Goal: Task Accomplishment & Management: Use online tool/utility

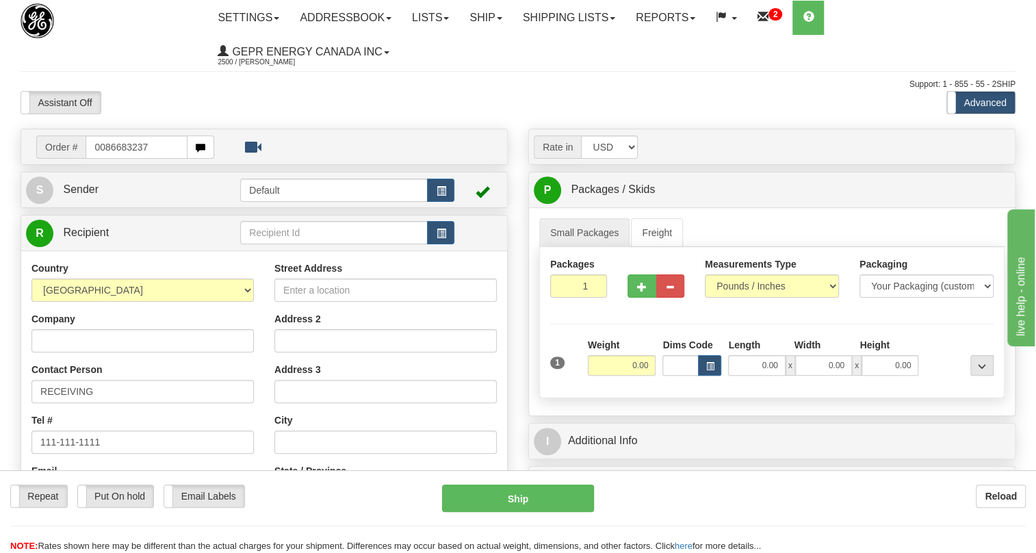
click at [103, 152] on input "0086683237" at bounding box center [137, 147] width 102 height 23
type input "86683237"
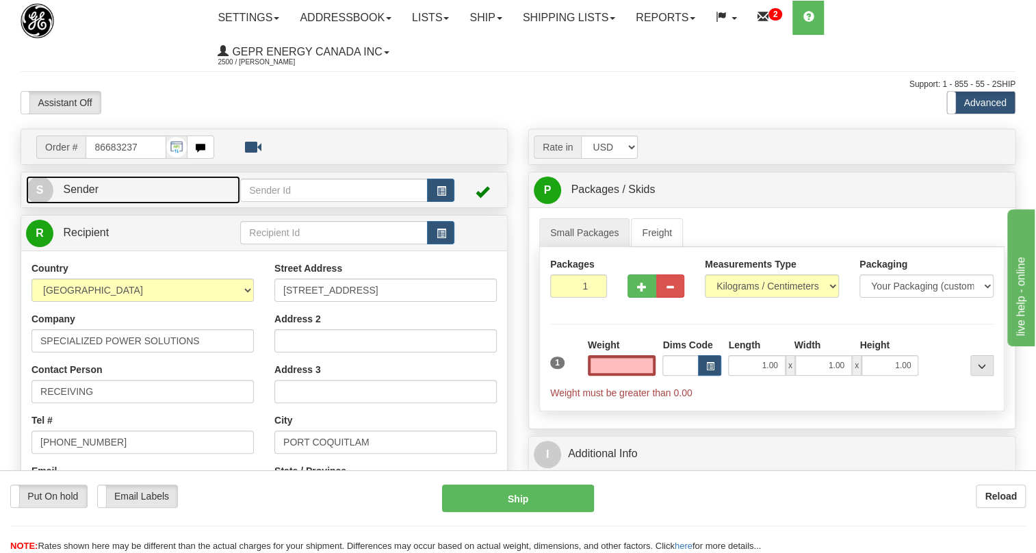
type input "0.00"
click at [75, 186] on span "Sender" at bounding box center [81, 189] width 36 height 12
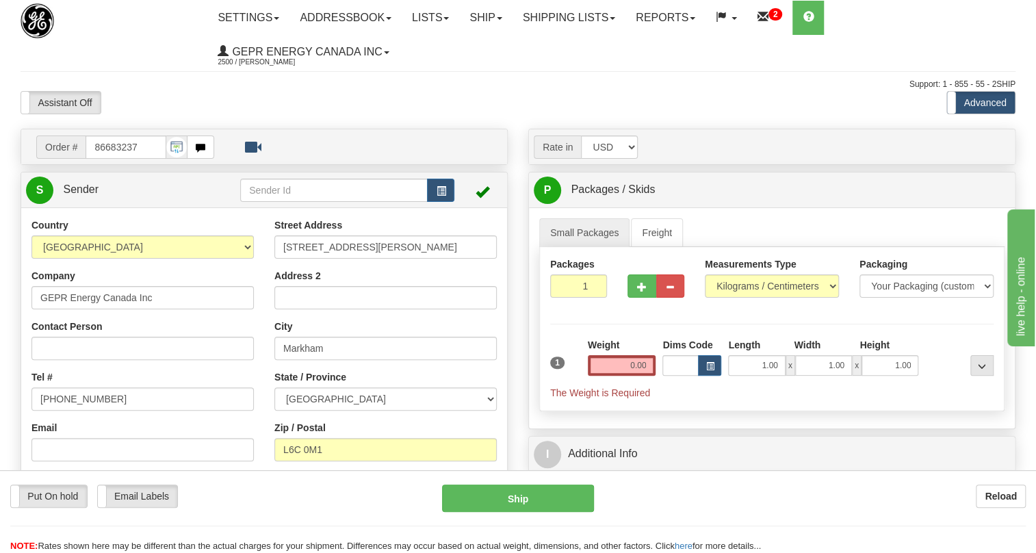
type input "MARKHAM"
click at [79, 400] on input "[PHONE_NUMBER]" at bounding box center [142, 398] width 222 height 23
paste input "[PHONE_NUMBER]"
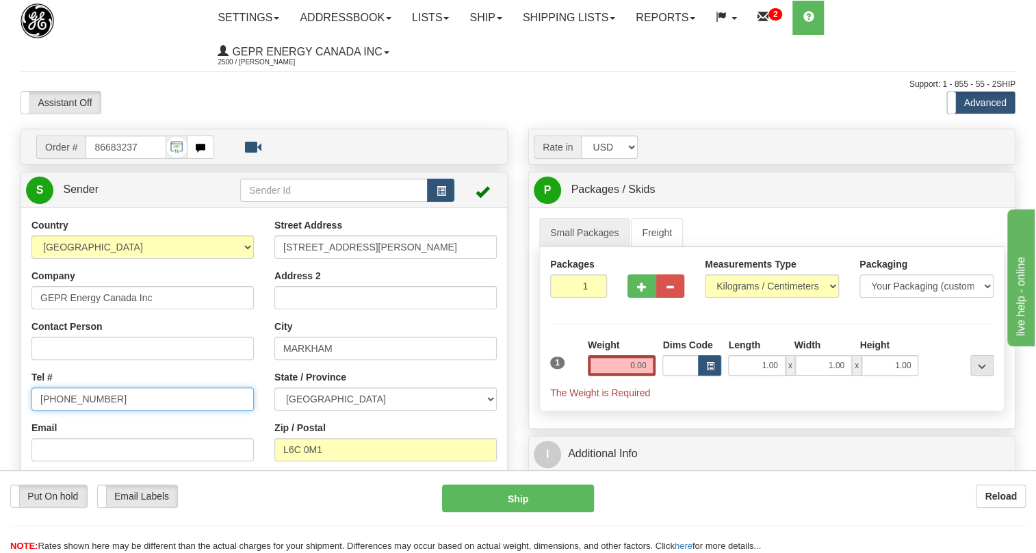
type input "[PHONE_NUMBER]"
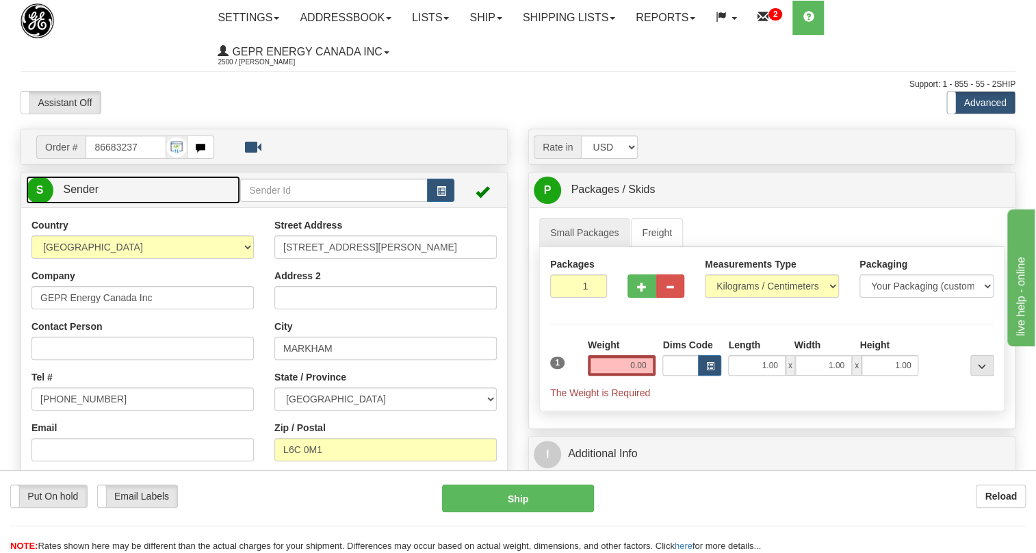
click at [81, 191] on span "Sender" at bounding box center [81, 189] width 36 height 12
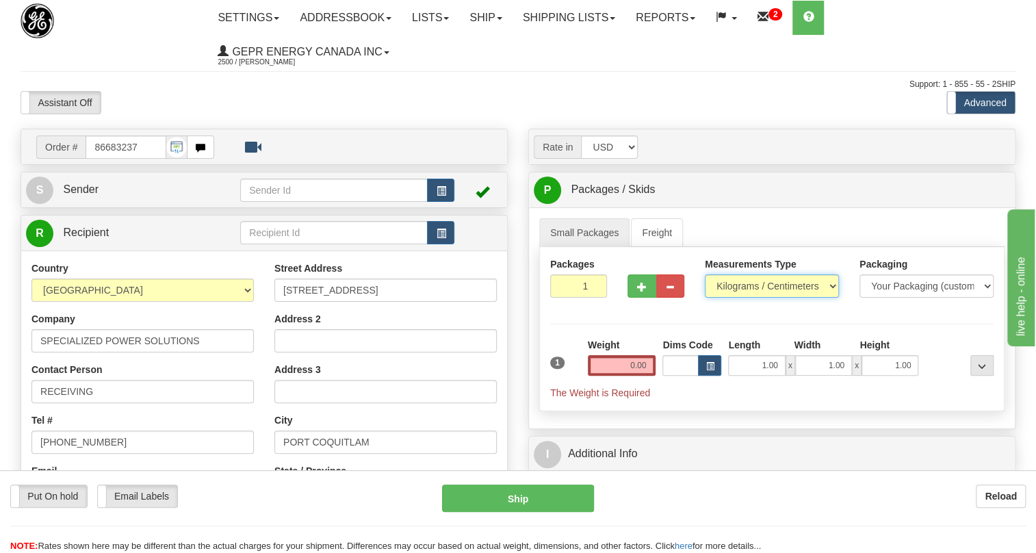
click at [765, 278] on select "Pounds / Inches Kilograms / Centimeters" at bounding box center [772, 285] width 134 height 23
select select "0"
click at [705, 274] on select "Pounds / Inches Kilograms / Centimeters" at bounding box center [772, 285] width 134 height 23
click at [643, 363] on input "0.00" at bounding box center [622, 365] width 68 height 21
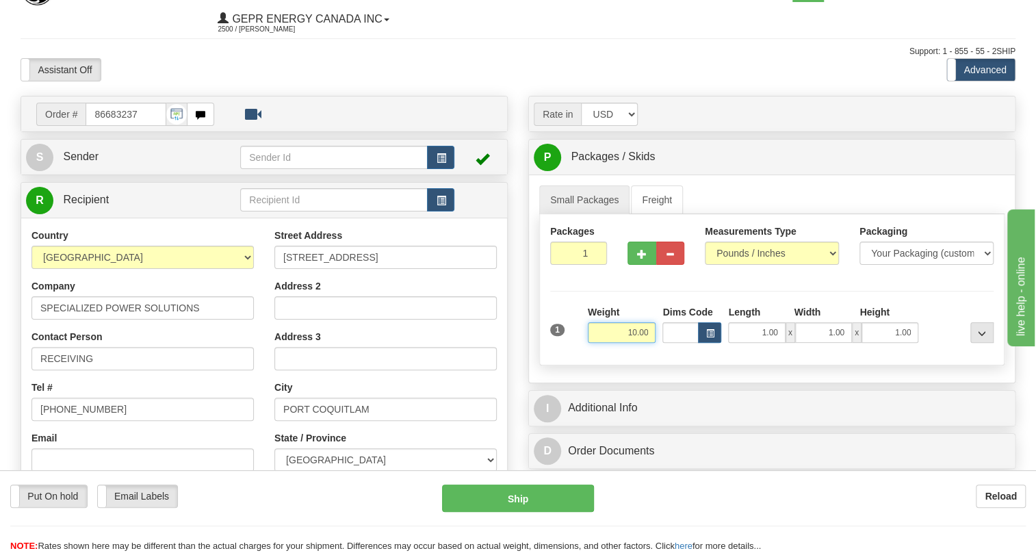
scroll to position [62, 0]
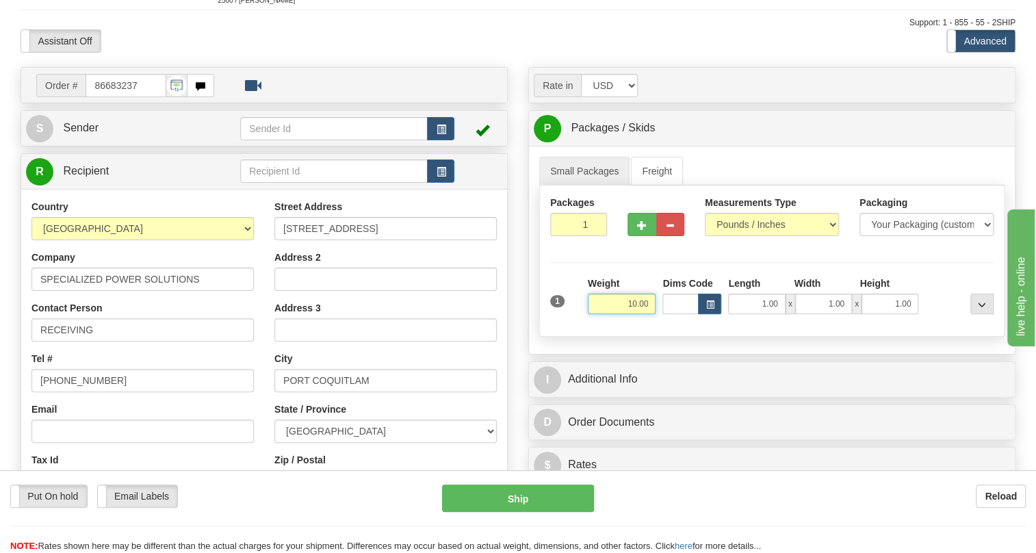
type input "10.00"
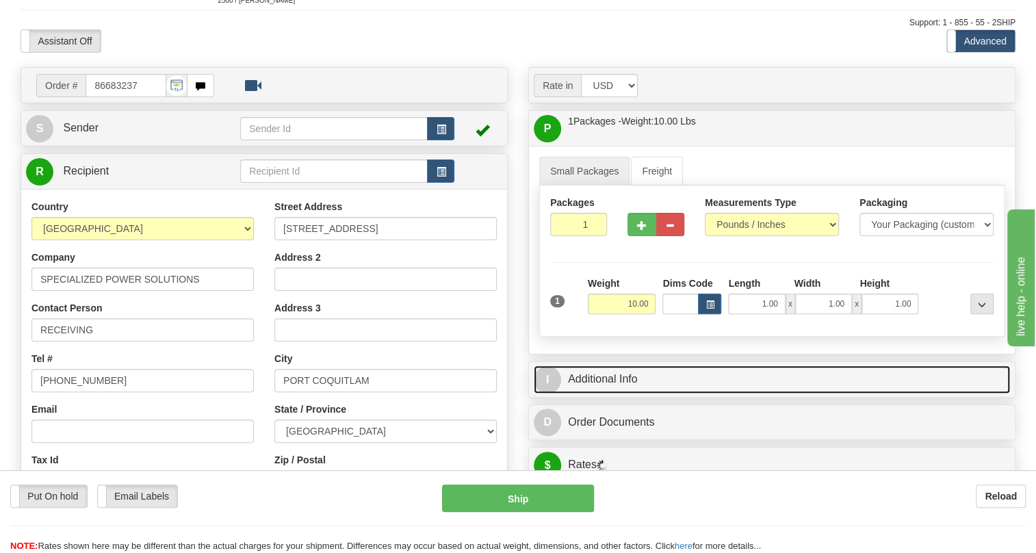
click at [610, 373] on link "I Additional Info" at bounding box center [772, 379] width 476 height 28
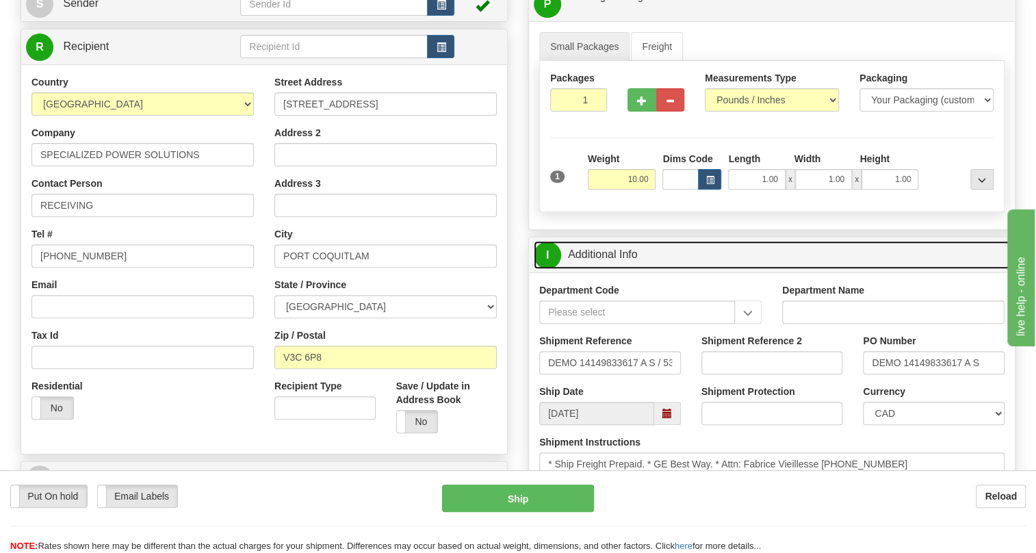
scroll to position [248, 0]
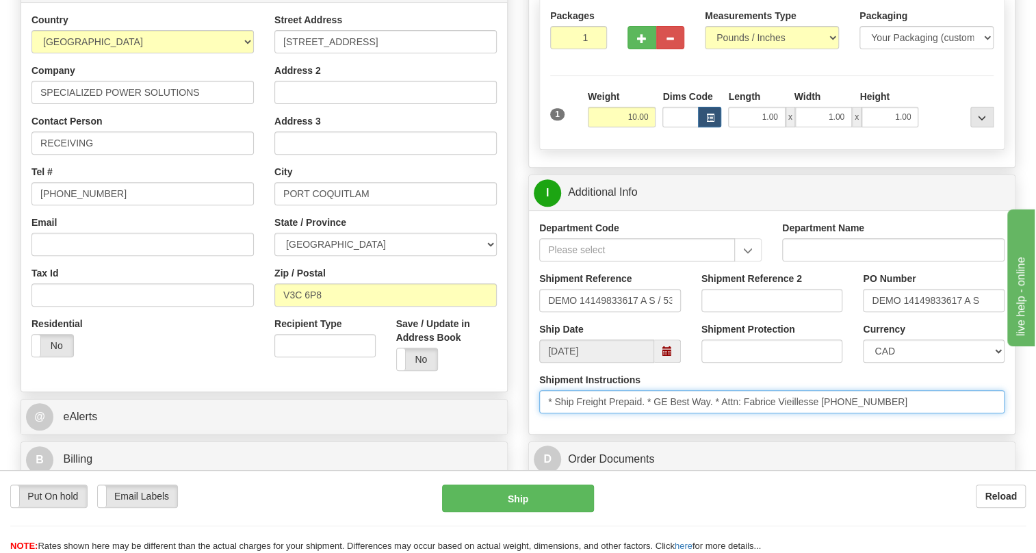
drag, startPoint x: 821, startPoint y: 400, endPoint x: 725, endPoint y: 402, distance: 95.8
click at [725, 402] on input "* Ship Freight Prepaid. * GE Best Way. * Attn: Fabrice Vieillesse 604-735-9115" at bounding box center [771, 401] width 465 height 23
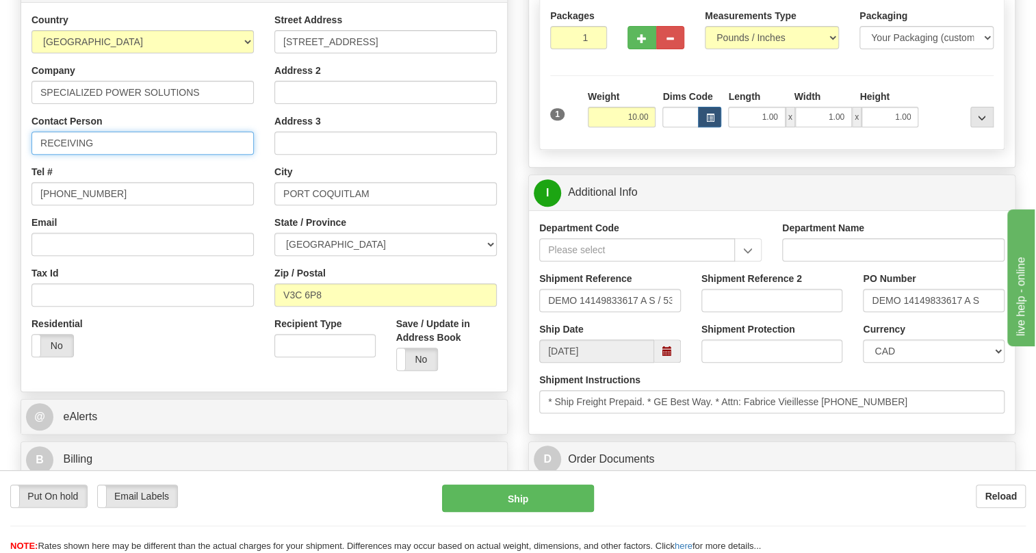
click at [62, 138] on input "RECEIVING" at bounding box center [142, 142] width 222 height 23
paste input "Attn: Fabrice Vieillesse"
type input "Attn: Fabrice Vieillesse /"
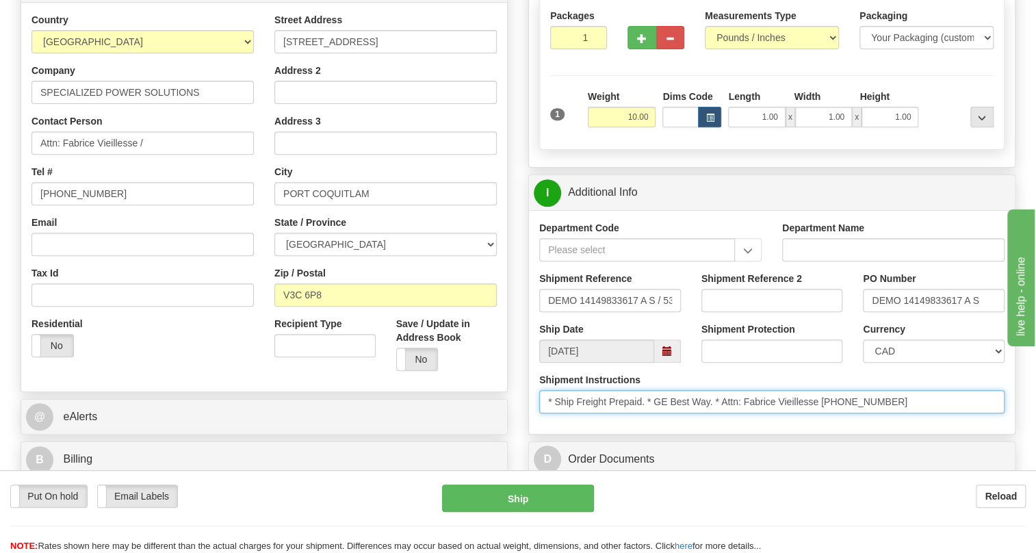
drag, startPoint x: 884, startPoint y: 400, endPoint x: 849, endPoint y: 403, distance: 35.7
click at [828, 408] on input "* Ship Freight Prepaid. * GE Best Way. * Attn: Fabrice Vieillesse 604-735-9115" at bounding box center [771, 401] width 465 height 23
click at [883, 400] on input "* Ship Freight Prepaid. * GE Best Way. * Attn: Fabrice Vieillesse 604-735-9115" at bounding box center [771, 401] width 465 height 23
drag, startPoint x: 883, startPoint y: 400, endPoint x: 822, endPoint y: 398, distance: 60.9
click at [822, 398] on input "* Ship Freight Prepaid. * GE Best Way. * Attn: Fabrice Vieillesse 604-735-9115" at bounding box center [771, 401] width 465 height 23
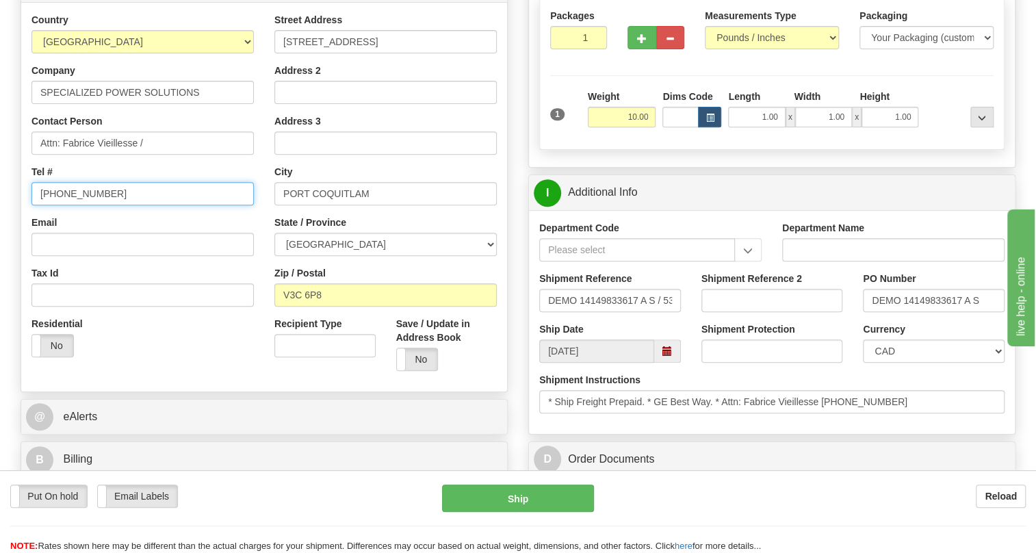
click at [86, 192] on input "[PHONE_NUMBER]" at bounding box center [142, 193] width 222 height 23
paste input "604-735-911"
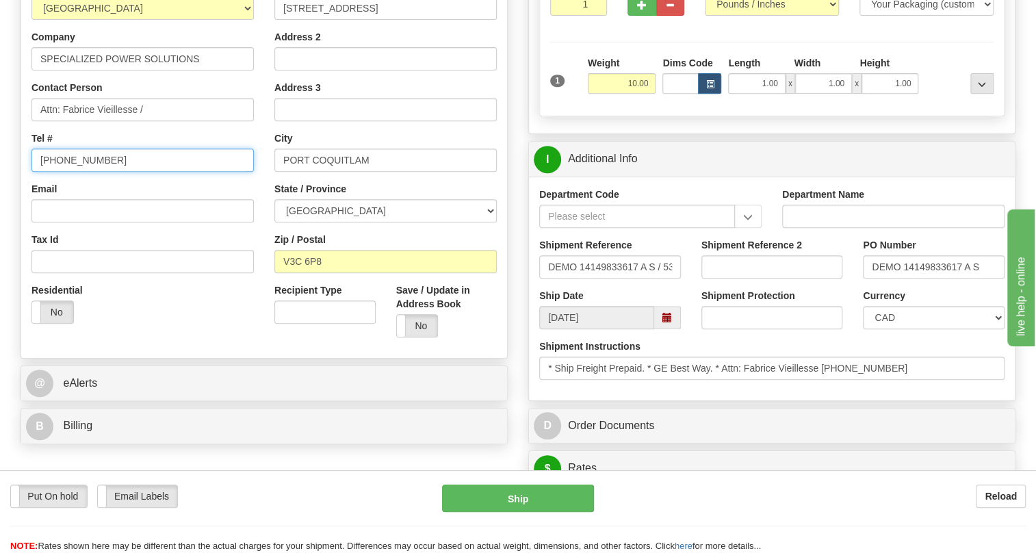
scroll to position [311, 0]
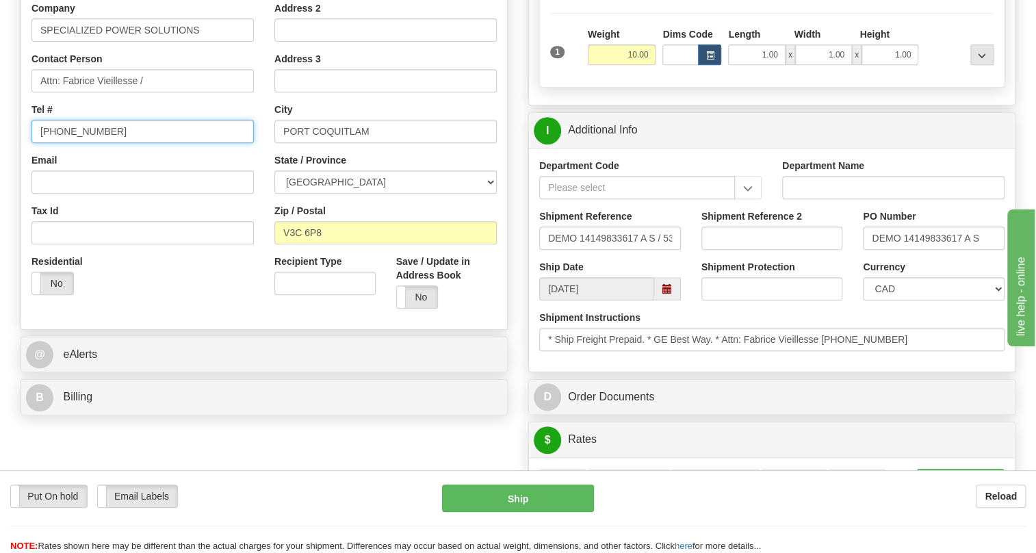
type input "604-735-9115"
click at [924, 237] on input "DEMO 14149833617 A S" at bounding box center [934, 238] width 142 height 23
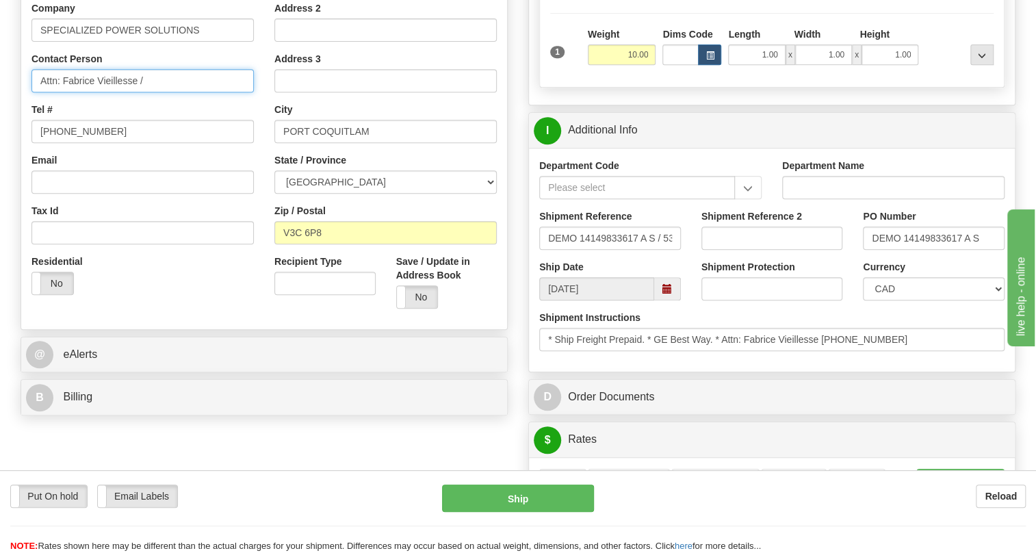
click at [163, 77] on input "Attn: Fabrice Vieillesse /" at bounding box center [142, 80] width 222 height 23
paste input "DEMO 14149833617 A S"
click at [138, 79] on input "Attn: Fabrice Vieillesse / PO#DEMO 14149833617 A S" at bounding box center [142, 80] width 222 height 23
type input "Attn: Fabrice Vieillesse / PO# DEMO 14149833617 A S"
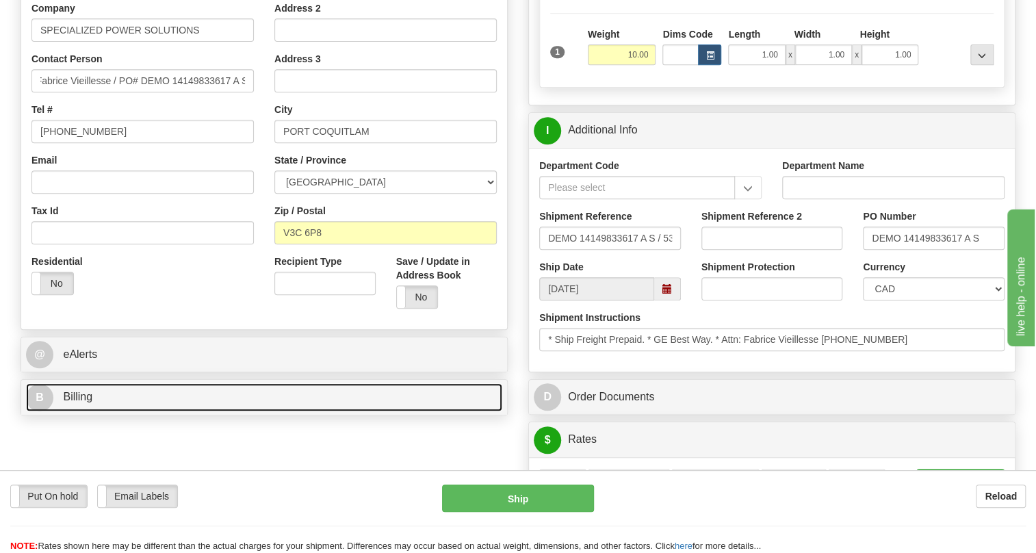
scroll to position [0, 0]
click at [73, 401] on span "Billing" at bounding box center [77, 397] width 29 height 12
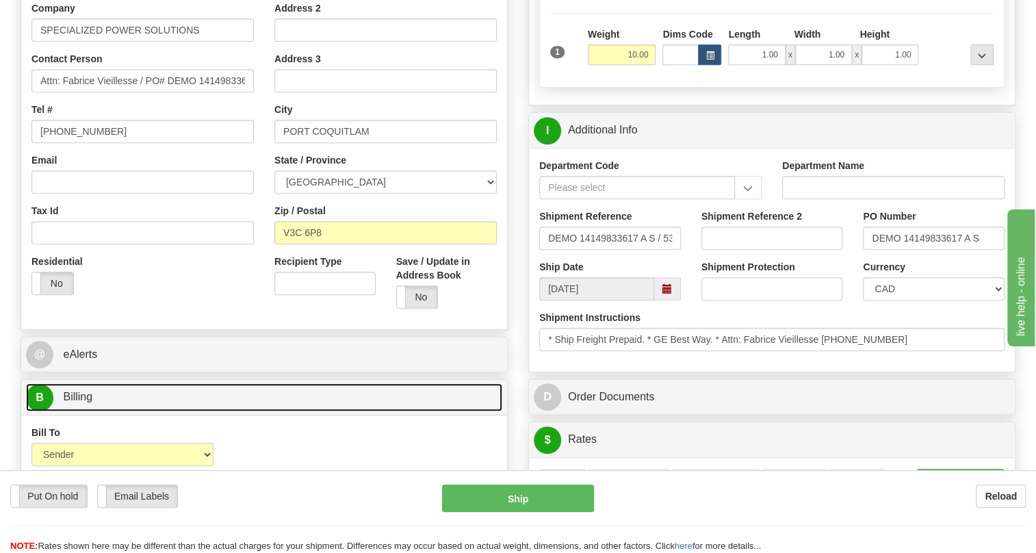
click at [78, 395] on span "Billing" at bounding box center [77, 397] width 29 height 12
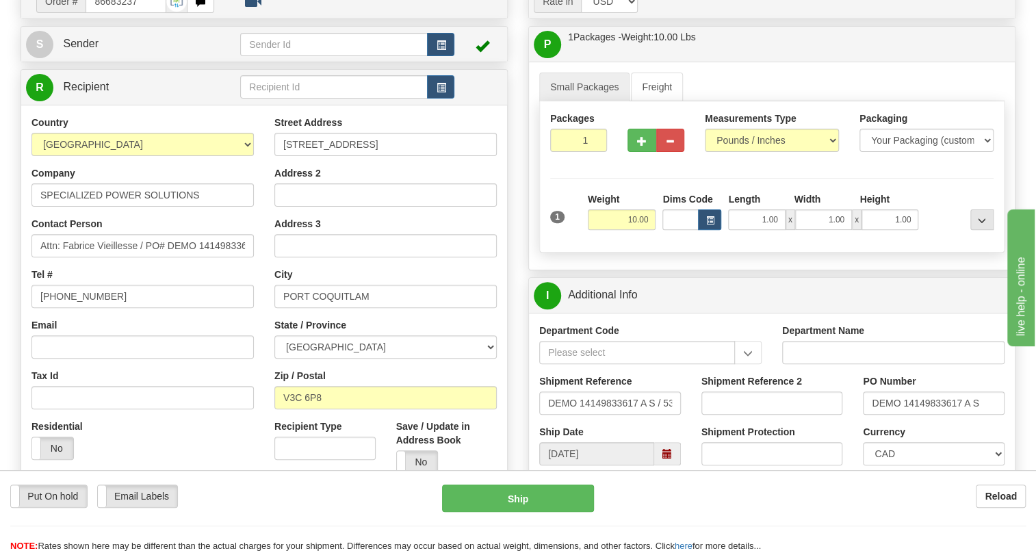
scroll to position [124, 0]
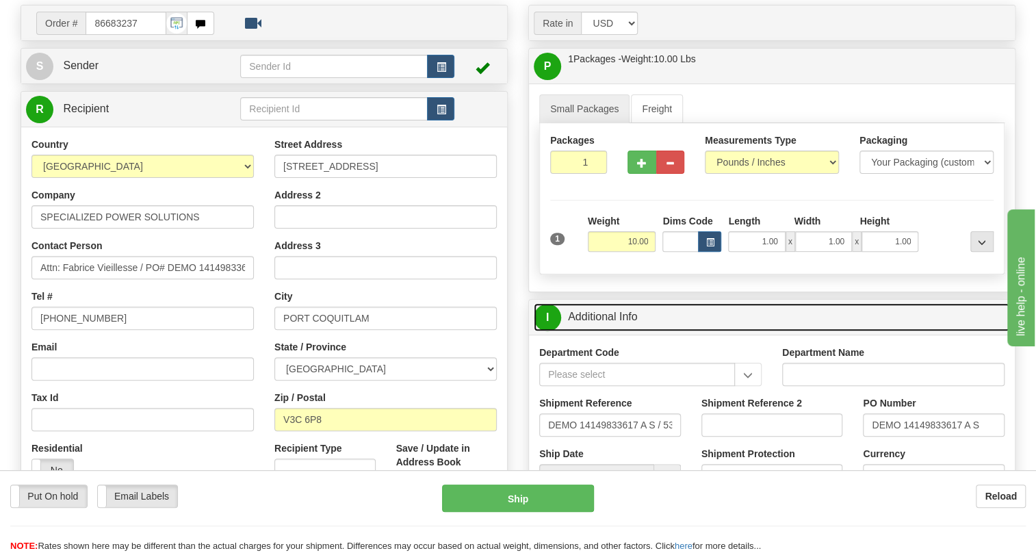
click at [599, 313] on link "I Additional Info" at bounding box center [772, 317] width 476 height 28
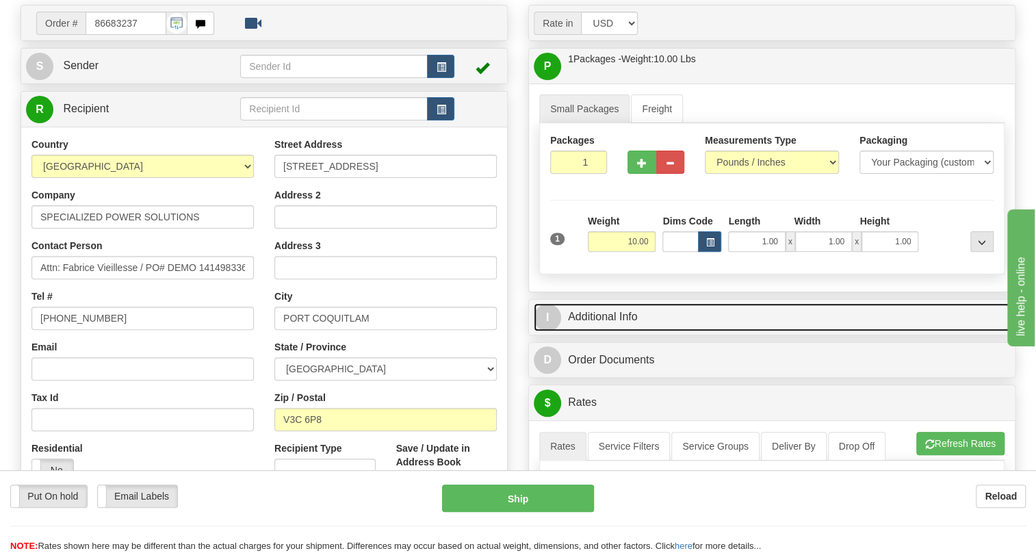
click at [610, 309] on link "I Additional Info" at bounding box center [772, 317] width 476 height 28
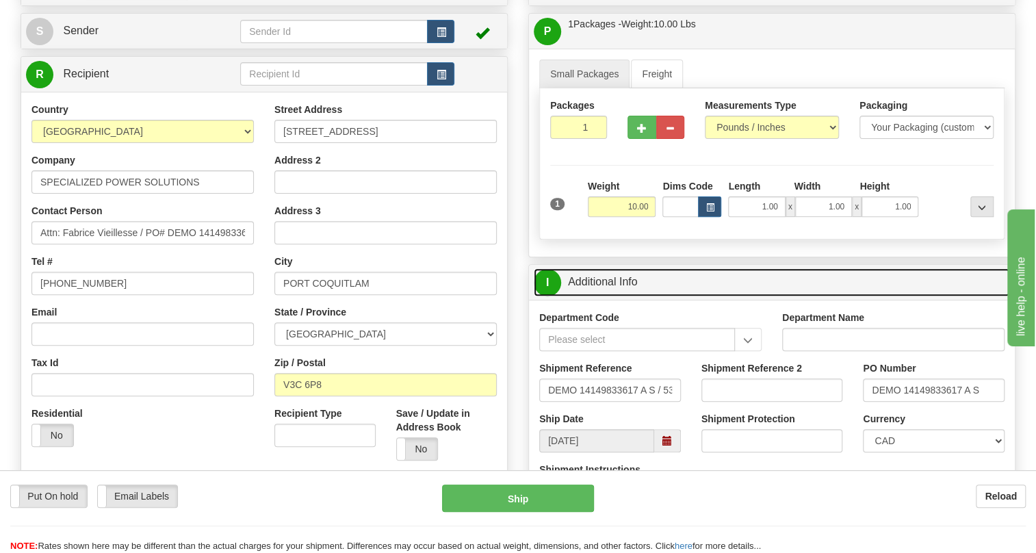
scroll to position [186, 0]
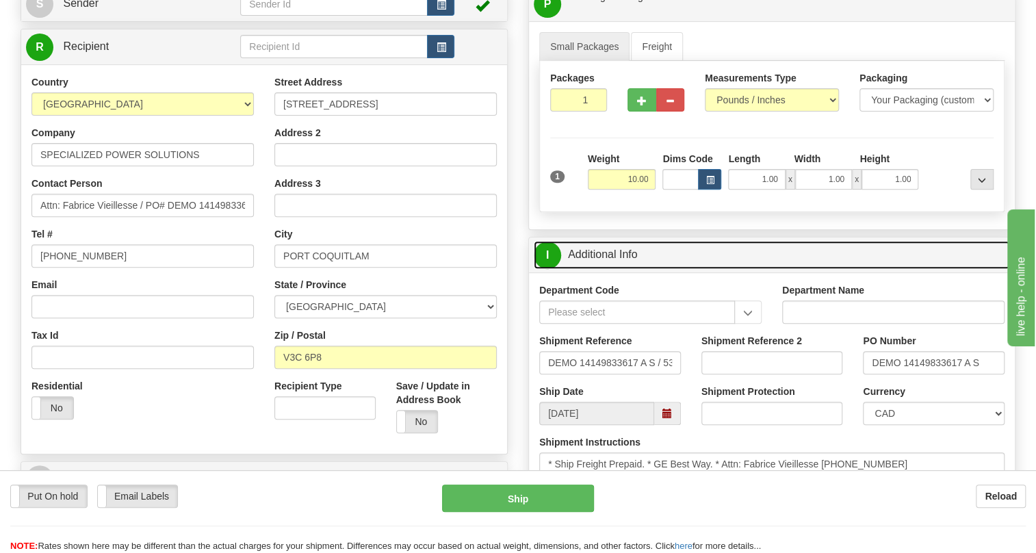
click at [610, 257] on link "I Additional Info" at bounding box center [772, 255] width 476 height 28
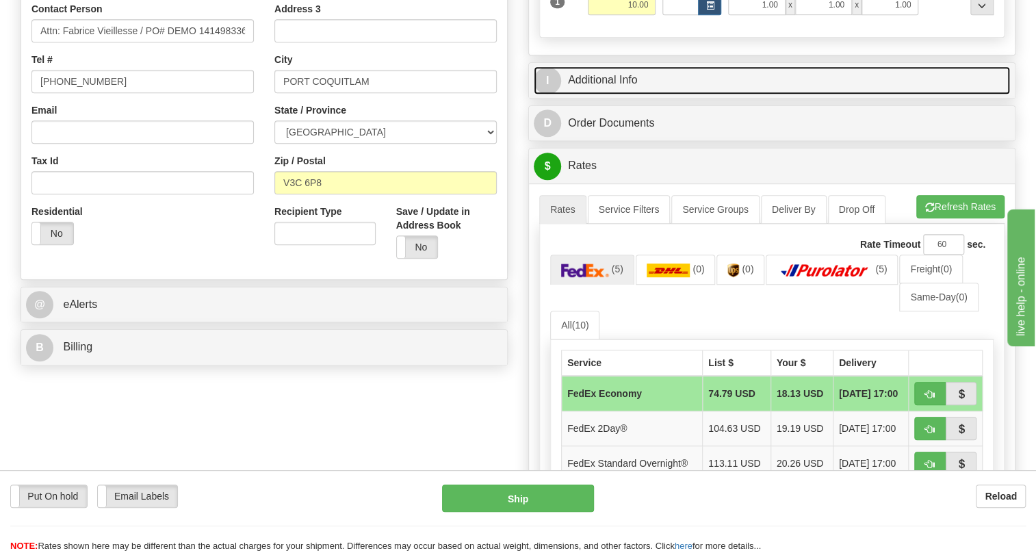
scroll to position [373, 0]
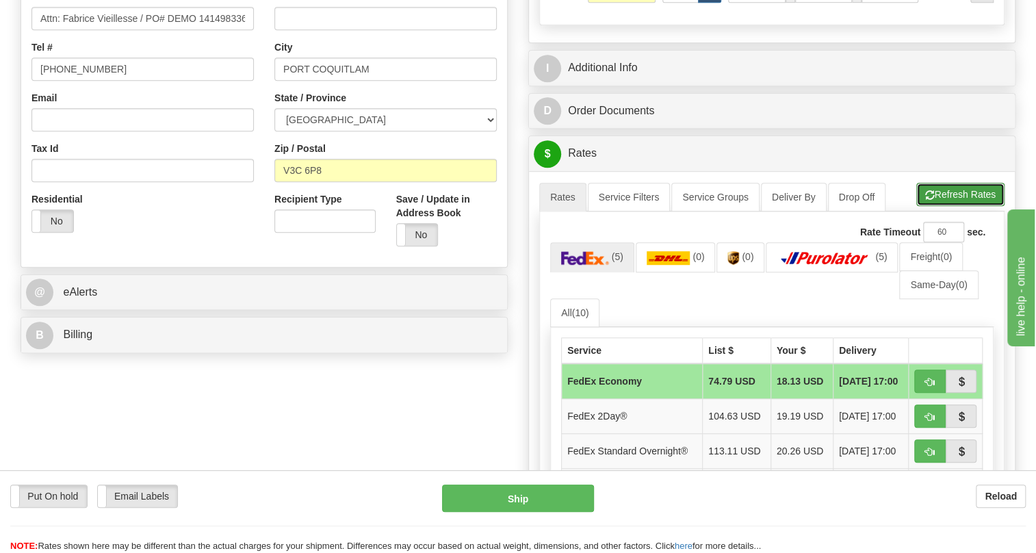
click at [956, 191] on button "Refresh Rates" at bounding box center [960, 194] width 88 height 23
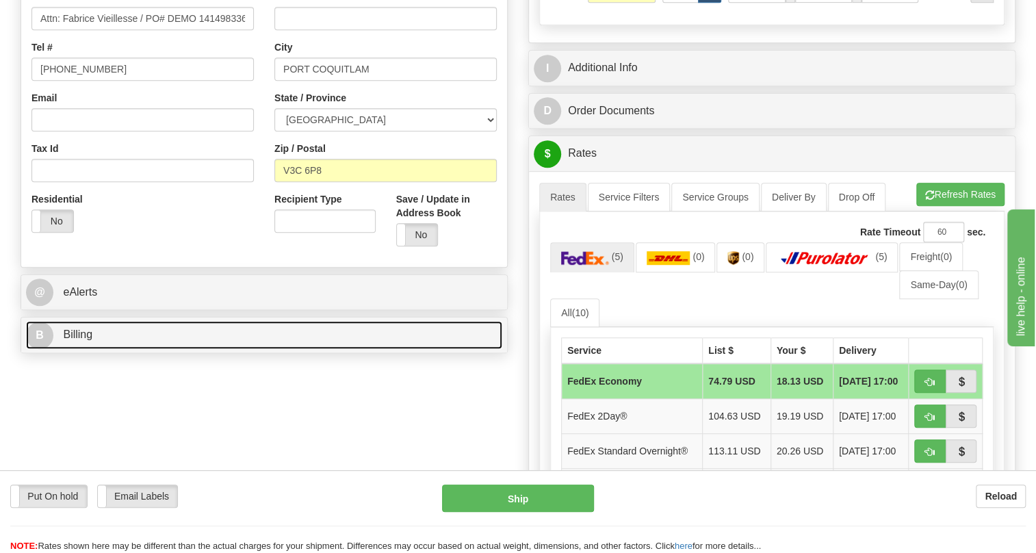
click at [81, 332] on span "Billing" at bounding box center [77, 334] width 29 height 12
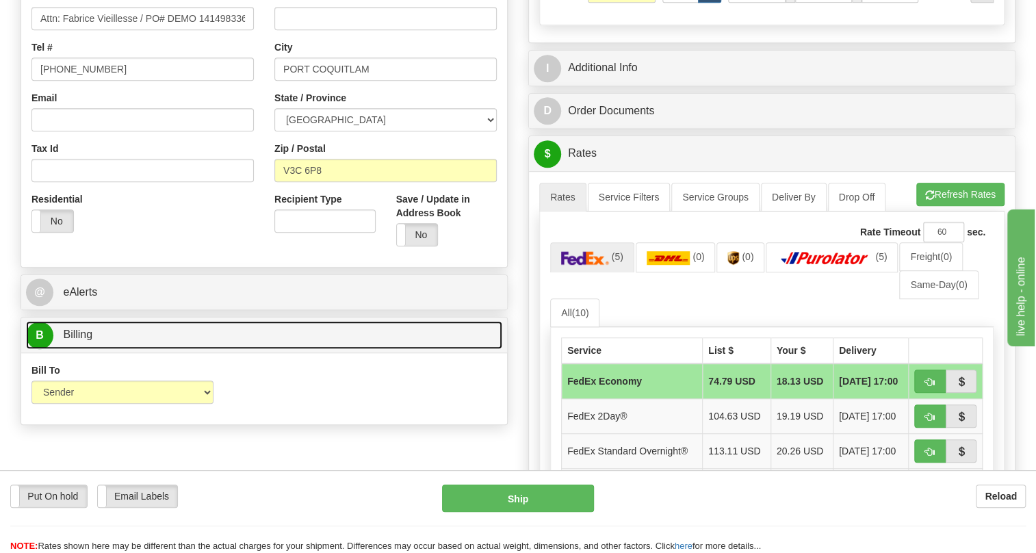
click at [81, 332] on span "Billing" at bounding box center [77, 334] width 29 height 12
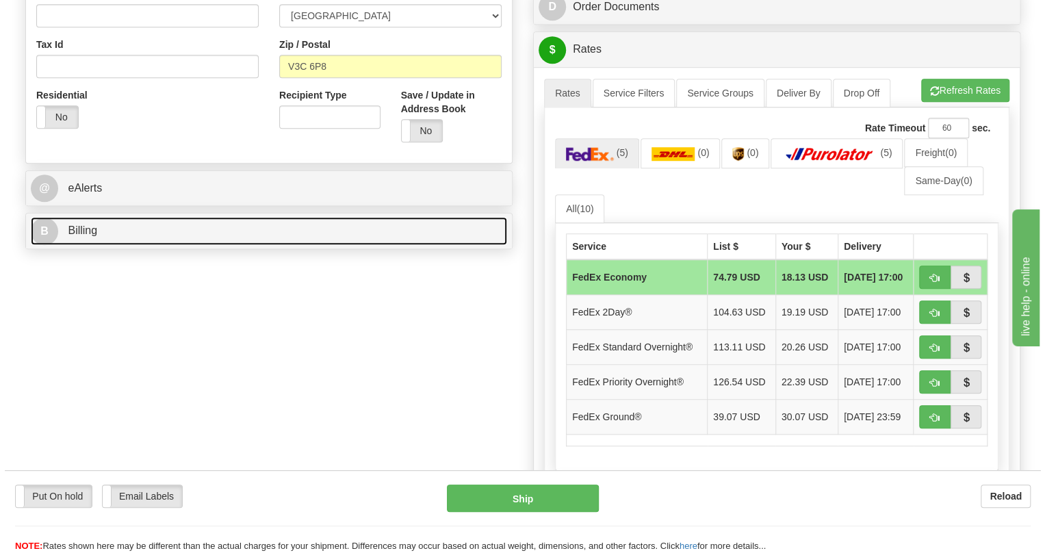
scroll to position [498, 0]
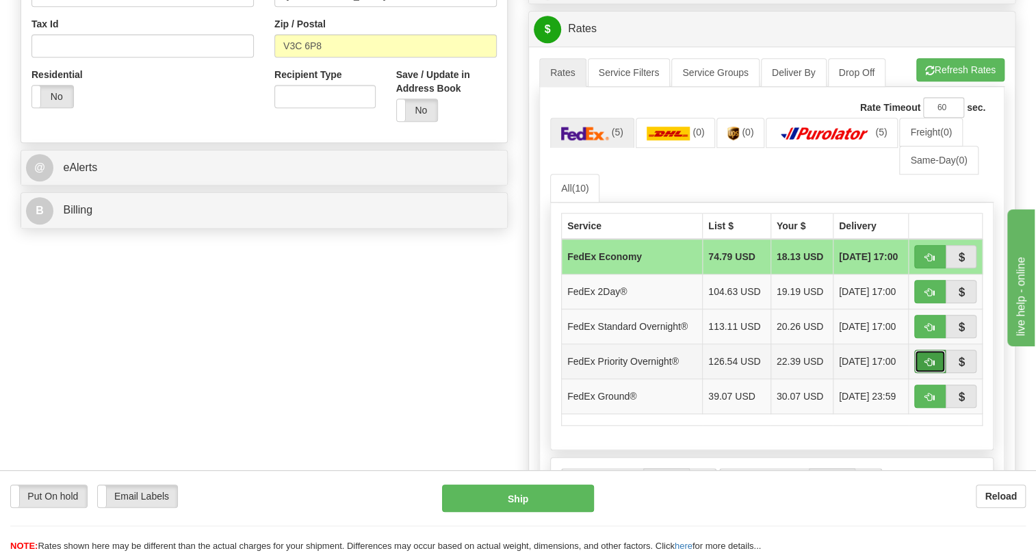
click at [924, 355] on button "button" at bounding box center [929, 361] width 31 height 23
type input "01"
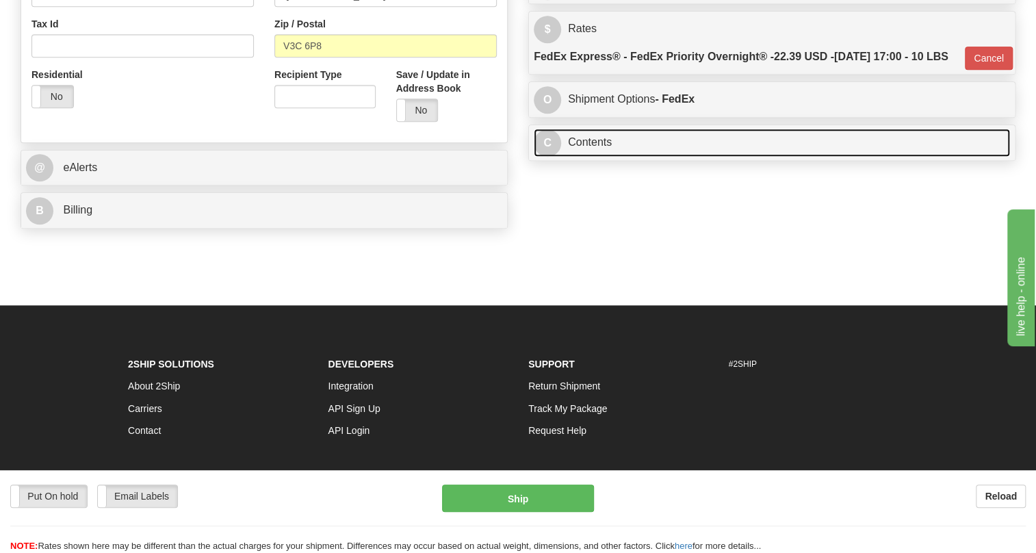
click at [597, 157] on link "C Contents" at bounding box center [772, 143] width 476 height 28
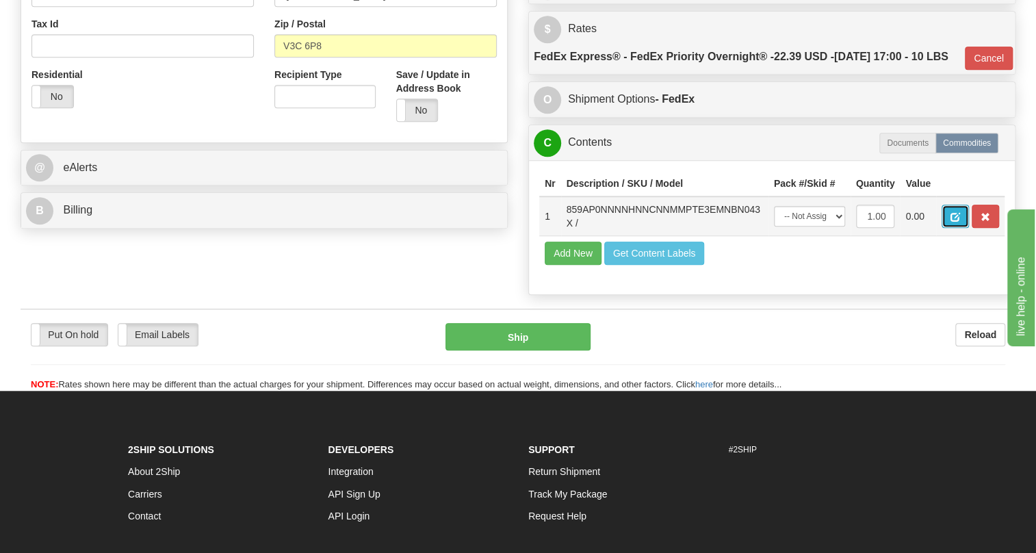
click at [954, 222] on span "button" at bounding box center [956, 217] width 10 height 9
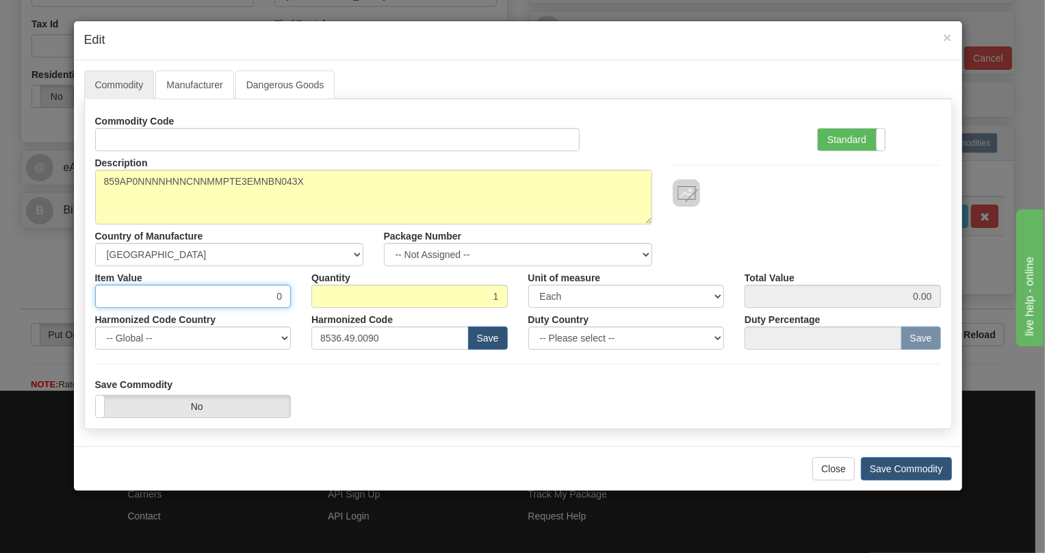
click at [272, 297] on input "0" at bounding box center [193, 296] width 196 height 23
type input "1906.72"
click at [847, 133] on label "Standard" at bounding box center [851, 140] width 67 height 22
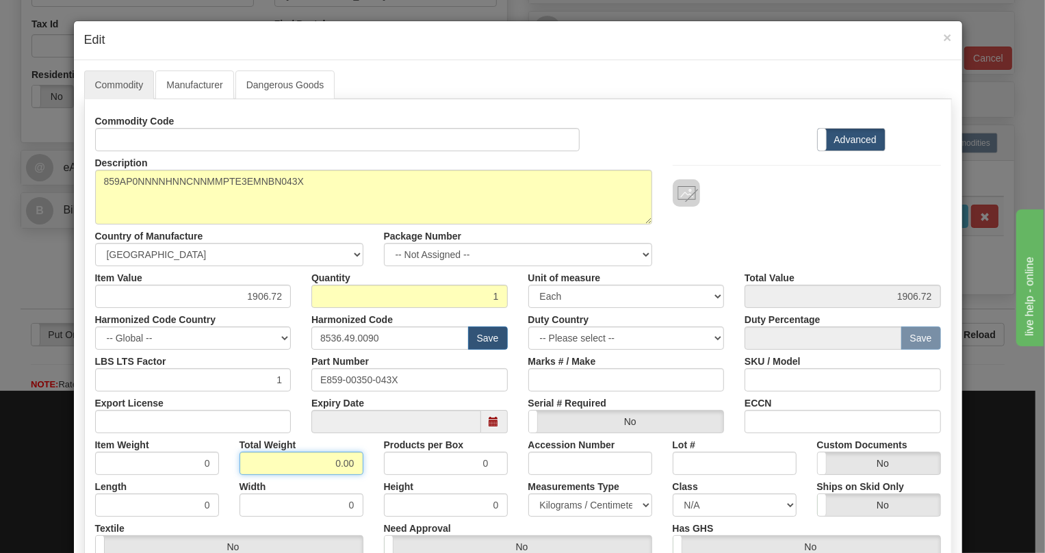
click at [320, 462] on input "0.00" at bounding box center [302, 463] width 124 height 23
type input "1.00"
type input "1.0000"
click at [579, 504] on select "Pounds / Inches Kilograms / Centimeters" at bounding box center [590, 504] width 124 height 23
select select "0"
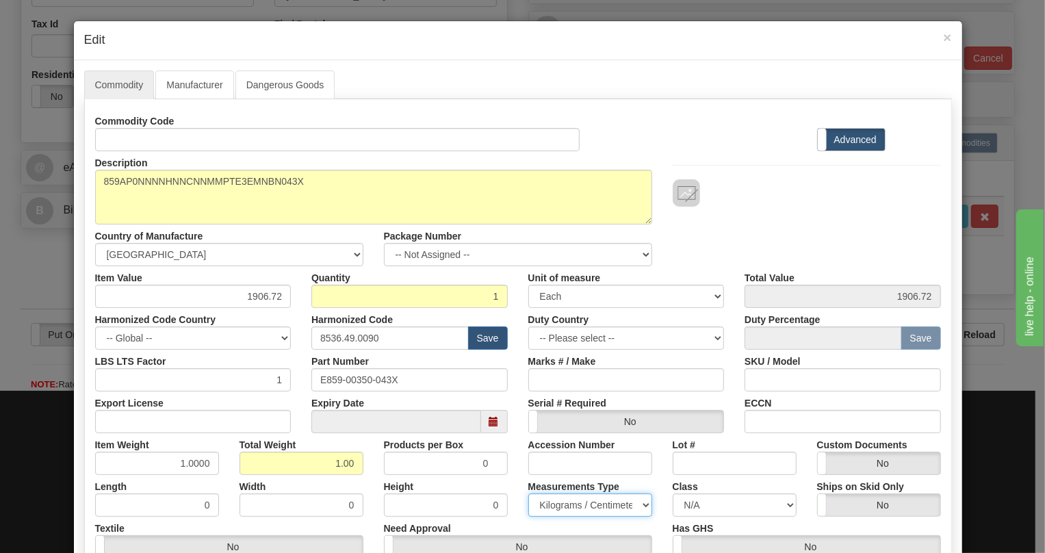
click at [528, 493] on select "Pounds / Inches Kilograms / Centimeters" at bounding box center [590, 504] width 124 height 23
click at [525, 519] on div "Need Approval Yes No" at bounding box center [518, 538] width 289 height 42
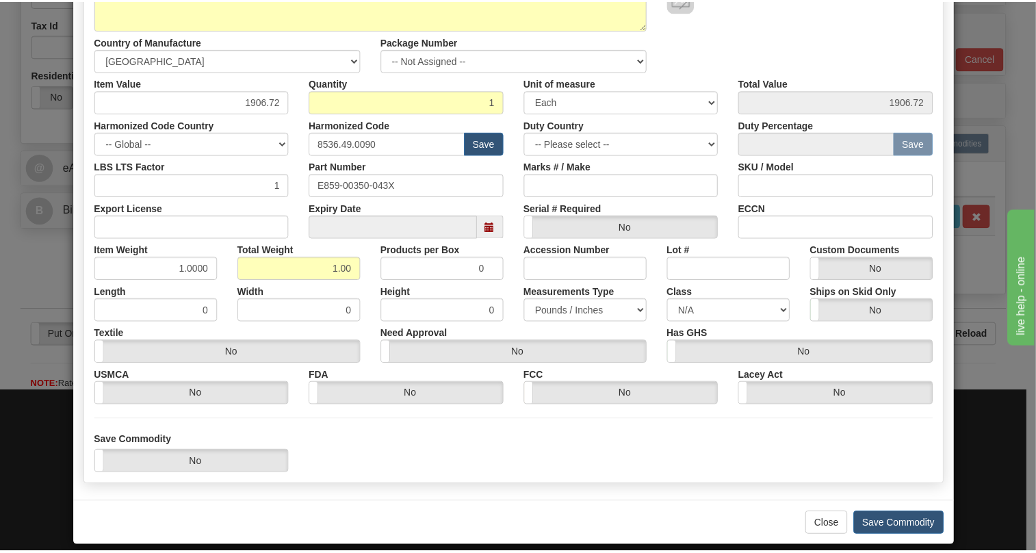
scroll to position [208, 0]
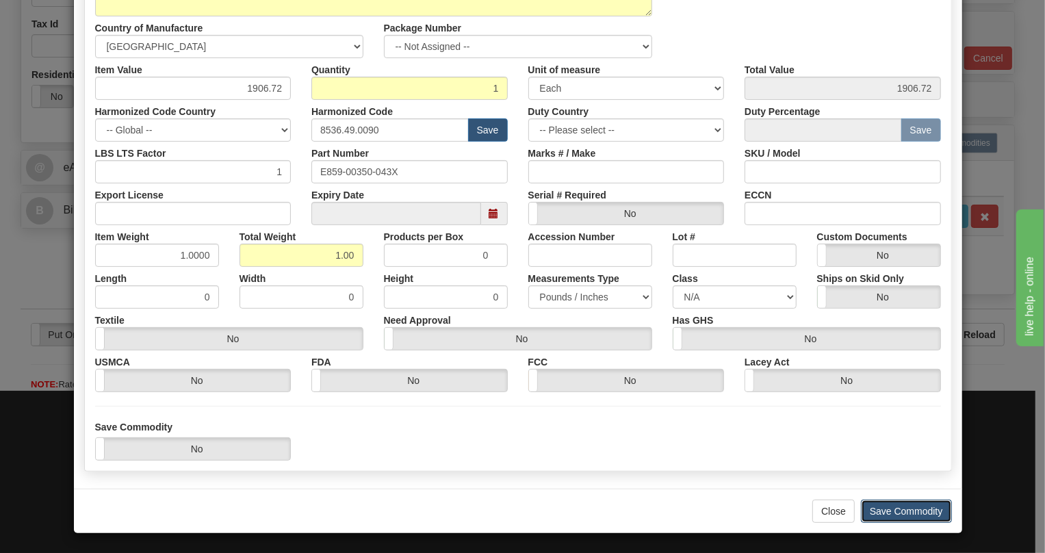
click at [902, 506] on button "Save Commodity" at bounding box center [906, 511] width 91 height 23
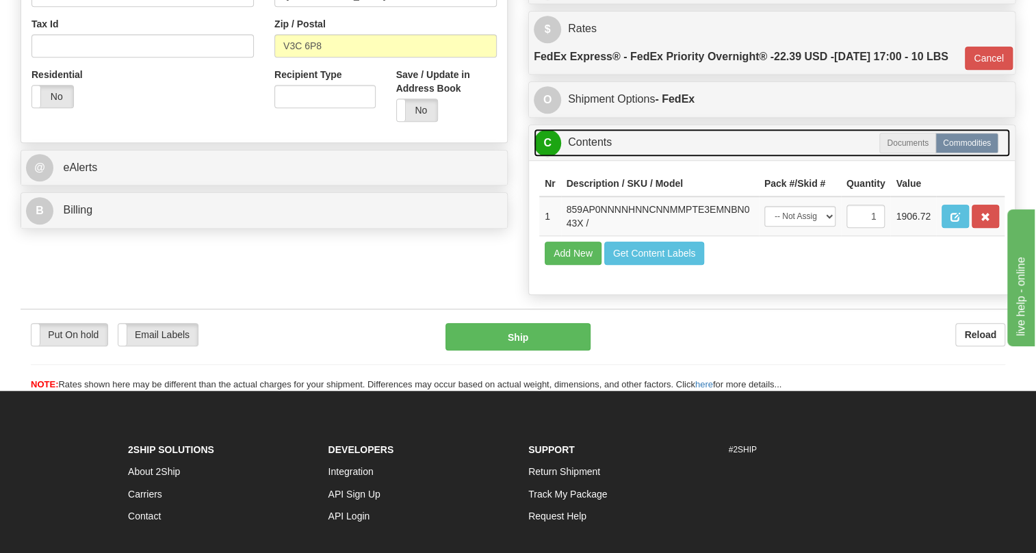
click at [595, 157] on link "C Contents" at bounding box center [772, 143] width 476 height 28
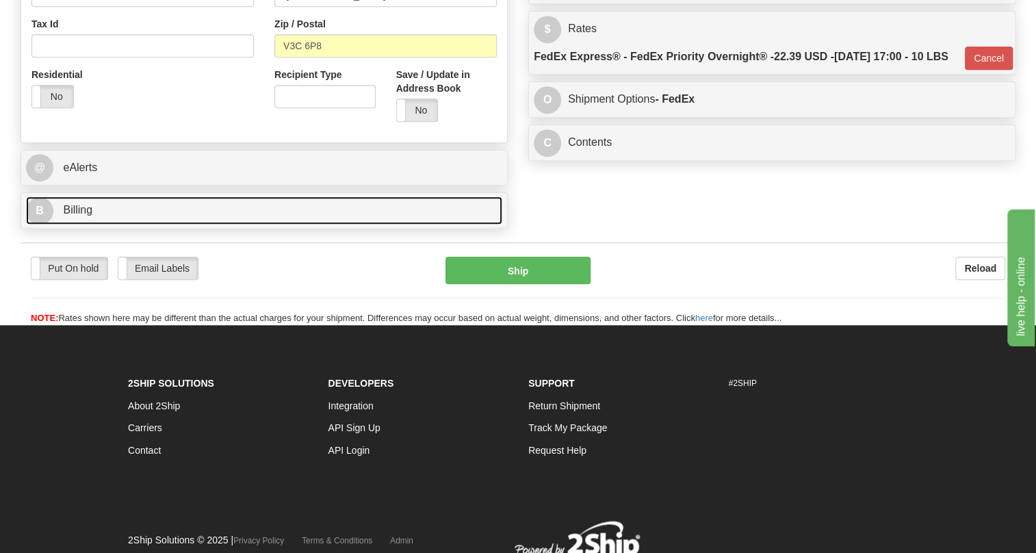
click at [67, 205] on span "Billing" at bounding box center [77, 210] width 29 height 12
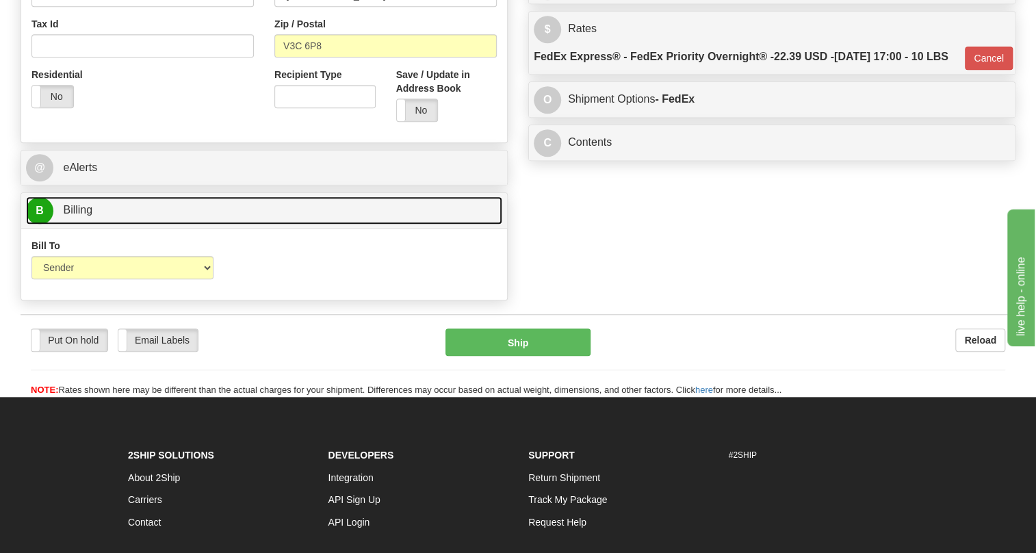
click at [67, 205] on span "Billing" at bounding box center [77, 210] width 29 height 12
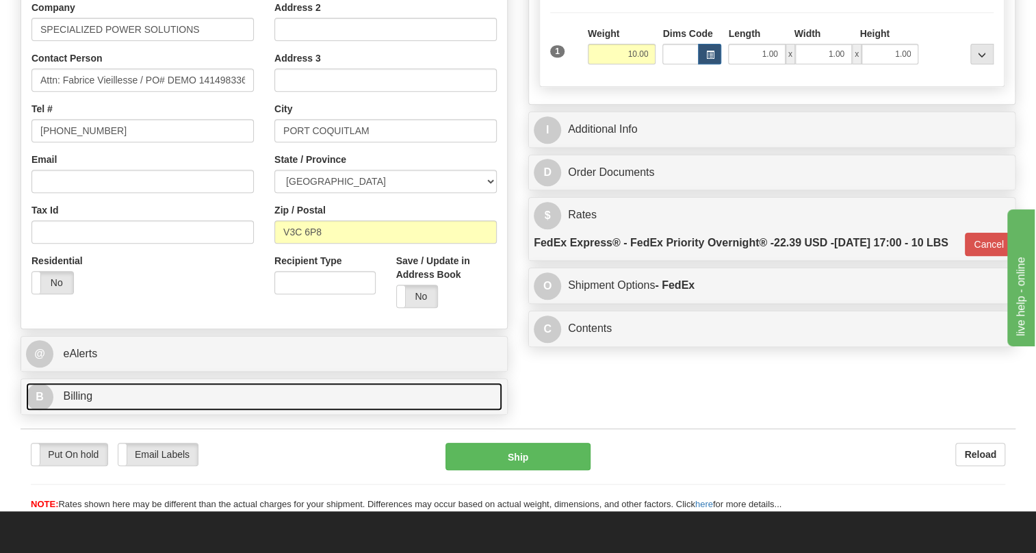
scroll to position [311, 0]
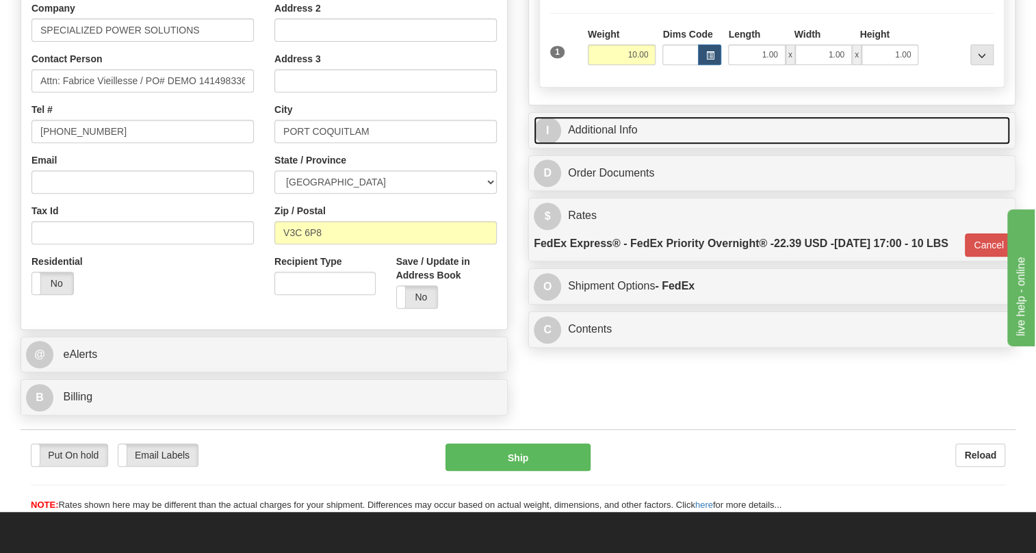
click at [592, 122] on link "I Additional Info" at bounding box center [772, 130] width 476 height 28
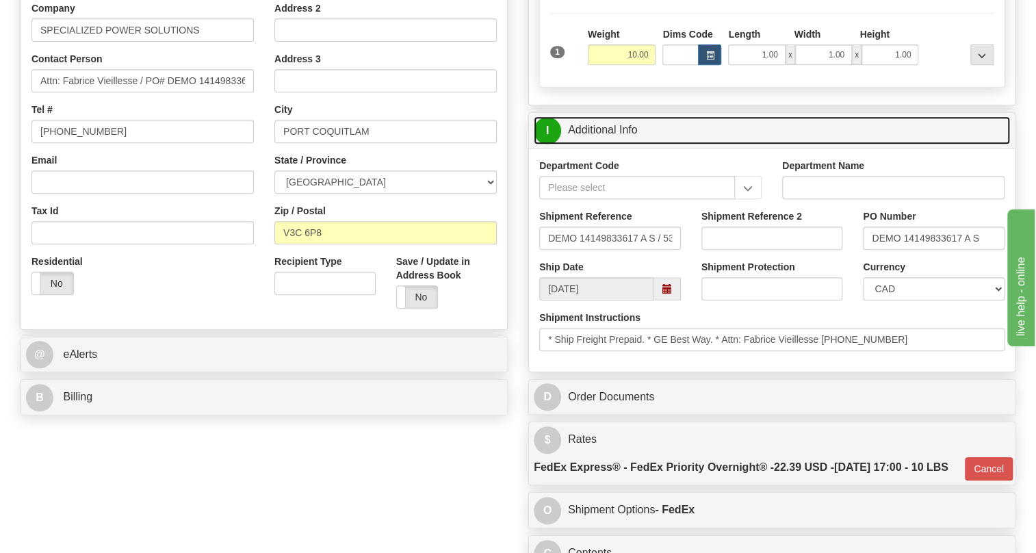
click at [592, 133] on link "I Additional Info" at bounding box center [772, 130] width 476 height 28
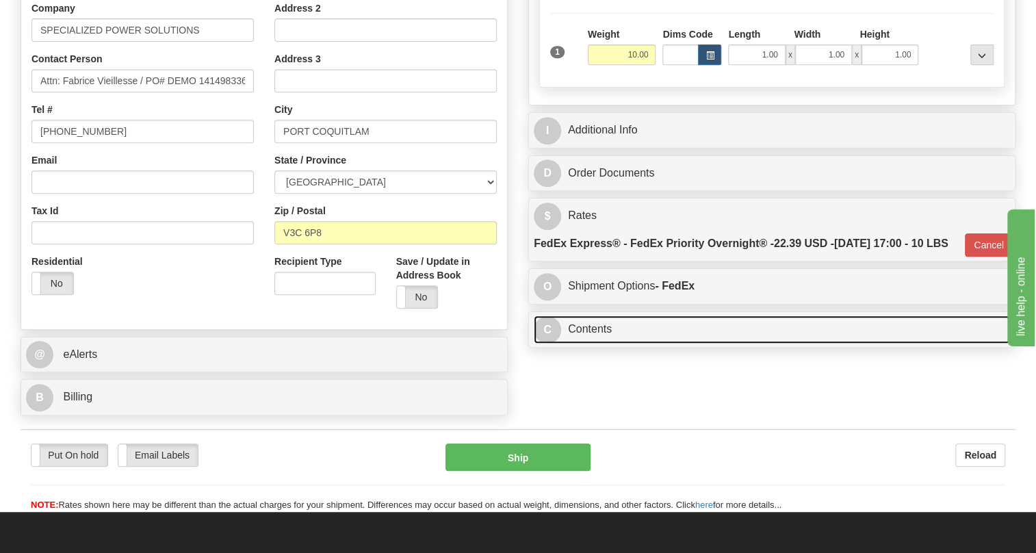
click at [595, 344] on link "C Contents" at bounding box center [772, 329] width 476 height 28
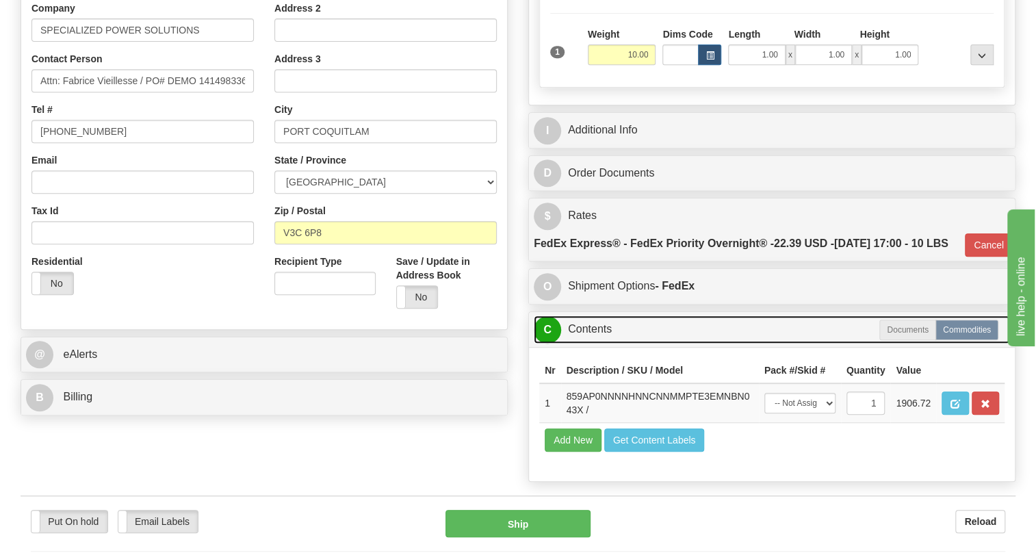
click at [595, 344] on link "C Contents" at bounding box center [772, 329] width 476 height 28
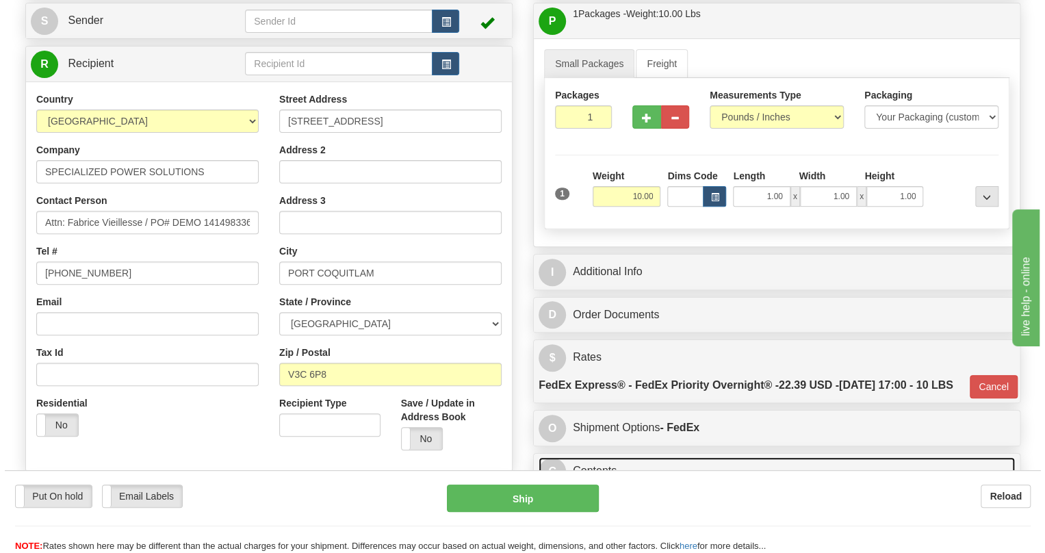
scroll to position [186, 0]
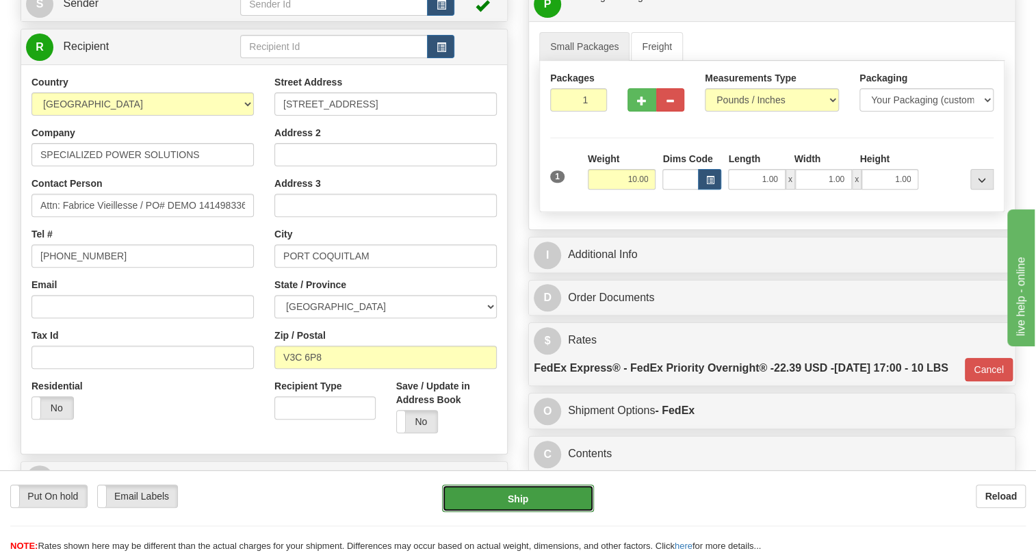
click at [516, 503] on button "Ship" at bounding box center [518, 498] width 152 height 27
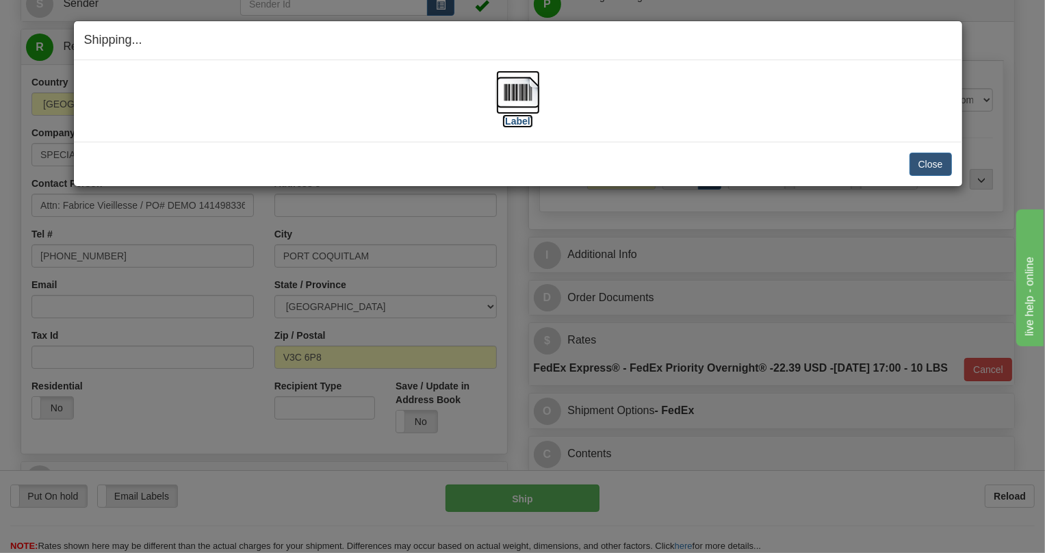
click at [515, 90] on img at bounding box center [518, 92] width 44 height 44
click at [930, 164] on button "Close" at bounding box center [931, 164] width 42 height 23
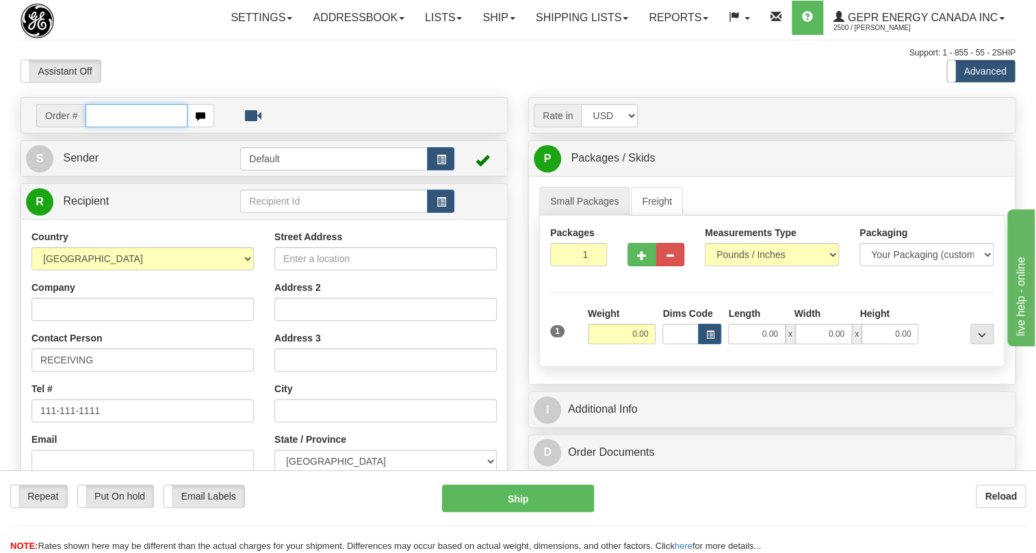
click at [135, 127] on input "text" at bounding box center [137, 115] width 102 height 23
paste input "0086683414"
click at [105, 127] on input "0086683414" at bounding box center [137, 115] width 102 height 23
type input "86683414"
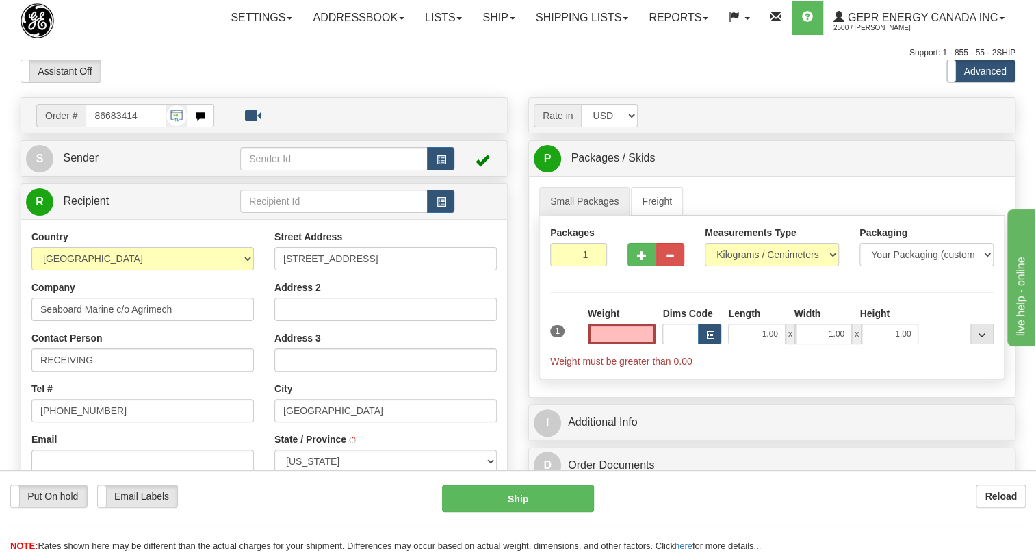
type input "MIAMI"
type input "0.00"
click at [88, 164] on span "Sender" at bounding box center [81, 158] width 36 height 12
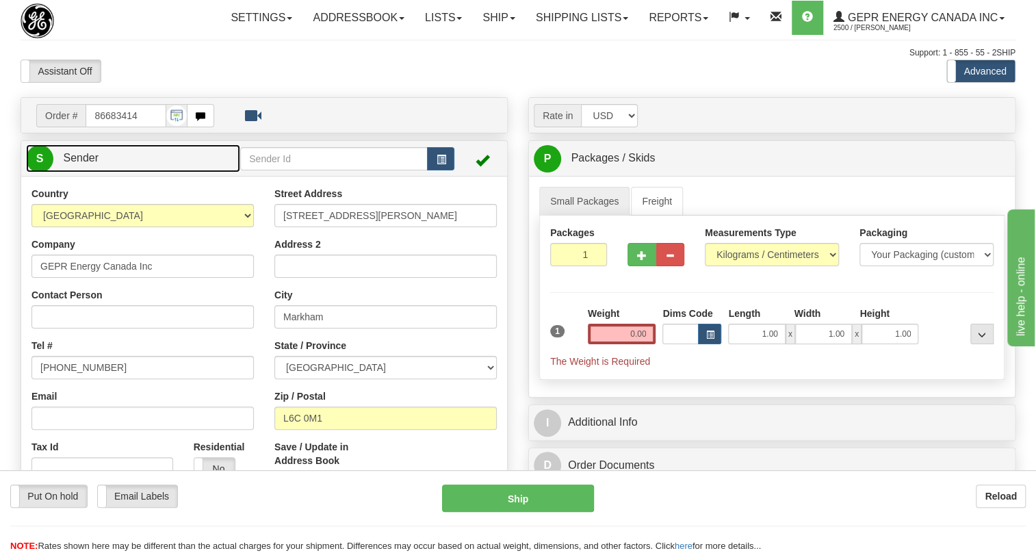
type input "MARKHAM"
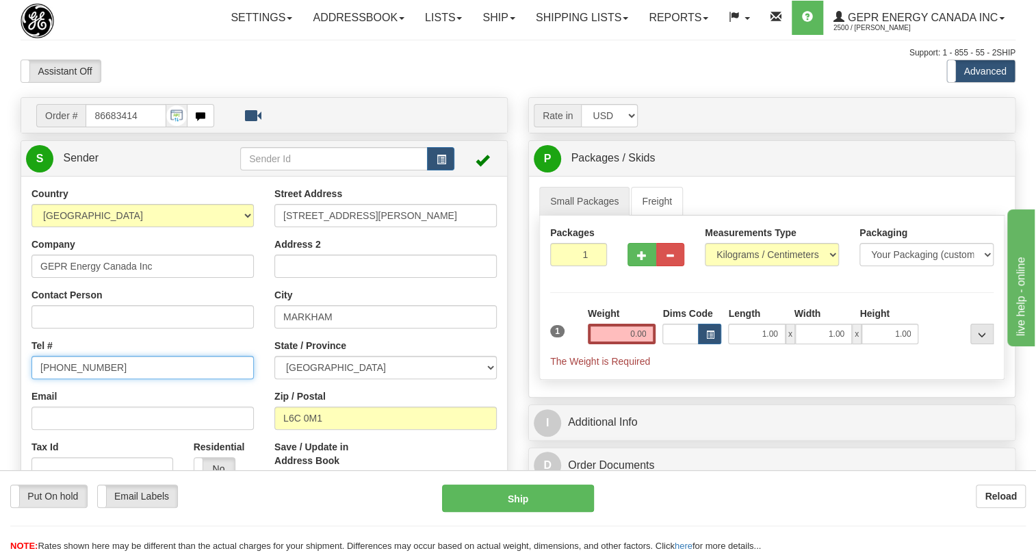
click at [88, 379] on input "[PHONE_NUMBER]" at bounding box center [142, 367] width 222 height 23
paste input "[PHONE_NUMBER]"
type input "[PHONE_NUMBER]"
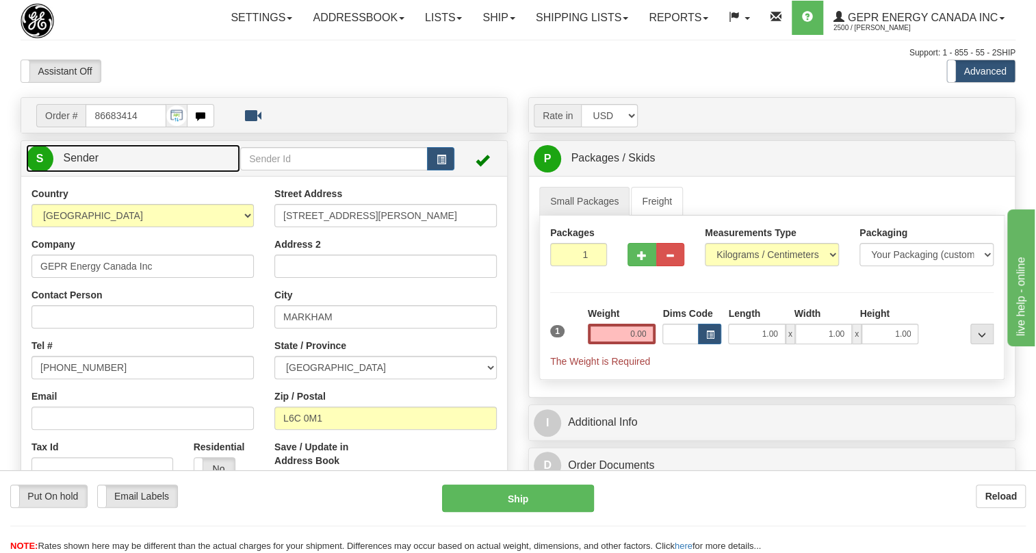
drag, startPoint x: 83, startPoint y: 187, endPoint x: 141, endPoint y: 192, distance: 58.4
click at [83, 164] on span "Sender" at bounding box center [81, 158] width 36 height 12
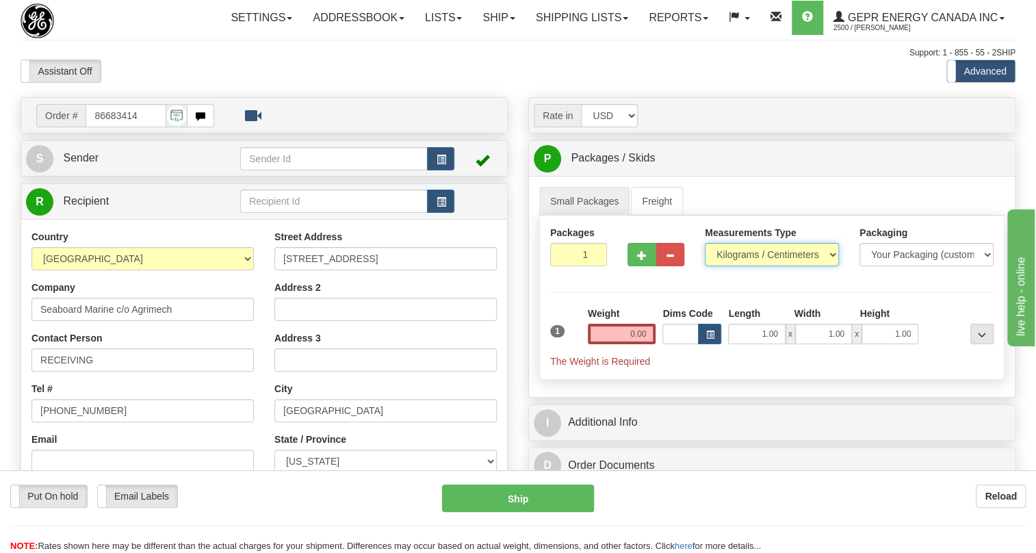
click at [773, 266] on select "Pounds / Inches Kilograms / Centimeters" at bounding box center [772, 254] width 134 height 23
select select "0"
click at [705, 266] on select "Pounds / Inches Kilograms / Centimeters" at bounding box center [772, 254] width 134 height 23
click at [627, 344] on input "0.00" at bounding box center [622, 334] width 68 height 21
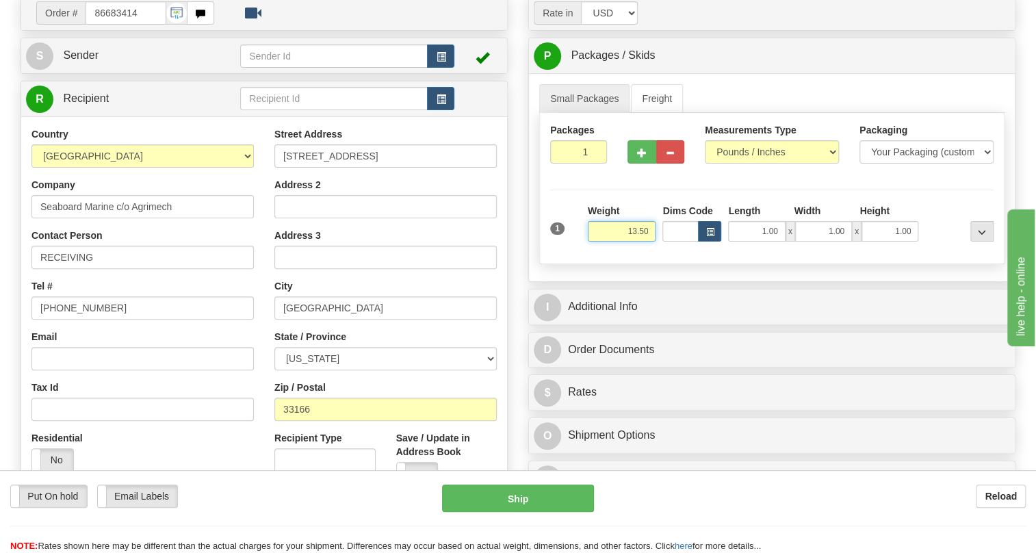
scroll to position [124, 0]
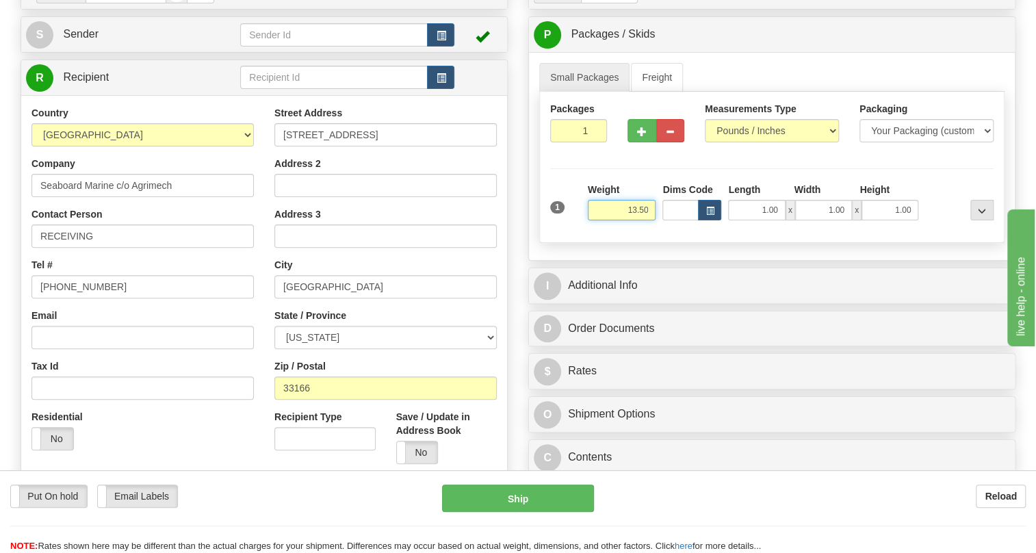
type input "13.50"
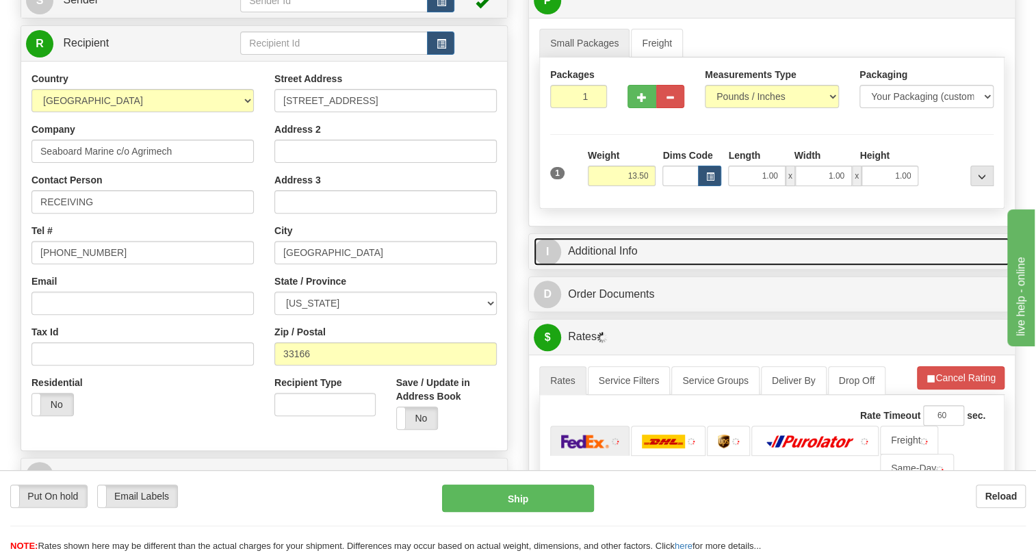
scroll to position [248, 0]
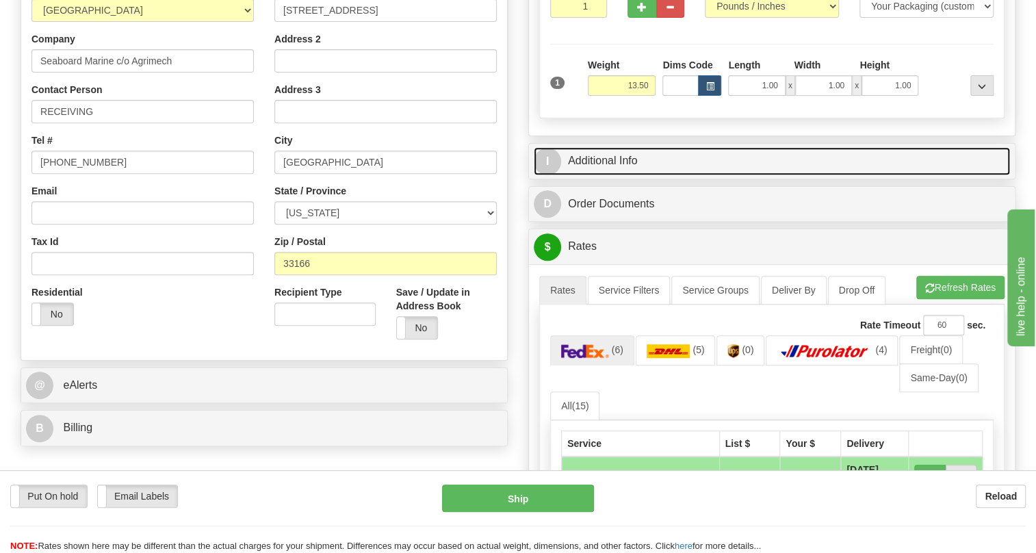
click at [595, 175] on link "I Additional Info" at bounding box center [772, 161] width 476 height 28
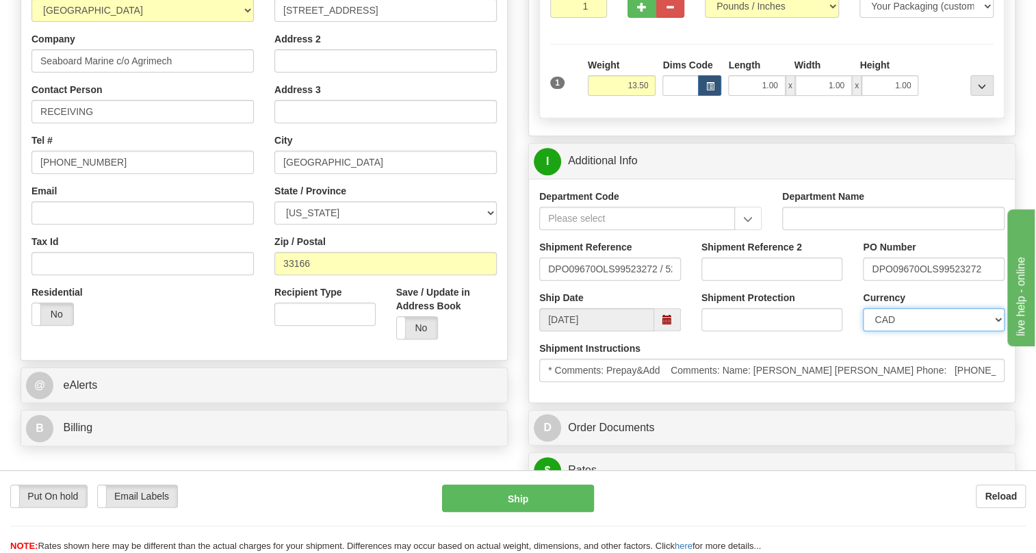
click at [898, 331] on select "CAD USD EUR ZAR [PERSON_NAME] ARN AUD AUS AWG BBD BFR BGN BHD BMD BND BRC BRL C…" at bounding box center [934, 319] width 142 height 23
select select "1"
click at [863, 331] on select "CAD USD EUR ZAR [PERSON_NAME] ARN AUD AUS AWG BBD BFR BGN BHD BMD BND BRC BRL C…" at bounding box center [934, 319] width 142 height 23
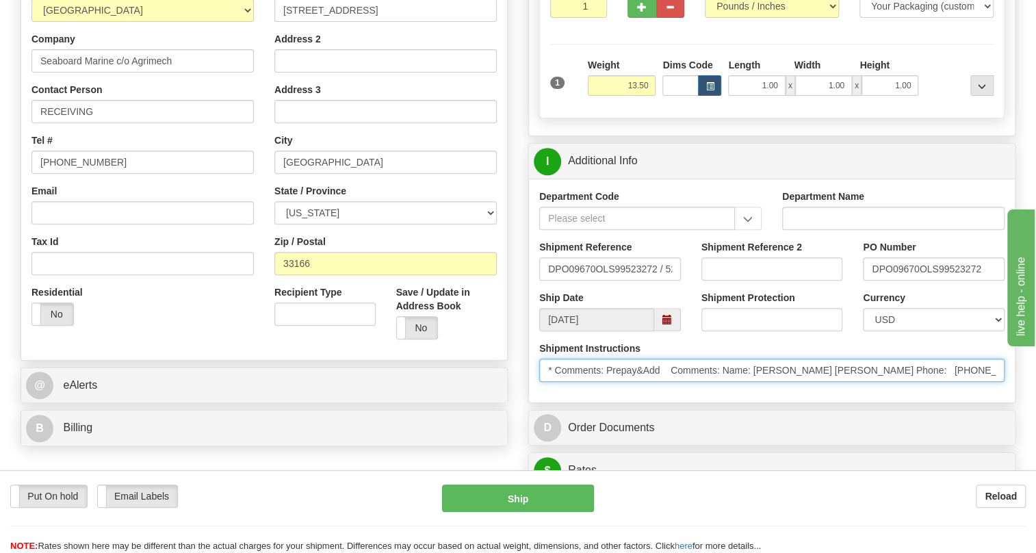
drag, startPoint x: 815, startPoint y: 402, endPoint x: 753, endPoint y: 409, distance: 62.7
click at [753, 382] on input "* Comments: Prepay&Add Comments: Name: Albani Pereira Phone: (904)429-2581 Emai…" at bounding box center [771, 370] width 465 height 23
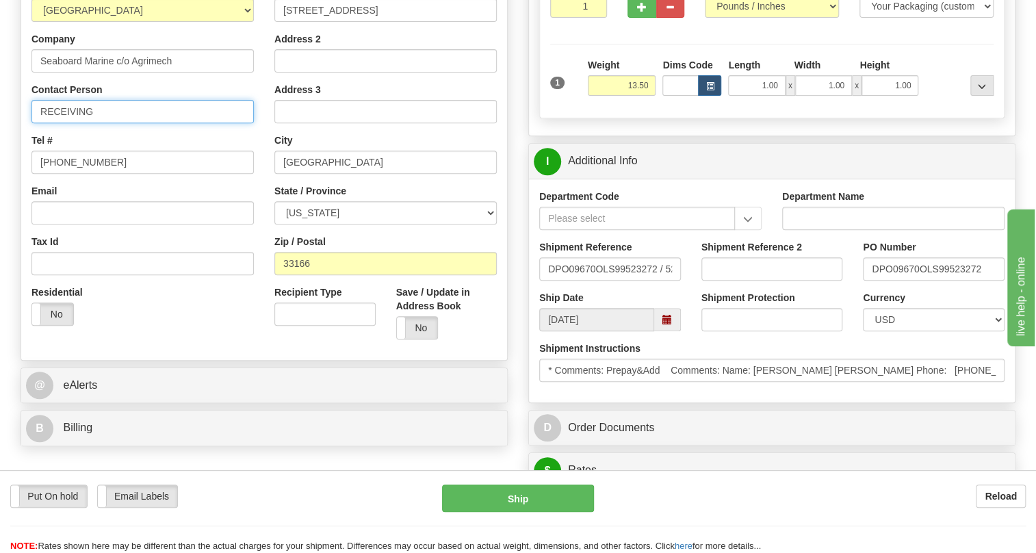
click at [41, 123] on input "RECEIVING" at bounding box center [142, 111] width 222 height 23
paste input "Albani Pereira"
type input "Albani Pereira / RECEIVING"
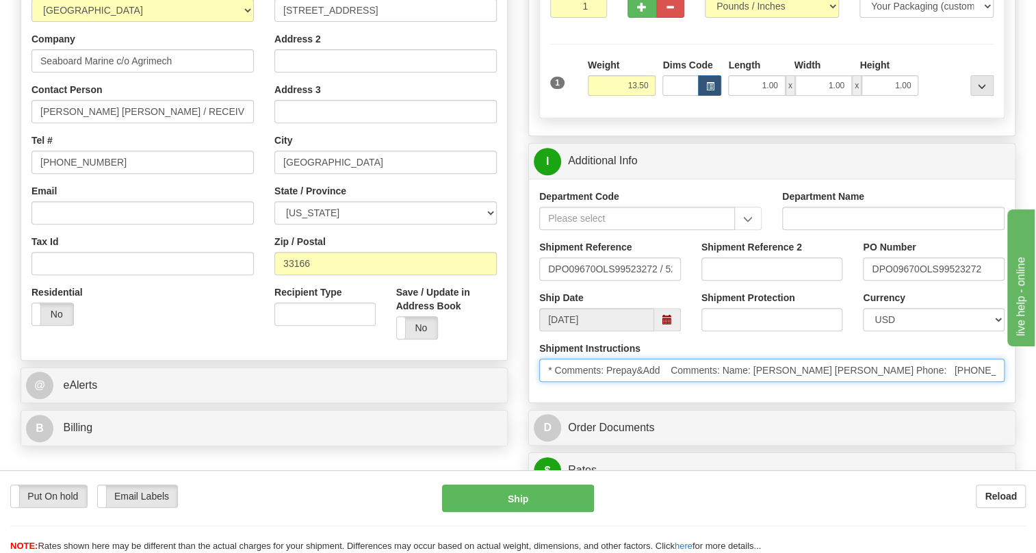
drag, startPoint x: 917, startPoint y: 399, endPoint x: 866, endPoint y: 399, distance: 50.6
click at [866, 382] on input "* Comments: Prepay&Add Comments: Name: Albani Pereira Phone: (904)429-2581 Emai…" at bounding box center [771, 370] width 465 height 23
click at [919, 382] on input "* Comments: Prepay&Add Comments: Name: Albani Pereira Phone: (904)429-2581 Emai…" at bounding box center [771, 370] width 465 height 23
drag, startPoint x: 918, startPoint y: 397, endPoint x: 855, endPoint y: 403, distance: 63.3
click at [855, 382] on input "* Comments: Prepay&Add Comments: Name: Albani Pereira Phone: (904)429-2581 Emai…" at bounding box center [771, 370] width 465 height 23
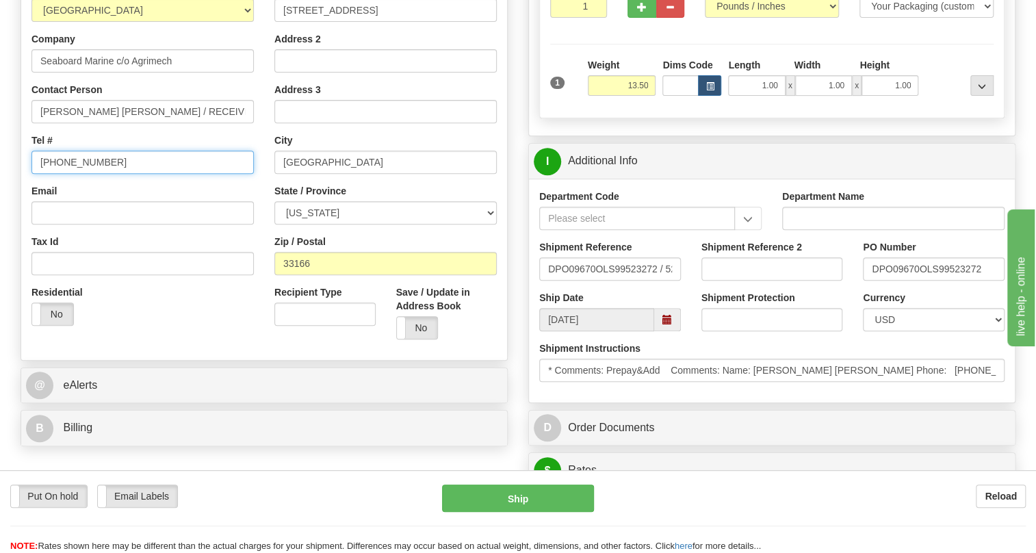
click at [83, 174] on input "[PHONE_NUMBER]" at bounding box center [142, 162] width 222 height 23
paste input "904)429-2581"
type input "(904)429-2581"
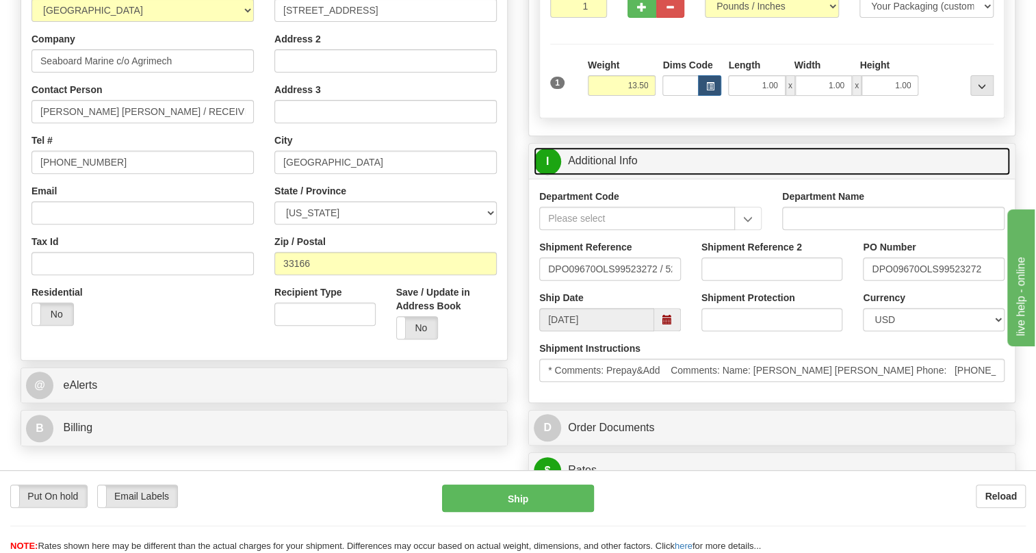
click at [606, 175] on link "I Additional Info" at bounding box center [772, 161] width 476 height 28
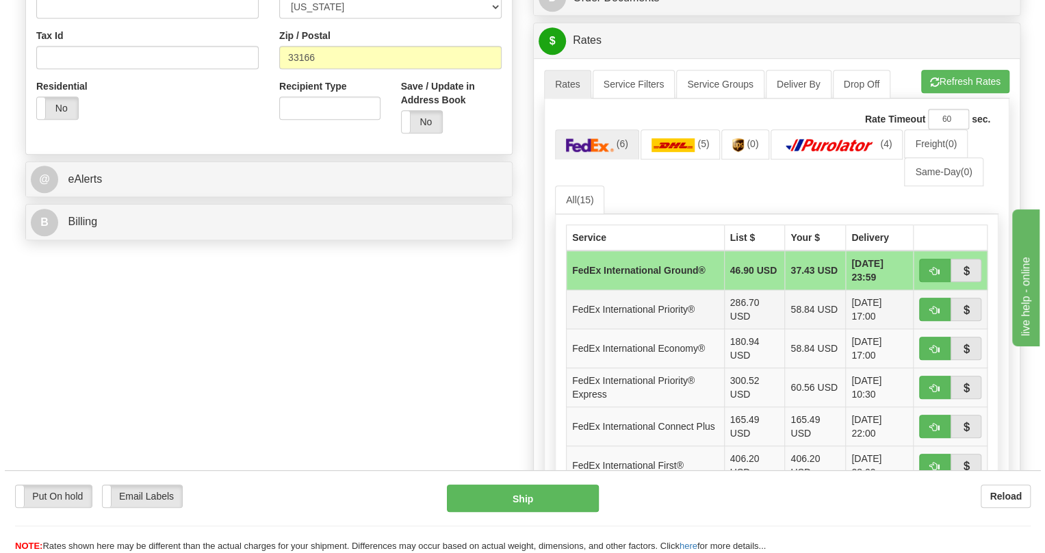
scroll to position [498, 0]
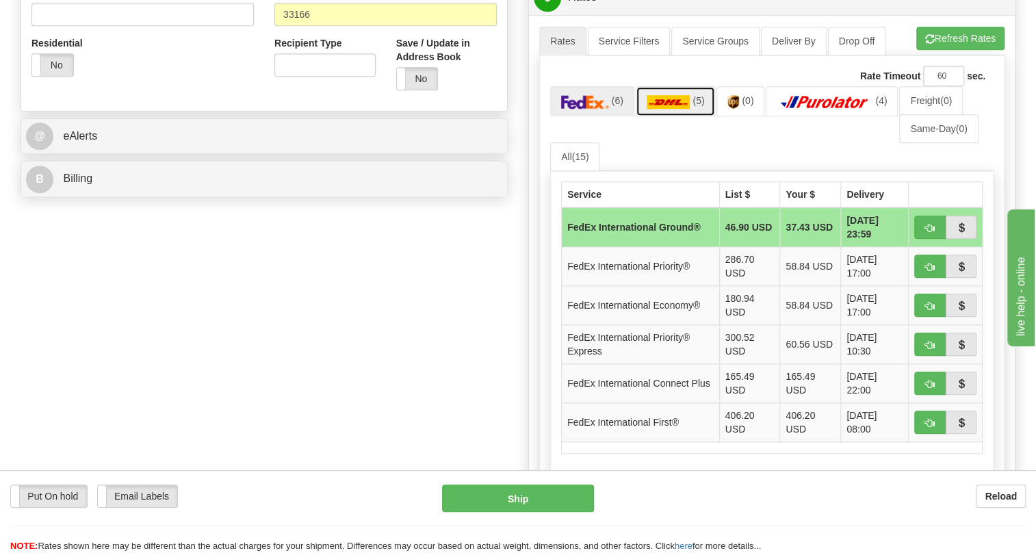
click at [674, 109] on img at bounding box center [669, 102] width 44 height 14
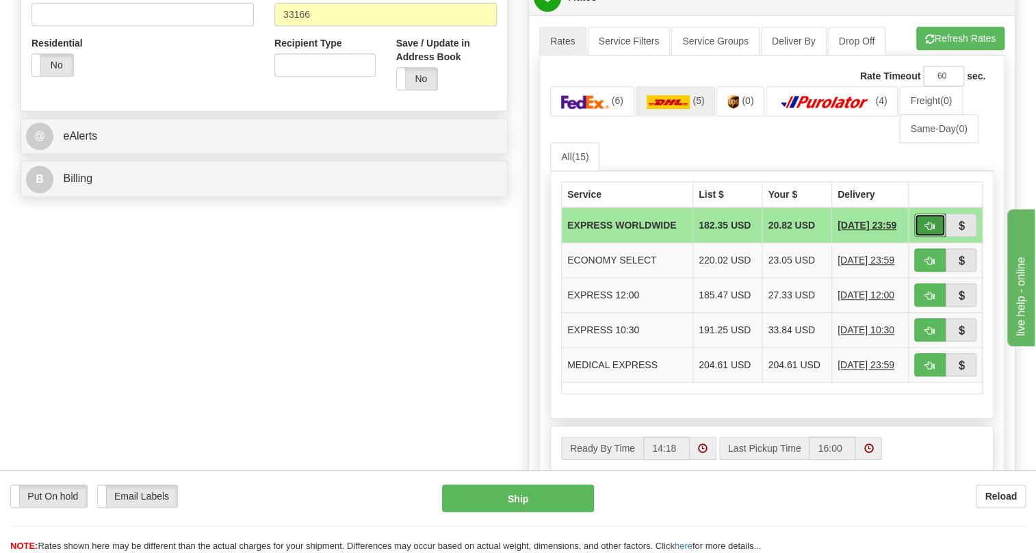
click at [929, 231] on span "button" at bounding box center [930, 226] width 10 height 9
type input "P"
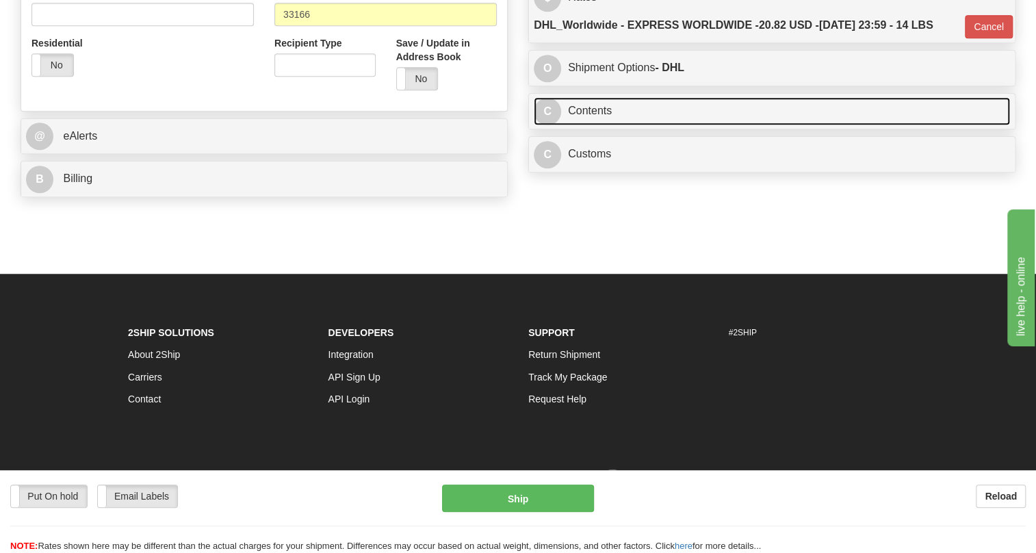
click at [602, 125] on link "C Contents" at bounding box center [772, 111] width 476 height 28
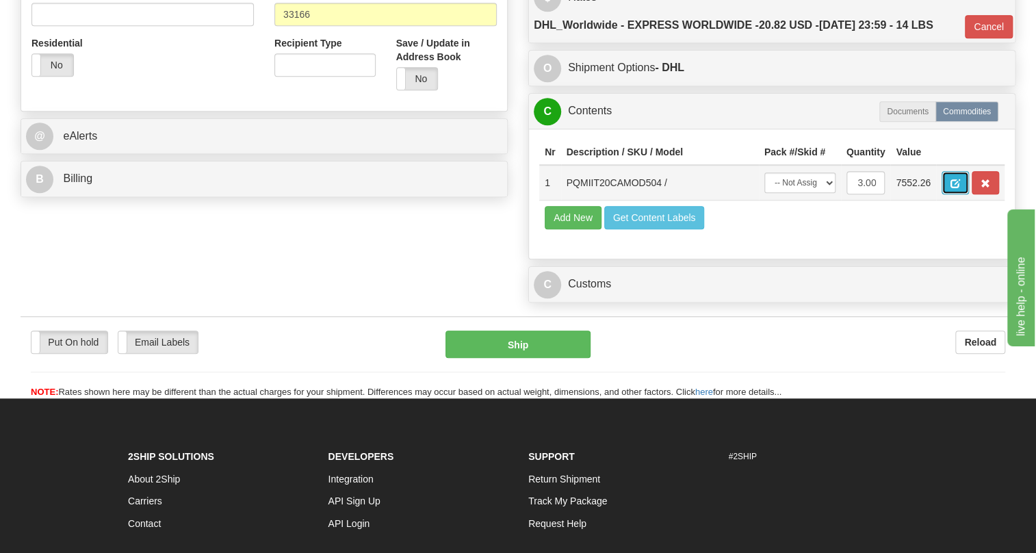
click at [959, 188] on span "button" at bounding box center [956, 183] width 10 height 9
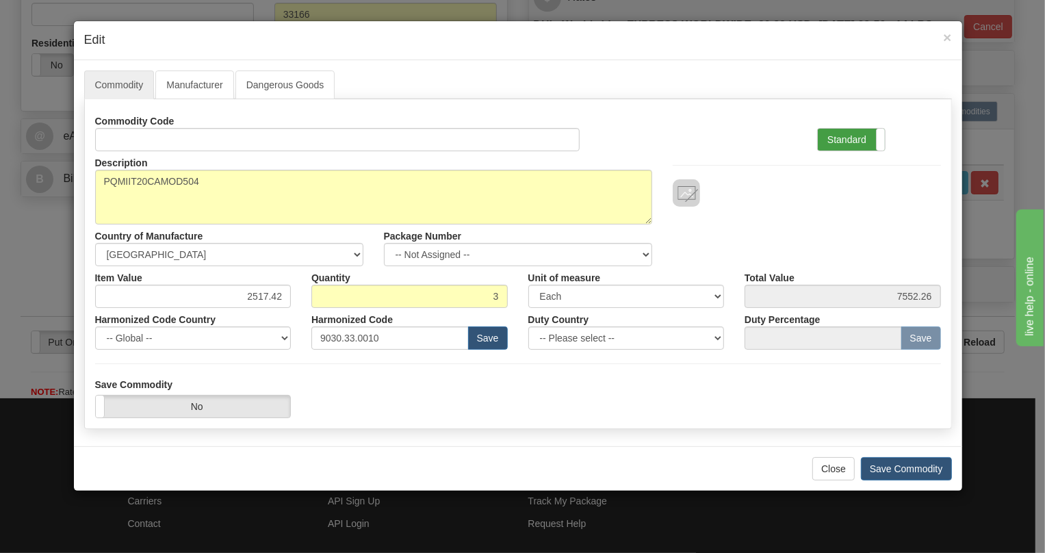
drag, startPoint x: 842, startPoint y: 137, endPoint x: 771, endPoint y: 178, distance: 82.2
click at [841, 137] on label "Standard" at bounding box center [851, 140] width 67 height 22
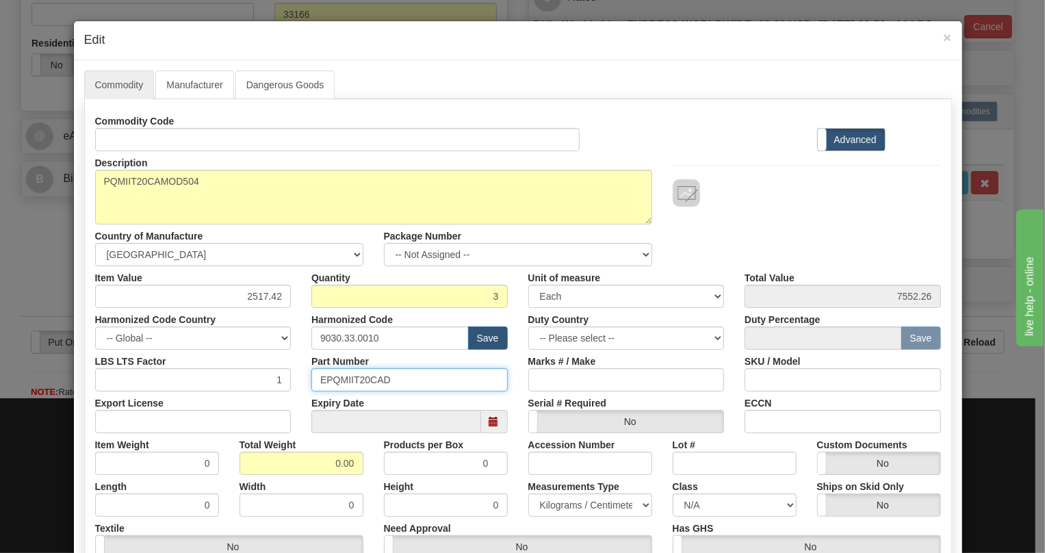
click at [356, 378] on input "EPQMIIT20CAD" at bounding box center [409, 379] width 196 height 23
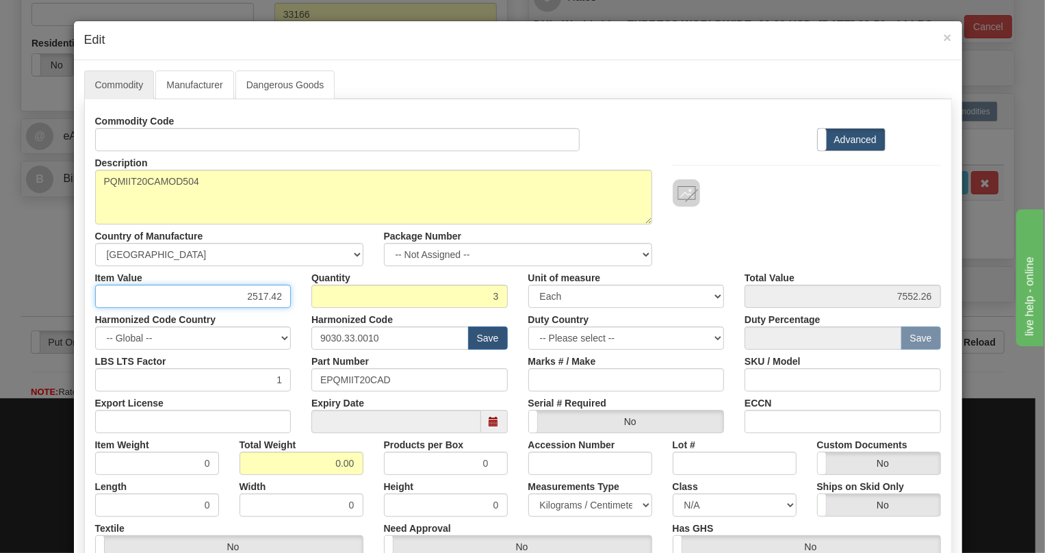
click at [268, 294] on input "2517.42" at bounding box center [193, 296] width 196 height 23
type input "1619.90"
type input "4859.70"
click at [331, 465] on input "0.00" at bounding box center [302, 463] width 124 height 23
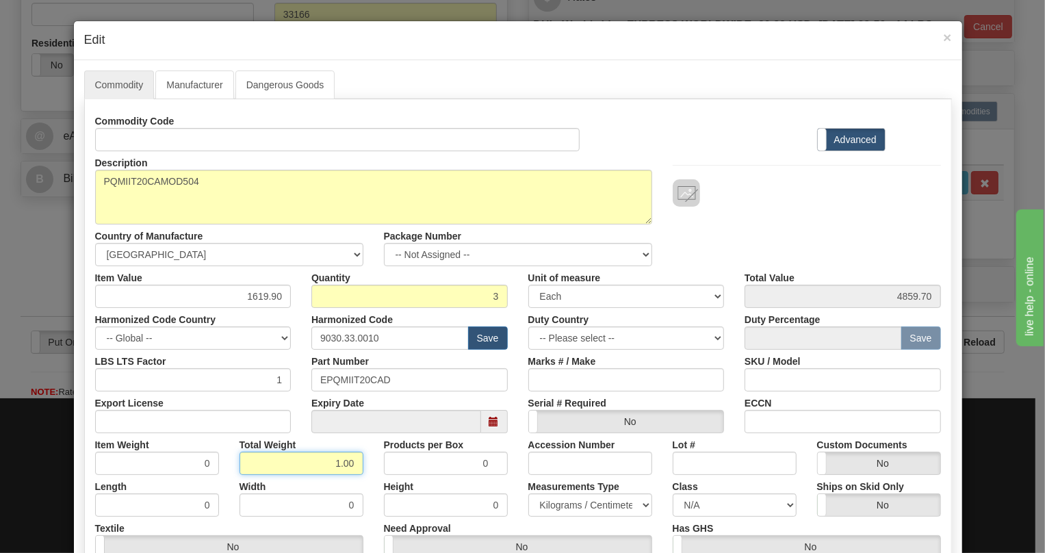
type input "1.00"
type input "0.3333"
click at [569, 505] on select "Pounds / Inches Kilograms / Centimeters" at bounding box center [590, 504] width 124 height 23
select select "0"
click at [528, 493] on select "Pounds / Inches Kilograms / Centimeters" at bounding box center [590, 504] width 124 height 23
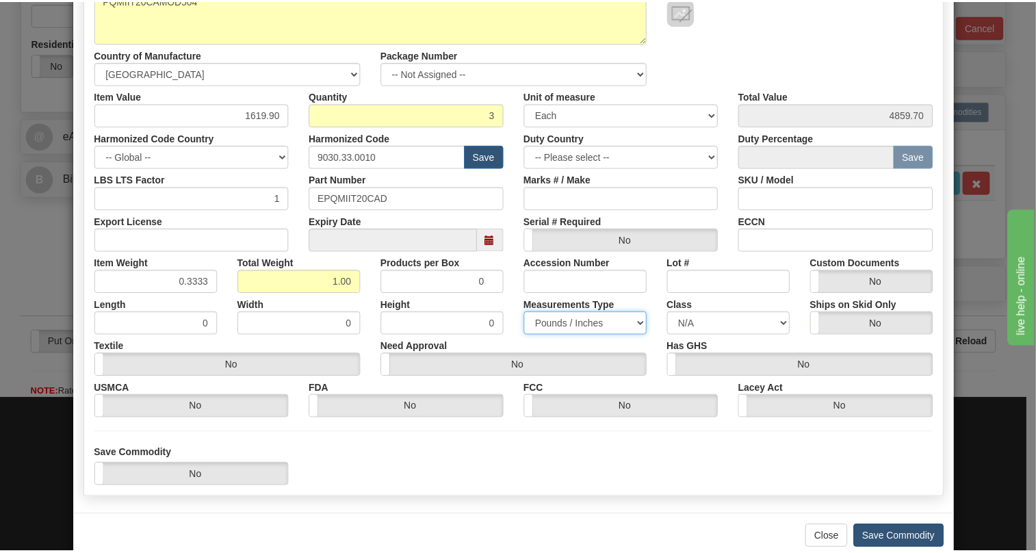
scroll to position [208, 0]
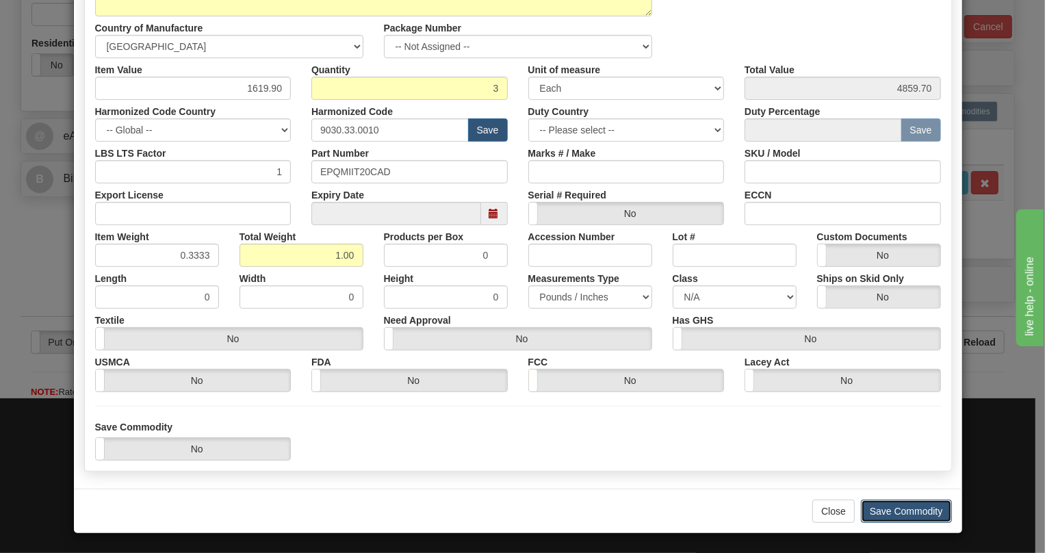
click at [888, 505] on button "Save Commodity" at bounding box center [906, 511] width 91 height 23
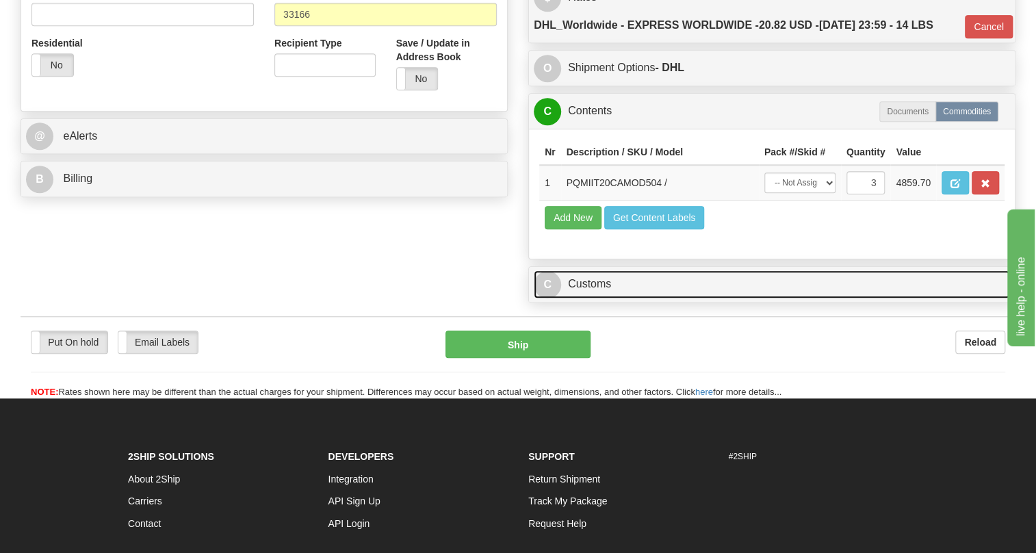
click at [587, 298] on link "C Customs" at bounding box center [772, 284] width 476 height 28
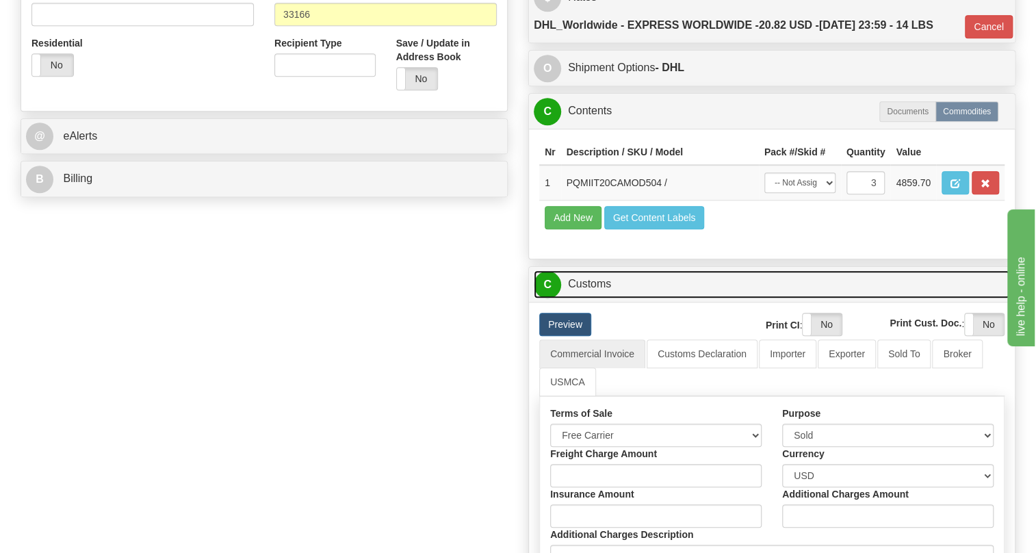
click at [587, 298] on link "C Customs" at bounding box center [772, 284] width 476 height 28
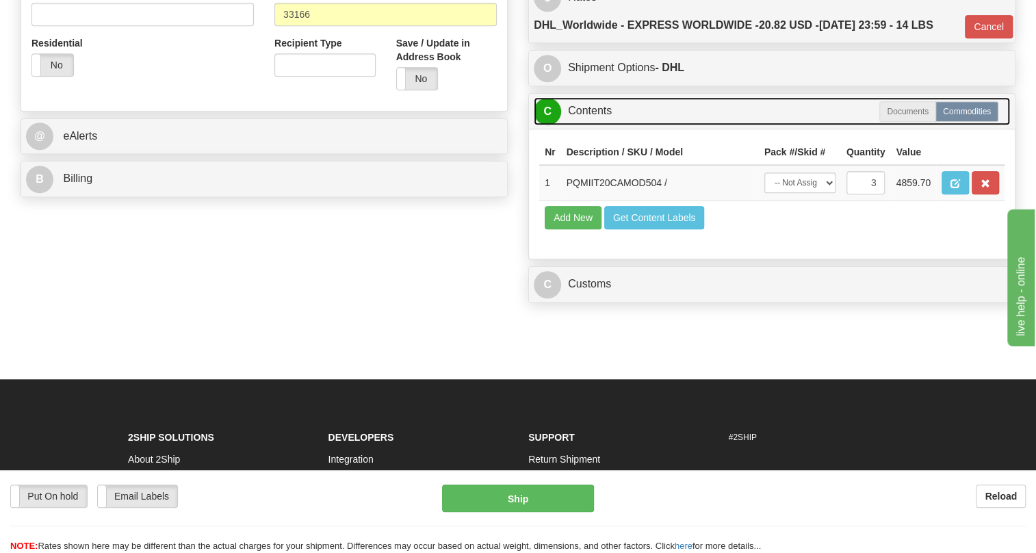
click at [592, 125] on link "C Contents" at bounding box center [772, 111] width 476 height 28
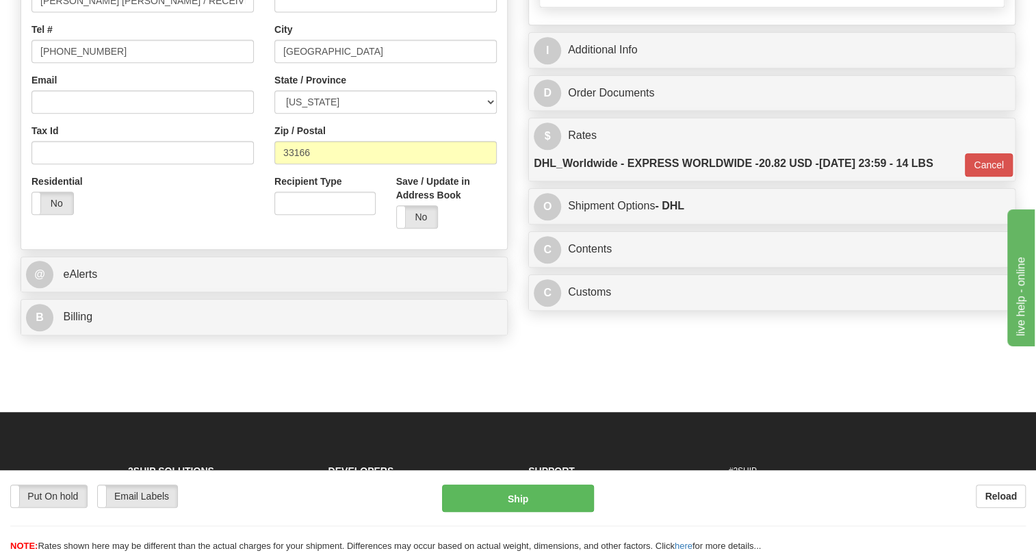
scroll to position [186, 0]
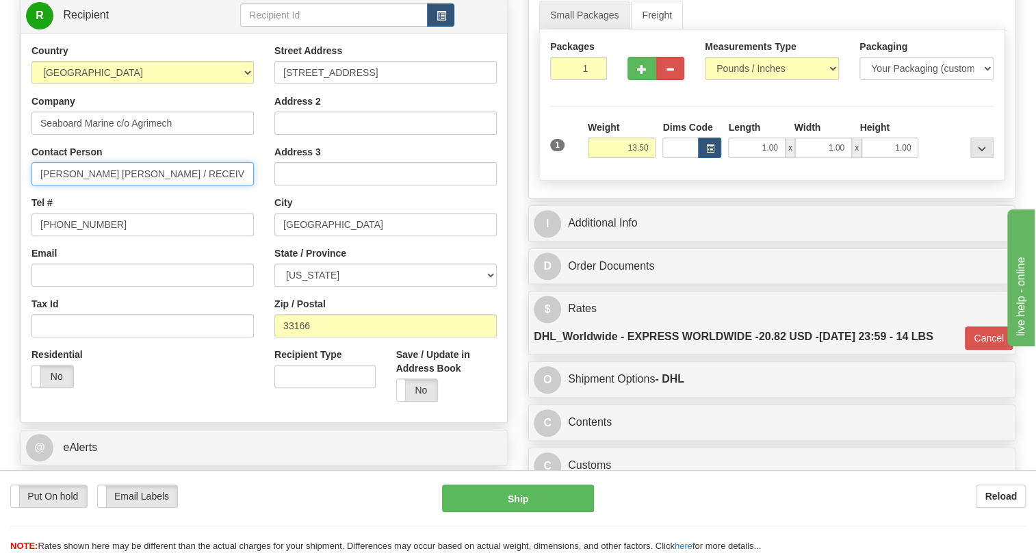
click at [144, 185] on input "Albani Pereira / RECEIVING" at bounding box center [142, 173] width 222 height 23
paste input "Karsten Sween"
click at [219, 185] on input "Albani Pereira / Karsten Sween" at bounding box center [142, 173] width 222 height 23
paste input "352.249.9190"
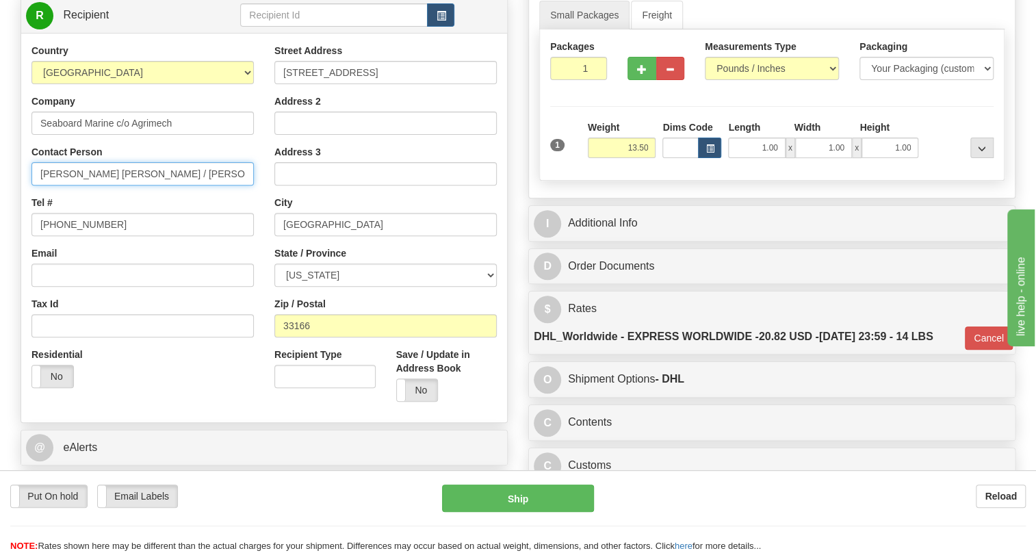
type input "Albani Pereira / Karsten Sween 352.249.9190"
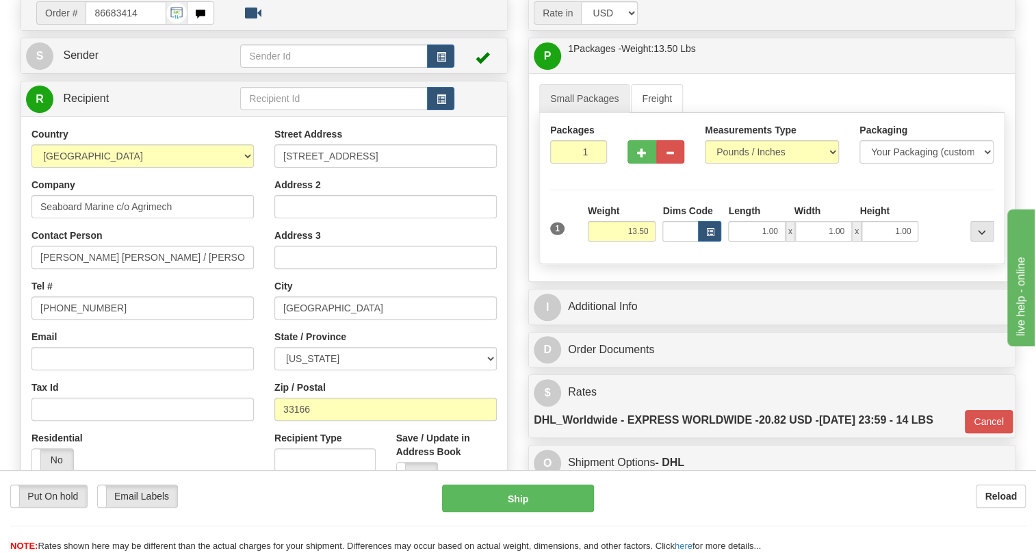
scroll to position [124, 0]
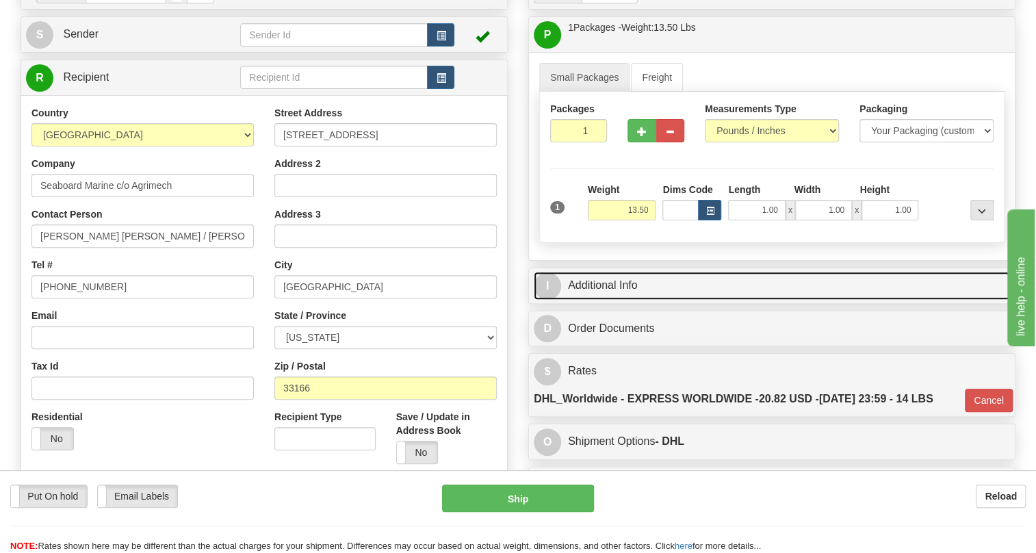
click at [623, 300] on link "I Additional Info" at bounding box center [772, 286] width 476 height 28
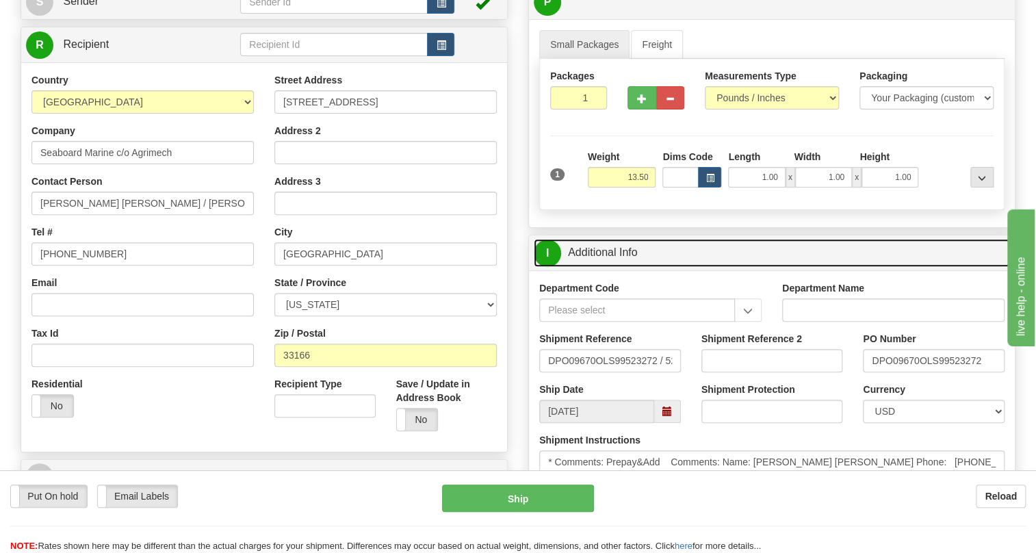
scroll to position [186, 0]
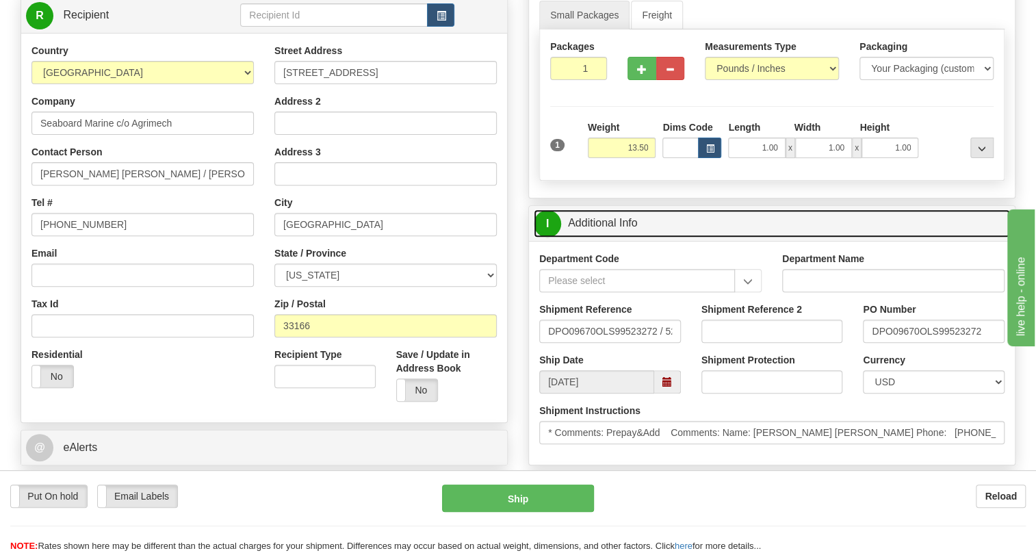
click at [615, 237] on link "I Additional Info" at bounding box center [772, 223] width 476 height 28
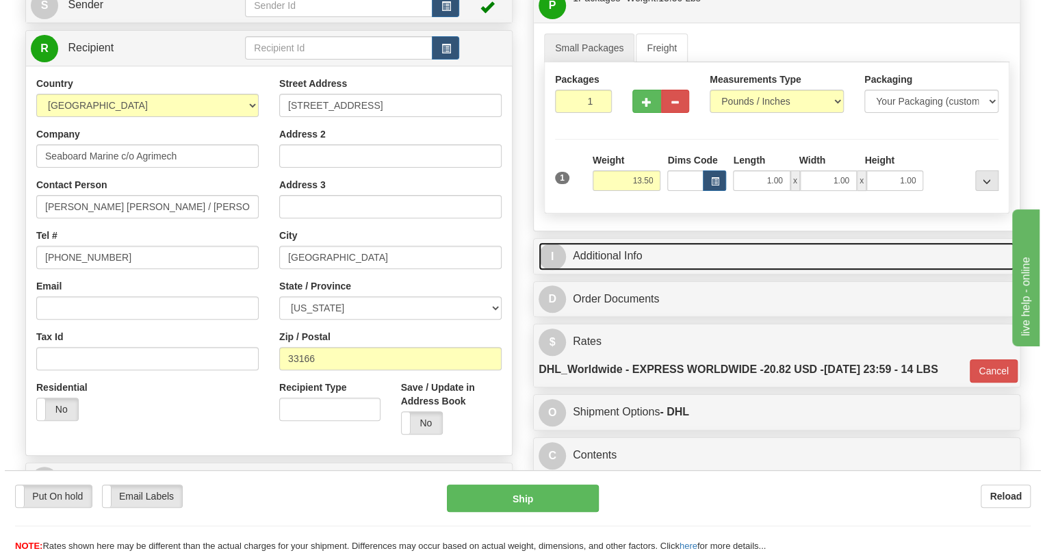
scroll to position [124, 0]
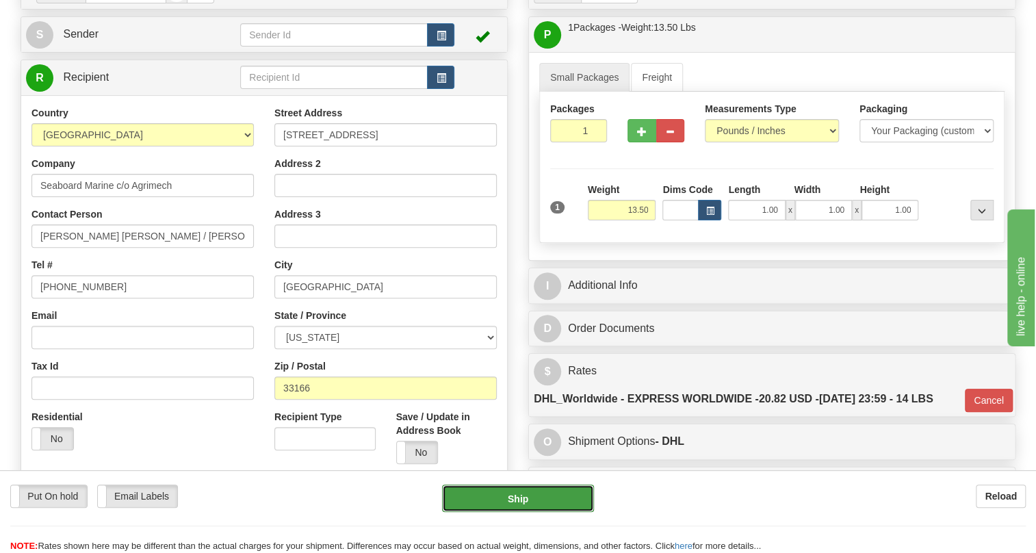
click at [521, 498] on button "Ship" at bounding box center [518, 498] width 152 height 27
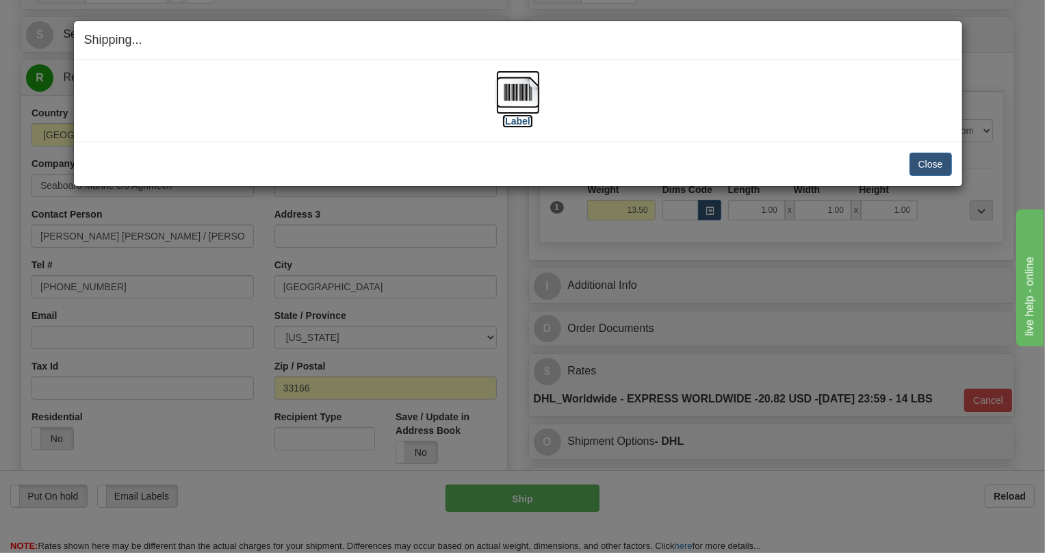
click at [521, 94] on img at bounding box center [518, 92] width 44 height 44
click at [932, 161] on button "Close" at bounding box center [931, 164] width 42 height 23
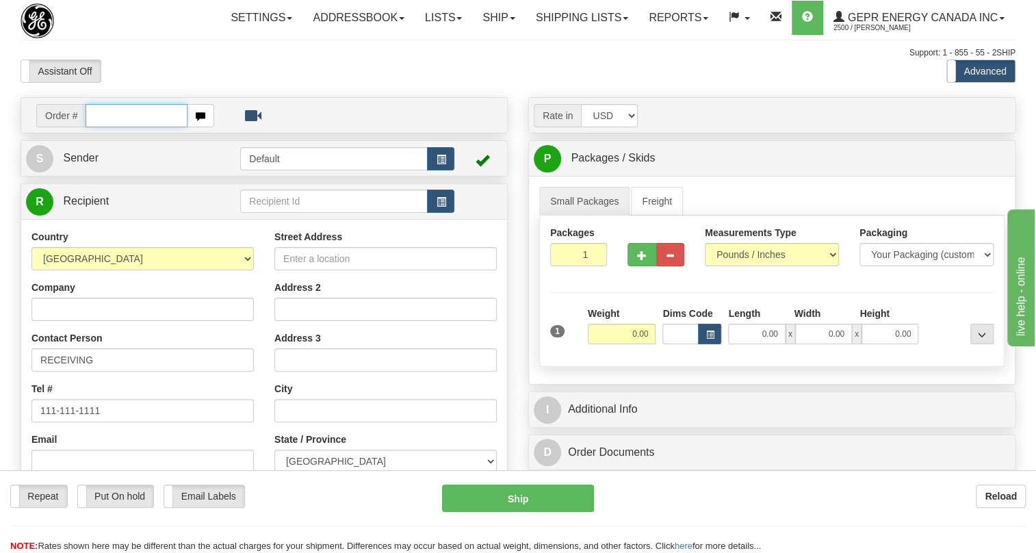
click at [103, 127] on input "text" at bounding box center [137, 115] width 102 height 23
paste input "0086683417"
click at [105, 127] on input "0086683417" at bounding box center [137, 115] width 102 height 23
type input "86683417"
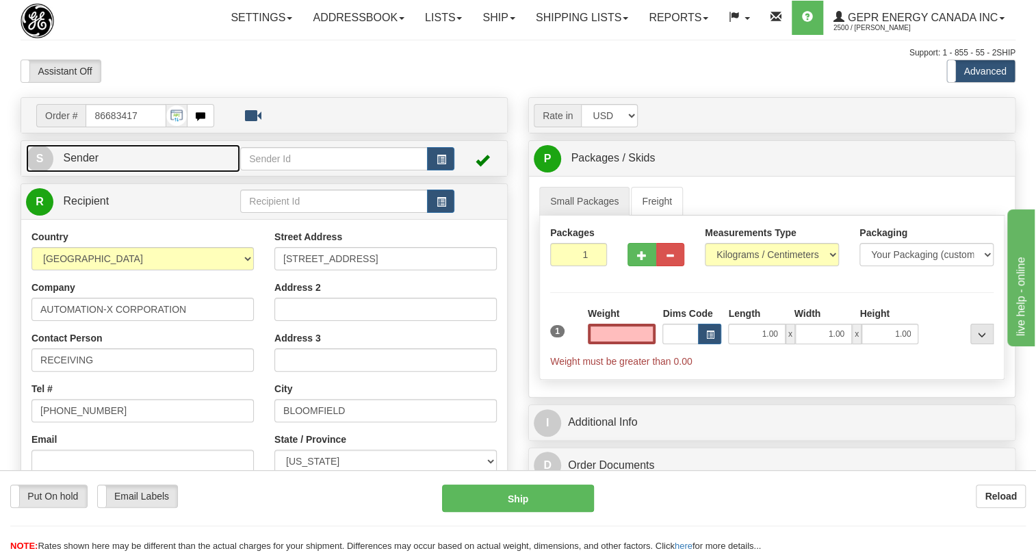
type input "0.00"
drag, startPoint x: 83, startPoint y: 188, endPoint x: 64, endPoint y: 191, distance: 20.1
click at [83, 164] on span "Sender" at bounding box center [81, 158] width 36 height 12
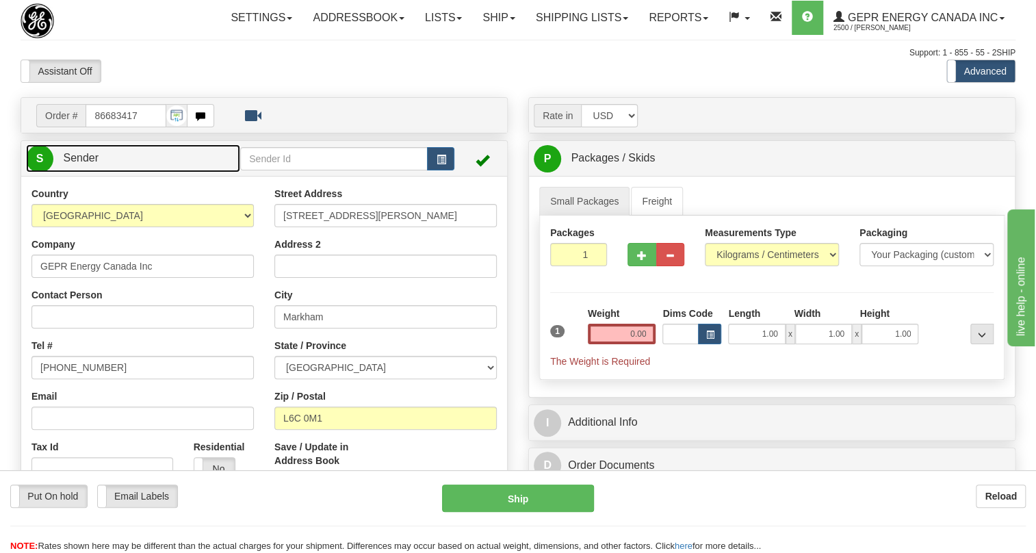
type input "MARKHAM"
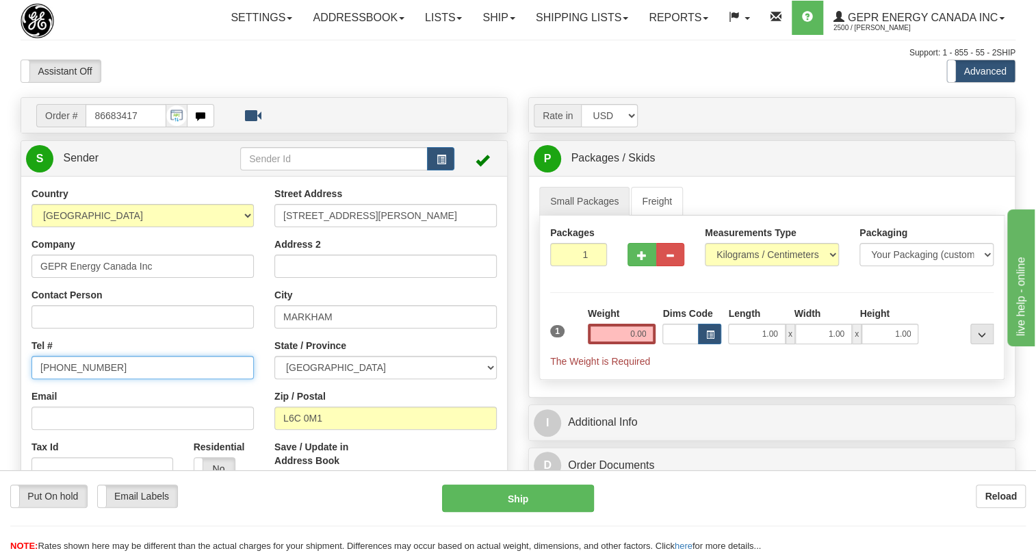
click at [88, 379] on input "[PHONE_NUMBER]" at bounding box center [142, 367] width 222 height 23
paste input "[PHONE_NUMBER]"
type input "[PHONE_NUMBER]"
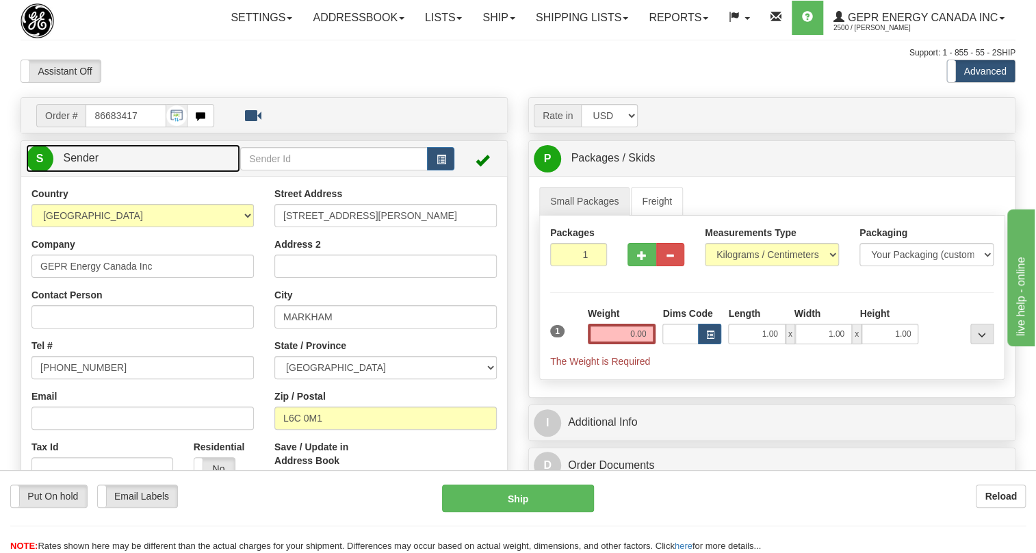
click at [86, 164] on span "Sender" at bounding box center [81, 158] width 36 height 12
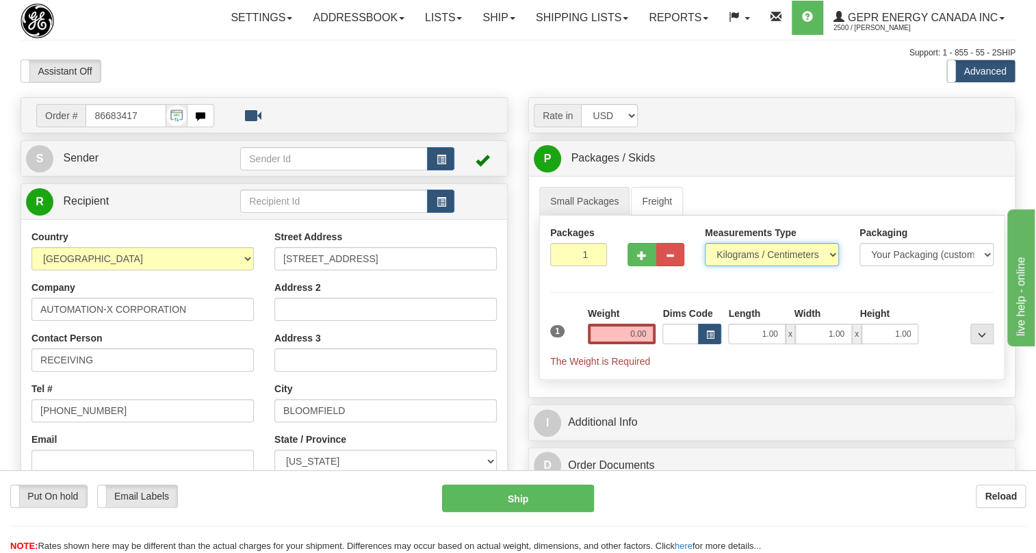
click at [746, 266] on select "Pounds / Inches Kilograms / Centimeters" at bounding box center [772, 254] width 134 height 23
select select "0"
click at [705, 266] on select "Pounds / Inches Kilograms / Centimeters" at bounding box center [772, 254] width 134 height 23
click at [629, 344] on input "0.00" at bounding box center [622, 334] width 68 height 21
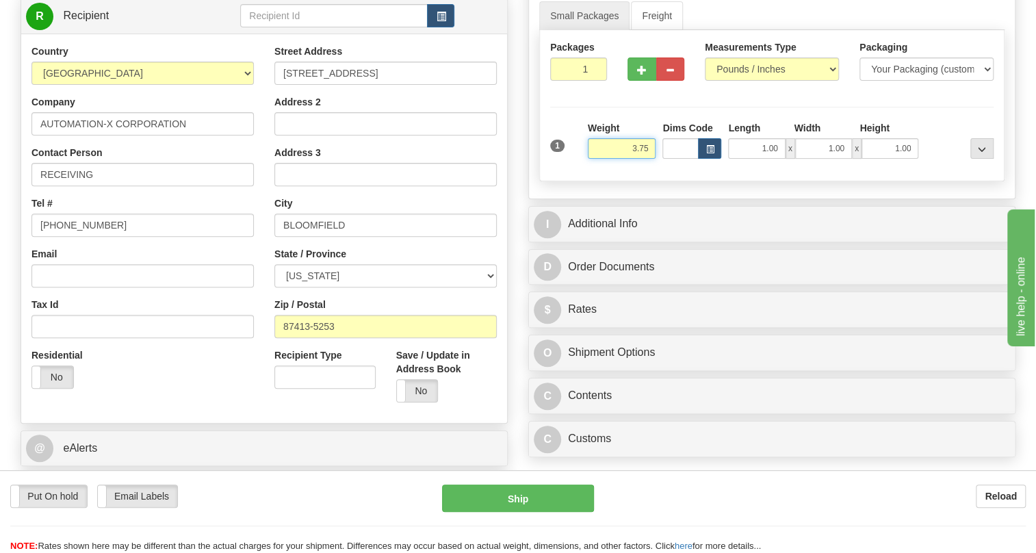
scroll to position [186, 0]
type input "3.75"
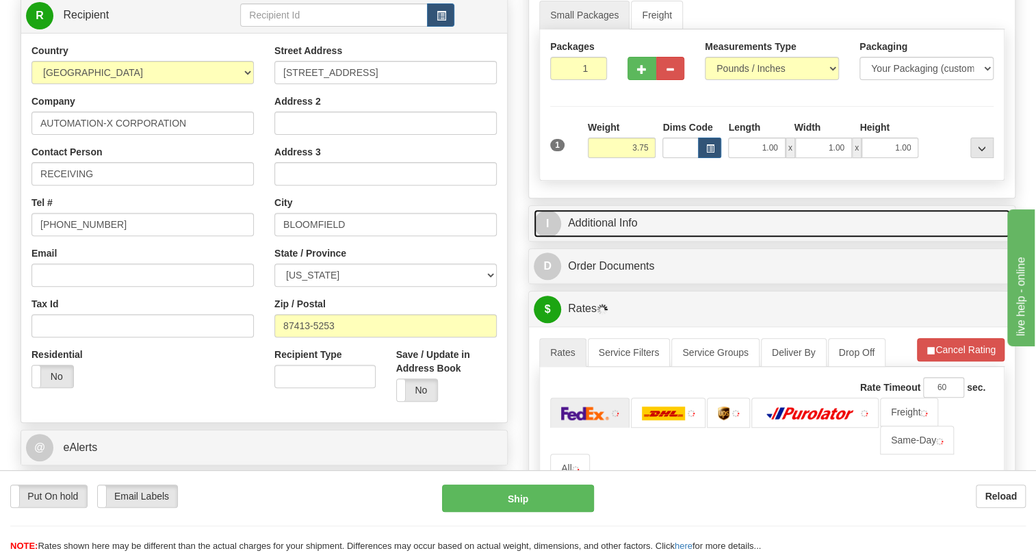
click at [613, 237] on link "I Additional Info" at bounding box center [772, 223] width 476 height 28
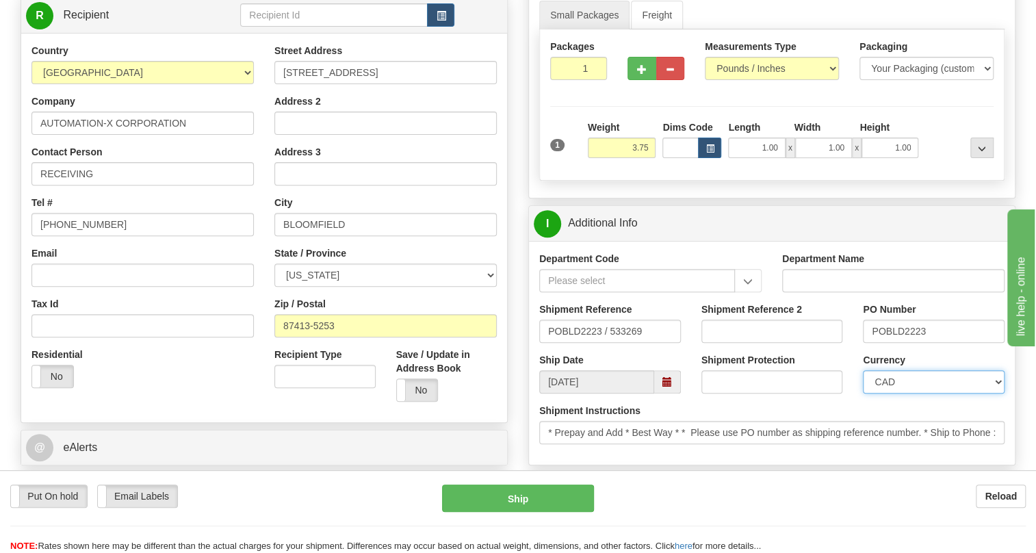
click at [931, 394] on select "CAD USD EUR ZAR [PERSON_NAME] ARN AUD AUS AWG BBD BFR BGN BHD BMD BND BRC BRL C…" at bounding box center [934, 381] width 142 height 23
select select "1"
click at [863, 394] on select "CAD USD EUR ZAR [PERSON_NAME] ARN AUD AUS AWG BBD BFR BGN BHD BMD BND BRC BRL C…" at bounding box center [934, 381] width 142 height 23
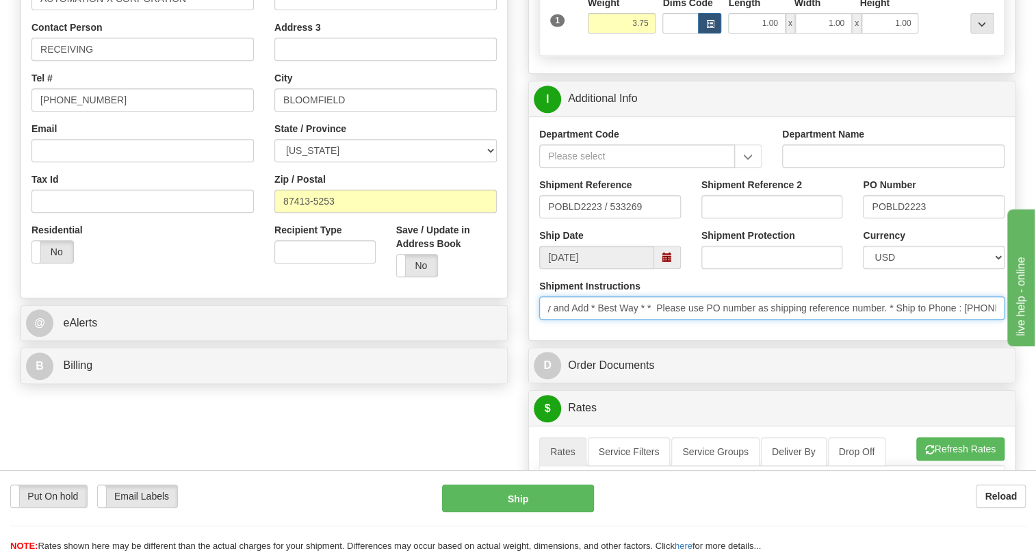
scroll to position [0, 70]
drag, startPoint x: 821, startPoint y: 339, endPoint x: 899, endPoint y: 350, distance: 78.8
click at [899, 330] on div "Shipment Instructions * Prepay and Add * Best Way * * Please use PO number as s…" at bounding box center [772, 304] width 486 height 51
click at [998, 320] on input "* Prepay and Add * Best Way * * Please use PO number as shipping reference numb…" at bounding box center [771, 307] width 465 height 23
drag, startPoint x: 996, startPoint y: 337, endPoint x: 931, endPoint y: 337, distance: 65.0
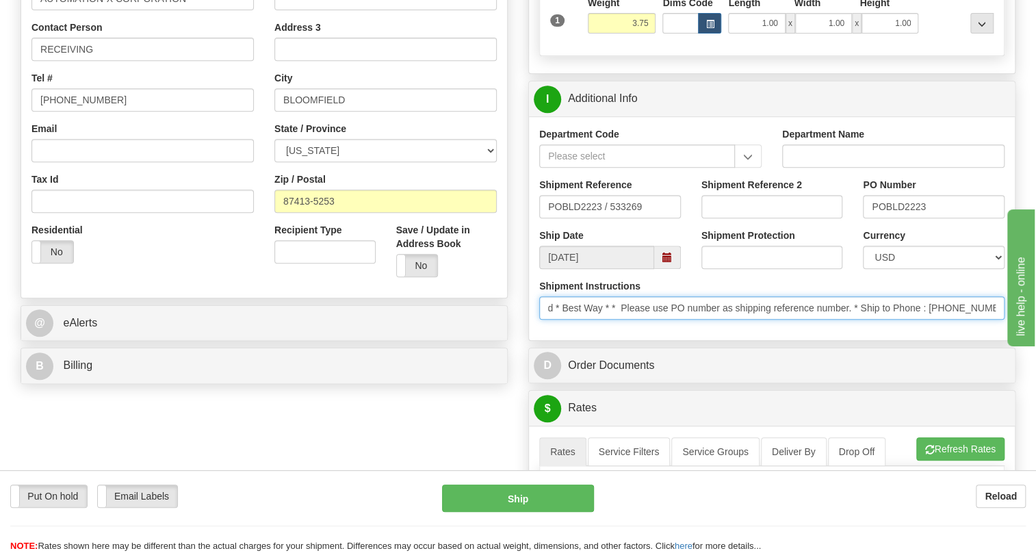
click at [931, 320] on input "* Prepay and Add * Best Way * * Please use PO number as shipping reference numb…" at bounding box center [771, 307] width 465 height 23
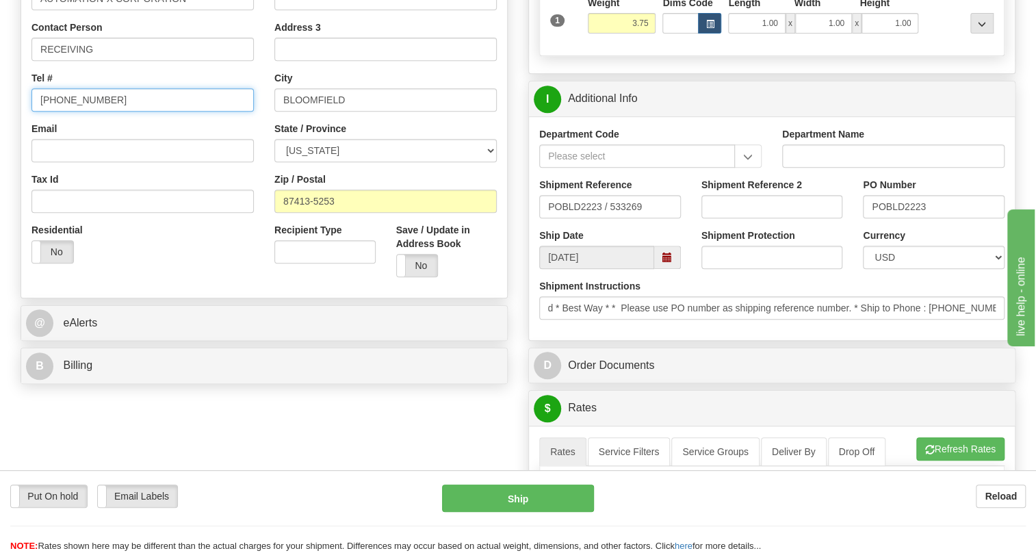
scroll to position [0, 0]
click at [79, 112] on input "[PHONE_NUMBER]" at bounding box center [142, 99] width 222 height 23
paste input "505) 327-1224"
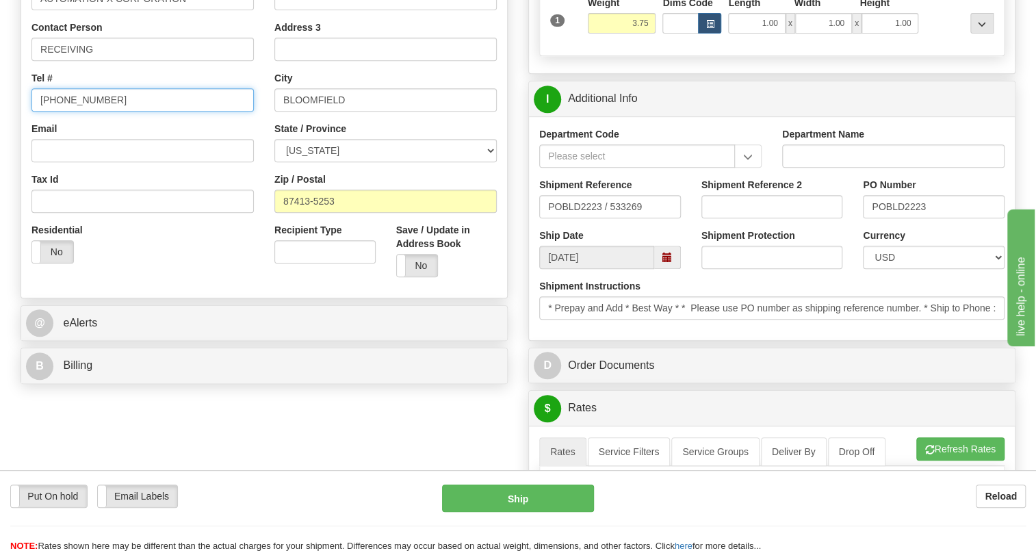
type input "(505) 327-1224"
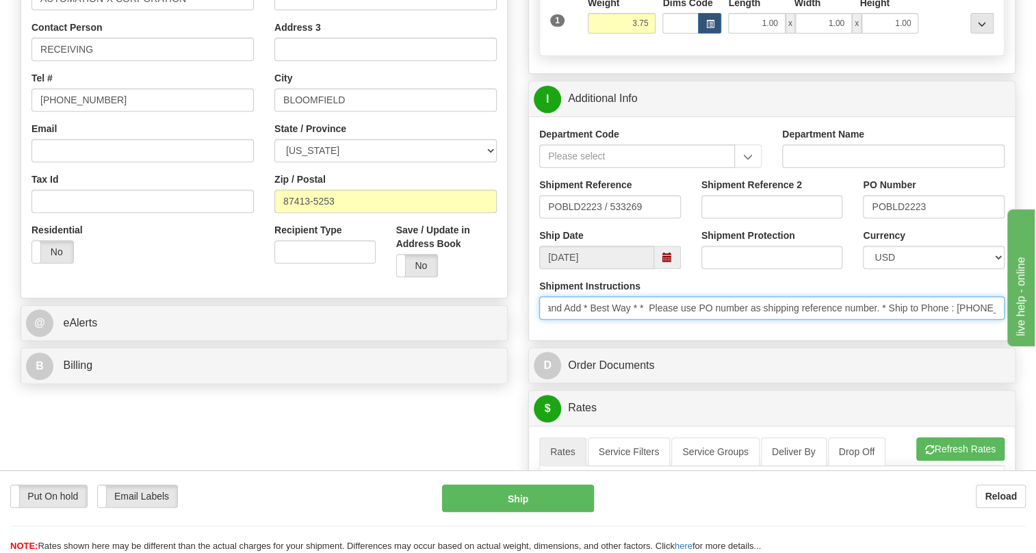
scroll to position [0, 70]
drag, startPoint x: 965, startPoint y: 345, endPoint x: 946, endPoint y: 344, distance: 19.2
click at [946, 320] on input "* Prepay and Add * Best Way * * Please use PO number as shipping reference numb…" at bounding box center [771, 307] width 465 height 23
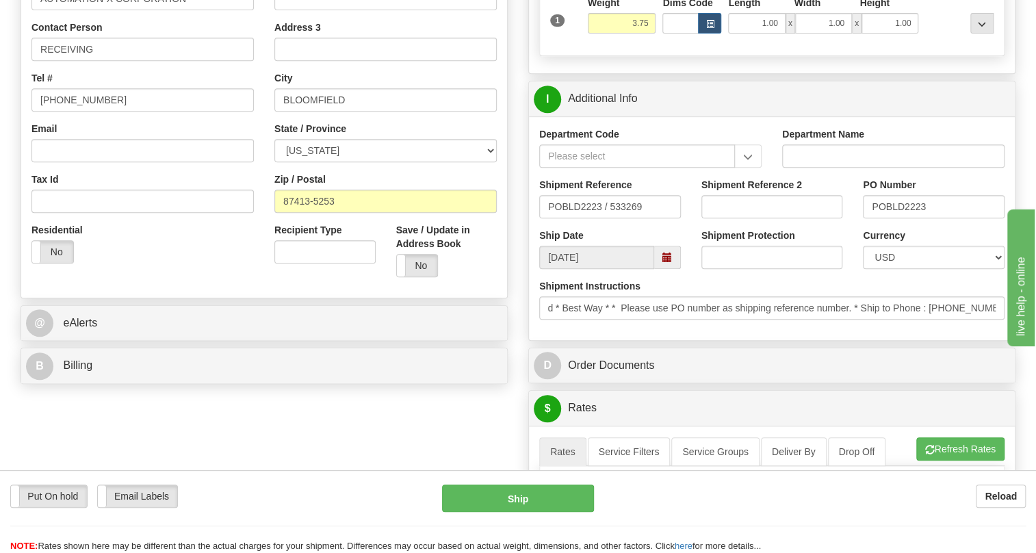
scroll to position [0, 0]
click at [867, 330] on div "Shipment Instructions * Prepay and Add * Best Way * * Please use PO number as s…" at bounding box center [772, 304] width 486 height 51
click at [905, 218] on input "POBLD2223" at bounding box center [934, 206] width 142 height 23
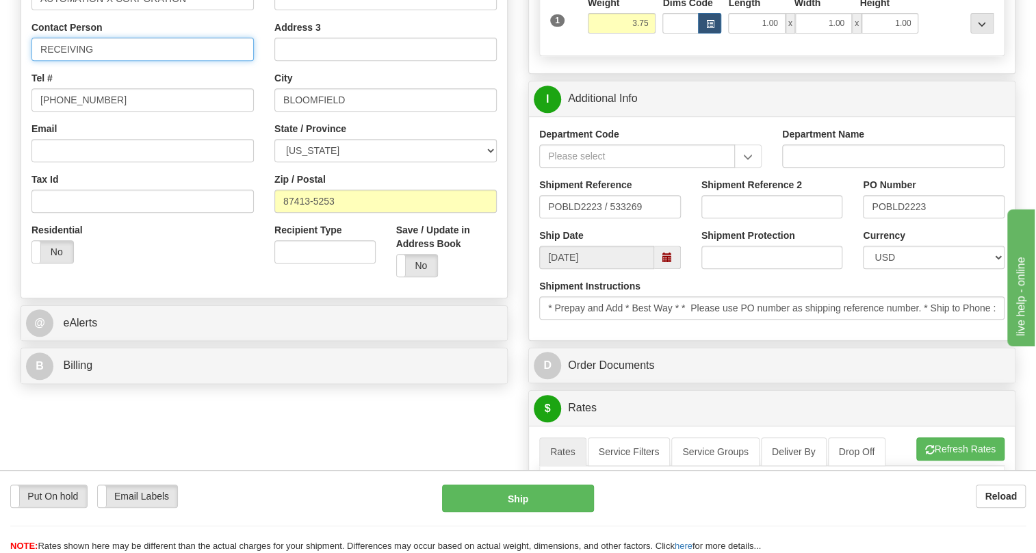
click at [116, 61] on input "RECEIVING" at bounding box center [142, 49] width 222 height 23
paste input "POBLD2223"
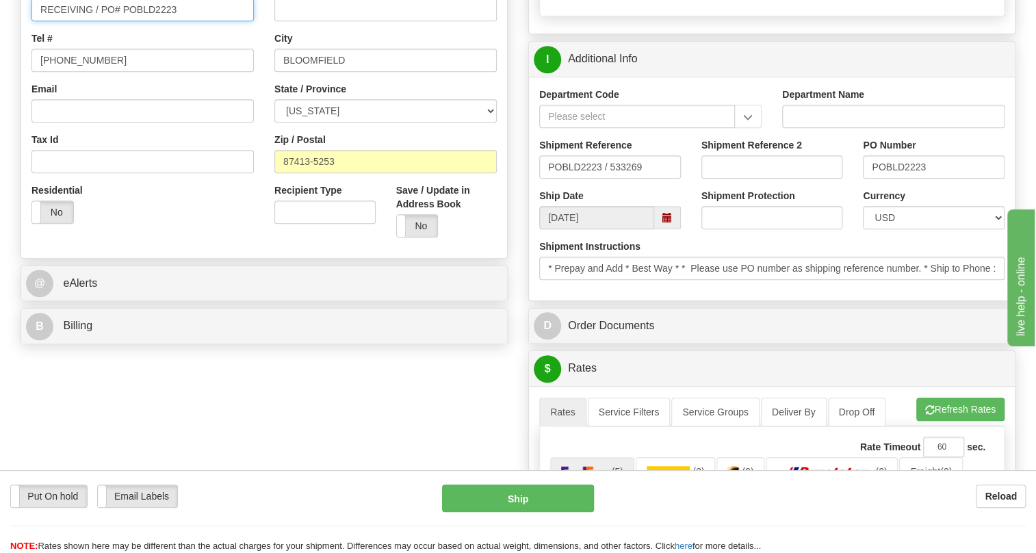
scroll to position [373, 0]
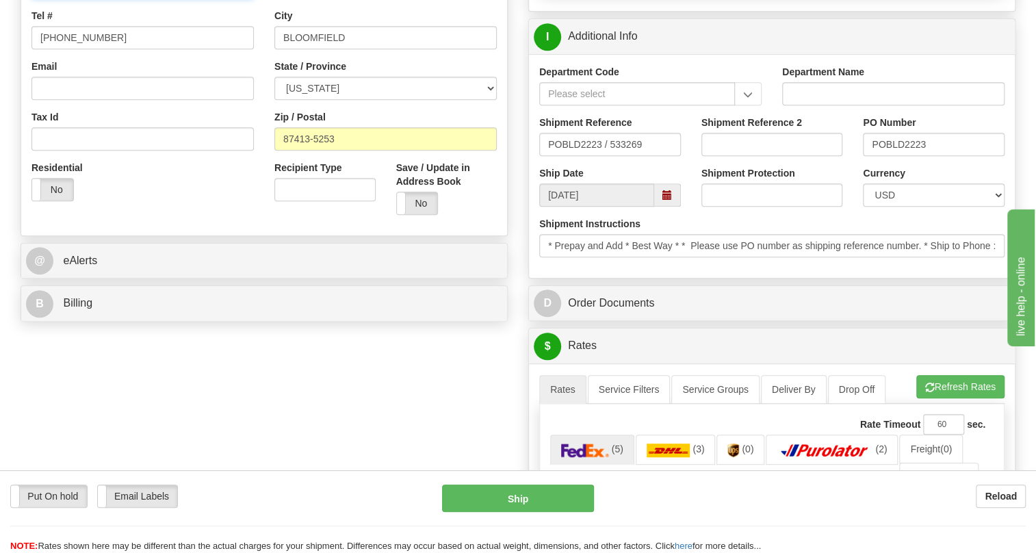
type input "RECEIVING / PO# POBLD2223"
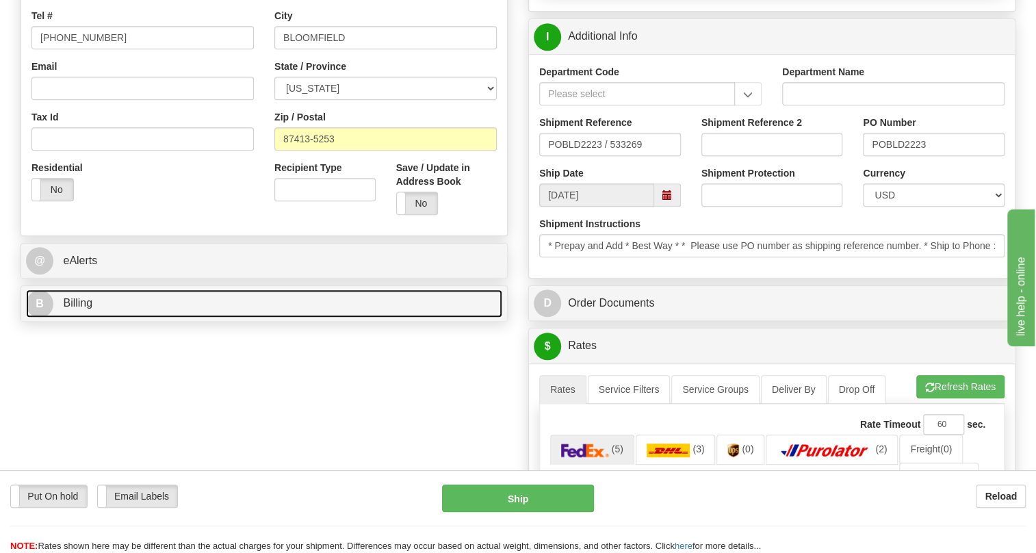
click at [71, 309] on span "Billing" at bounding box center [77, 303] width 29 height 12
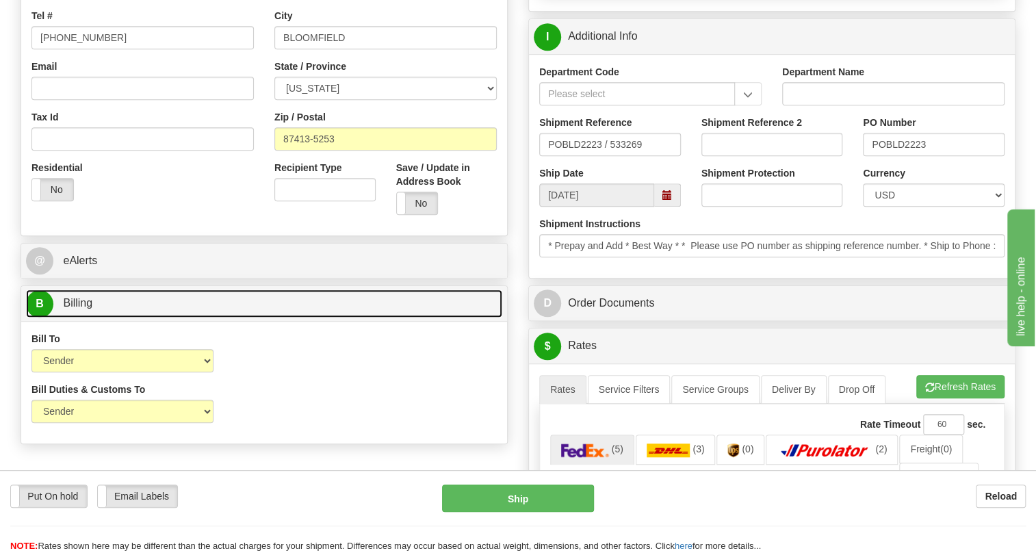
click at [71, 309] on span "Billing" at bounding box center [77, 303] width 29 height 12
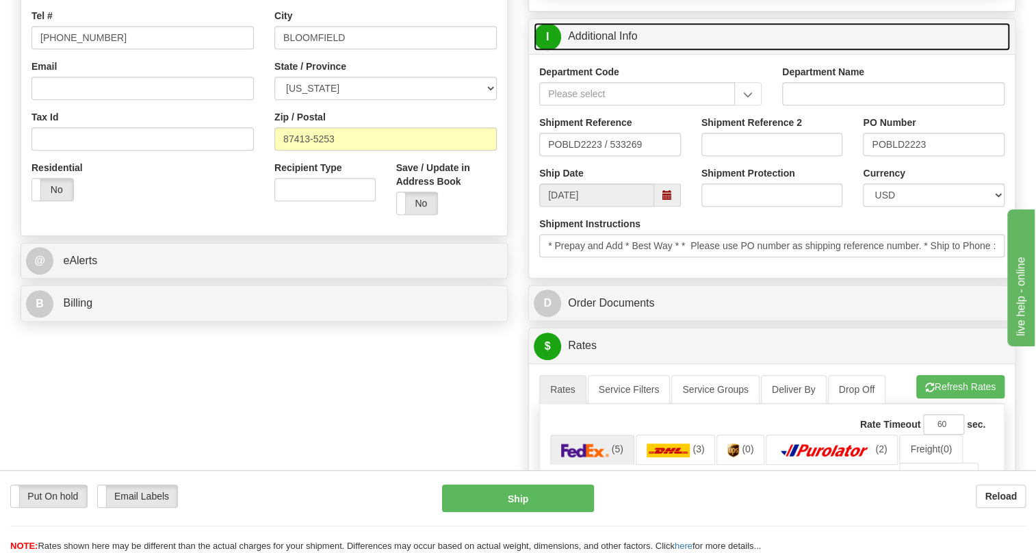
click at [600, 51] on link "I Additional Info" at bounding box center [772, 37] width 476 height 28
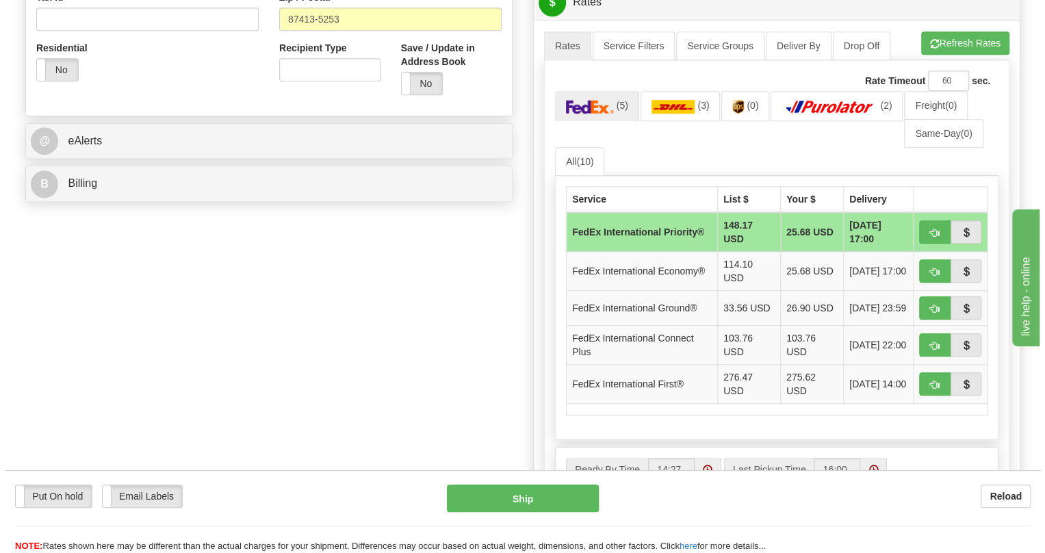
scroll to position [498, 0]
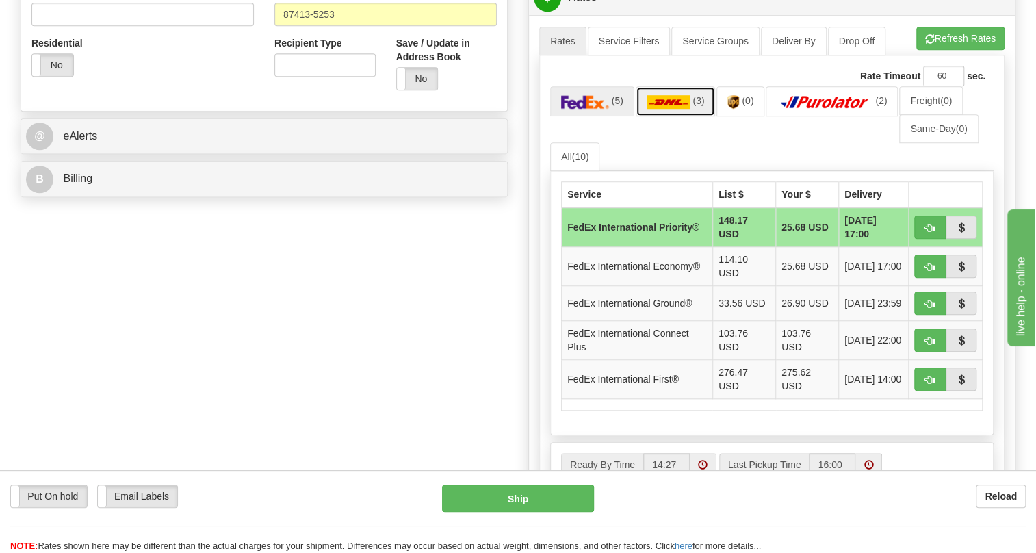
click at [680, 109] on img at bounding box center [669, 102] width 44 height 14
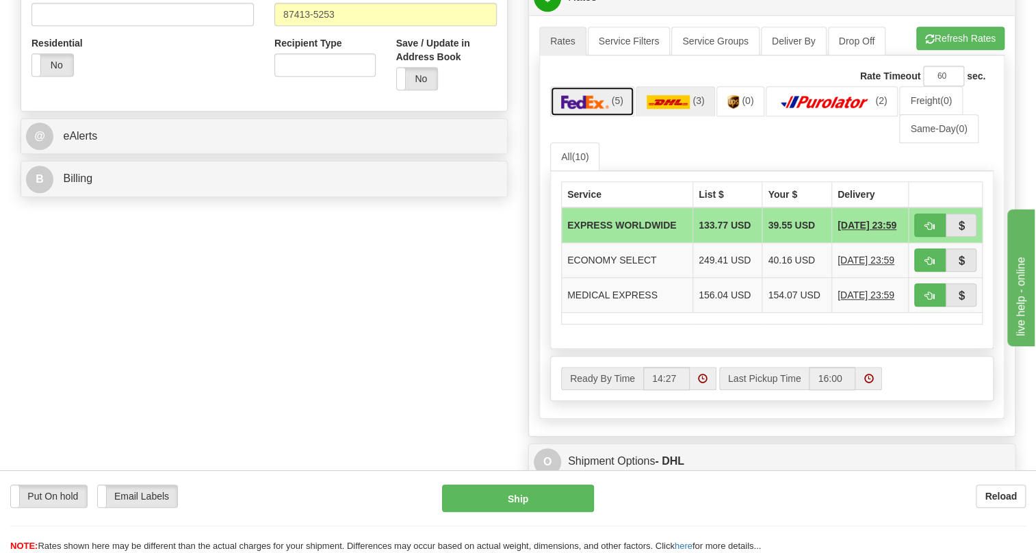
click at [602, 109] on img at bounding box center [585, 102] width 48 height 14
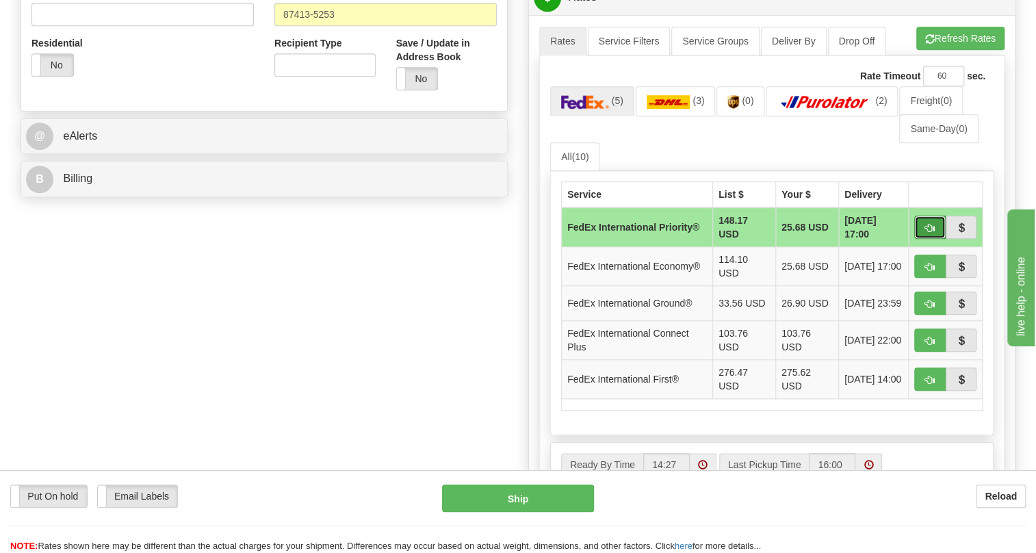
click at [931, 233] on span "button" at bounding box center [930, 228] width 10 height 9
type input "01"
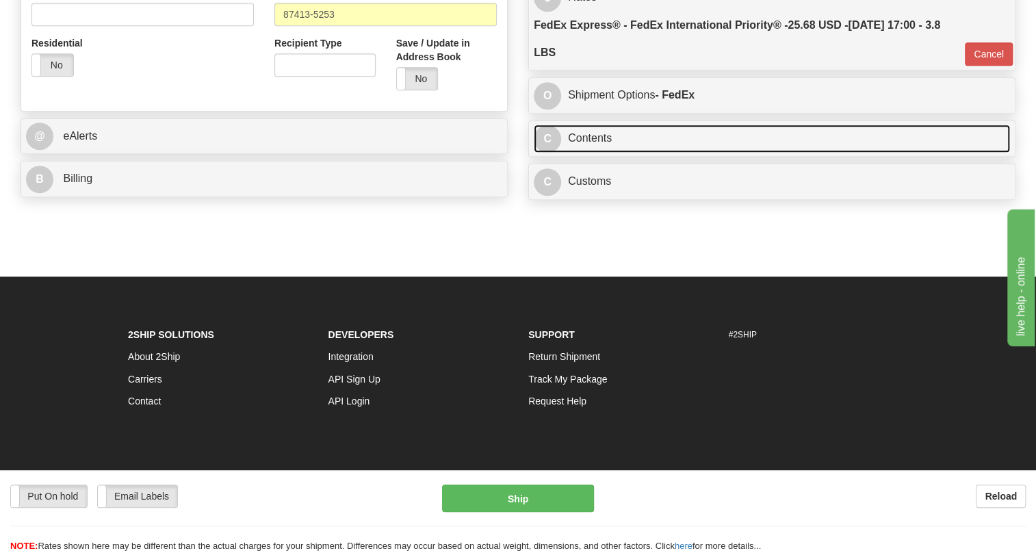
click at [592, 153] on link "C Contents" at bounding box center [772, 139] width 476 height 28
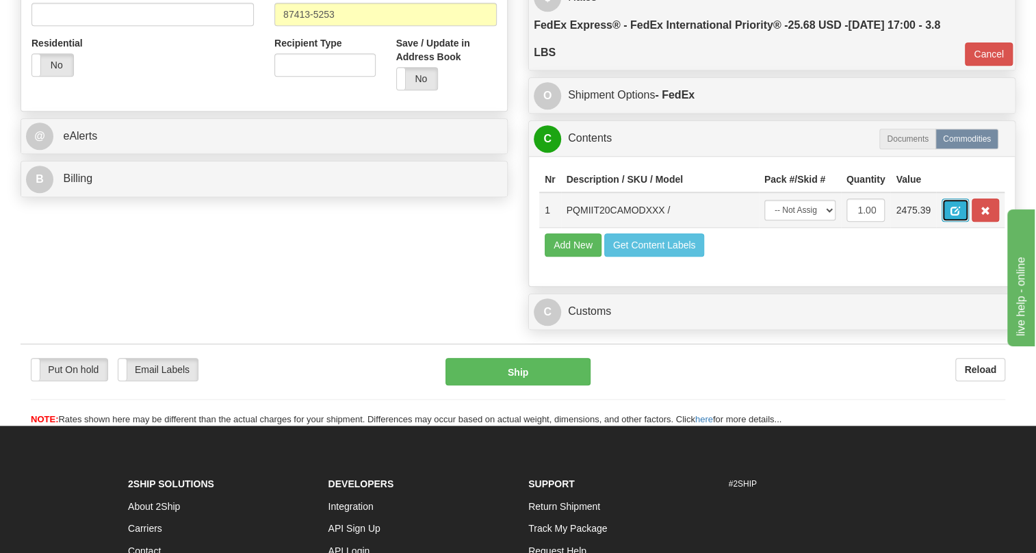
click at [955, 222] on button "button" at bounding box center [955, 209] width 27 height 23
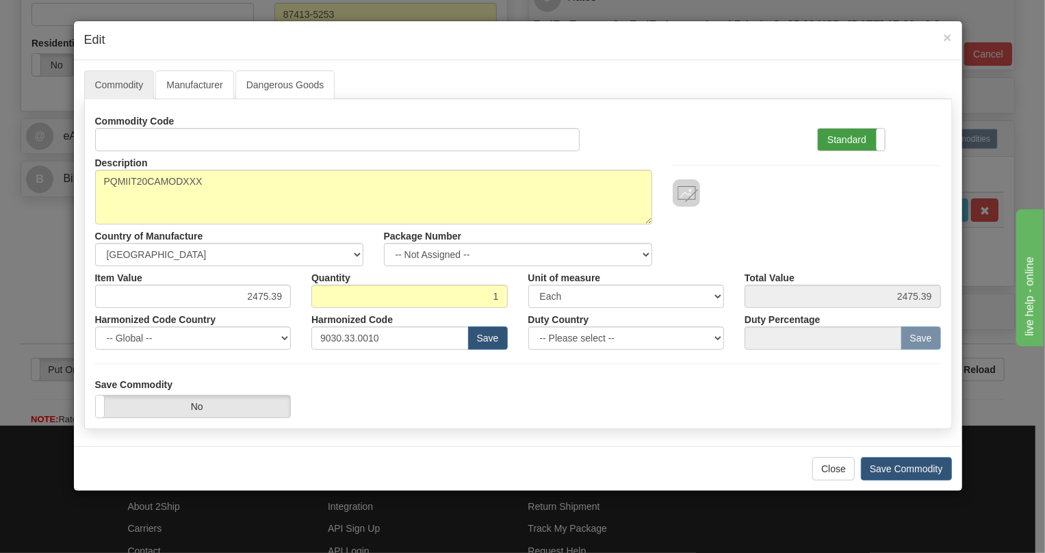
click at [850, 129] on label "Standard" at bounding box center [851, 140] width 67 height 22
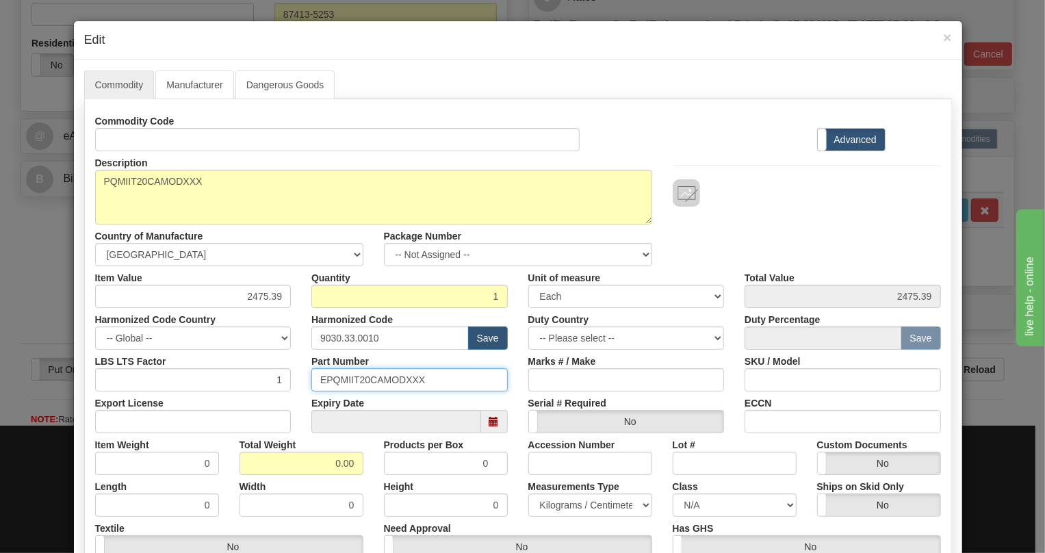
click at [391, 381] on input "EPQMIIT20CAMODXXX" at bounding box center [409, 379] width 196 height 23
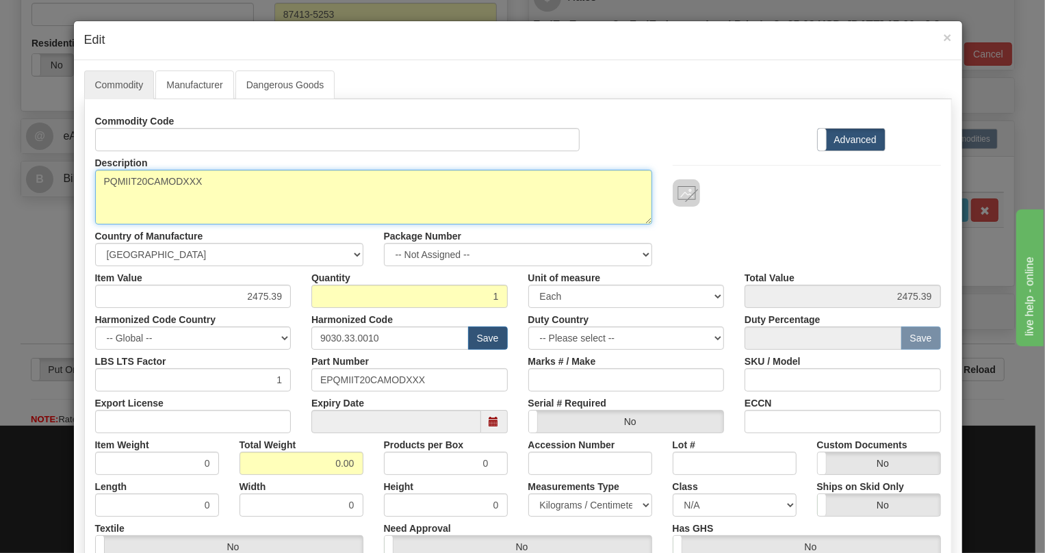
click at [167, 180] on textarea "PQMIIT20CAMODXXX" at bounding box center [373, 197] width 557 height 55
paste textarea "-T20-C-A-"
type textarea "PQMII-T20-C-A-MODXXX"
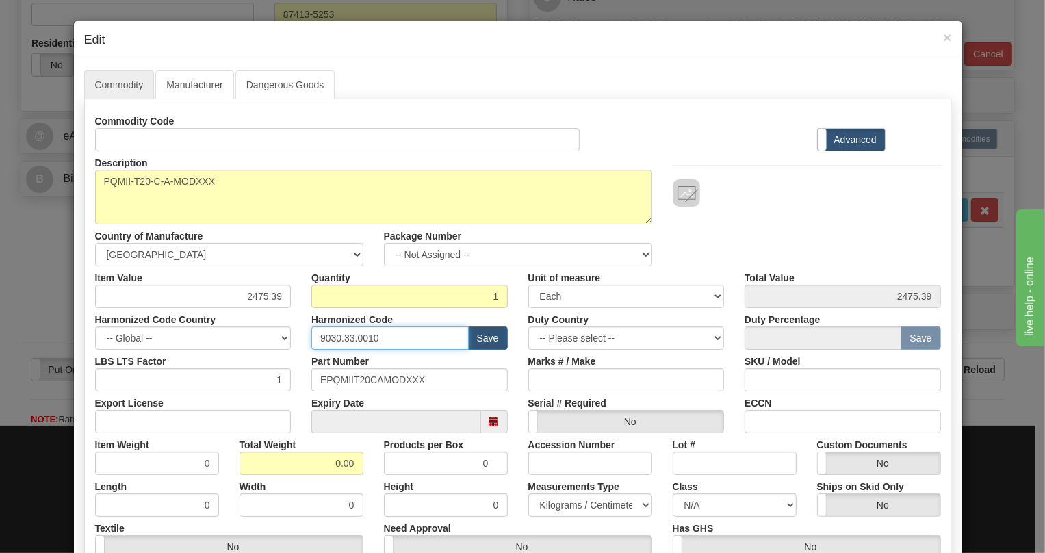
click at [346, 335] on input "9030.33.0010" at bounding box center [389, 337] width 157 height 23
paste input "28.30.000"
type input "9028.30.0000"
click at [328, 468] on input "0.00" at bounding box center [302, 463] width 124 height 23
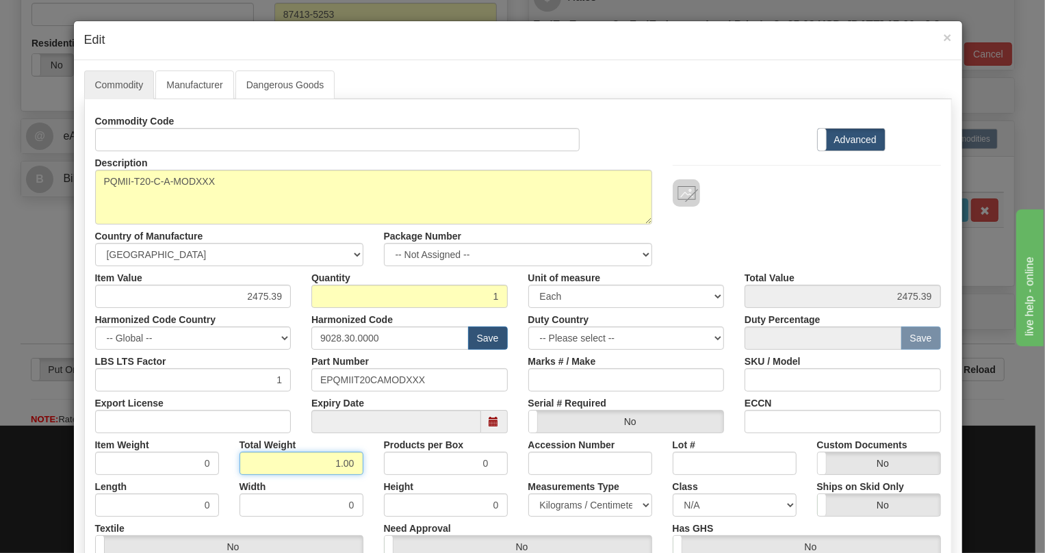
type input "1.00"
type input "1.0000"
click at [578, 505] on select "Pounds / Inches Kilograms / Centimeters" at bounding box center [590, 504] width 124 height 23
select select "0"
click at [528, 493] on select "Pounds / Inches Kilograms / Centimeters" at bounding box center [590, 504] width 124 height 23
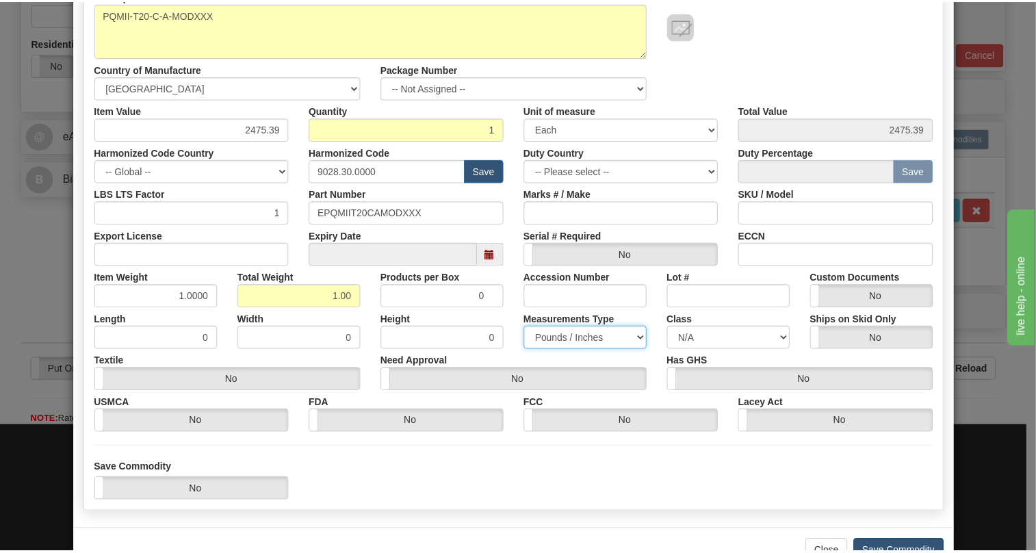
scroll to position [208, 0]
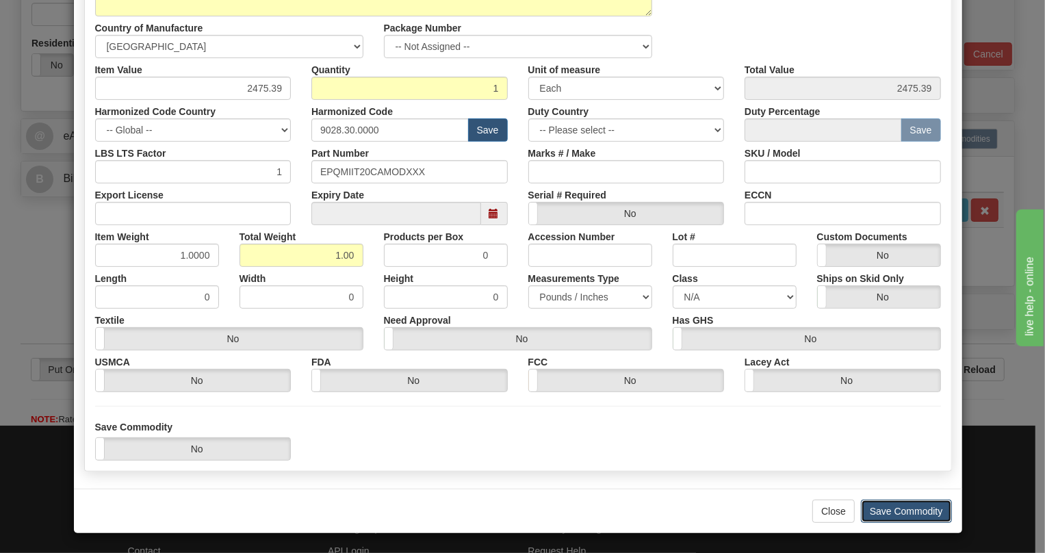
click at [890, 510] on button "Save Commodity" at bounding box center [906, 511] width 91 height 23
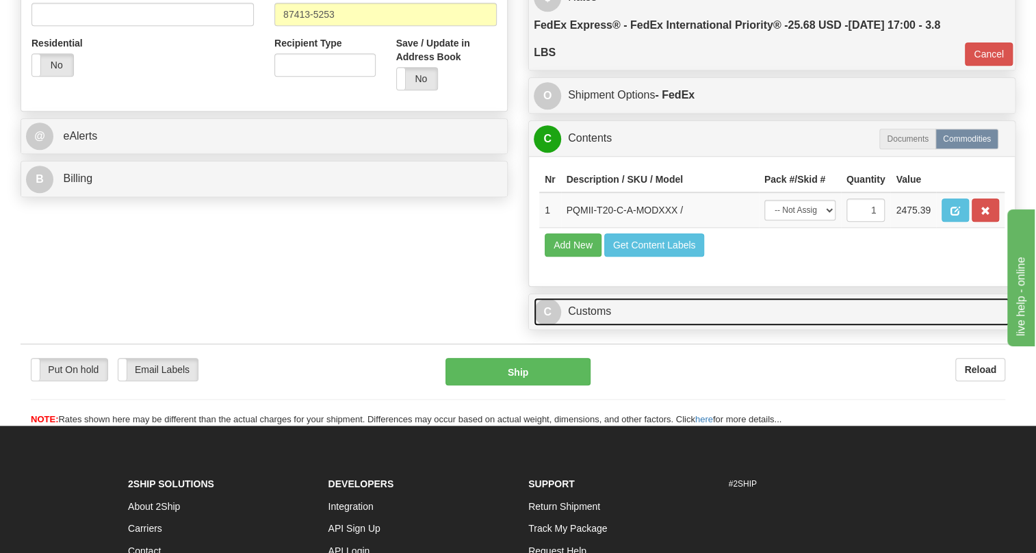
click at [591, 326] on link "C Customs" at bounding box center [772, 312] width 476 height 28
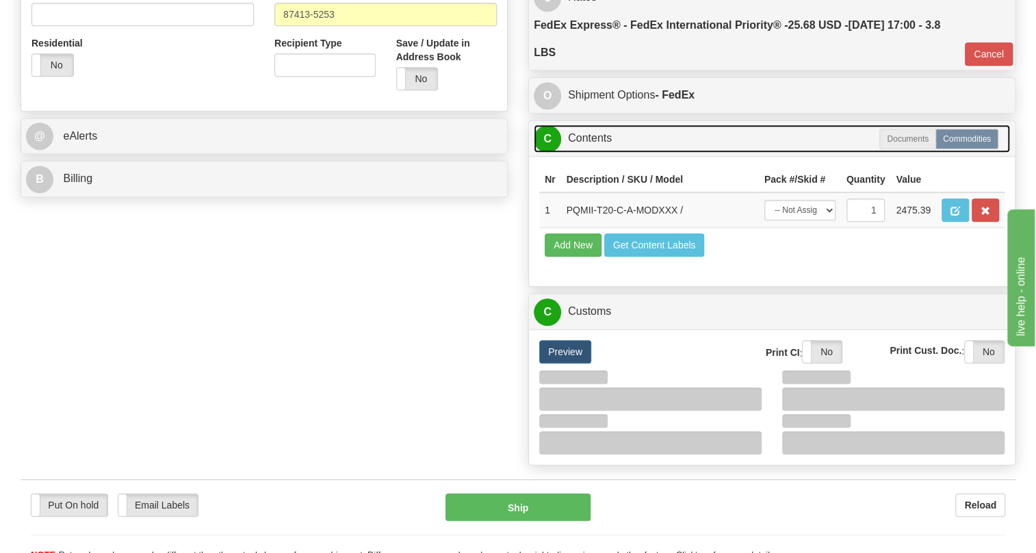
click at [582, 153] on link "C Contents" at bounding box center [772, 139] width 476 height 28
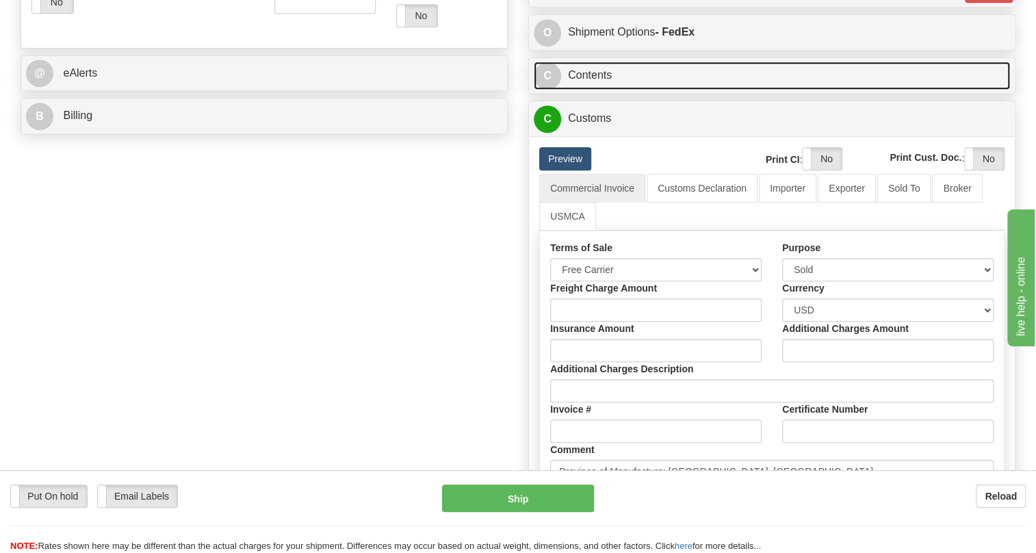
scroll to position [560, 0]
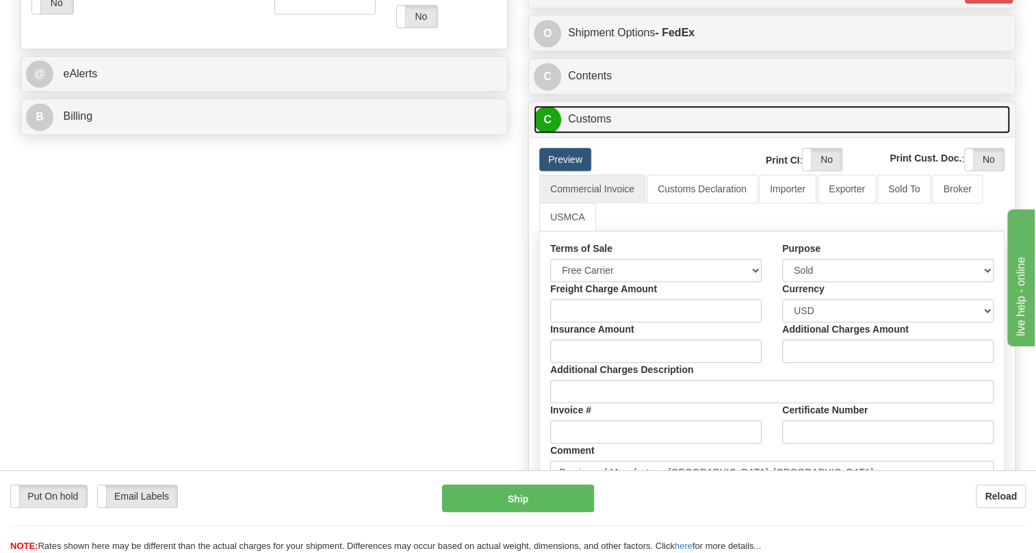
click at [595, 133] on link "C Customs" at bounding box center [772, 119] width 476 height 28
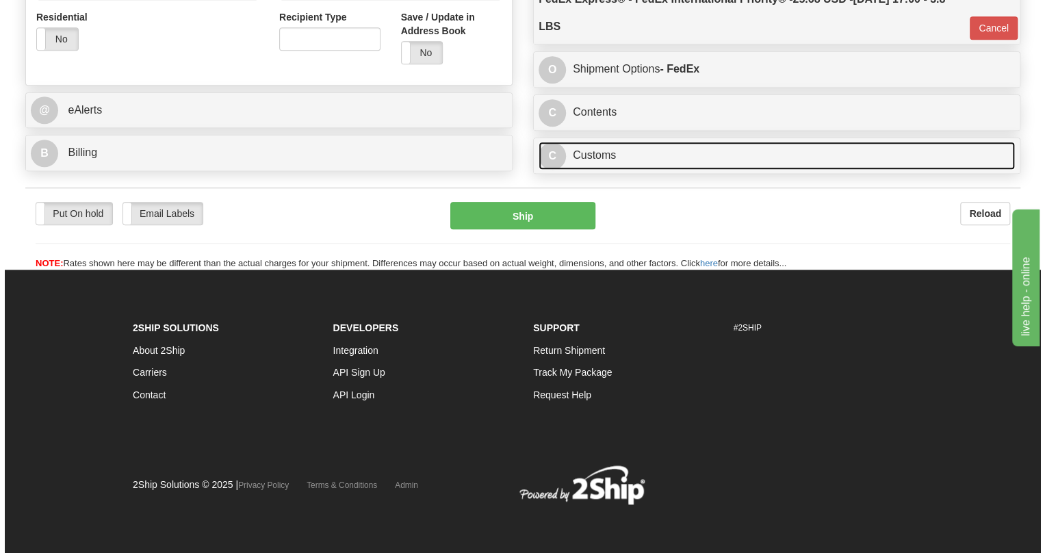
scroll to position [548, 0]
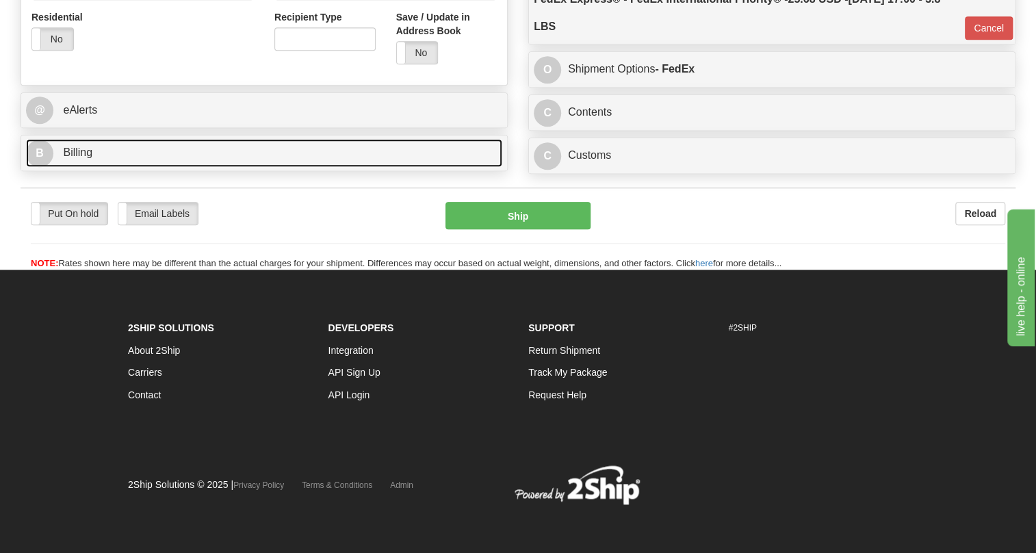
click at [80, 157] on span "Billing" at bounding box center [77, 152] width 29 height 12
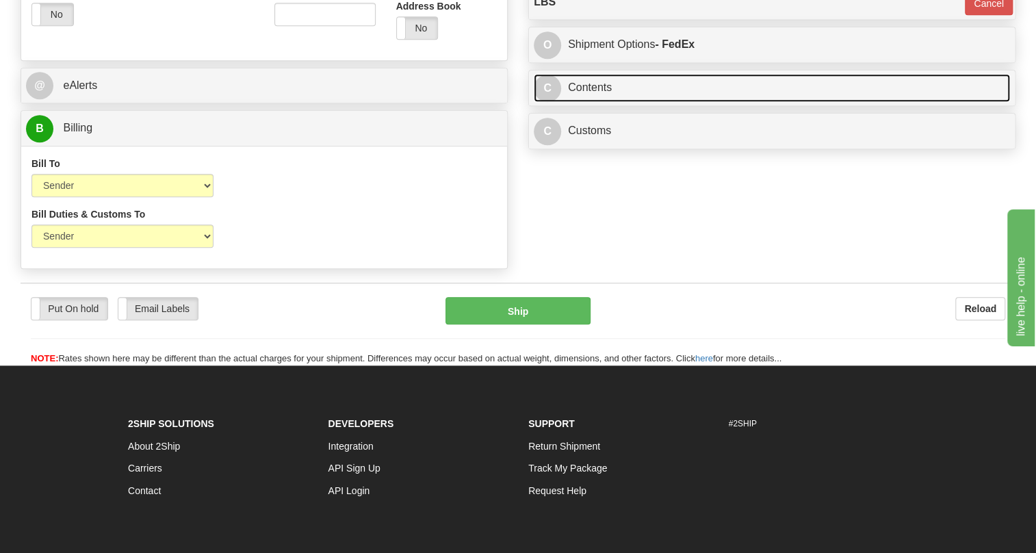
click at [591, 102] on link "C Contents" at bounding box center [772, 88] width 476 height 28
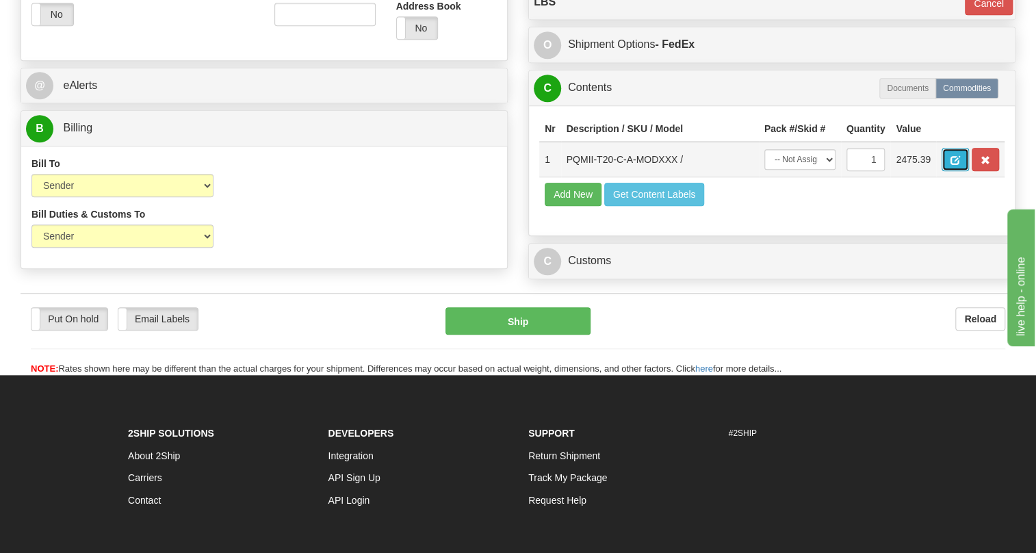
click at [951, 165] on span "button" at bounding box center [956, 160] width 10 height 9
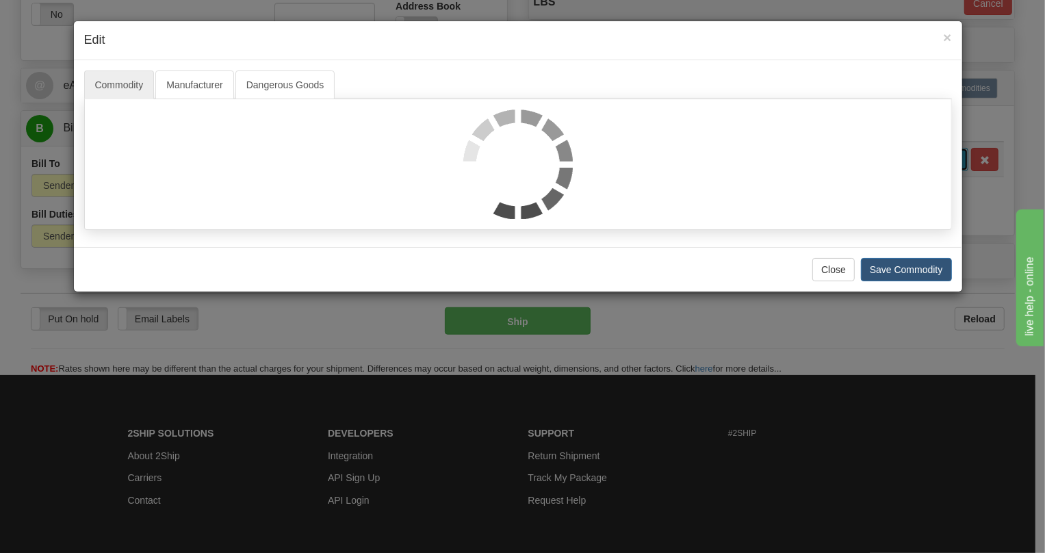
scroll to position [0, 0]
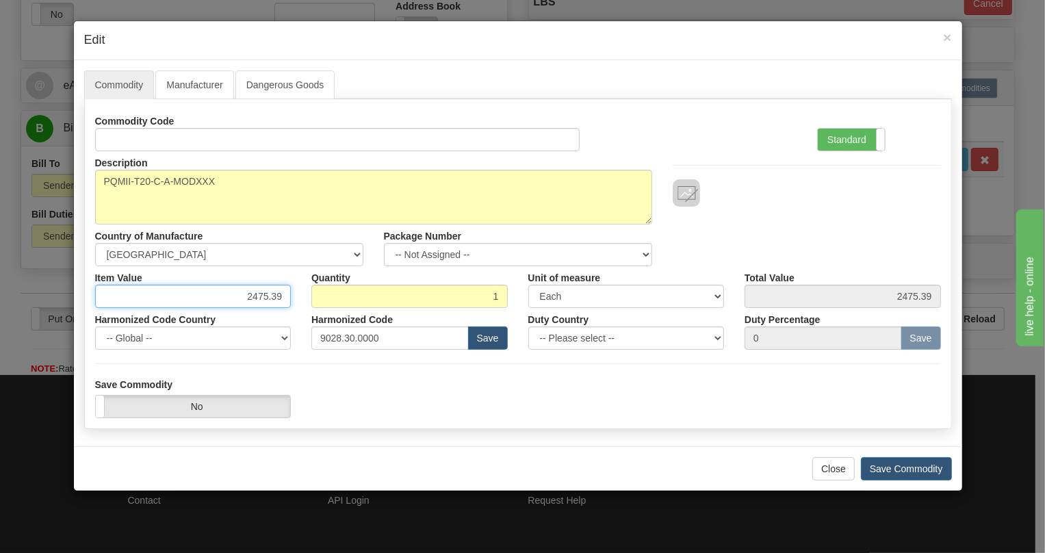
click at [267, 294] on input "2475.39" at bounding box center [193, 296] width 196 height 23
type input "1594.52"
click at [845, 136] on label "Standard" at bounding box center [851, 140] width 67 height 22
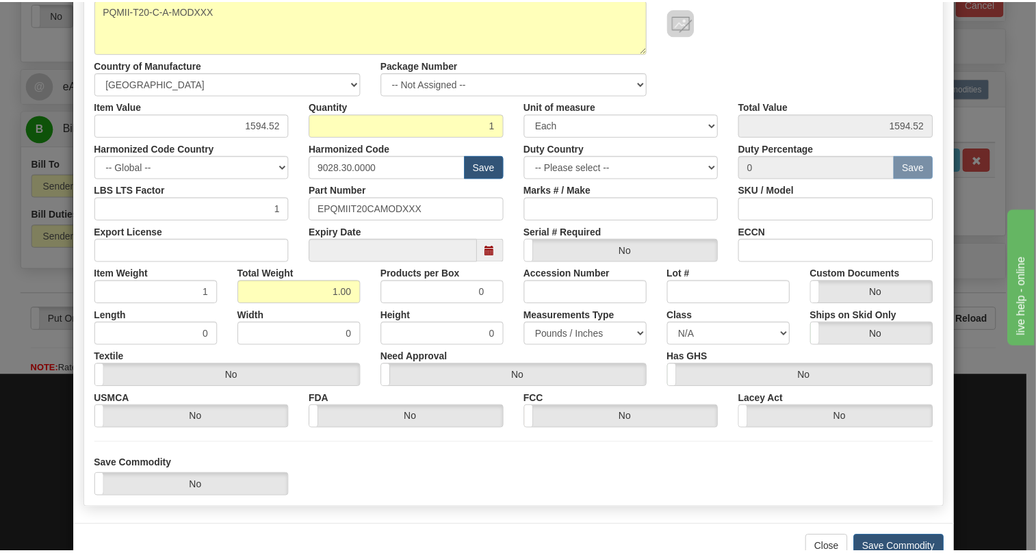
scroll to position [208, 0]
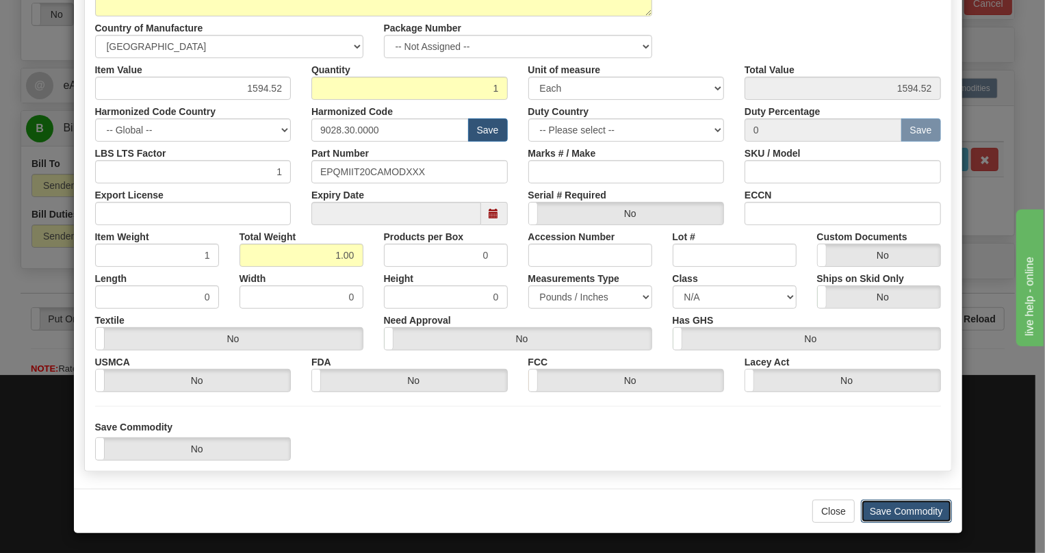
click at [900, 511] on button "Save Commodity" at bounding box center [906, 511] width 91 height 23
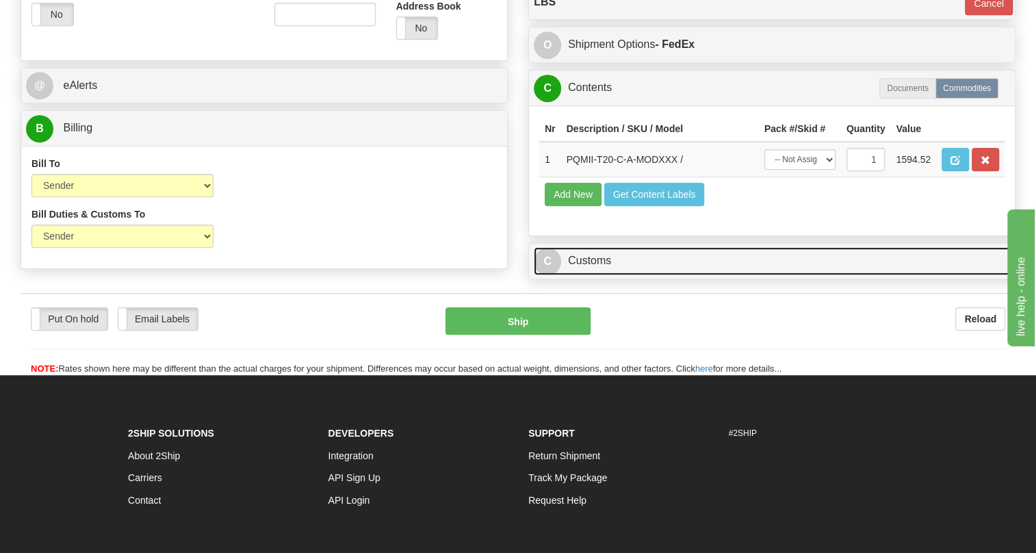
click at [586, 275] on link "C Customs" at bounding box center [772, 261] width 476 height 28
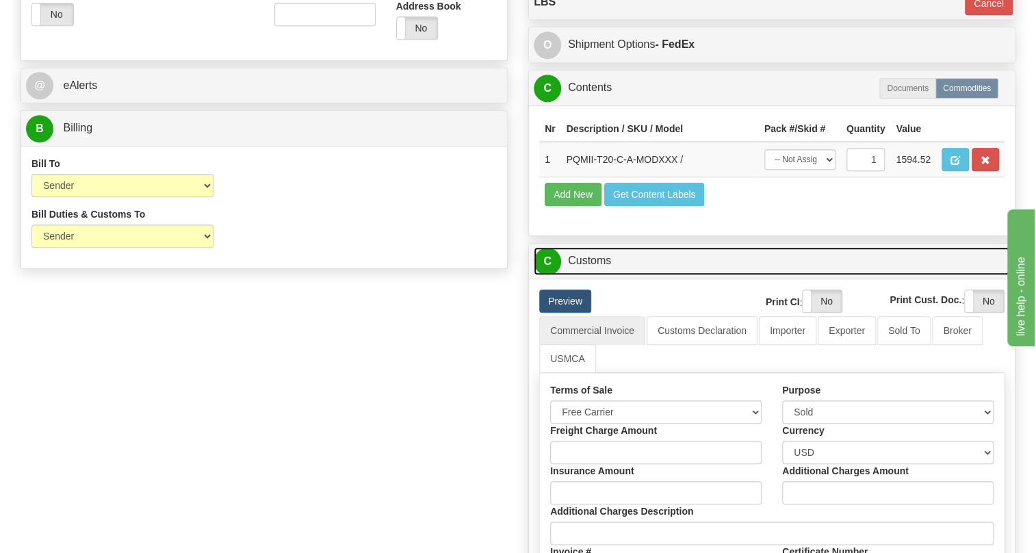
click at [586, 275] on link "C Customs" at bounding box center [772, 261] width 476 height 28
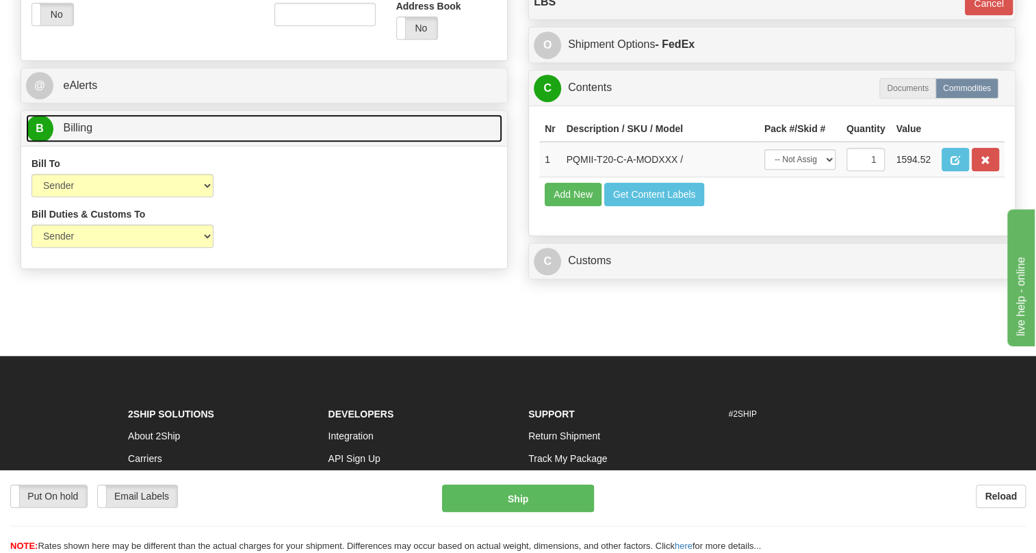
click at [73, 133] on span "Billing" at bounding box center [77, 128] width 29 height 12
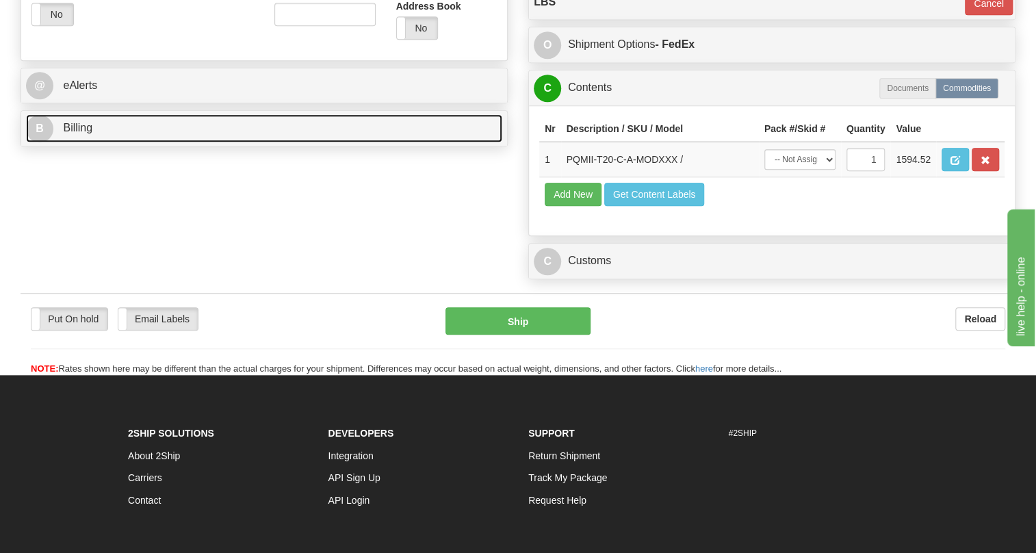
click at [77, 133] on span "Billing" at bounding box center [77, 128] width 29 height 12
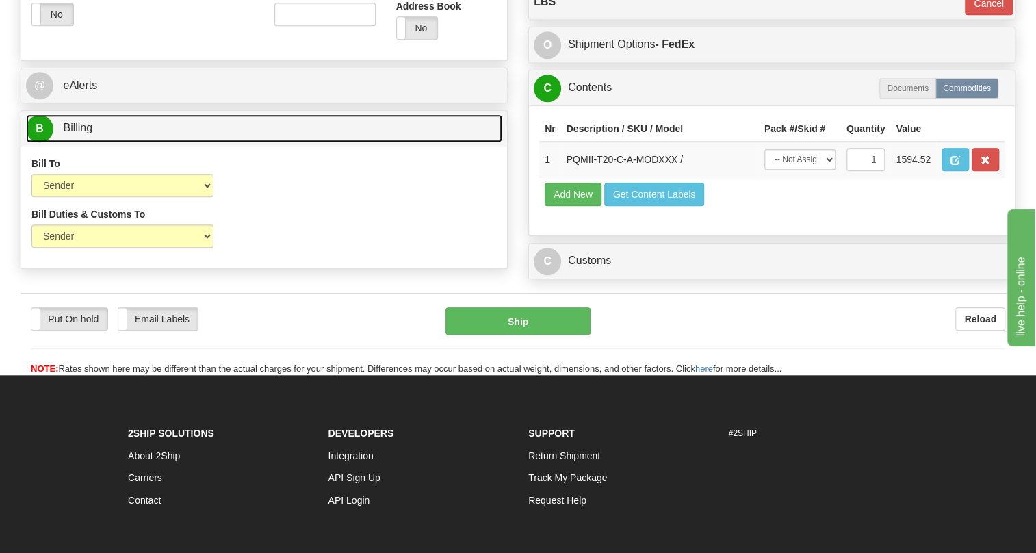
click at [77, 133] on span "Billing" at bounding box center [77, 128] width 29 height 12
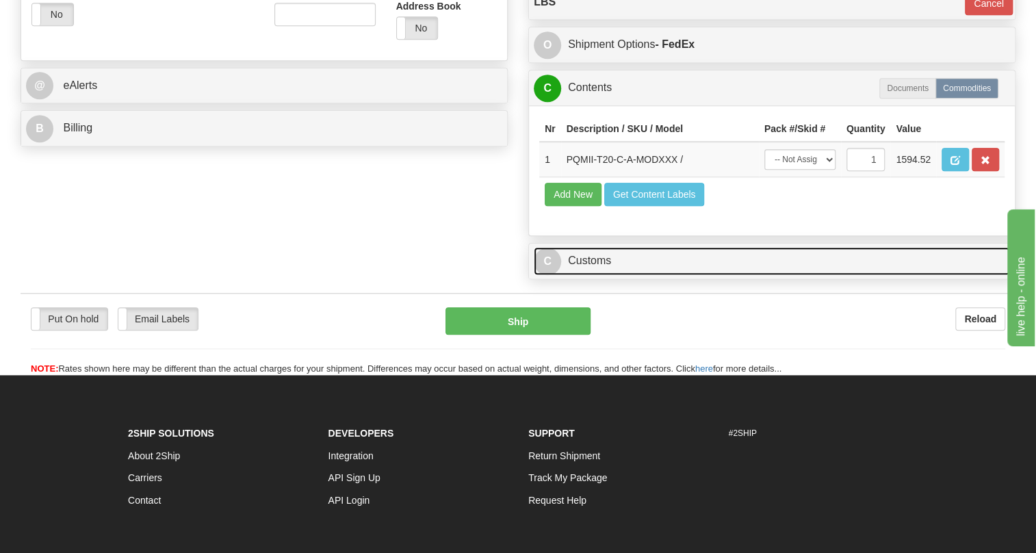
click at [602, 275] on link "C Customs" at bounding box center [772, 261] width 476 height 28
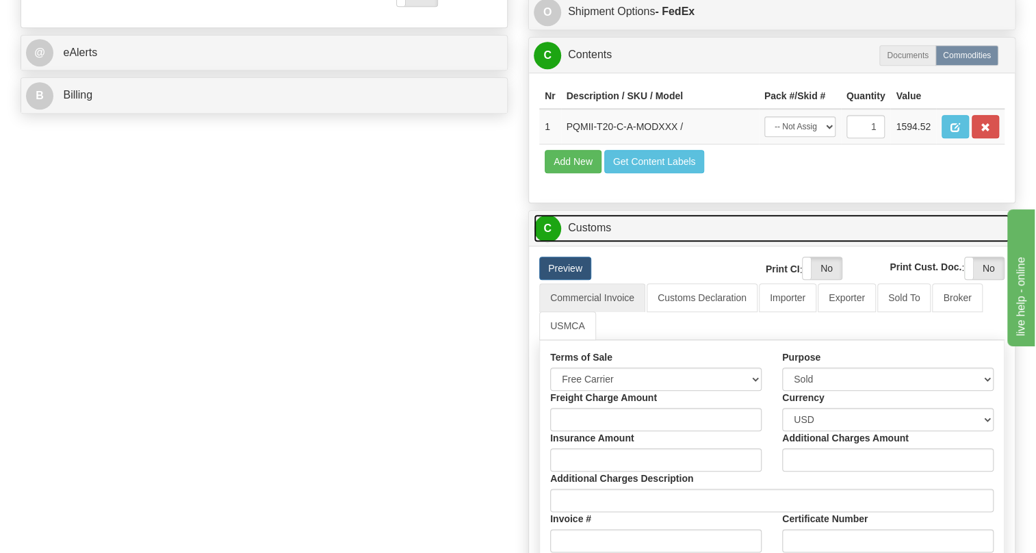
scroll to position [610, 0]
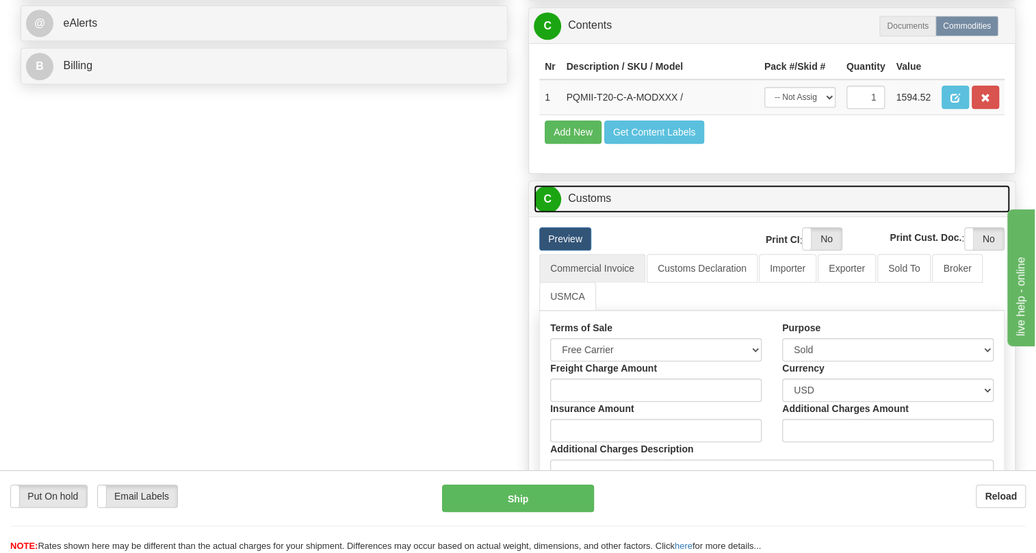
click at [608, 213] on link "C Customs" at bounding box center [772, 199] width 476 height 28
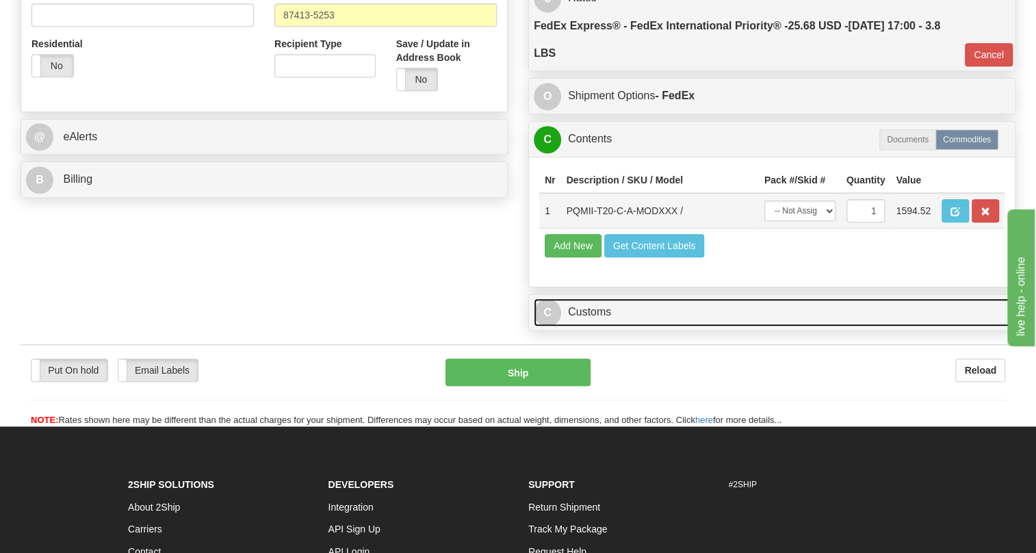
scroll to position [486, 0]
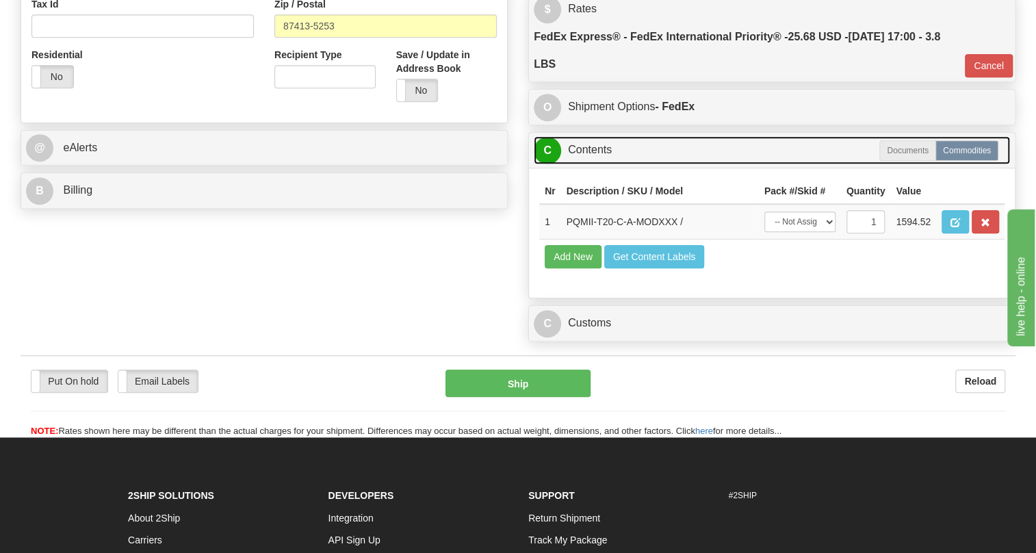
click at [589, 164] on link "C Contents" at bounding box center [772, 150] width 476 height 28
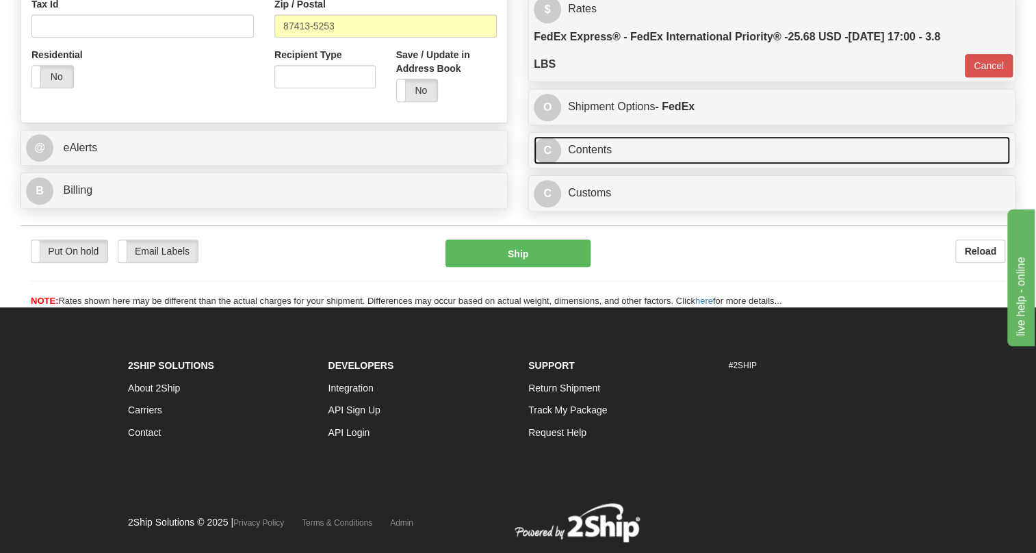
click at [588, 164] on link "C Contents" at bounding box center [772, 150] width 476 height 28
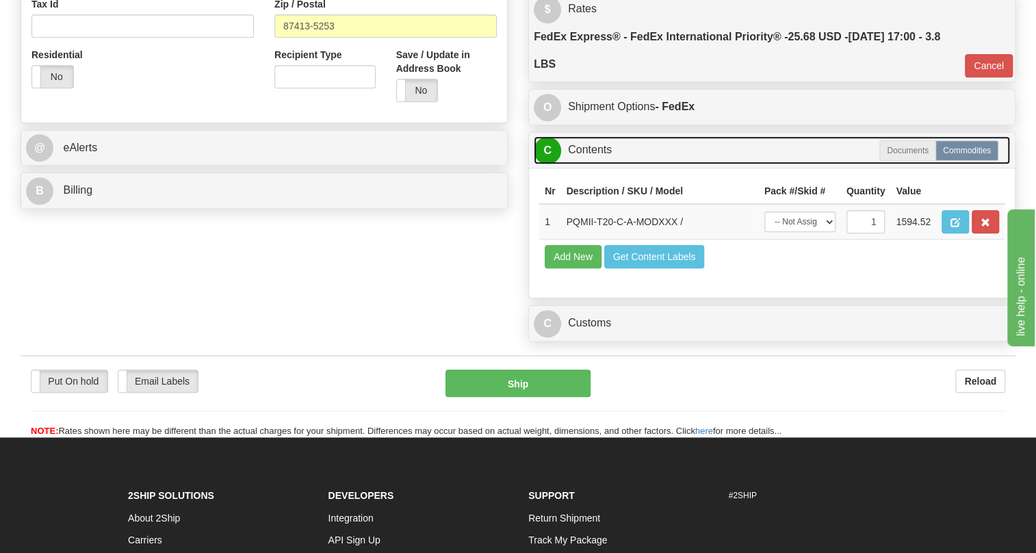
click at [607, 164] on link "C Contents" at bounding box center [772, 150] width 476 height 28
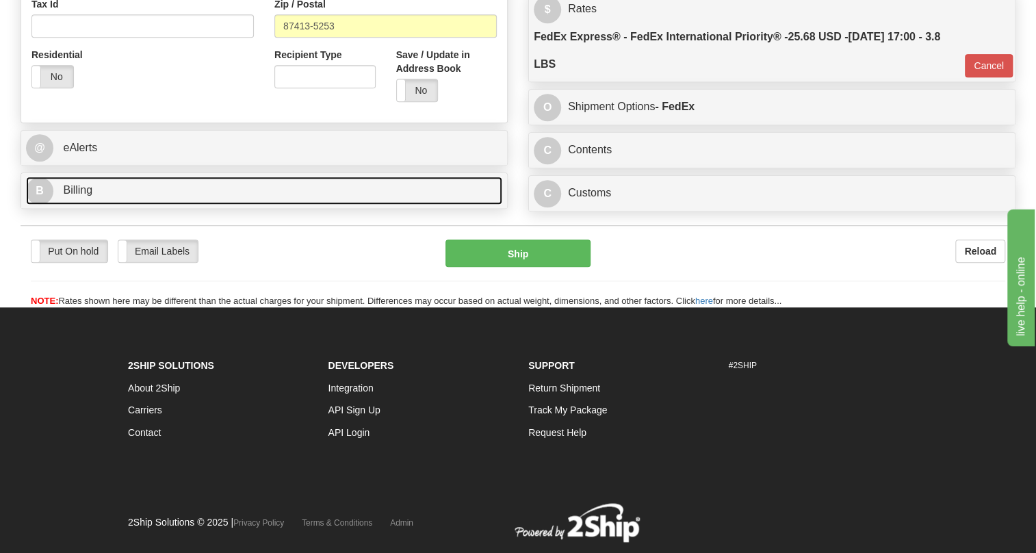
click at [66, 196] on span "Billing" at bounding box center [77, 190] width 29 height 12
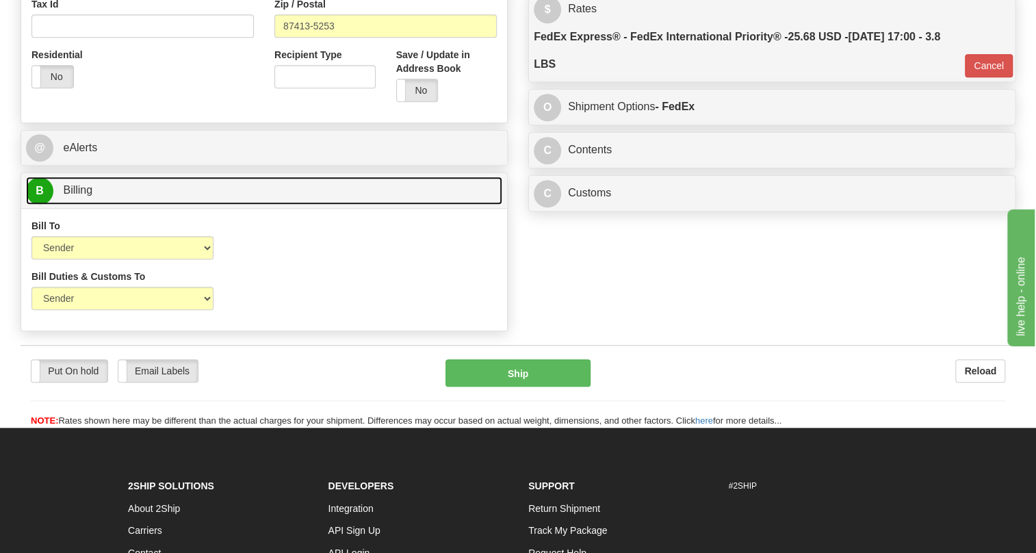
click at [66, 196] on span "Billing" at bounding box center [77, 190] width 29 height 12
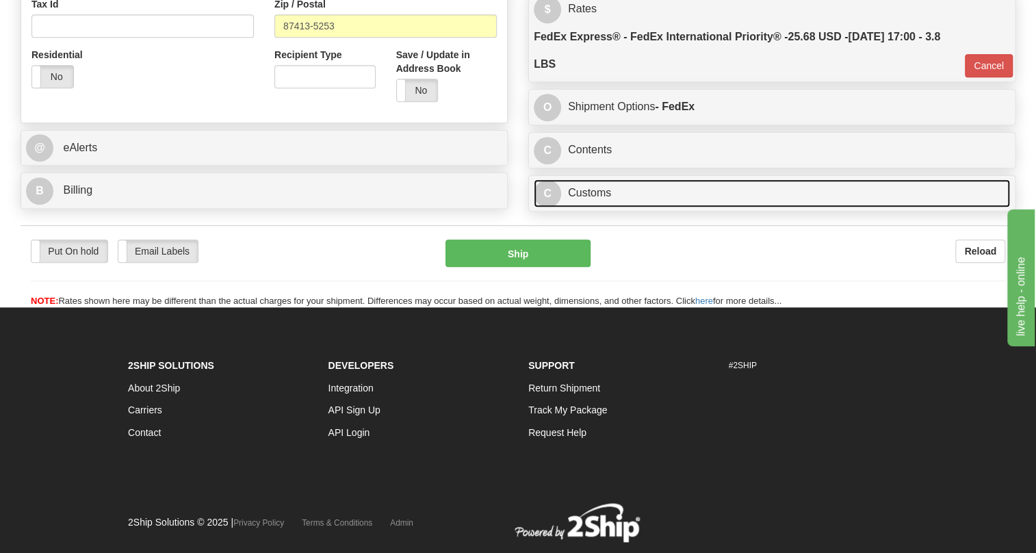
click at [582, 207] on link "C Customs" at bounding box center [772, 193] width 476 height 28
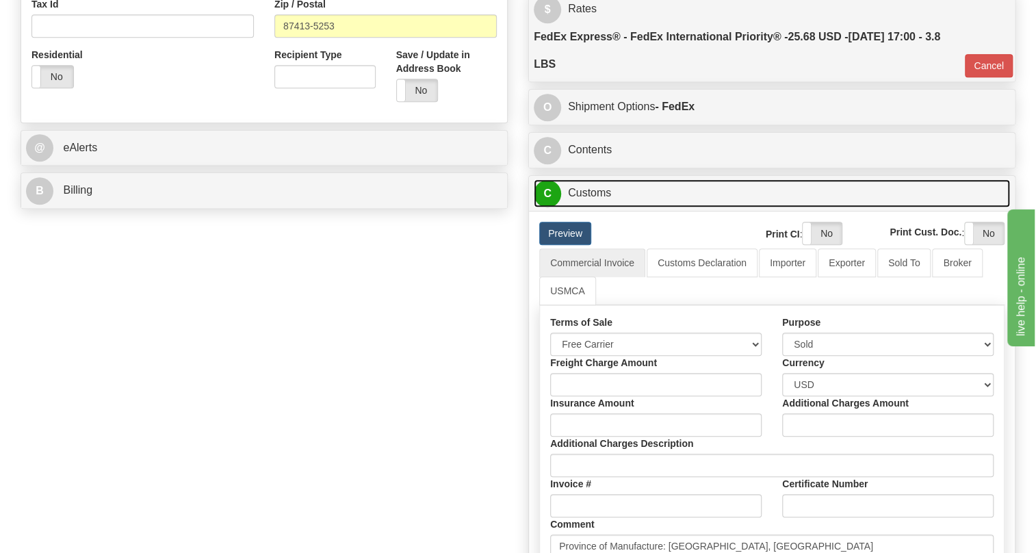
click at [596, 207] on link "C Customs" at bounding box center [772, 193] width 476 height 28
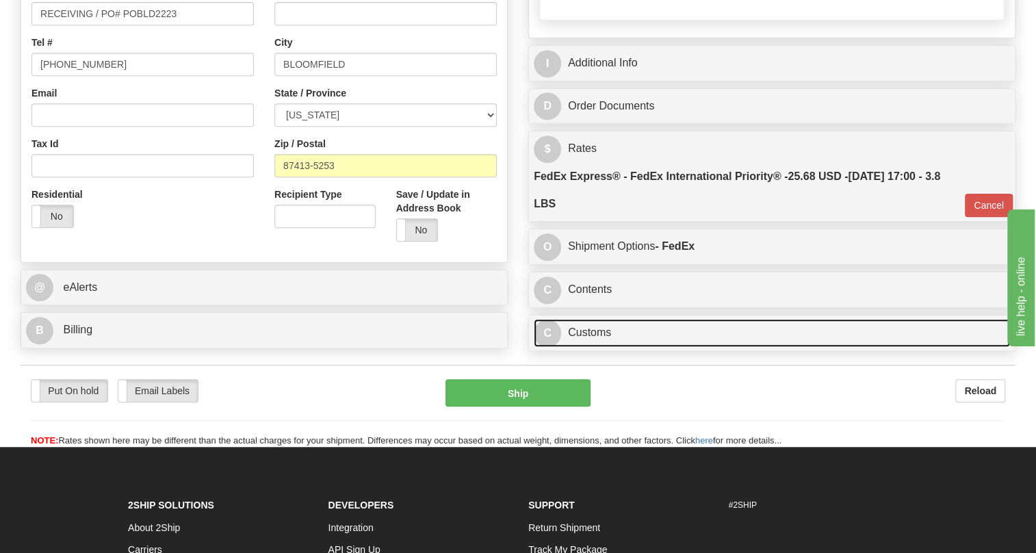
scroll to position [300, 0]
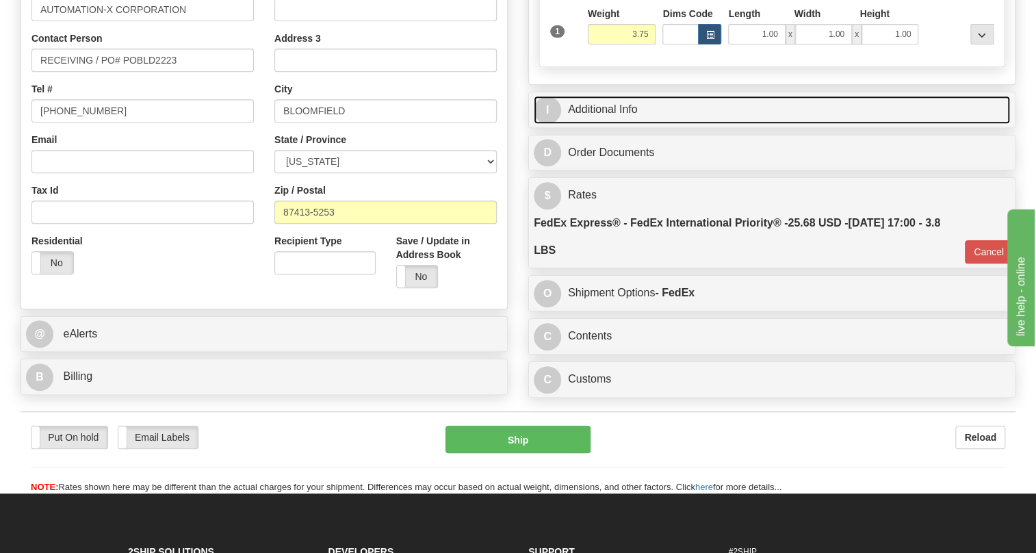
click at [621, 124] on link "I Additional Info" at bounding box center [772, 110] width 476 height 28
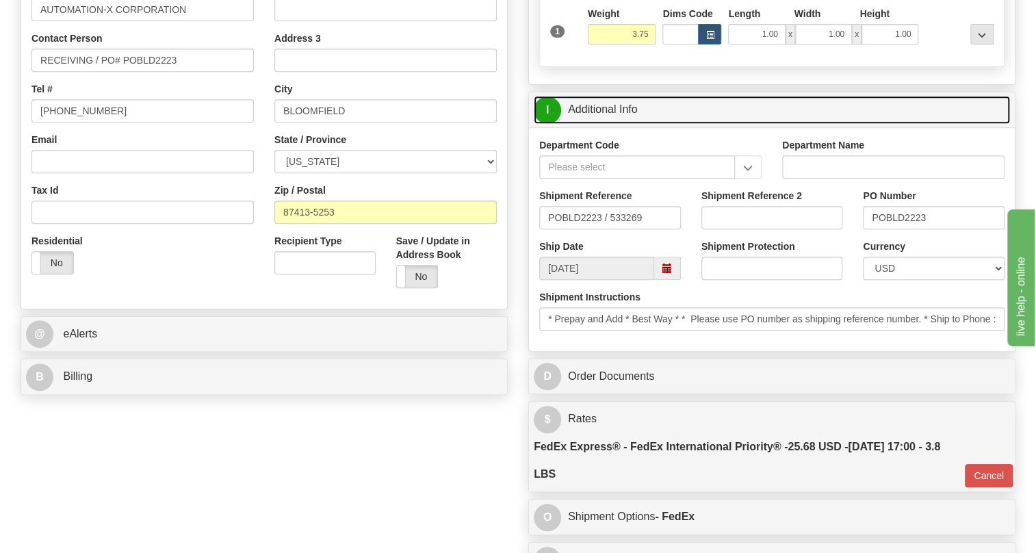
click at [621, 124] on link "I Additional Info" at bounding box center [772, 110] width 476 height 28
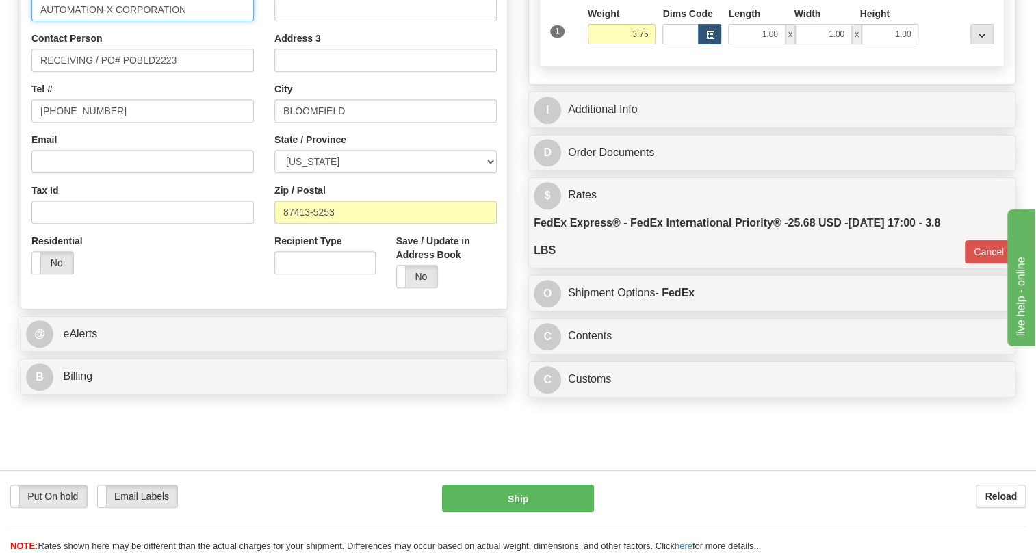
click at [191, 21] on input "AUTOMATION-X CORPORATION" at bounding box center [142, 9] width 222 height 23
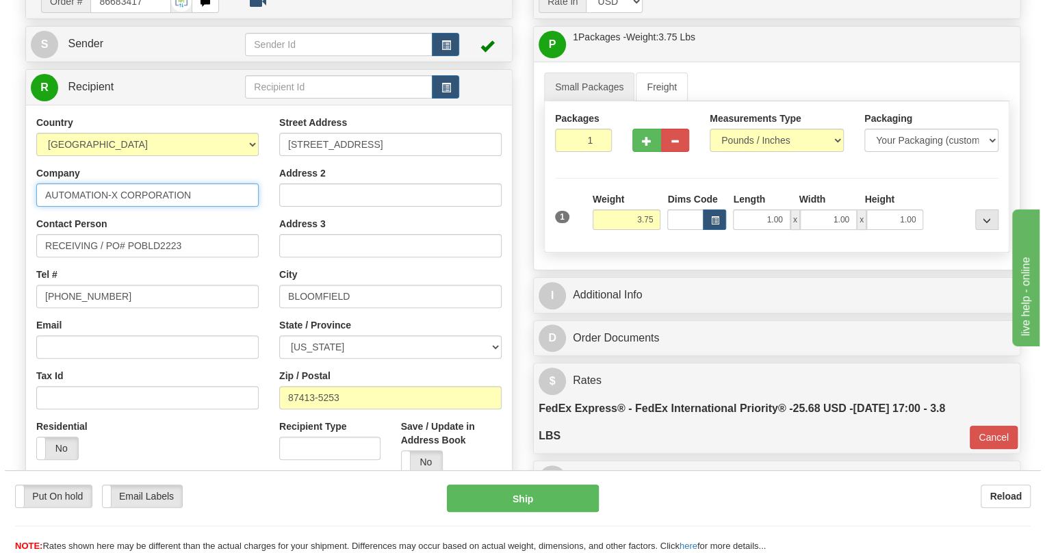
scroll to position [113, 0]
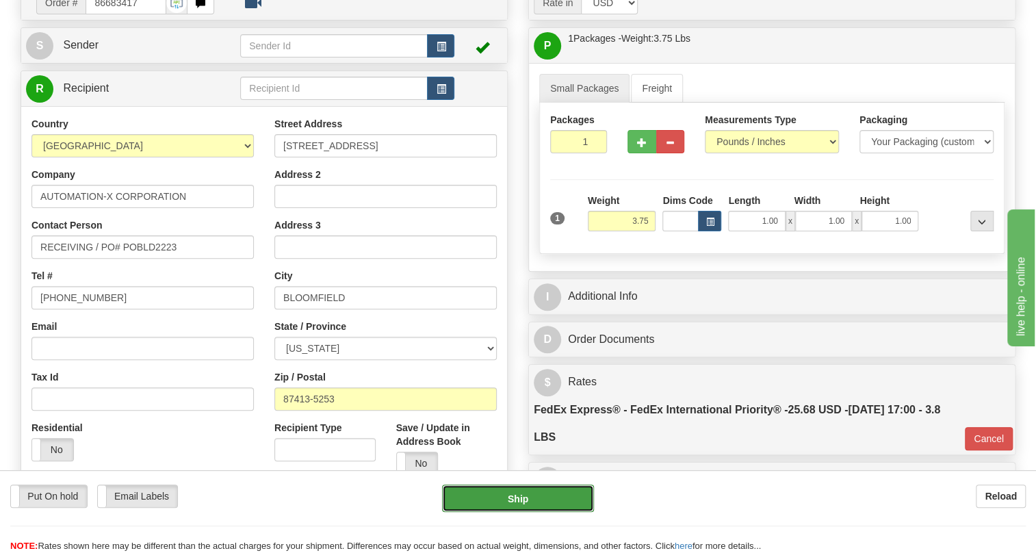
click at [521, 500] on button "Ship" at bounding box center [518, 498] width 152 height 27
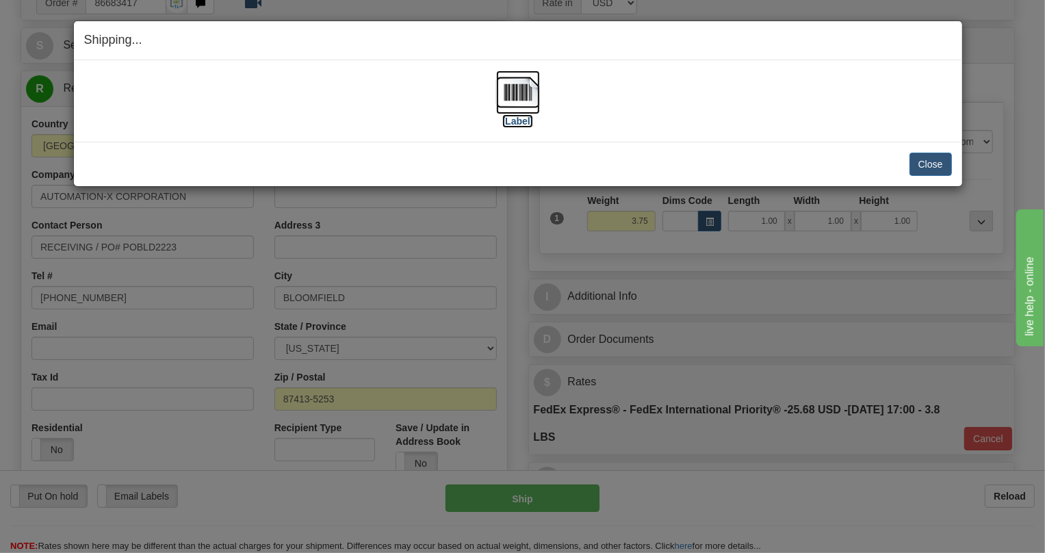
click at [517, 99] on img at bounding box center [518, 92] width 44 height 44
click at [931, 168] on button "Close" at bounding box center [931, 164] width 42 height 23
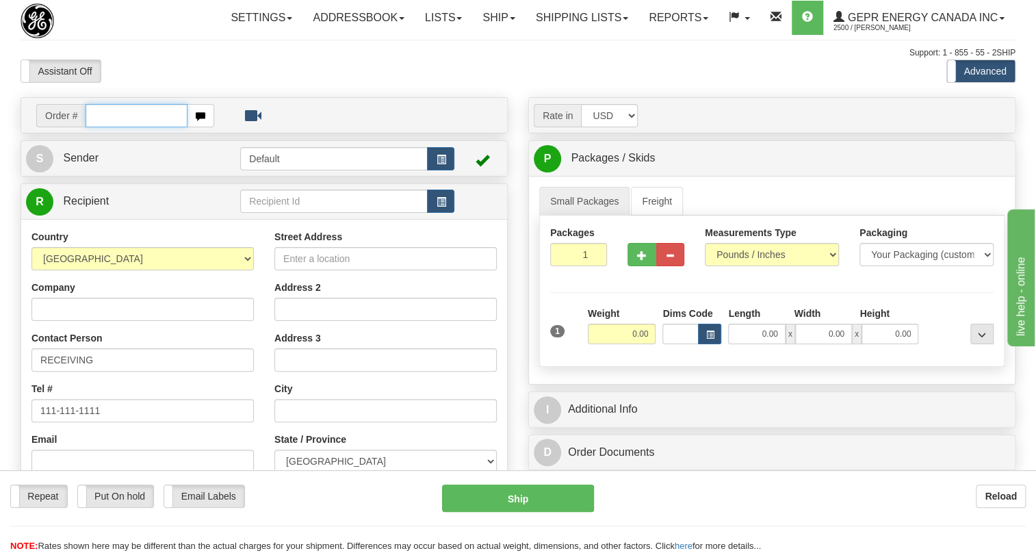
click at [103, 127] on input "text" at bounding box center [137, 115] width 102 height 23
paste input "0086683416"
click at [103, 127] on input "0086683416" at bounding box center [137, 115] width 102 height 23
type input "86683416"
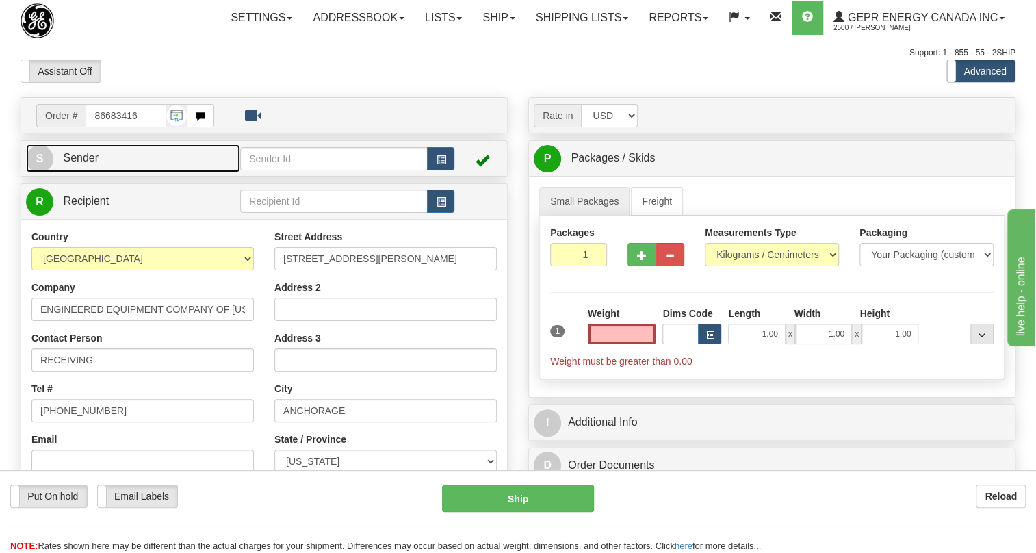
type input "0.00"
click at [83, 164] on span "Sender" at bounding box center [81, 158] width 36 height 12
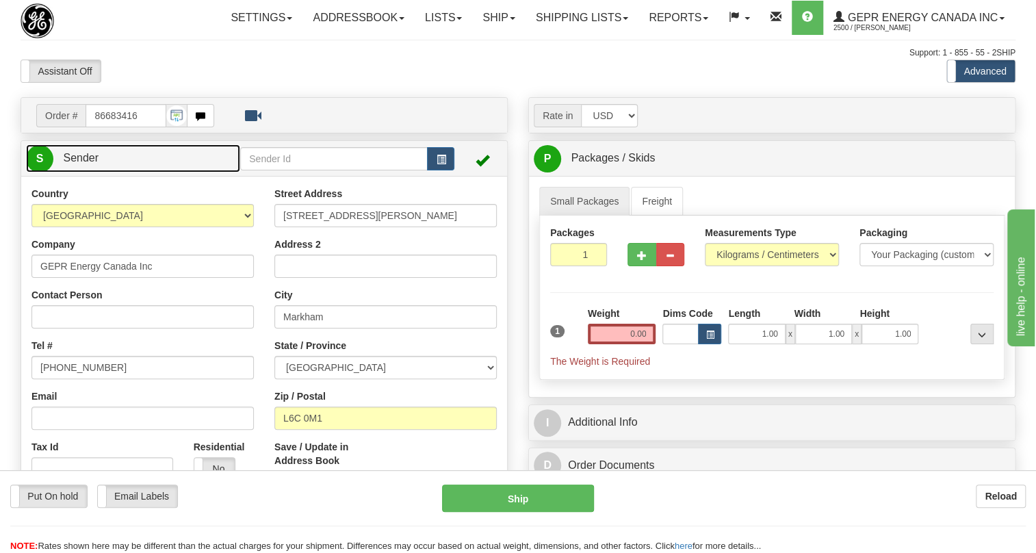
type input "MARKHAM"
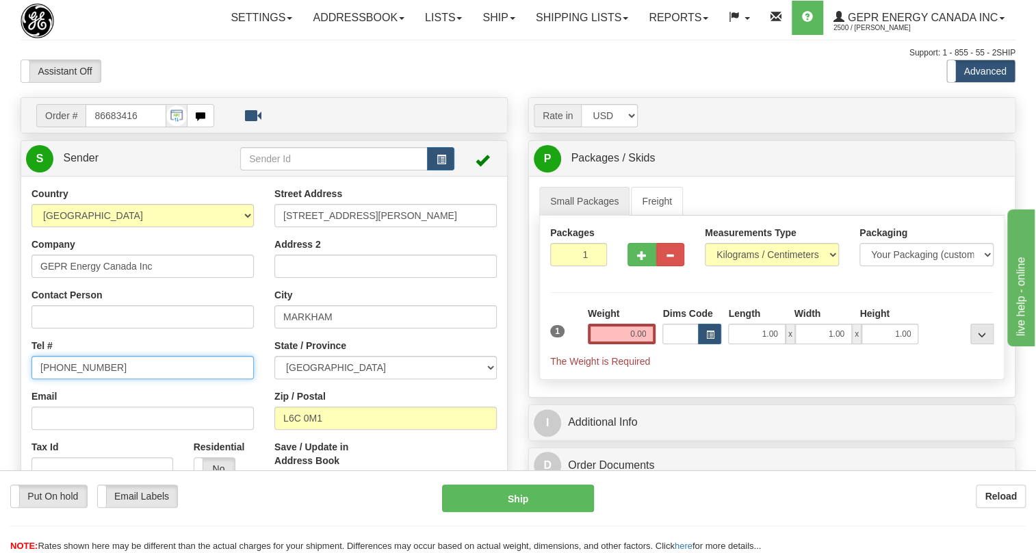
click at [81, 379] on input "[PHONE_NUMBER]" at bounding box center [142, 367] width 222 height 23
paste input "[PHONE_NUMBER]"
type input "[PHONE_NUMBER]"
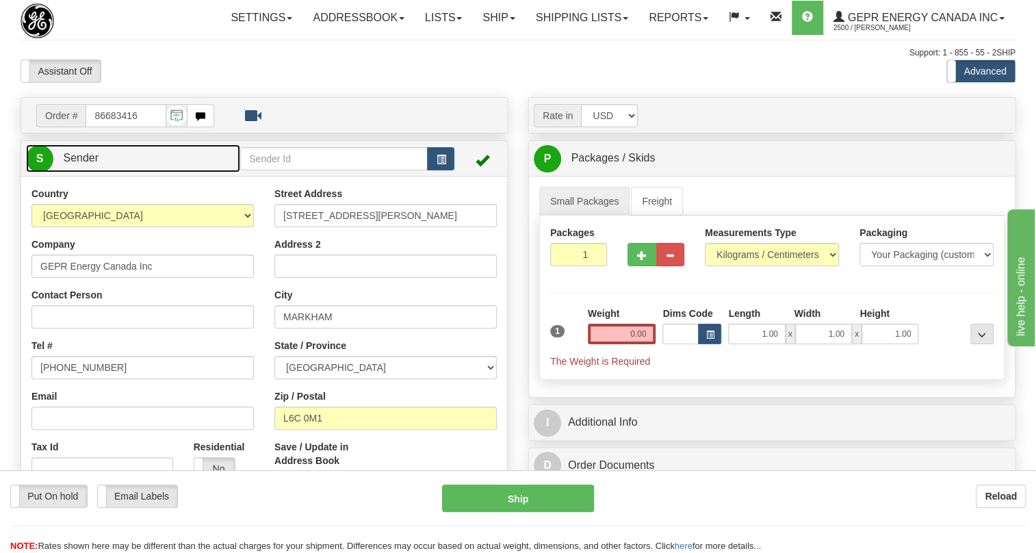
click at [68, 164] on span "Sender" at bounding box center [81, 158] width 36 height 12
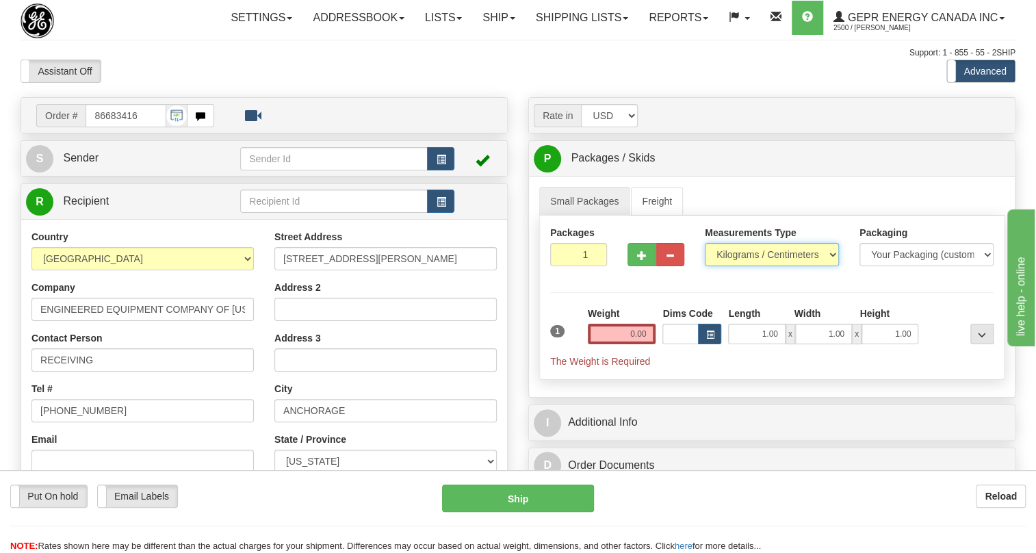
click at [730, 266] on select "Pounds / Inches Kilograms / Centimeters" at bounding box center [772, 254] width 134 height 23
select select "0"
click at [705, 266] on select "Pounds / Inches Kilograms / Centimeters" at bounding box center [772, 254] width 134 height 23
click at [595, 344] on input "0.00" at bounding box center [622, 334] width 68 height 21
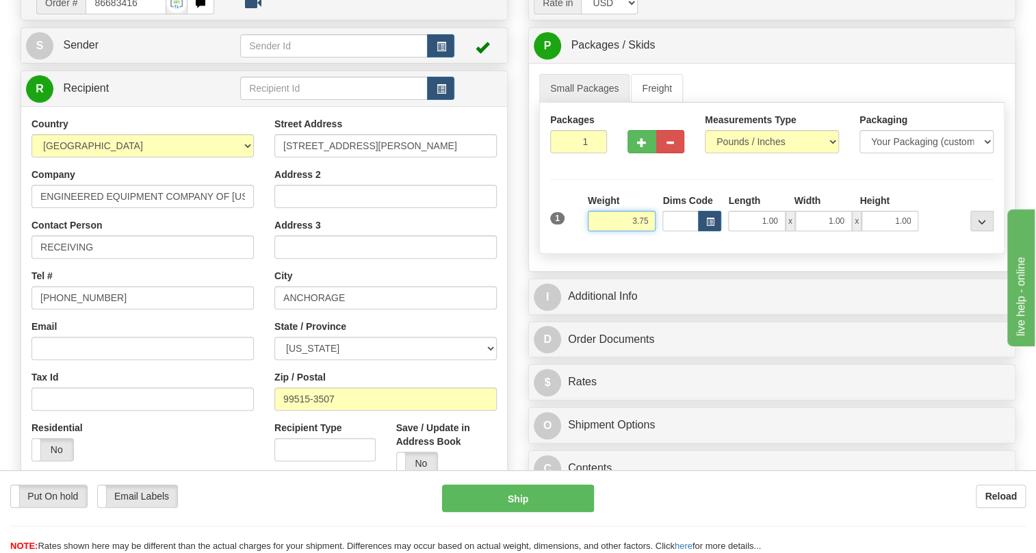
scroll to position [124, 0]
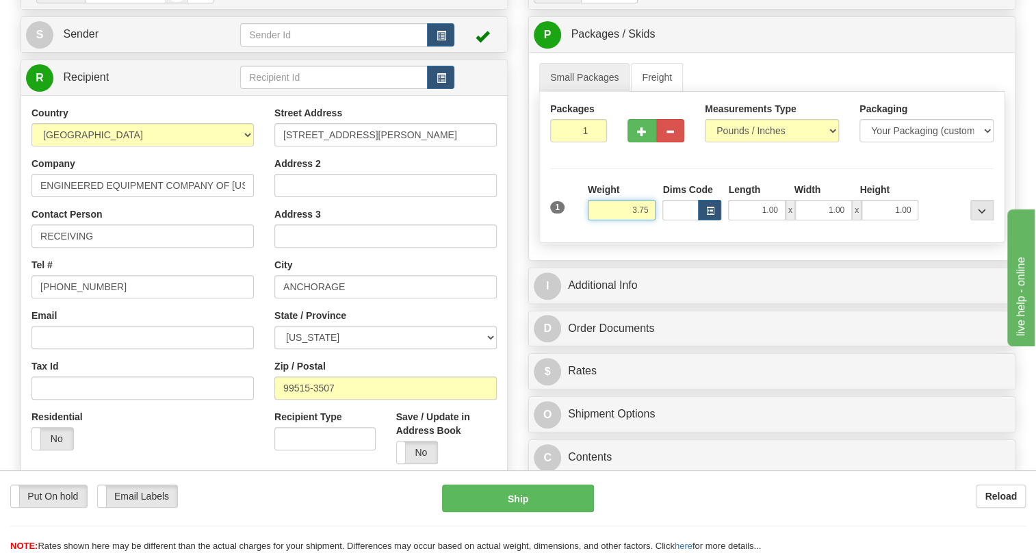
type input "3.75"
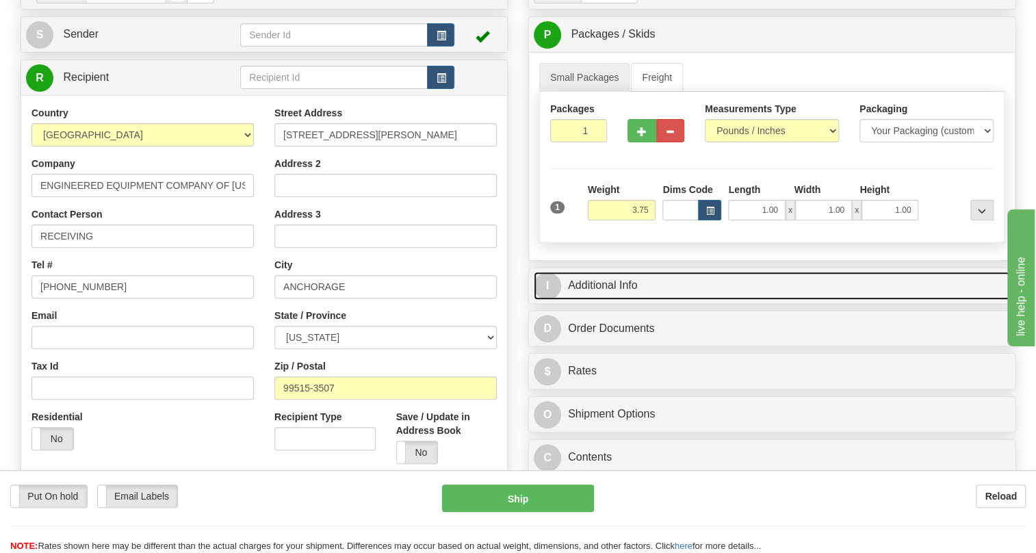
click at [621, 300] on link "I Additional Info" at bounding box center [772, 286] width 476 height 28
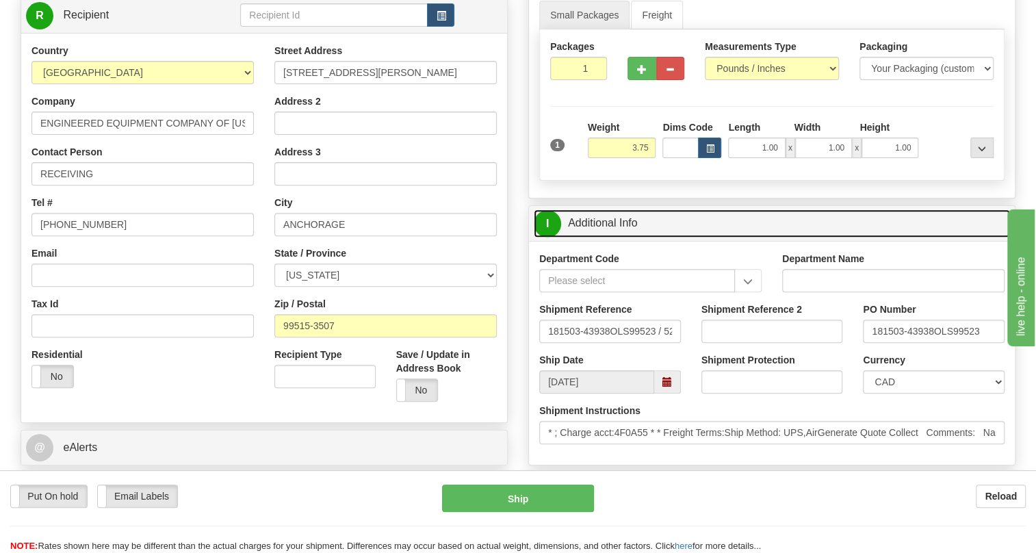
scroll to position [248, 0]
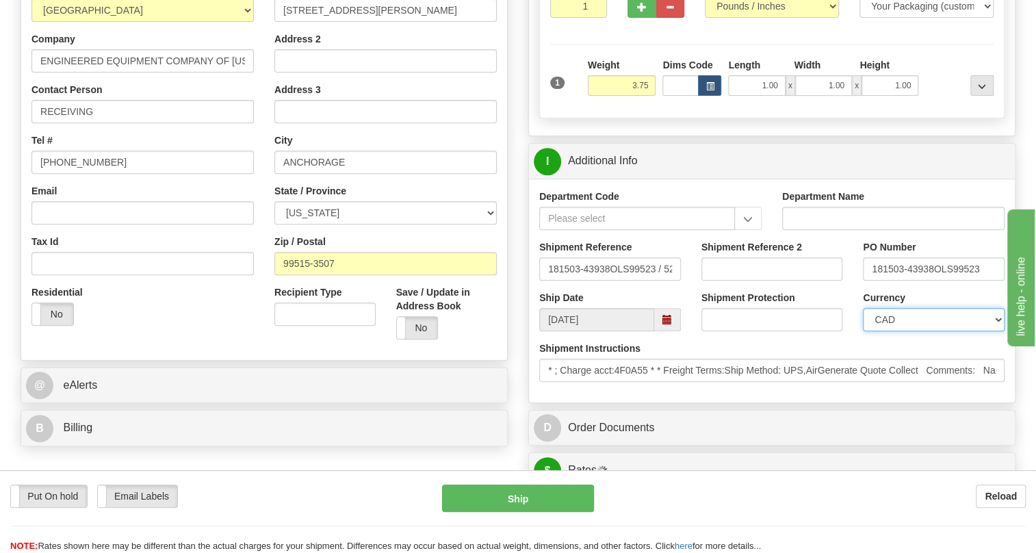
click at [936, 331] on select "CAD USD EUR ZAR [PERSON_NAME] ARN AUD AUS AWG BBD BFR BGN BHD BMD BND BRC BRL C…" at bounding box center [934, 319] width 142 height 23
select select "1"
click at [863, 331] on select "CAD USD EUR ZAR [PERSON_NAME] ARN AUD AUS AWG BBD BFR BGN BHD BMD BND BRC BRL C…" at bounding box center [934, 319] width 142 height 23
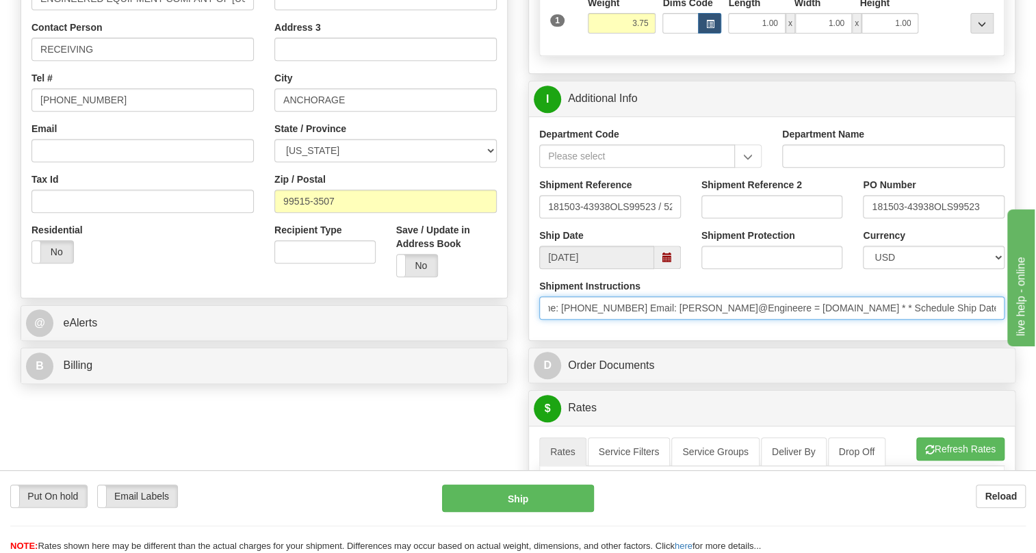
scroll to position [0, 462]
drag, startPoint x: 983, startPoint y: 337, endPoint x: 617, endPoint y: 338, distance: 365.4
click at [617, 320] on input "* ; Charge acct:4F0A55 * * Freight Terms:Ship Method: UPS,AirGenerate Quote Col…" at bounding box center [771, 307] width 465 height 23
click at [724, 320] on input "* ; Charge acct:4F0A55 * * Freight Terms:Ship Method: UPS,AirGenerate Quote Col…" at bounding box center [771, 307] width 465 height 23
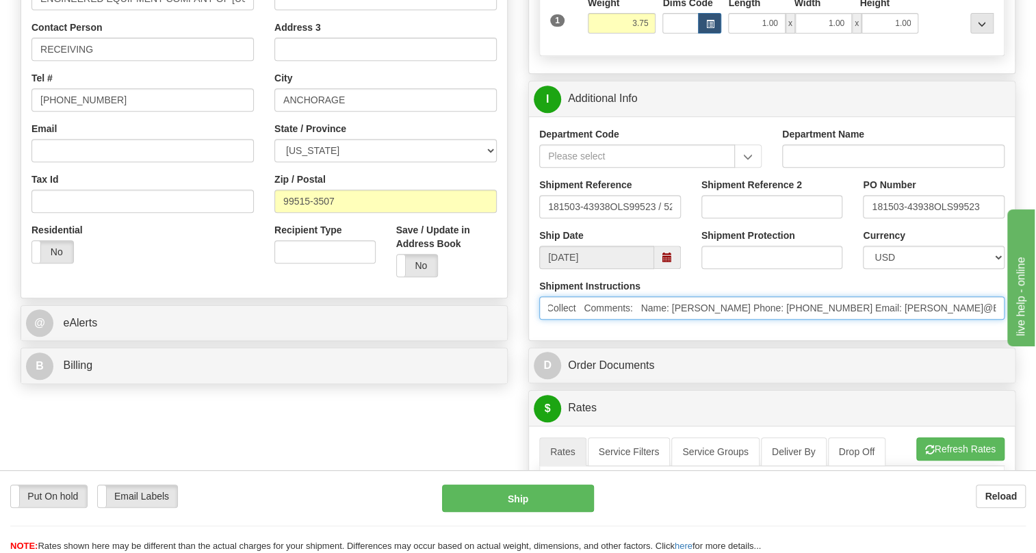
drag, startPoint x: 723, startPoint y: 340, endPoint x: 675, endPoint y: 343, distance: 48.0
click at [675, 320] on input "* ; Charge acct:4F0A55 * * Freight Terms:Ship Method: UPS,AirGenerate Quote Col…" at bounding box center [771, 307] width 465 height 23
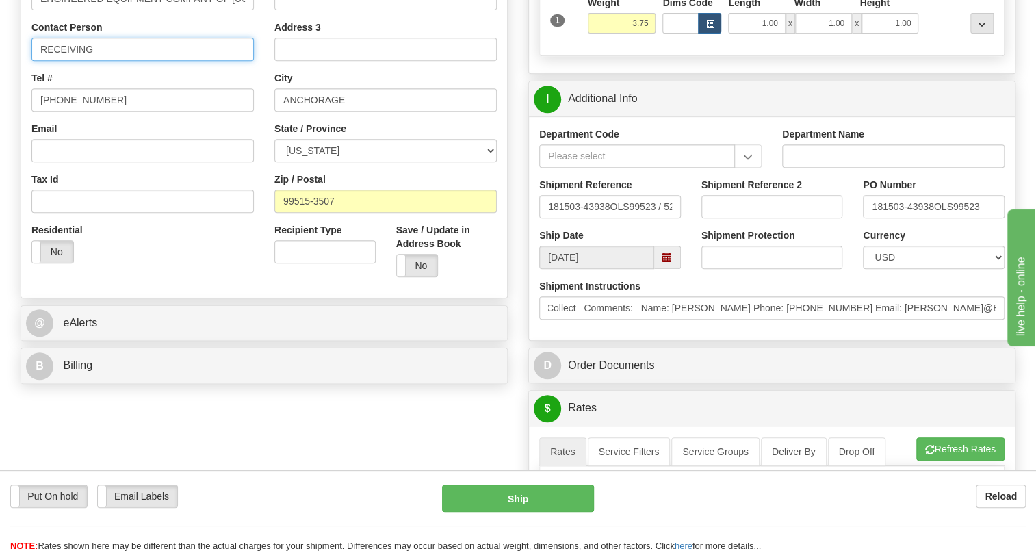
scroll to position [0, 0]
click at [79, 61] on input "RECEIVING" at bounding box center [142, 49] width 222 height 23
click at [78, 61] on input "RECEIVING" at bounding box center [142, 49] width 222 height 23
paste input "SARA TANIELU Phone: (907) 345-3474"
drag, startPoint x: 211, startPoint y: 78, endPoint x: 144, endPoint y: 85, distance: 67.4
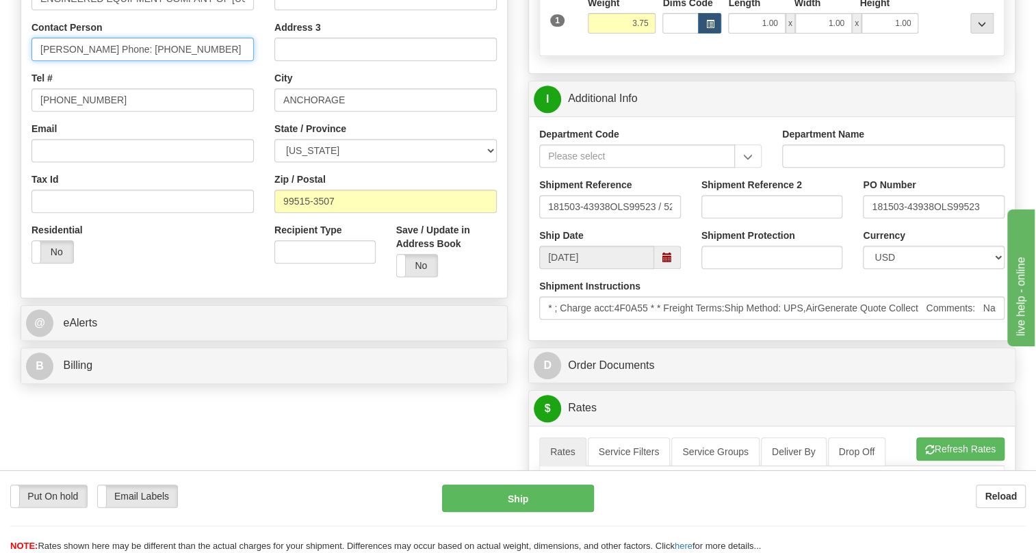
click at [144, 61] on input "SARA TANIELU Phone: (907) 345-3474" at bounding box center [142, 49] width 222 height 23
type input "SARA TANIELU /"
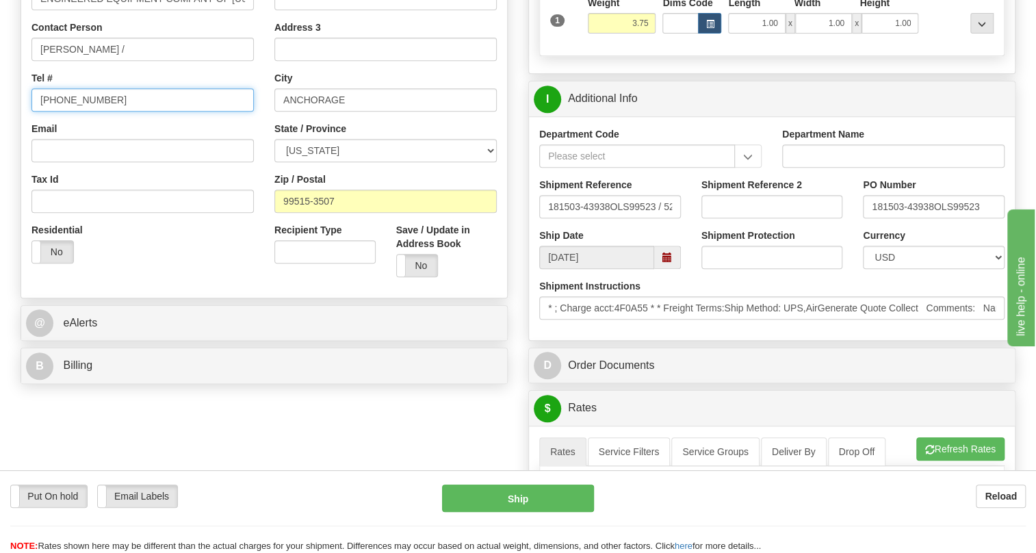
click at [75, 112] on input "[PHONE_NUMBER]" at bounding box center [142, 99] width 222 height 23
paste input "907) 345-3474"
type input "(907) 345-3474"
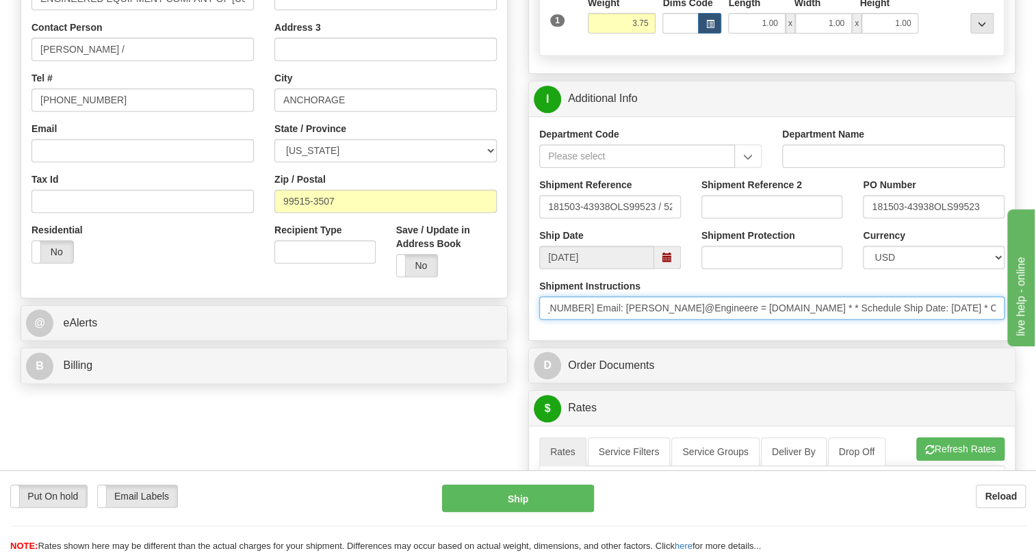
scroll to position [0, 711]
drag, startPoint x: 897, startPoint y: 342, endPoint x: 1044, endPoint y: 344, distance: 147.1
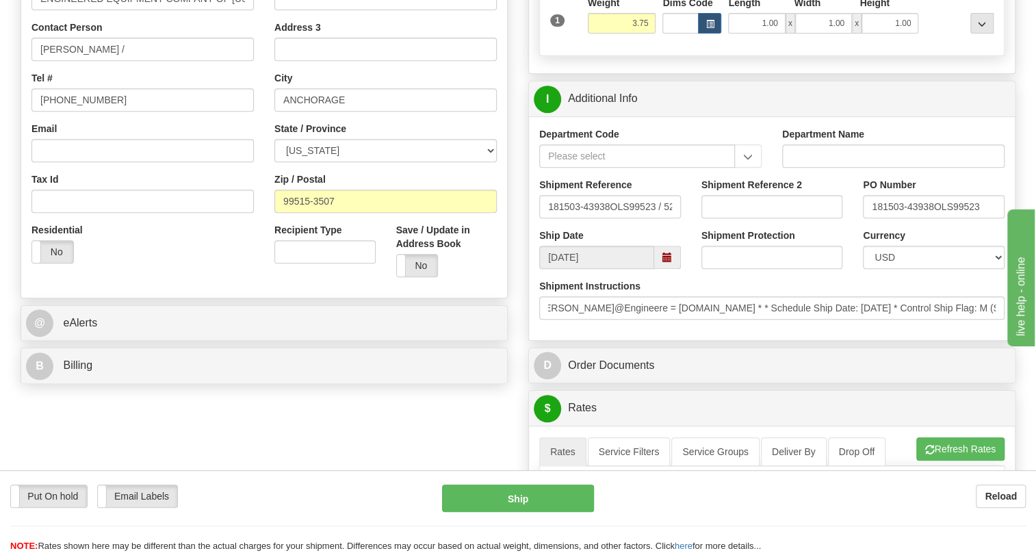
click at [882, 340] on div "Department Code Department Name Shipment Reference 181503-43938OLS99523 / 52968…" at bounding box center [772, 228] width 486 height 224
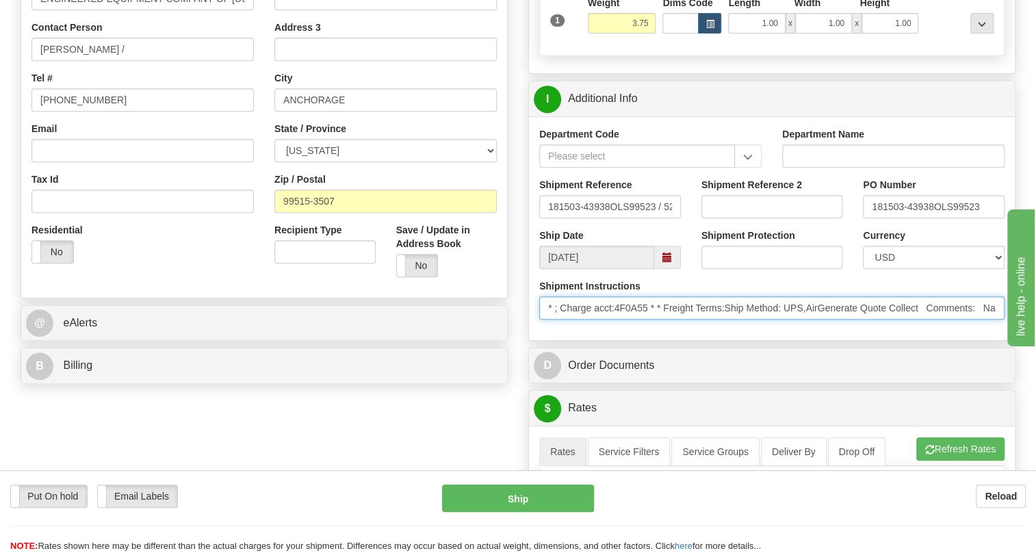
drag, startPoint x: 697, startPoint y: 343, endPoint x: 740, endPoint y: 341, distance: 43.1
click at [740, 320] on input "* ; Charge acct:4F0A55 * * Freight Terms:Ship Method: UPS,AirGenerate Quote Col…" at bounding box center [771, 307] width 465 height 23
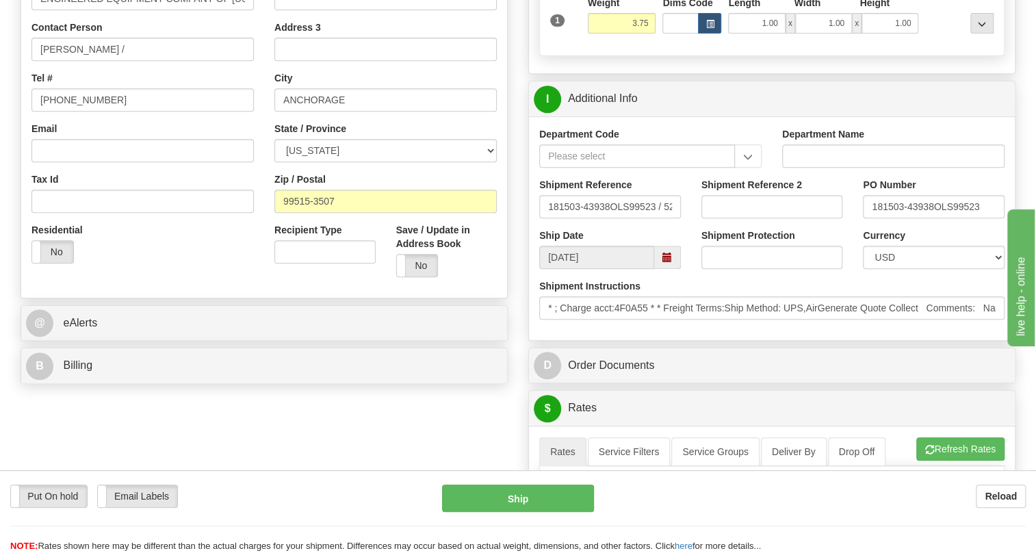
click at [602, 330] on div "Shipment Instructions * ; Charge acct:4F0A55 * * Freight Terms:Ship Method: UPS…" at bounding box center [772, 304] width 486 height 51
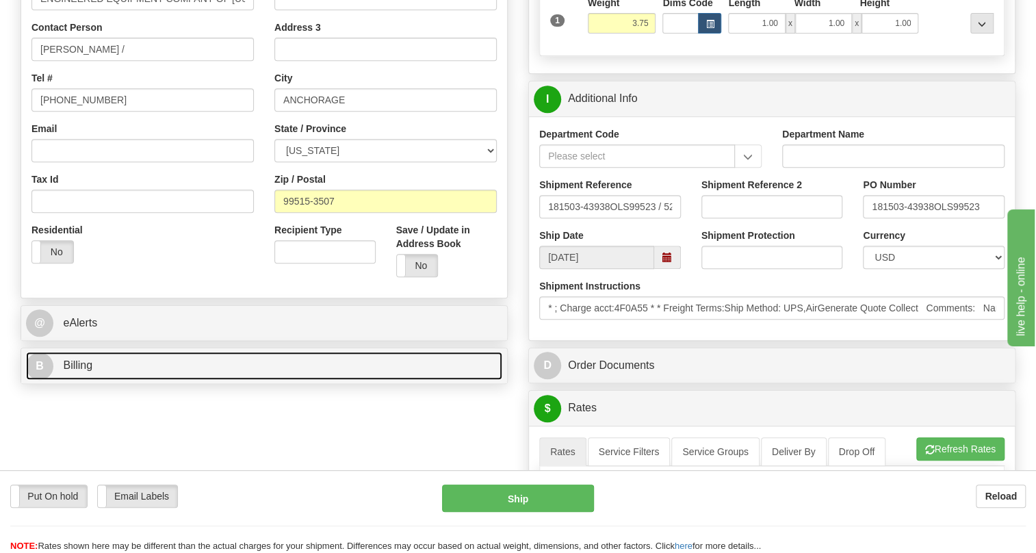
click at [79, 371] on span "Billing" at bounding box center [77, 365] width 29 height 12
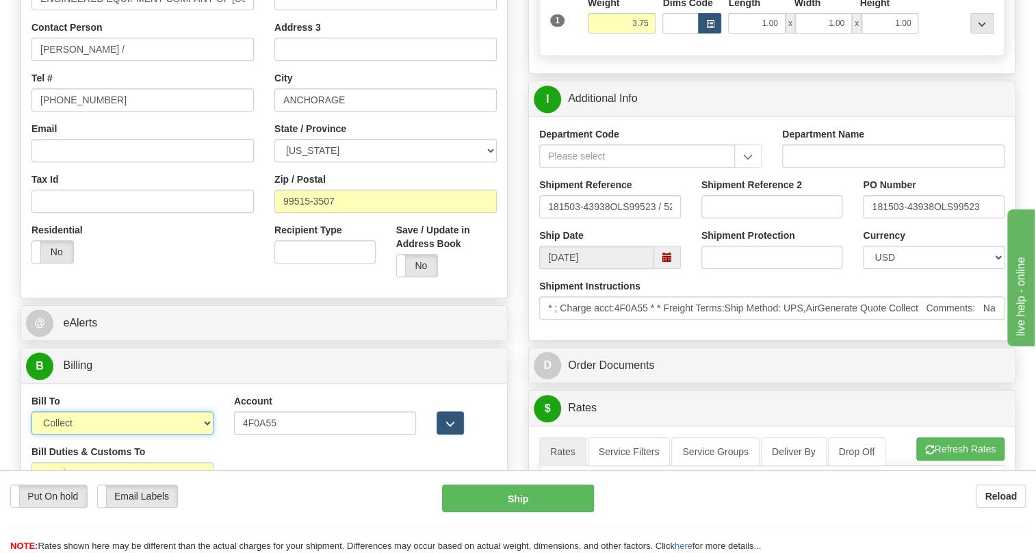
click at [107, 435] on select "Sender Recipient Third Party Collect" at bounding box center [122, 422] width 182 height 23
select select "1"
click at [31, 435] on select "Sender Recipient Third Party Collect" at bounding box center [122, 422] width 182 height 23
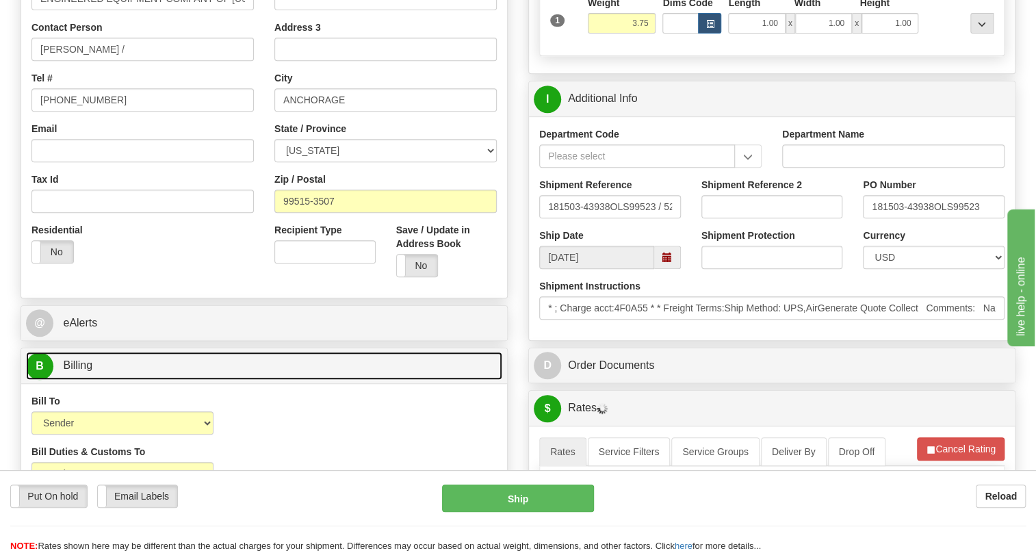
click at [86, 371] on span "Billing" at bounding box center [77, 365] width 29 height 12
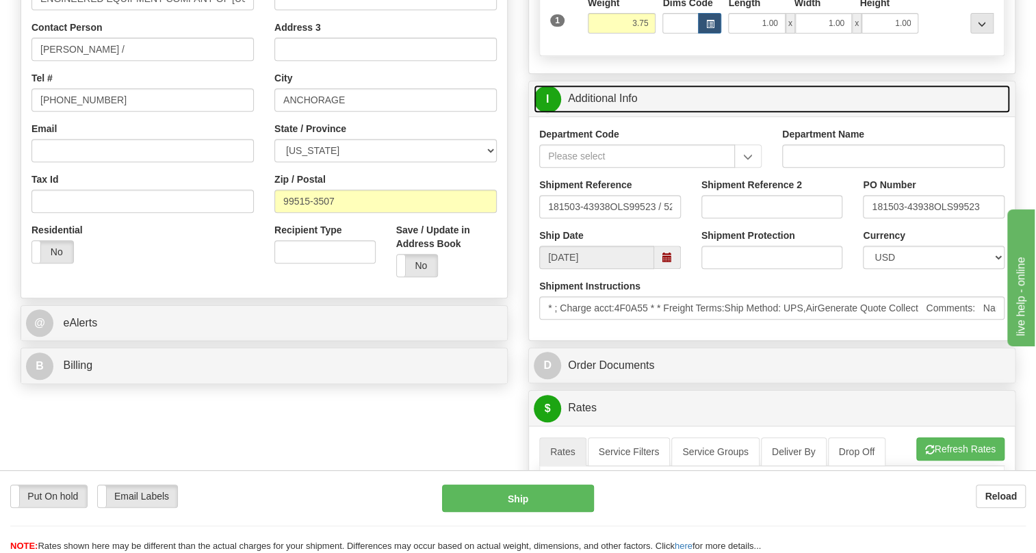
click at [610, 113] on link "I Additional Info" at bounding box center [772, 99] width 476 height 28
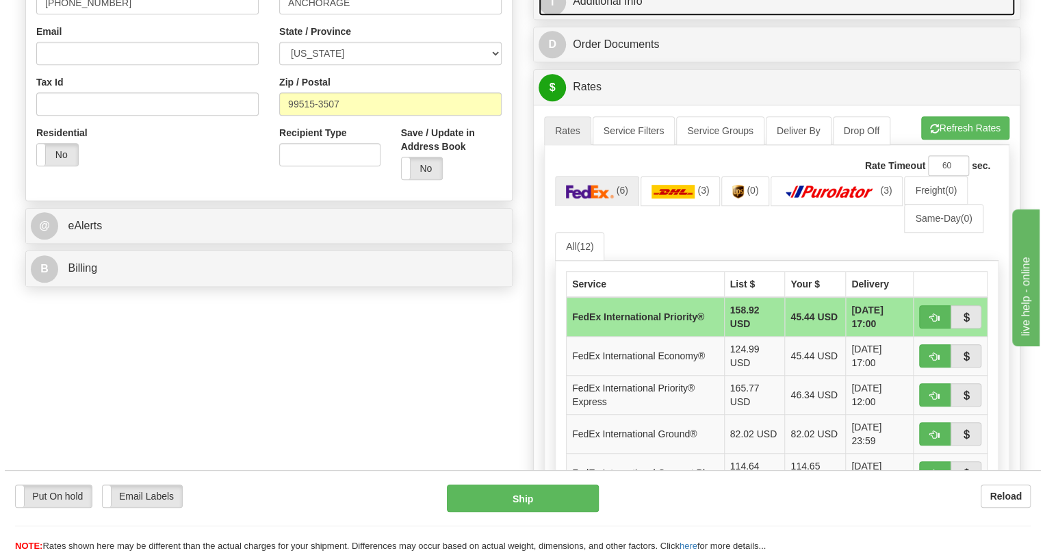
scroll to position [435, 0]
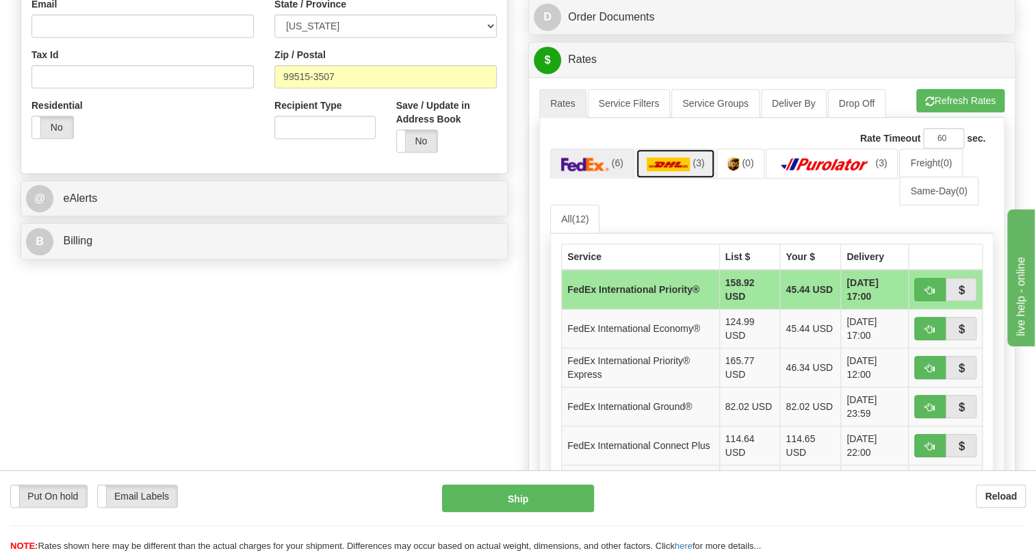
click at [661, 171] on img at bounding box center [669, 164] width 44 height 14
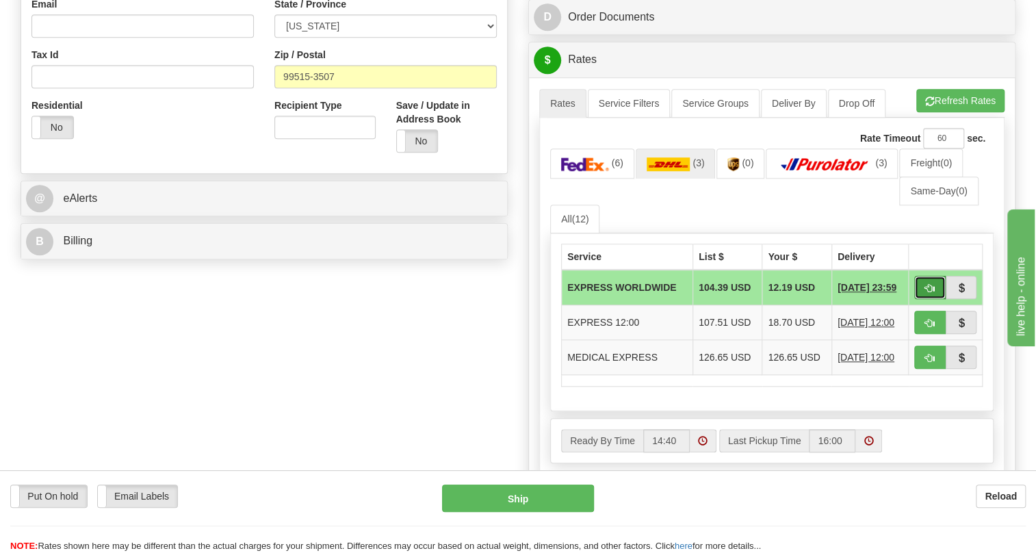
click at [927, 293] on span "button" at bounding box center [930, 288] width 10 height 9
type input "P"
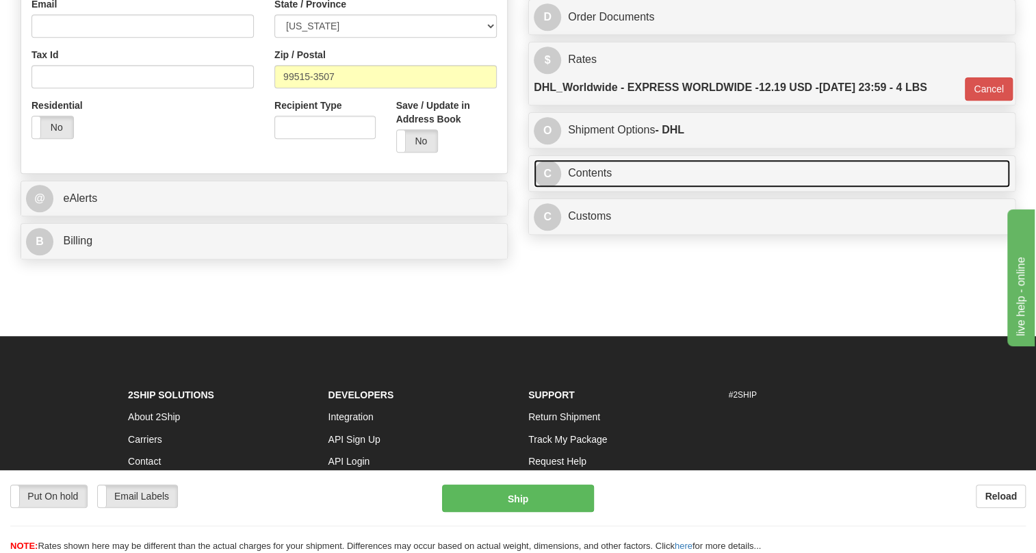
click at [596, 188] on link "C Contents" at bounding box center [772, 173] width 476 height 28
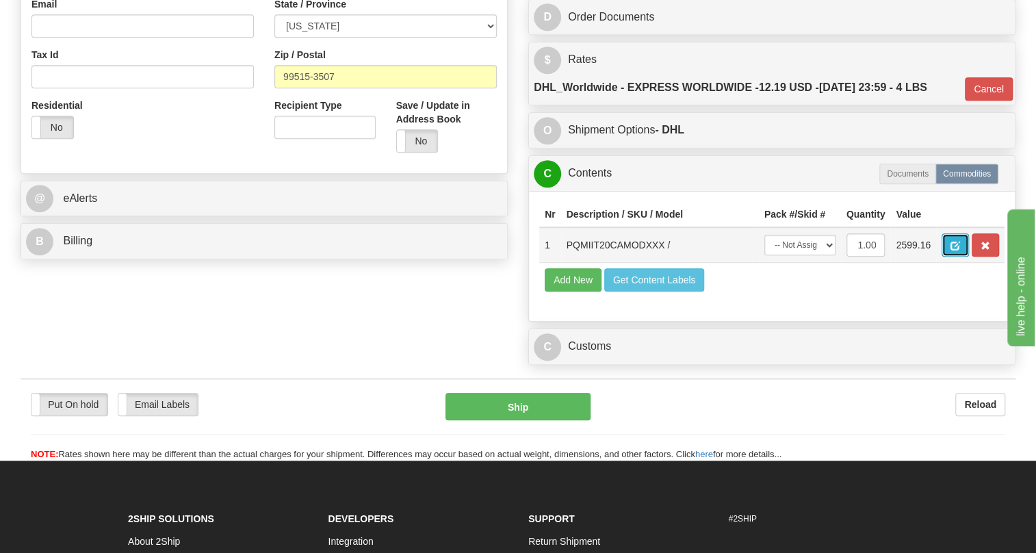
click at [959, 250] on span "button" at bounding box center [956, 246] width 10 height 9
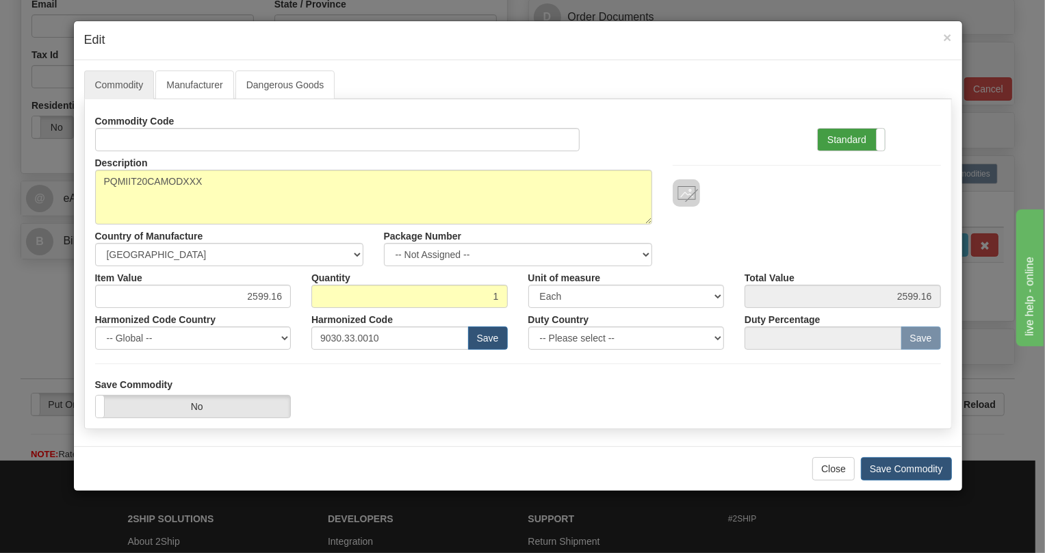
click at [849, 137] on label "Standard" at bounding box center [851, 140] width 67 height 22
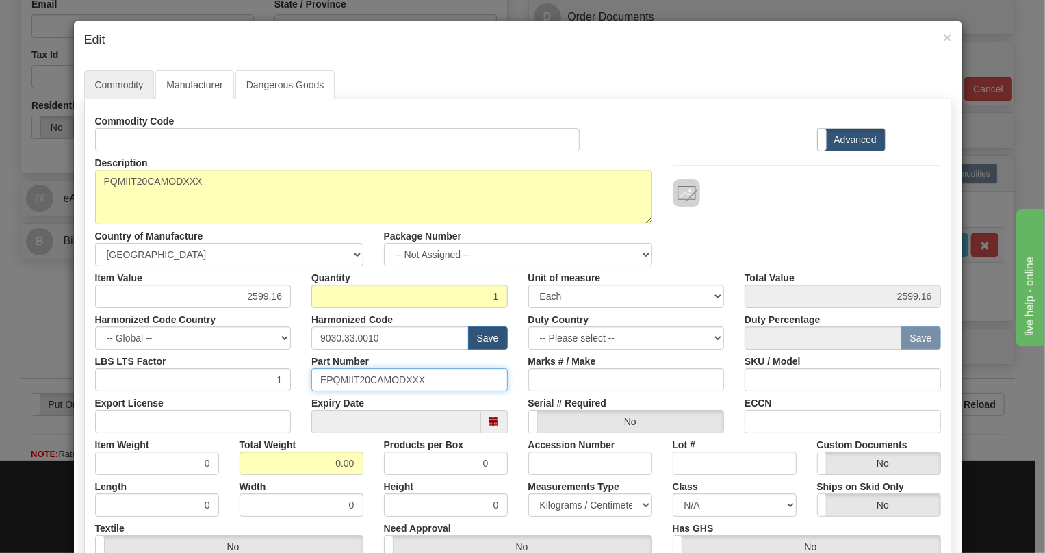
click at [372, 380] on input "EPQMIIT20CAMODXXX" at bounding box center [409, 379] width 196 height 23
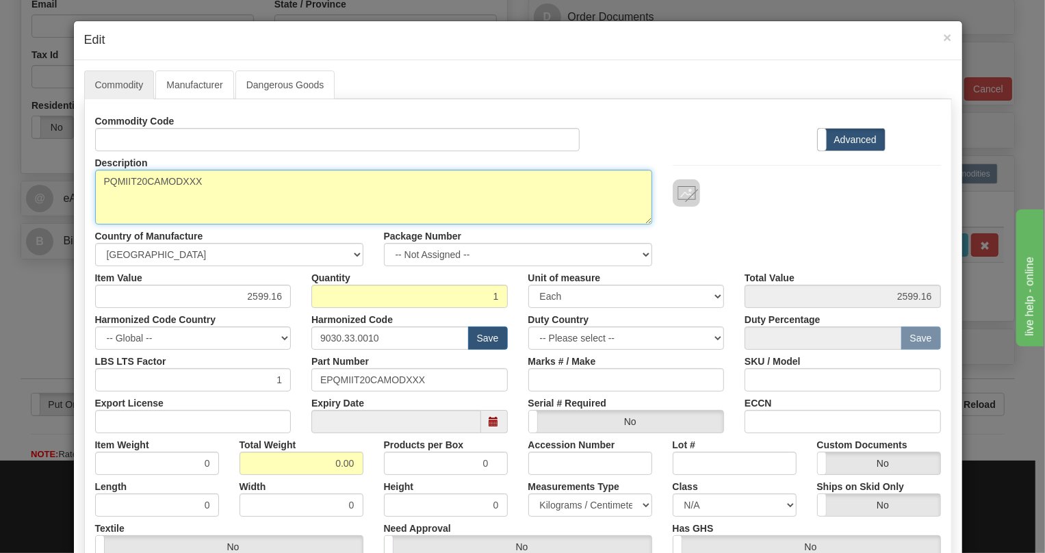
click at [162, 179] on textarea "PQMIIT20CAMODXXX" at bounding box center [373, 197] width 557 height 55
paste textarea "-T20-C-A-"
type textarea "PQMII-T20-C-A-MODXXX"
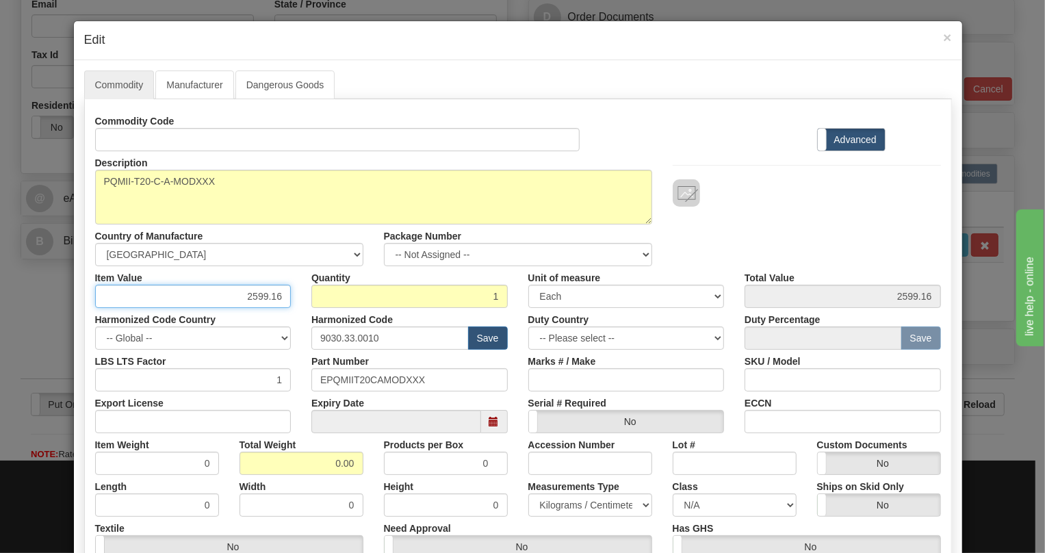
click at [263, 294] on input "2599.16" at bounding box center [193, 296] width 196 height 23
type input "1594.52"
click at [301, 359] on div "Part Number EPQMIIT20CAMODXXX" at bounding box center [409, 371] width 217 height 42
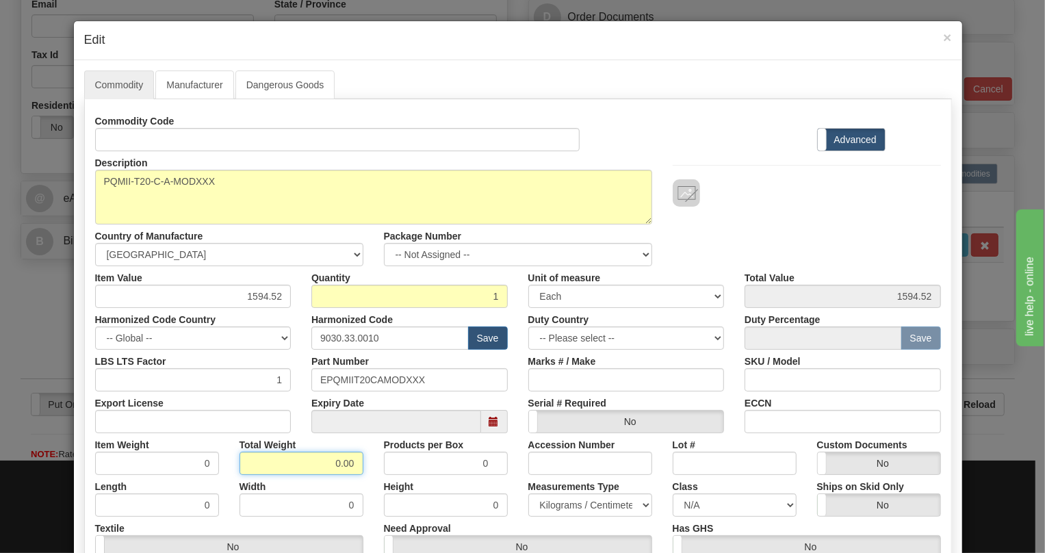
click at [318, 464] on input "0.00" at bounding box center [302, 463] width 124 height 23
type input "1.00"
type input "1.0000"
click at [573, 509] on select "Pounds / Inches Kilograms / Centimeters" at bounding box center [590, 504] width 124 height 23
select select "0"
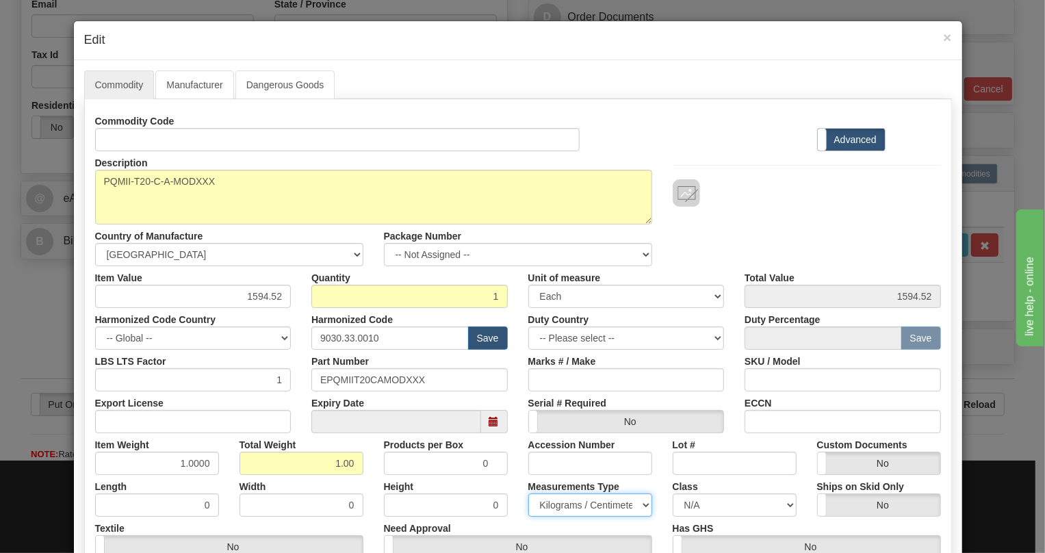
click at [528, 493] on select "Pounds / Inches Kilograms / Centimeters" at bounding box center [590, 504] width 124 height 23
click at [506, 481] on div "Height 0" at bounding box center [446, 496] width 144 height 42
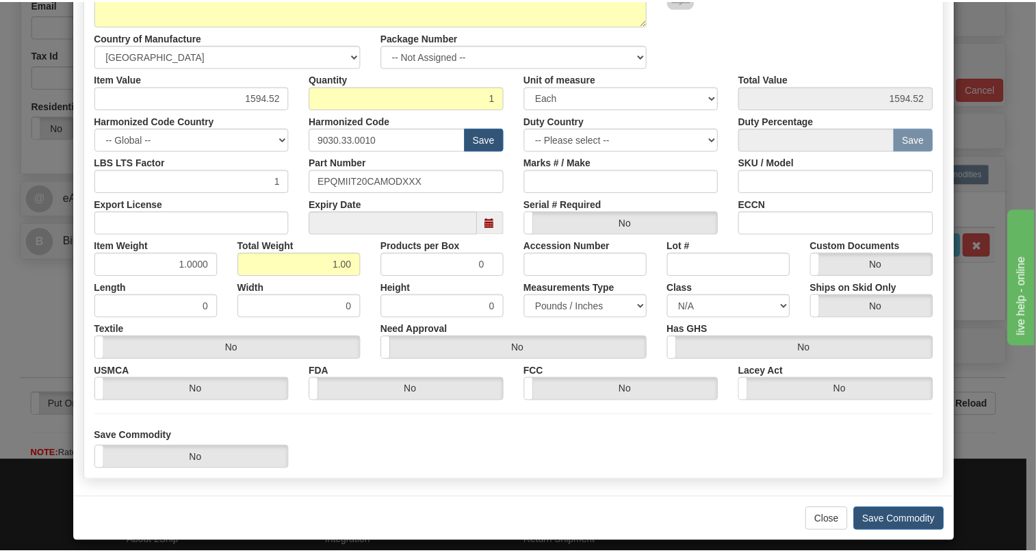
scroll to position [208, 0]
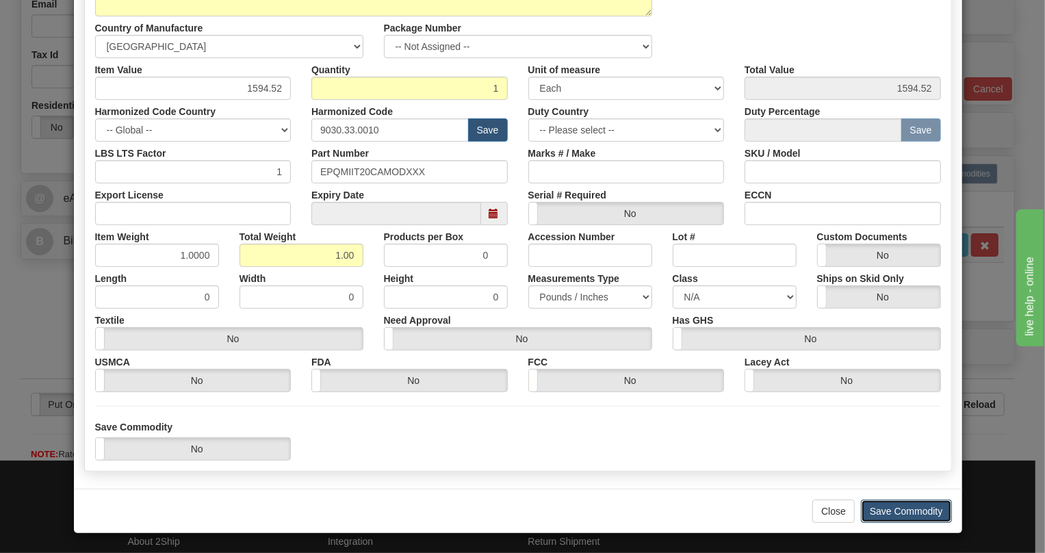
click at [903, 510] on button "Save Commodity" at bounding box center [906, 511] width 91 height 23
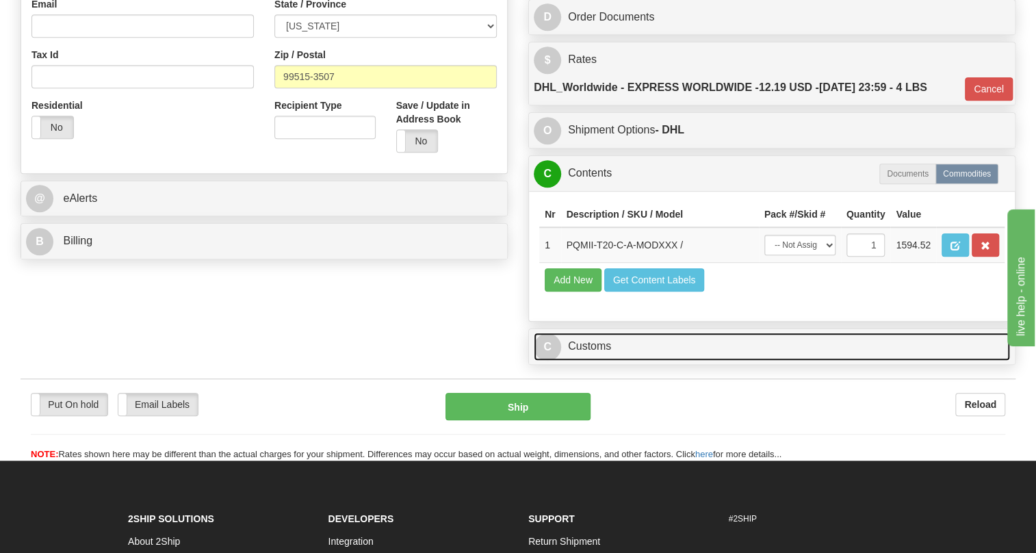
click at [593, 361] on link "C Customs" at bounding box center [772, 347] width 476 height 28
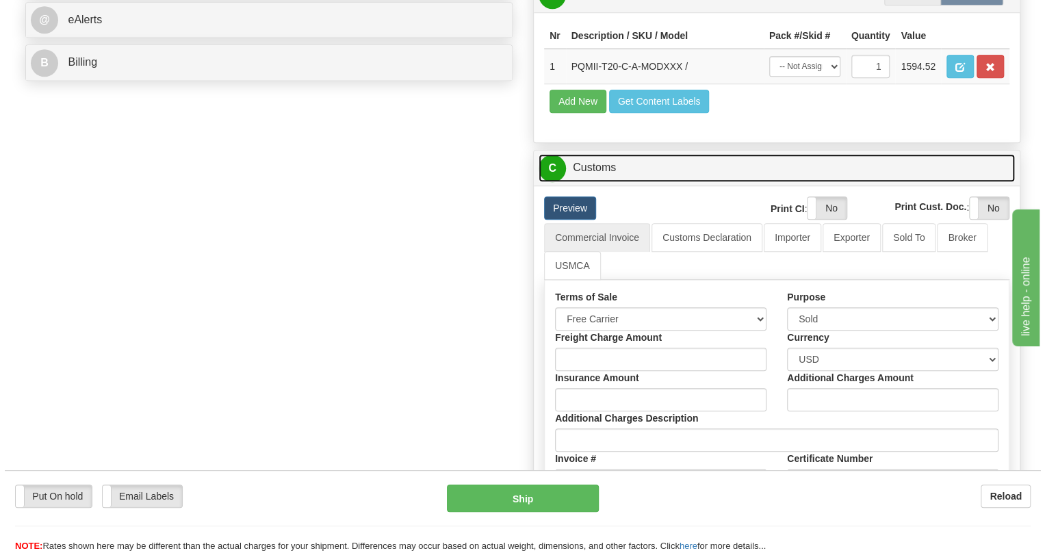
scroll to position [498, 0]
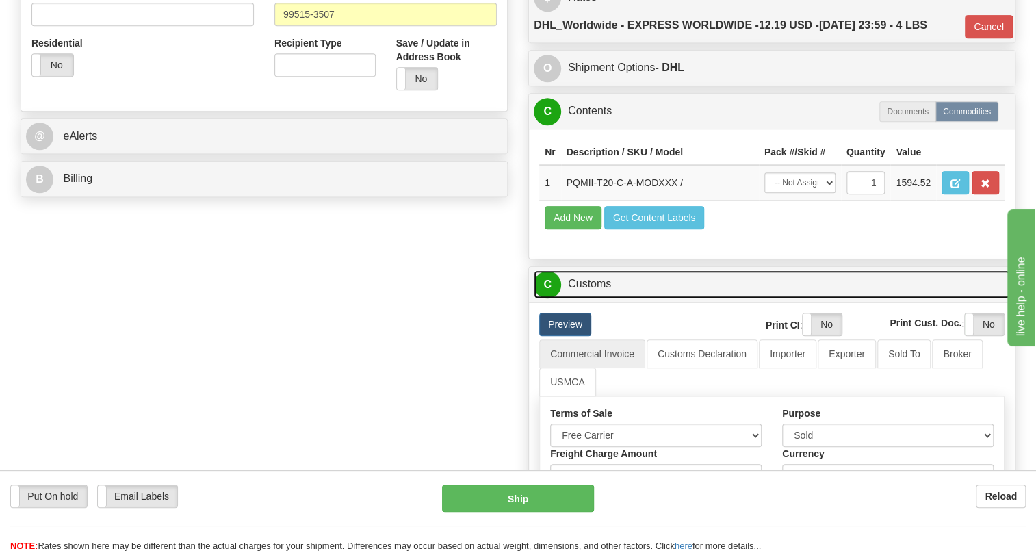
click at [580, 298] on link "C Customs" at bounding box center [772, 284] width 476 height 28
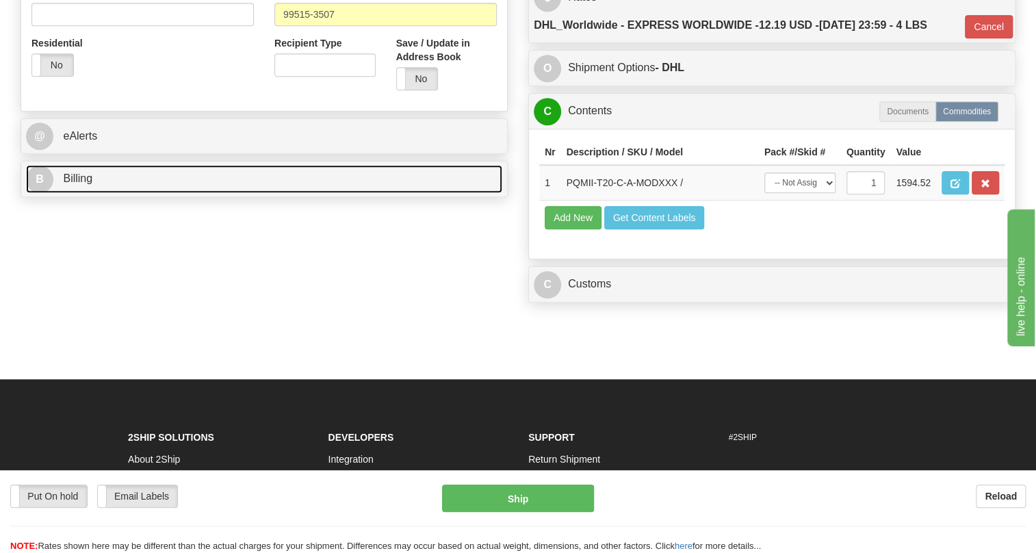
click at [79, 184] on span "Billing" at bounding box center [77, 178] width 29 height 12
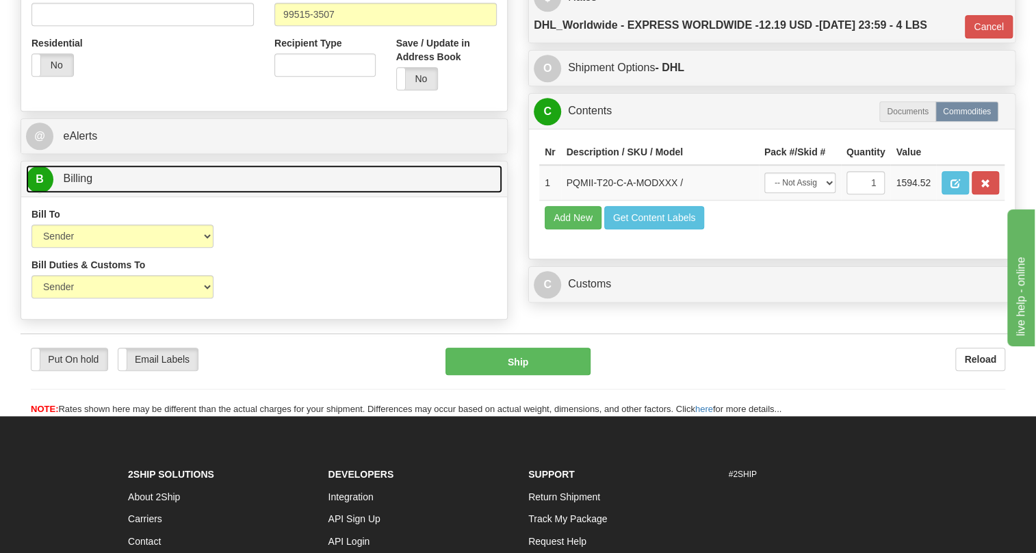
click at [78, 184] on span "Billing" at bounding box center [77, 178] width 29 height 12
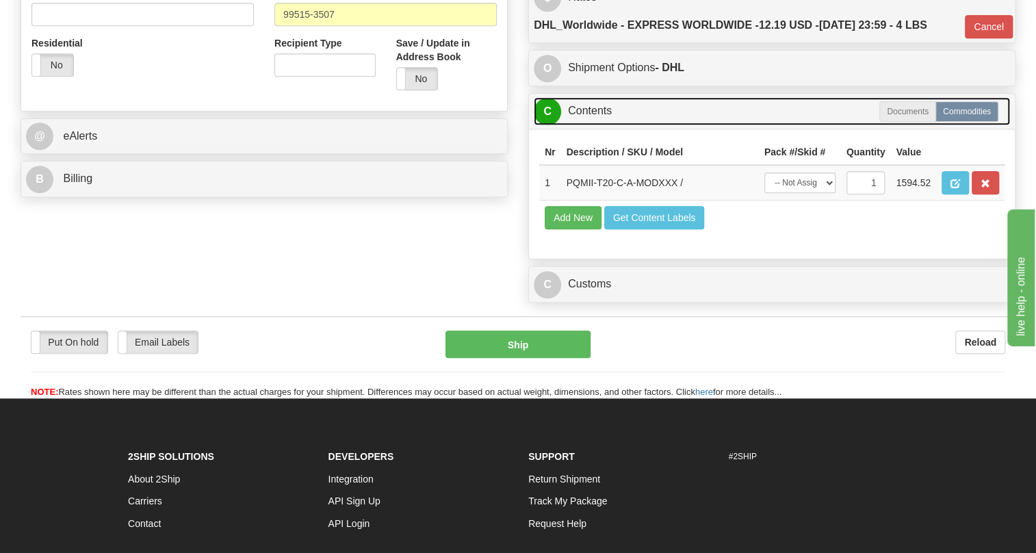
click at [592, 125] on link "C Contents" at bounding box center [772, 111] width 476 height 28
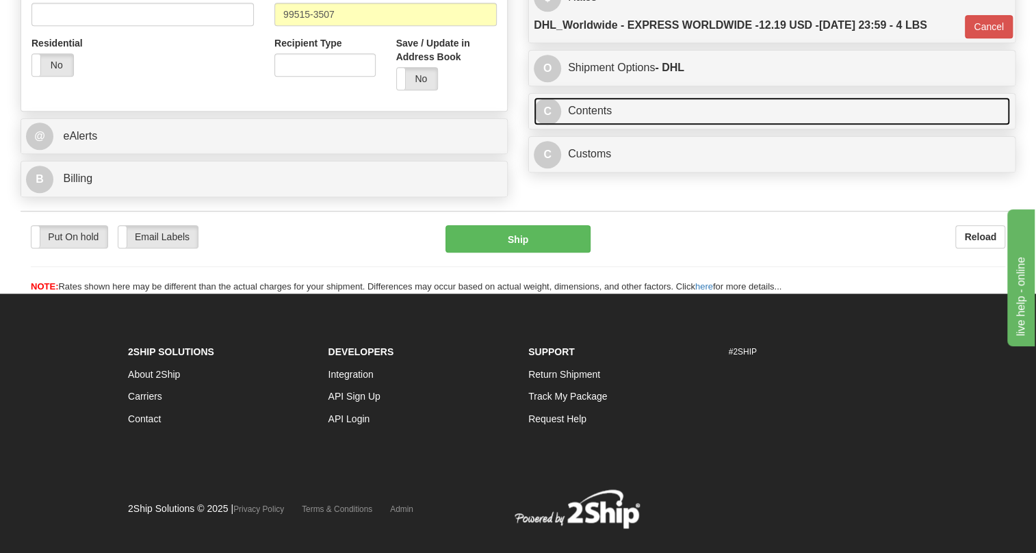
click at [592, 125] on link "C Contents" at bounding box center [772, 111] width 476 height 28
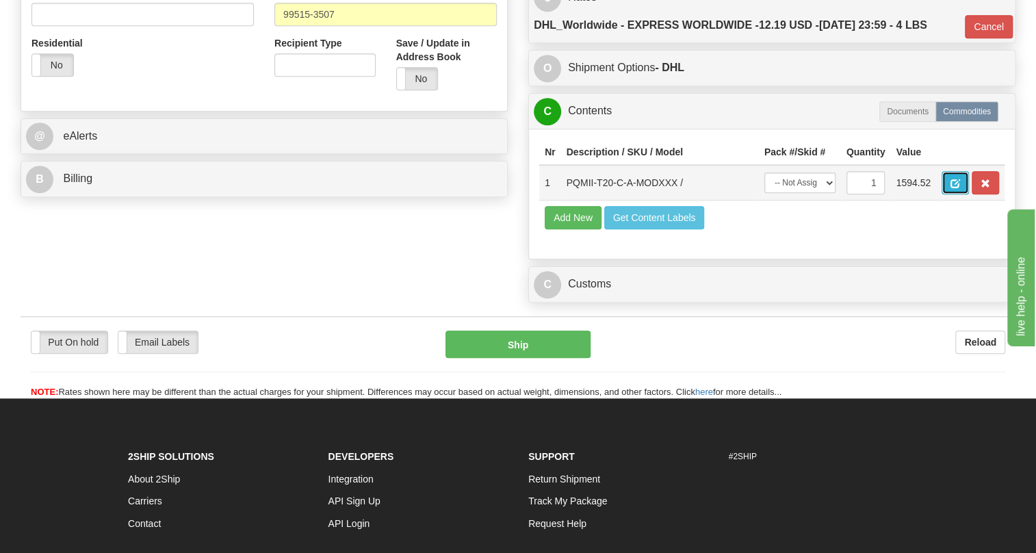
click at [962, 194] on button "button" at bounding box center [955, 182] width 27 height 23
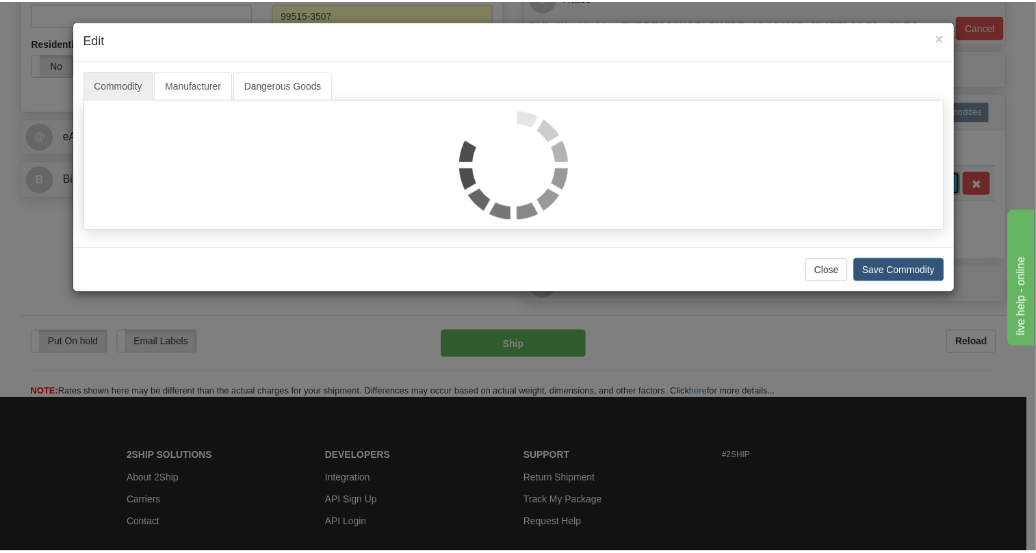
scroll to position [0, 0]
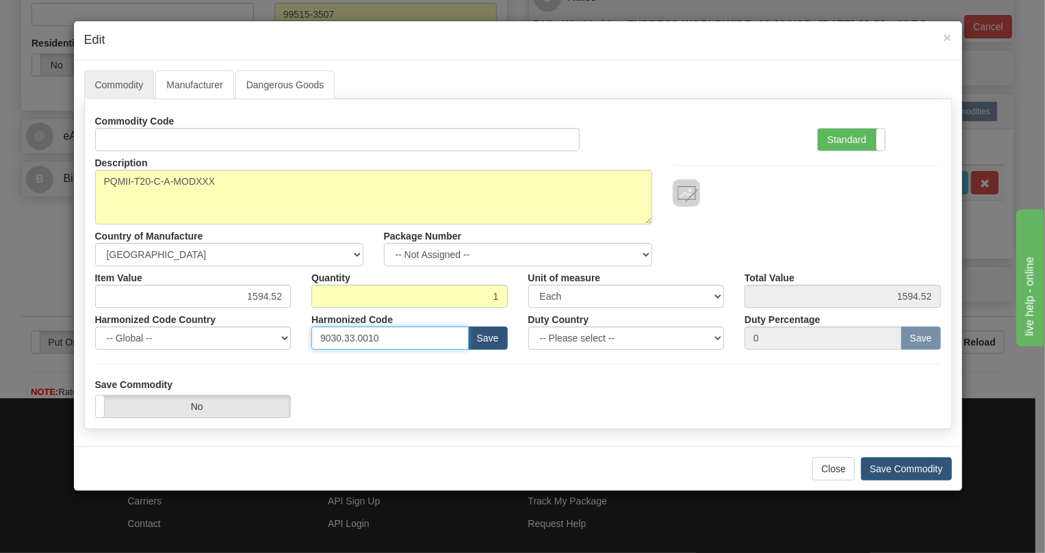
click at [365, 335] on input "9030.33.0010" at bounding box center [389, 337] width 157 height 23
paste input "28.30.000"
type input "9028.30.0000"
click at [901, 466] on button "Save Commodity" at bounding box center [906, 468] width 91 height 23
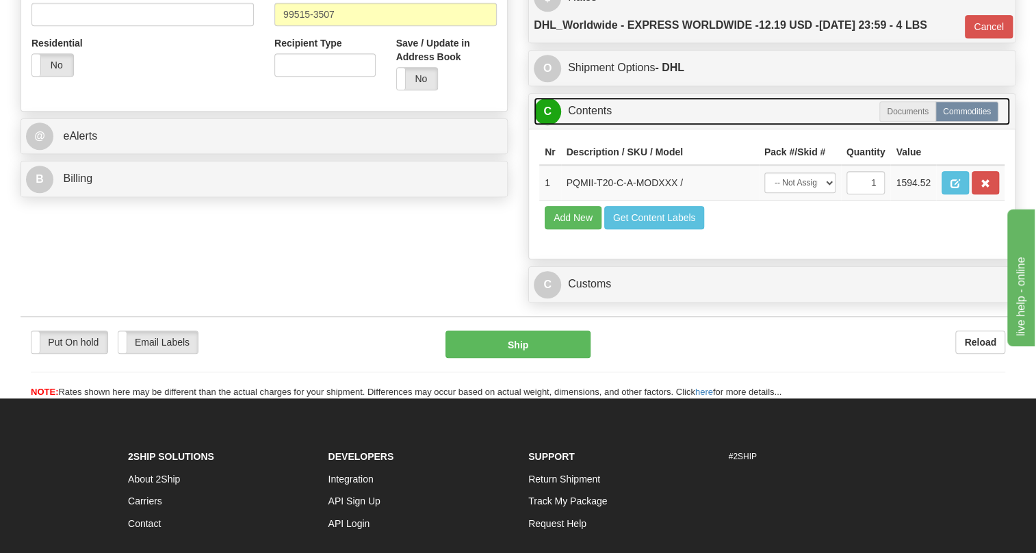
click at [591, 125] on link "C Contents" at bounding box center [772, 111] width 476 height 28
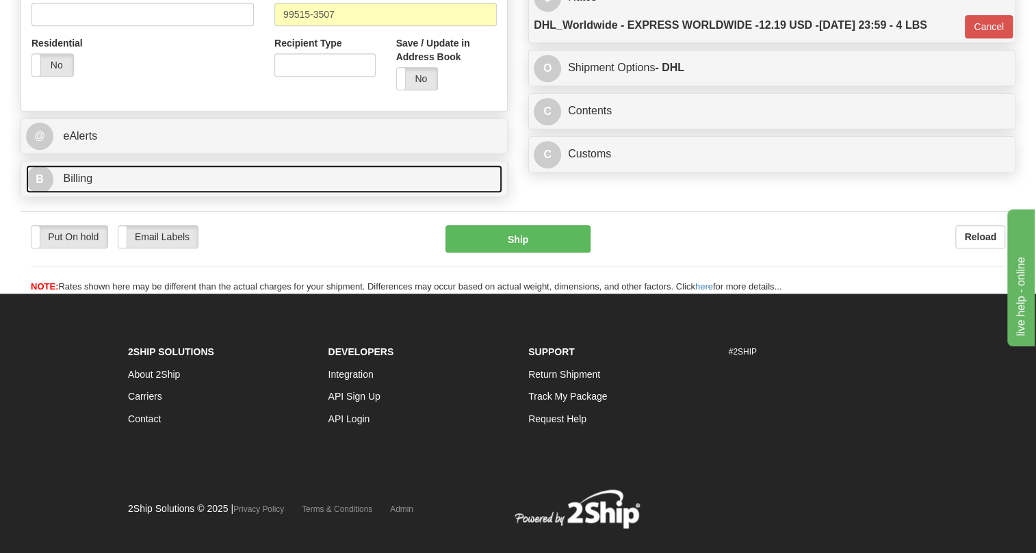
click at [76, 184] on span "Billing" at bounding box center [77, 178] width 29 height 12
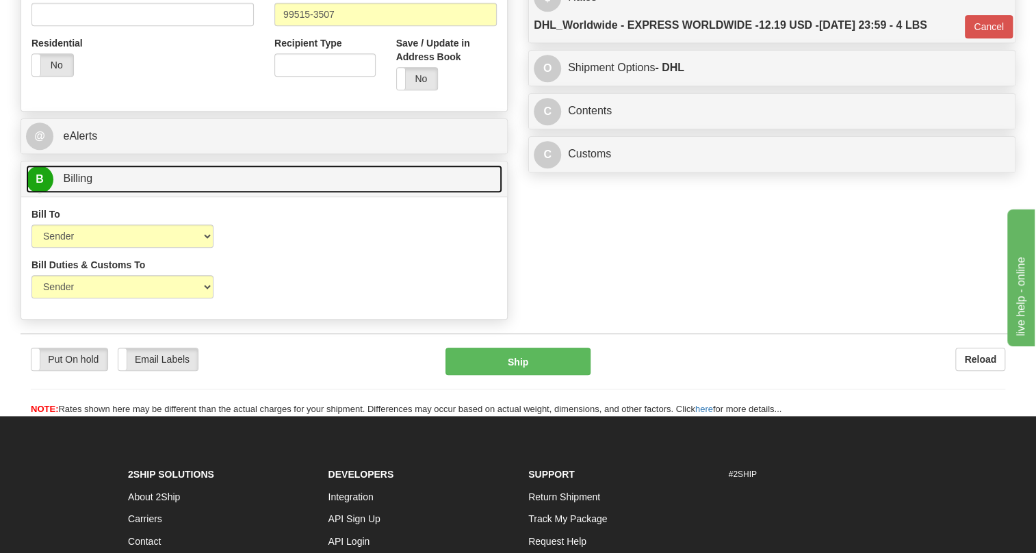
click at [76, 184] on span "Billing" at bounding box center [77, 178] width 29 height 12
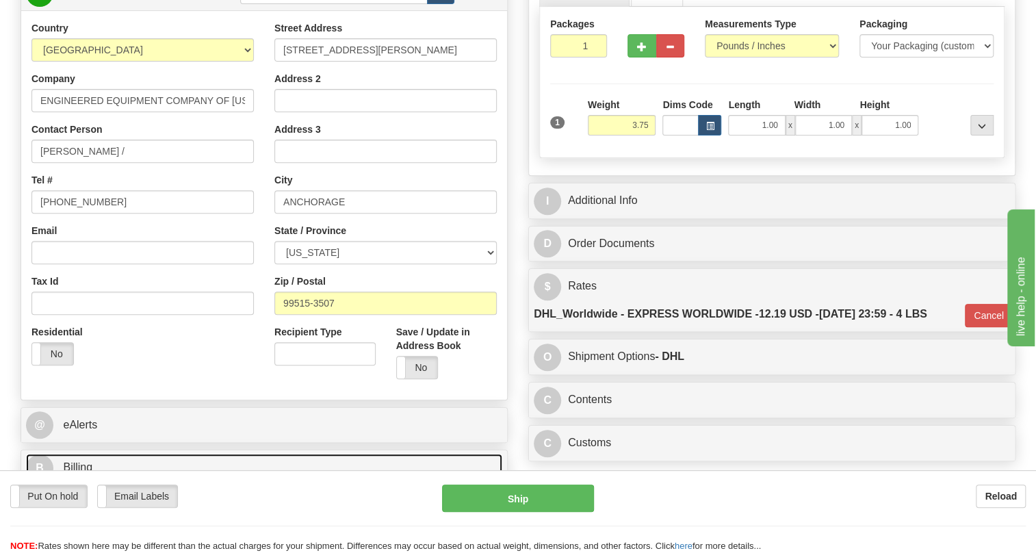
scroll to position [186, 0]
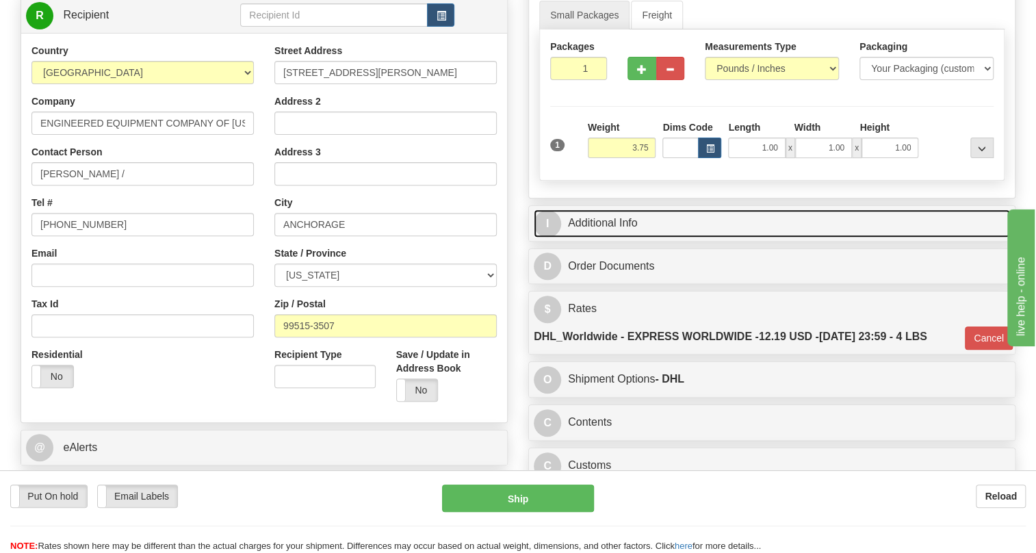
click at [602, 237] on link "I Additional Info" at bounding box center [772, 223] width 476 height 28
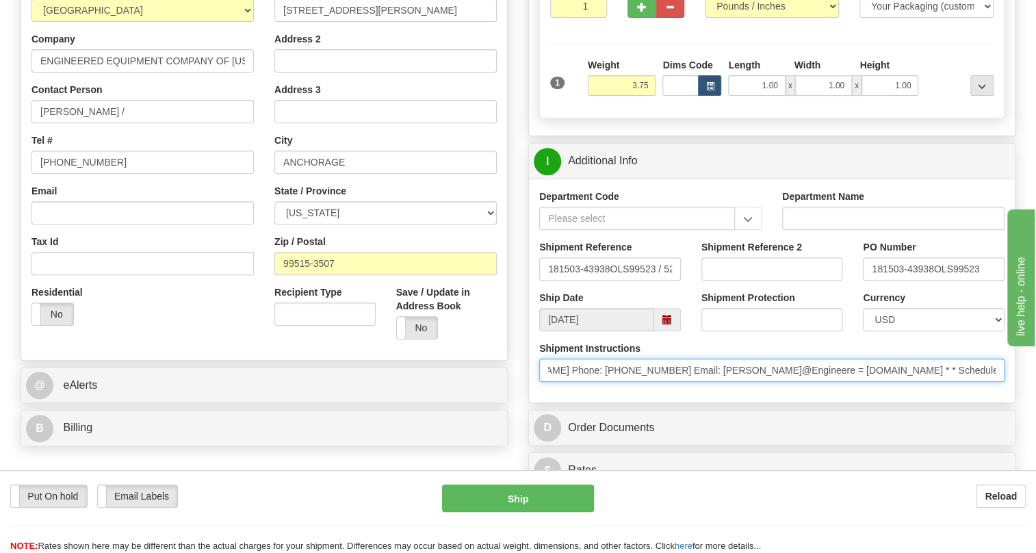
scroll to position [0, 711]
drag, startPoint x: 732, startPoint y: 402, endPoint x: 1011, endPoint y: 407, distance: 279.2
click at [1011, 392] on div "Shipment Instructions * ; Charge acct:4F0A55 * * Freight Terms:Ship Method: UPS…" at bounding box center [772, 366] width 486 height 51
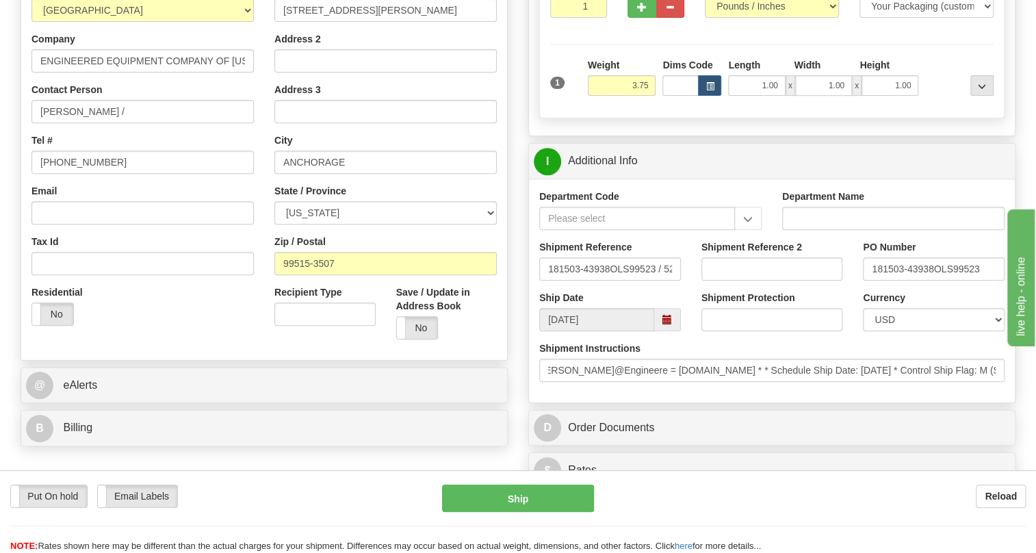
scroll to position [0, 0]
click at [848, 402] on div "Department Code Department Name Shipment Reference 181503-43938OLS99523 / 52968…" at bounding box center [772, 291] width 486 height 224
click at [158, 123] on input "SARA TANIELU /" at bounding box center [142, 111] width 222 height 23
paste input "PO 6109-072587"
click at [126, 123] on input "SARA TANIELU / PO 6109-072587" at bounding box center [142, 111] width 222 height 23
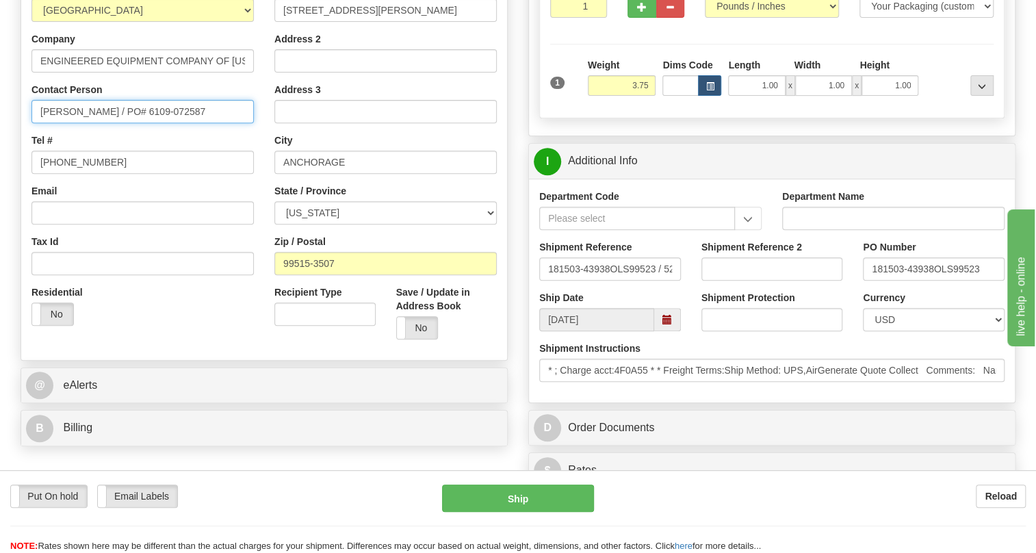
type input "SARA TANIELU / PO# 6109-072587"
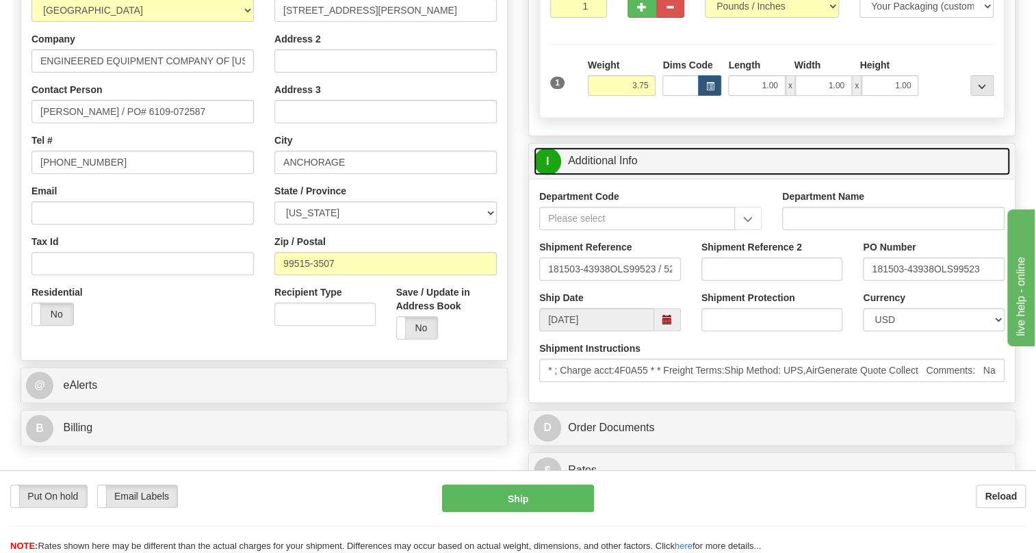
click at [604, 175] on link "I Additional Info" at bounding box center [772, 161] width 476 height 28
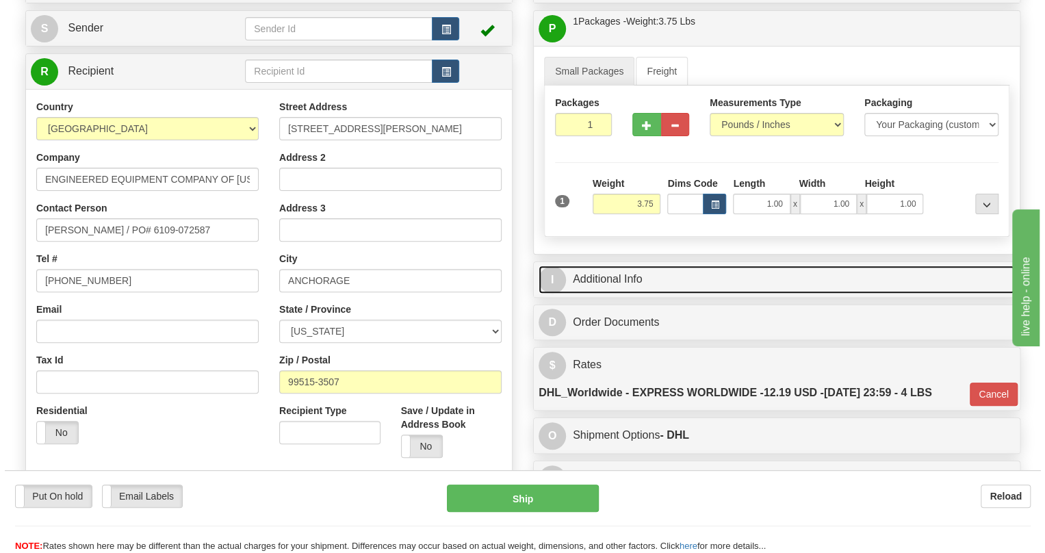
scroll to position [124, 0]
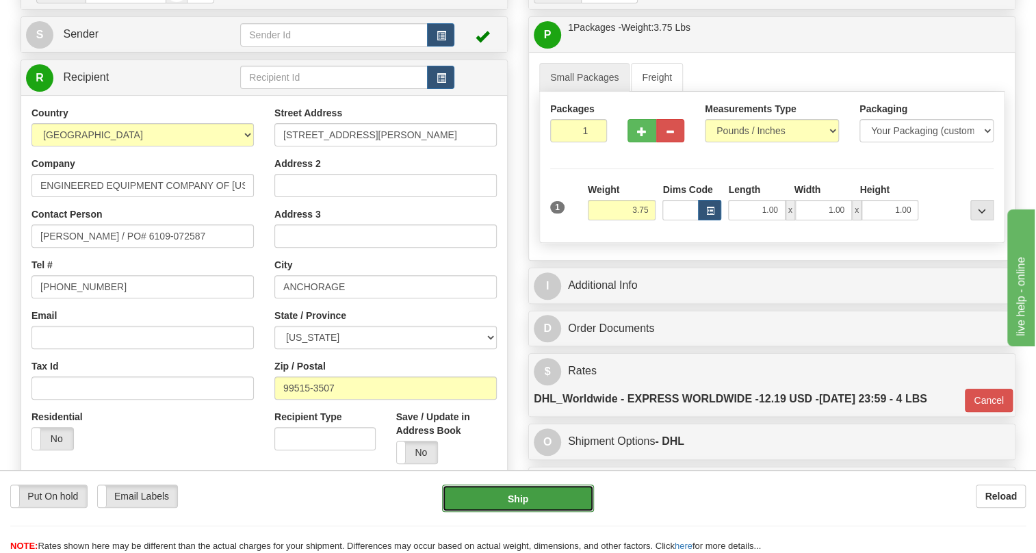
click at [526, 500] on button "Ship" at bounding box center [518, 498] width 152 height 27
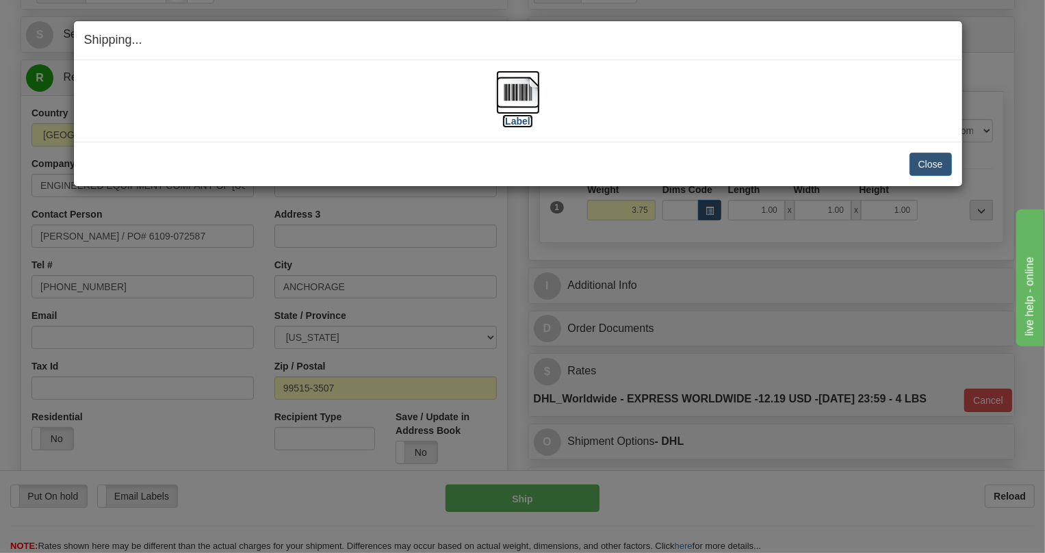
click at [520, 92] on img at bounding box center [518, 92] width 44 height 44
click at [935, 164] on button "Close" at bounding box center [931, 164] width 42 height 23
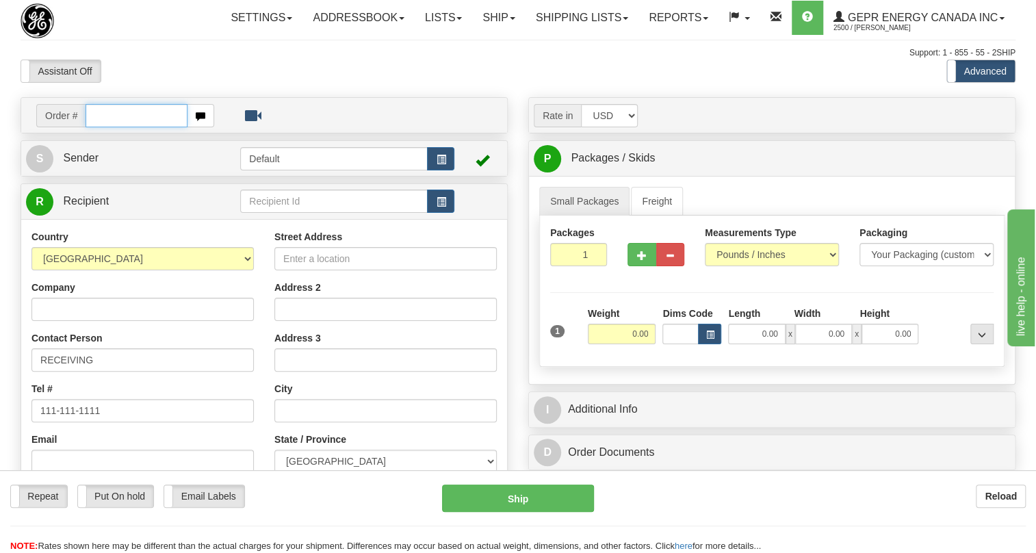
click at [92, 127] on input "text" at bounding box center [137, 115] width 102 height 23
paste input "0086683415"
click at [106, 127] on input "0086683415" at bounding box center [137, 115] width 102 height 23
click at [107, 127] on input "86683415" at bounding box center [137, 115] width 102 height 23
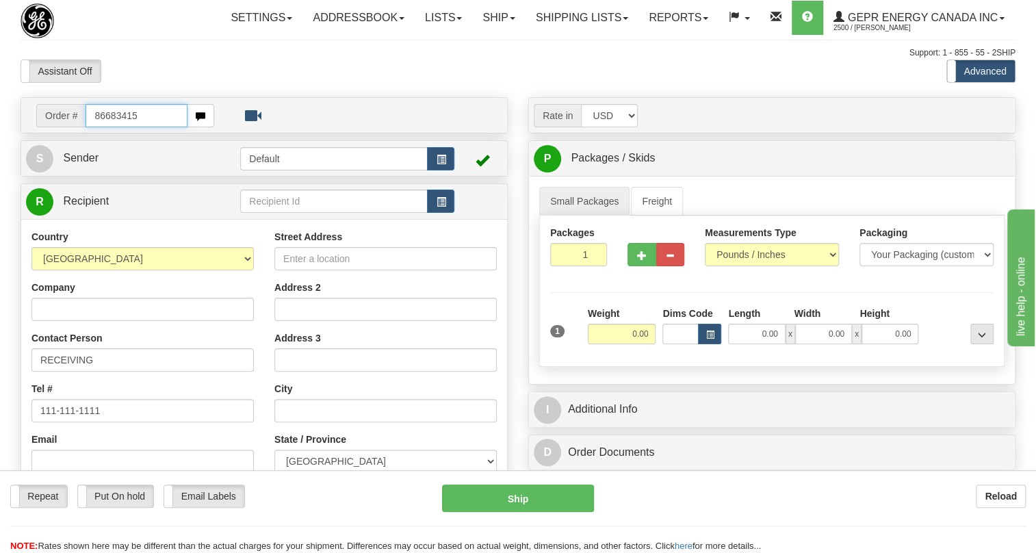
type input "86683415"
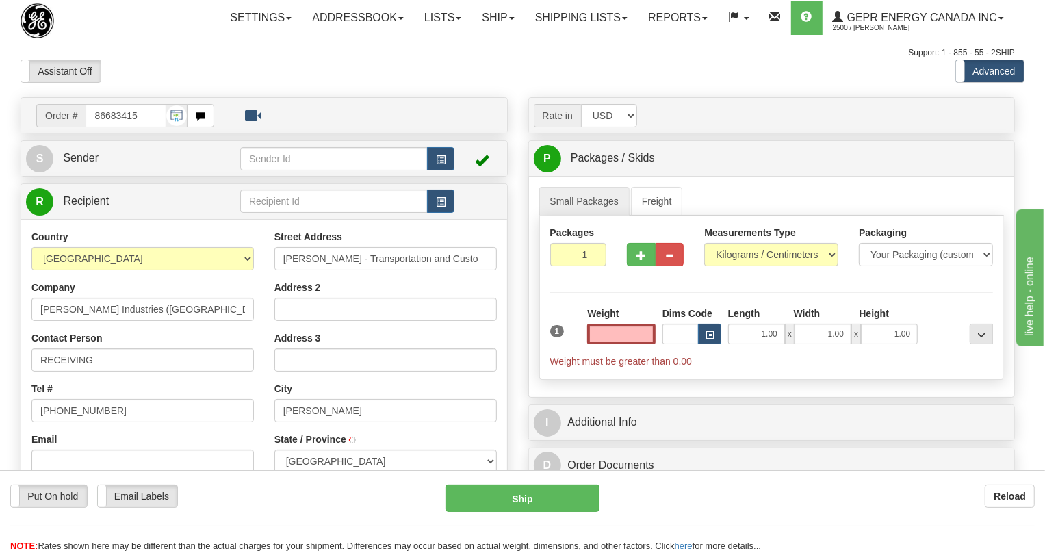
type input "[PERSON_NAME]"
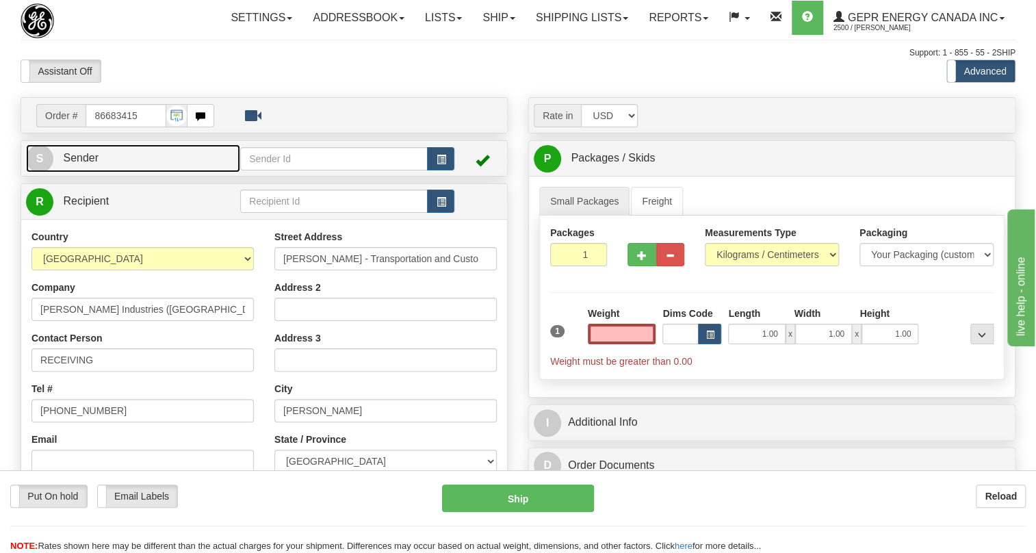
type input "0.00"
click at [103, 172] on link "S Sender" at bounding box center [133, 158] width 214 height 28
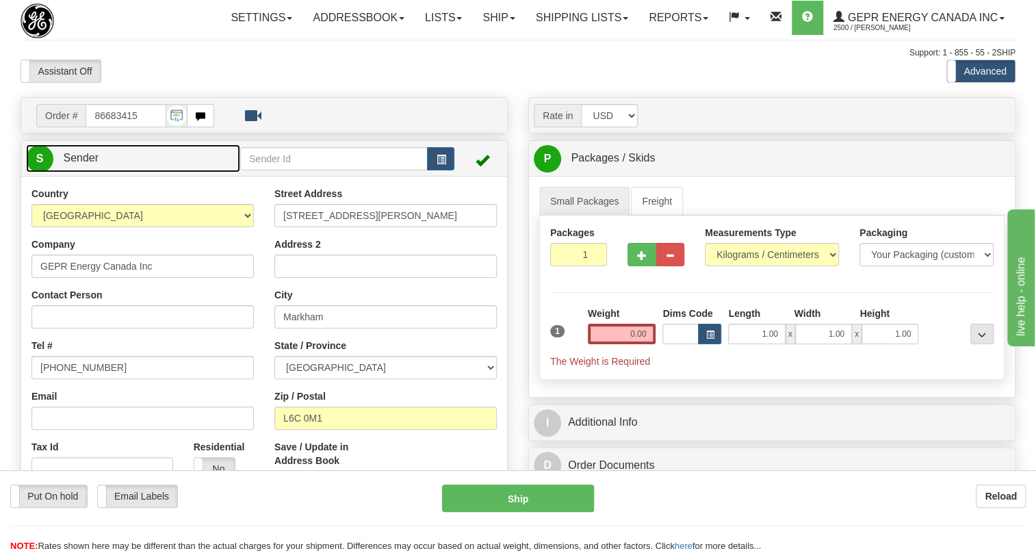
type input "MARKHAM"
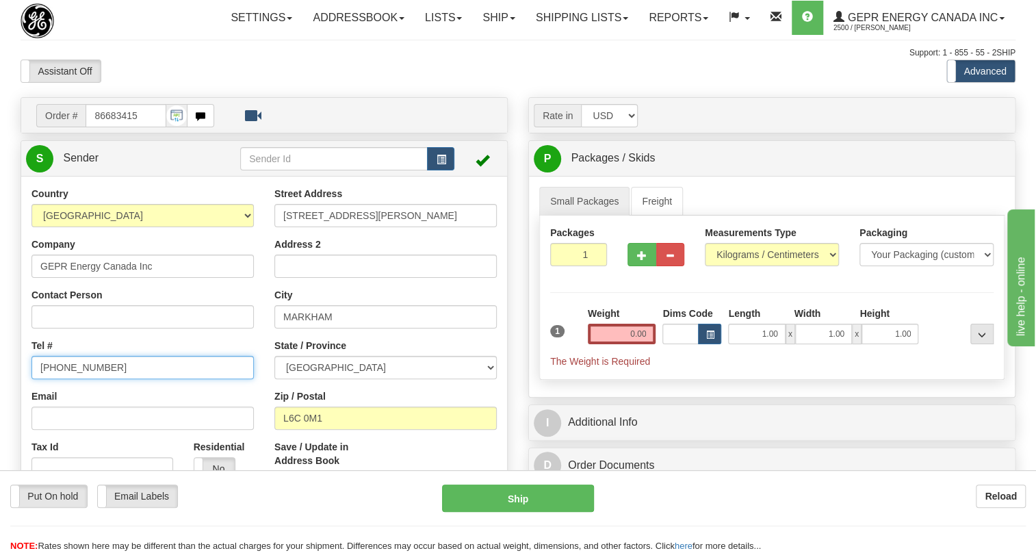
click at [78, 379] on input "[PHONE_NUMBER]" at bounding box center [142, 367] width 222 height 23
paste input "[PHONE_NUMBER]"
type input "[PHONE_NUMBER]"
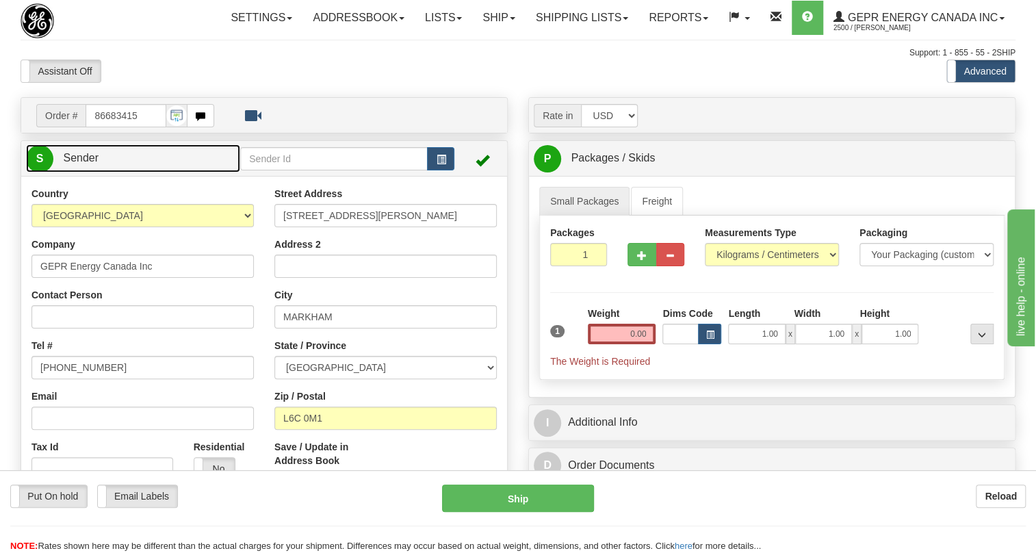
click at [79, 164] on span "Sender" at bounding box center [81, 158] width 36 height 12
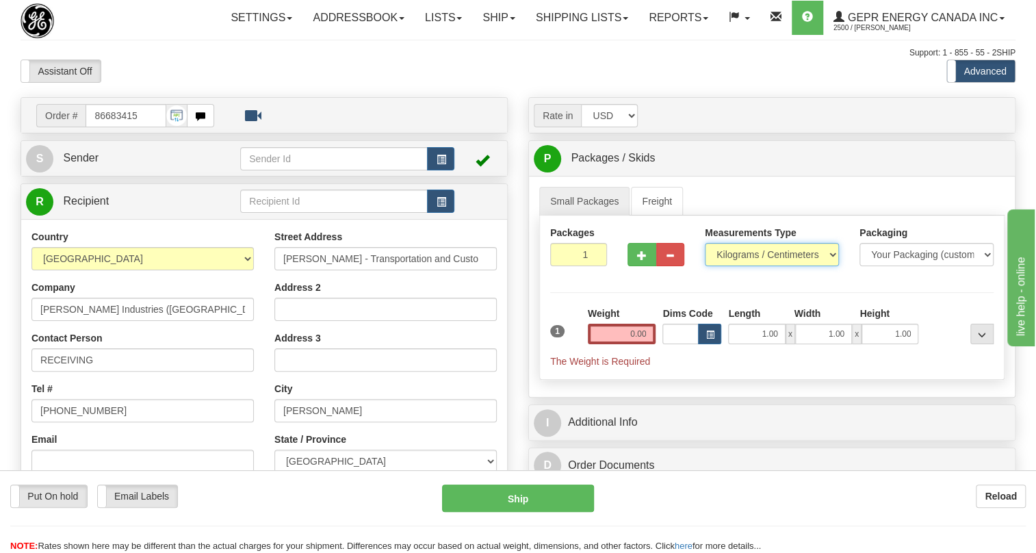
click at [766, 266] on select "Pounds / Inches Kilograms / Centimeters" at bounding box center [772, 254] width 134 height 23
select select "0"
click at [705, 266] on select "Pounds / Inches Kilograms / Centimeters" at bounding box center [772, 254] width 134 height 23
click at [632, 344] on input "0.00" at bounding box center [622, 334] width 68 height 21
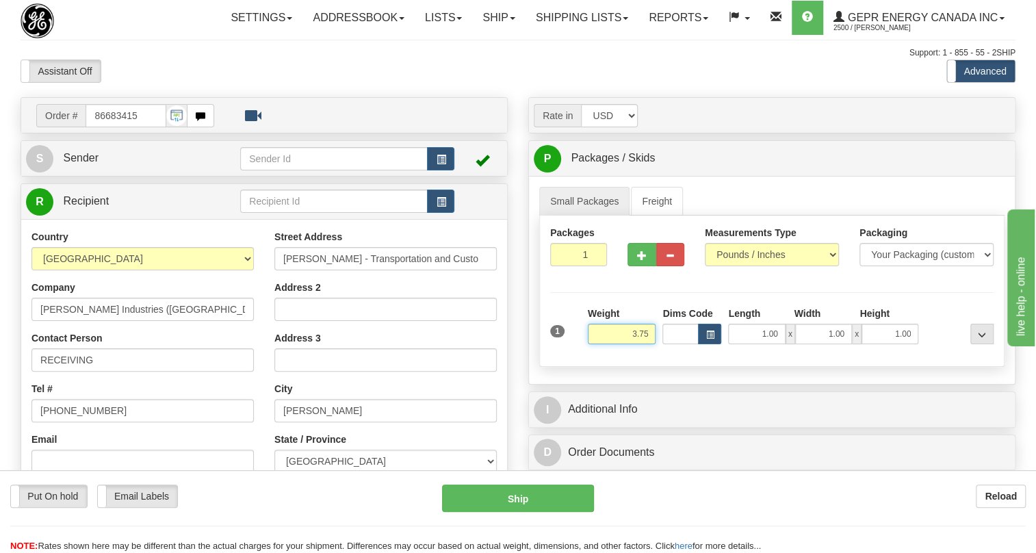
type input "3.75"
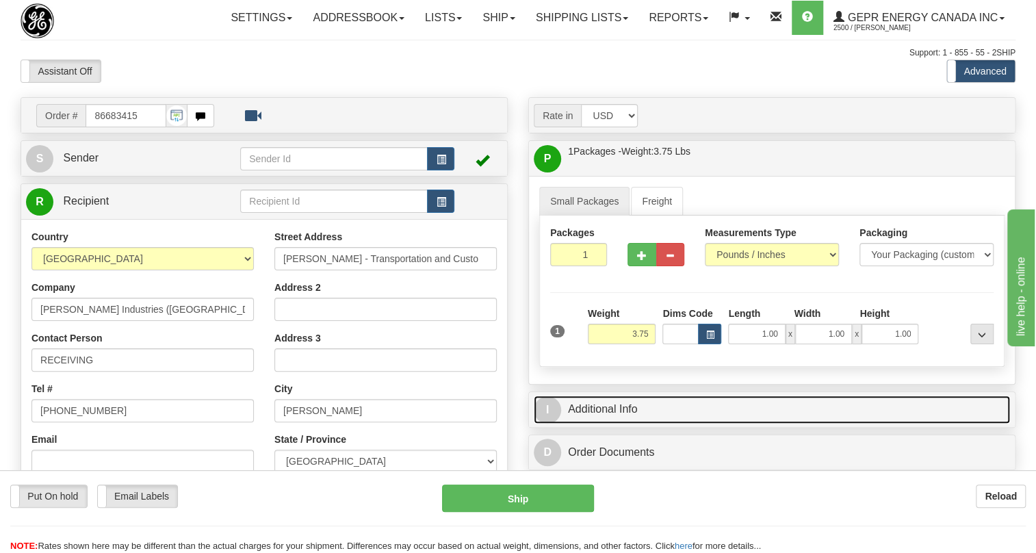
click at [633, 424] on link "I Additional Info" at bounding box center [772, 410] width 476 height 28
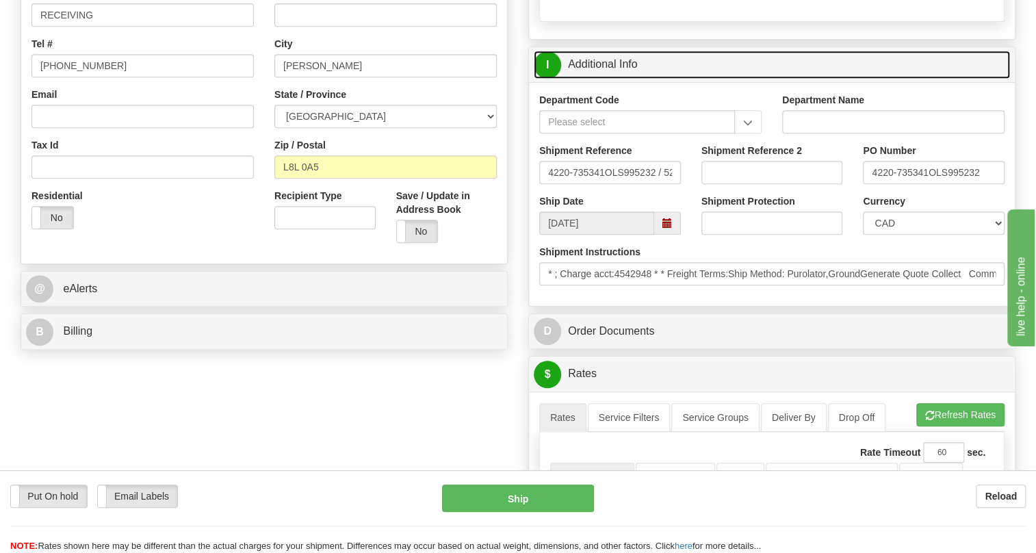
scroll to position [373, 0]
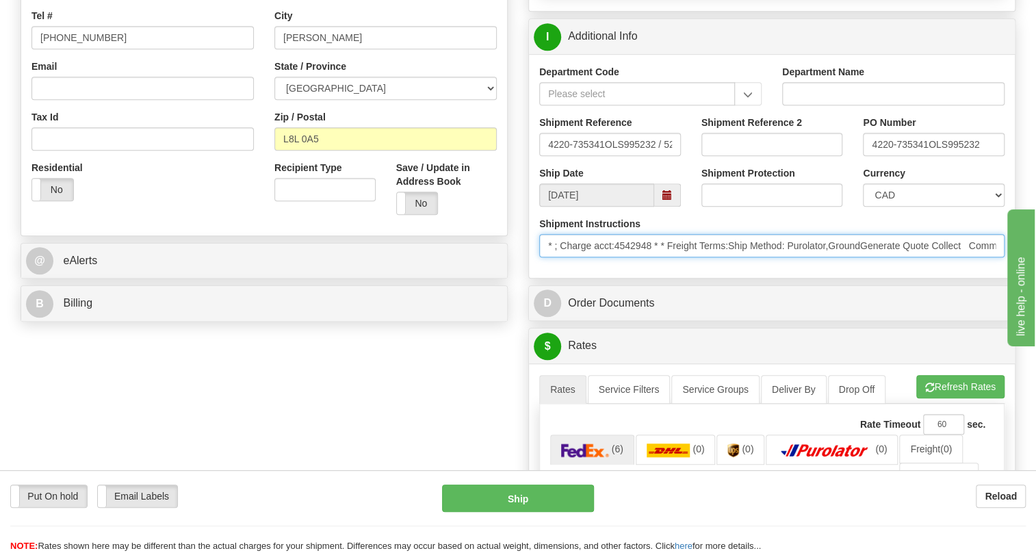
click at [898, 257] on input "* ; Charge acct:4542948 * * Freight Terms:Ship Method: Purolator,GroundGenerate…" at bounding box center [771, 245] width 465 height 23
drag, startPoint x: 917, startPoint y: 272, endPoint x: 806, endPoint y: 279, distance: 111.1
click at [806, 257] on input "* ; Charge acct:4542948 * * Freight Terms:Ship Method: Purolator,GroundGenerate…" at bounding box center [771, 245] width 465 height 23
click at [968, 257] on input "* ; Charge acct:4542948 * * Freight Terms:Ship Method: Purolator,GroundGenerate…" at bounding box center [771, 245] width 465 height 23
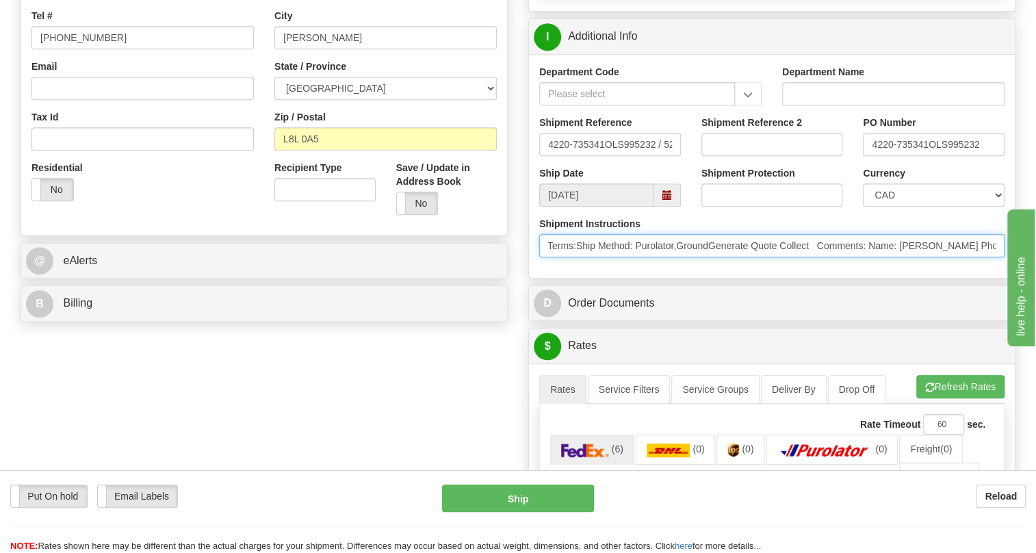
drag, startPoint x: 968, startPoint y: 278, endPoint x: 914, endPoint y: 277, distance: 54.1
click at [914, 257] on input "* ; Charge acct:4542948 * * Freight Terms:Ship Method: Purolator,GroundGenerate…" at bounding box center [771, 245] width 465 height 23
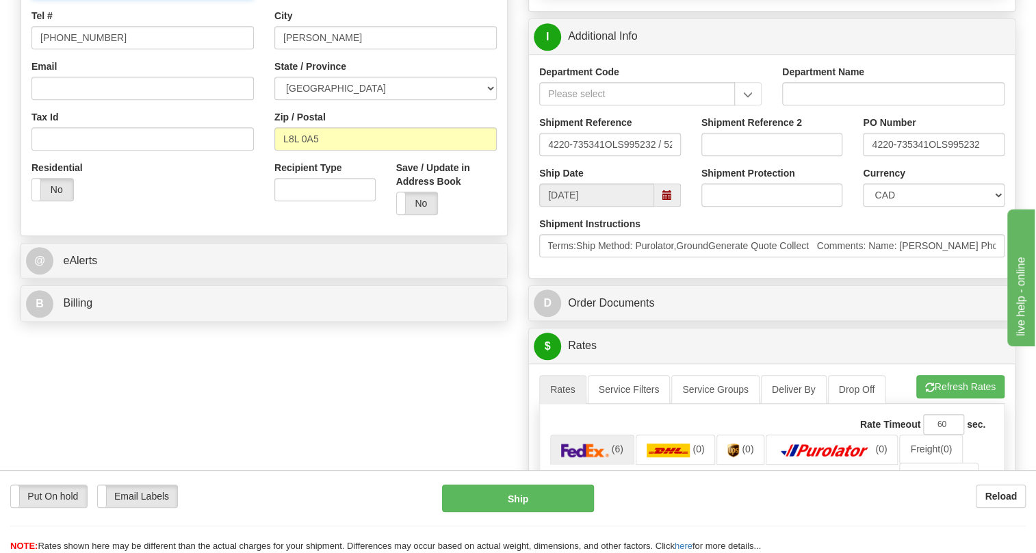
scroll to position [0, 0]
paste input "Steven Roberts"
type input "RECEIVING / Steven Roberts"
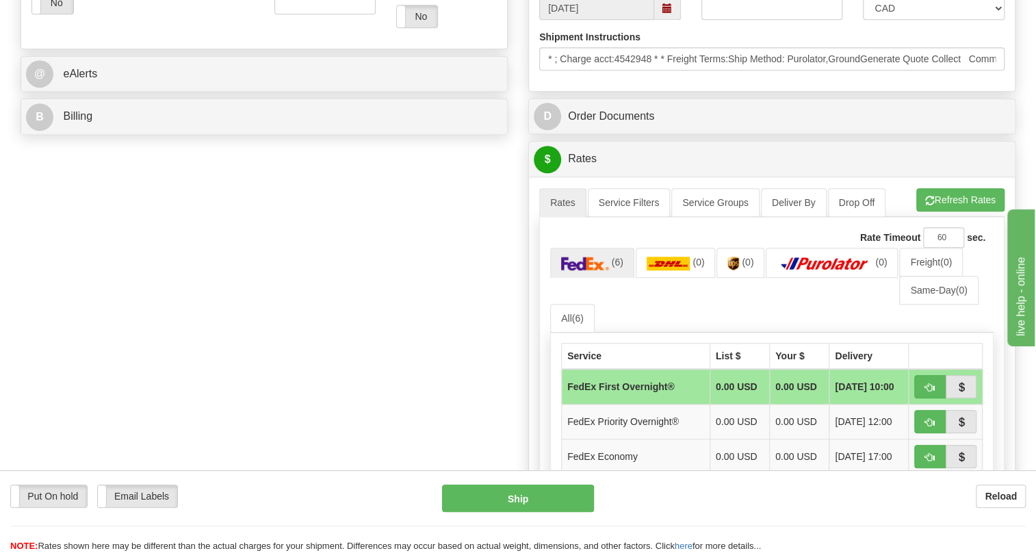
scroll to position [622, 0]
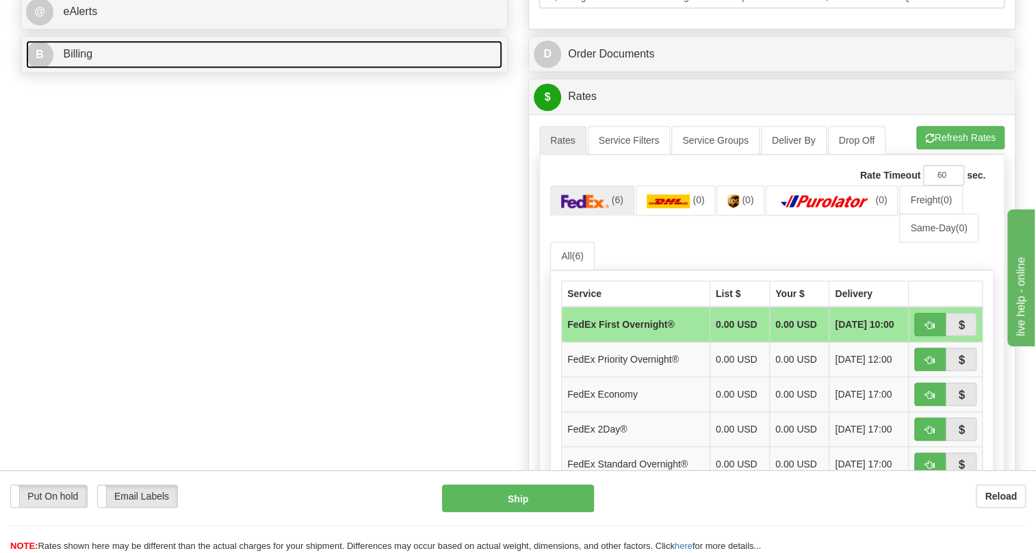
click at [70, 60] on span "Billing" at bounding box center [77, 54] width 29 height 12
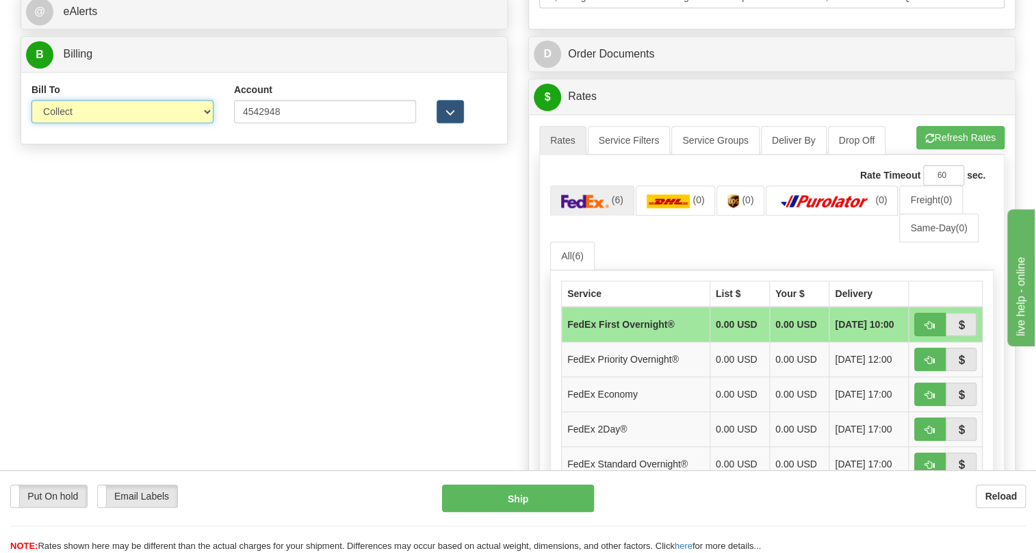
click at [202, 123] on select "Sender Recipient Third Party Collect" at bounding box center [122, 111] width 182 height 23
select select "2"
click at [31, 123] on select "Sender Recipient Third Party Collect" at bounding box center [122, 111] width 182 height 23
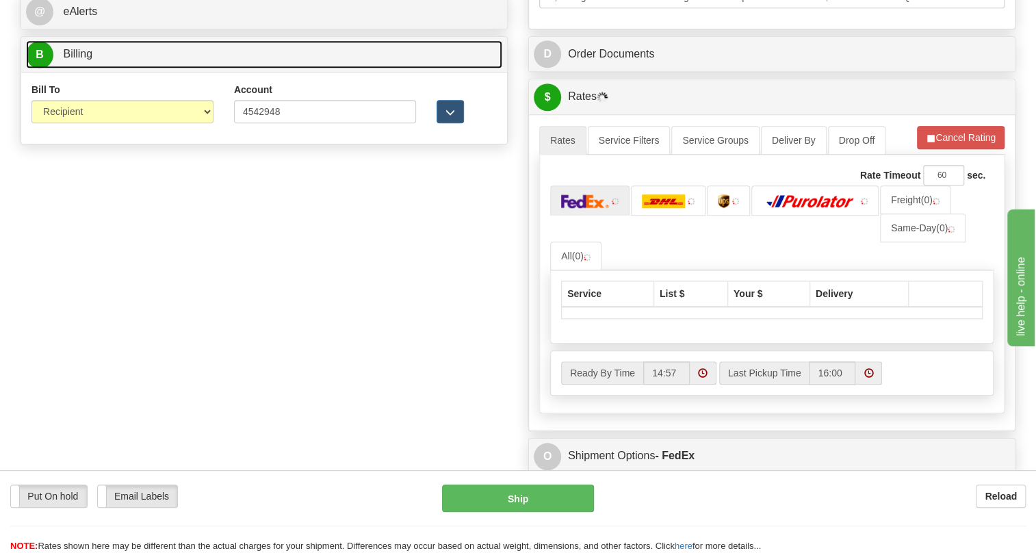
click at [71, 60] on span "Billing" at bounding box center [77, 54] width 29 height 12
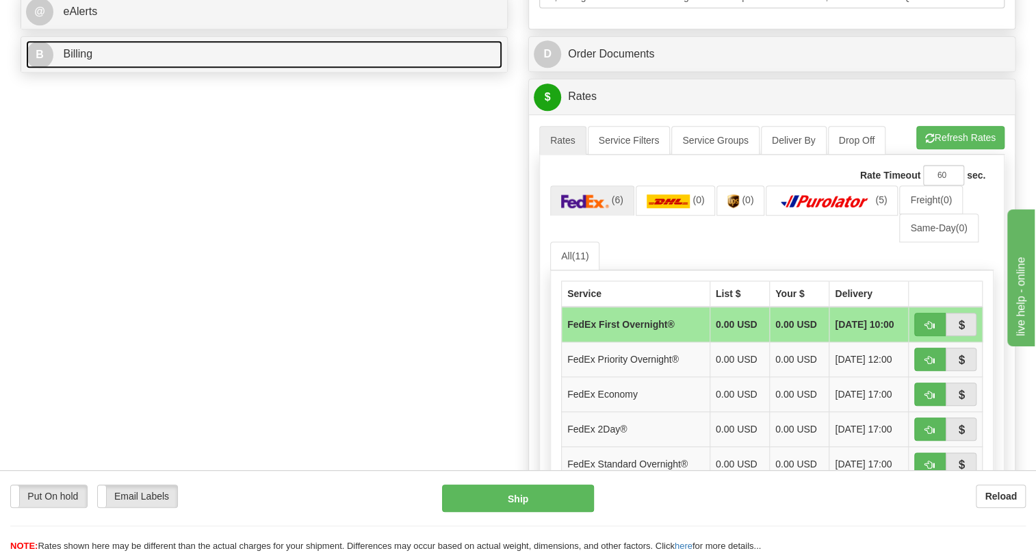
click at [79, 60] on span "Billing" at bounding box center [77, 54] width 29 height 12
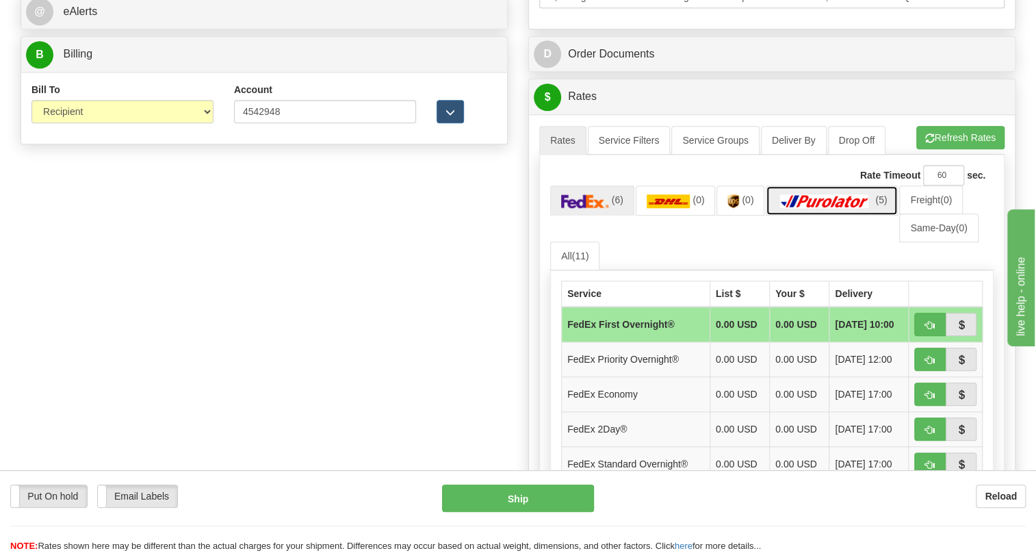
click at [834, 208] on img at bounding box center [825, 201] width 96 height 14
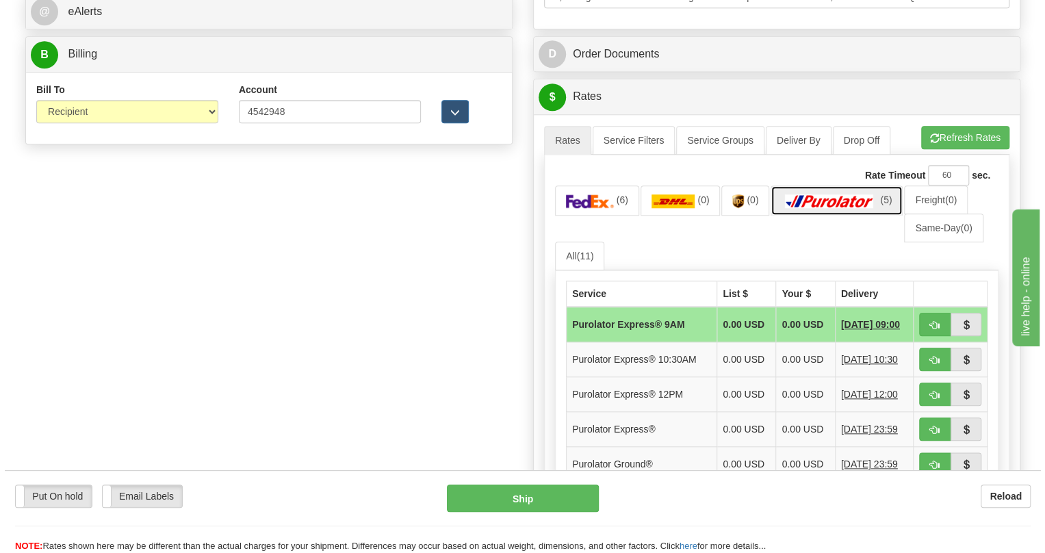
scroll to position [684, 0]
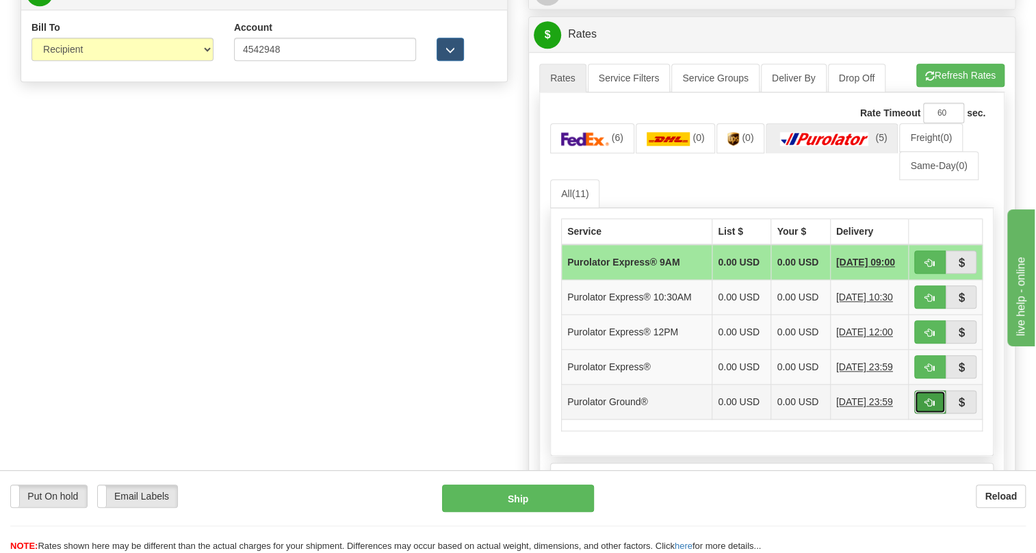
click at [926, 407] on span "button" at bounding box center [930, 402] width 10 height 9
type input "260"
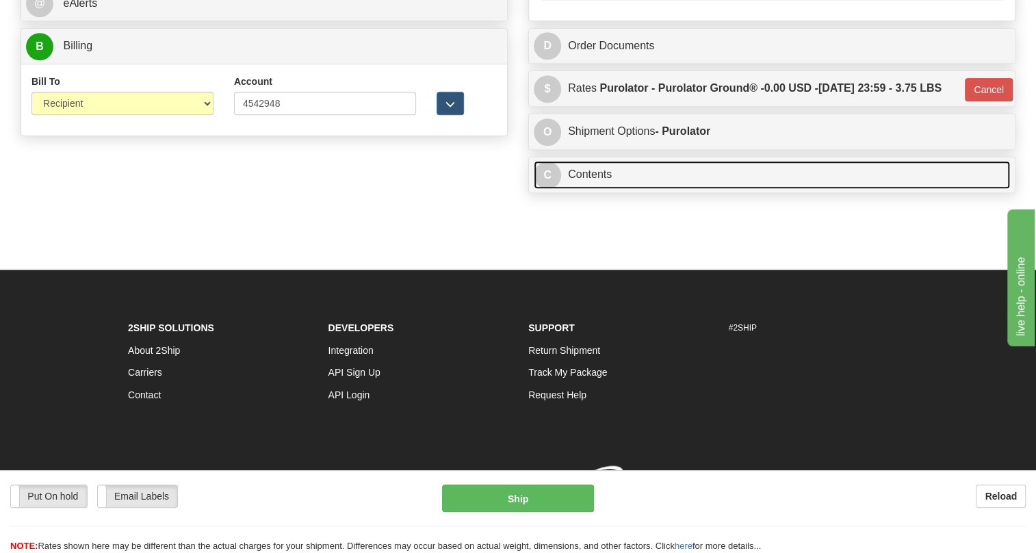
click at [586, 179] on link "C Contents" at bounding box center [772, 175] width 476 height 28
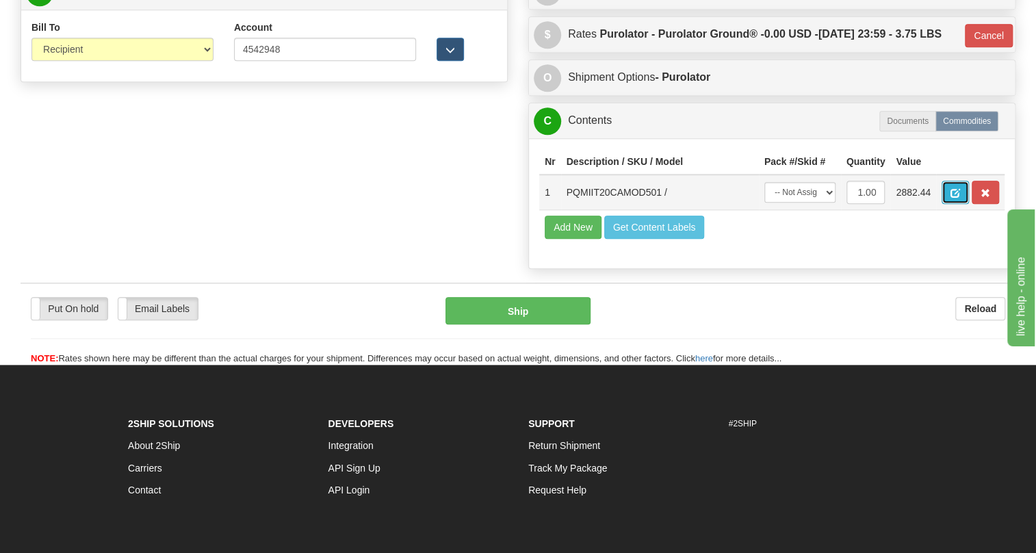
click at [956, 198] on span "button" at bounding box center [956, 193] width 10 height 9
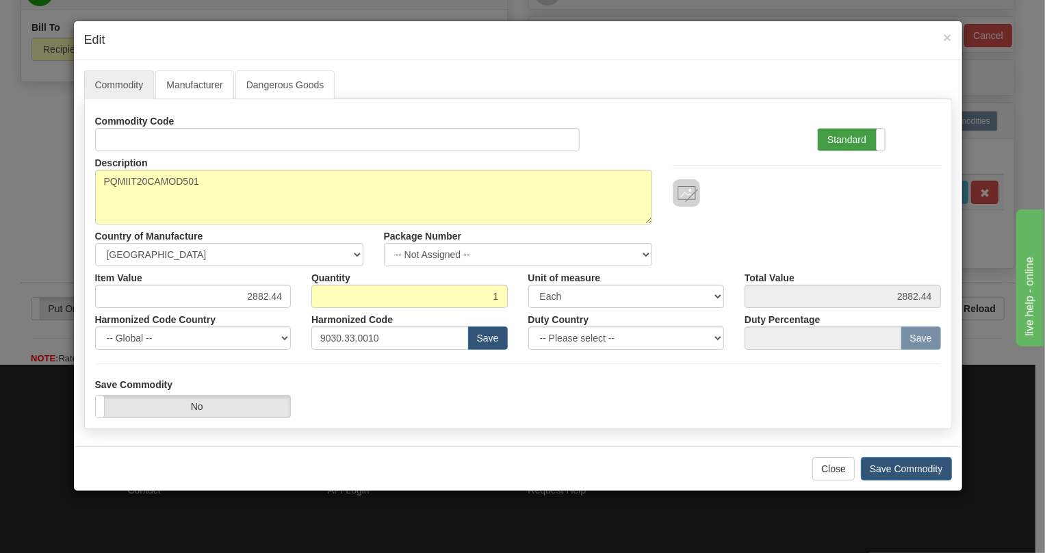
click at [851, 136] on label "Standard" at bounding box center [851, 140] width 67 height 22
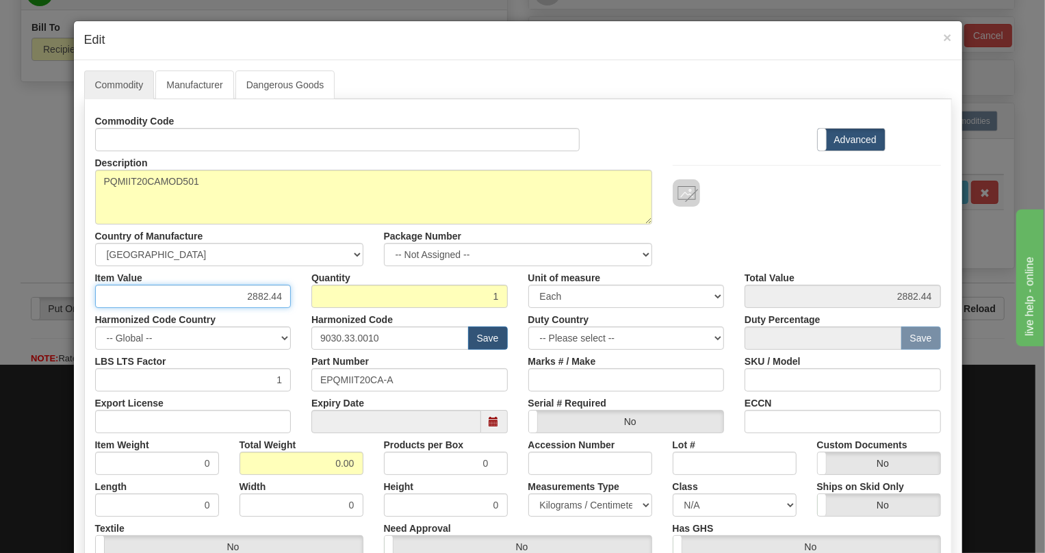
click at [267, 298] on input "2882.44" at bounding box center [193, 296] width 196 height 23
type input "2343.75"
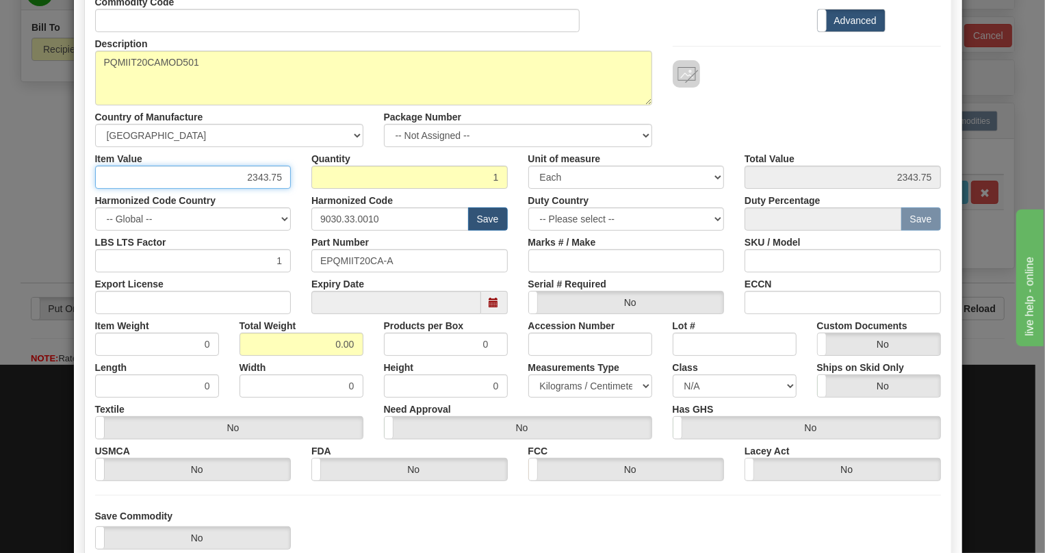
scroll to position [124, 0]
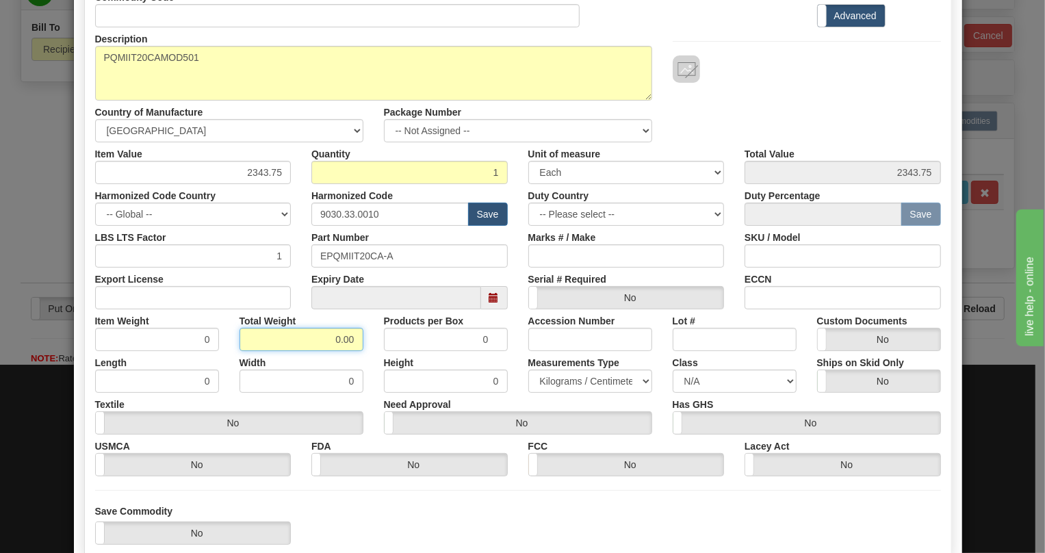
click at [326, 339] on input "0.00" at bounding box center [302, 339] width 124 height 23
type input "1.00"
type input "1.0000"
click at [557, 383] on select "Pounds / Inches Kilograms / Centimeters" at bounding box center [590, 381] width 124 height 23
select select "0"
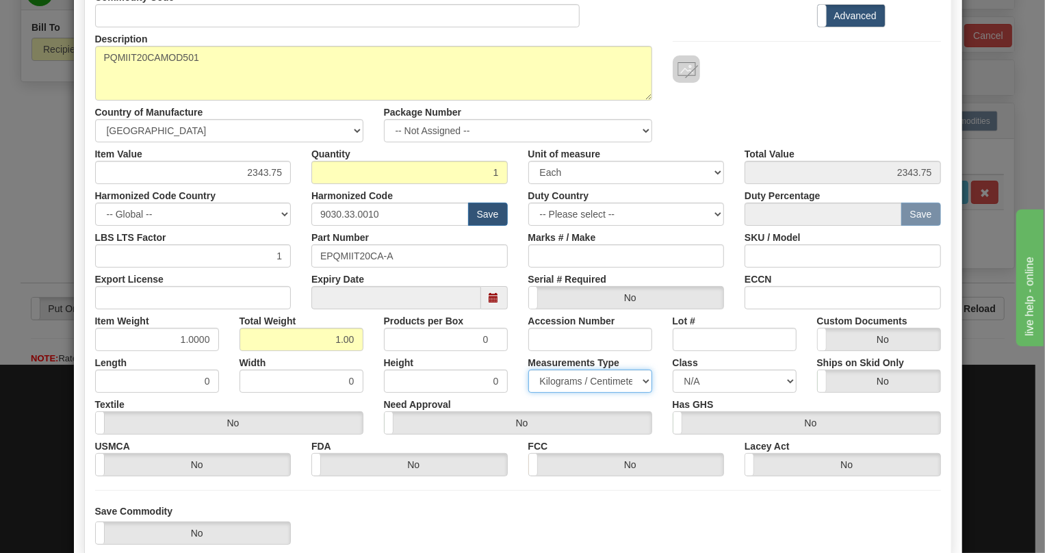
click at [528, 370] on select "Pounds / Inches Kilograms / Centimeters" at bounding box center [590, 381] width 124 height 23
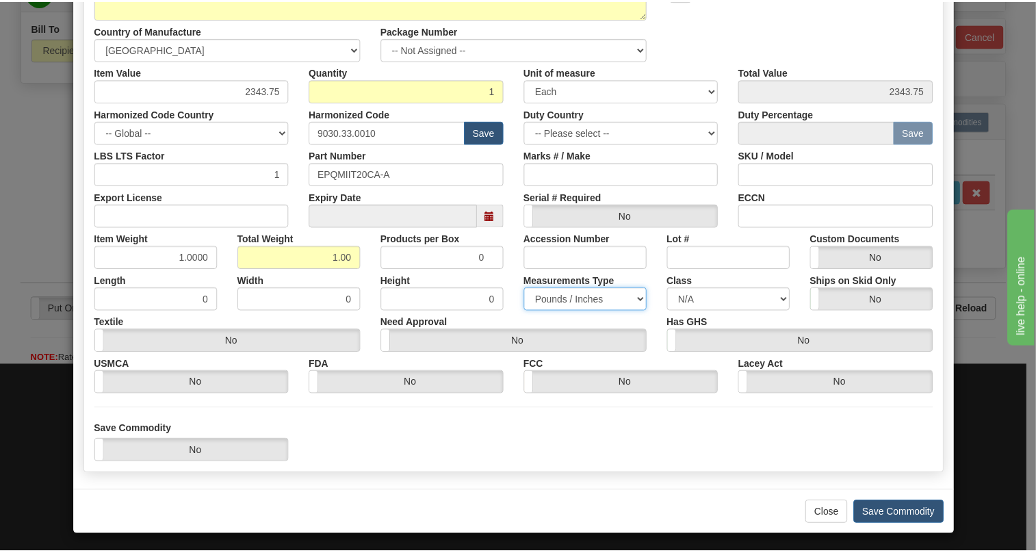
scroll to position [208, 0]
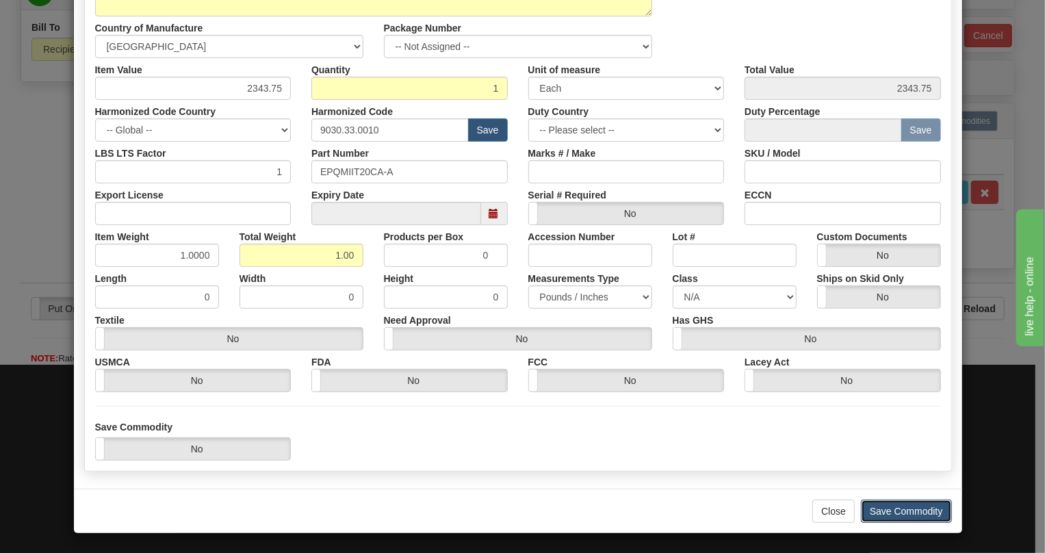
click at [905, 513] on button "Save Commodity" at bounding box center [906, 511] width 91 height 23
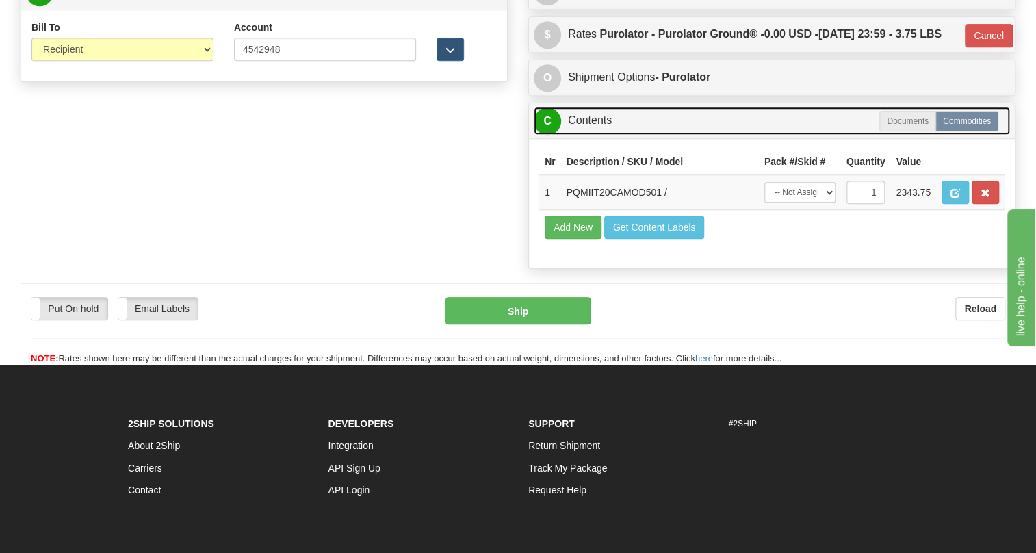
click at [580, 135] on link "C Contents" at bounding box center [772, 121] width 476 height 28
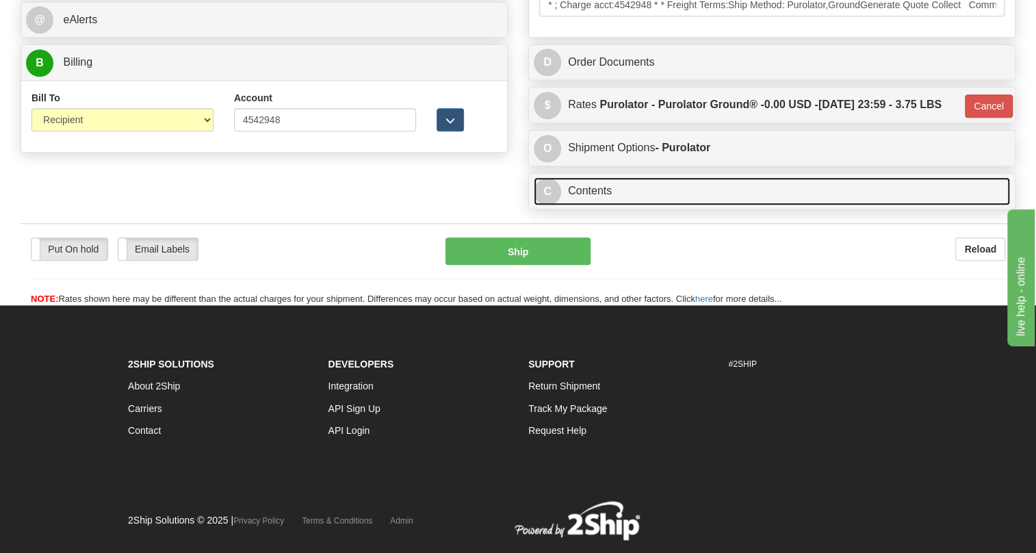
scroll to position [560, 0]
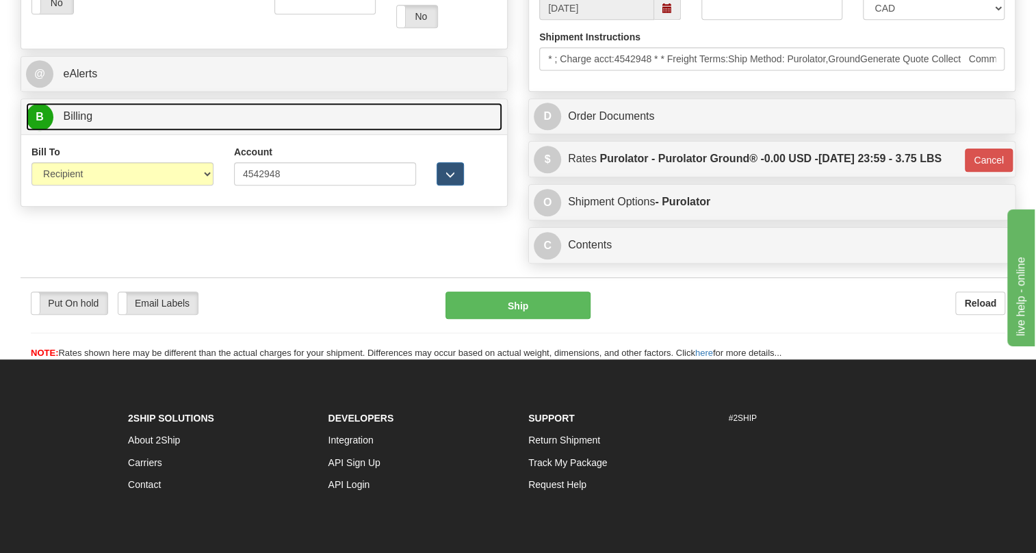
click at [74, 131] on link "B Billing" at bounding box center [264, 117] width 476 height 28
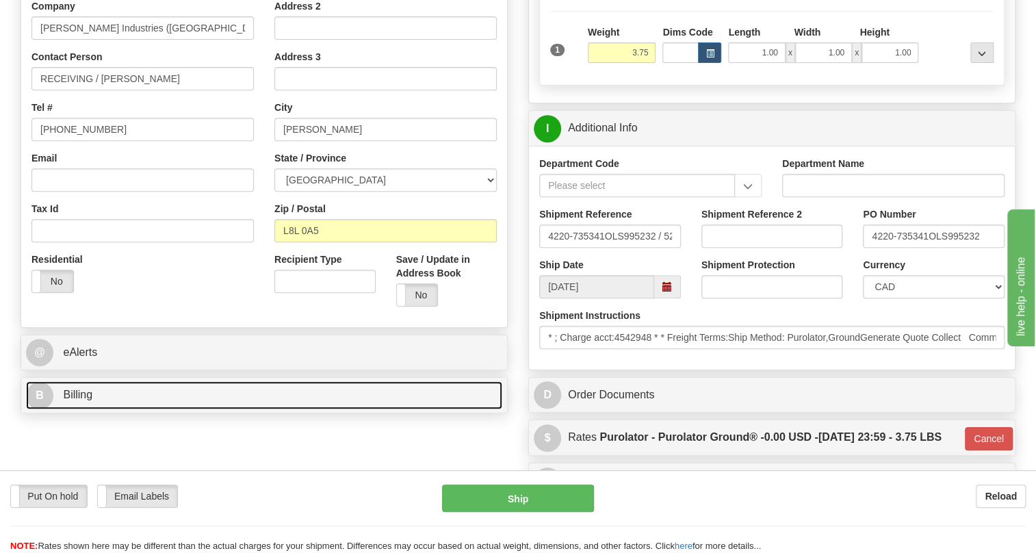
scroll to position [248, 0]
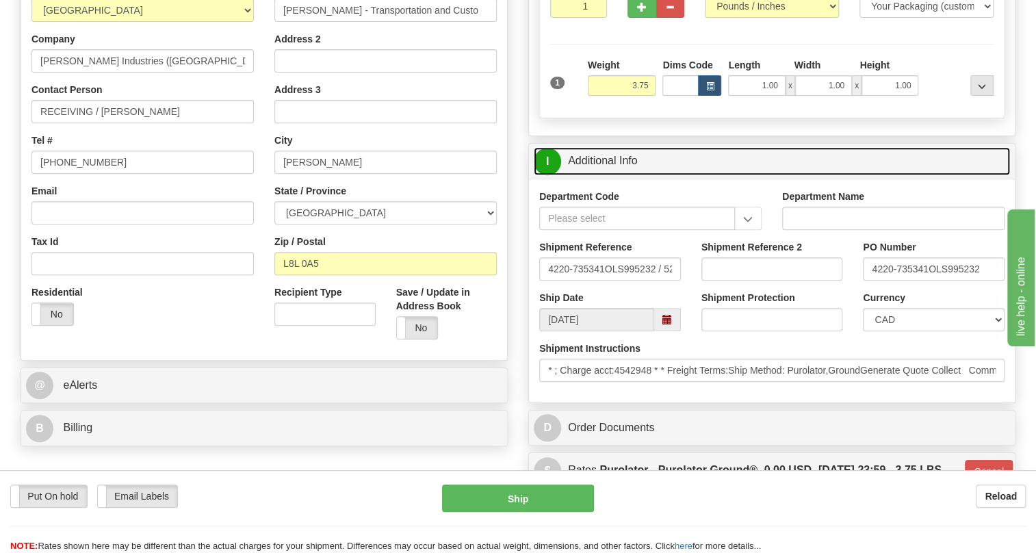
click at [619, 175] on link "I Additional Info" at bounding box center [772, 161] width 476 height 28
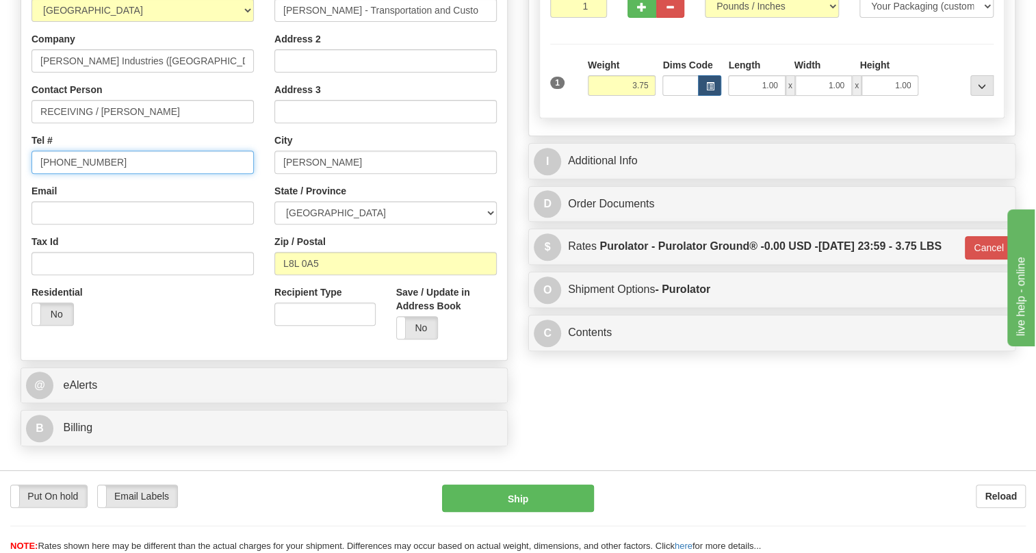
click at [86, 174] on input "[PHONE_NUMBER]" at bounding box center [142, 162] width 222 height 23
click at [80, 174] on input "111-111-1111" at bounding box center [142, 162] width 222 height 23
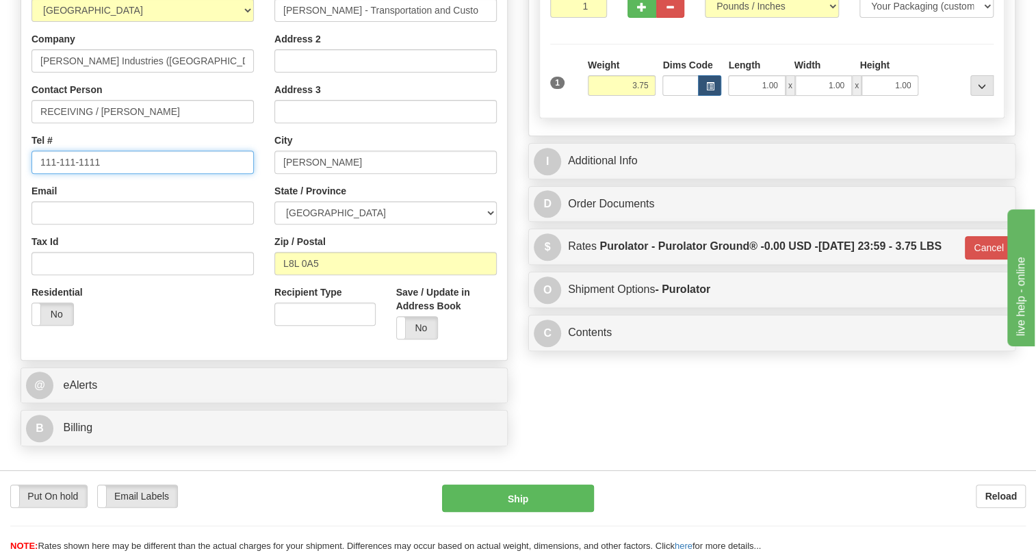
click at [83, 174] on input "111-111-1111" at bounding box center [142, 162] width 222 height 23
type input "000-000-0000"
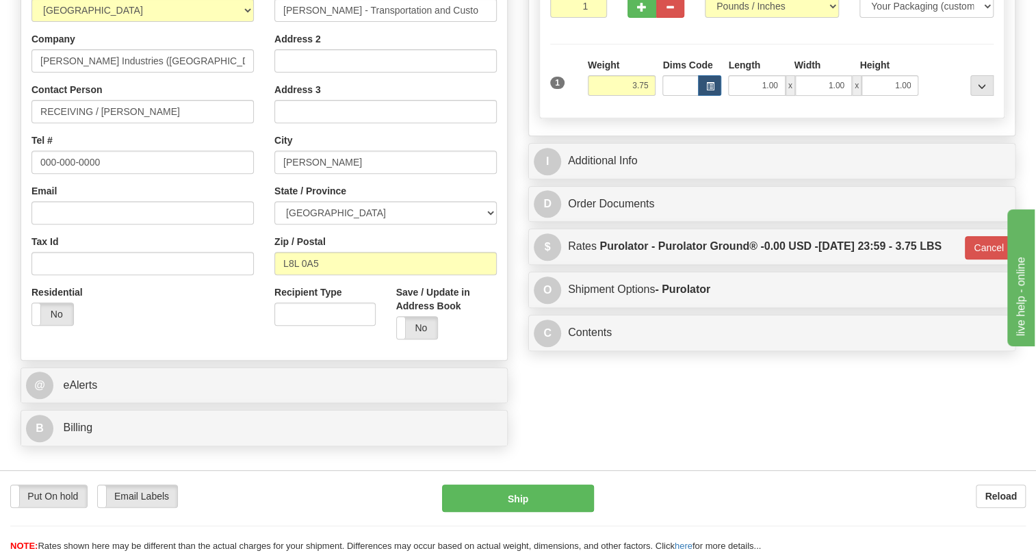
click at [109, 211] on div "Country AFGHANISTAN ALAND ISLANDS ALBANIA ALGERIA AMERICAN SAMOA ANDORRA ANGOLA…" at bounding box center [142, 159] width 243 height 354
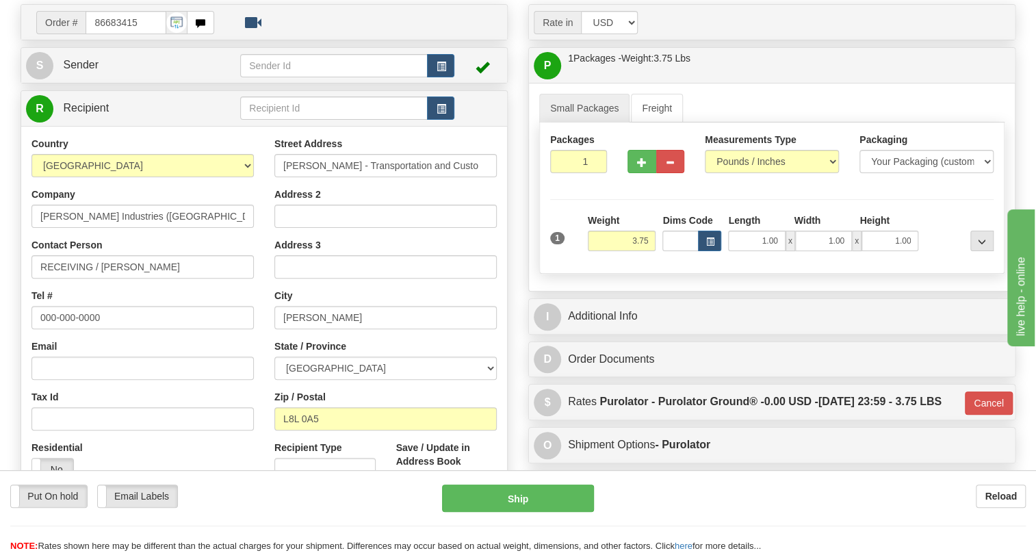
scroll to position [124, 0]
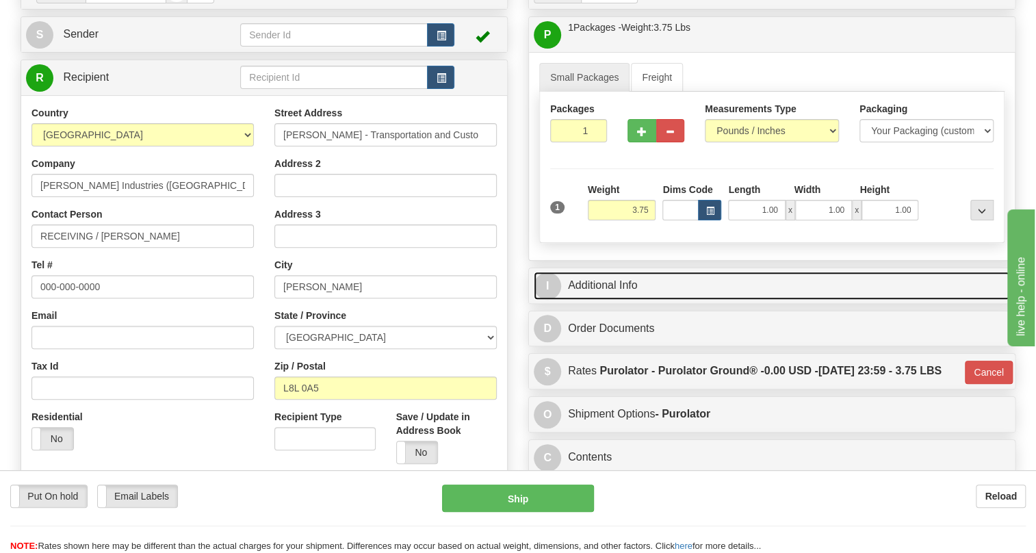
click at [623, 300] on link "I Additional Info" at bounding box center [772, 286] width 476 height 28
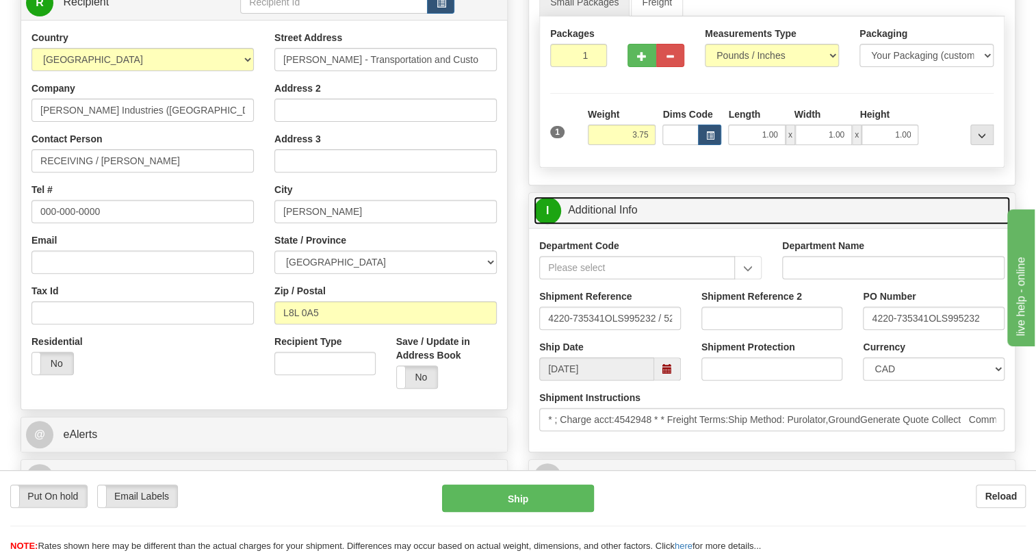
scroll to position [186, 0]
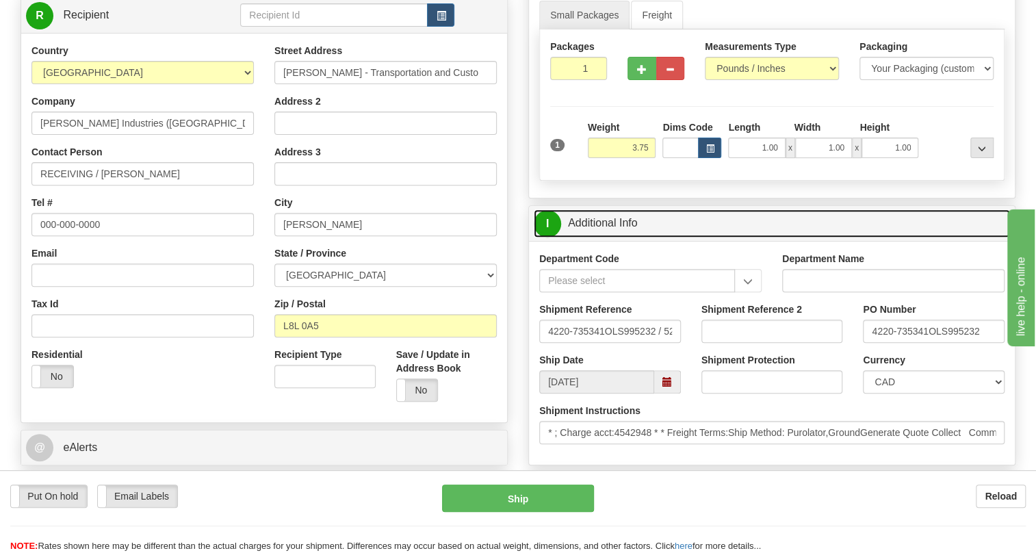
click at [598, 237] on link "I Additional Info" at bounding box center [772, 223] width 476 height 28
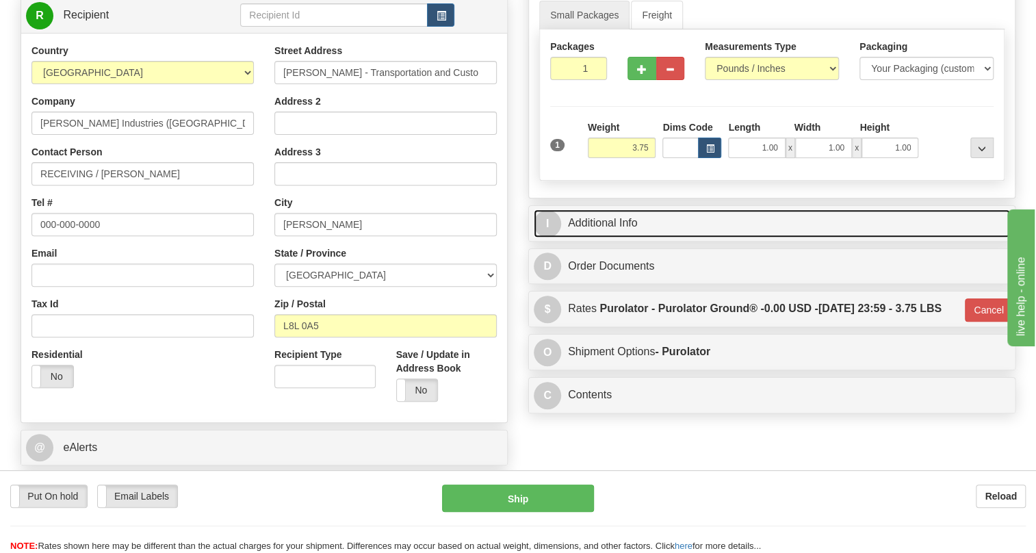
click at [615, 237] on link "I Additional Info" at bounding box center [772, 223] width 476 height 28
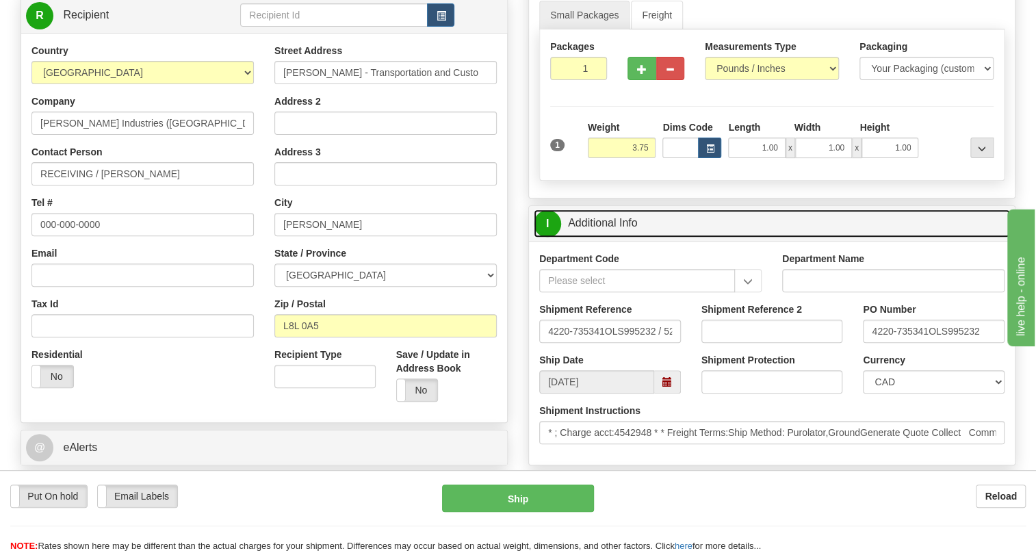
click at [615, 237] on link "I Additional Info" at bounding box center [772, 223] width 476 height 28
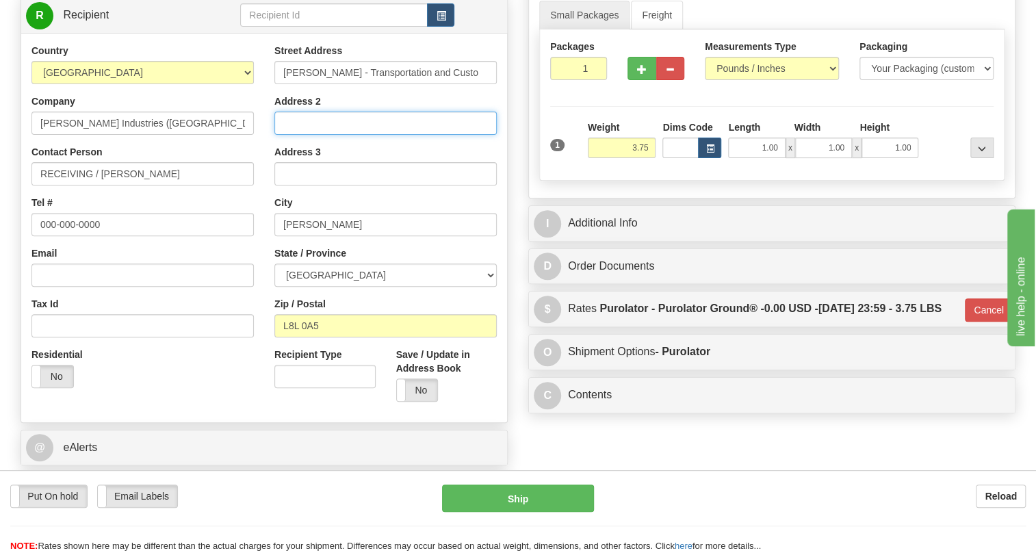
click at [294, 135] on input "Address 2" at bounding box center [385, 123] width 222 height 23
paste input "Hamilton - Transportation and Custo"
type input "Hamilton - Transportation and Custo"
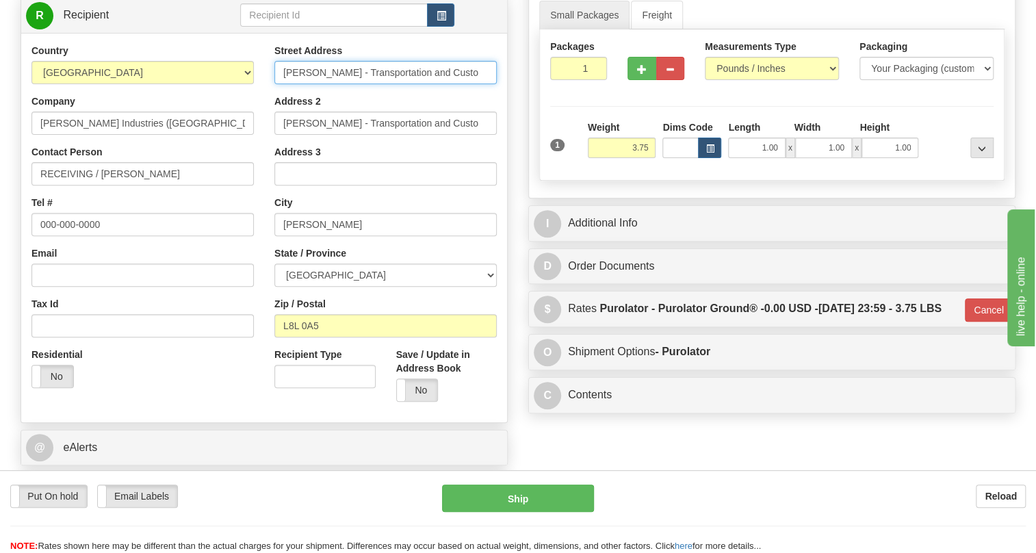
click at [356, 84] on input "Hamilton - Transportation and Custo" at bounding box center [385, 72] width 222 height 23
click at [357, 84] on input "Hamilton - Transportation and Custo" at bounding box center [385, 72] width 222 height 23
click at [365, 84] on input "Hamilton - Transportation and Custo" at bounding box center [385, 72] width 222 height 23
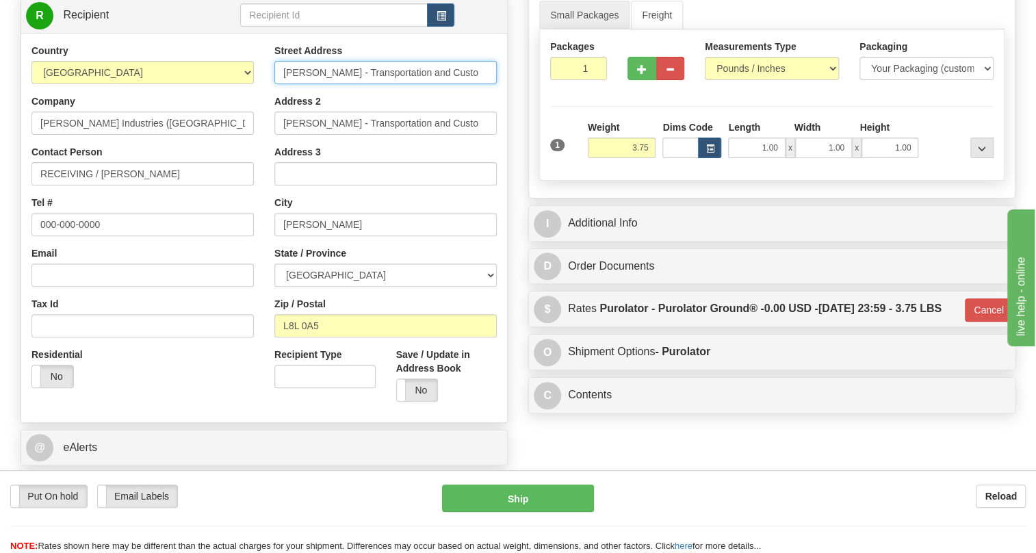
click at [365, 84] on input "Hamilton - Transportation and Custo" at bounding box center [385, 72] width 222 height 23
paste input "1141 Burlington Street"
type input "1141 Burlington Street"
click at [476, 131] on div "Address 2 Hamilton - Transportation and Custo" at bounding box center [385, 114] width 222 height 40
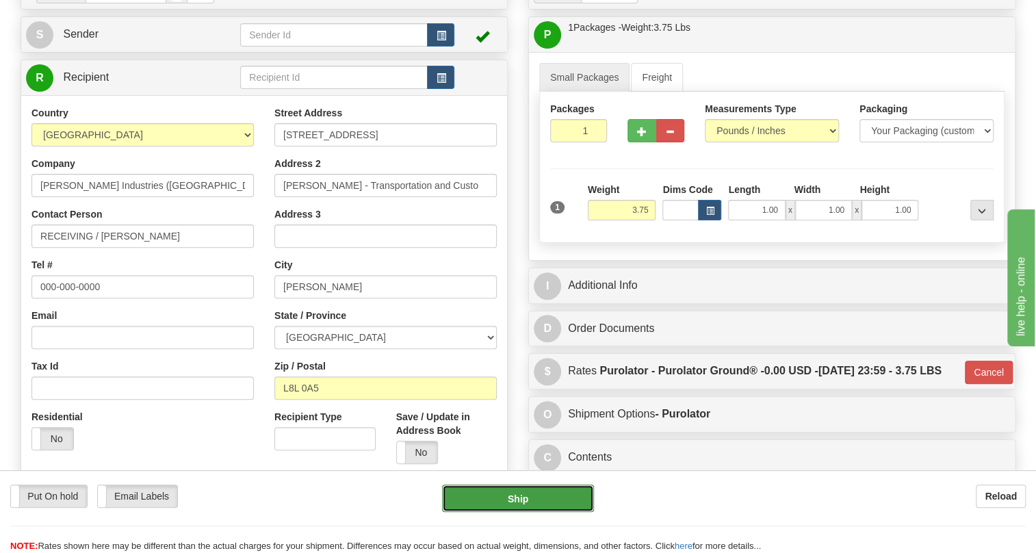
click at [523, 500] on button "Ship" at bounding box center [518, 498] width 152 height 27
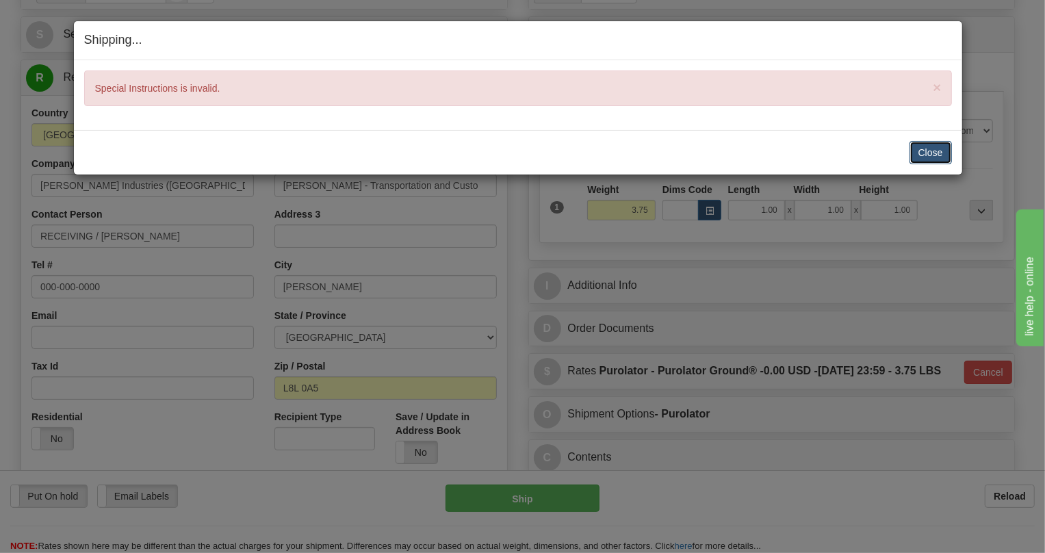
click at [924, 152] on button "Close" at bounding box center [931, 152] width 42 height 23
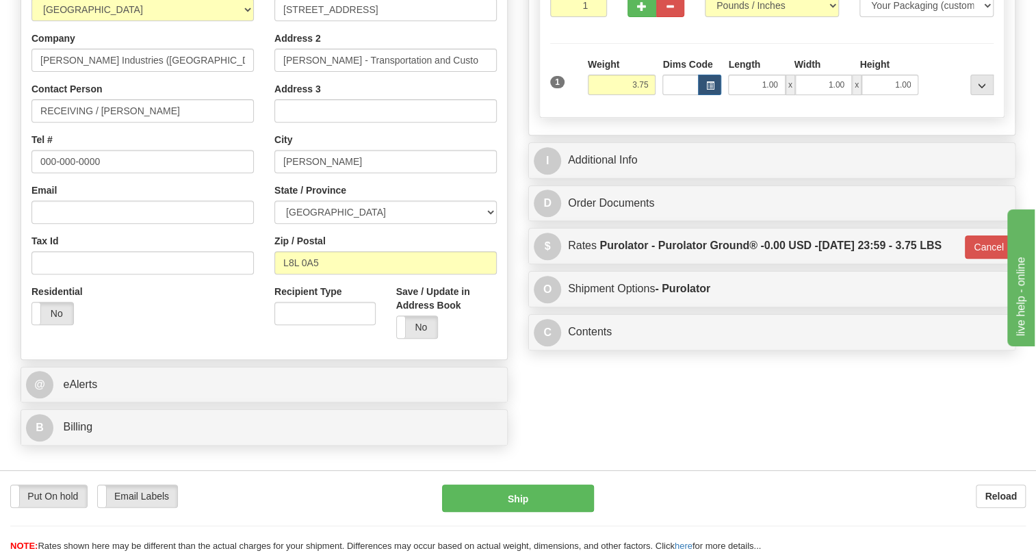
scroll to position [311, 0]
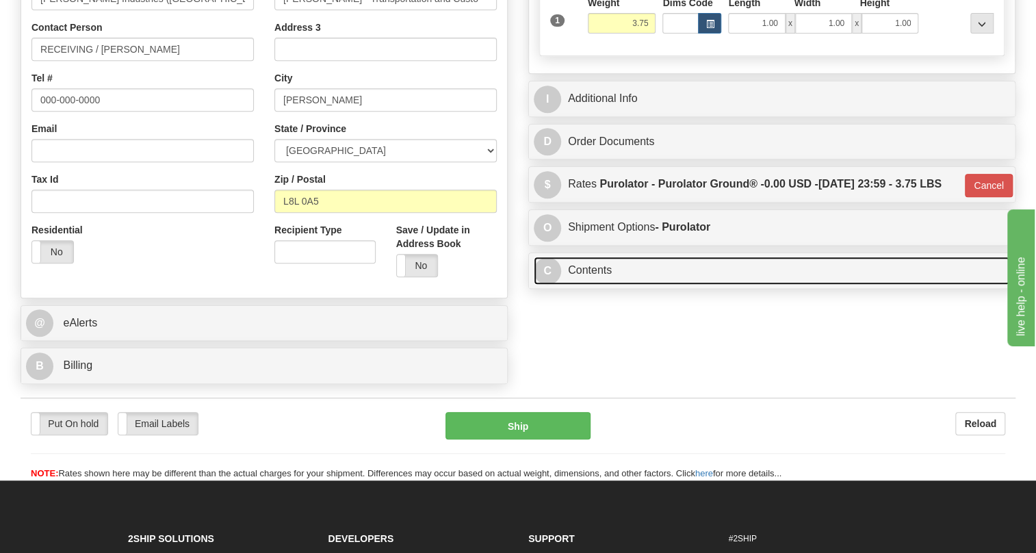
click at [596, 285] on link "C Contents" at bounding box center [772, 271] width 476 height 28
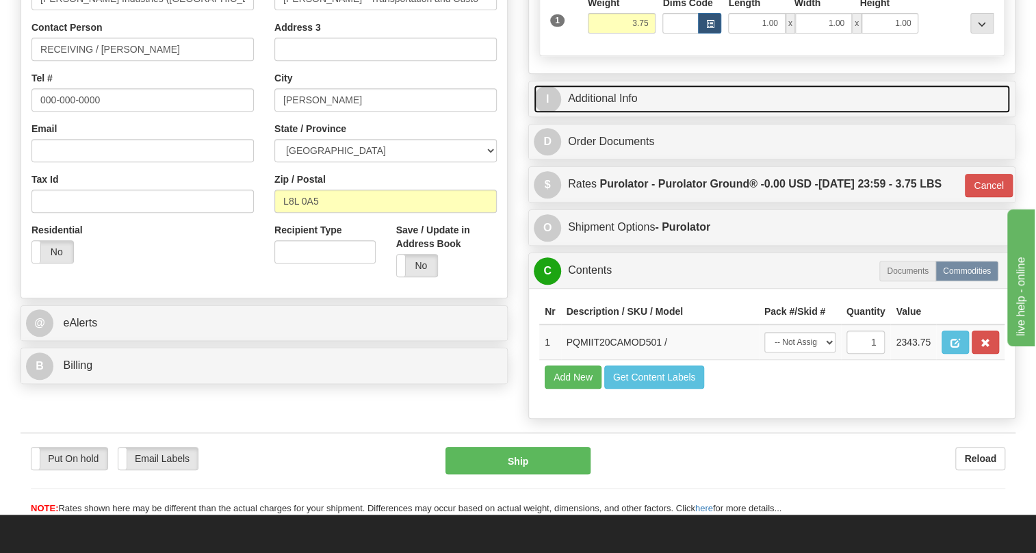
click at [613, 113] on link "I Additional Info" at bounding box center [772, 99] width 476 height 28
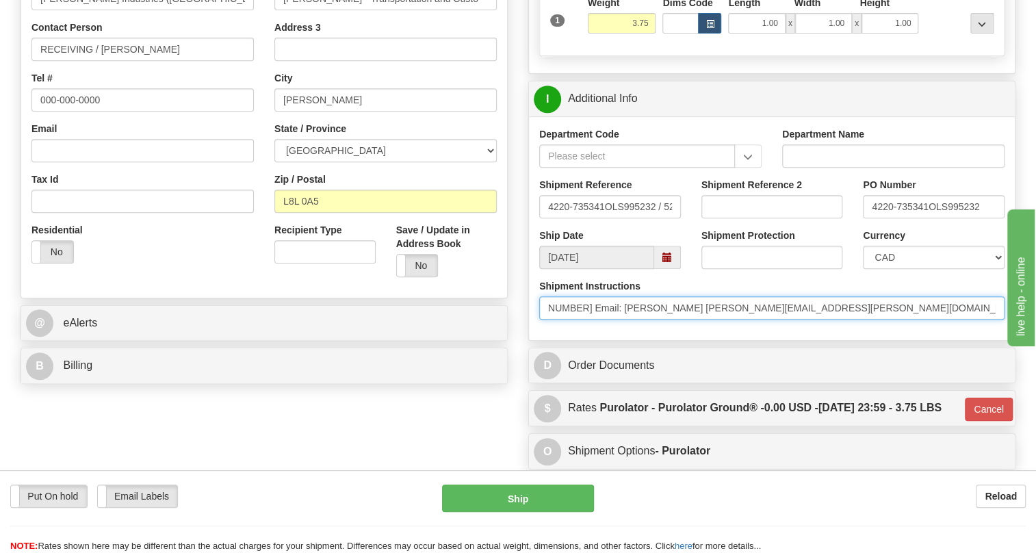
scroll to position [0, 691]
drag, startPoint x: 545, startPoint y: 338, endPoint x: 1018, endPoint y: 348, distance: 473.7
click at [1019, 348] on div "Rate in Account Currency ARN AWG AUD AUS BHD BBD BFR BMD BRC BRL GBP UKL BND BG…" at bounding box center [772, 217] width 508 height 863
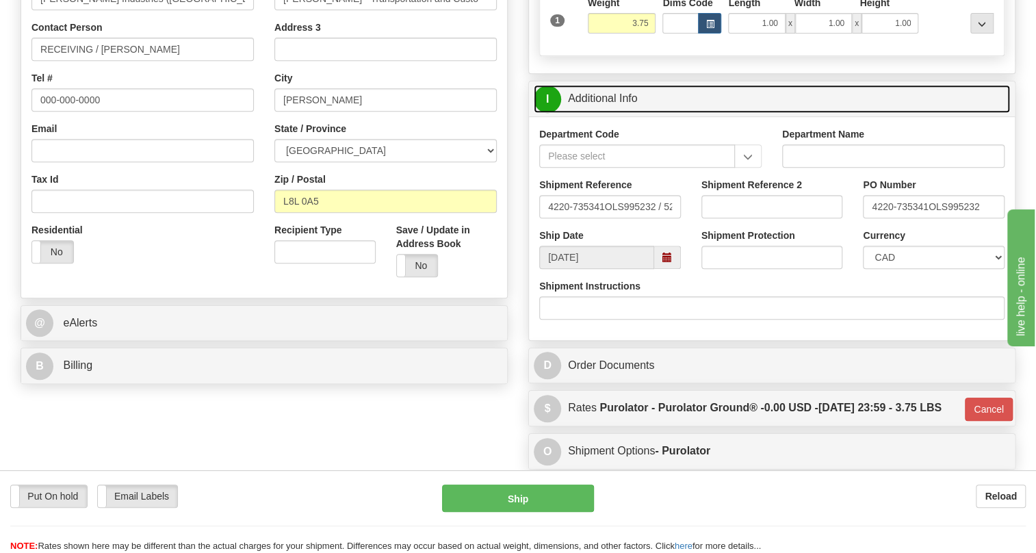
click at [602, 113] on link "I Additional Info" at bounding box center [772, 99] width 476 height 28
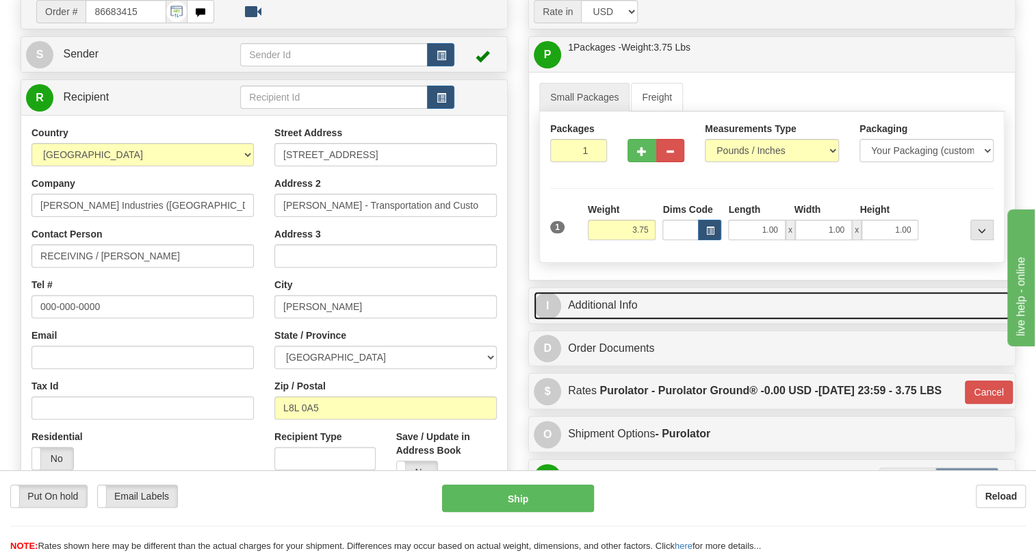
scroll to position [311, 0]
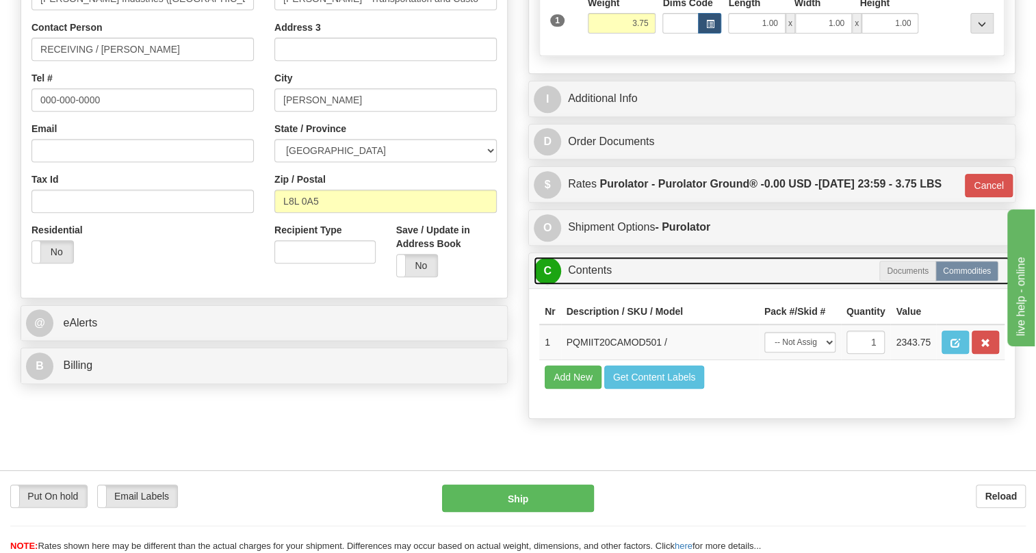
click at [591, 285] on link "C Contents" at bounding box center [772, 271] width 476 height 28
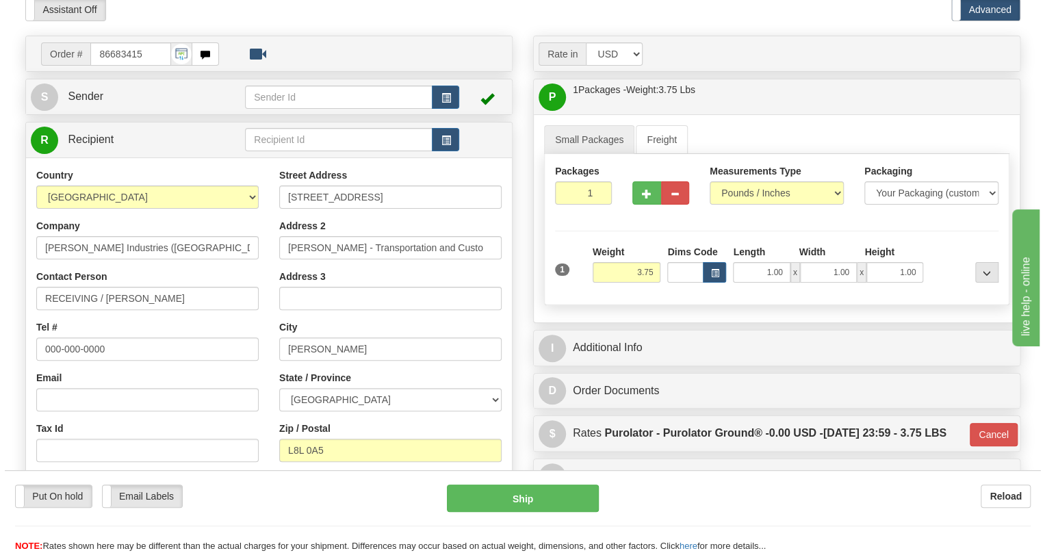
scroll to position [124, 0]
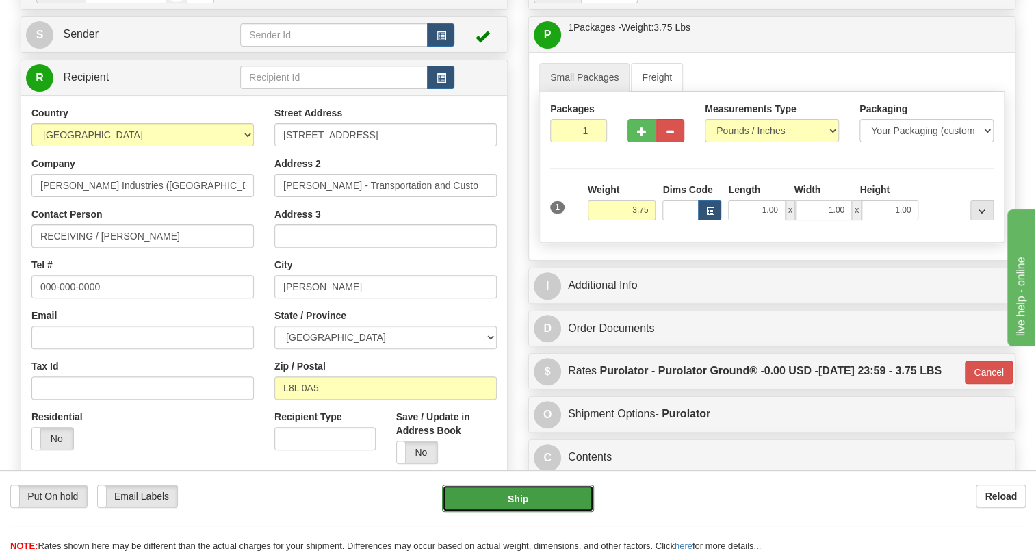
click at [513, 500] on button "Ship" at bounding box center [518, 498] width 152 height 27
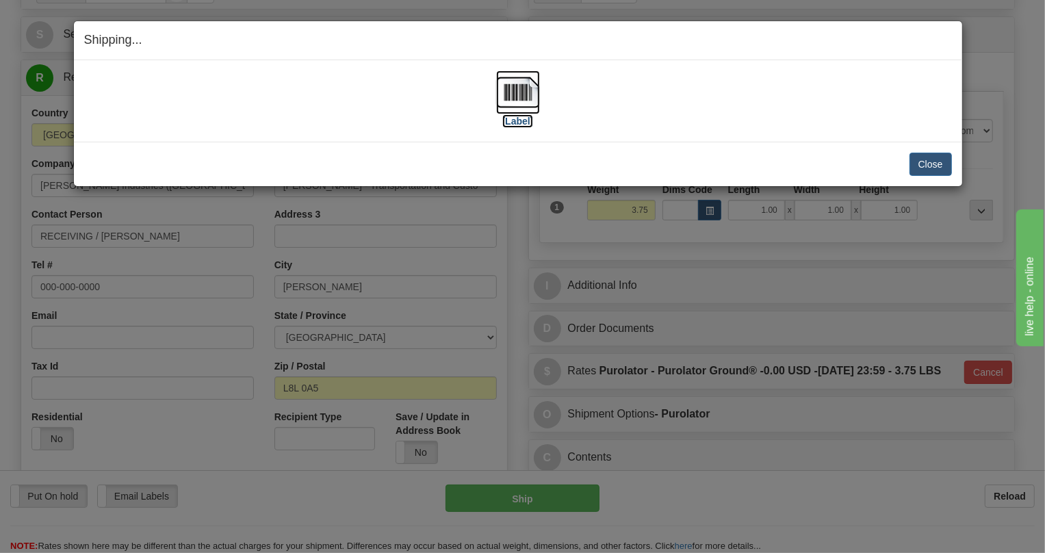
click at [520, 94] on img at bounding box center [518, 92] width 44 height 44
click at [936, 162] on button "Close" at bounding box center [931, 164] width 42 height 23
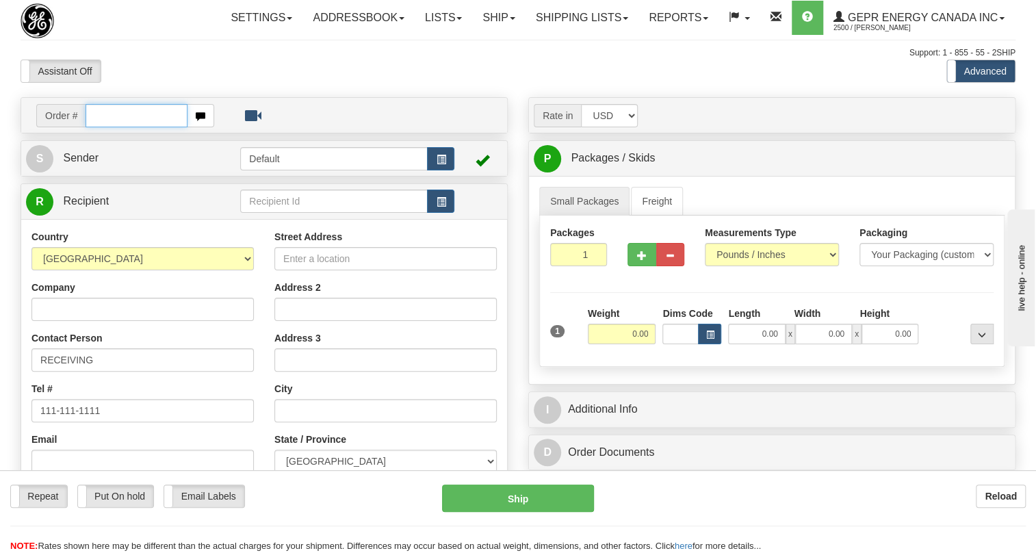
click at [130, 127] on input "text" at bounding box center [137, 115] width 102 height 23
paste input "0086683412"
click at [103, 127] on input "0086683412" at bounding box center [137, 115] width 102 height 23
type input "86683412"
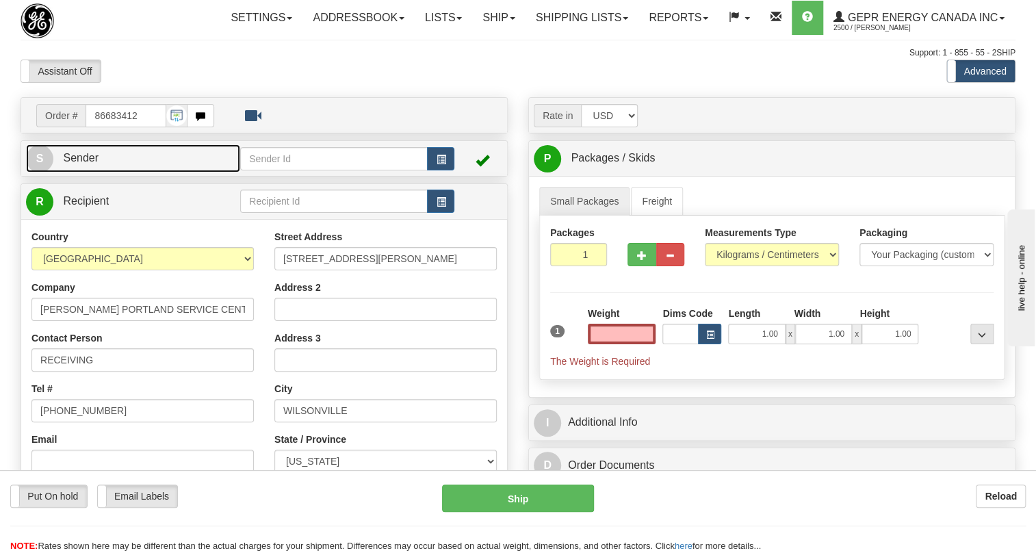
type input "0.00"
click at [80, 164] on span "Sender" at bounding box center [81, 158] width 36 height 12
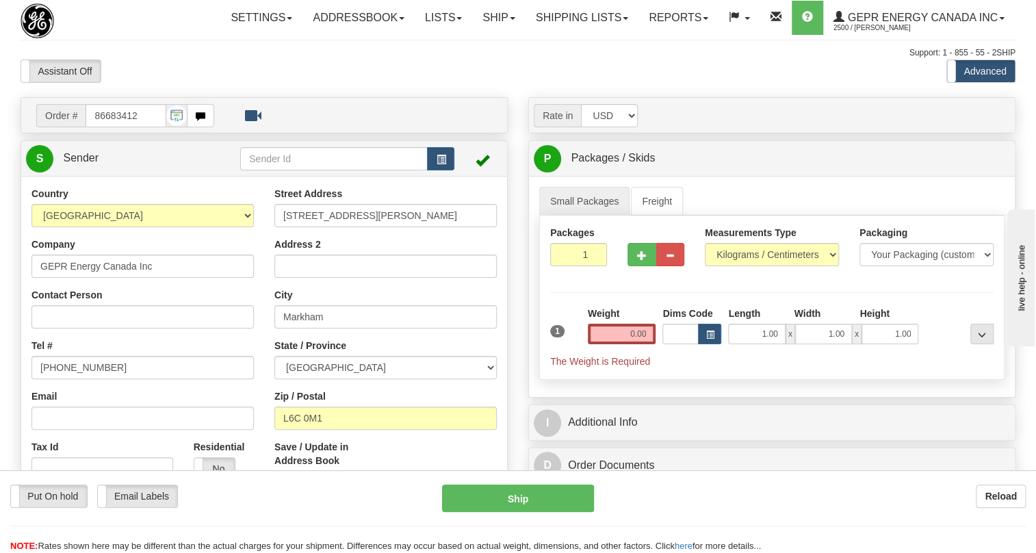
type input "MARKHAM"
click at [82, 379] on input "[PHONE_NUMBER]" at bounding box center [142, 367] width 222 height 23
paste input "[PHONE_NUMBER]"
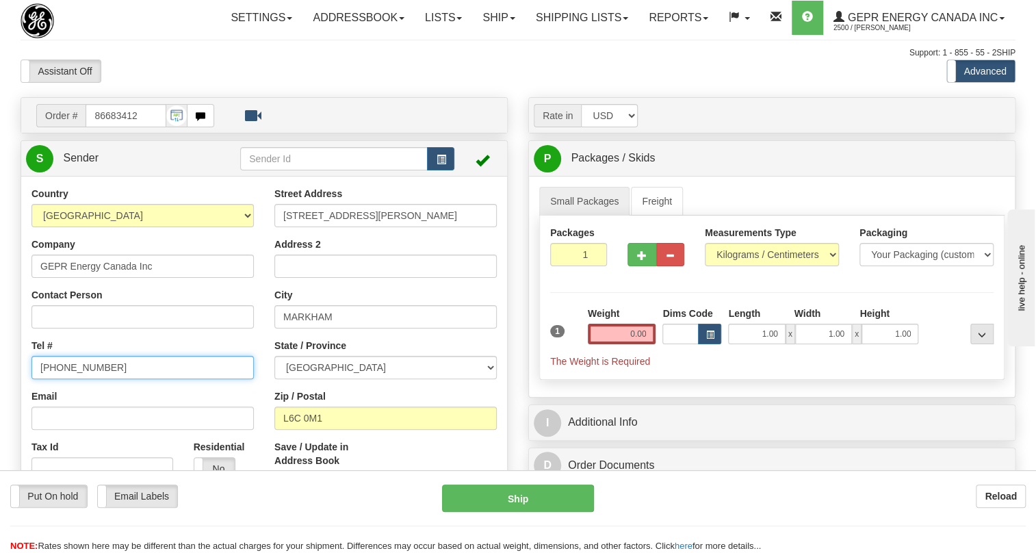
type input "[PHONE_NUMBER]"
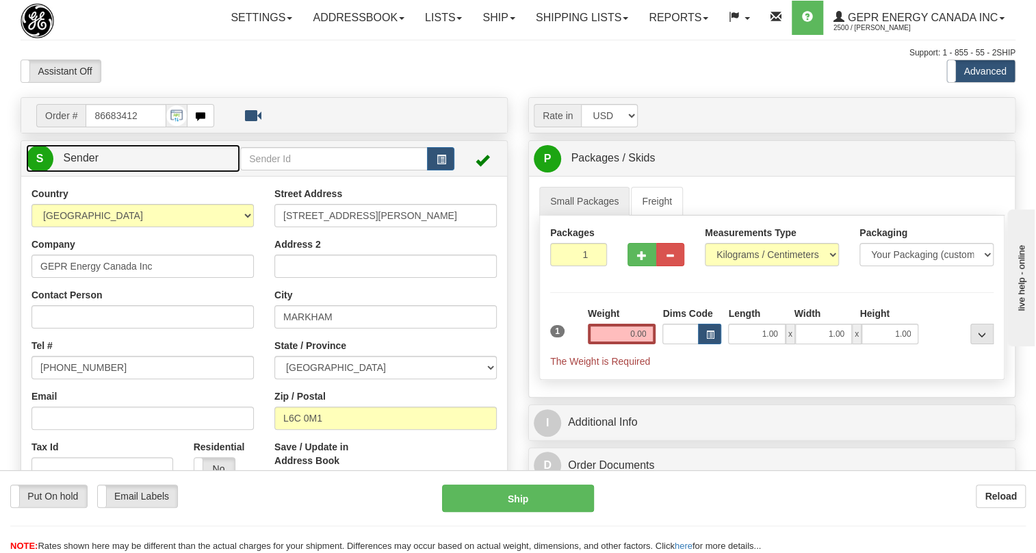
click at [87, 164] on span "Sender" at bounding box center [81, 158] width 36 height 12
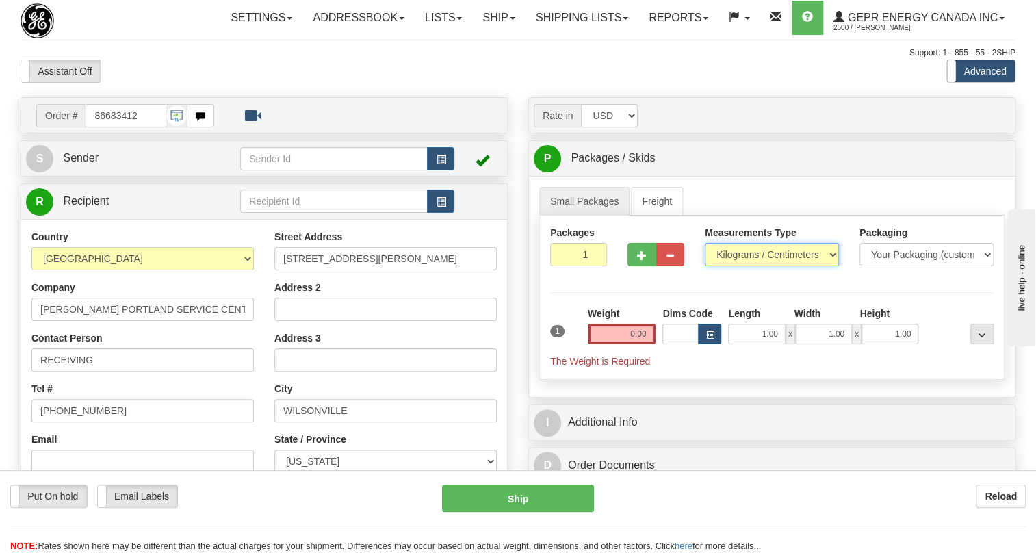
click at [739, 266] on select "Pounds / Inches Kilograms / Centimeters" at bounding box center [772, 254] width 134 height 23
select select "0"
click at [705, 266] on select "Pounds / Inches Kilograms / Centimeters" at bounding box center [772, 254] width 134 height 23
click at [620, 344] on input "0.00" at bounding box center [622, 334] width 68 height 21
type input "0.00"
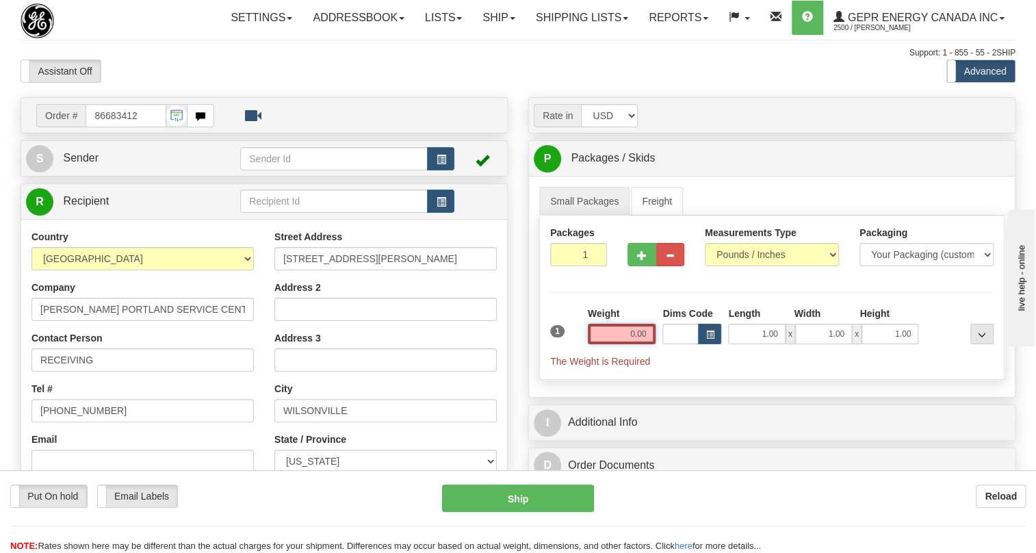
click at [636, 344] on input "0.00" at bounding box center [622, 334] width 68 height 21
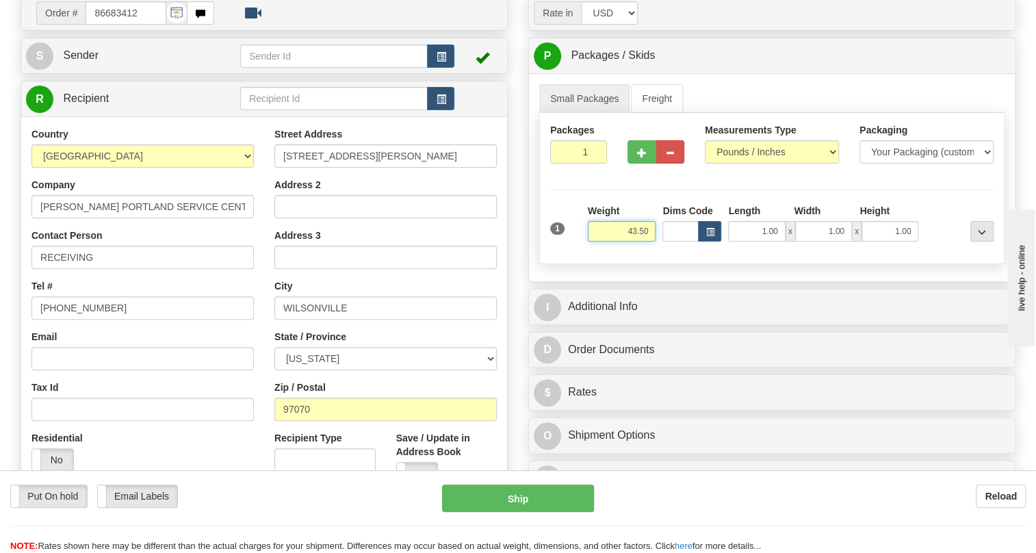
scroll to position [124, 0]
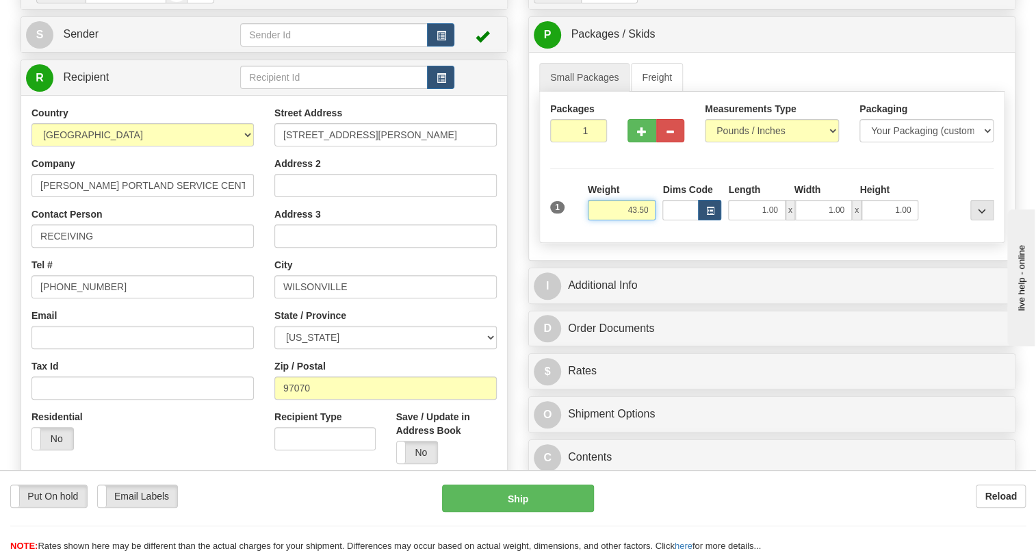
type input "43.50"
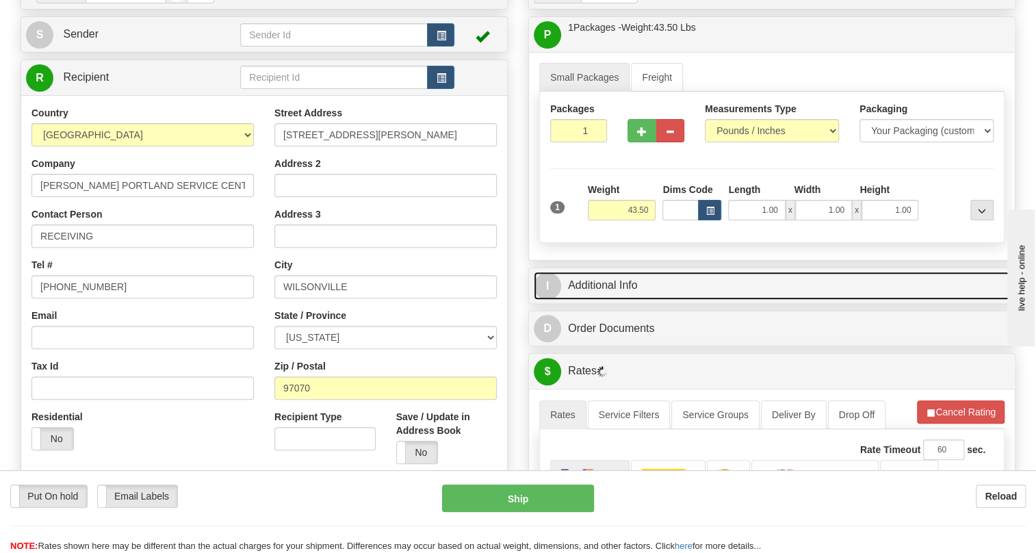
click at [615, 300] on link "I Additional Info" at bounding box center [772, 286] width 476 height 28
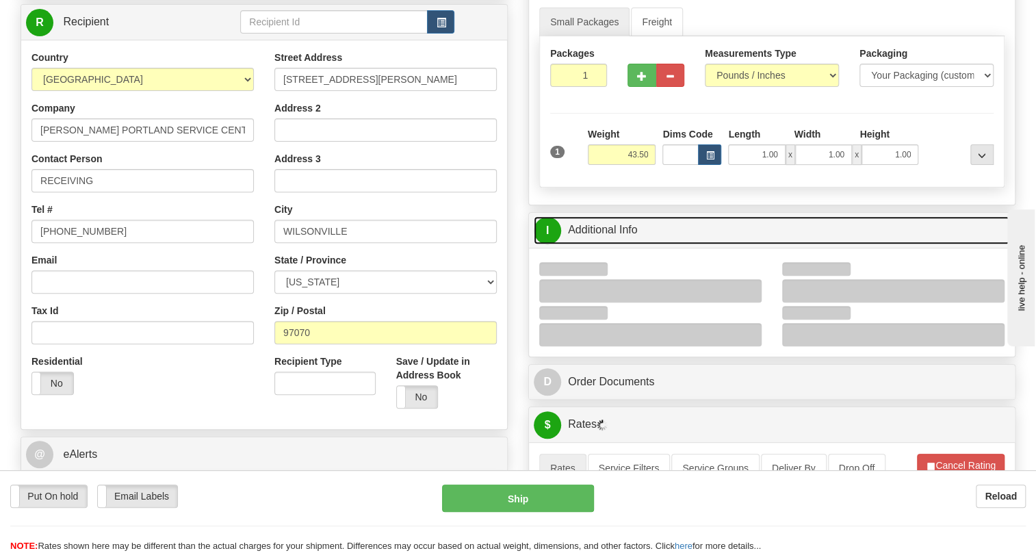
scroll to position [248, 0]
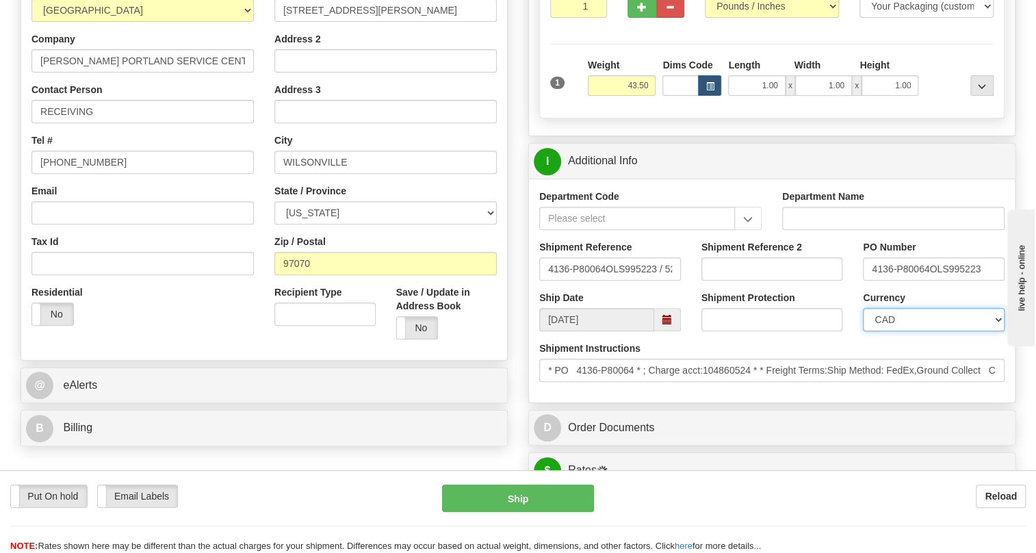
click at [927, 331] on select "CAD USD EUR ZAR [PERSON_NAME] ARN AUD AUS AWG BBD BFR BGN BHD BMD BND BRC BRL C…" at bounding box center [934, 319] width 142 height 23
select select "1"
click at [863, 331] on select "CAD USD EUR ZAR [PERSON_NAME] ARN AUD AUS AWG BBD BFR BGN BHD BMD BND BRC BRL C…" at bounding box center [934, 319] width 142 height 23
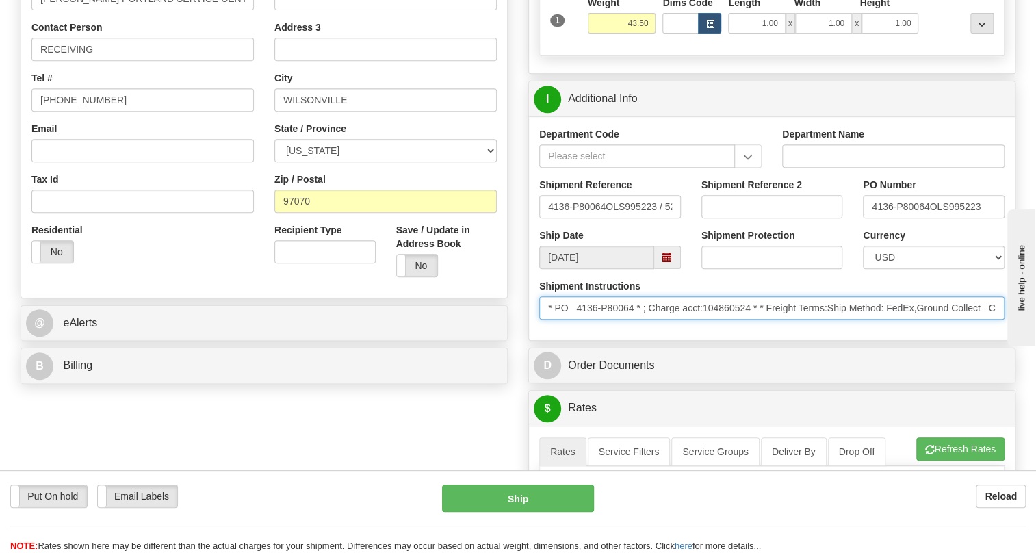
drag, startPoint x: 751, startPoint y: 339, endPoint x: 634, endPoint y: 338, distance: 117.0
click at [704, 320] on input "* PO 4136-P80064 * ; Charge acct:104860524 * * Freight Terms:Ship Method: FedEx…" at bounding box center [771, 307] width 465 height 23
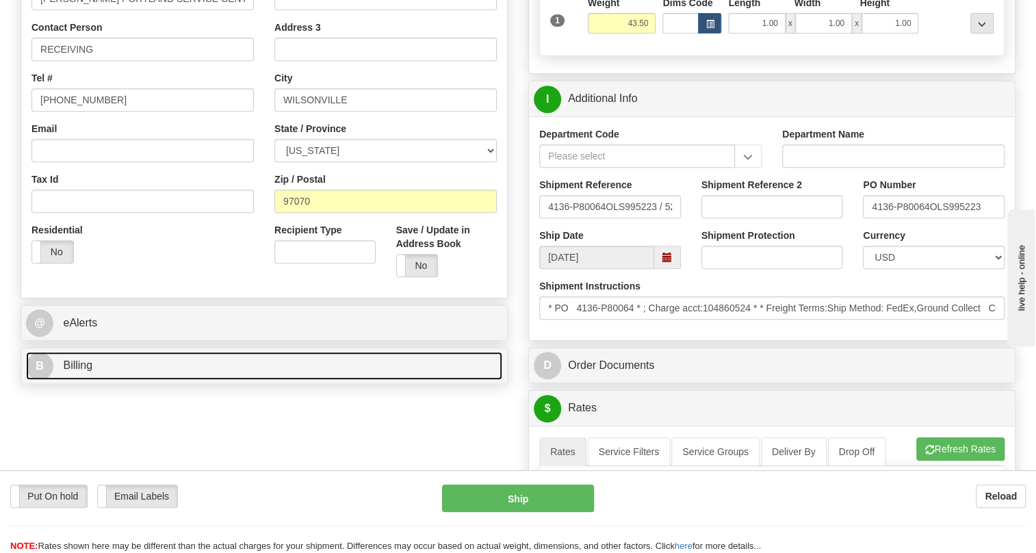
drag, startPoint x: 77, startPoint y: 394, endPoint x: 194, endPoint y: 309, distance: 144.6
click at [76, 371] on span "Billing" at bounding box center [77, 365] width 29 height 12
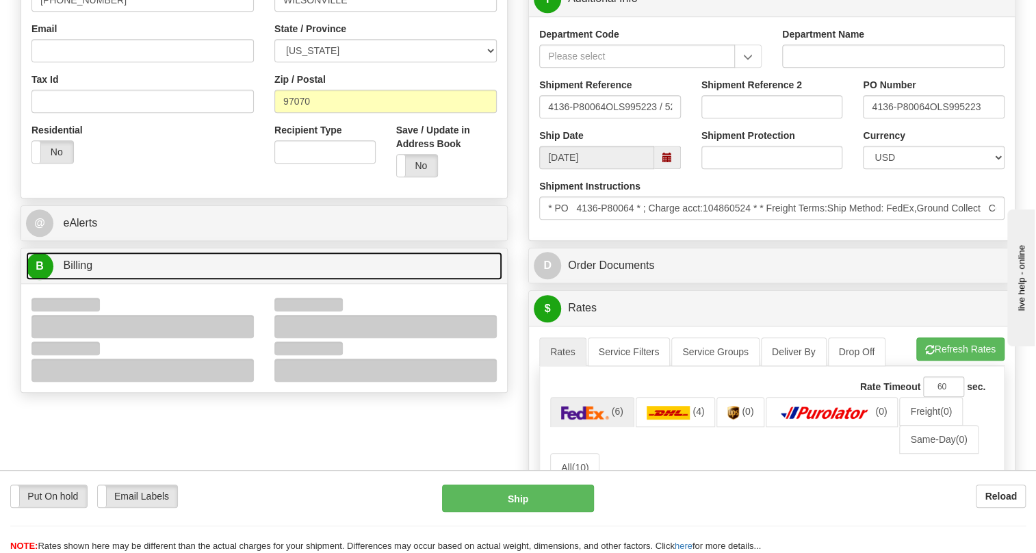
scroll to position [435, 0]
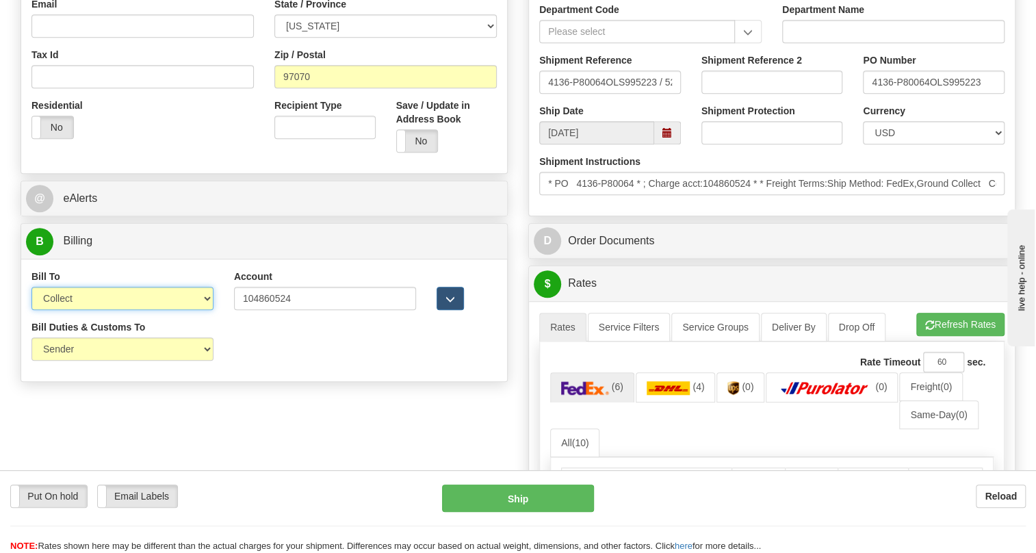
click at [142, 310] on select "Sender Recipient Third Party Collect" at bounding box center [122, 298] width 182 height 23
select select "2"
click at [31, 310] on select "Sender Recipient Third Party Collect" at bounding box center [122, 298] width 182 height 23
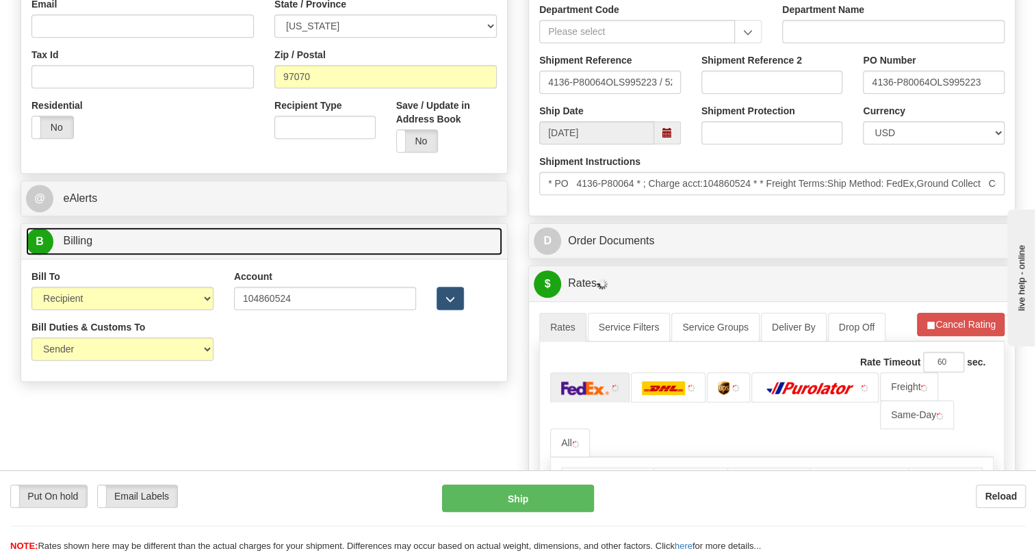
click at [76, 246] on span "Billing" at bounding box center [77, 241] width 29 height 12
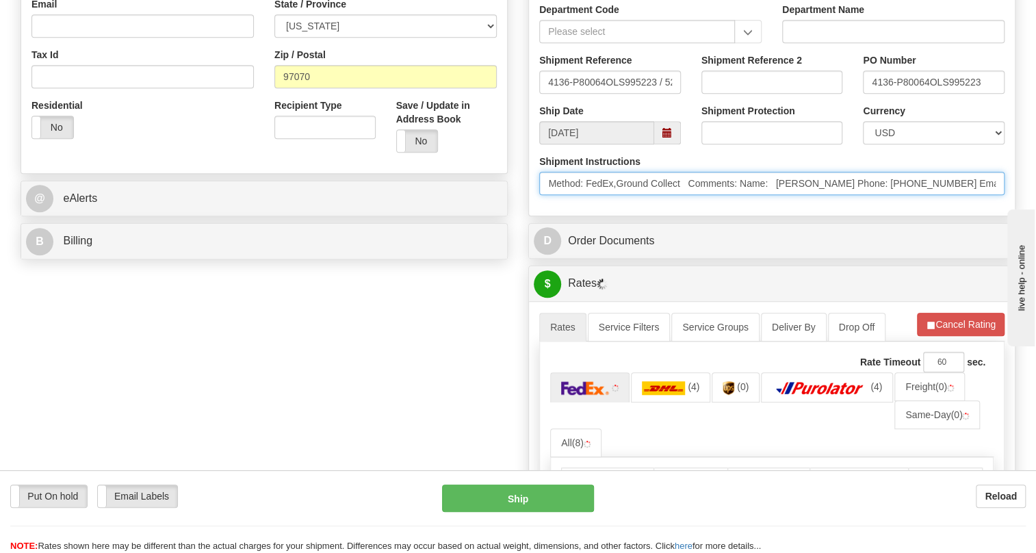
scroll to position [0, 390]
drag, startPoint x: 877, startPoint y: 215, endPoint x: 940, endPoint y: 222, distance: 64.0
click at [940, 195] on input "* PO 4136-P80064 * ; Charge acct:104860524 * * Freight Terms:Ship Method: FedEx…" at bounding box center [771, 183] width 465 height 23
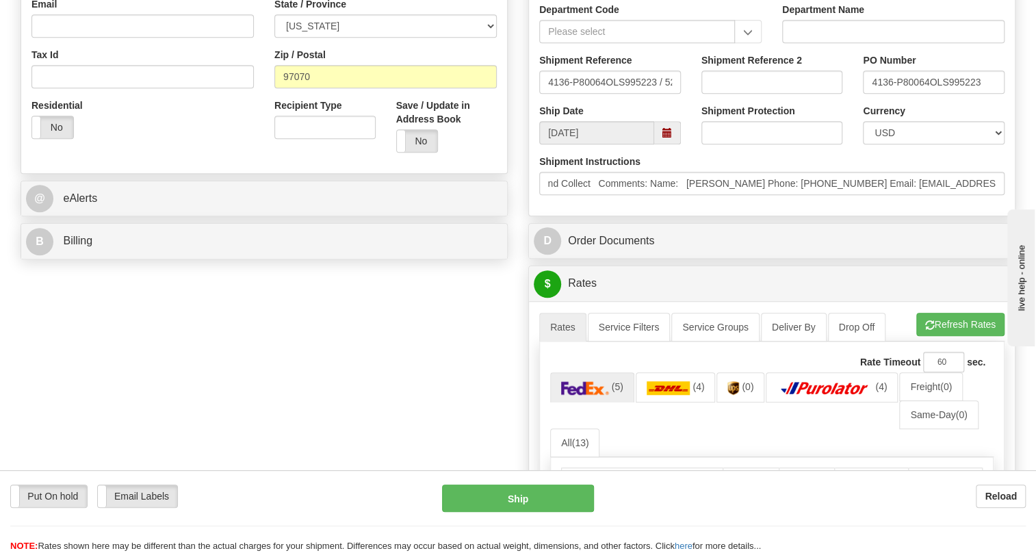
scroll to position [0, 0]
click at [754, 216] on div "Department Code Department Name Shipment Reference 4136-P80064OLS995223 / 52757…" at bounding box center [772, 104] width 486 height 224
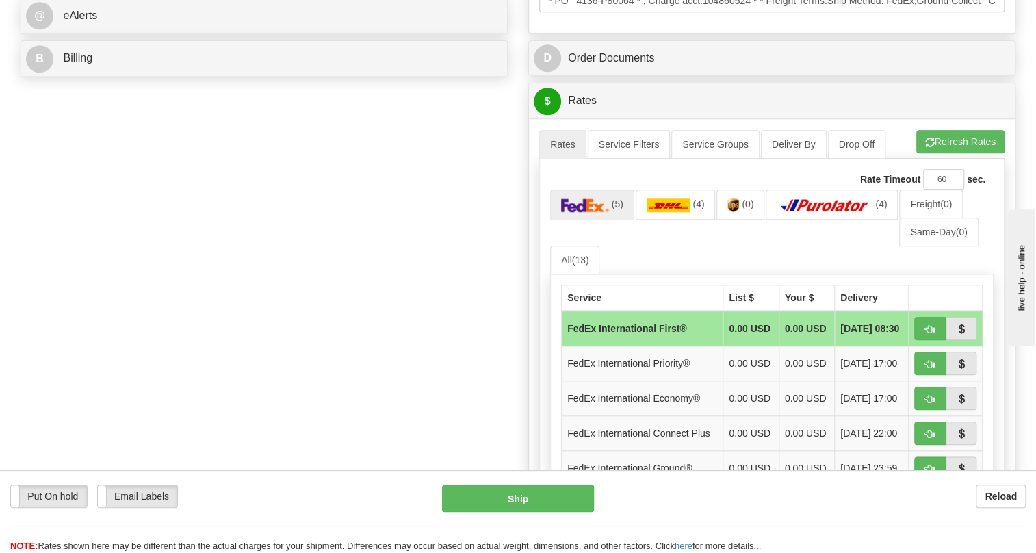
scroll to position [622, 0]
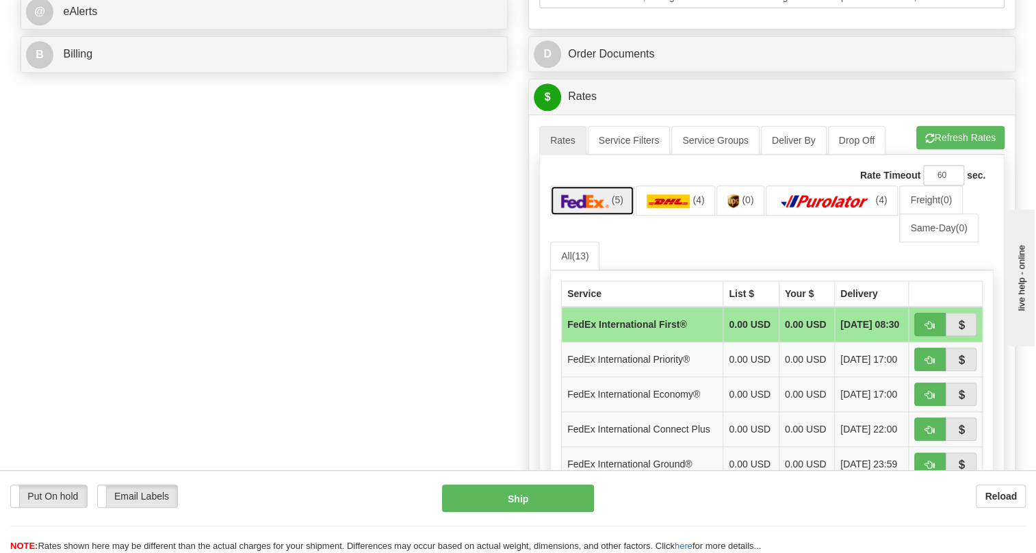
click at [568, 208] on img at bounding box center [585, 201] width 48 height 14
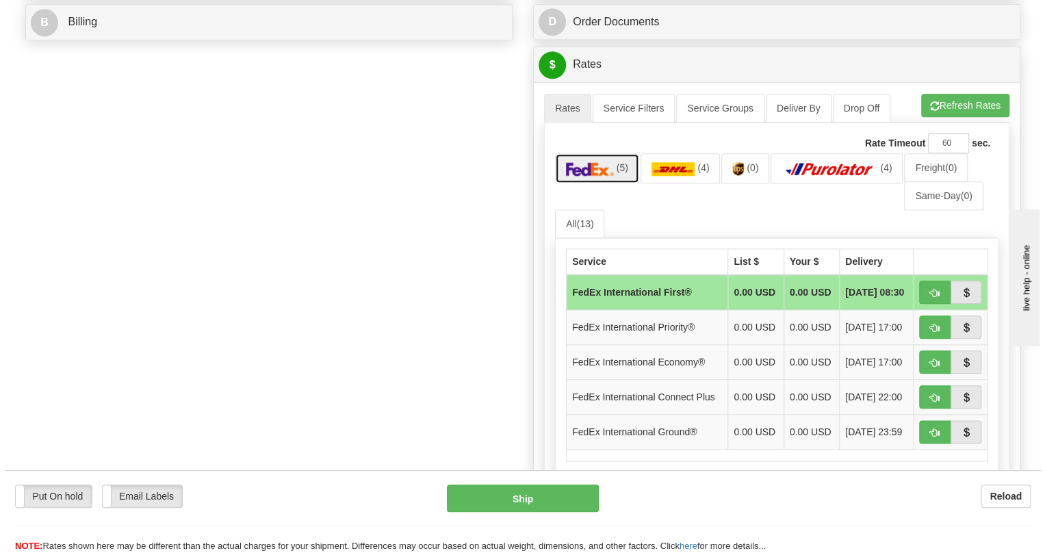
scroll to position [746, 0]
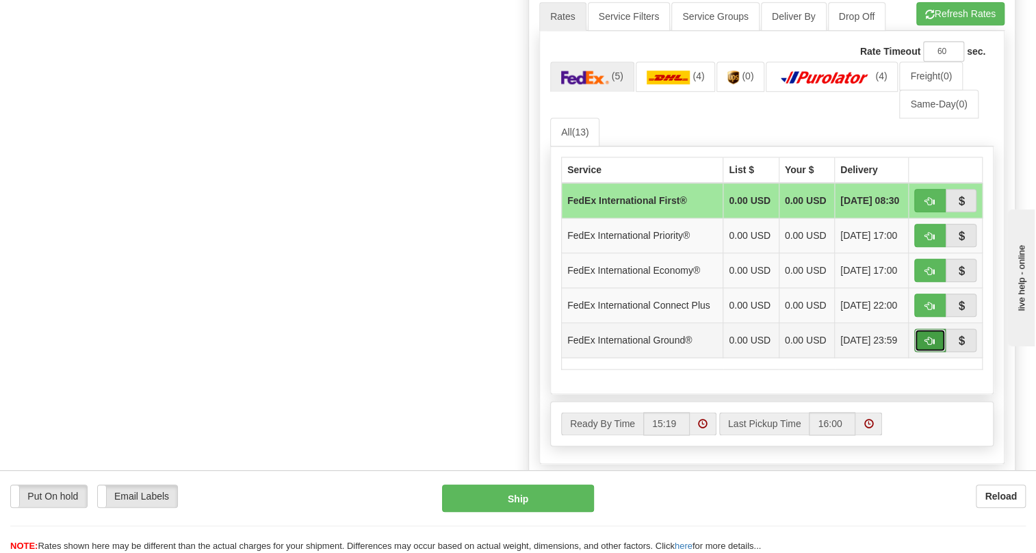
click at [925, 346] on span "button" at bounding box center [930, 341] width 10 height 9
type input "92"
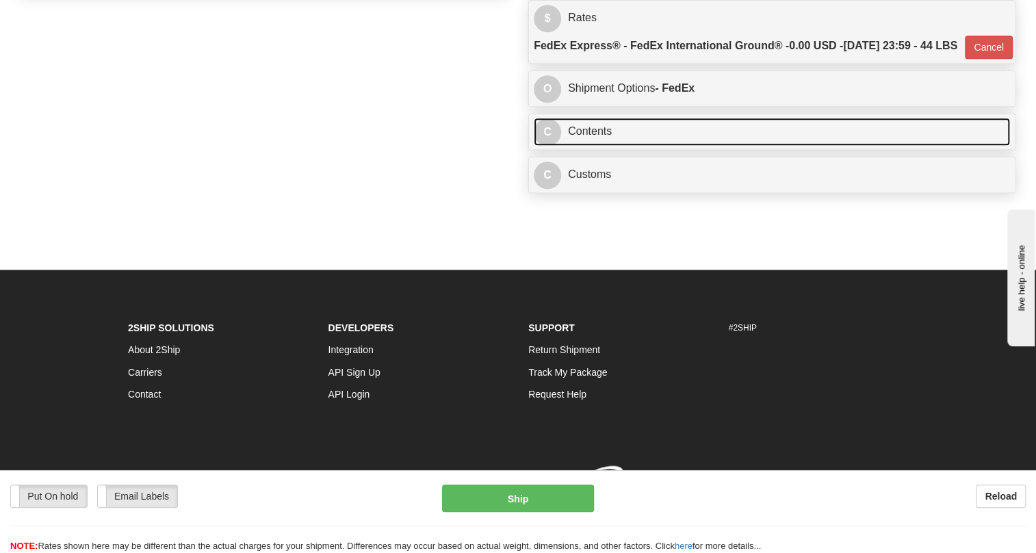
click at [597, 144] on link "C Contents" at bounding box center [772, 132] width 476 height 28
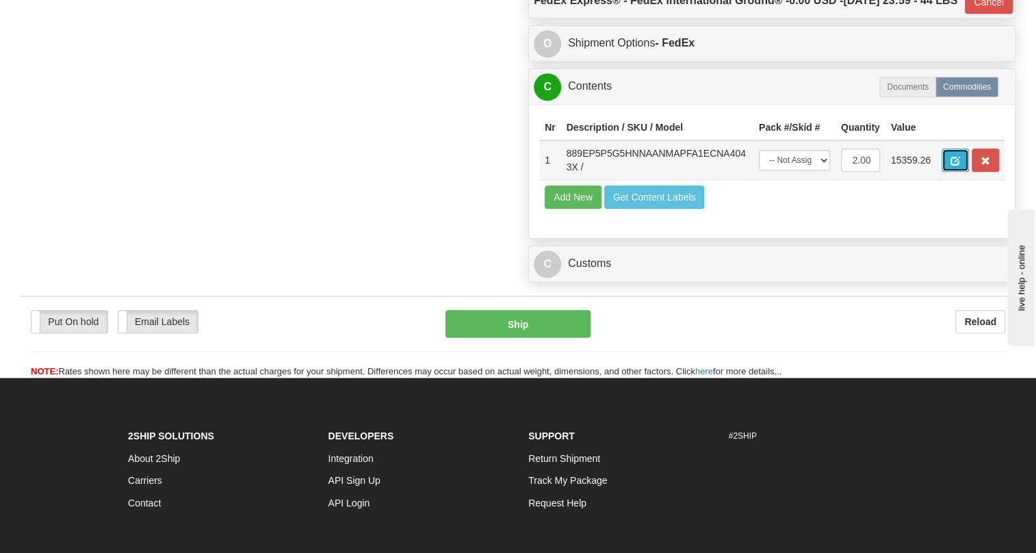
click at [962, 172] on button "button" at bounding box center [955, 160] width 27 height 23
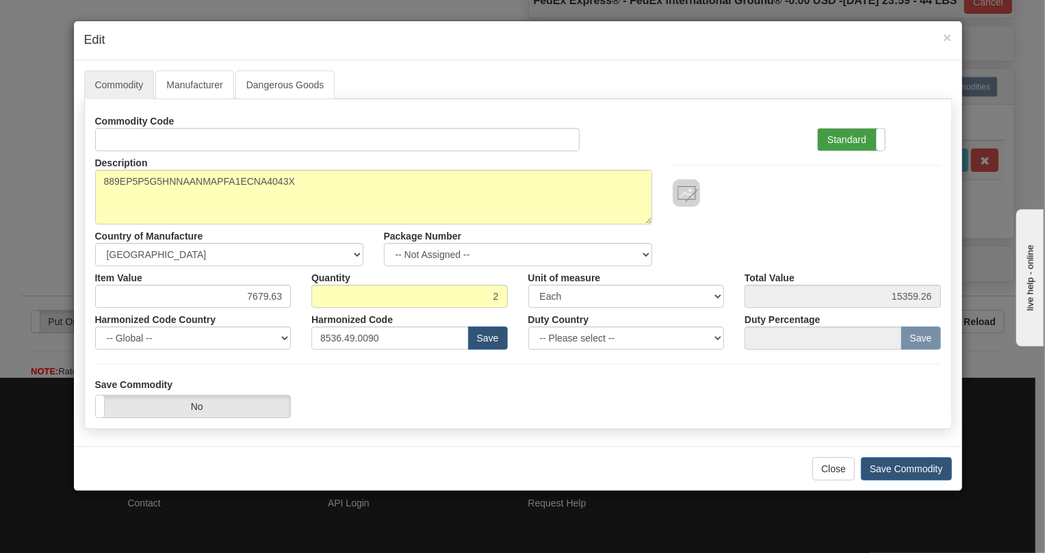
click at [836, 137] on label "Standard" at bounding box center [851, 140] width 67 height 22
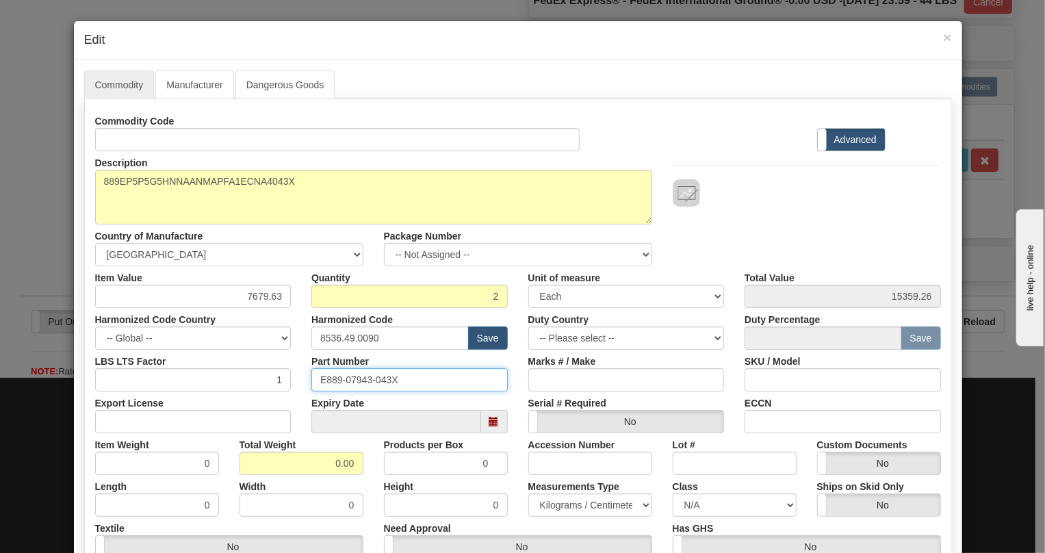
click at [374, 376] on input "E889-07943-043X" at bounding box center [409, 379] width 196 height 23
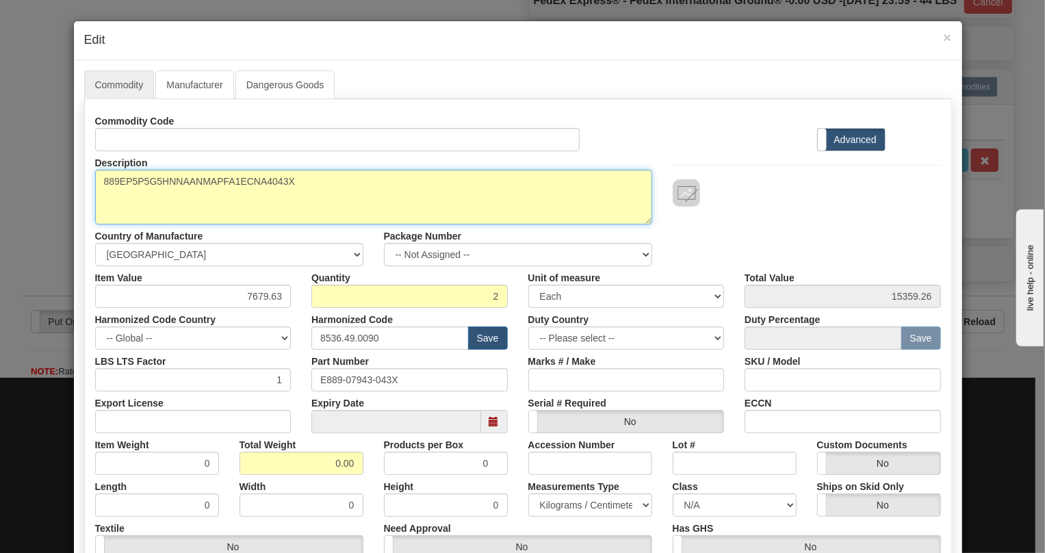
click at [201, 183] on textarea "889EP5P5G5HNNAANMAPFA1ECNA4043X" at bounding box center [373, 197] width 557 height 55
paste textarea "-E-P5-P5-G5-H-N-N-A-A-N-M-A-P-F-A-1E-"
type textarea "889-E-P5-P5-G5-H-N-N-A-A-N-M-A-P-F-A-1E-"
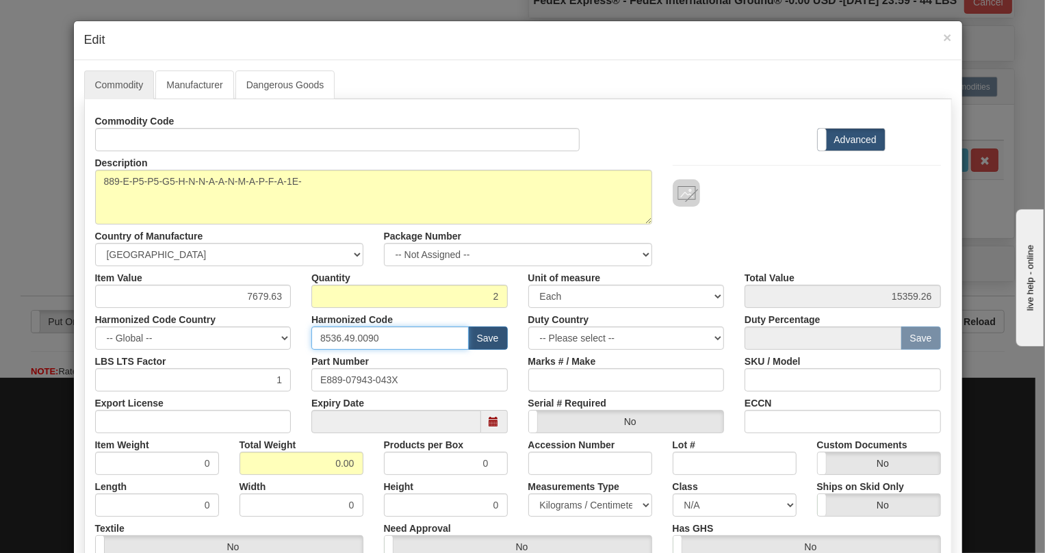
click at [357, 336] on input "8536.49.0090" at bounding box center [389, 337] width 157 height 23
paste input "7.10.916"
type input "8537.10.9160"
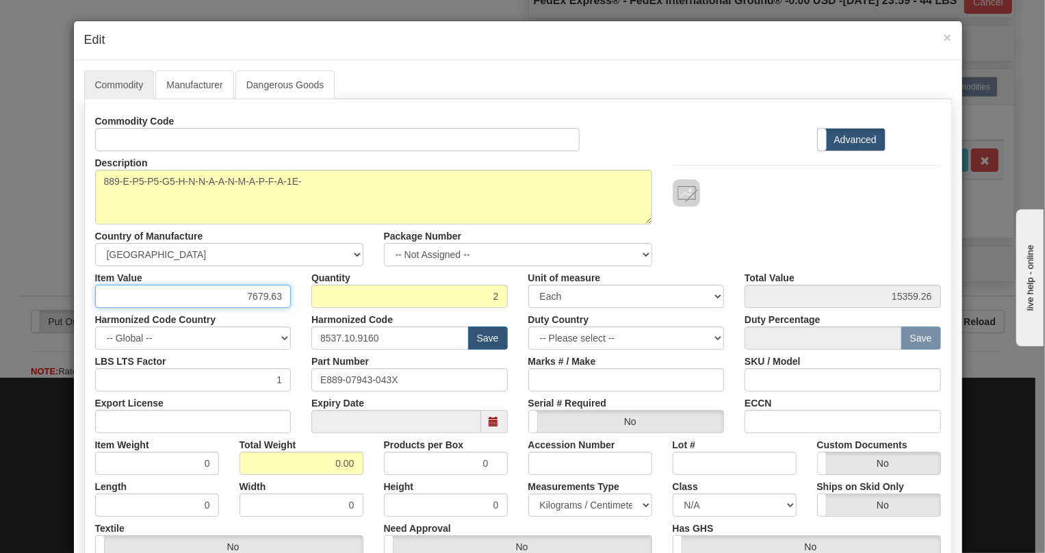
click at [231, 302] on input "7679.63" at bounding box center [193, 296] width 196 height 23
click at [248, 298] on input "7679.63" at bounding box center [193, 296] width 196 height 23
type input "4568.78"
type input "9137.56"
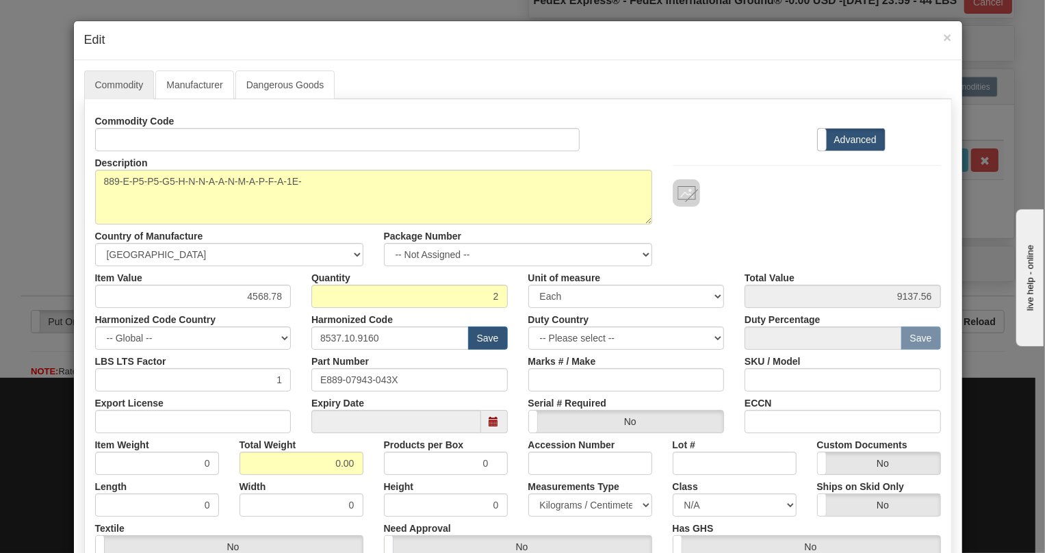
scroll to position [62, 0]
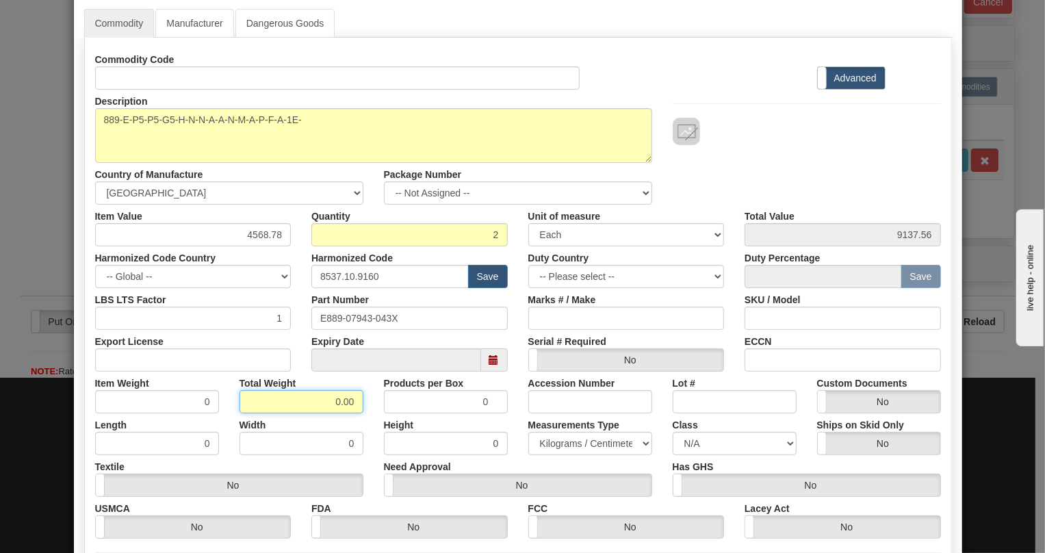
click at [326, 402] on input "0.00" at bounding box center [302, 401] width 124 height 23
type input "1.00"
type input "0.5000"
click at [593, 443] on select "Pounds / Inches Kilograms / Centimeters" at bounding box center [590, 443] width 124 height 23
select select "0"
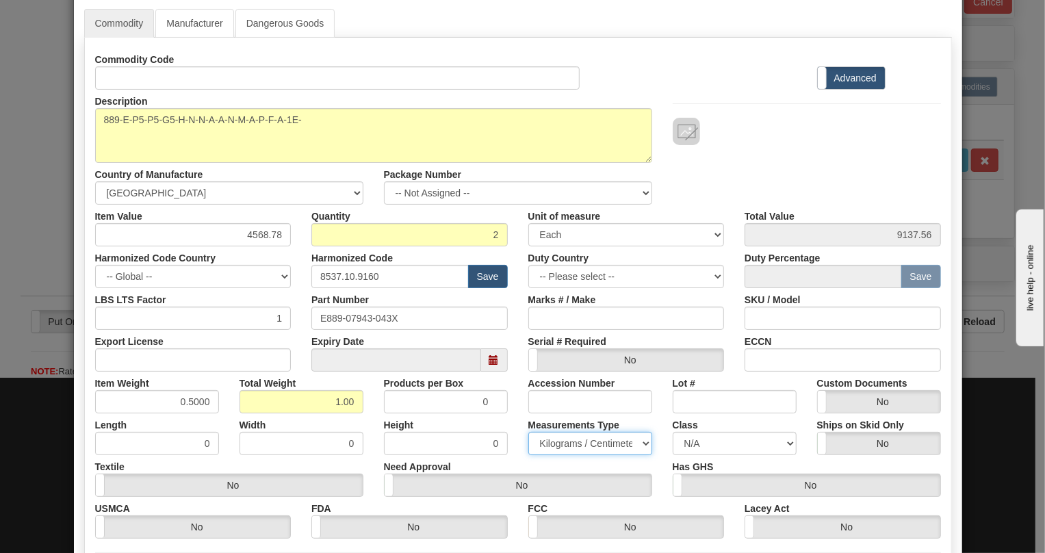
click at [528, 432] on select "Pounds / Inches Kilograms / Centimeters" at bounding box center [590, 443] width 124 height 23
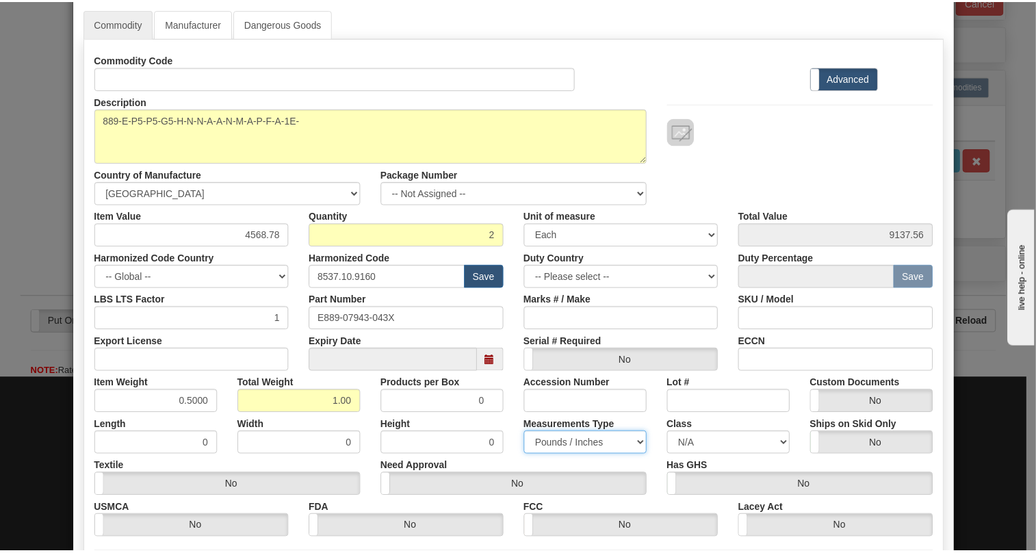
scroll to position [208, 0]
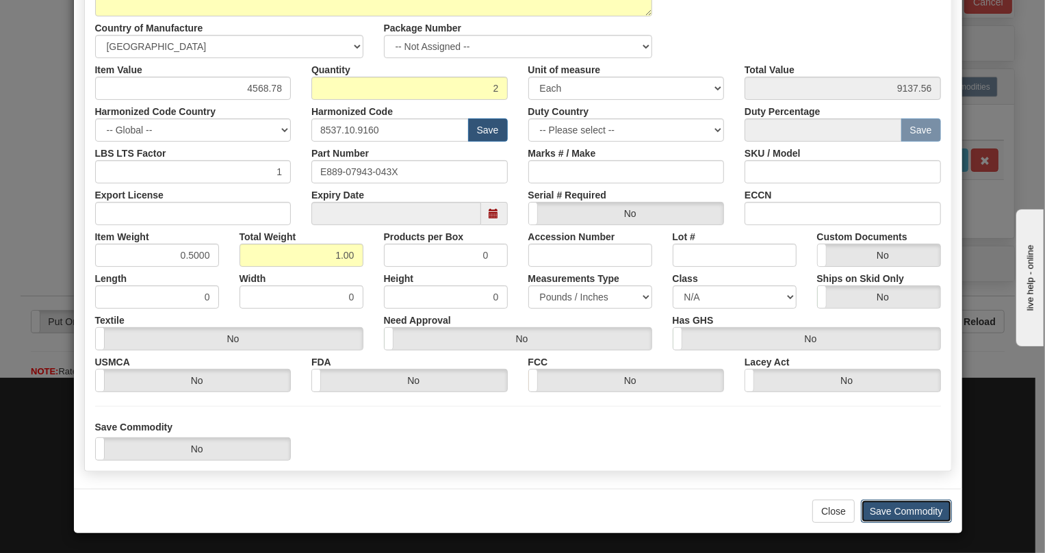
click at [884, 508] on button "Save Commodity" at bounding box center [906, 511] width 91 height 23
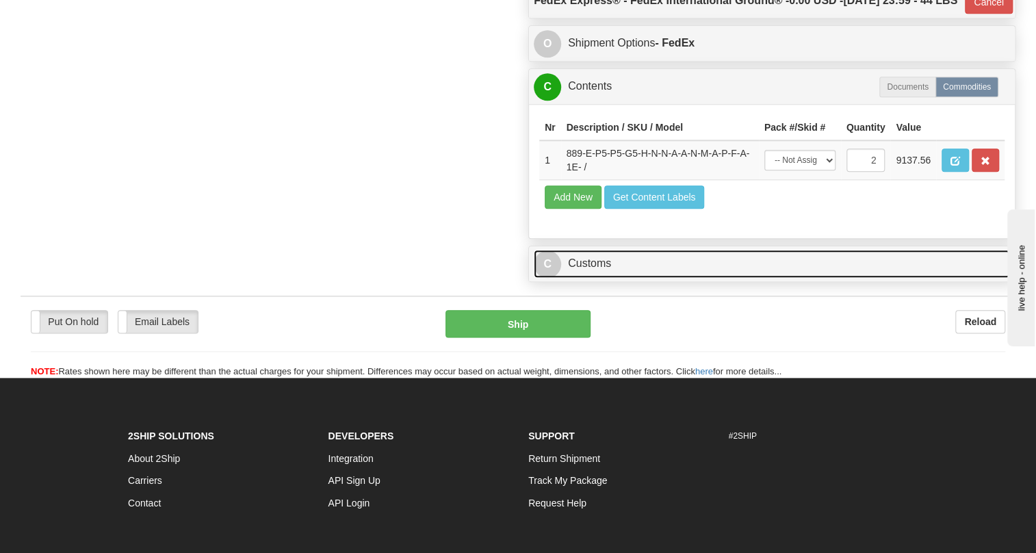
click at [594, 278] on link "C Customs" at bounding box center [772, 264] width 476 height 28
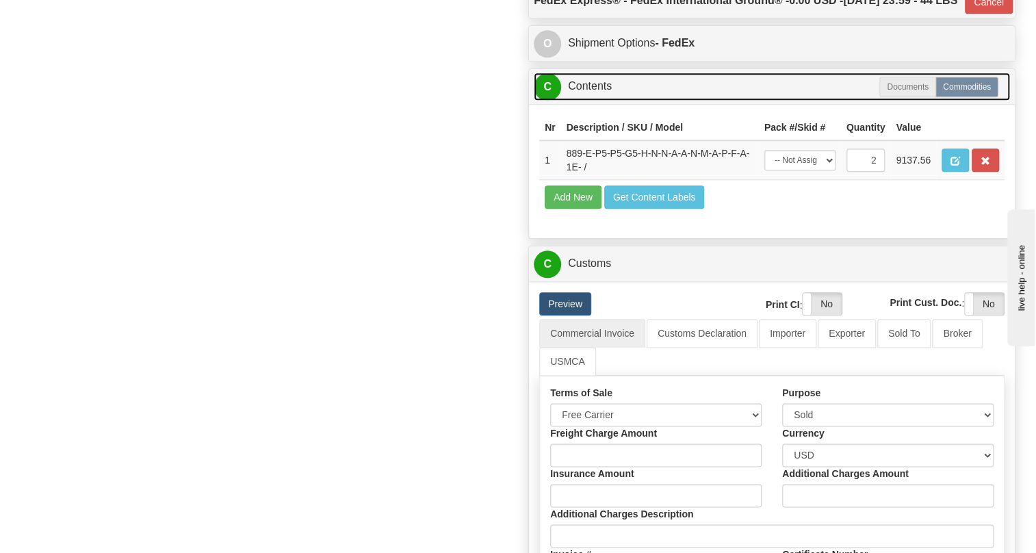
click at [595, 101] on link "C Contents" at bounding box center [772, 87] width 476 height 28
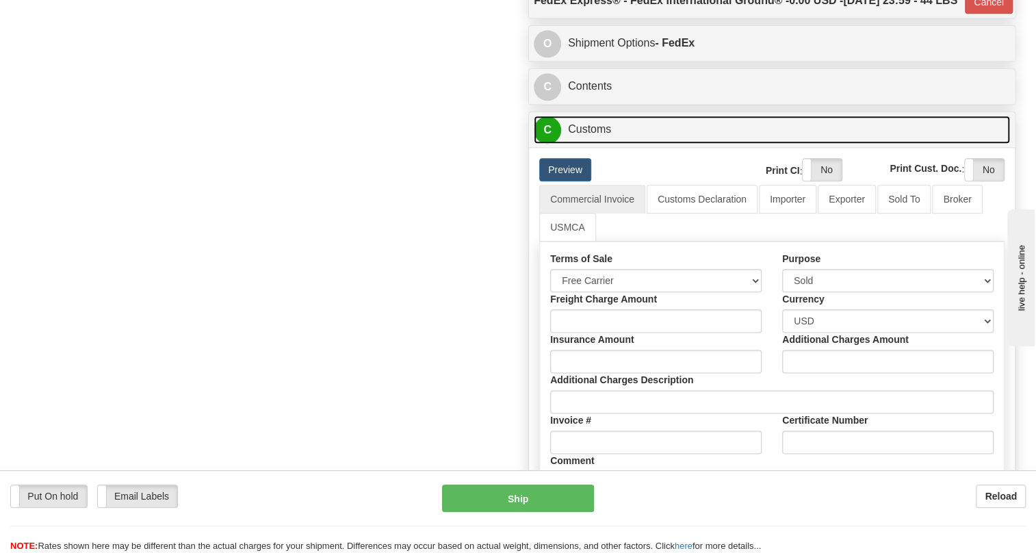
click at [593, 144] on link "C Customs" at bounding box center [772, 130] width 476 height 28
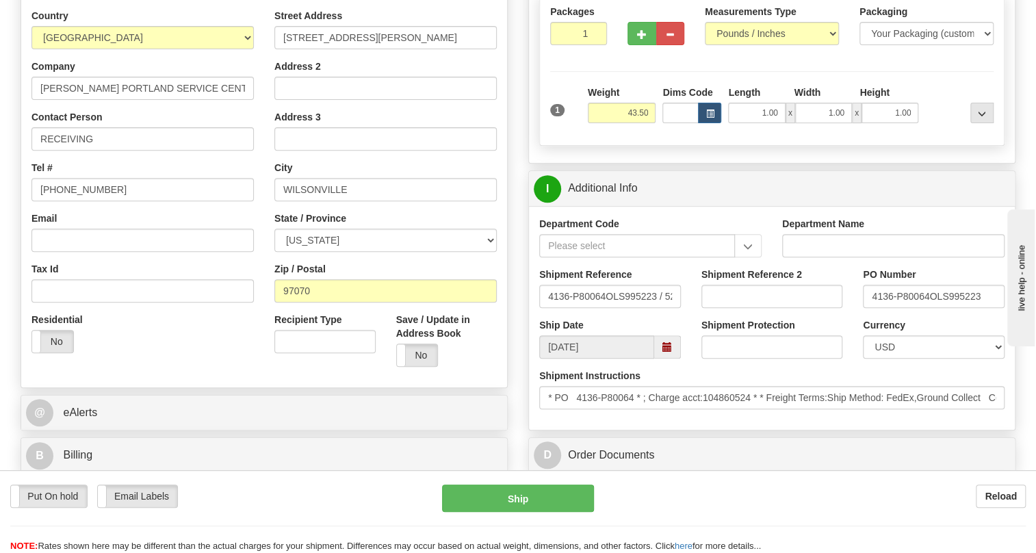
scroll to position [248, 0]
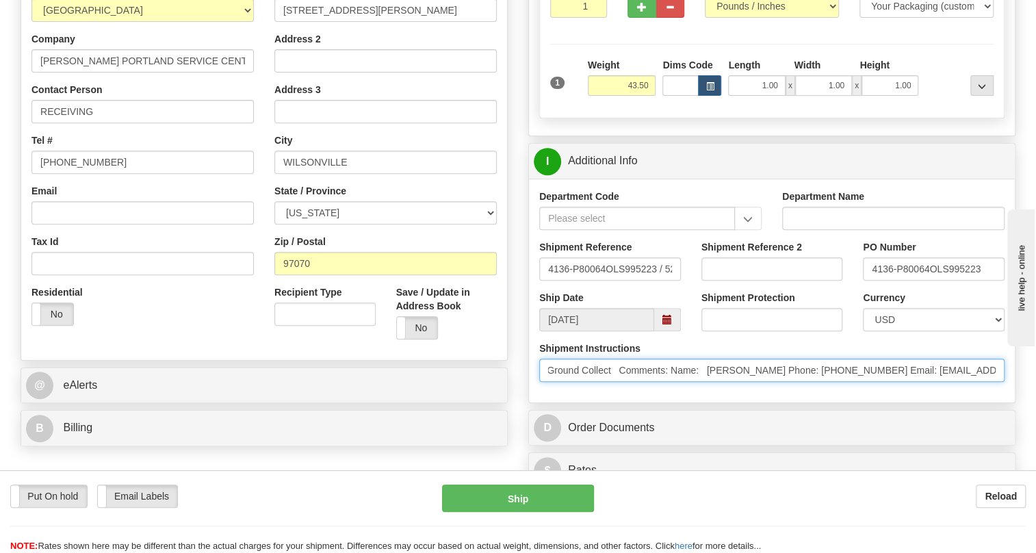
drag, startPoint x: 923, startPoint y: 402, endPoint x: 988, endPoint y: 402, distance: 64.3
click at [988, 382] on input "* PO 4136-P80064 * ; Charge acct:104860524 * * Freight Terms:Ship Method: FedEx…" at bounding box center [771, 370] width 465 height 23
click at [881, 382] on input "* PO 4136-P80064 * ; Charge acct:104860524 * * Freight Terms:Ship Method: FedEx…" at bounding box center [771, 370] width 465 height 23
drag, startPoint x: 879, startPoint y: 402, endPoint x: 819, endPoint y: 402, distance: 59.5
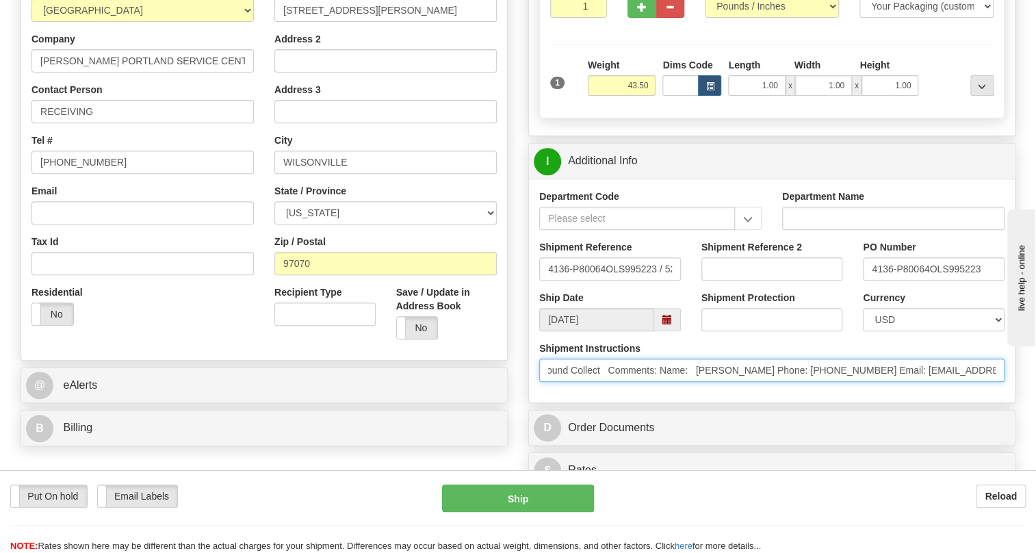
click at [819, 382] on input "* PO 4136-P80064 * ; Charge acct:104860524 * * Freight Terms:Ship Method: FedEx…" at bounding box center [771, 370] width 465 height 23
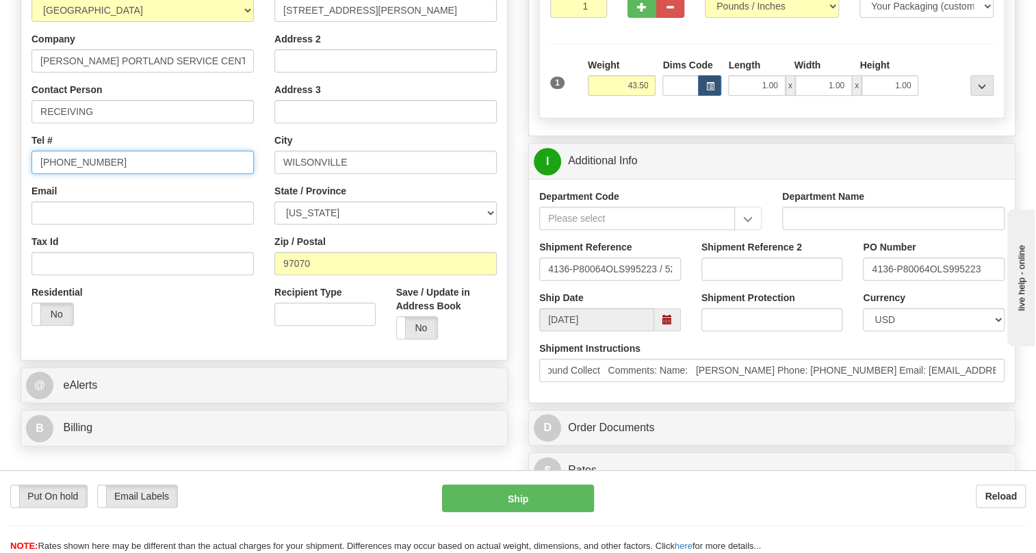
scroll to position [0, 0]
click at [83, 174] on input "(779)7960565" at bounding box center [142, 162] width 222 height 23
paste input "864-321-621"
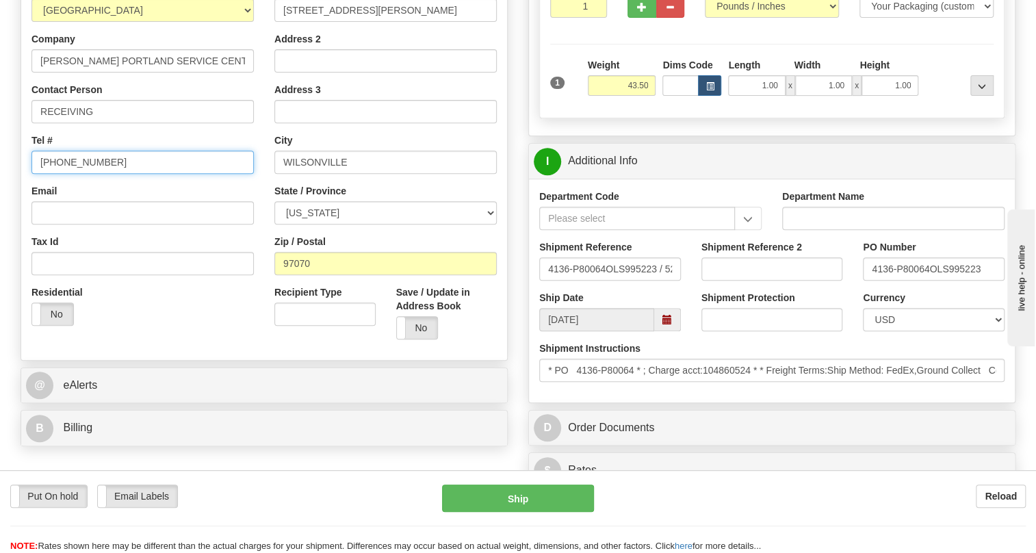
type input "864-321-6215"
drag, startPoint x: 929, startPoint y: 297, endPoint x: 862, endPoint y: 302, distance: 67.2
click at [863, 281] on input "4136-P80064OLS995223" at bounding box center [934, 268] width 142 height 23
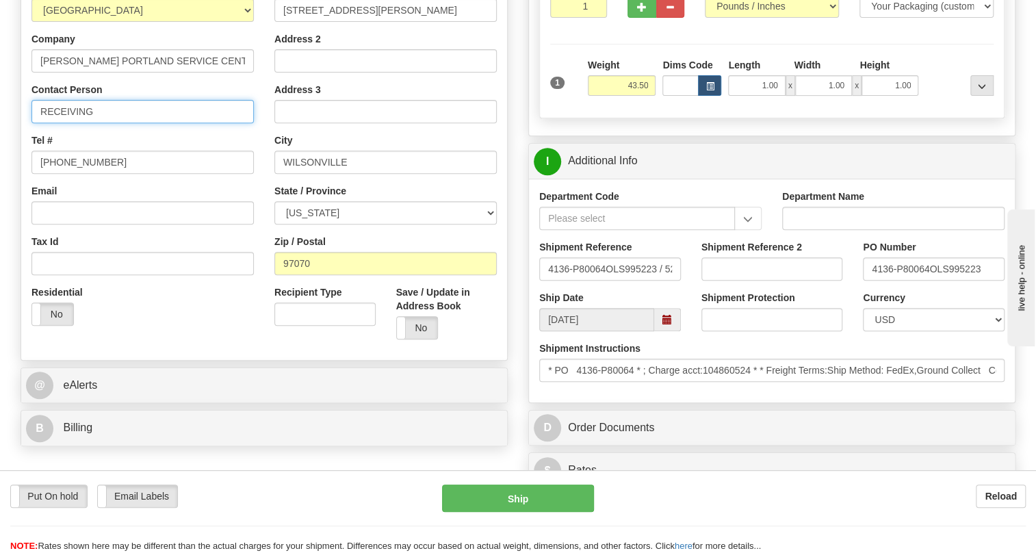
click at [164, 123] on input "RECEIVING" at bounding box center [142, 111] width 222 height 23
paste input "4136-P80064"
type input "RECEIVING / PO# 4136-P80064"
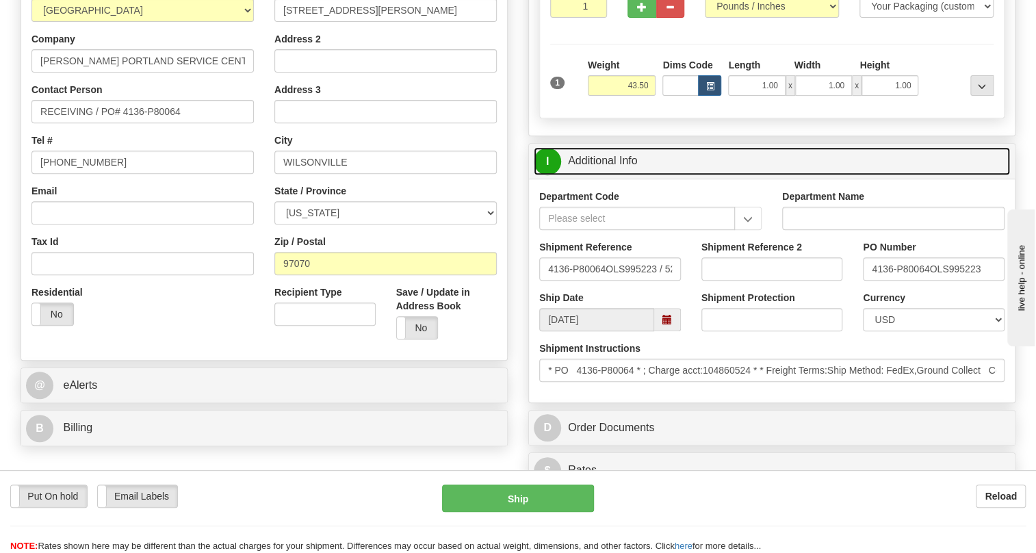
click at [599, 175] on link "I Additional Info" at bounding box center [772, 161] width 476 height 28
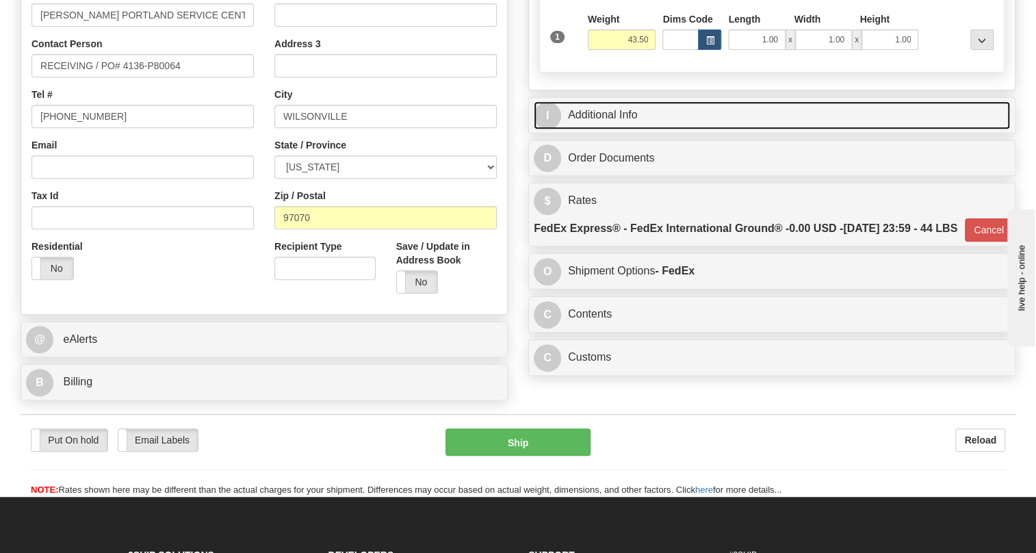
scroll to position [498, 0]
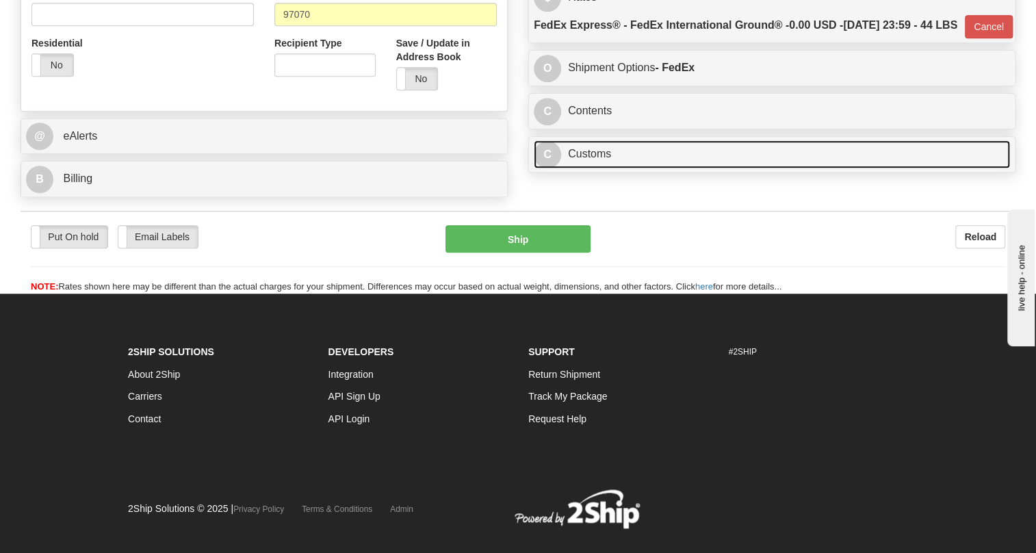
click at [582, 168] on link "C Customs" at bounding box center [772, 154] width 476 height 28
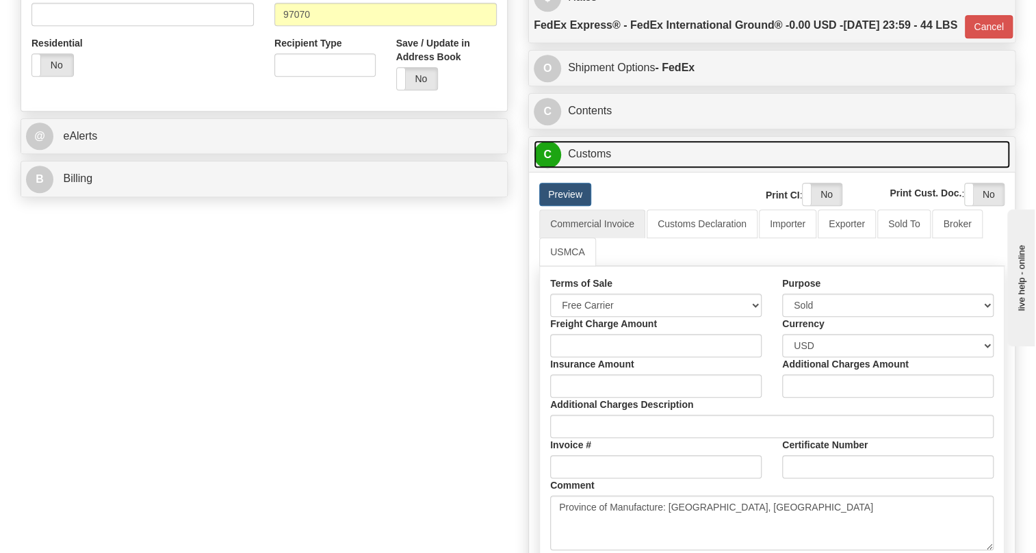
click at [582, 168] on link "C Customs" at bounding box center [772, 154] width 476 height 28
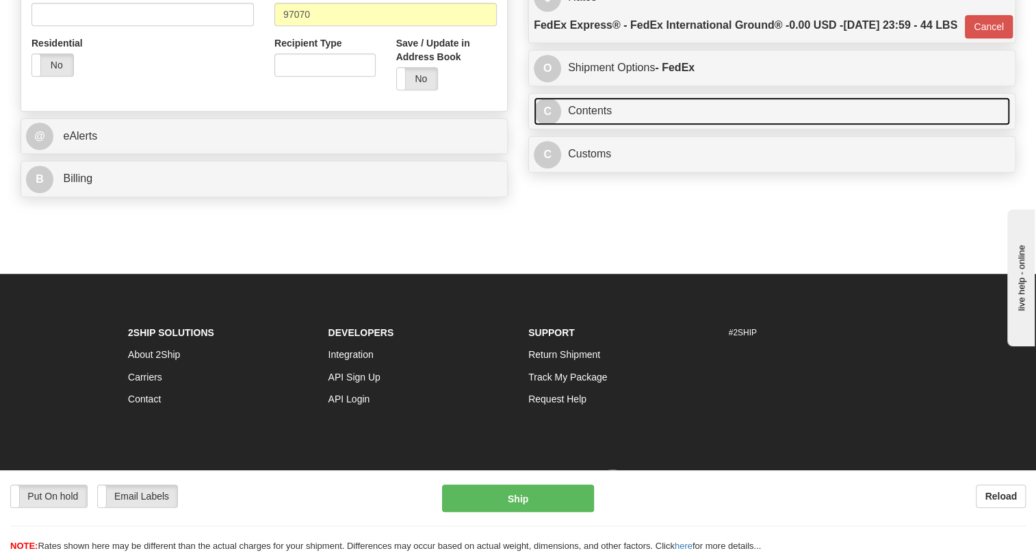
click at [589, 125] on link "C Contents" at bounding box center [772, 111] width 476 height 28
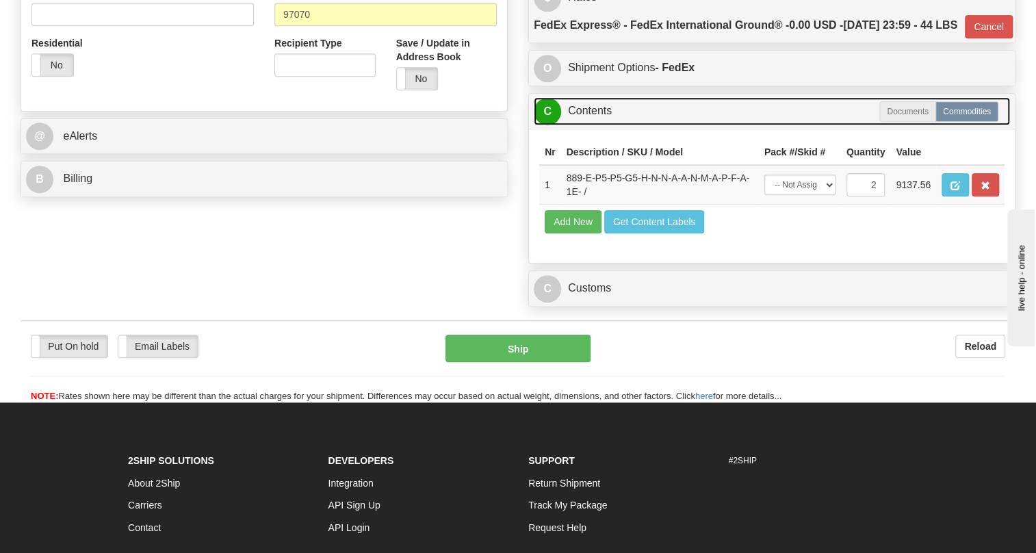
click at [589, 125] on link "C Contents" at bounding box center [772, 111] width 476 height 28
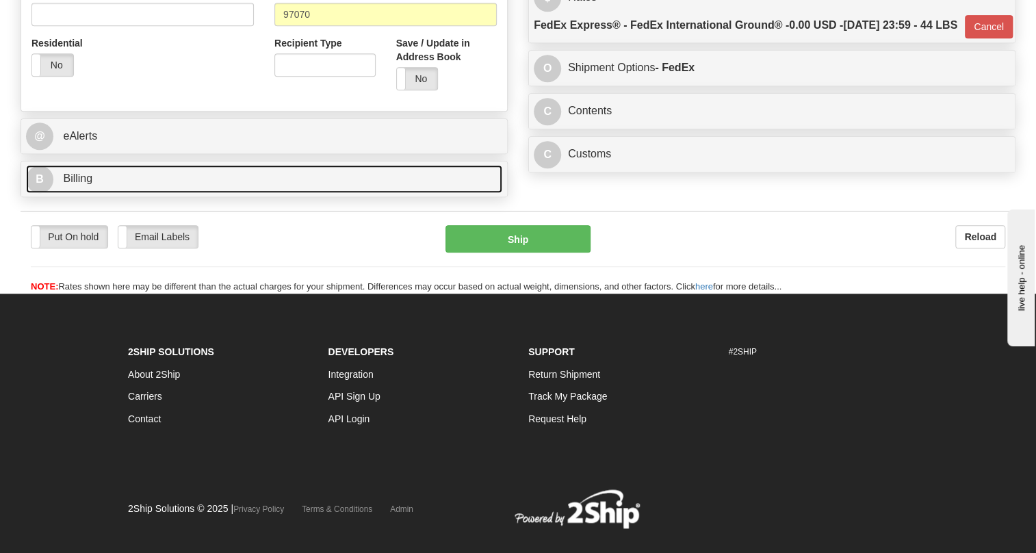
click at [66, 184] on span "Billing" at bounding box center [77, 178] width 29 height 12
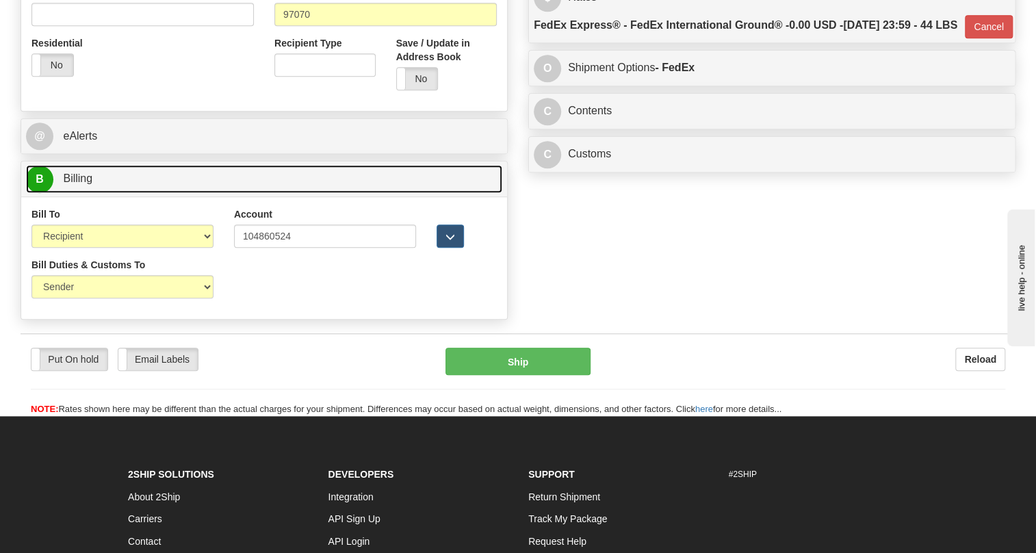
click at [66, 184] on span "Billing" at bounding box center [77, 178] width 29 height 12
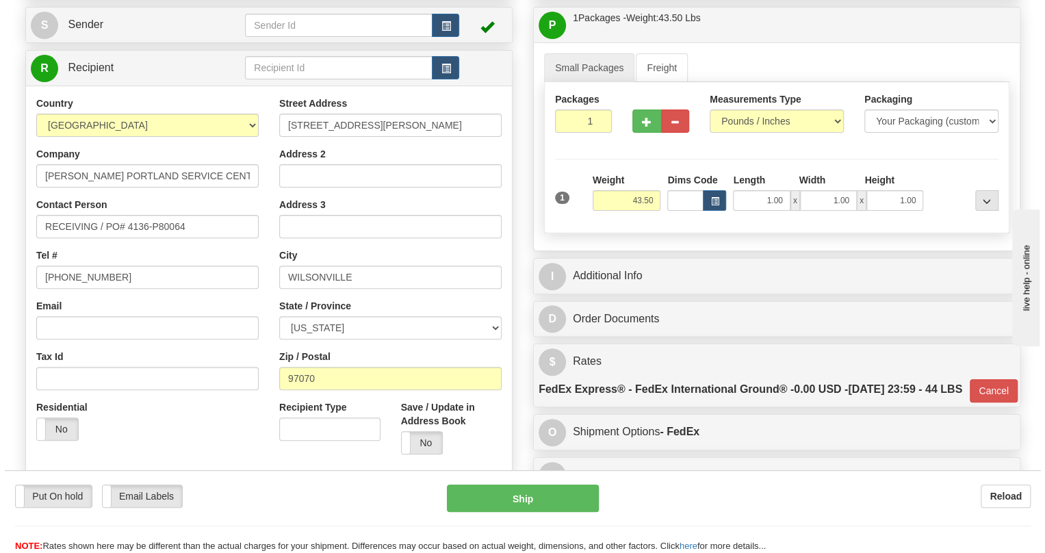
scroll to position [124, 0]
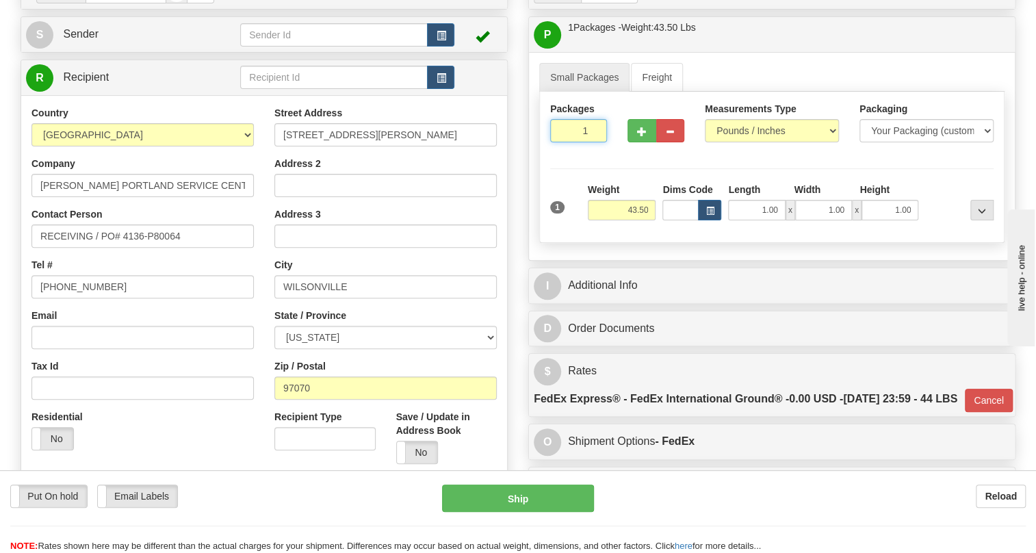
click at [572, 142] on input "1" at bounding box center [578, 130] width 57 height 23
type input "2"
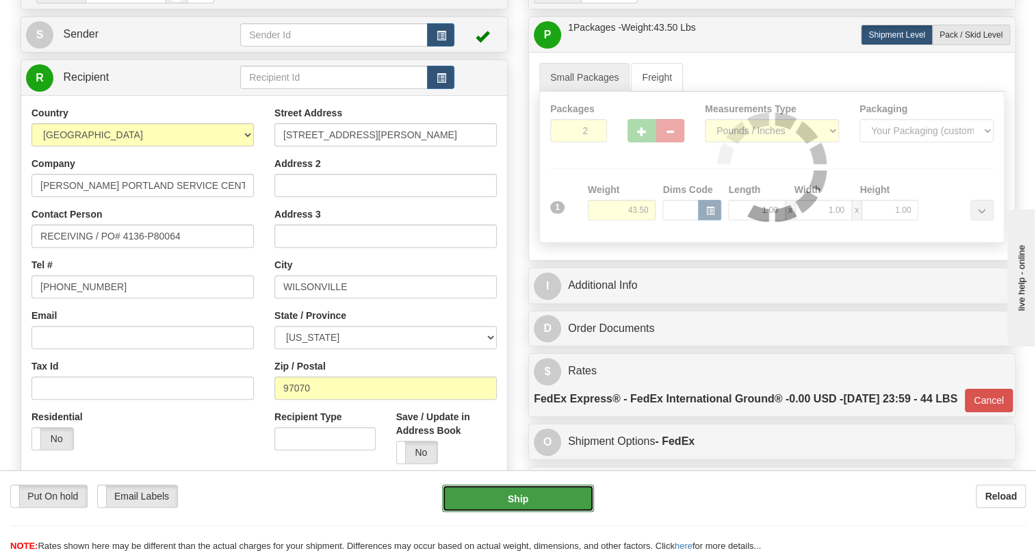
click at [525, 498] on button "Ship" at bounding box center [518, 498] width 152 height 27
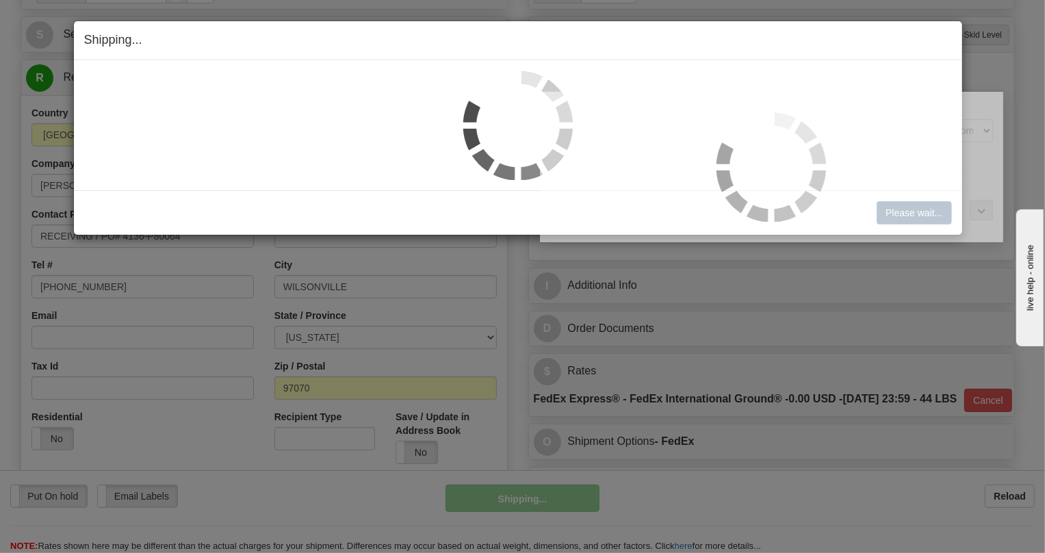
type input "92"
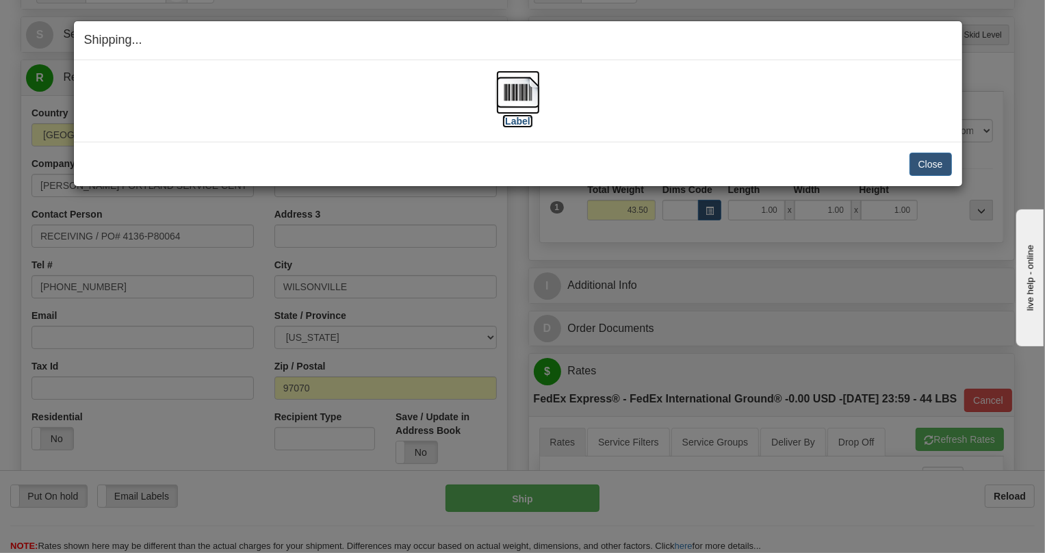
click at [517, 97] on img at bounding box center [518, 92] width 44 height 44
click at [925, 162] on button "Close" at bounding box center [931, 164] width 42 height 23
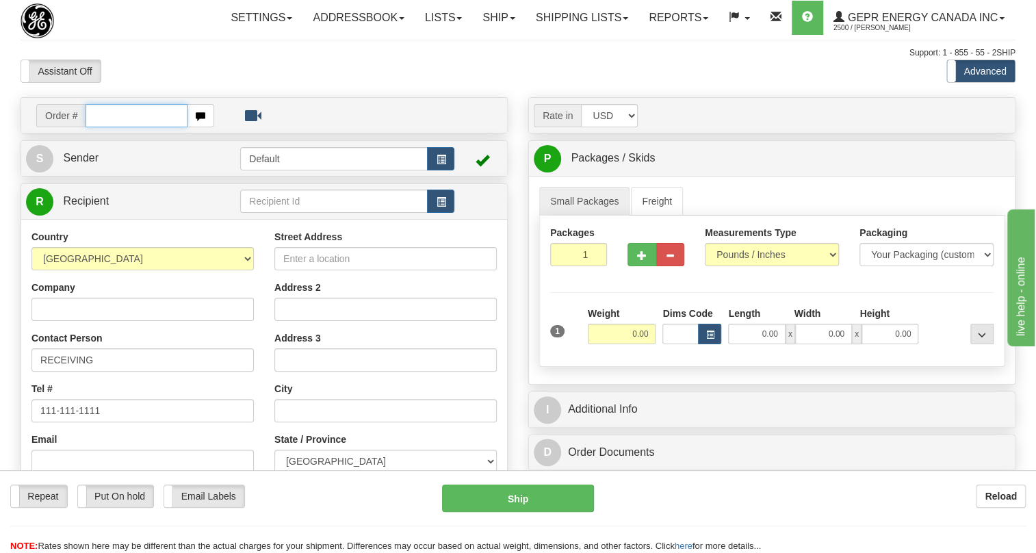
click at [111, 127] on input "text" at bounding box center [137, 115] width 102 height 23
paste input "0086683230"
click at [104, 127] on input "0086683230" at bounding box center [137, 115] width 102 height 23
type input "86683230"
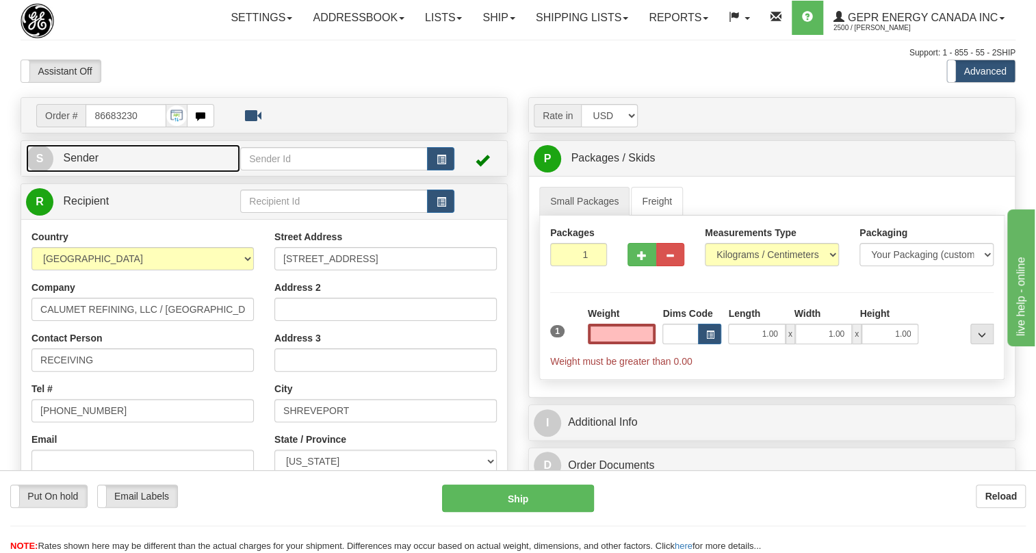
type input "0.00"
click at [84, 164] on span "Sender" at bounding box center [81, 158] width 36 height 12
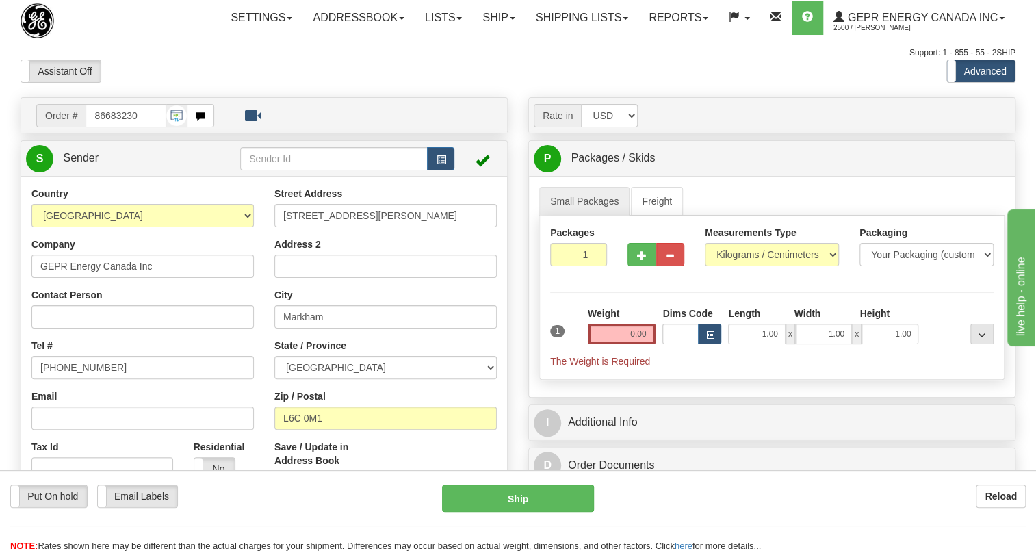
type input "MARKHAM"
click at [79, 379] on input "[PHONE_NUMBER]" at bounding box center [142, 367] width 222 height 23
paste input "[PHONE_NUMBER]"
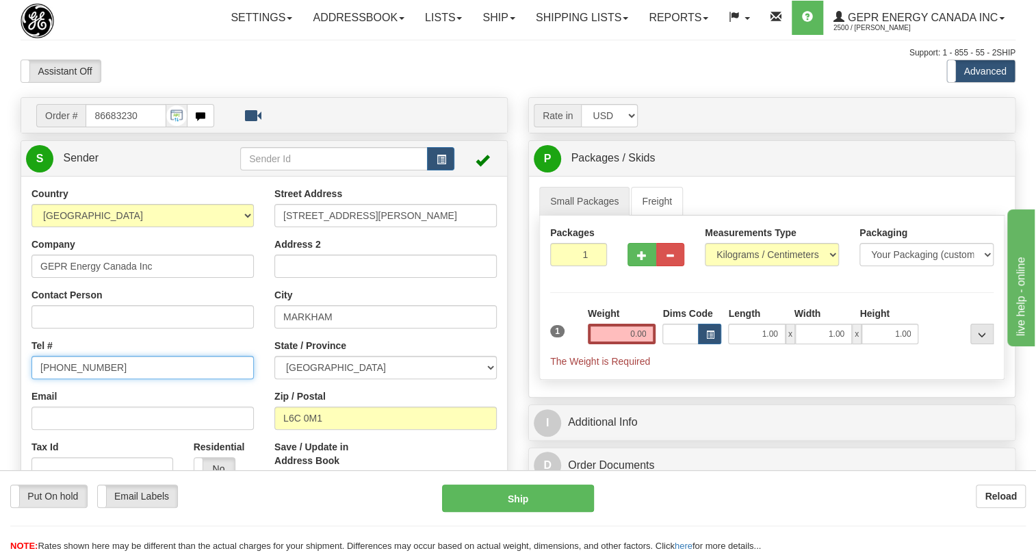
type input "[PHONE_NUMBER]"
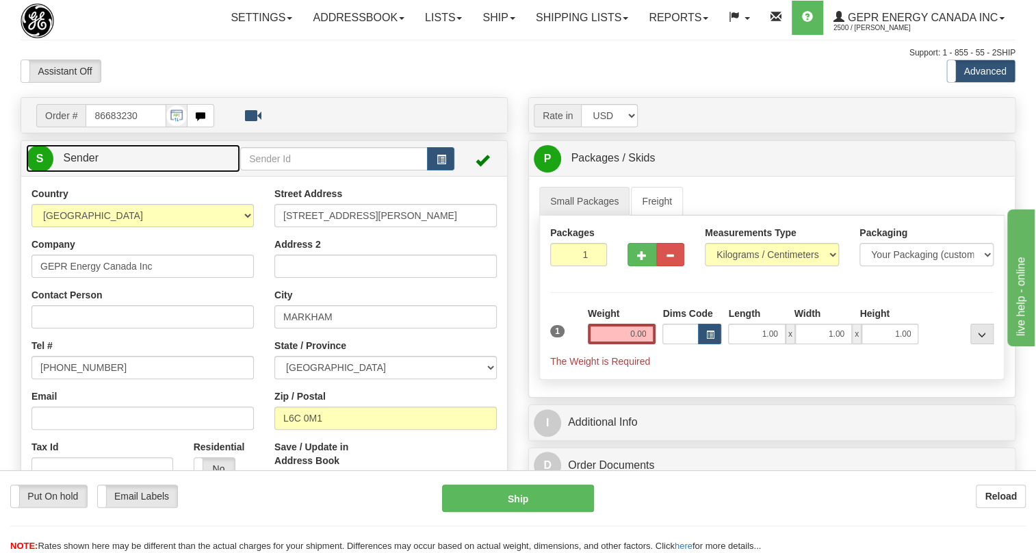
click at [89, 164] on span "Sender" at bounding box center [81, 158] width 36 height 12
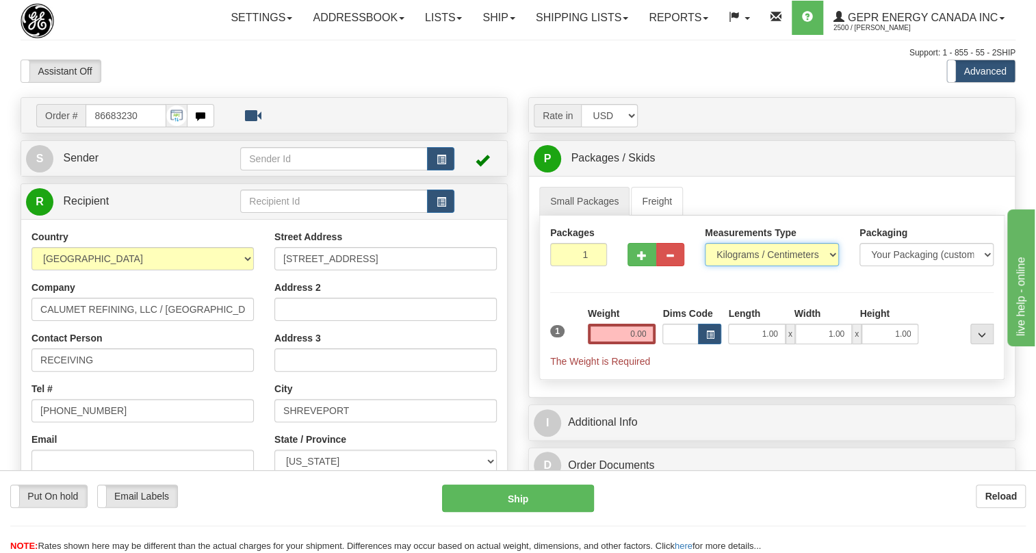
click at [735, 266] on select "Pounds / Inches Kilograms / Centimeters" at bounding box center [772, 254] width 134 height 23
select select "0"
click at [705, 266] on select "Pounds / Inches Kilograms / Centimeters" at bounding box center [772, 254] width 134 height 23
click at [641, 344] on input "0.00" at bounding box center [622, 334] width 68 height 21
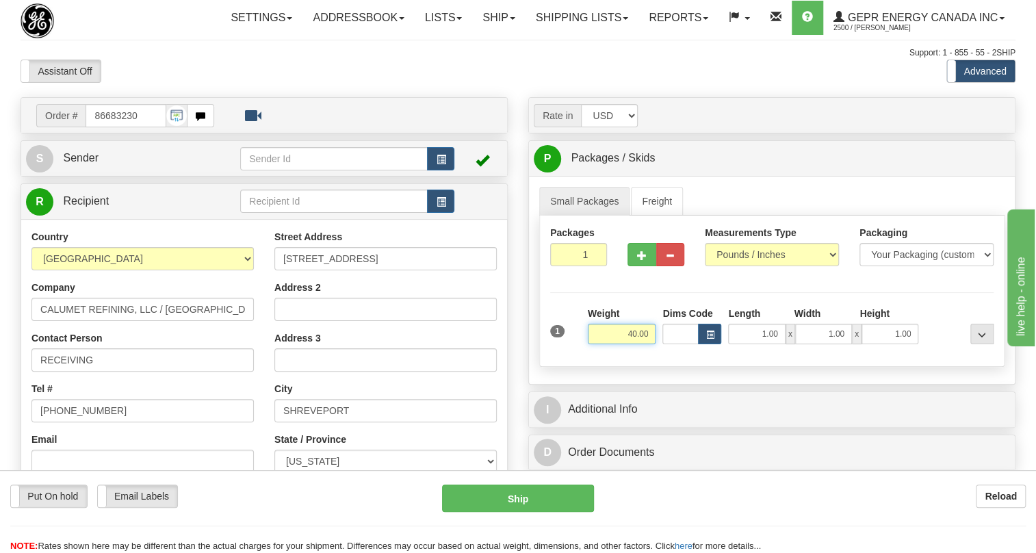
type input "40.00"
click at [571, 266] on input "1" at bounding box center [578, 254] width 57 height 23
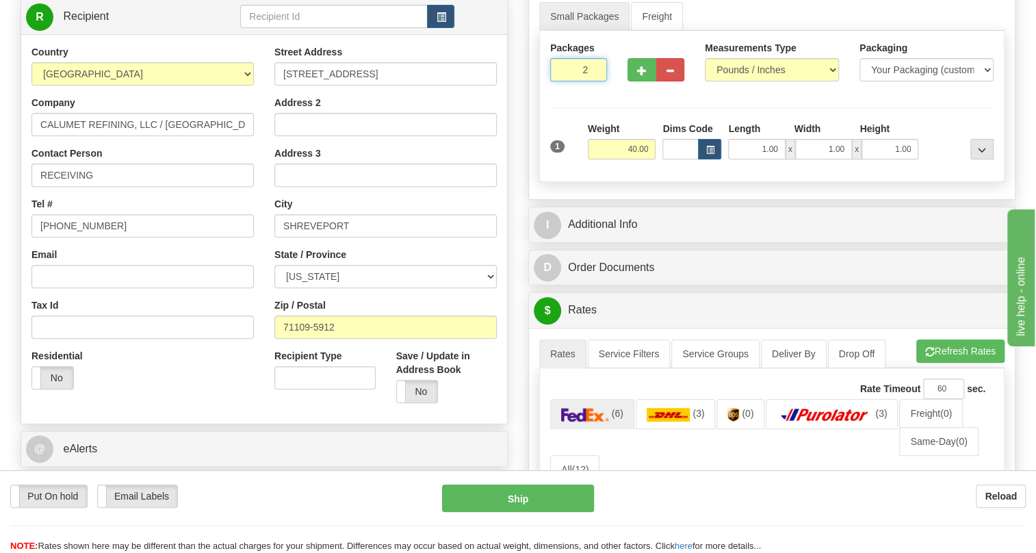
scroll to position [186, 0]
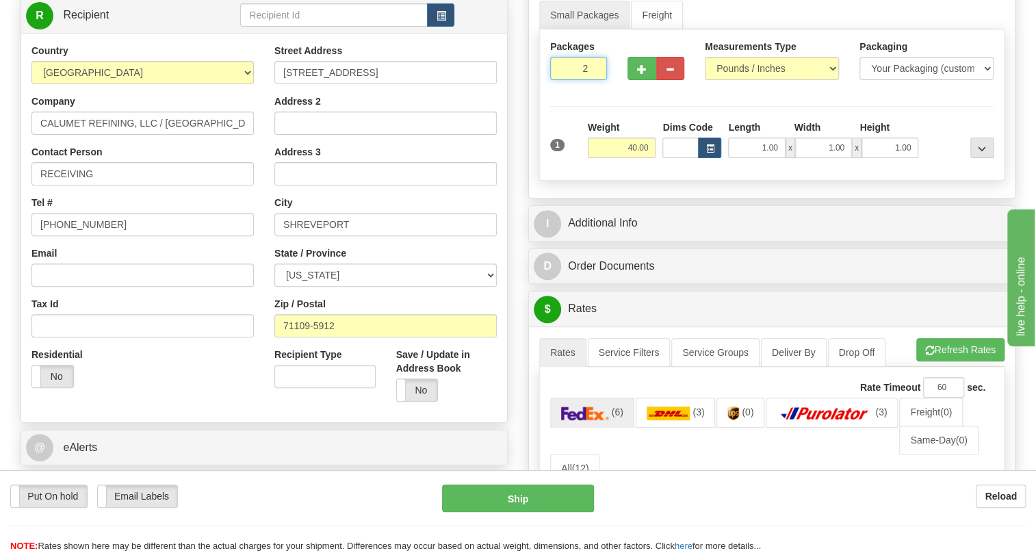
type input "2"
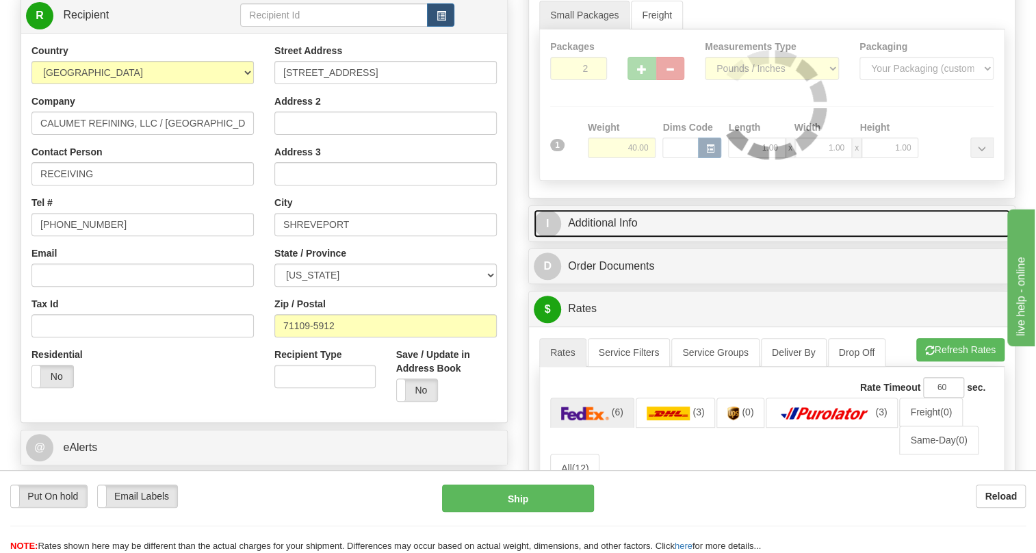
click at [608, 237] on link "I Additional Info" at bounding box center [772, 223] width 476 height 28
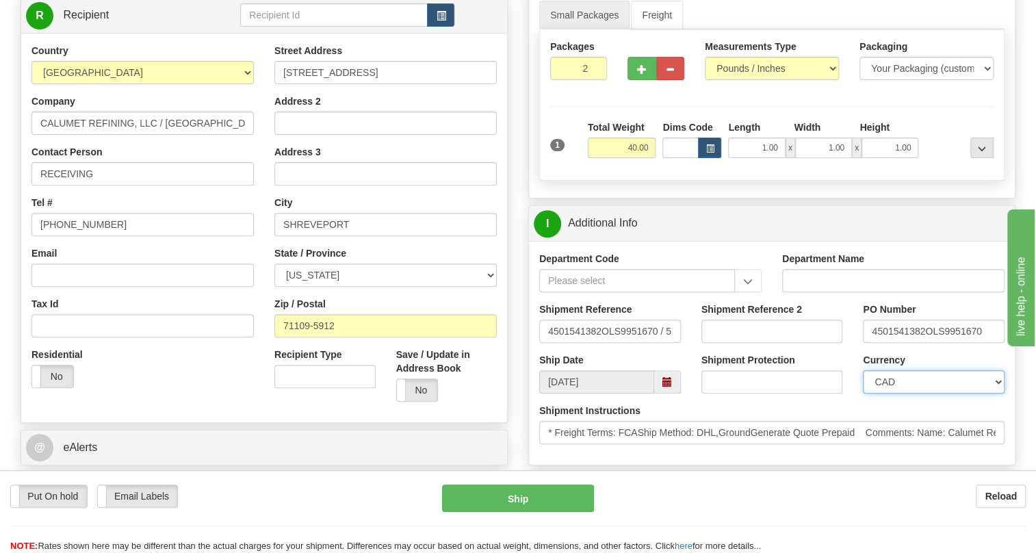
click at [918, 394] on select "CAD USD EUR ZAR [PERSON_NAME] ARN AUD AUS AWG BBD BFR BGN BHD BMD BND BRC BRL C…" at bounding box center [934, 381] width 142 height 23
select select "1"
click at [863, 394] on select "CAD USD EUR ZAR [PERSON_NAME] ARN AUD AUS AWG BBD BFR BGN BHD BMD BND BRC BRL C…" at bounding box center [934, 381] width 142 height 23
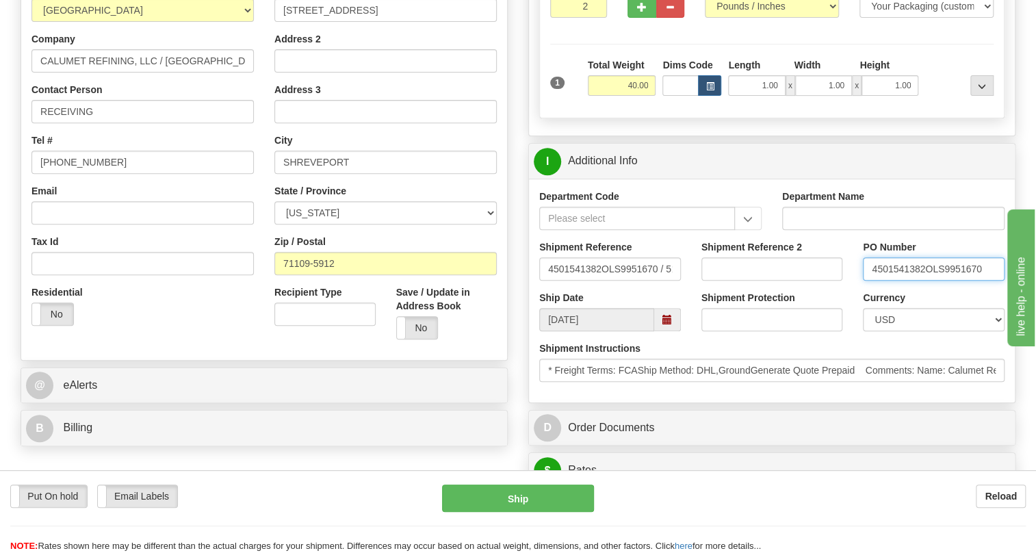
drag, startPoint x: 924, startPoint y: 298, endPoint x: 872, endPoint y: 300, distance: 52.1
click at [872, 281] on input "4501541382OLS9951670" at bounding box center [934, 268] width 142 height 23
click at [106, 123] on input "RECEIVING" at bounding box center [142, 111] width 222 height 23
paste input "4501541382"
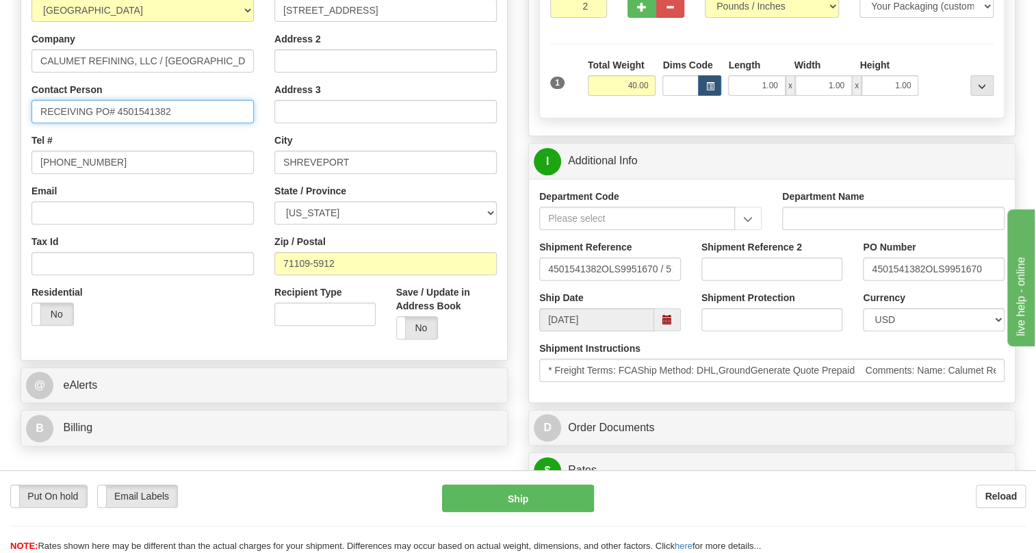
type input "RECEIVING PO# 4501541382"
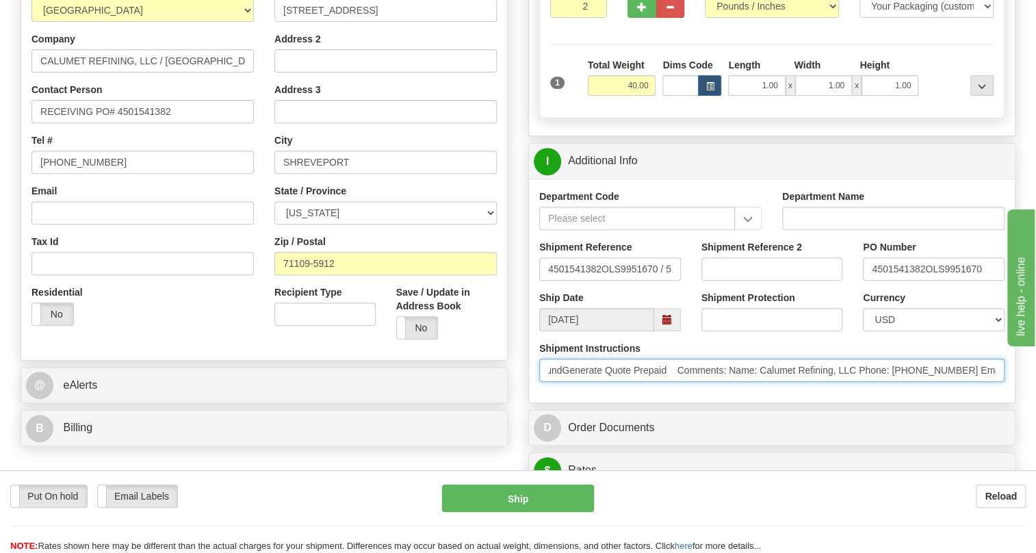
scroll to position [0, 218]
drag, startPoint x: 887, startPoint y: 400, endPoint x: 791, endPoint y: 392, distance: 96.1
click at [791, 382] on input "* Freight Terms: FCAShip Method: DHL,GroundGenerate Quote Prepaid Comments: Nam…" at bounding box center [771, 370] width 465 height 23
click at [924, 382] on input "* Freight Terms: FCAShip Method: DHL,GroundGenerate Quote Prepaid Comments: Nam…" at bounding box center [771, 370] width 465 height 23
drag, startPoint x: 924, startPoint y: 400, endPoint x: 864, endPoint y: 403, distance: 60.3
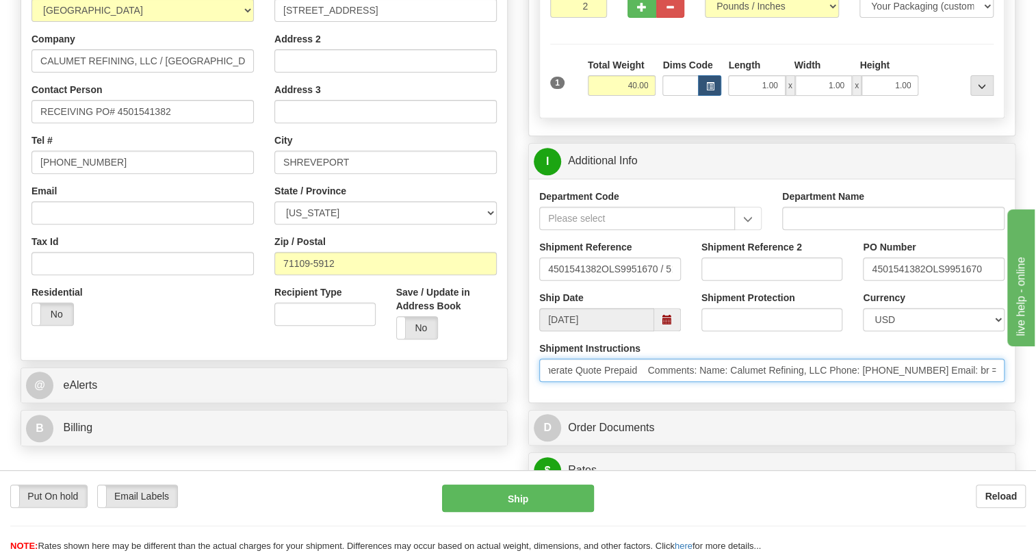
click at [864, 382] on input "* Freight Terms: FCAShip Method: DHL,GroundGenerate Quote Prepaid Comments: Nam…" at bounding box center [771, 370] width 465 height 23
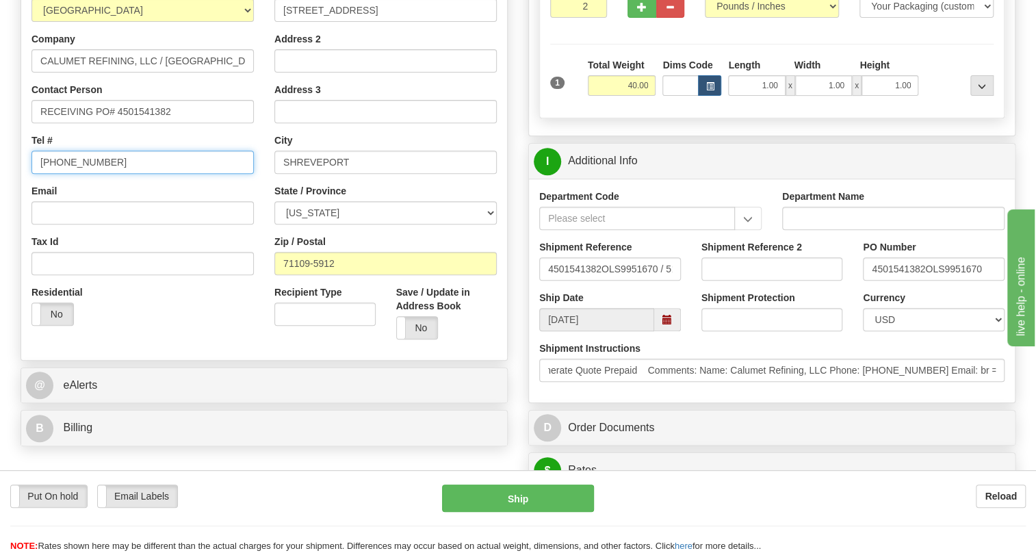
click at [81, 174] on input "[PHONE_NUMBER]" at bounding box center [142, 162] width 222 height 23
paste input "318.751.6270"
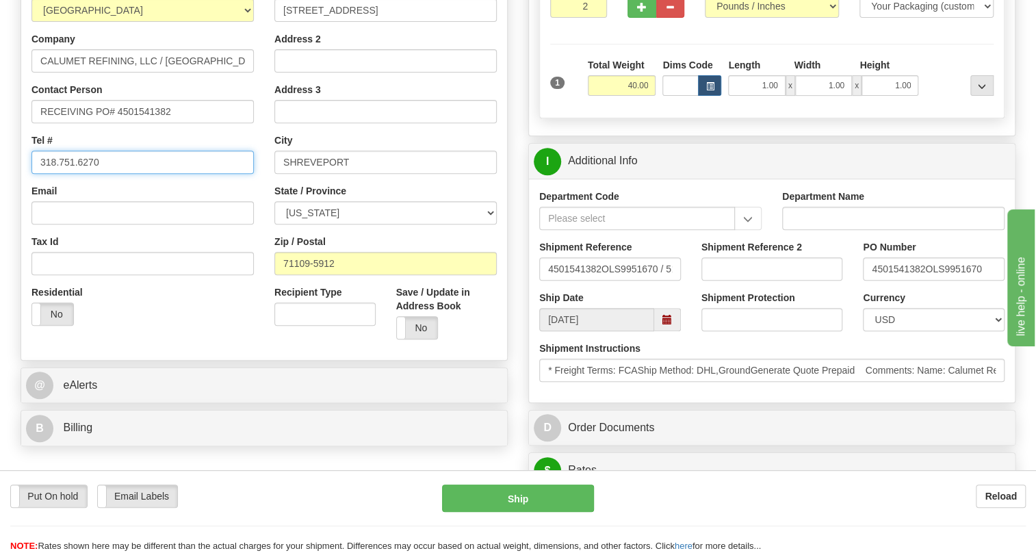
type input "318.751.6270"
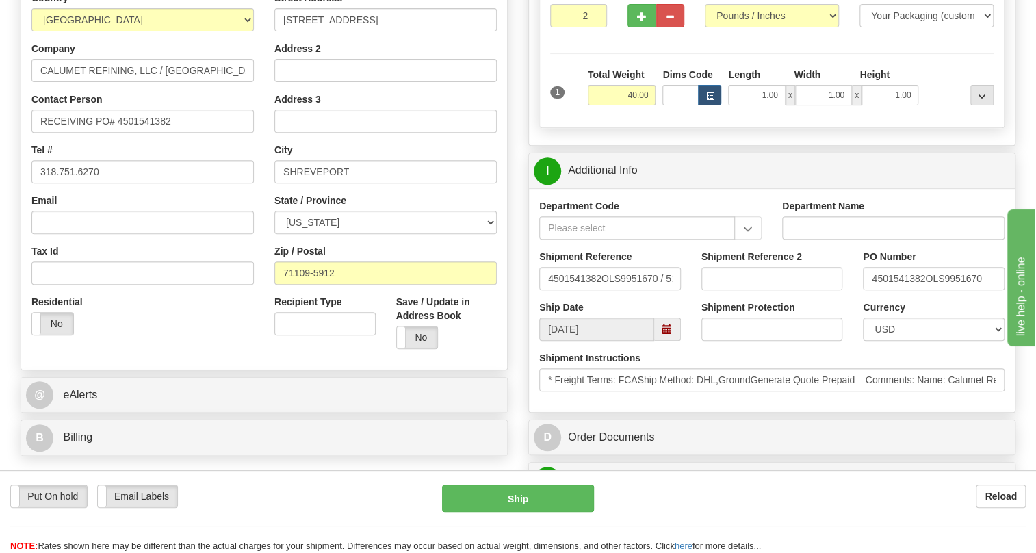
scroll to position [62, 0]
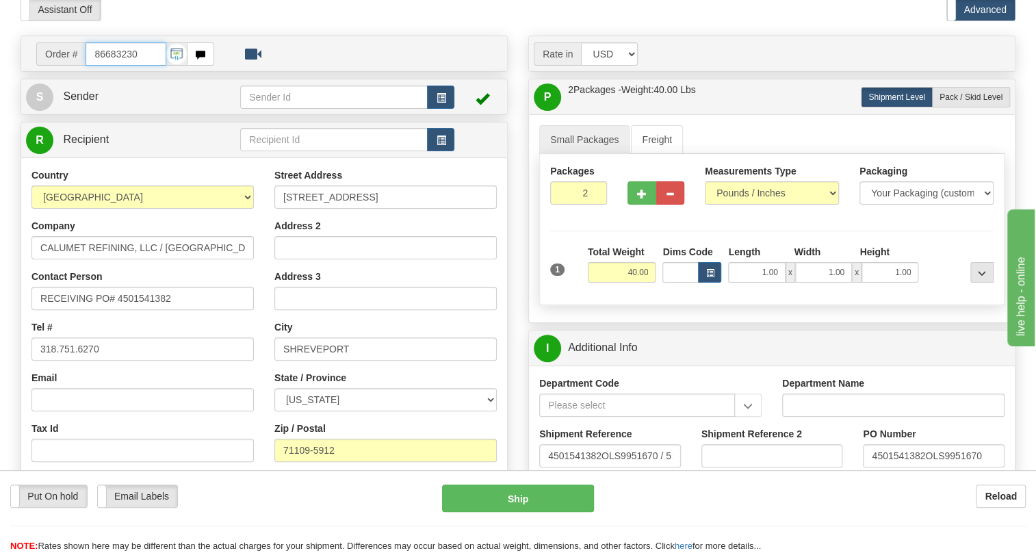
click at [118, 66] on input "86683230" at bounding box center [126, 53] width 81 height 23
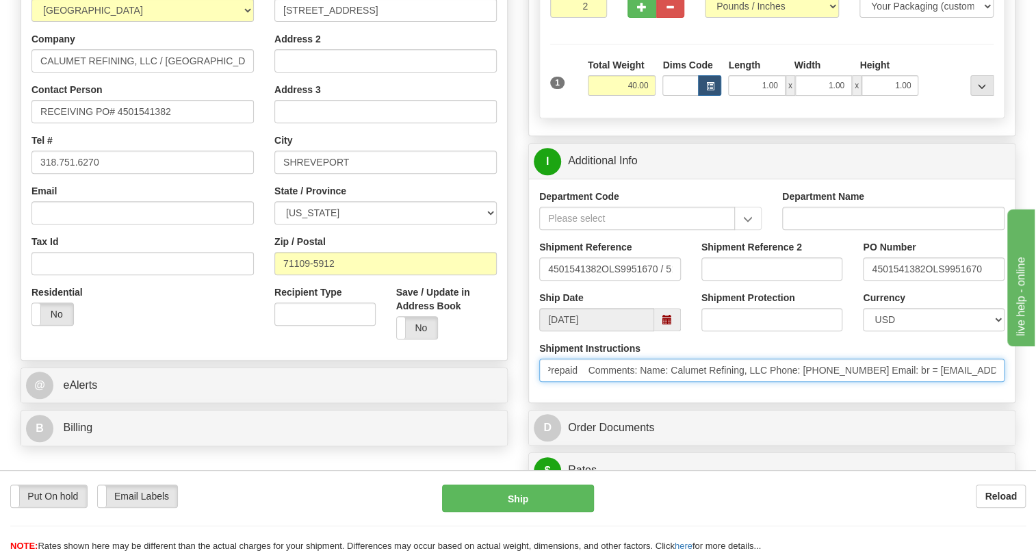
scroll to position [0, 698]
drag, startPoint x: 876, startPoint y: 400, endPoint x: 1044, endPoint y: 400, distance: 168.4
click at [1035, 305] on html "Training Course Close Toggle navigation Settings Shipping Preferences New Sende…" at bounding box center [518, 28] width 1036 height 553
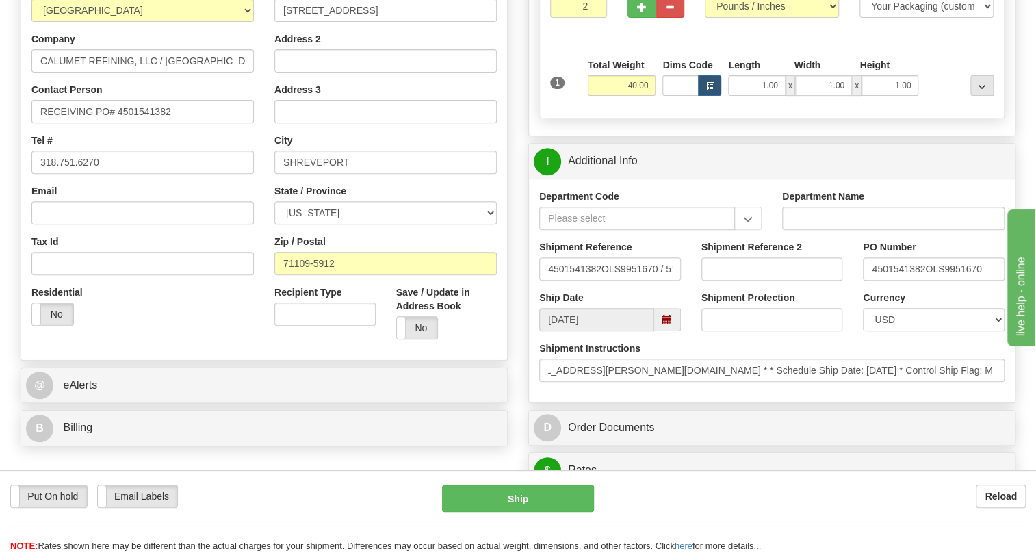
scroll to position [0, 0]
click at [877, 402] on div "Department Code Department Name Shipment Reference 4501541382OLS9951670 / 51850…" at bounding box center [772, 291] width 486 height 224
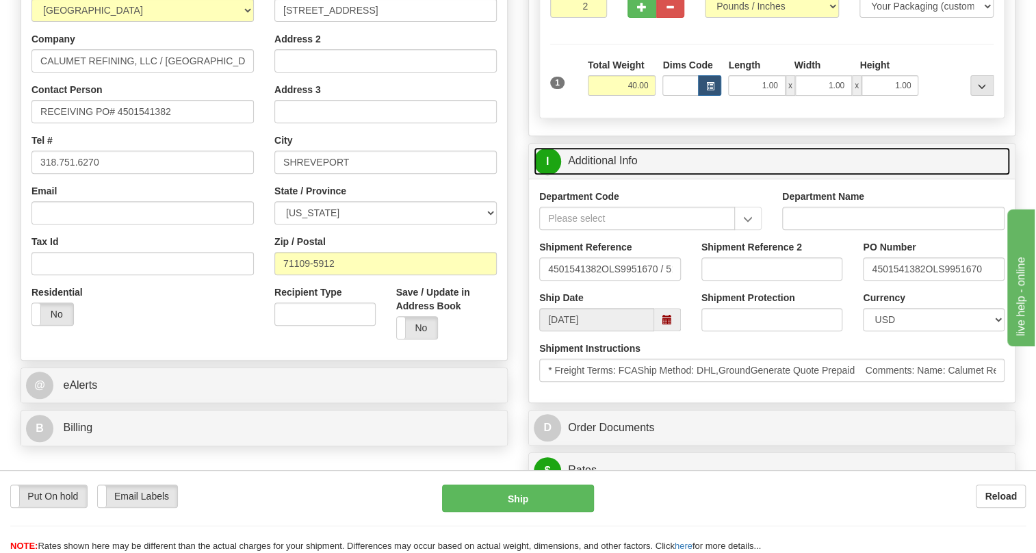
click at [613, 175] on link "I Additional Info" at bounding box center [772, 161] width 476 height 28
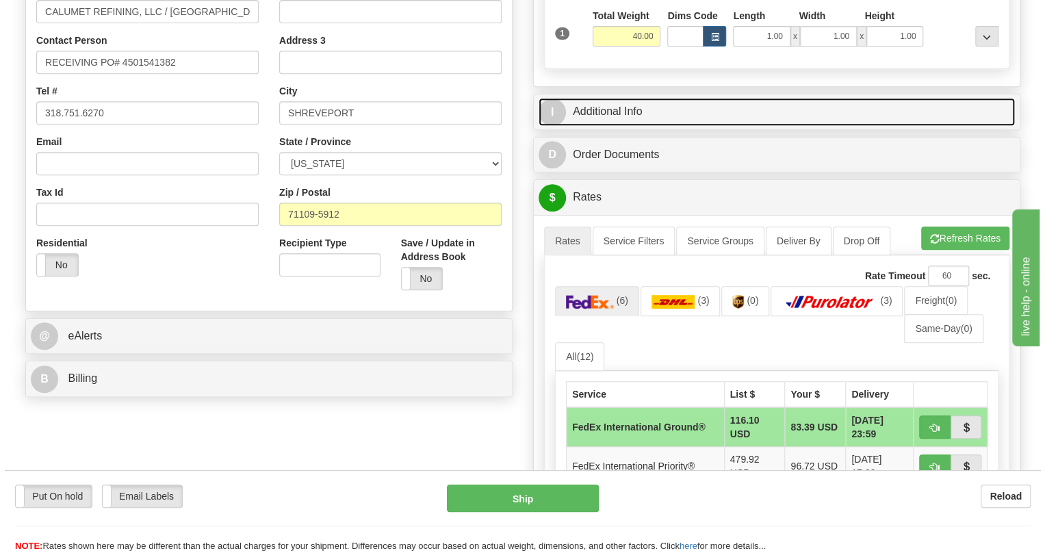
scroll to position [373, 0]
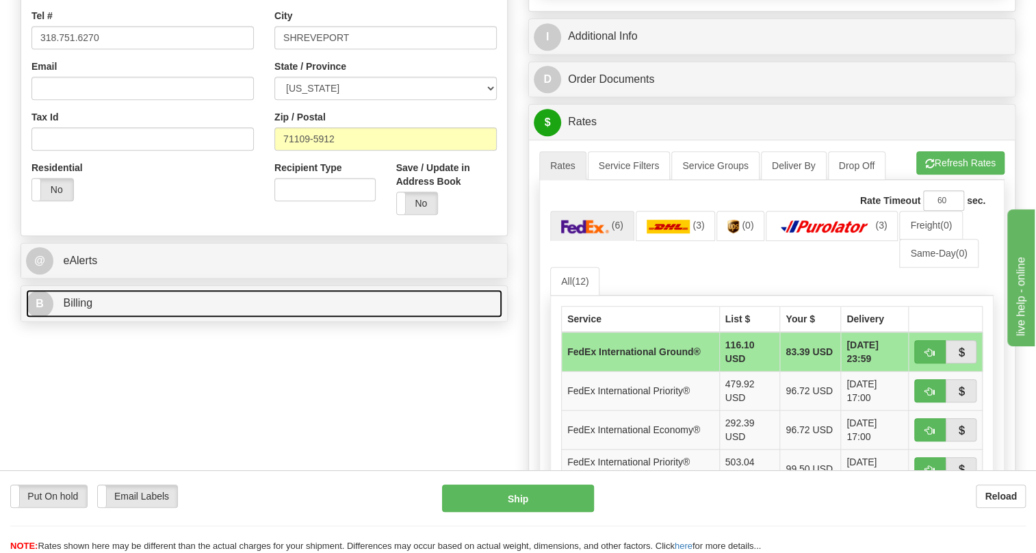
click at [79, 309] on span "Billing" at bounding box center [77, 303] width 29 height 12
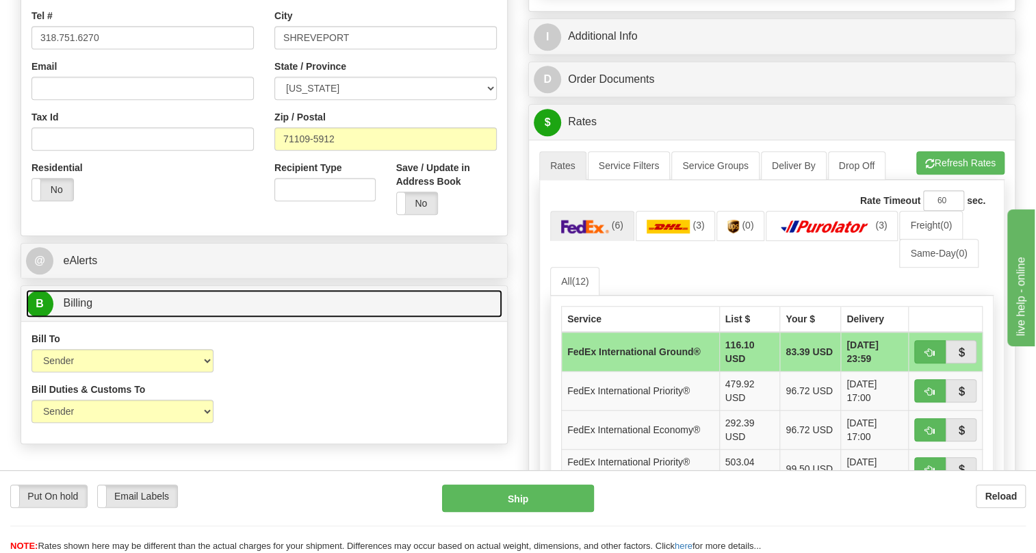
click at [79, 309] on span "Billing" at bounding box center [77, 303] width 29 height 12
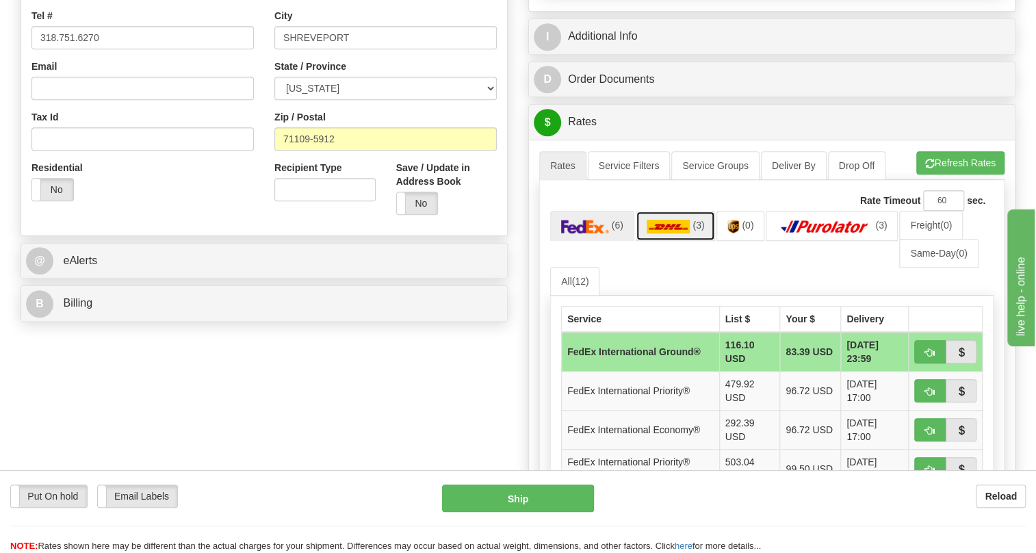
click at [670, 233] on img at bounding box center [669, 227] width 44 height 14
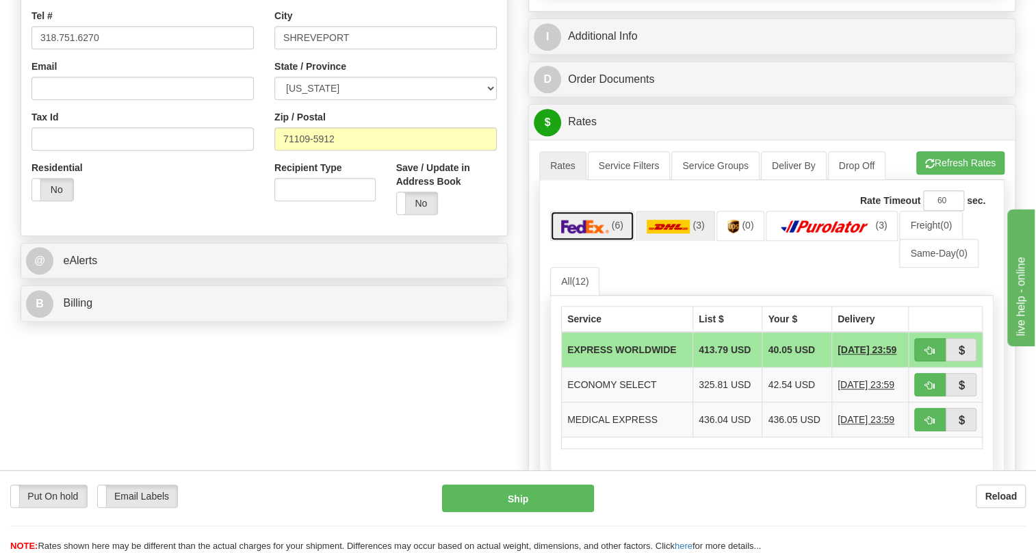
click at [589, 233] on img at bounding box center [585, 227] width 48 height 14
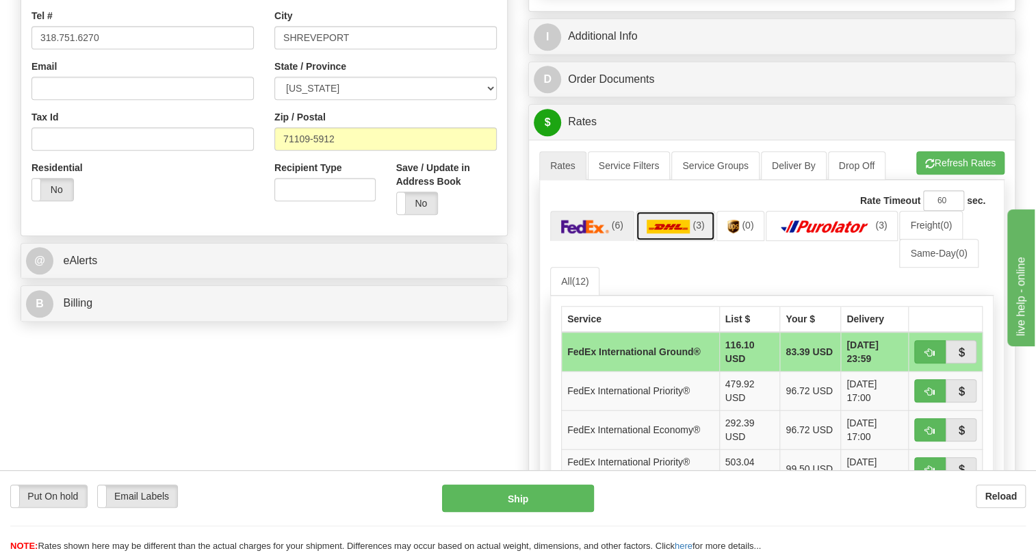
click at [672, 233] on img at bounding box center [669, 227] width 44 height 14
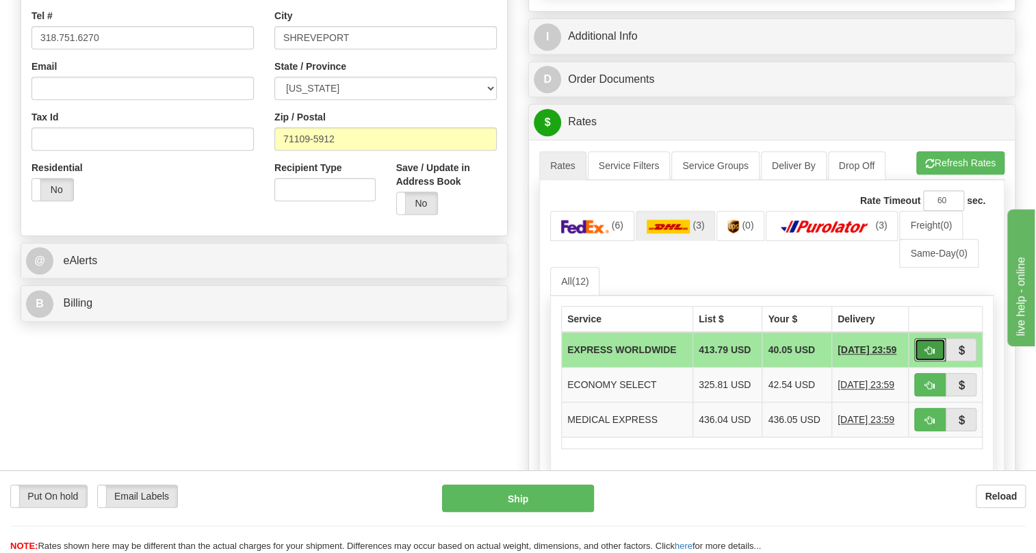
click at [929, 355] on span "button" at bounding box center [930, 350] width 10 height 9
type input "P"
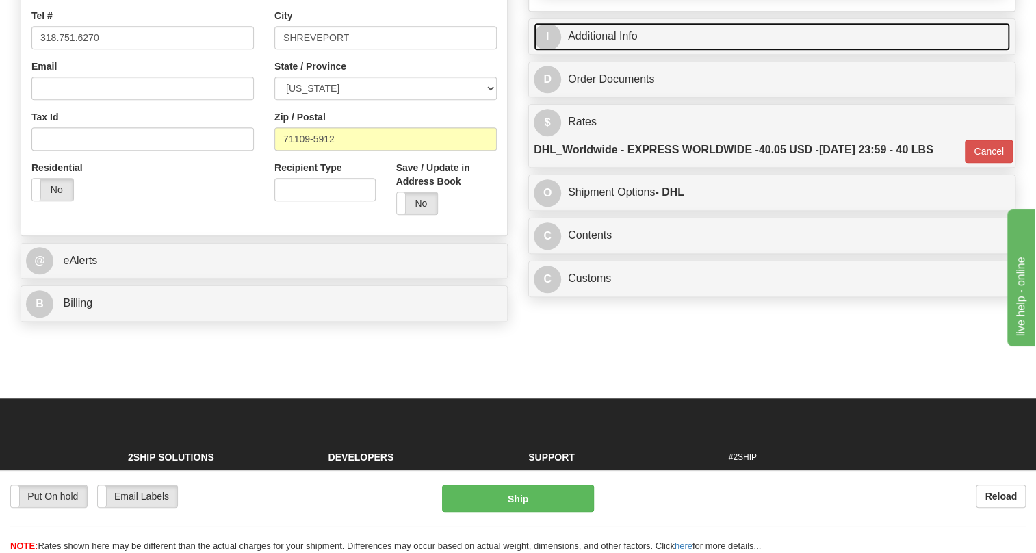
click at [607, 51] on link "I Additional Info" at bounding box center [772, 37] width 476 height 28
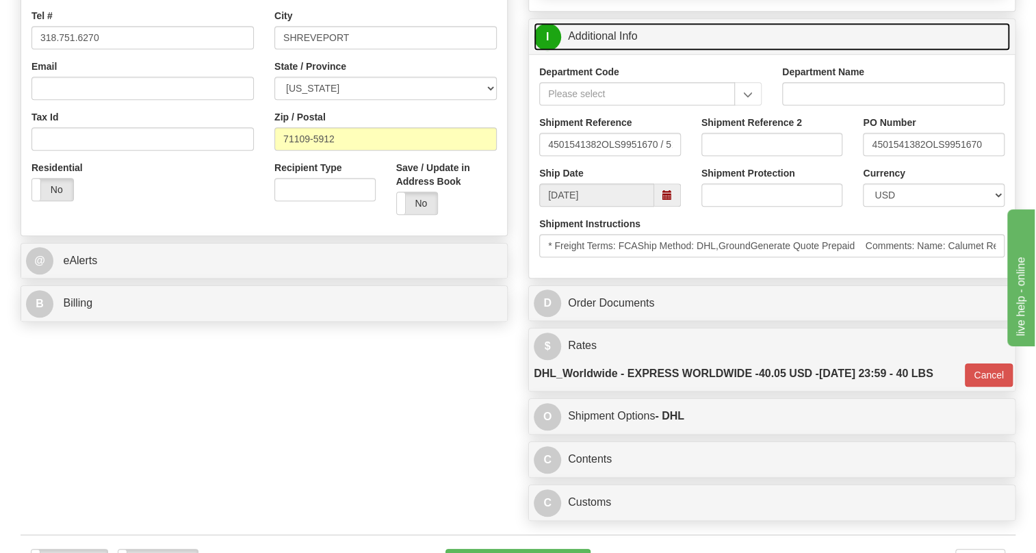
click at [608, 51] on link "I Additional Info" at bounding box center [772, 37] width 476 height 28
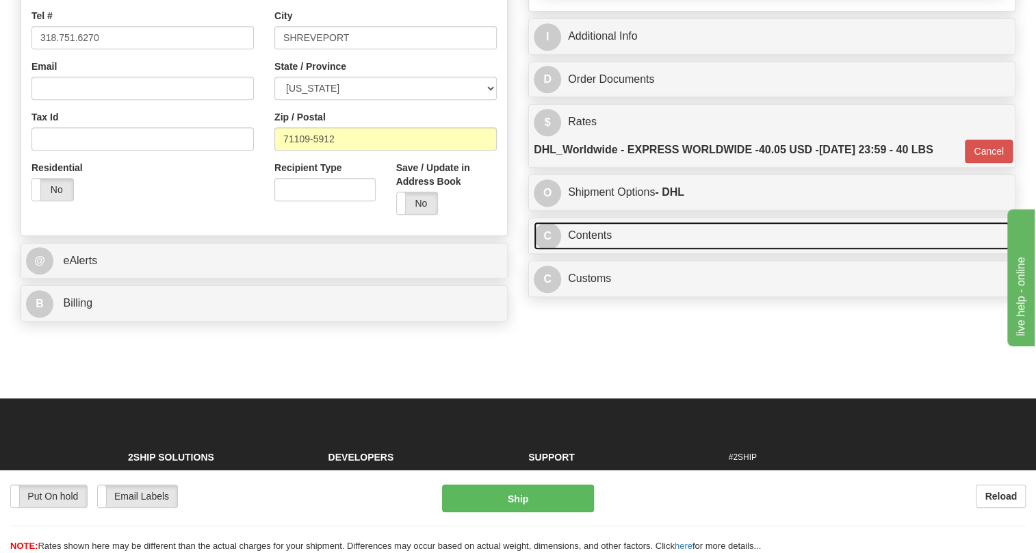
click at [593, 250] on link "C Contents" at bounding box center [772, 236] width 476 height 28
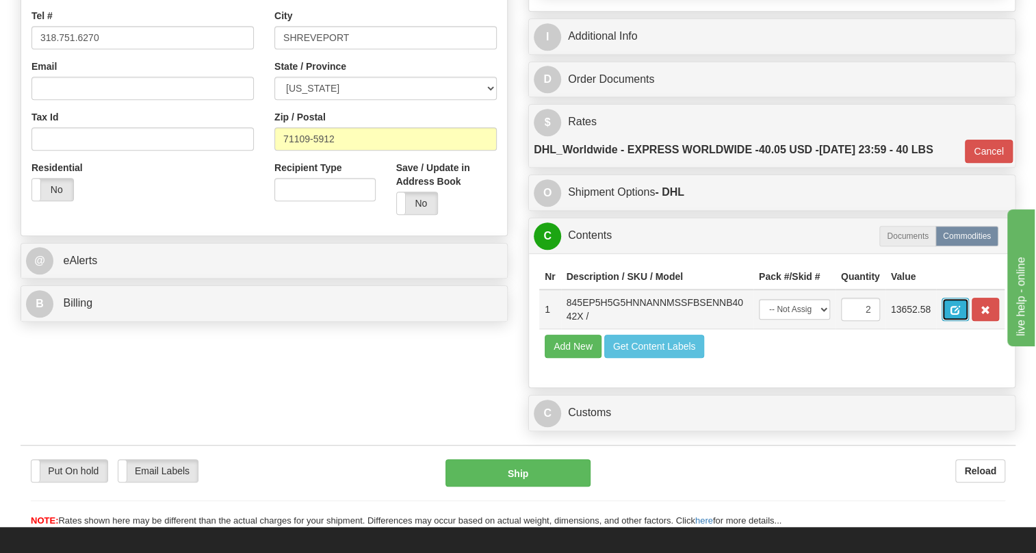
click at [957, 315] on span "button" at bounding box center [956, 310] width 10 height 9
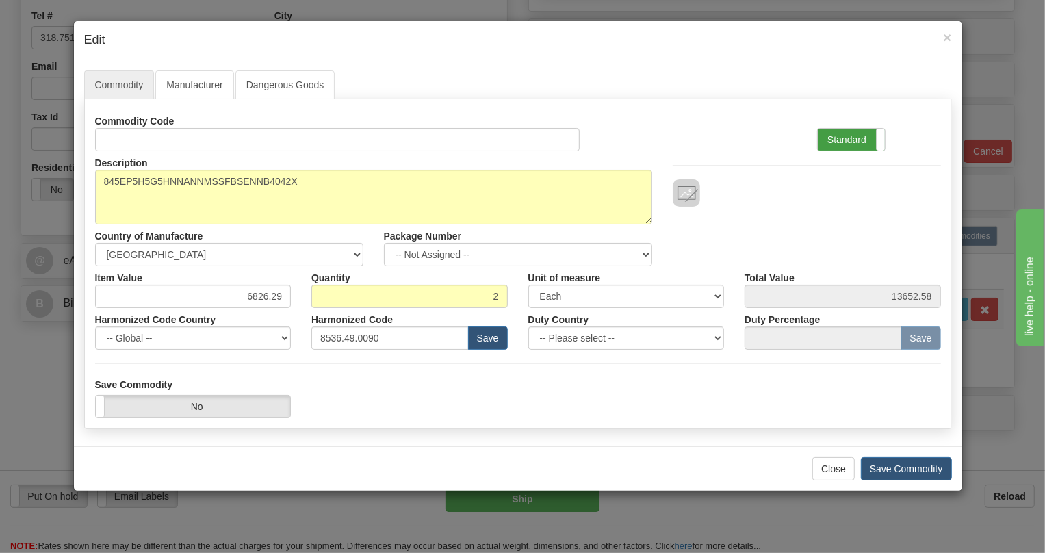
click at [845, 136] on label "Standard" at bounding box center [851, 140] width 67 height 22
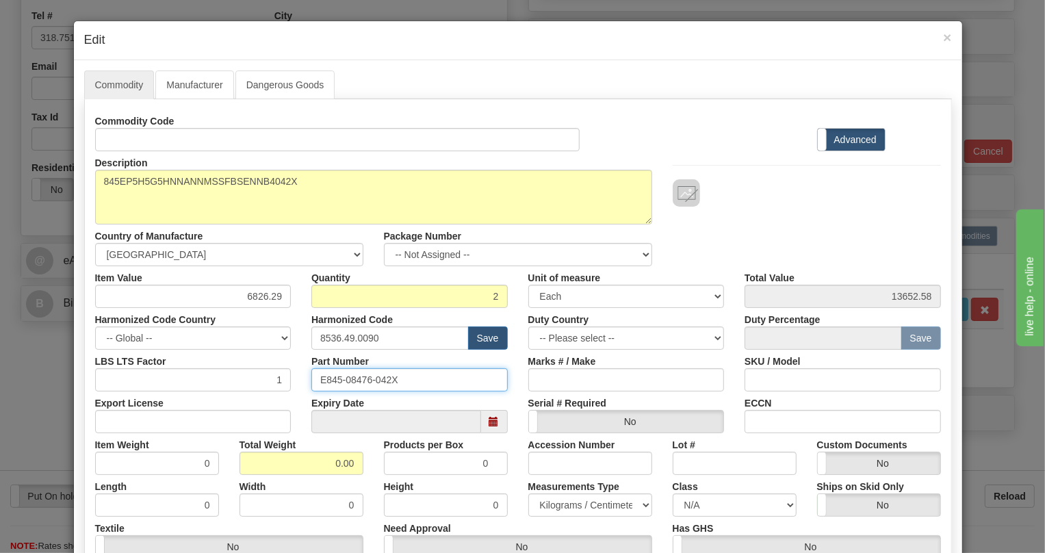
click at [350, 378] on input "E845-08476-042X" at bounding box center [409, 379] width 196 height 23
click at [327, 467] on input "0.00" at bounding box center [302, 463] width 124 height 23
type input "1.00"
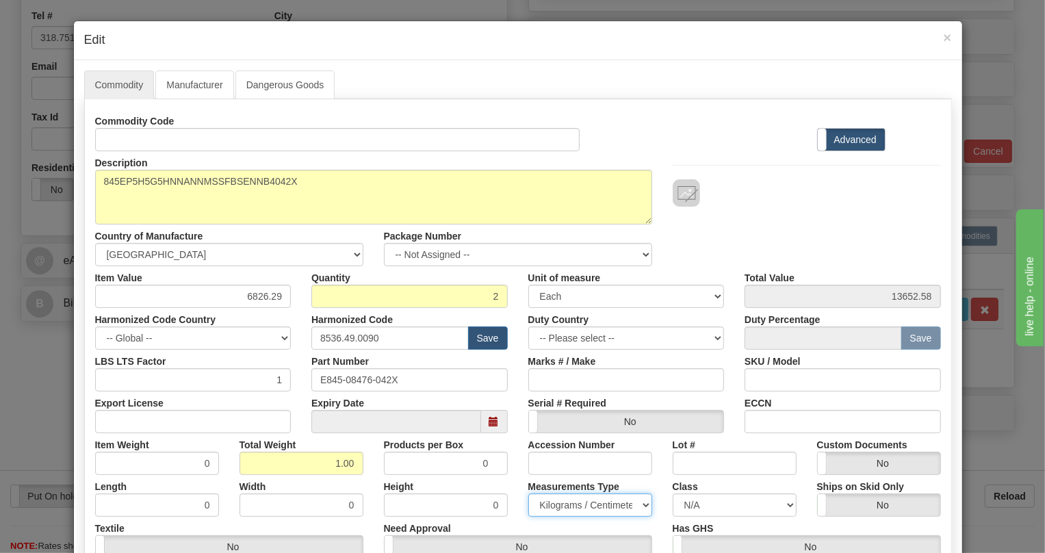
type input "0.5000"
click at [582, 506] on select "Pounds / Inches Kilograms / Centimeters" at bounding box center [590, 504] width 124 height 23
select select "0"
click at [528, 493] on select "Pounds / Inches Kilograms / Centimeters" at bounding box center [590, 504] width 124 height 23
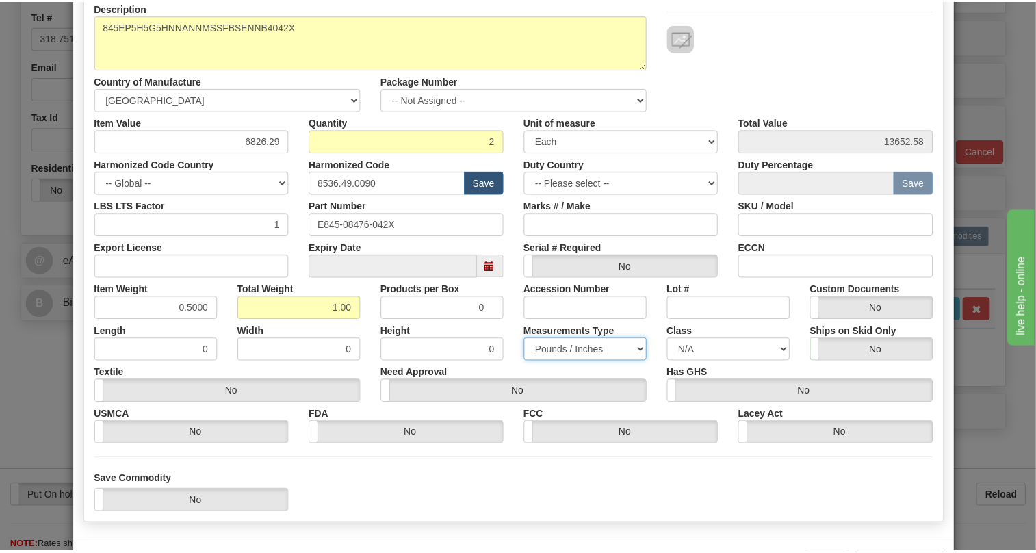
scroll to position [186, 0]
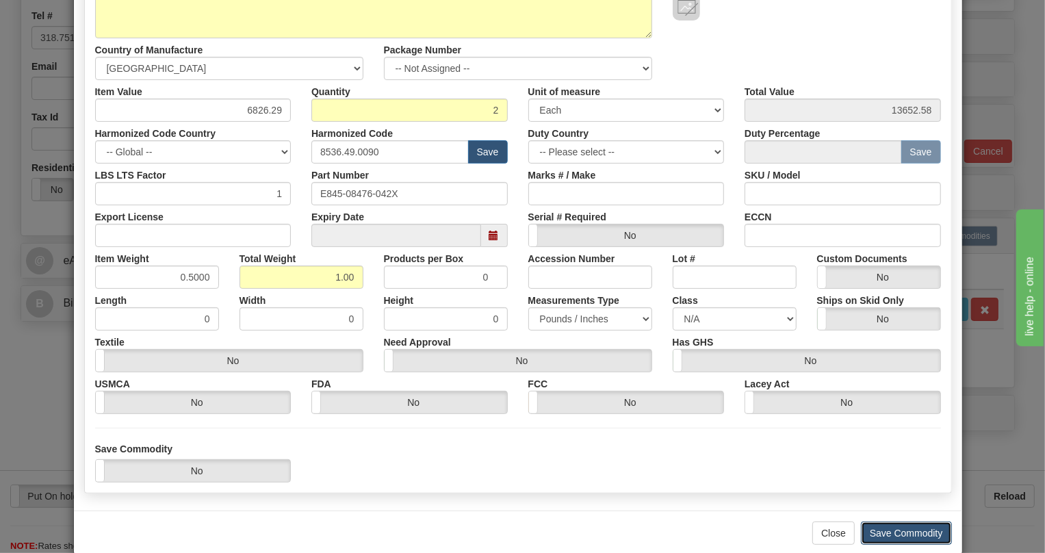
click at [900, 534] on button "Save Commodity" at bounding box center [906, 532] width 91 height 23
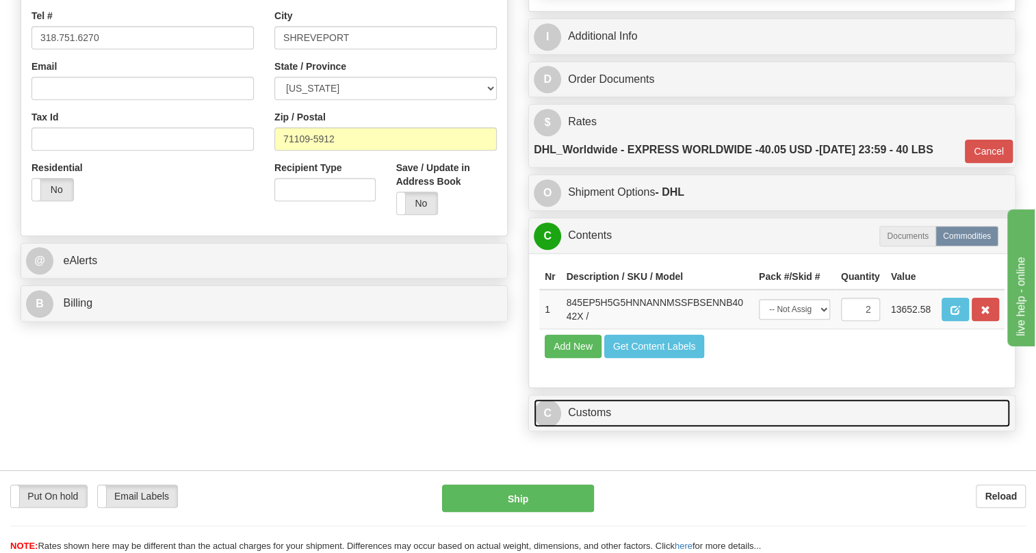
drag, startPoint x: 595, startPoint y: 443, endPoint x: 720, endPoint y: 417, distance: 128.0
click at [595, 427] on link "C Customs" at bounding box center [772, 413] width 476 height 28
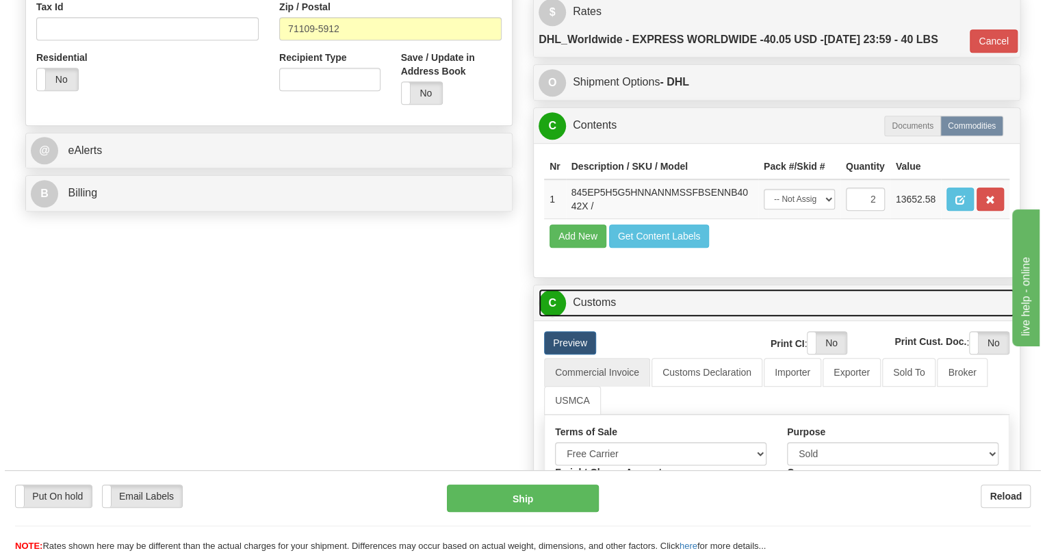
scroll to position [498, 0]
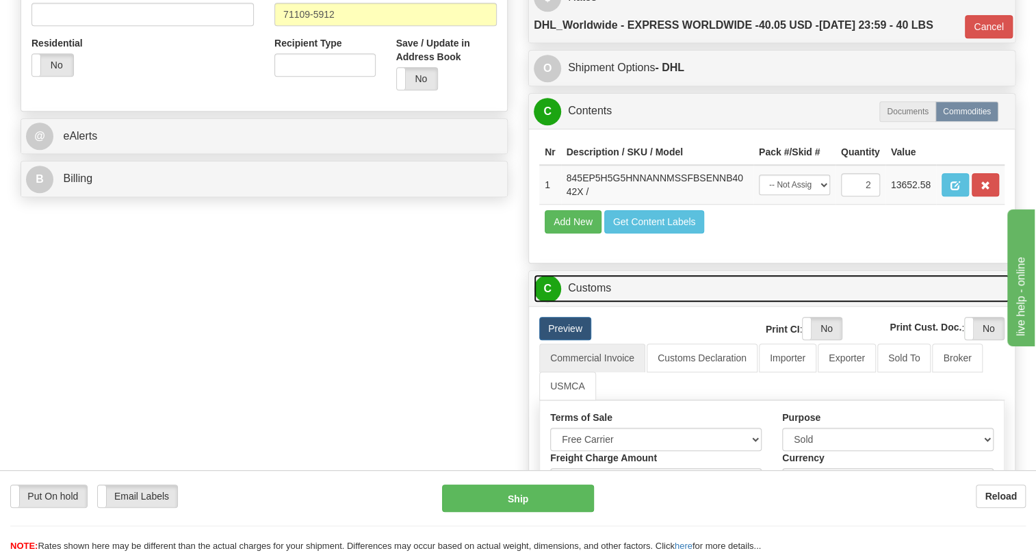
click at [598, 302] on link "C Customs" at bounding box center [772, 288] width 476 height 28
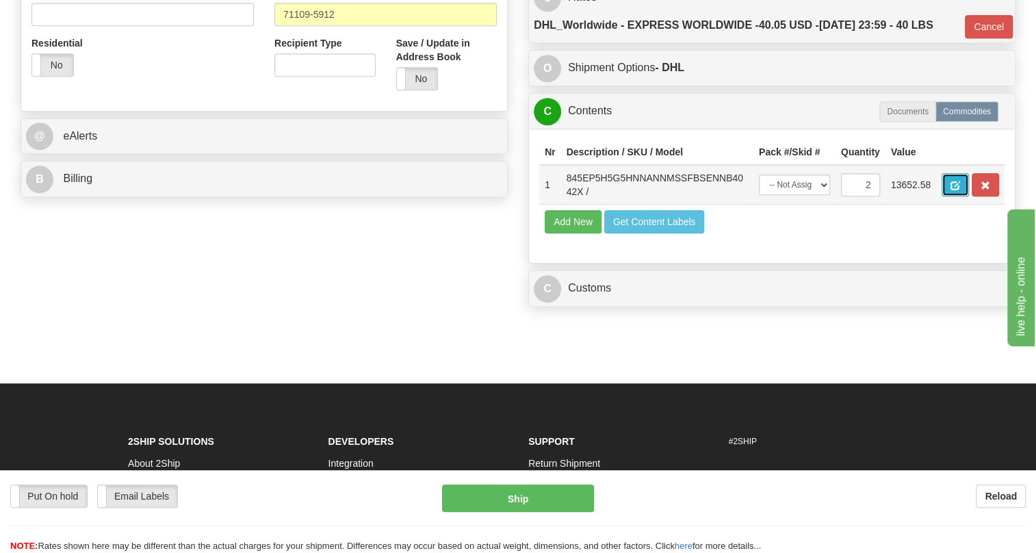
click at [958, 190] on span "button" at bounding box center [956, 185] width 10 height 9
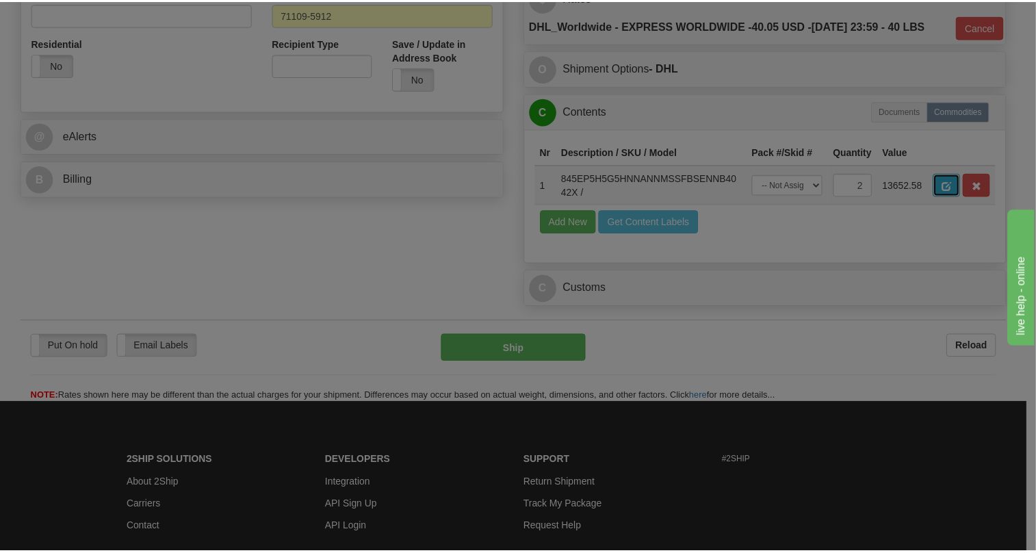
scroll to position [0, 0]
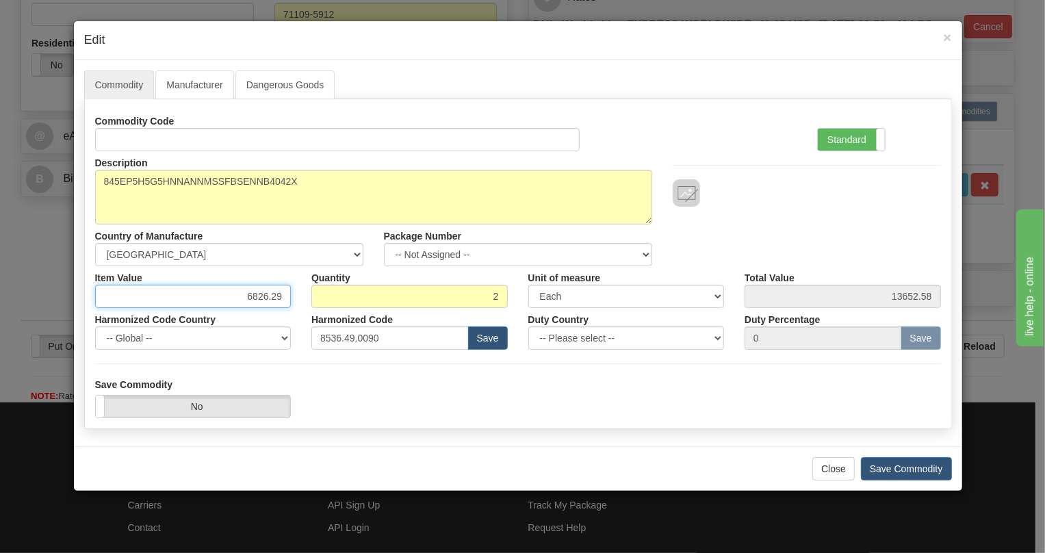
click at [270, 297] on input "6826.29" at bounding box center [193, 296] width 196 height 23
type input "4486.74"
type input "8973.48"
click at [899, 469] on button "Save Commodity" at bounding box center [906, 468] width 91 height 23
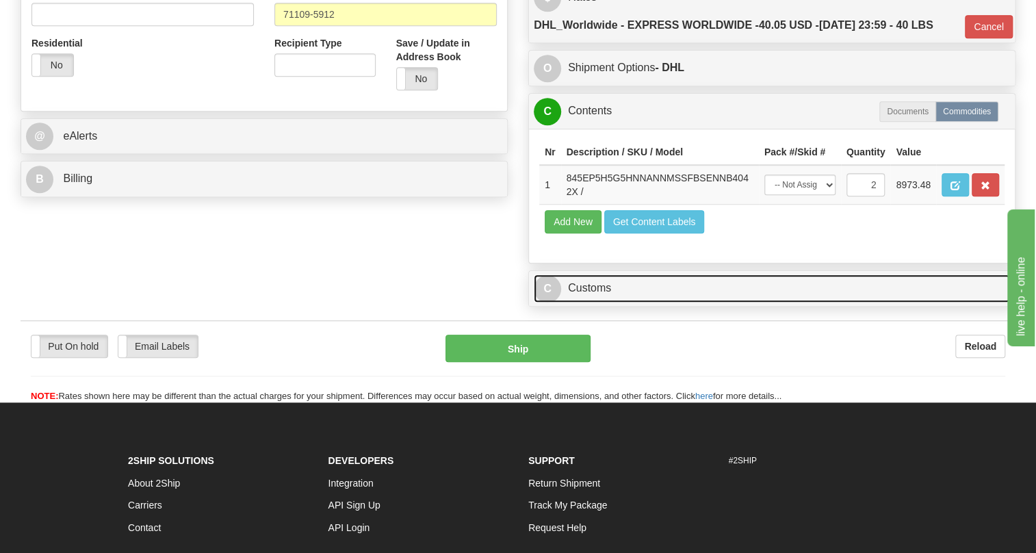
click at [593, 302] on link "C Customs" at bounding box center [772, 288] width 476 height 28
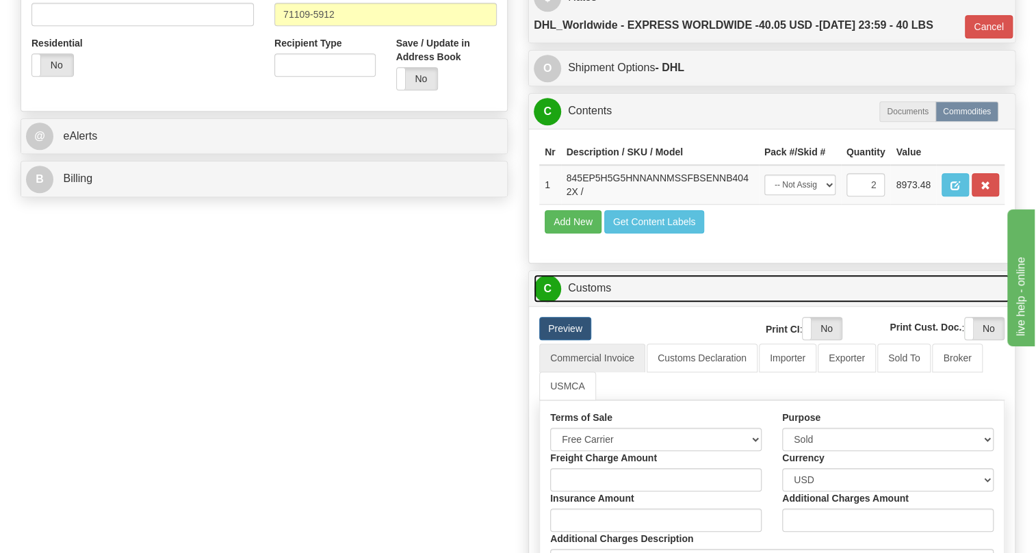
click at [593, 302] on link "C Customs" at bounding box center [772, 288] width 476 height 28
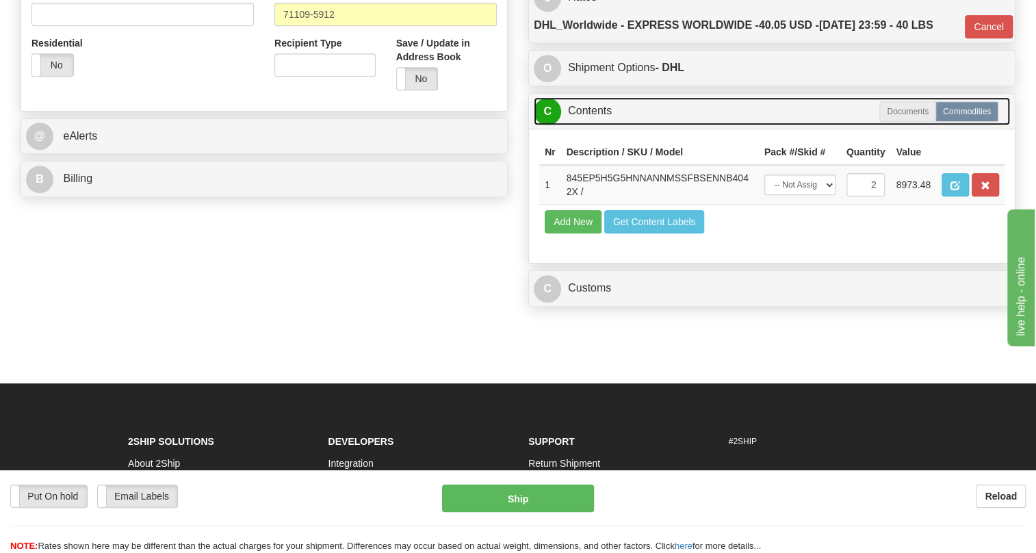
click at [587, 125] on link "C Contents" at bounding box center [772, 111] width 476 height 28
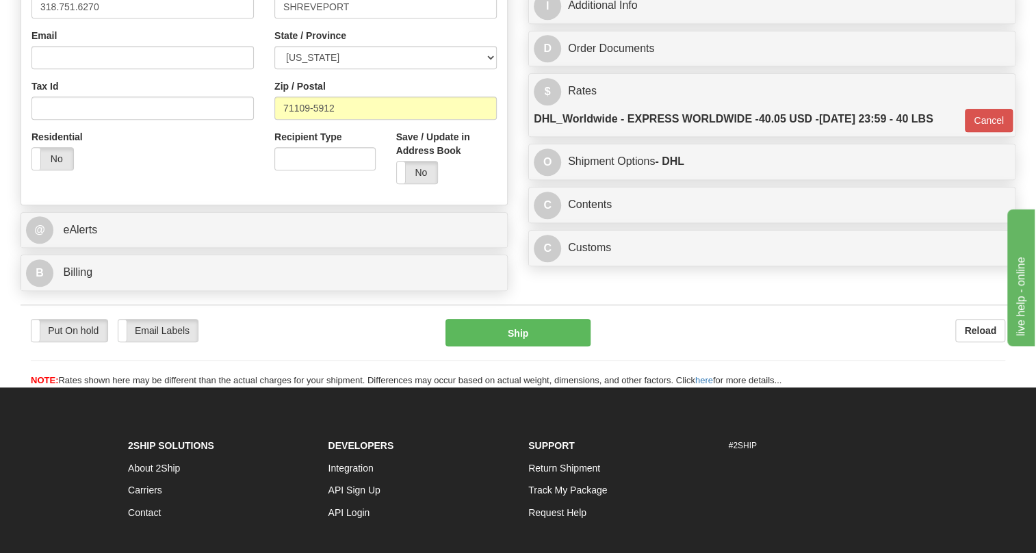
scroll to position [311, 0]
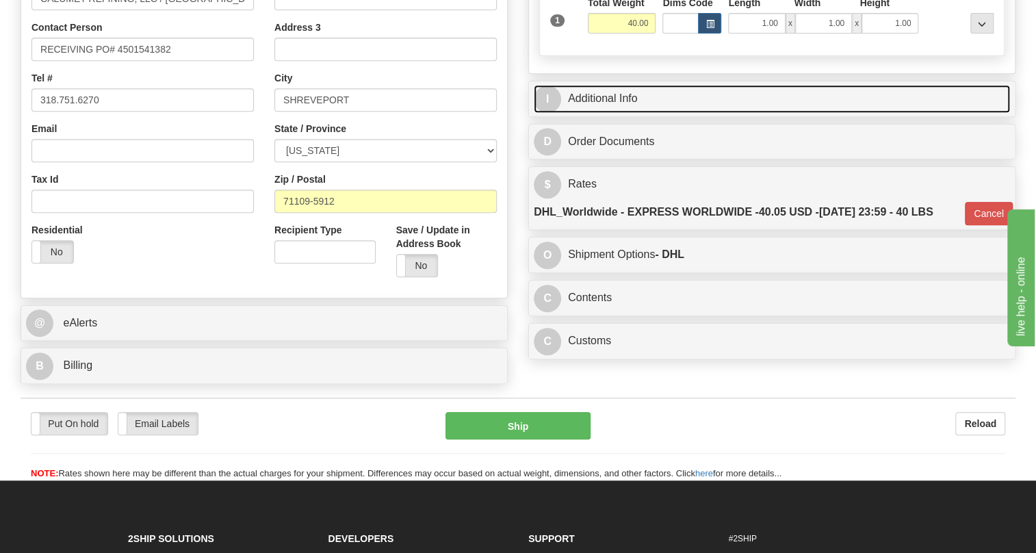
click at [602, 113] on link "I Additional Info" at bounding box center [772, 99] width 476 height 28
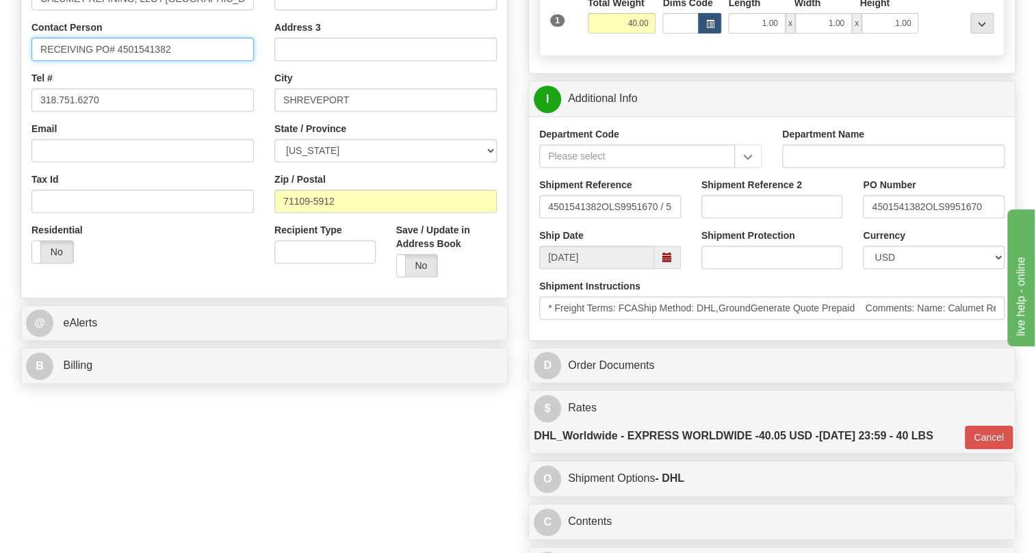
click at [90, 61] on input "RECEIVING PO# 4501541382" at bounding box center [142, 49] width 222 height 23
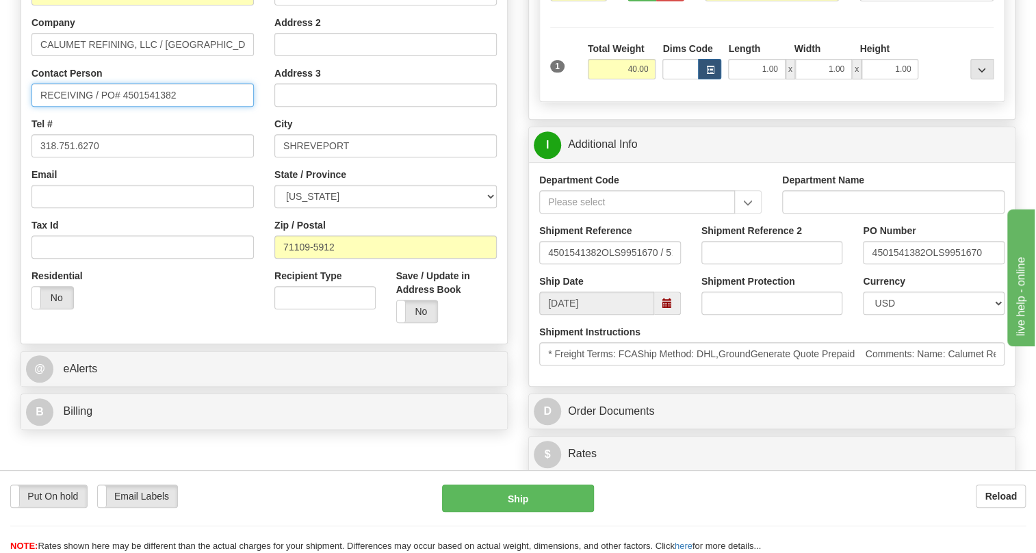
scroll to position [186, 0]
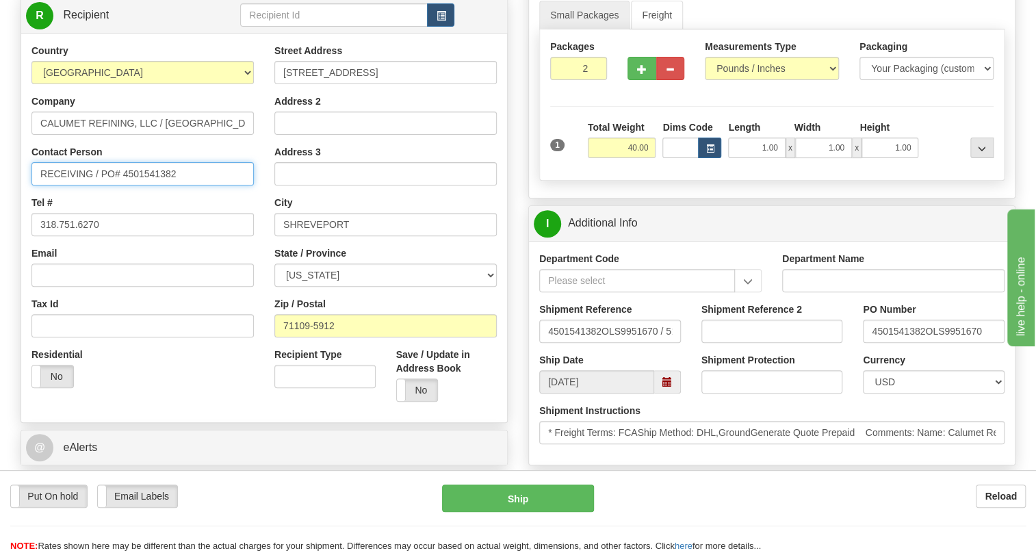
type input "RECEIVING / PO# 4501541382"
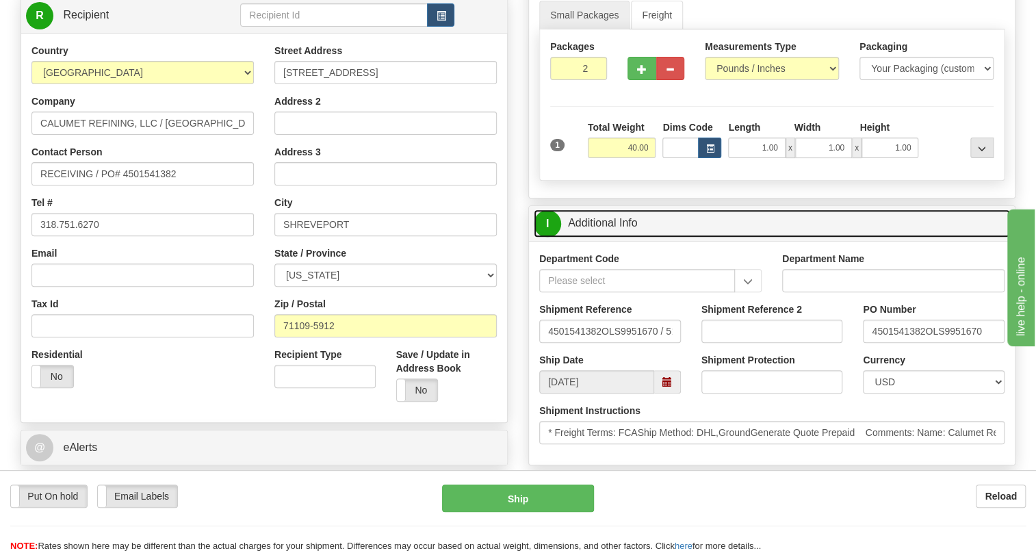
click at [608, 237] on link "I Additional Info" at bounding box center [772, 223] width 476 height 28
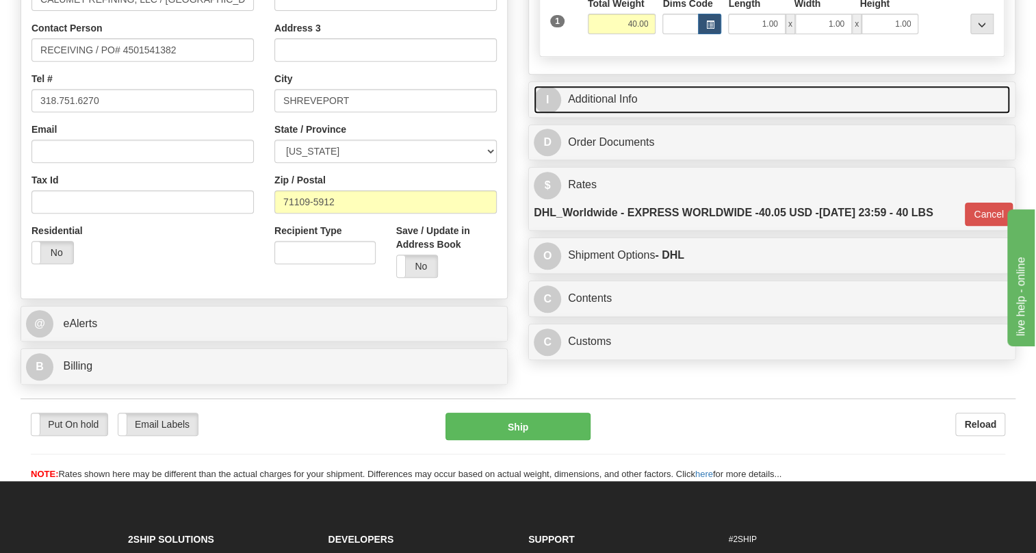
scroll to position [311, 0]
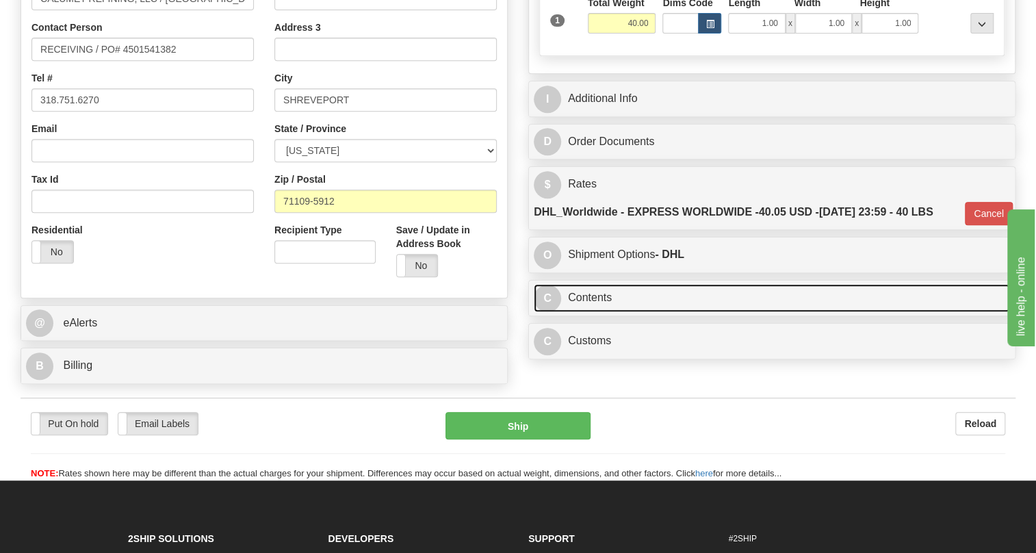
click at [574, 312] on link "C Contents" at bounding box center [772, 298] width 476 height 28
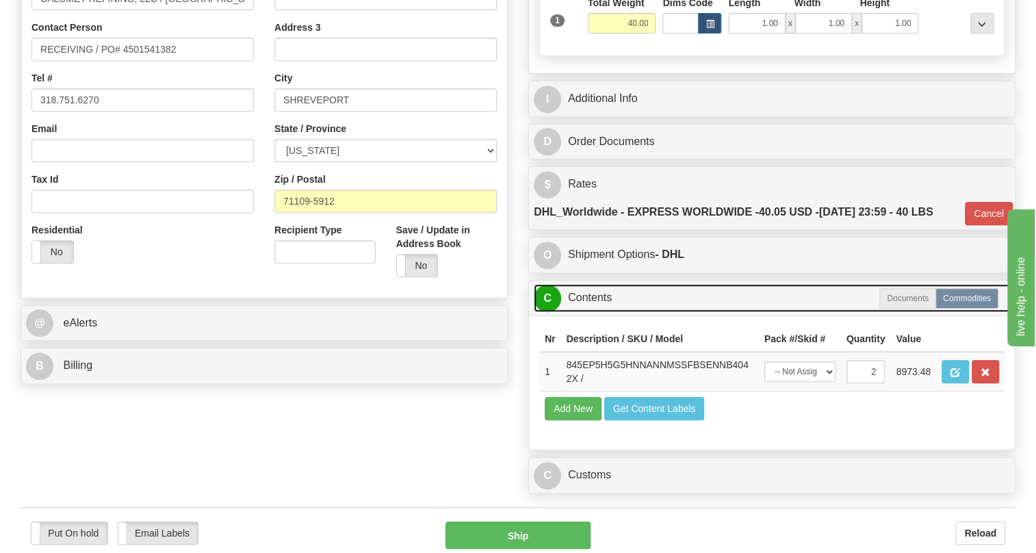
click at [602, 312] on link "C Contents" at bounding box center [772, 298] width 476 height 28
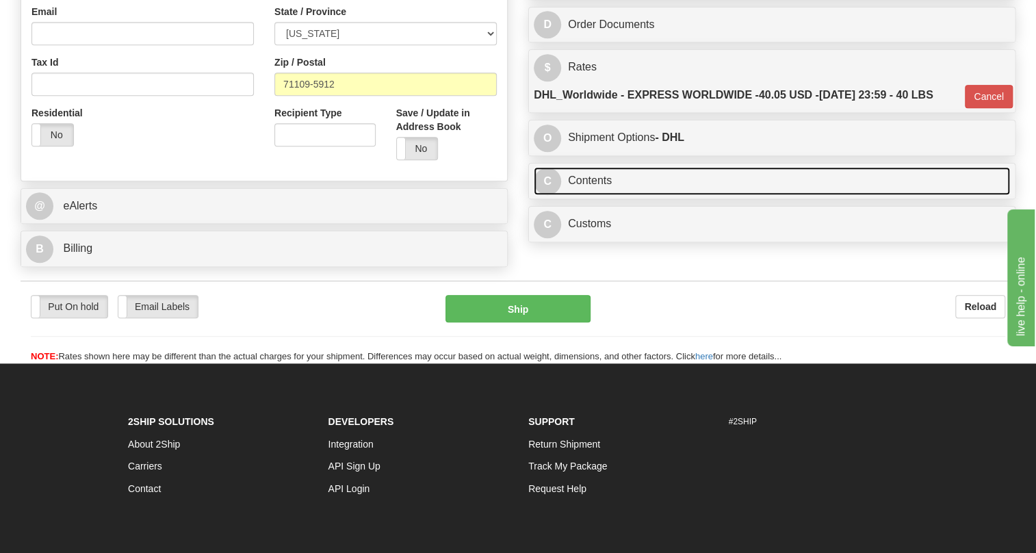
scroll to position [435, 0]
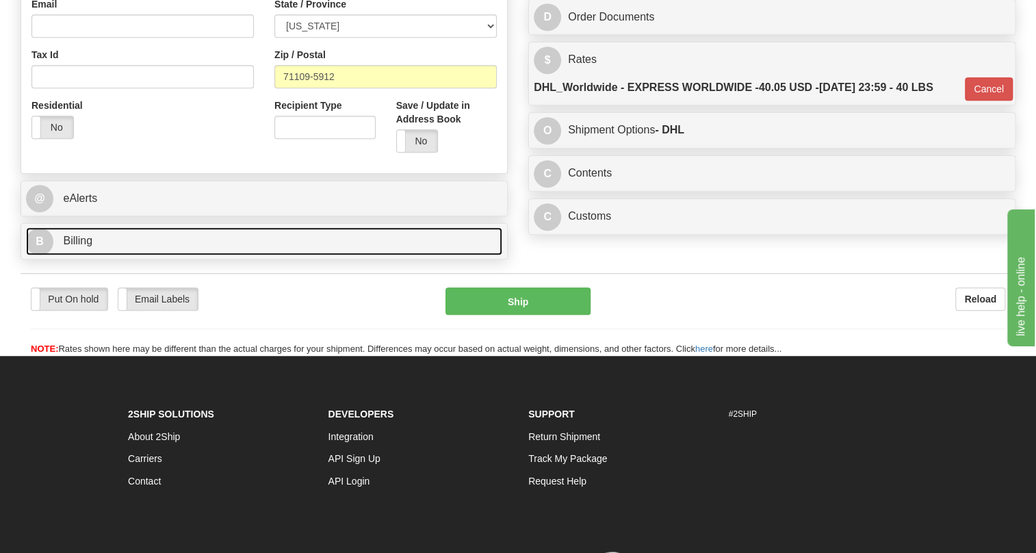
click at [79, 246] on span "Billing" at bounding box center [77, 241] width 29 height 12
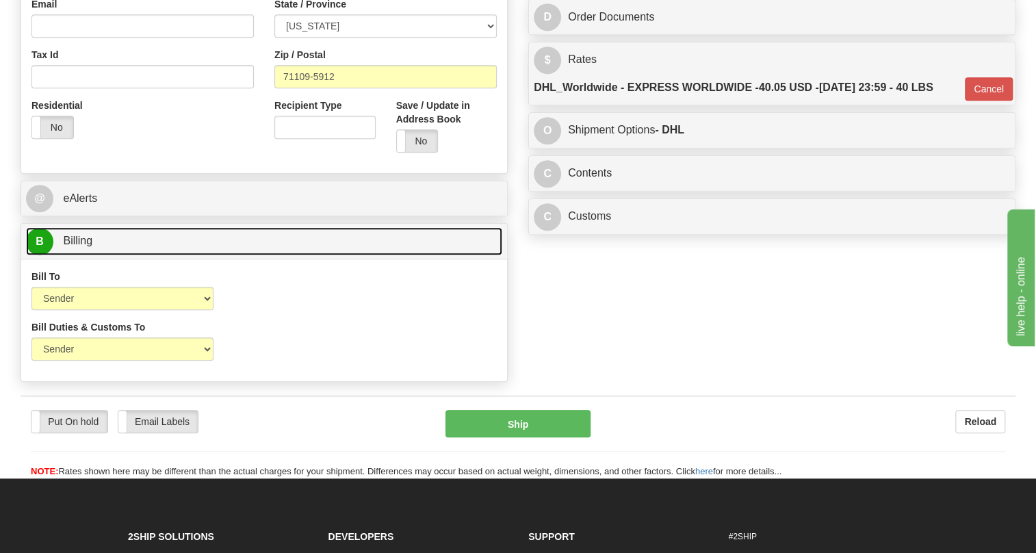
click at [79, 246] on span "Billing" at bounding box center [77, 241] width 29 height 12
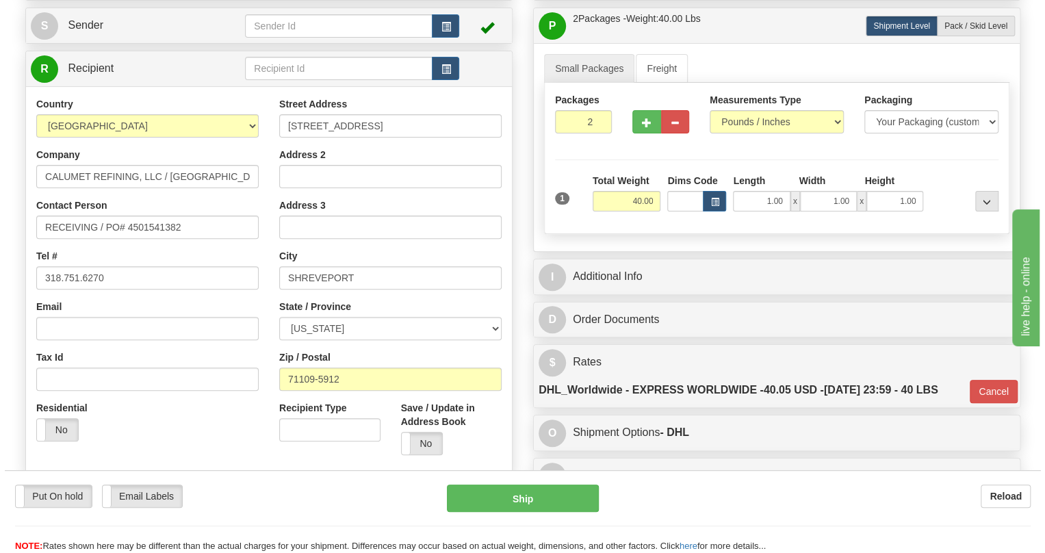
scroll to position [124, 0]
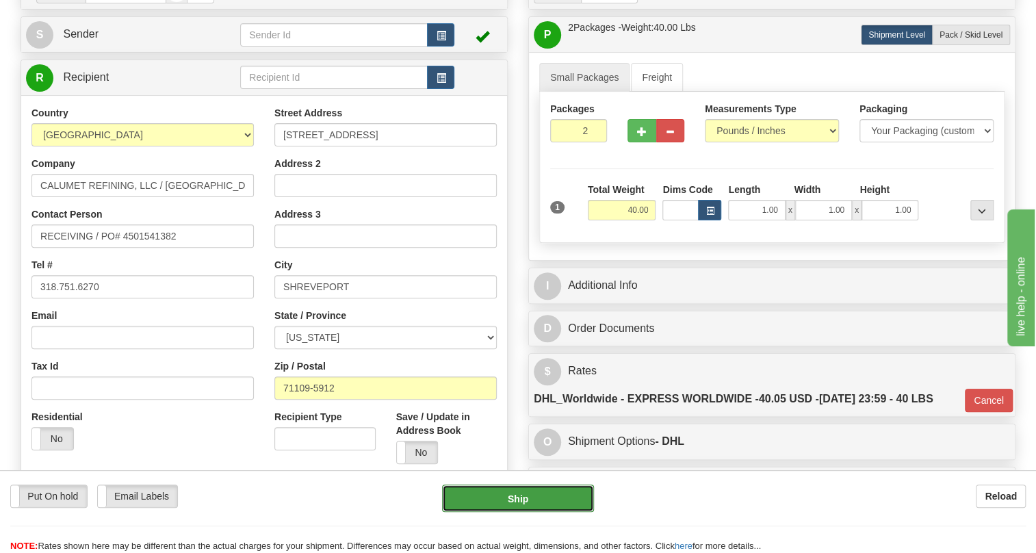
click at [523, 499] on button "Ship" at bounding box center [518, 498] width 152 height 27
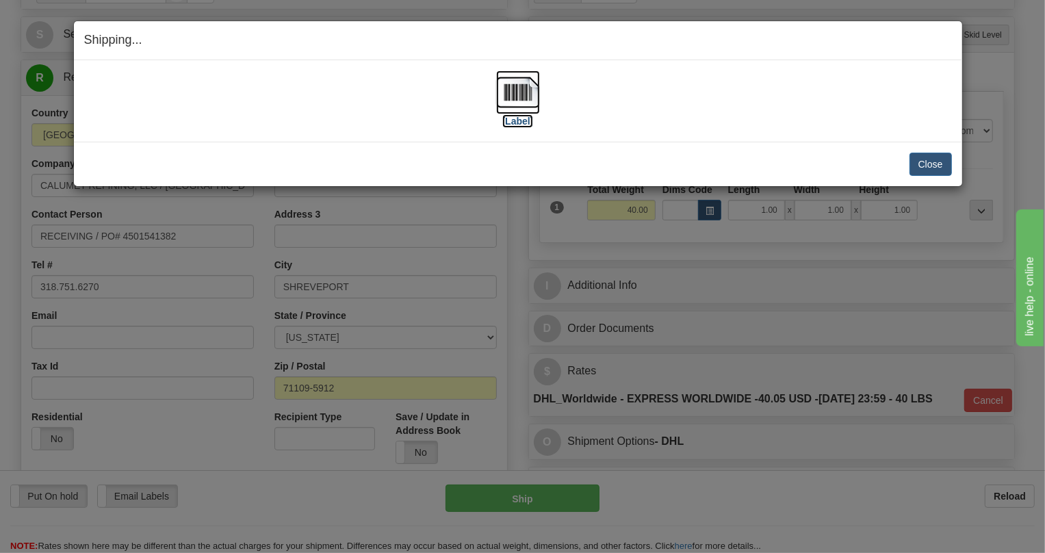
click at [515, 94] on img at bounding box center [518, 92] width 44 height 44
click at [931, 165] on button "Close" at bounding box center [931, 164] width 42 height 23
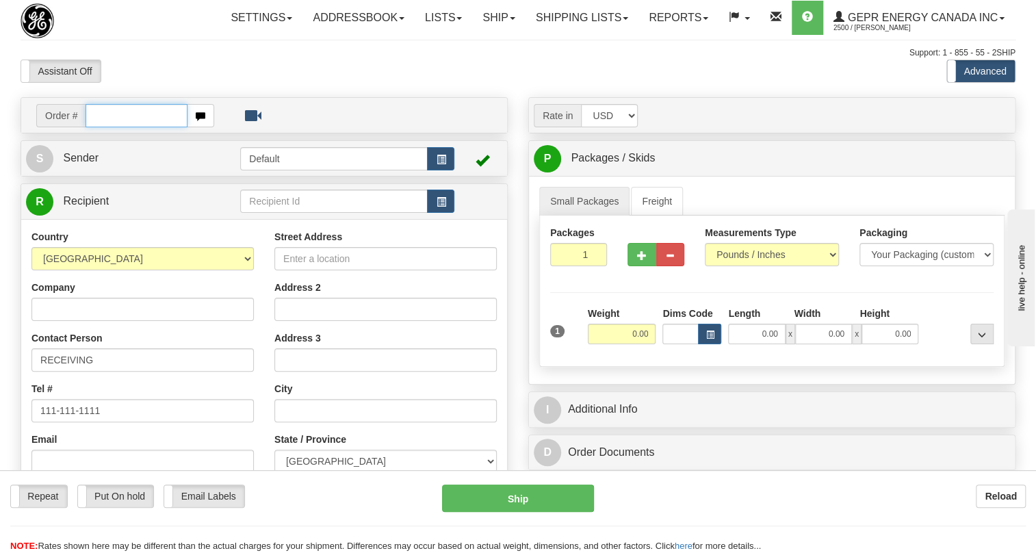
click at [135, 127] on input "text" at bounding box center [137, 115] width 102 height 23
paste input "0086683410"
click at [108, 127] on input "0086683410" at bounding box center [137, 115] width 102 height 23
click at [103, 127] on input "0086683410" at bounding box center [137, 115] width 102 height 23
type input "86683410"
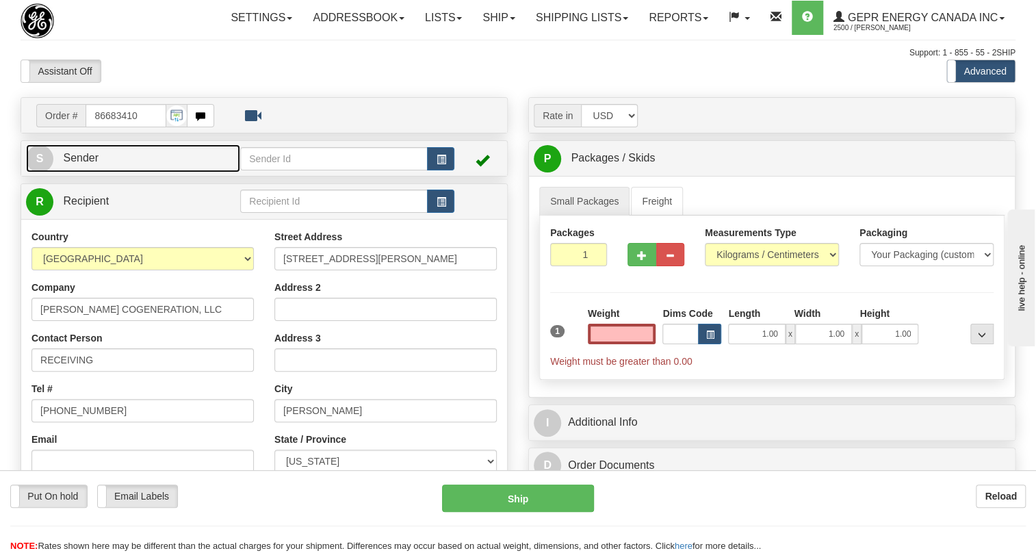
type input "0.00"
click at [88, 164] on span "Sender" at bounding box center [81, 158] width 36 height 12
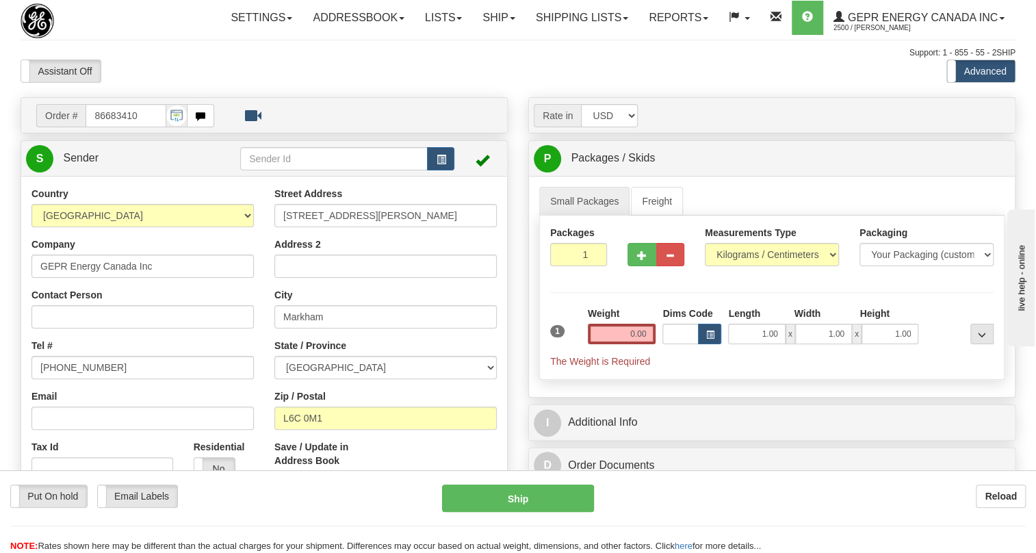
type input "MARKHAM"
click at [85, 379] on input "[PHONE_NUMBER]" at bounding box center [142, 367] width 222 height 23
paste input "[PHONE_NUMBER]"
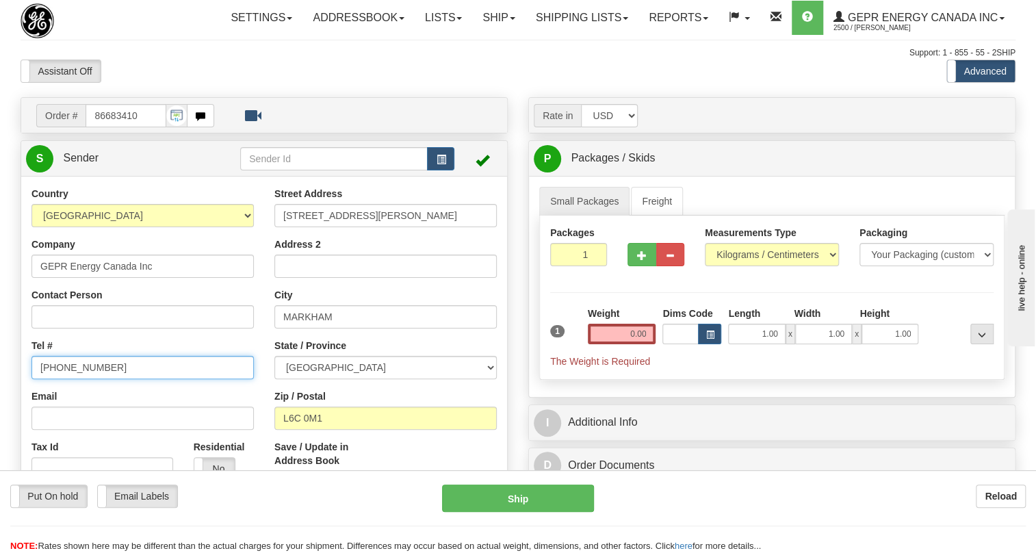
type input "[PHONE_NUMBER]"
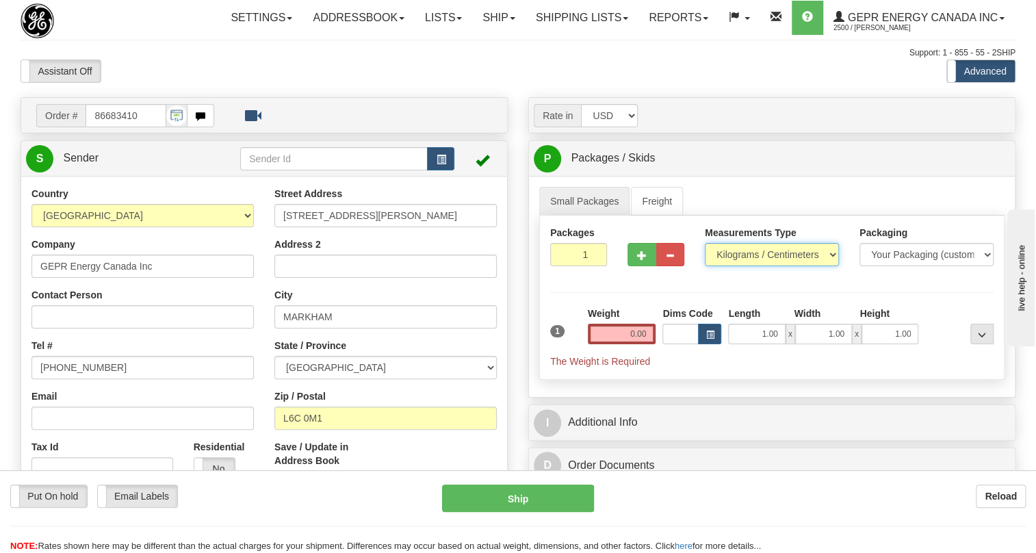
click at [753, 266] on select "Pounds / Inches Kilograms / Centimeters" at bounding box center [772, 254] width 134 height 23
select select "0"
click at [705, 266] on select "Pounds / Inches Kilograms / Centimeters" at bounding box center [772, 254] width 134 height 23
click at [619, 344] on input "0.00" at bounding box center [622, 334] width 68 height 21
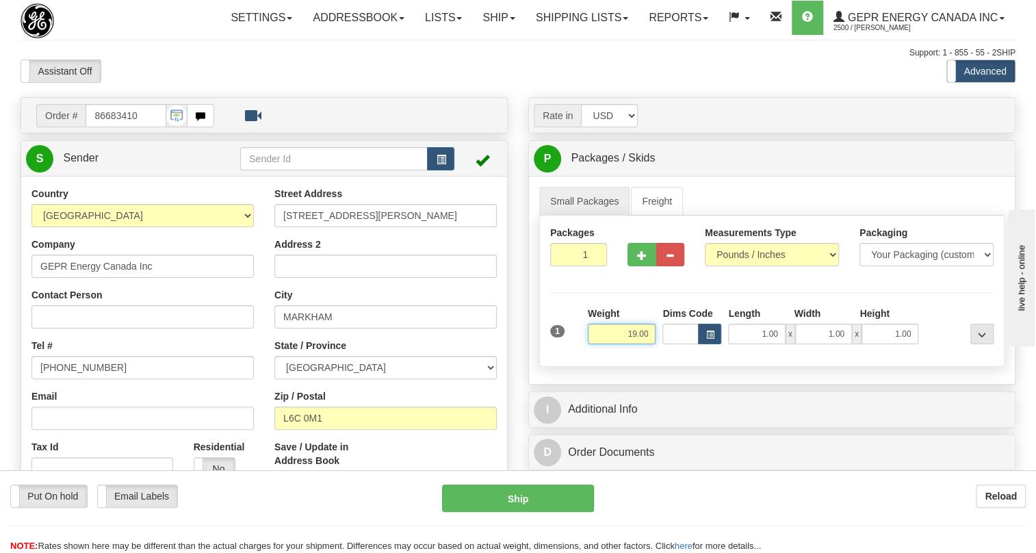
type input "19.00"
click at [90, 164] on span "Sender" at bounding box center [81, 158] width 36 height 12
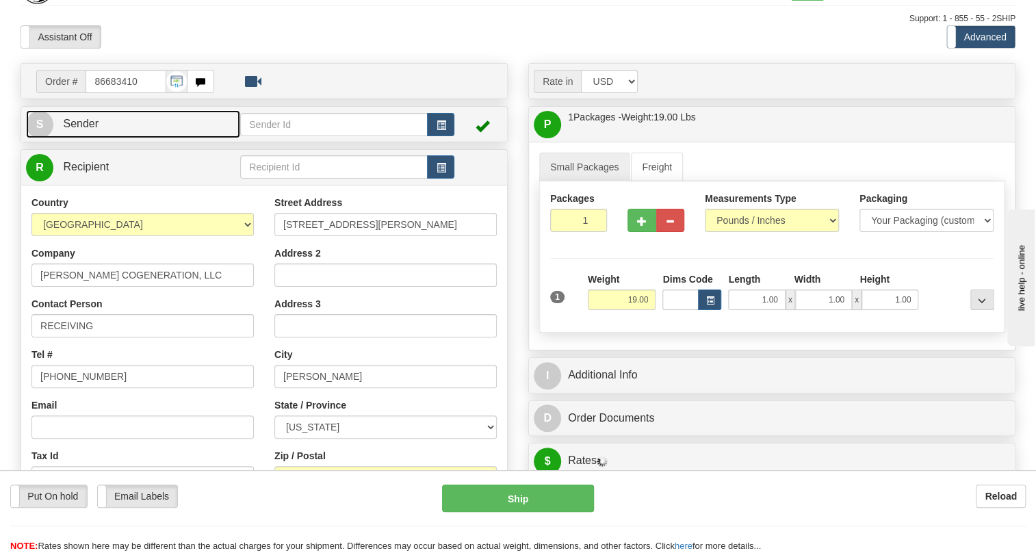
scroll to position [62, 0]
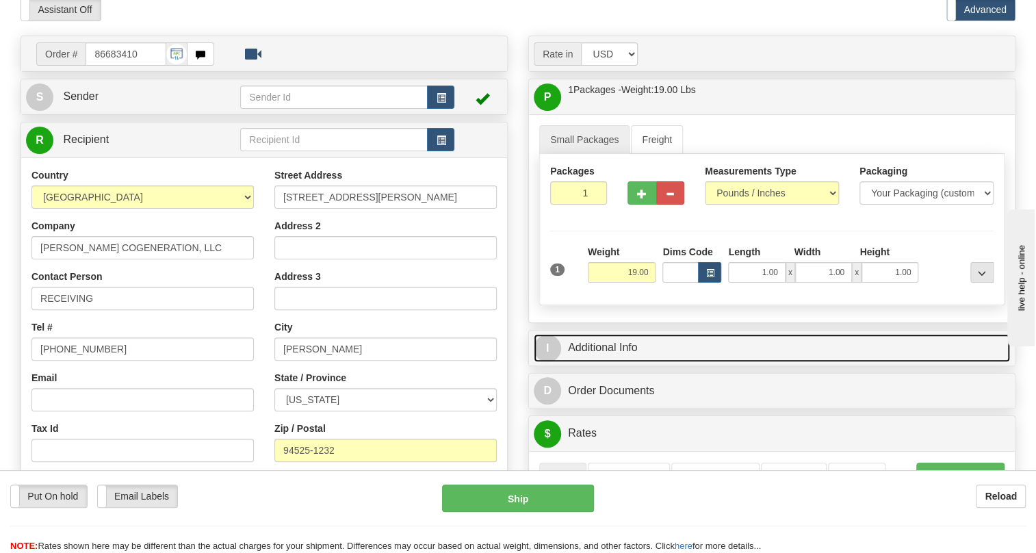
click at [598, 362] on link "I Additional Info" at bounding box center [772, 348] width 476 height 28
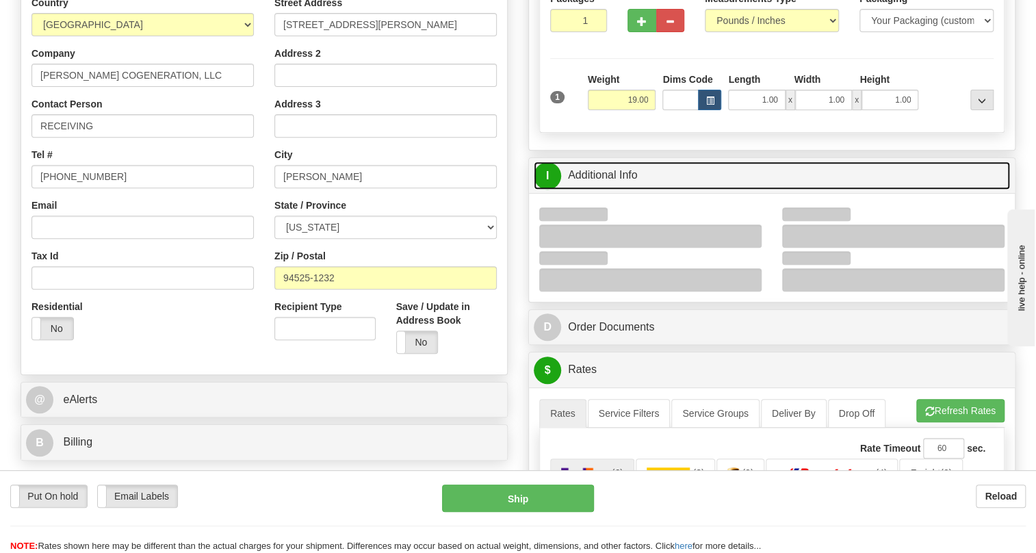
scroll to position [248, 0]
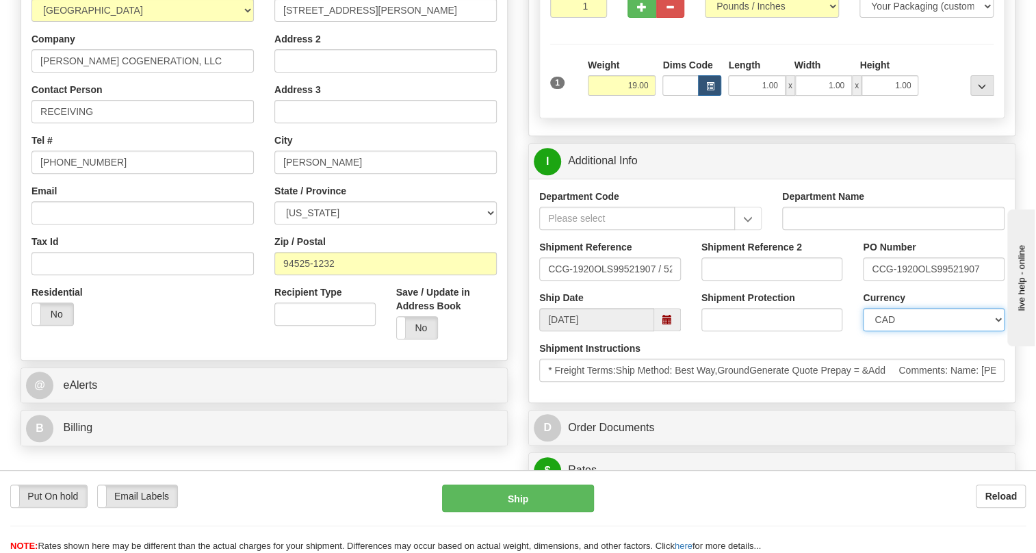
click at [918, 331] on select "CAD USD EUR ZAR [PERSON_NAME] ARN AUD AUS AWG BBD BFR BGN BHD BMD BND BRC BRL C…" at bounding box center [934, 319] width 142 height 23
select select "1"
click at [863, 331] on select "CAD USD EUR ZAR [PERSON_NAME] ARN AUD AUS AWG BBD BFR BGN BHD BMD BND BRC BRL C…" at bounding box center [934, 319] width 142 height 23
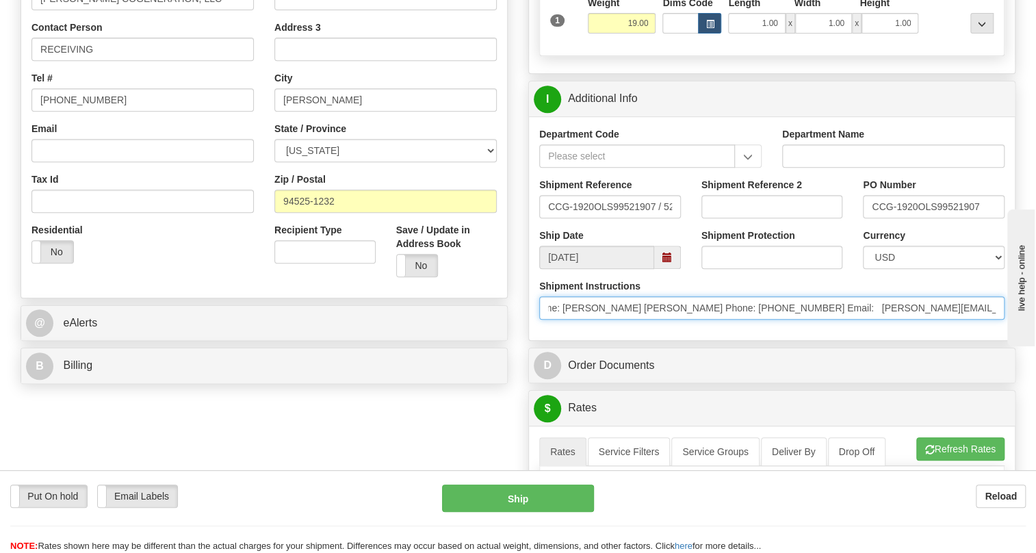
scroll to position [0, 417]
drag, startPoint x: 937, startPoint y: 339, endPoint x: 673, endPoint y: 357, distance: 264.1
click at [673, 330] on div "Shipment Instructions * Freight Terms:Ship Method: Best Way,GroundGenerate Quot…" at bounding box center [772, 304] width 486 height 51
click at [729, 320] on input "* Freight Terms:Ship Method: Best Way,GroundGenerate Quote Prepay = &Add Commen…" at bounding box center [771, 307] width 465 height 23
drag, startPoint x: 727, startPoint y: 339, endPoint x: 565, endPoint y: 341, distance: 162.2
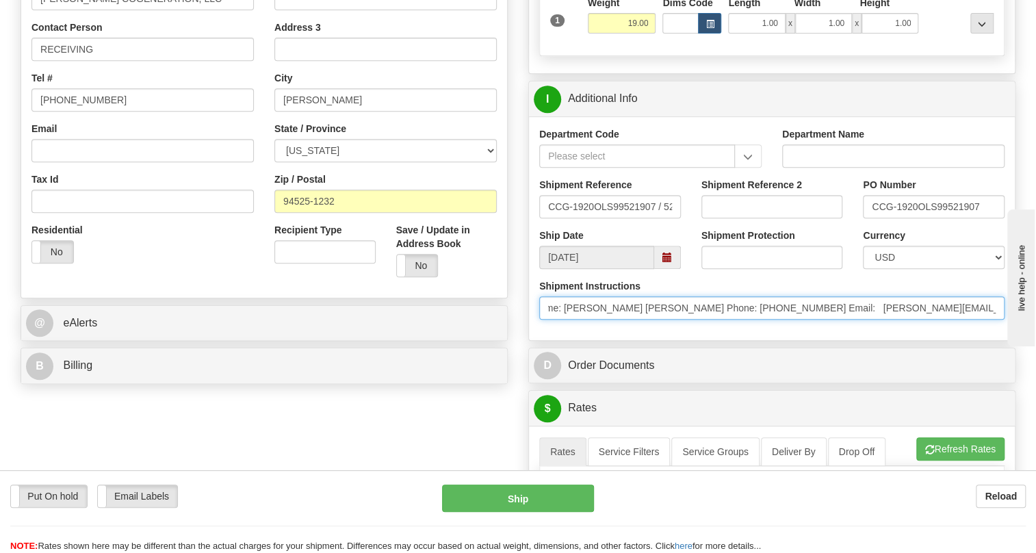
click at [565, 320] on input "* Freight Terms:Ship Method: Best Way,GroundGenerate Quote Prepay = &Add Commen…" at bounding box center [771, 307] width 465 height 23
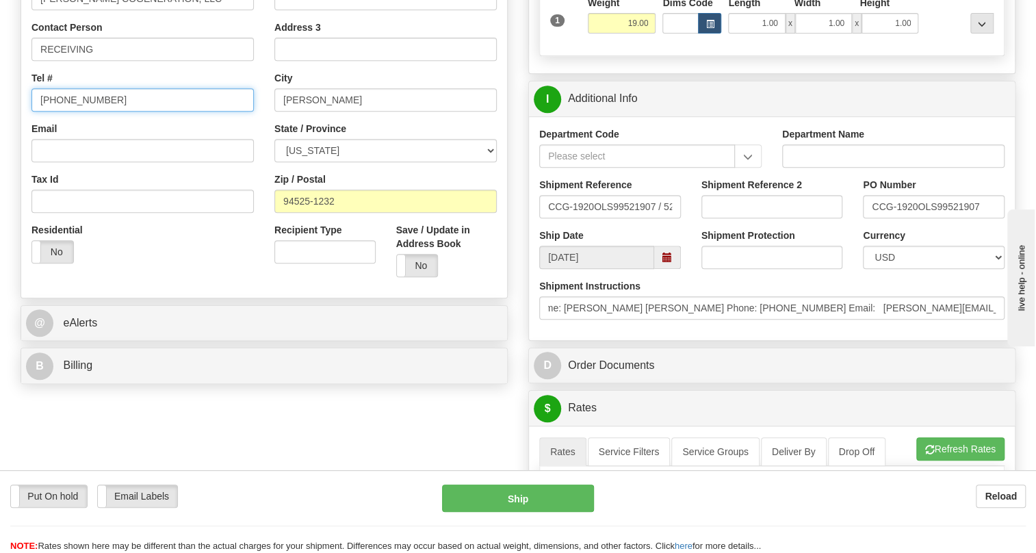
scroll to position [0, 0]
click at [75, 112] on input "[PHONE_NUMBER]" at bounding box center [142, 99] width 222 height 23
paste input "Crockett Cogen Phone: 925-665-8410"
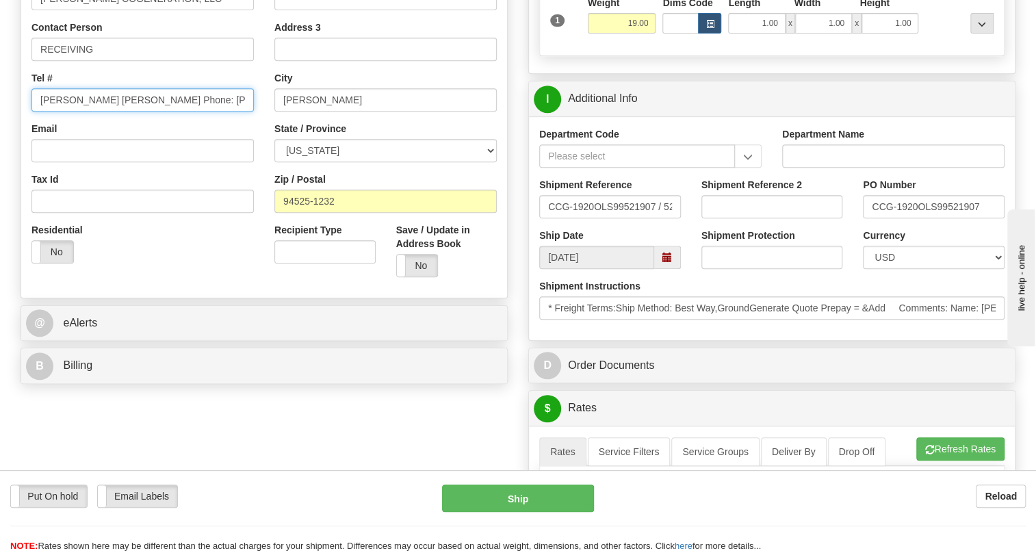
drag, startPoint x: 142, startPoint y: 133, endPoint x: 38, endPoint y: 142, distance: 104.4
click at [38, 112] on input "Crockett Cogen Phone: 925-665-8410" at bounding box center [142, 99] width 222 height 23
type input "925-665-8410"
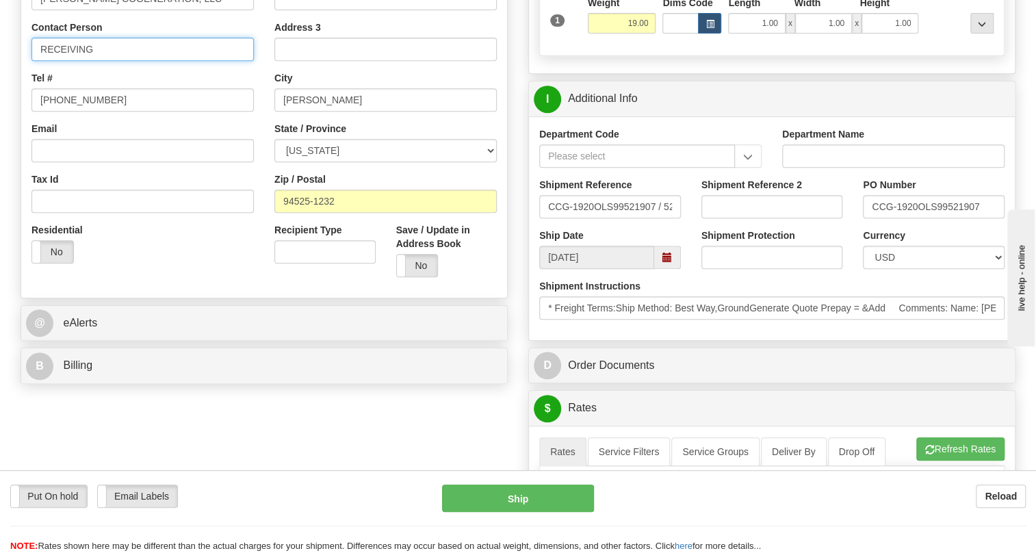
click at [60, 61] on input "RECEIVING" at bounding box center [142, 49] width 222 height 23
paste input "Crockett Cogen Phone:"
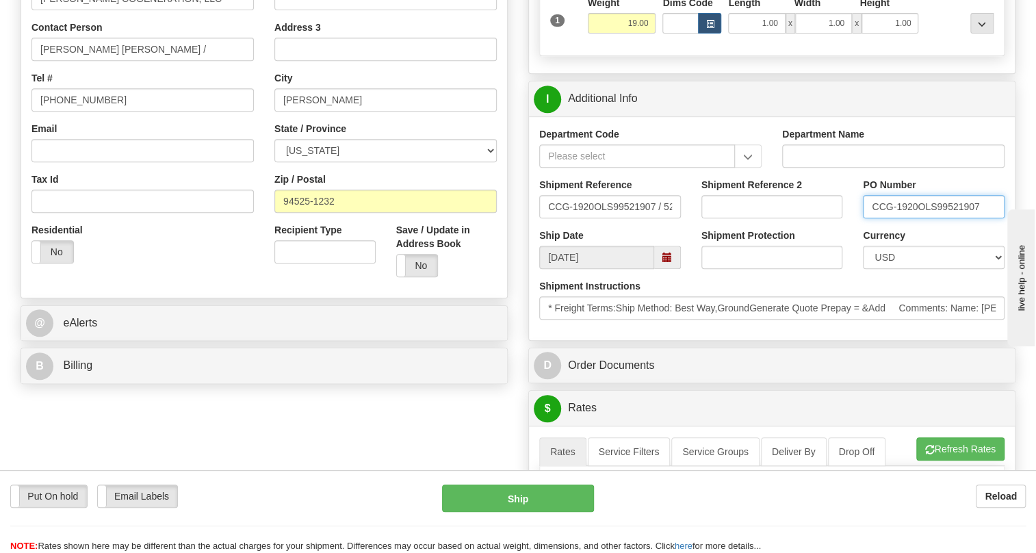
drag, startPoint x: 917, startPoint y: 237, endPoint x: 866, endPoint y: 237, distance: 51.3
click at [866, 218] on input "CCG-1920OLS99521907" at bounding box center [934, 206] width 142 height 23
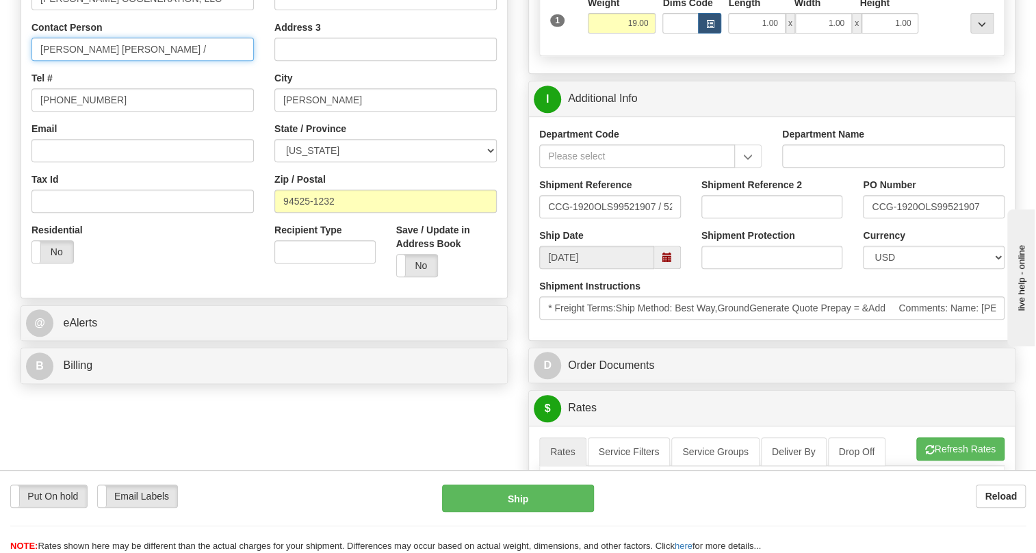
click at [116, 61] on input "Crockett Cogen /" at bounding box center [142, 49] width 222 height 23
paste input "CCG-1920"
type input "Crockett Cogen / PO# CCG-1920"
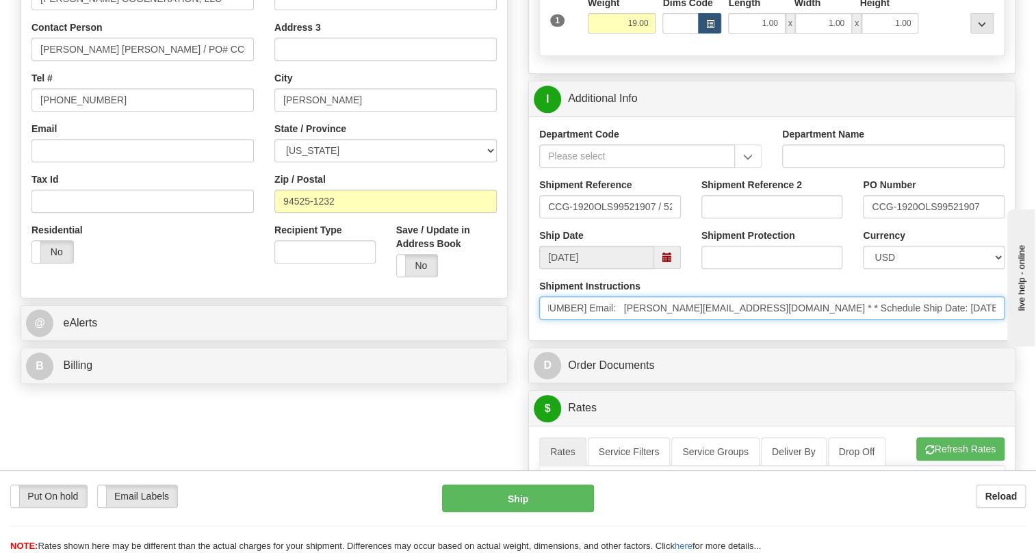
scroll to position [0, 696]
drag, startPoint x: 920, startPoint y: 341, endPoint x: 992, endPoint y: 341, distance: 71.9
click at [992, 320] on input "* Freight Terms:Ship Method: Best Way,GroundGenerate Quote Prepay = &Add Commen…" at bounding box center [771, 307] width 465 height 23
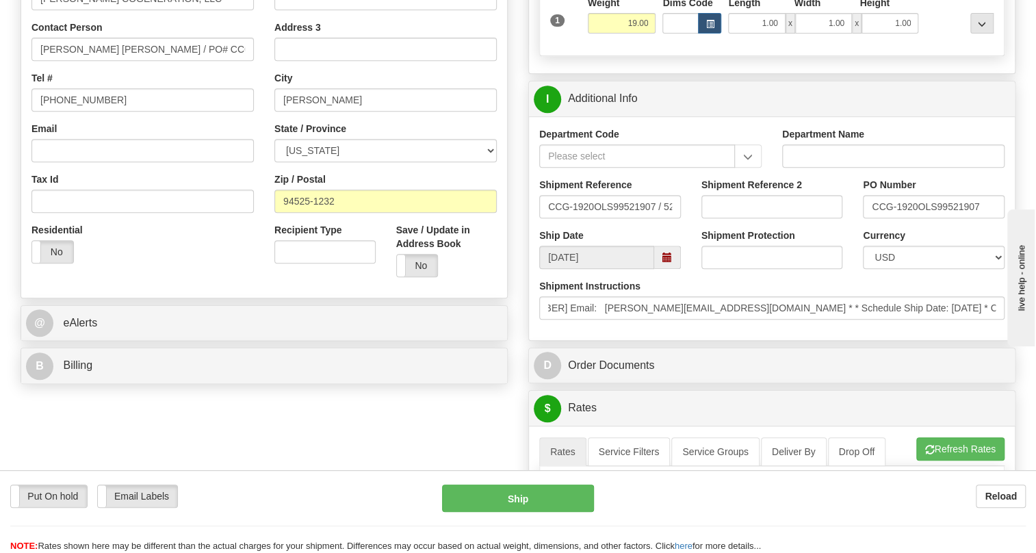
scroll to position [0, 0]
click at [840, 315] on div "Shipment Instructions * Freight Terms:Ship Method: Best Way,GroundGenerate Quot…" at bounding box center [771, 299] width 465 height 40
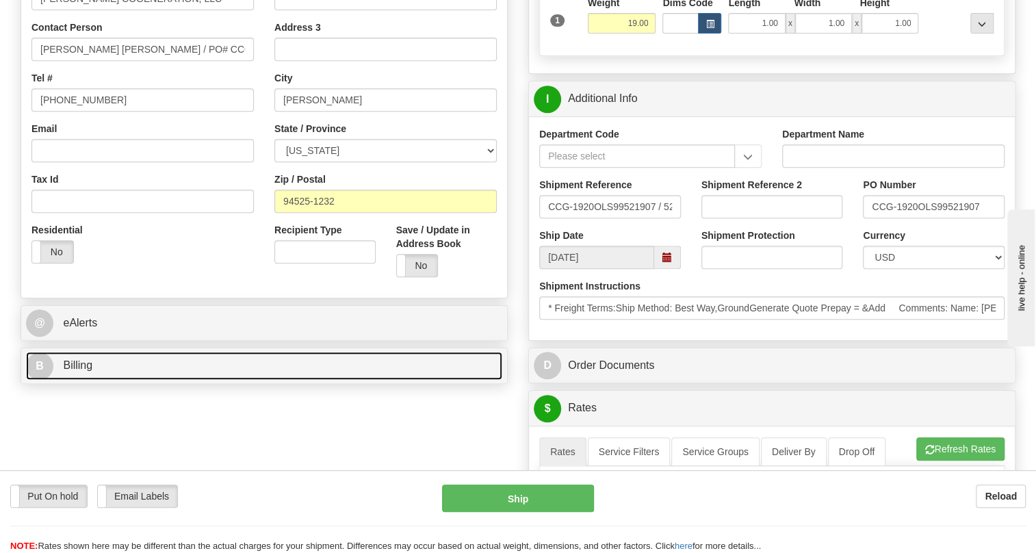
click at [75, 371] on span "Billing" at bounding box center [77, 365] width 29 height 12
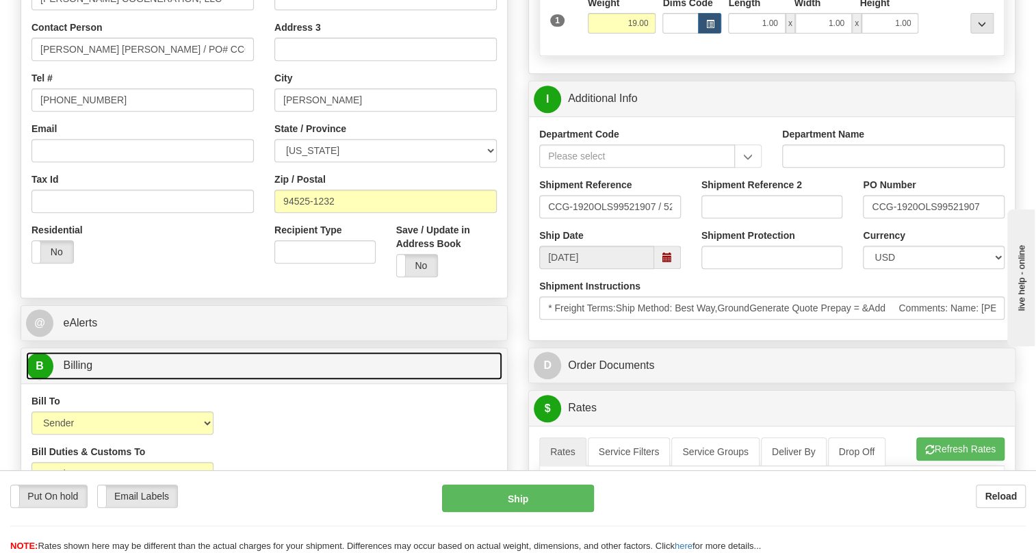
click at [98, 380] on link "B Billing" at bounding box center [264, 366] width 476 height 28
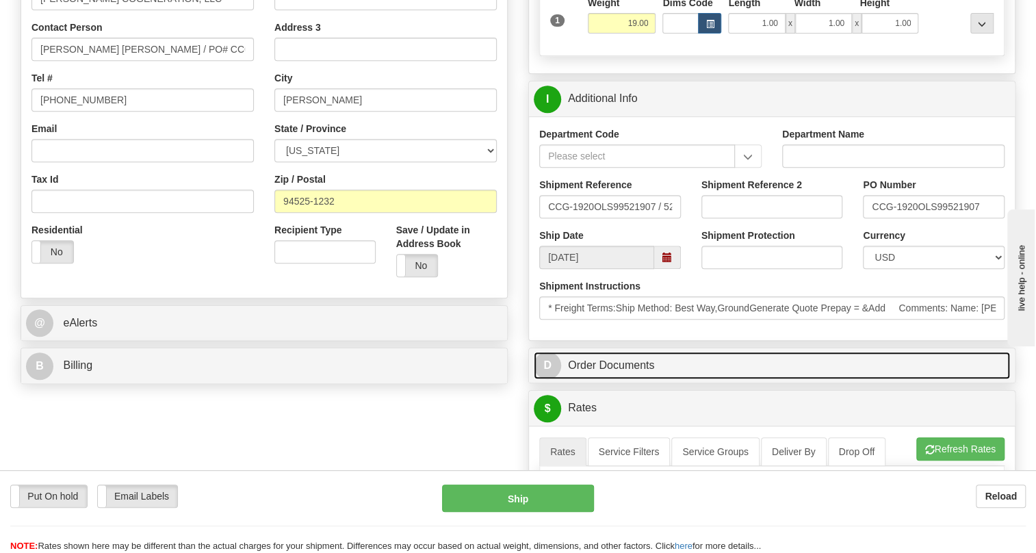
click at [633, 380] on link "D Order Documents" at bounding box center [772, 366] width 476 height 28
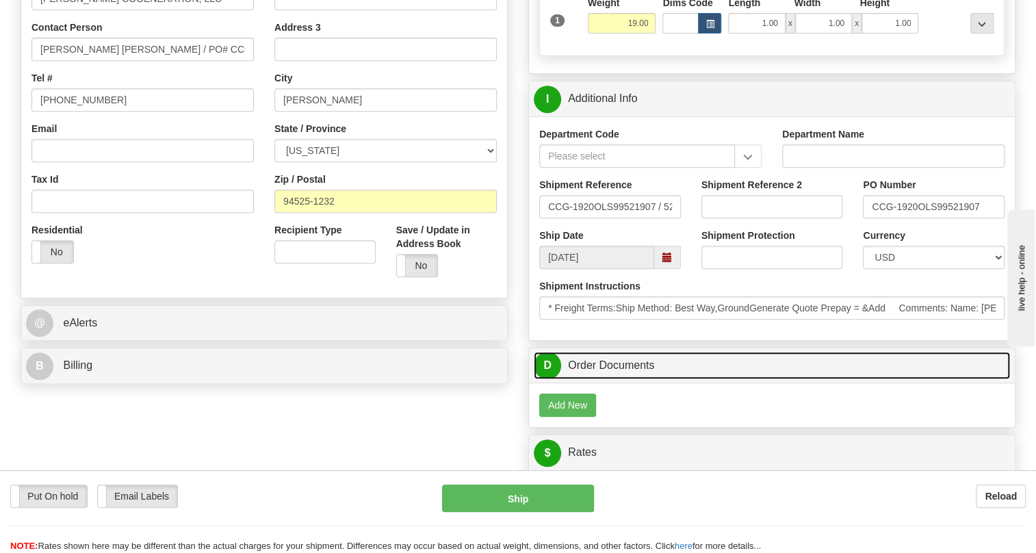
click at [633, 380] on link "D Order Documents" at bounding box center [772, 366] width 476 height 28
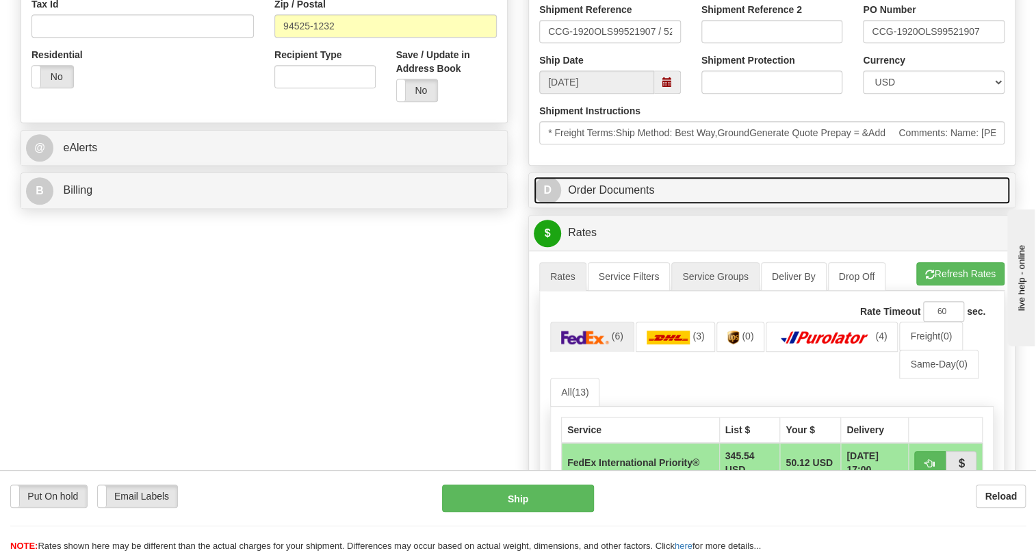
scroll to position [498, 0]
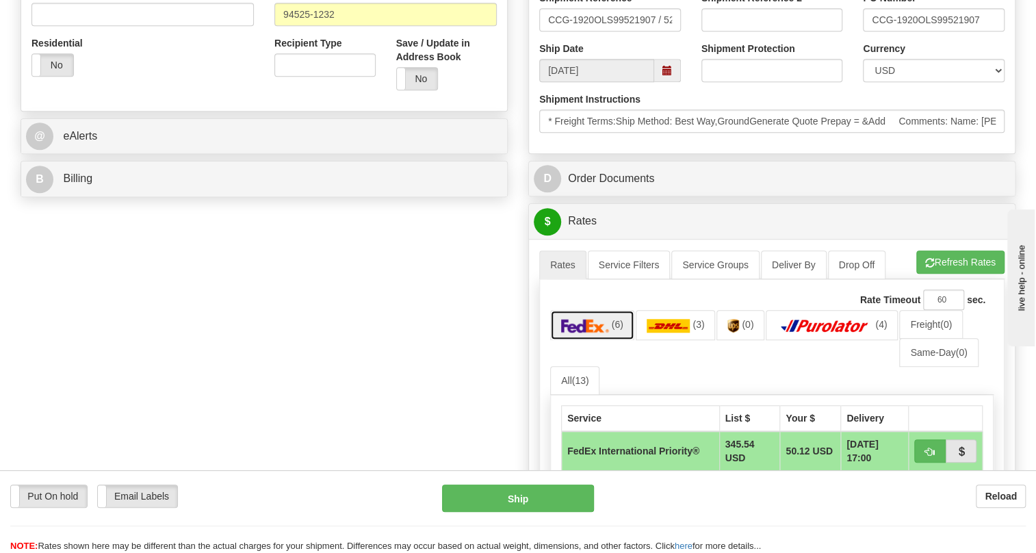
click at [602, 333] on img at bounding box center [585, 326] width 48 height 14
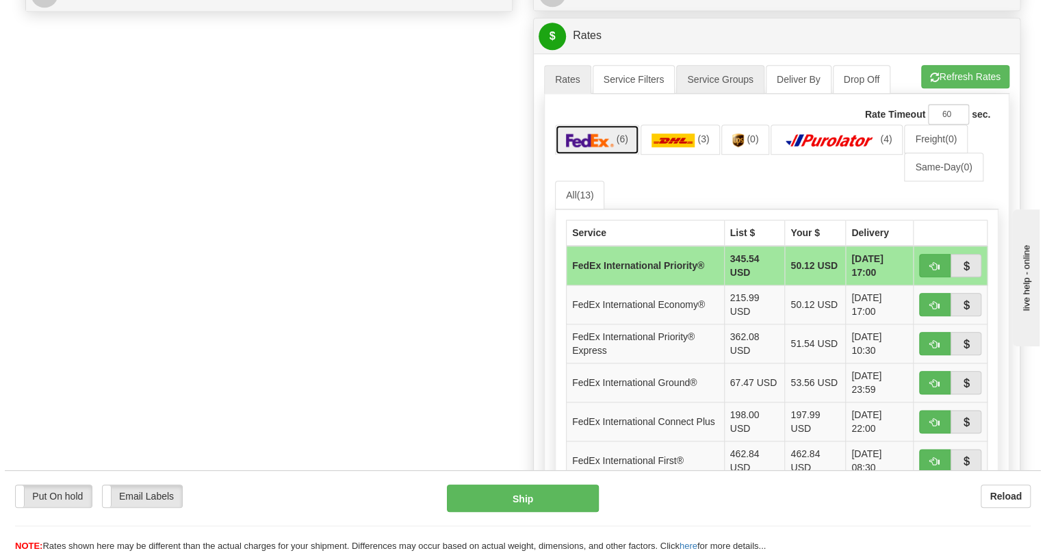
scroll to position [684, 0]
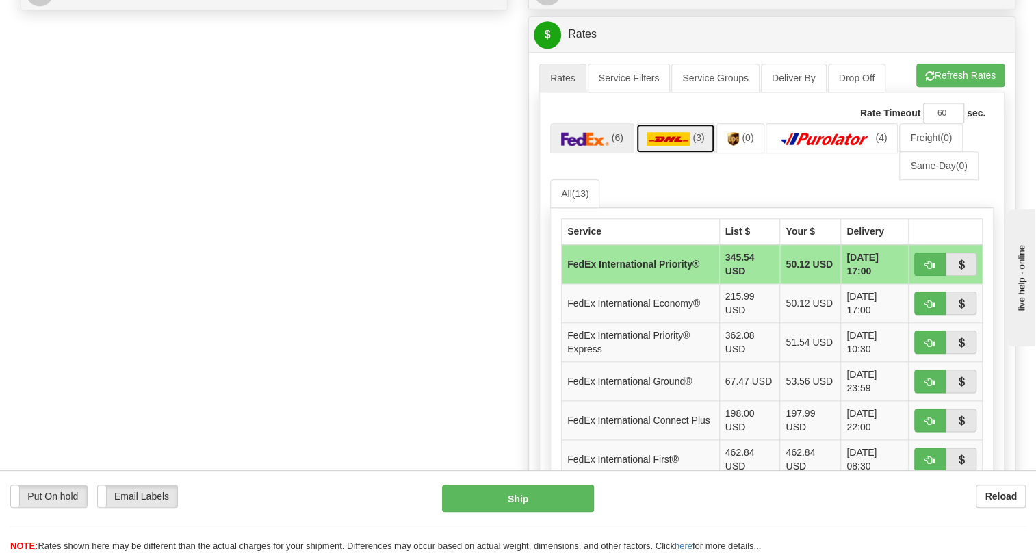
click at [663, 146] on img at bounding box center [669, 139] width 44 height 14
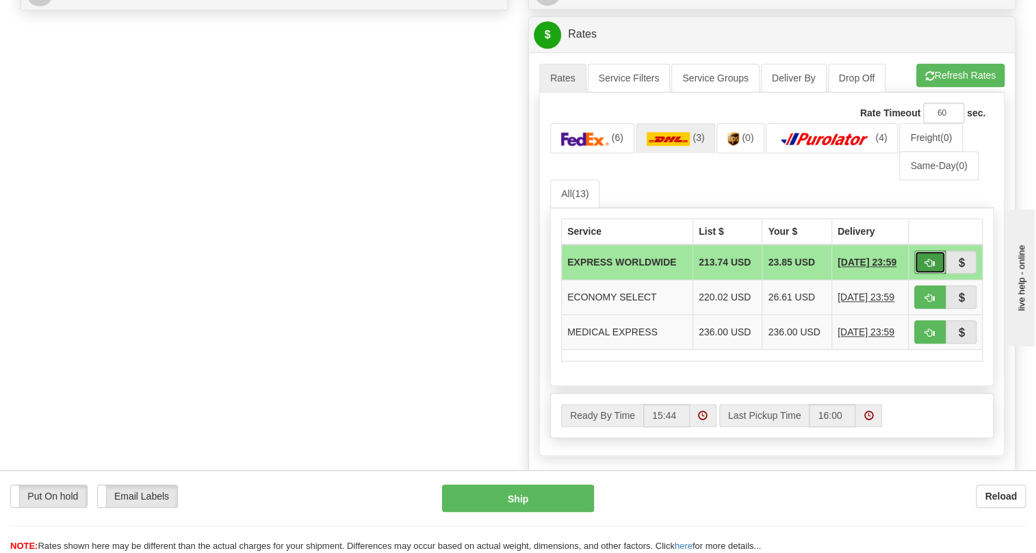
click at [929, 268] on span "button" at bounding box center [930, 263] width 10 height 9
type input "P"
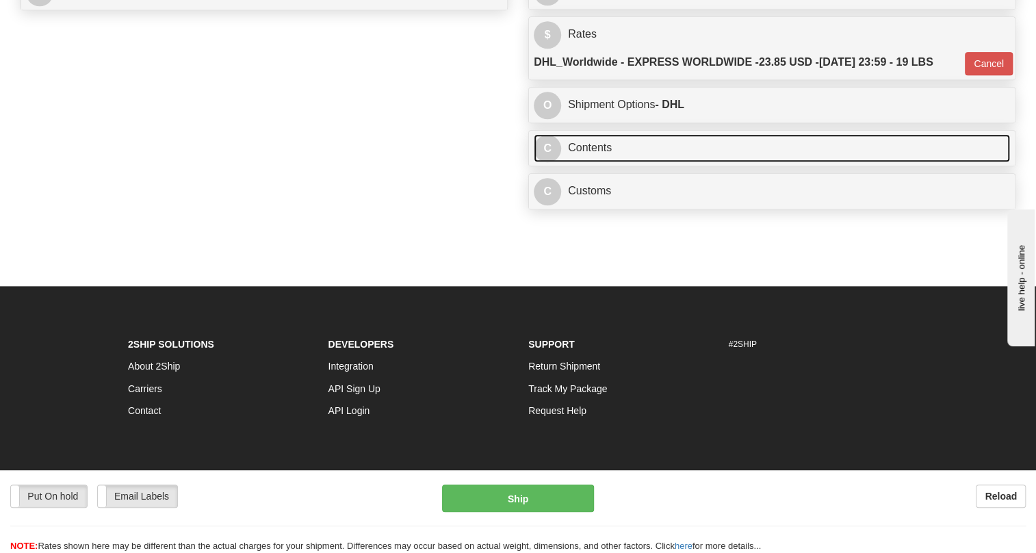
click at [599, 162] on link "C Contents" at bounding box center [772, 148] width 476 height 28
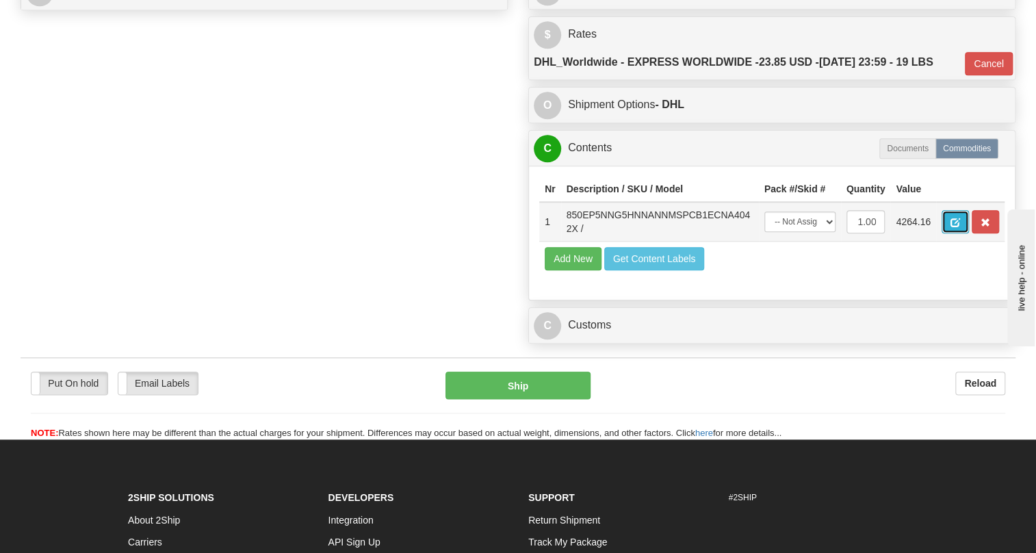
click at [953, 227] on span "button" at bounding box center [956, 222] width 10 height 9
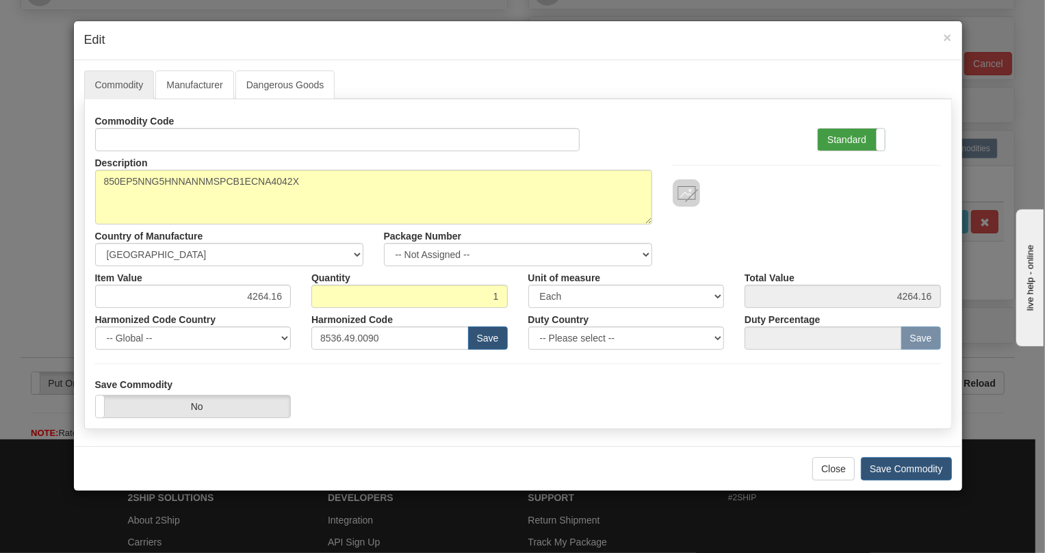
click at [853, 138] on label "Standard" at bounding box center [851, 140] width 67 height 22
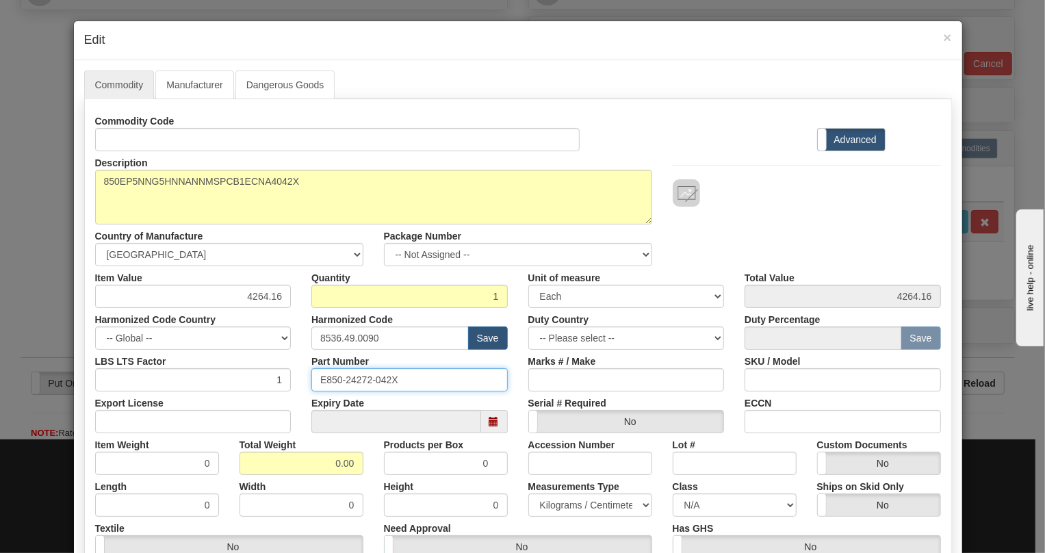
click at [363, 380] on input "E850-24272-042X" at bounding box center [409, 379] width 196 height 23
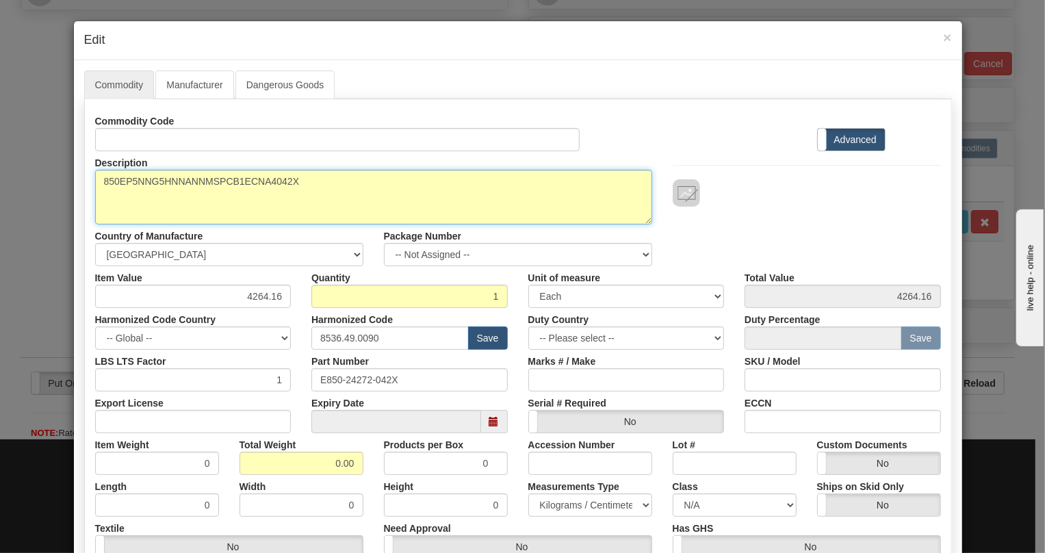
click at [220, 184] on textarea "850EP5NNG5HNNANNMSPCB1ECNA4042X" at bounding box center [373, 197] width 557 height 55
click at [220, 183] on textarea "850EP5NNG5HNNANNMSPCB1ECNA4042X" at bounding box center [373, 197] width 557 height 55
paste textarea "-E-P5-NN-G5-H-N-N-A-N-N-M-S-P-C-B-1E-"
type textarea "850-E-P5-NN-G5-H-N-N-A-N-N-M-S-P-C-B-1E-"
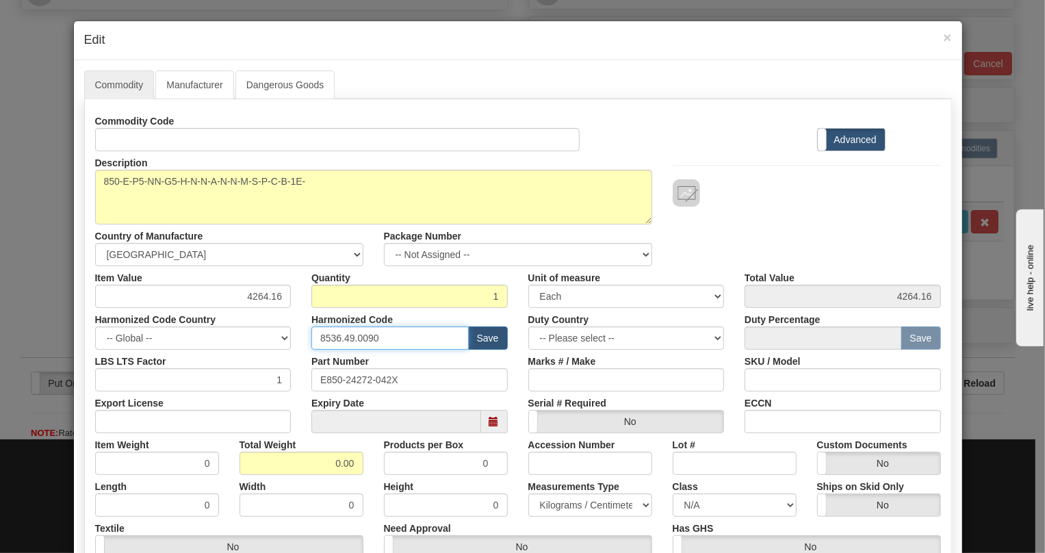
click at [350, 332] on input "8536.49.0090" at bounding box center [389, 337] width 157 height 23
click at [348, 338] on input "8536.49.0090" at bounding box center [389, 337] width 157 height 23
paste input "7.10.916"
type input "8537.10.9160"
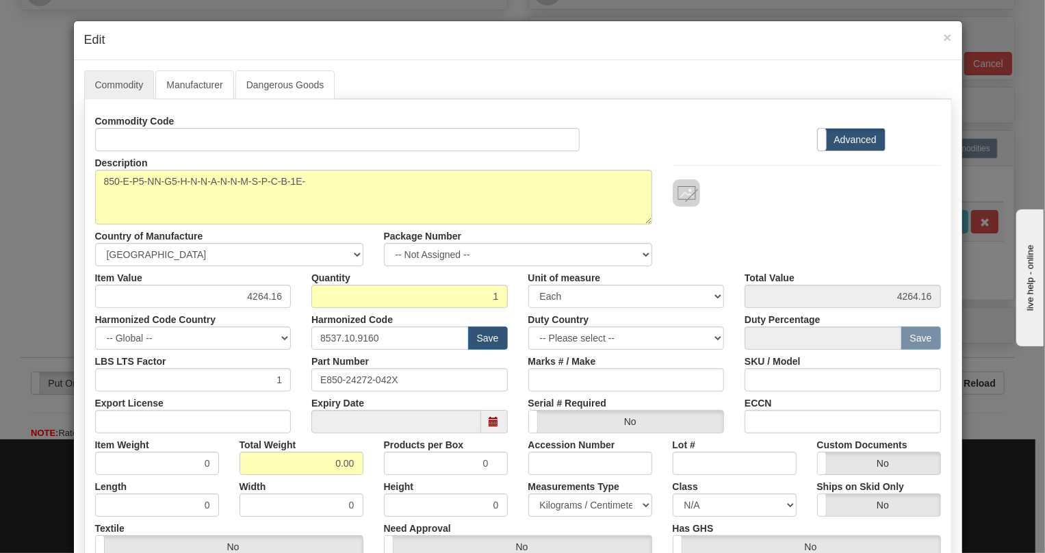
click at [233, 394] on div "Export License" at bounding box center [193, 412] width 217 height 42
click at [255, 297] on input "4264.16" at bounding box center [193, 296] width 196 height 23
type input "3336.70"
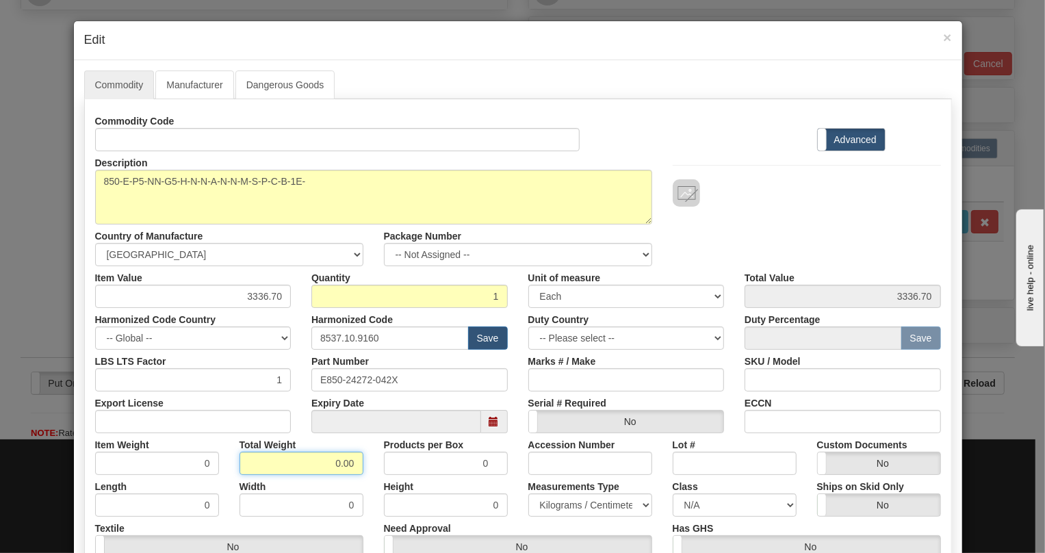
click at [315, 459] on input "0.00" at bounding box center [302, 463] width 124 height 23
type input "1.00"
type input "1.0000"
click at [554, 506] on select "Pounds / Inches Kilograms / Centimeters" at bounding box center [590, 504] width 124 height 23
select select "0"
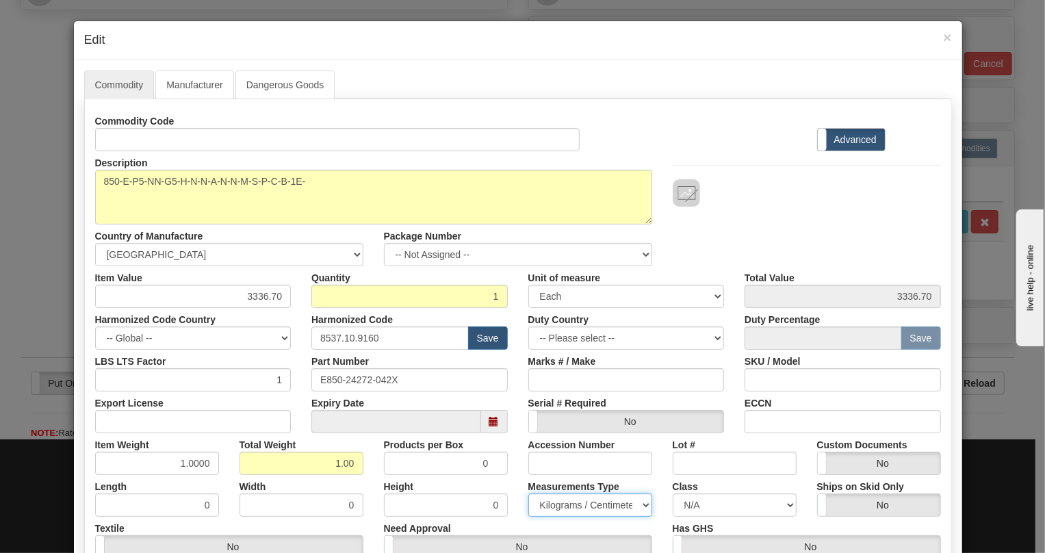
click at [528, 493] on select "Pounds / Inches Kilograms / Centimeters" at bounding box center [590, 504] width 124 height 23
click at [506, 475] on div "Height 0" at bounding box center [446, 496] width 144 height 42
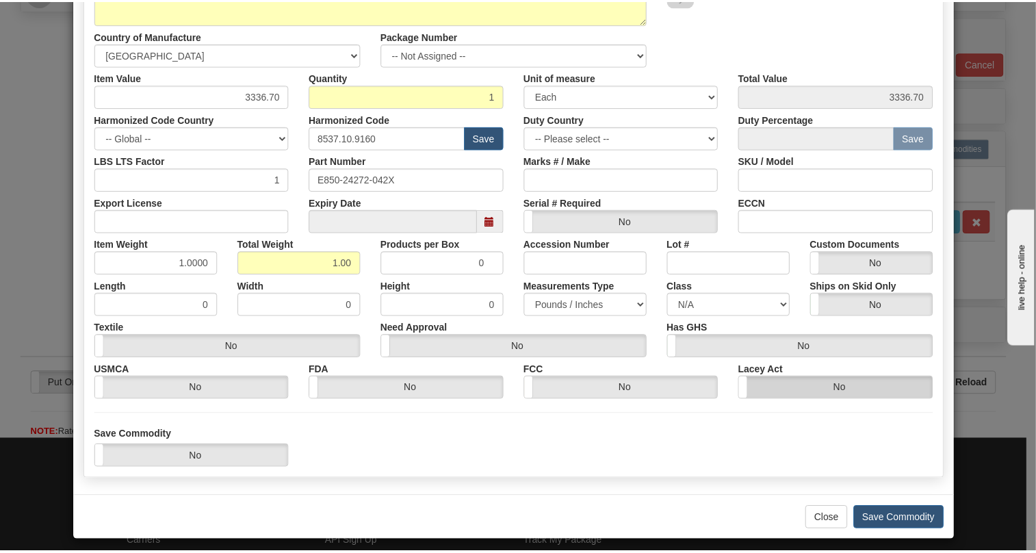
scroll to position [208, 0]
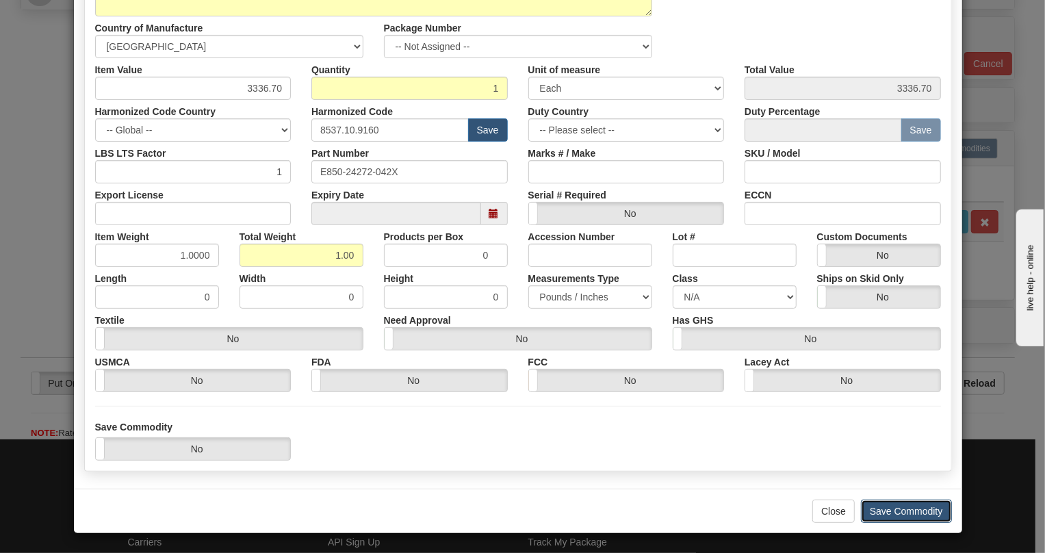
click at [882, 513] on button "Save Commodity" at bounding box center [906, 511] width 91 height 23
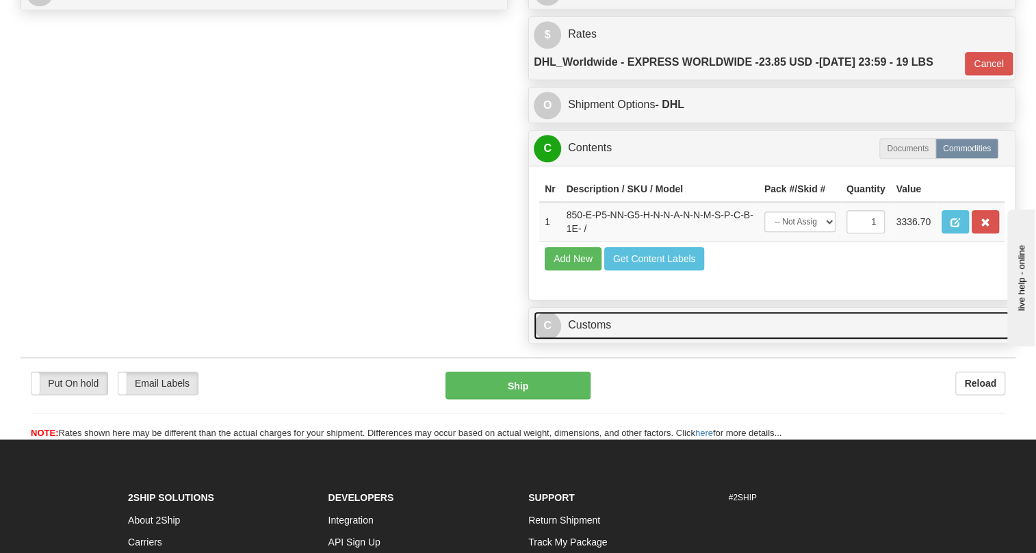
click at [591, 339] on link "C Customs" at bounding box center [772, 325] width 476 height 28
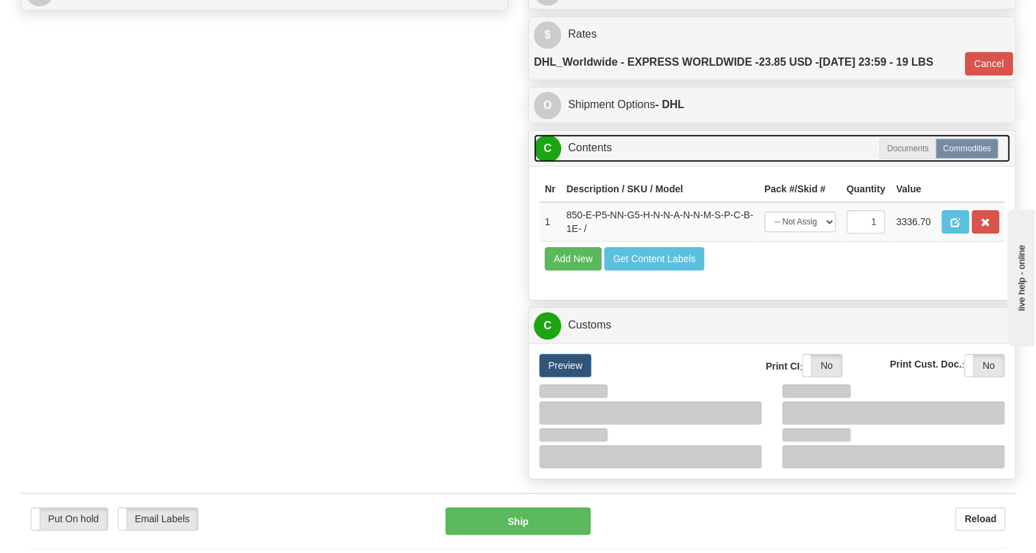
click at [585, 162] on link "C Contents" at bounding box center [772, 148] width 476 height 28
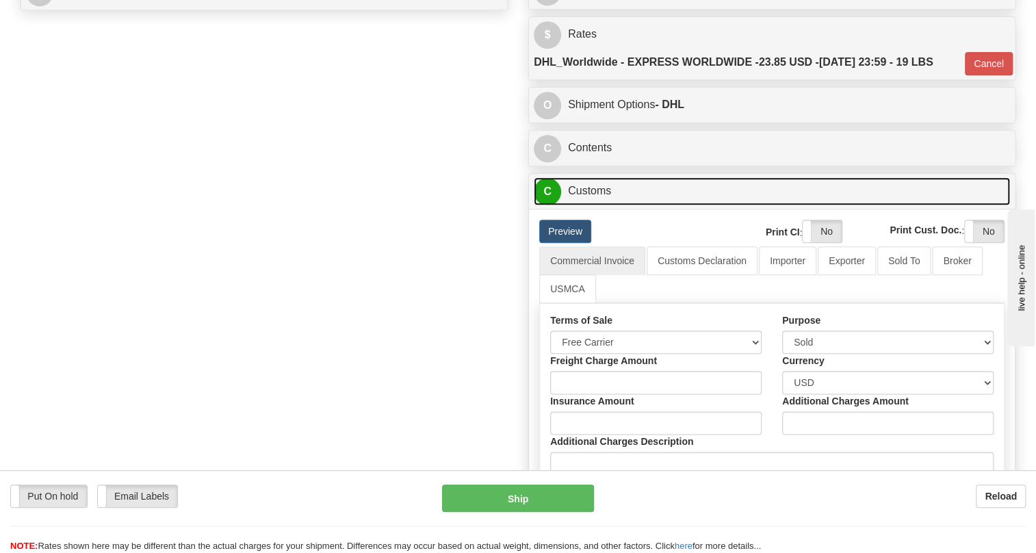
click at [589, 205] on link "C Customs" at bounding box center [772, 191] width 476 height 28
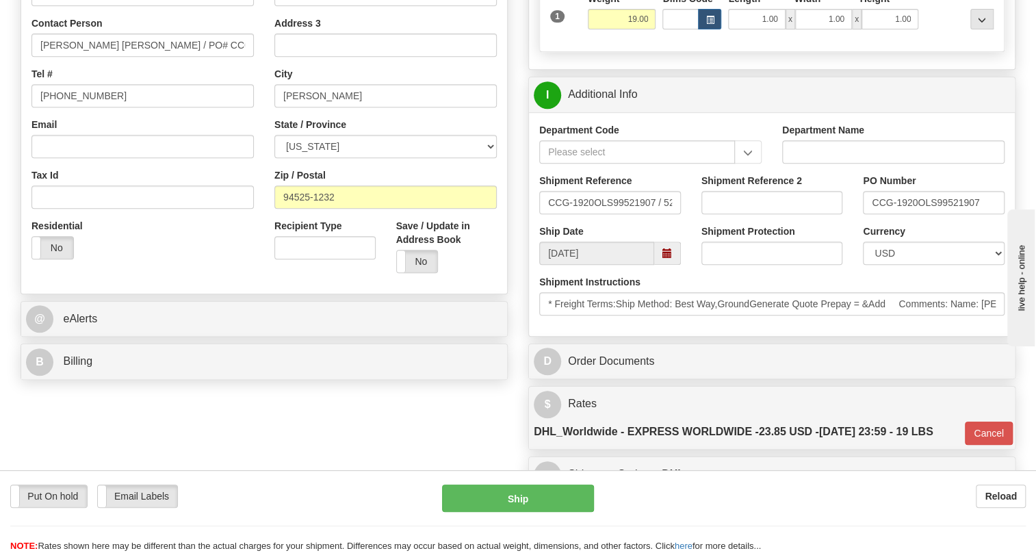
scroll to position [311, 0]
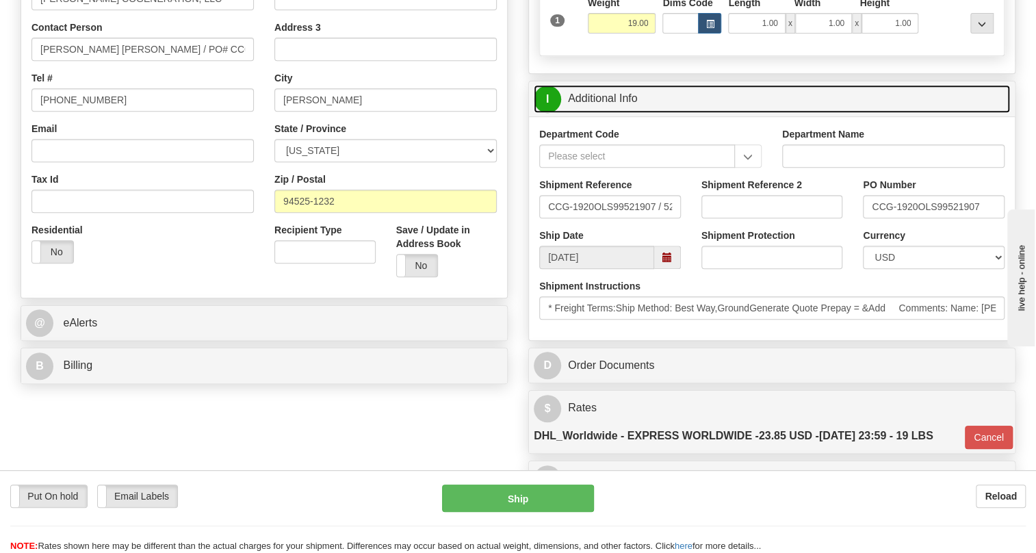
click at [622, 113] on link "I Additional Info" at bounding box center [772, 99] width 476 height 28
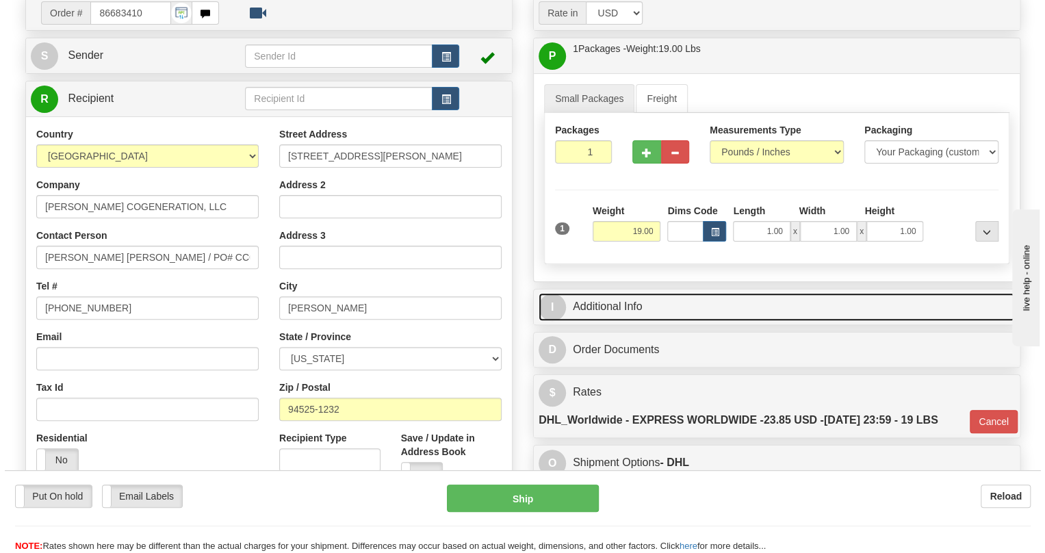
scroll to position [124, 0]
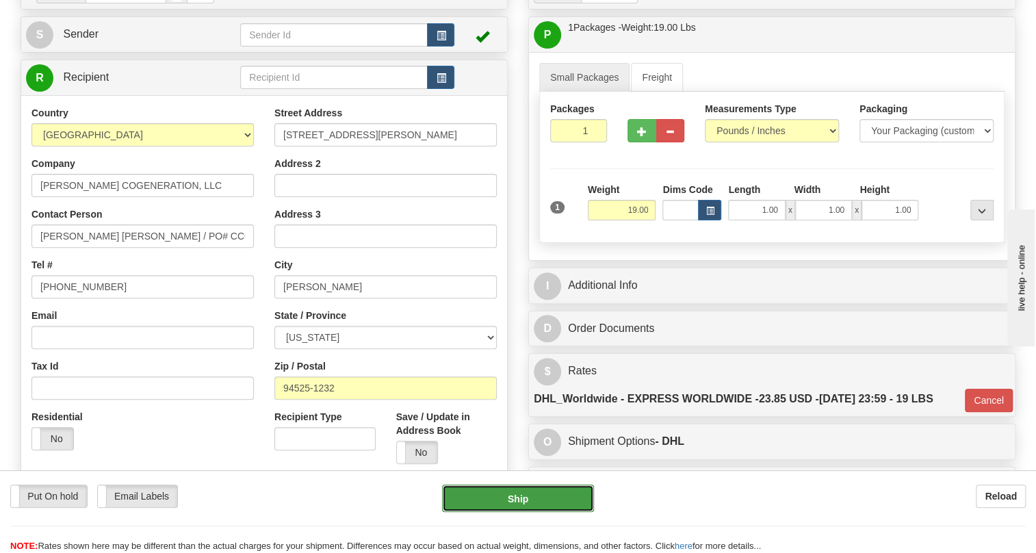
click at [521, 498] on button "Ship" at bounding box center [518, 498] width 152 height 27
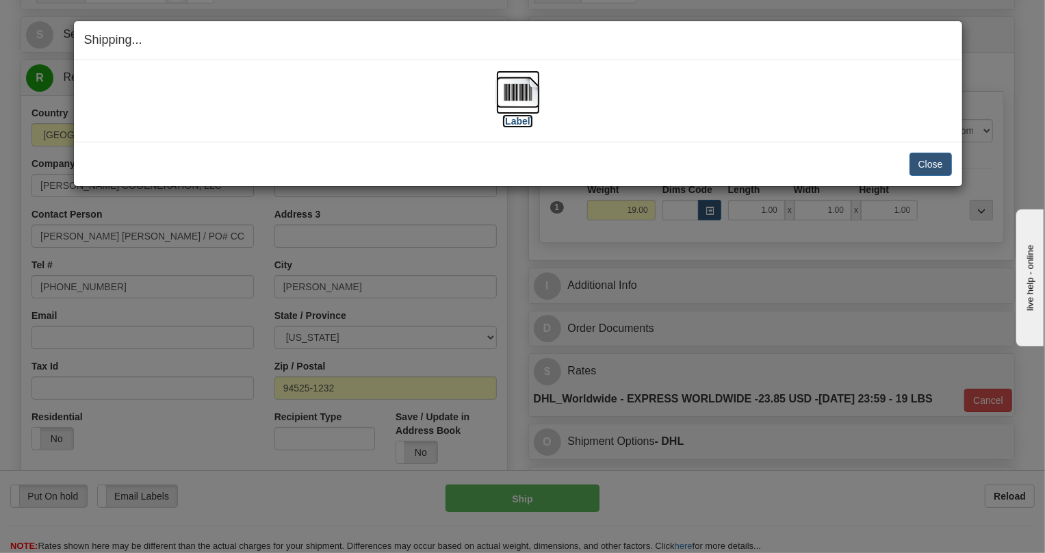
click at [516, 81] on img at bounding box center [518, 92] width 44 height 44
click at [931, 168] on button "Close" at bounding box center [931, 164] width 42 height 23
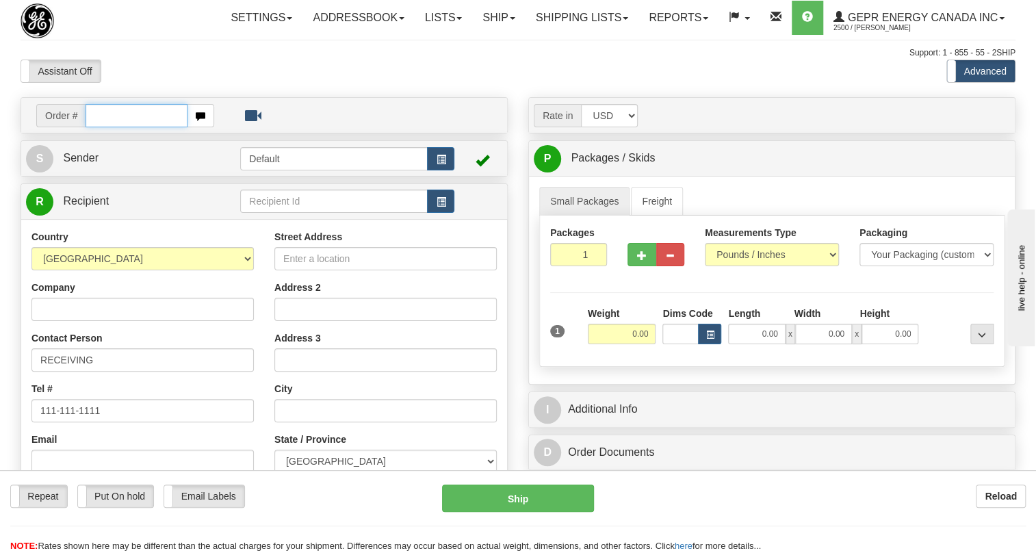
click at [131, 127] on input "text" at bounding box center [137, 115] width 102 height 23
paste input "0086683405"
click at [105, 127] on input "0086683405" at bounding box center [137, 115] width 102 height 23
type input "86683405"
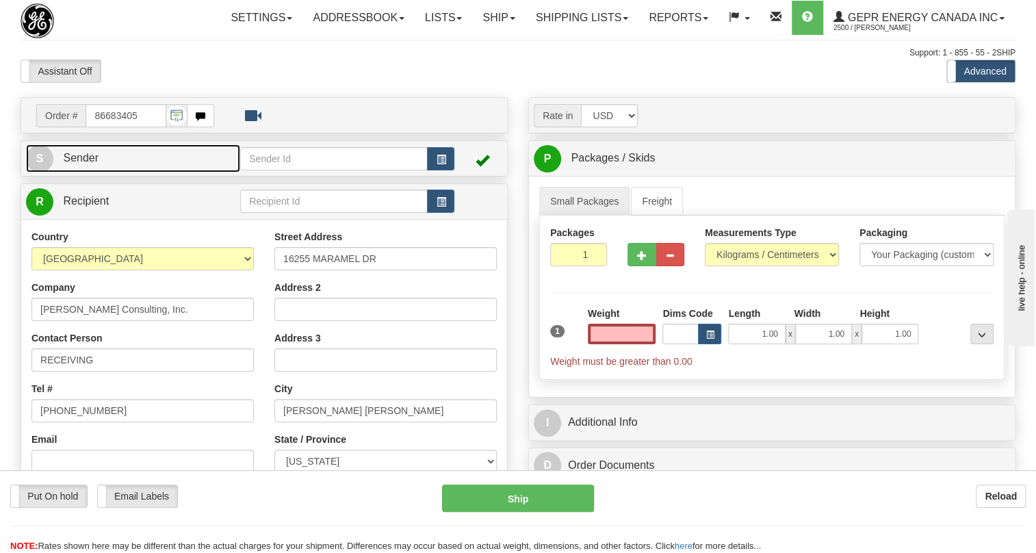
type input "0.00"
drag, startPoint x: 73, startPoint y: 189, endPoint x: 11, endPoint y: 212, distance: 65.8
click at [73, 164] on span "Sender" at bounding box center [81, 158] width 36 height 12
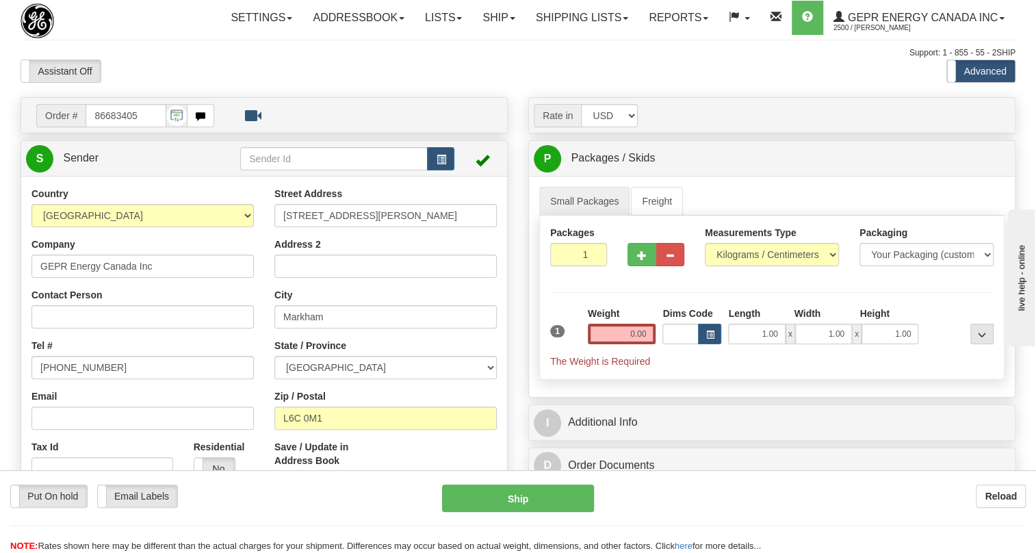
type input "MARKHAM"
click at [81, 379] on input "[PHONE_NUMBER]" at bounding box center [142, 367] width 222 height 23
paste input "[PHONE_NUMBER]"
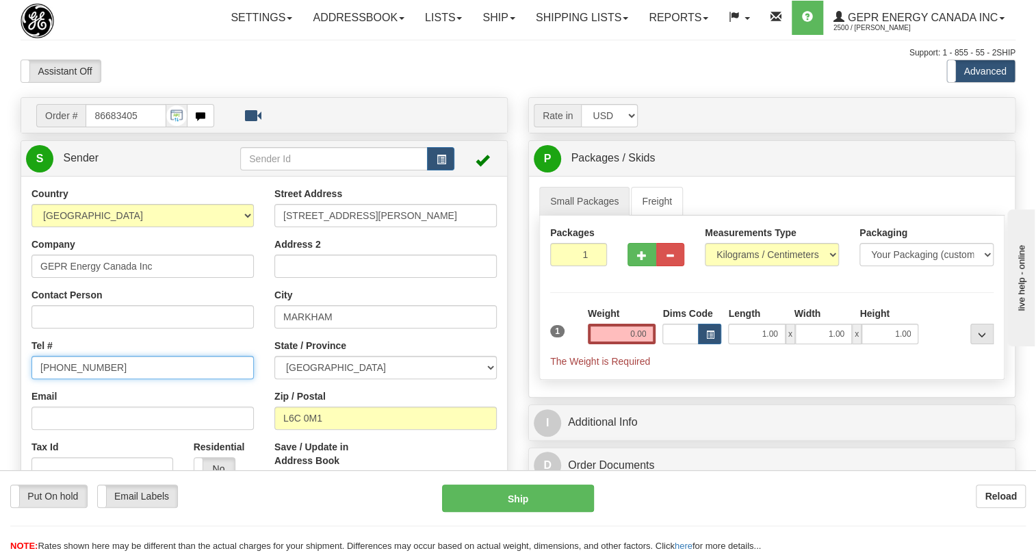
type input "[PHONE_NUMBER]"
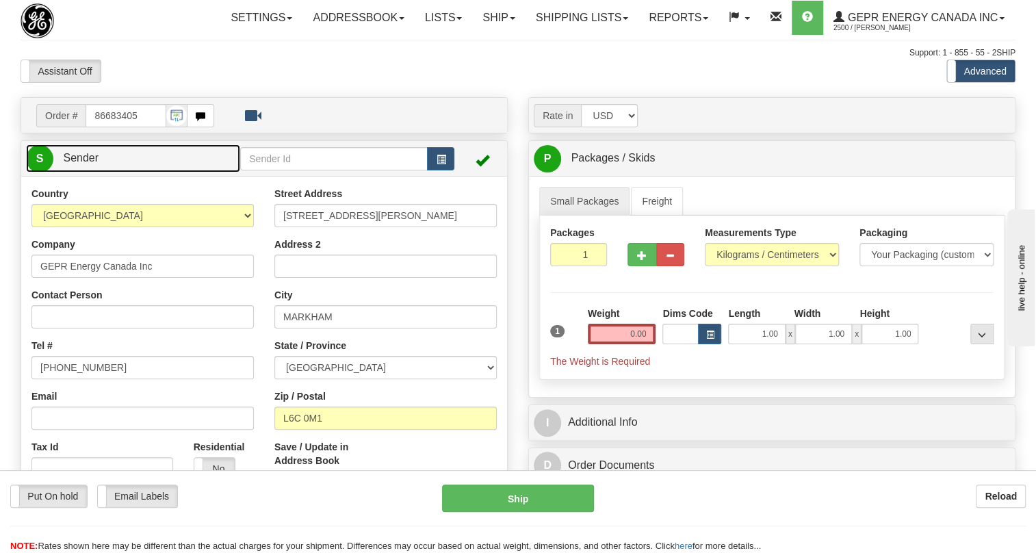
click at [73, 164] on span "Sender" at bounding box center [81, 158] width 36 height 12
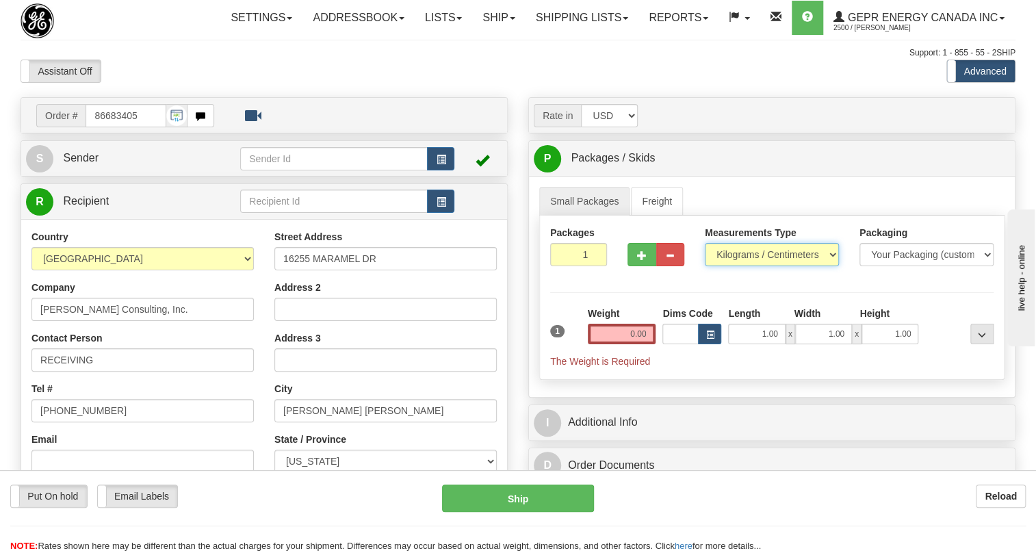
click at [764, 266] on select "Pounds / Inches Kilograms / Centimeters" at bounding box center [772, 254] width 134 height 23
select select "0"
click at [705, 266] on select "Pounds / Inches Kilograms / Centimeters" at bounding box center [772, 254] width 134 height 23
click at [630, 344] on input "0.00" at bounding box center [622, 334] width 68 height 21
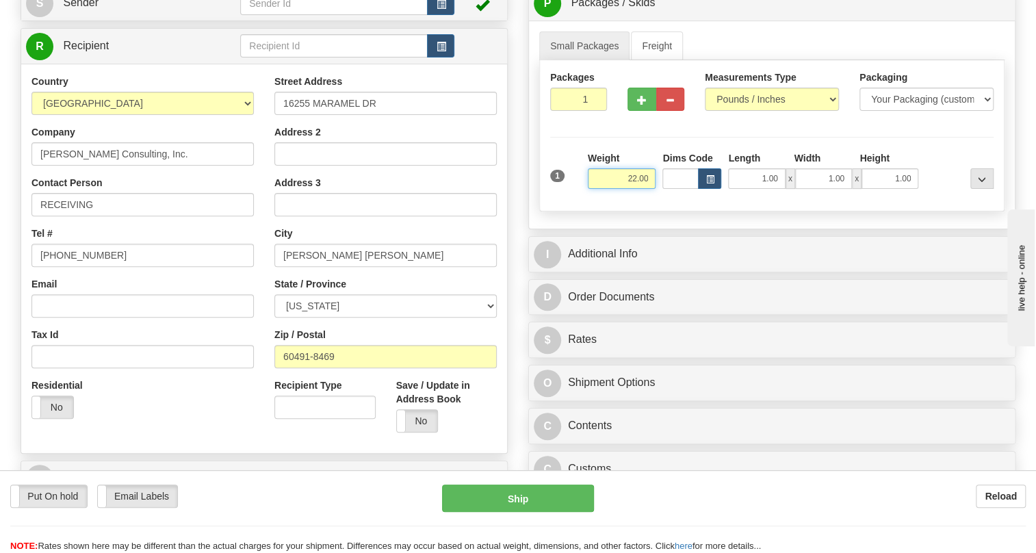
scroll to position [186, 0]
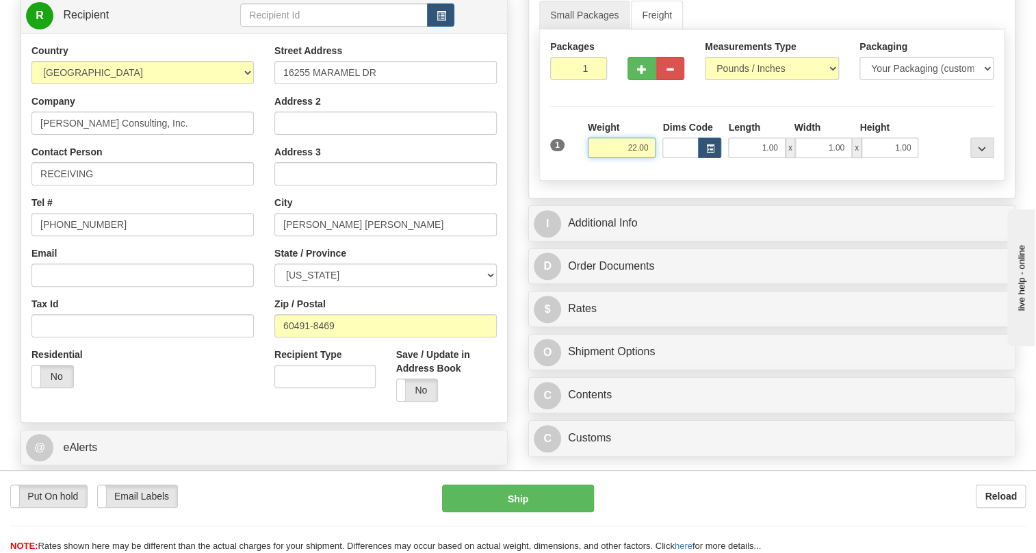
type input "22.00"
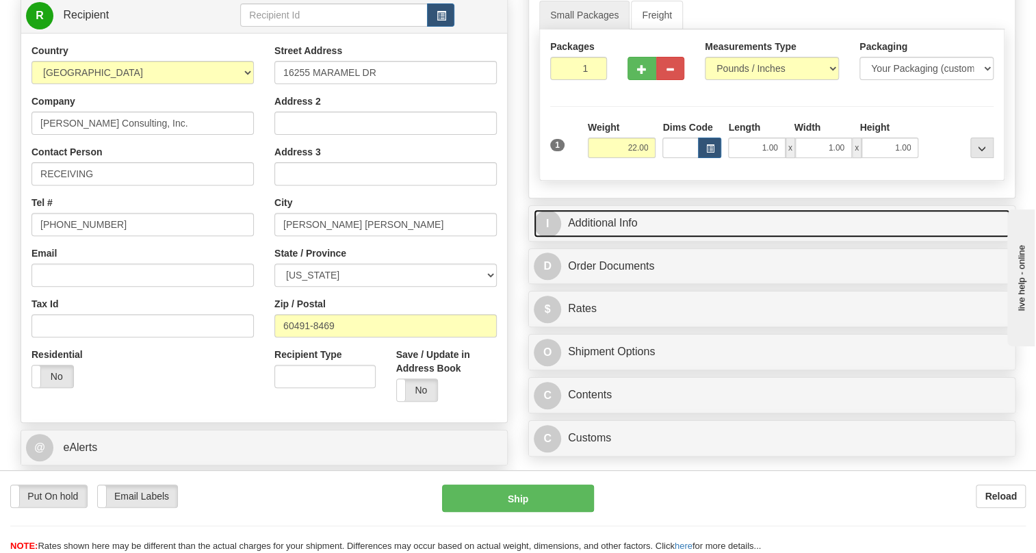
click at [609, 237] on link "I Additional Info" at bounding box center [772, 223] width 476 height 28
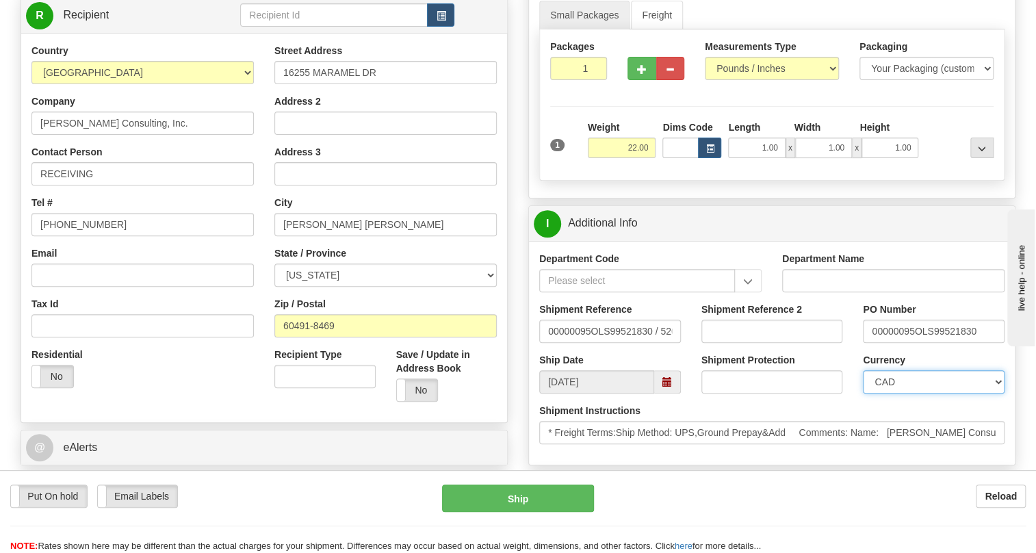
click at [915, 394] on select "CAD USD EUR ZAR [PERSON_NAME] ARN AUD AUS AWG BBD BFR BGN BHD BMD BND BRC BRL C…" at bounding box center [934, 381] width 142 height 23
select select "1"
click at [863, 394] on select "CAD USD EUR ZAR [PERSON_NAME] ARN AUD AUS AWG BBD BFR BGN BHD BMD BND BRC BRL C…" at bounding box center [934, 381] width 142 height 23
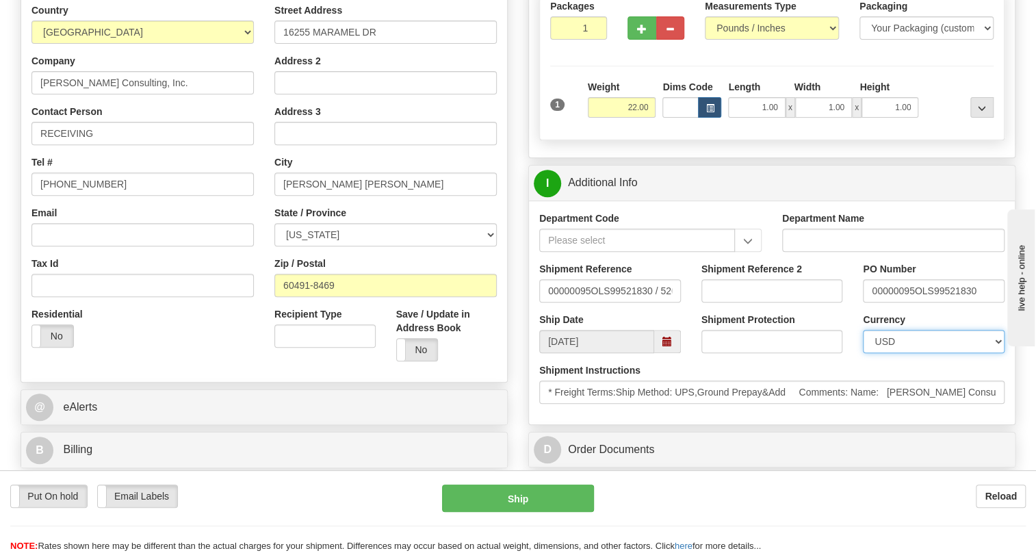
scroll to position [248, 0]
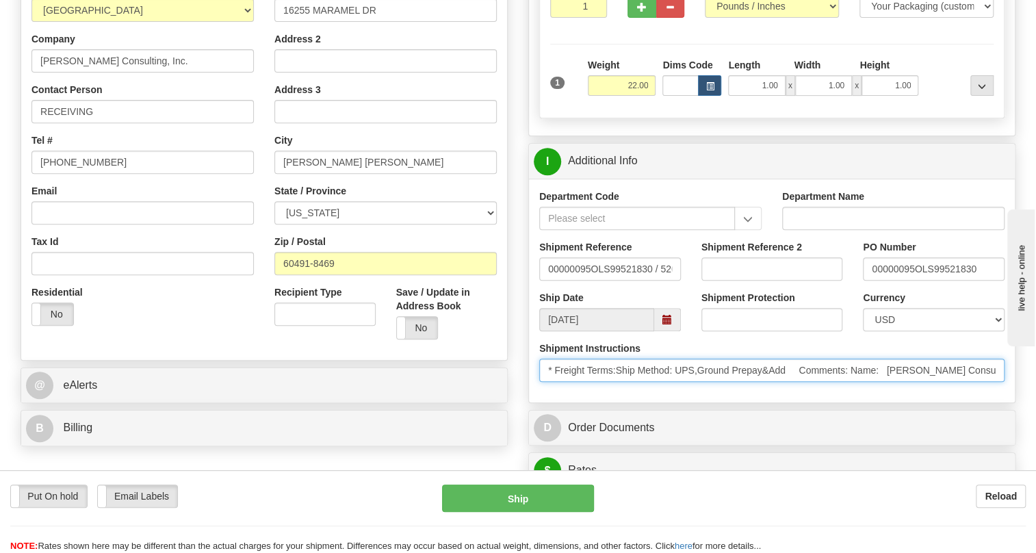
click at [883, 382] on input "* Freight Terms:Ship Method: UPS,Ground Prepay&Add Comments: Name: [PERSON_NAME…" at bounding box center [771, 370] width 465 height 23
drag, startPoint x: 886, startPoint y: 401, endPoint x: 846, endPoint y: 402, distance: 39.7
click at [846, 382] on input "* Freight Terms:Ship Method: UPS,Ground Prepay&Add Comments: Name: [PERSON_NAME…" at bounding box center [771, 370] width 465 height 23
drag, startPoint x: 938, startPoint y: 398, endPoint x: 883, endPoint y: 400, distance: 54.8
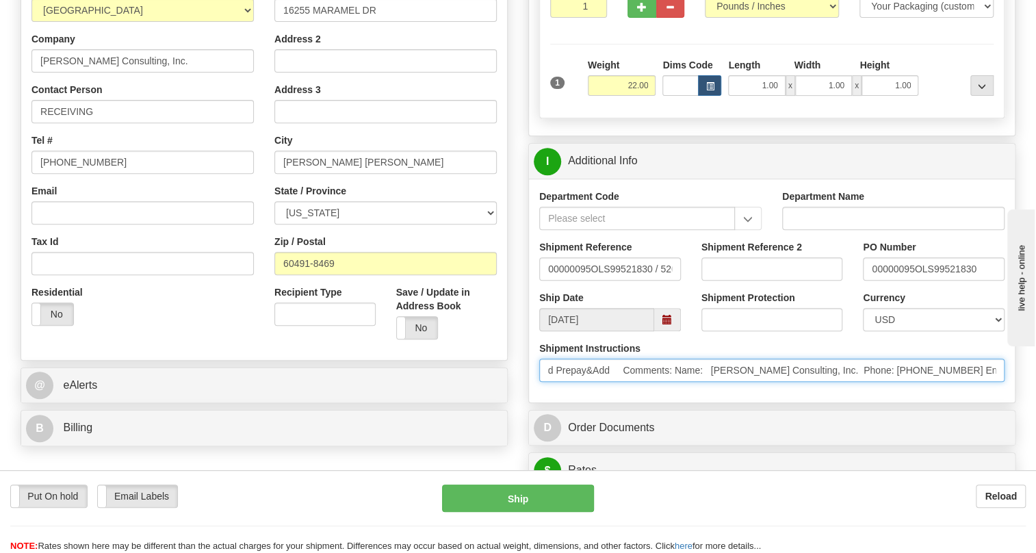
click at [883, 382] on input "* Freight Terms:Ship Method: UPS,Ground Prepay&Add Comments: Name: [PERSON_NAME…" at bounding box center [771, 370] width 465 height 23
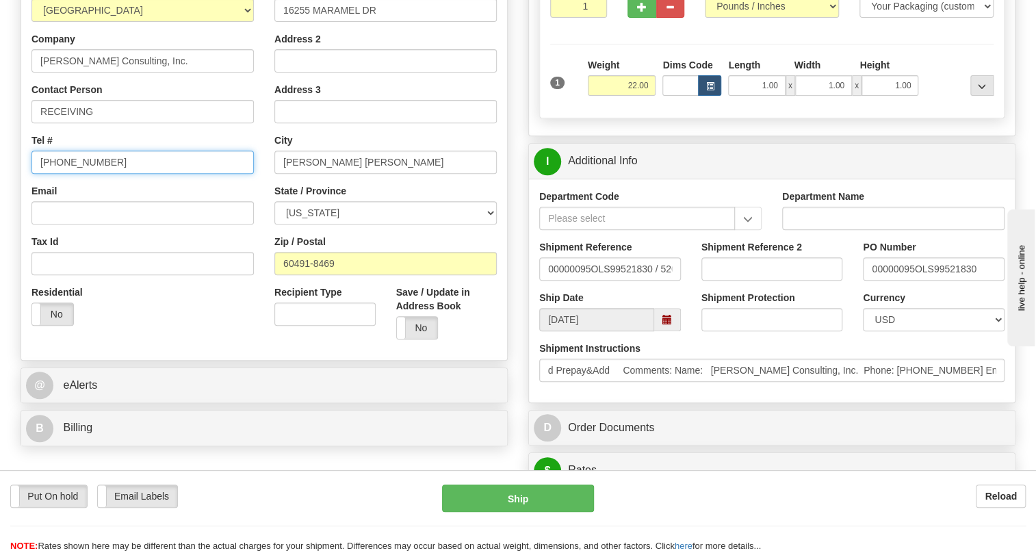
click at [70, 174] on input "[PHONE_NUMBER]" at bounding box center [142, 162] width 222 height 23
click at [73, 174] on input "[PHONE_NUMBER]" at bounding box center [142, 162] width 222 height 23
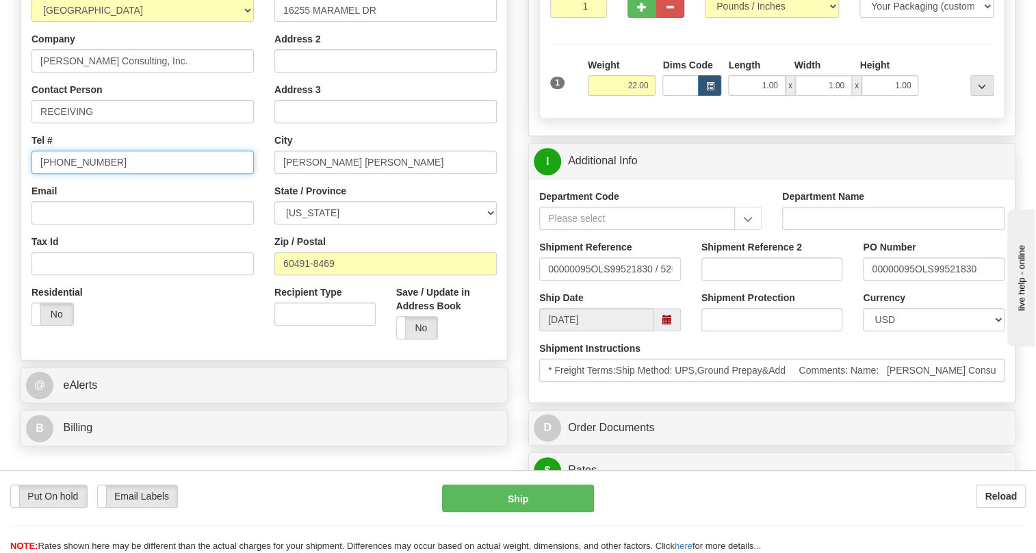
paste input "7089410311"
type input "7089410311"
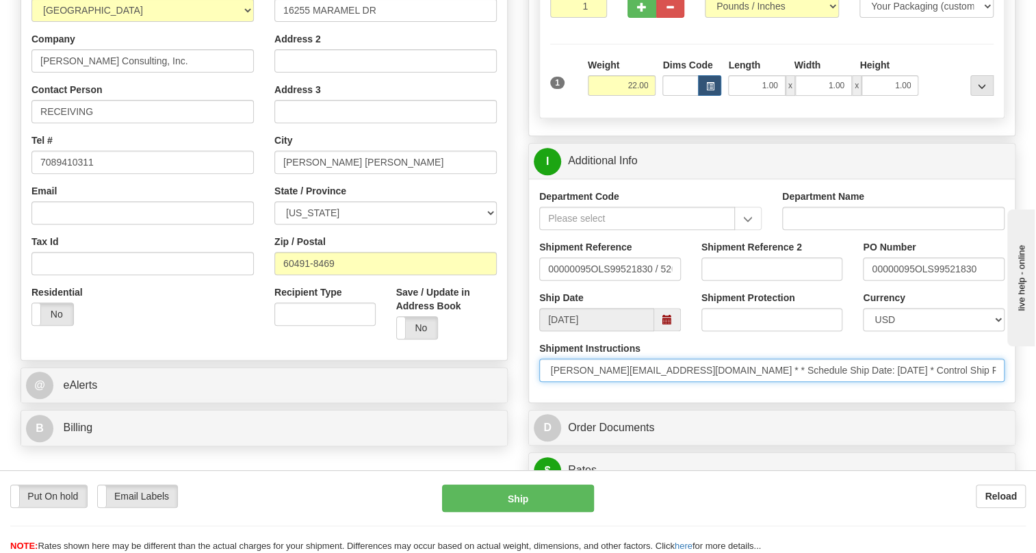
scroll to position [0, 683]
drag, startPoint x: 926, startPoint y: 402, endPoint x: 719, endPoint y: 403, distance: 206.7
click at [719, 382] on input "* Freight Terms:Ship Method: UPS,Ground Prepay&Add Comments: Name: [PERSON_NAME…" at bounding box center [771, 370] width 465 height 23
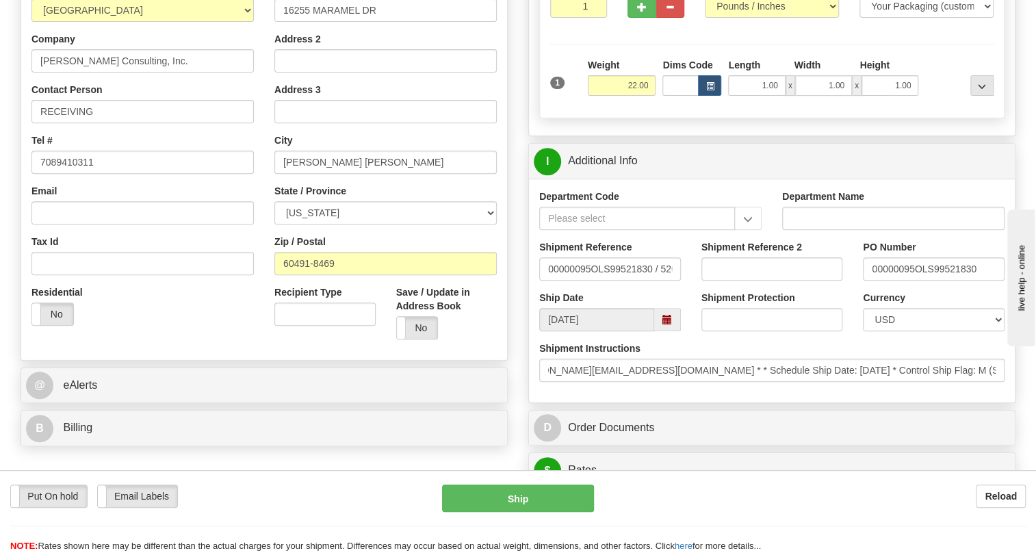
scroll to position [0, 0]
click at [700, 392] on div "Shipment Instructions * Freight Terms:Ship Method: UPS,Ground Prepay&Add Commen…" at bounding box center [772, 366] width 486 height 51
drag, startPoint x: 914, startPoint y: 303, endPoint x: 866, endPoint y: 312, distance: 48.1
click at [866, 291] on div "PO Number 00000095OLS99521830" at bounding box center [934, 265] width 162 height 51
click at [130, 123] on input "RECEIVING" at bounding box center [142, 111] width 222 height 23
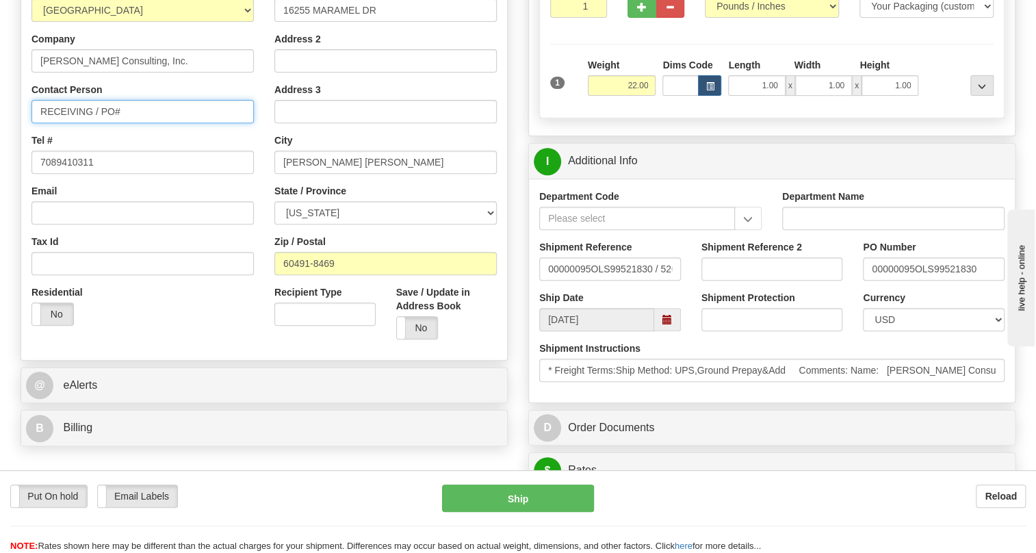
paste input "00000095"
type input "RECEIVING / PO# 00000095"
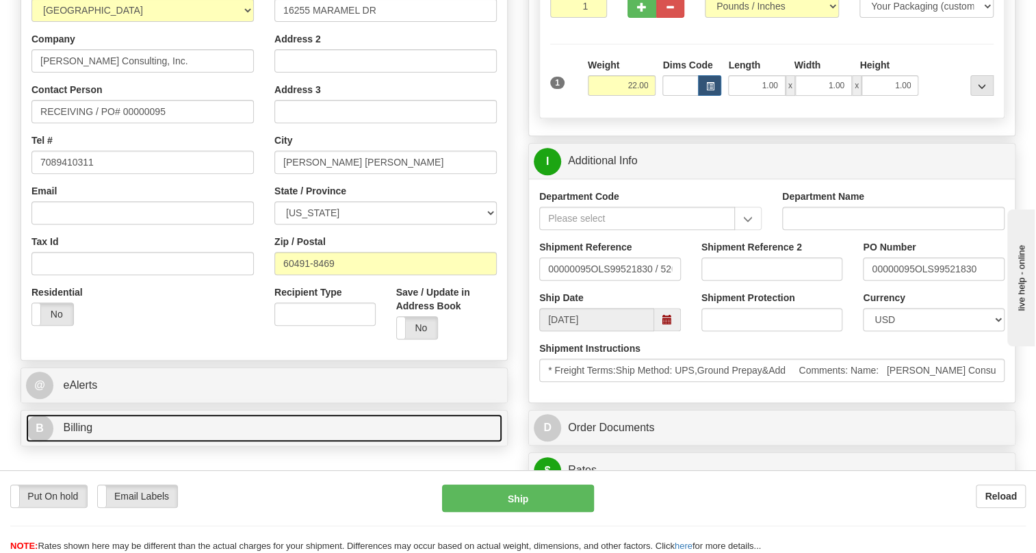
click at [81, 433] on span "Billing" at bounding box center [77, 428] width 29 height 12
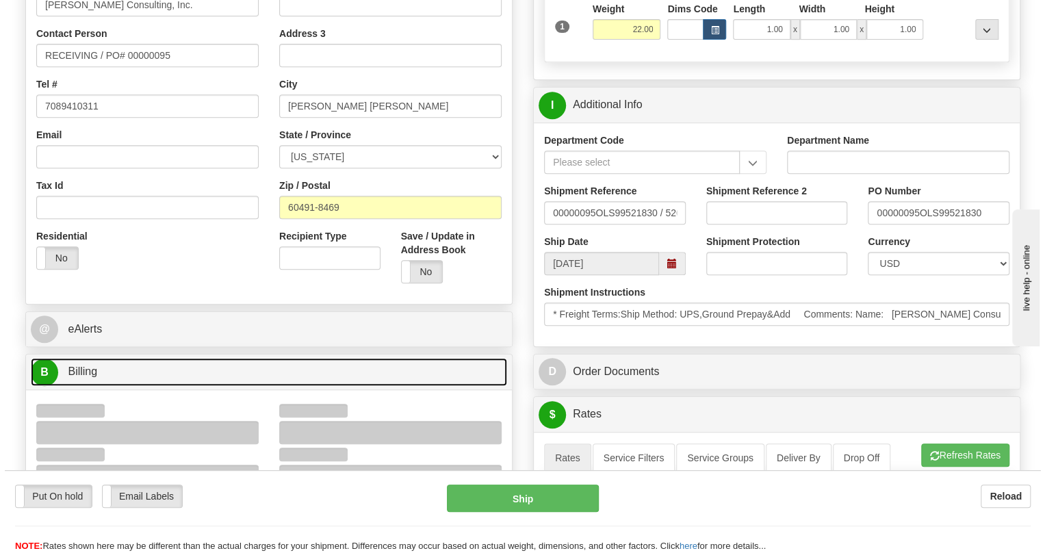
scroll to position [435, 0]
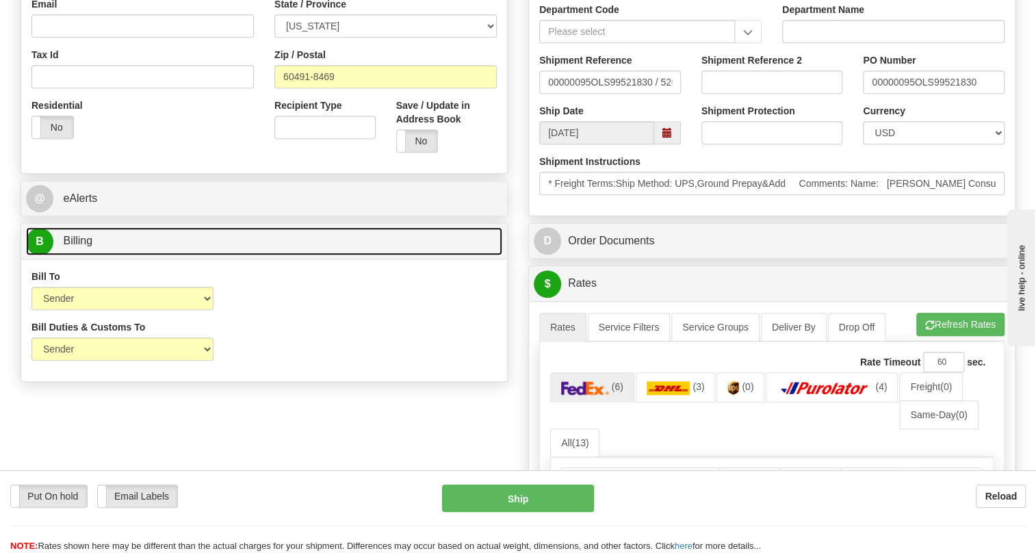
click at [81, 246] on span "Billing" at bounding box center [77, 241] width 29 height 12
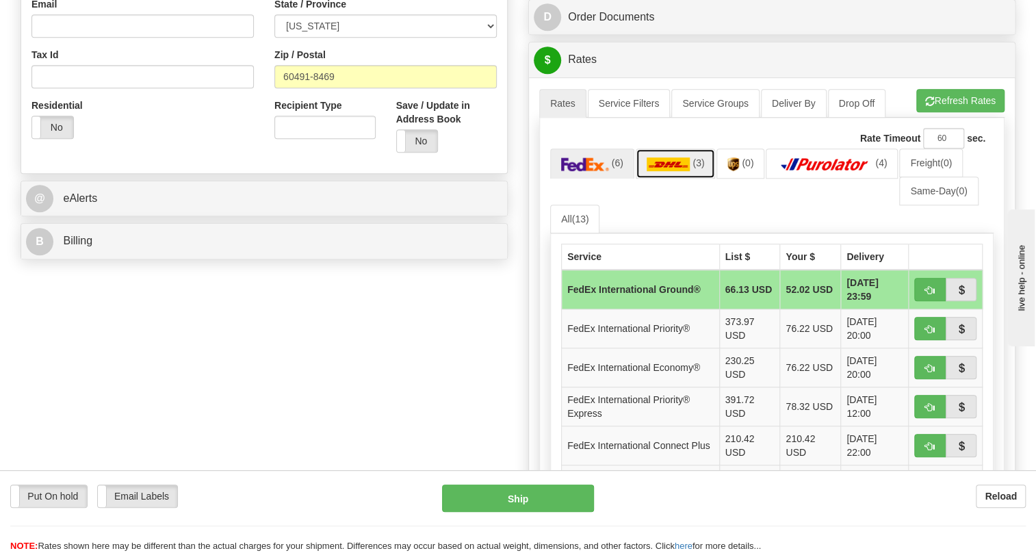
click at [666, 171] on img at bounding box center [669, 164] width 44 height 14
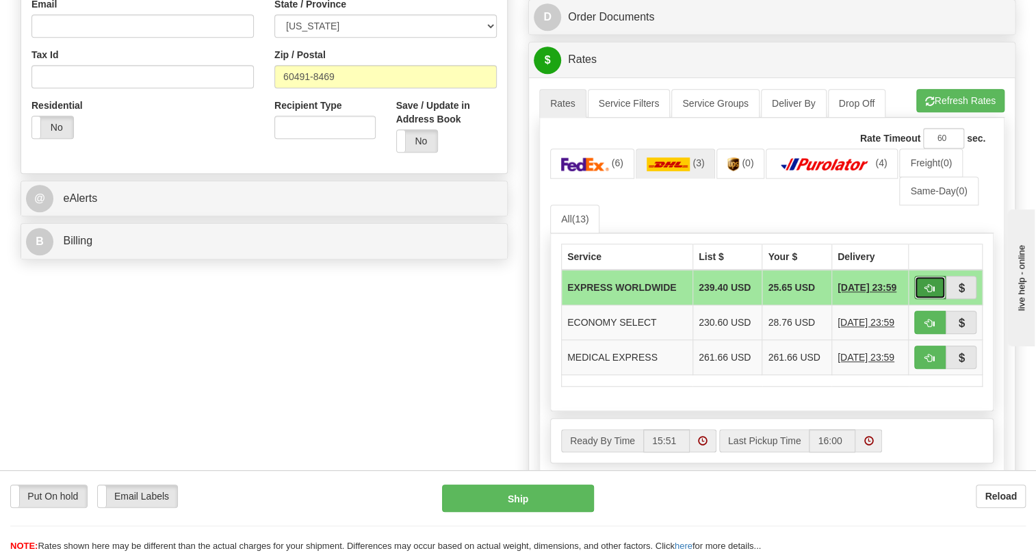
click at [931, 293] on span "button" at bounding box center [930, 288] width 10 height 9
type input "P"
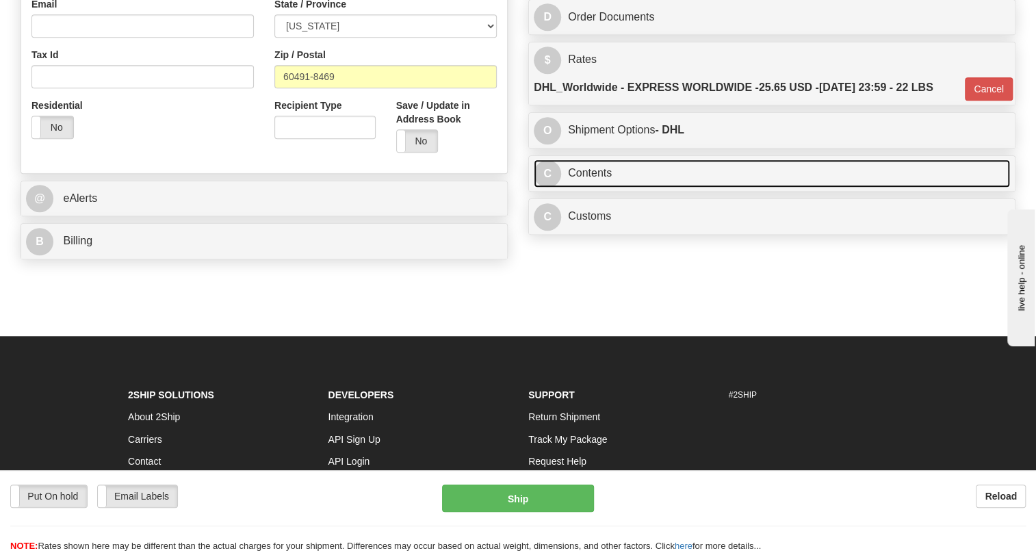
click at [595, 188] on link "C Contents" at bounding box center [772, 173] width 476 height 28
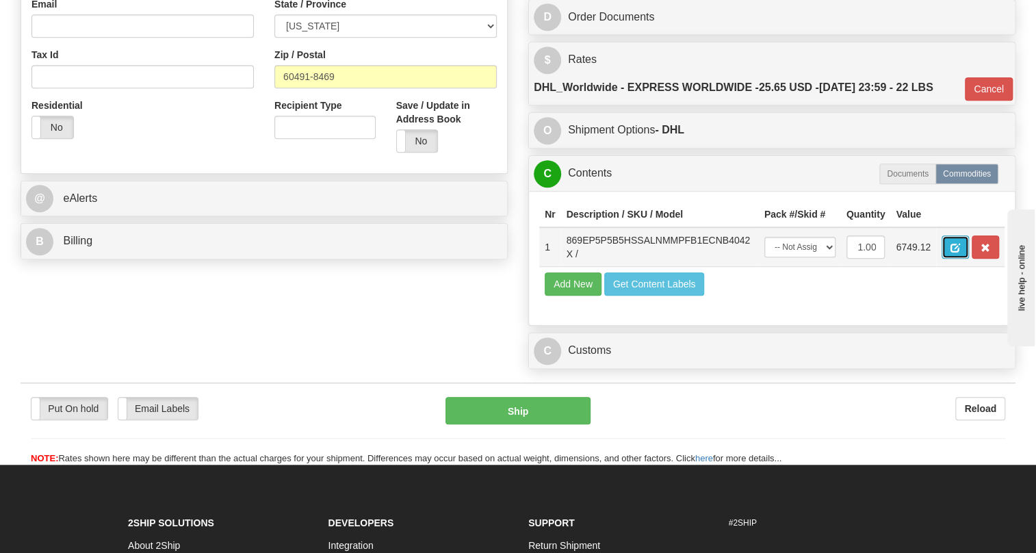
click at [946, 259] on button "button" at bounding box center [955, 246] width 27 height 23
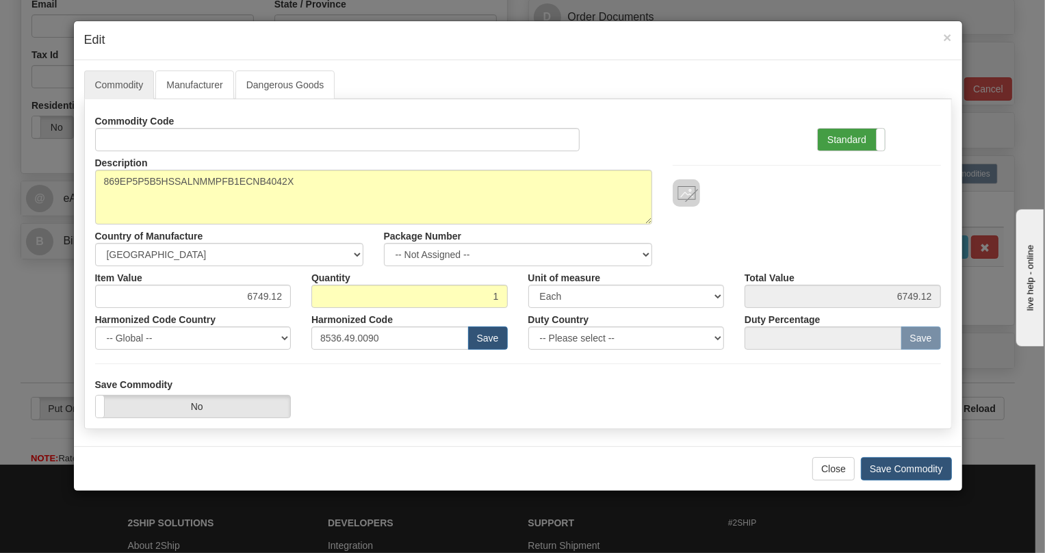
click at [859, 130] on label "Standard" at bounding box center [851, 140] width 67 height 22
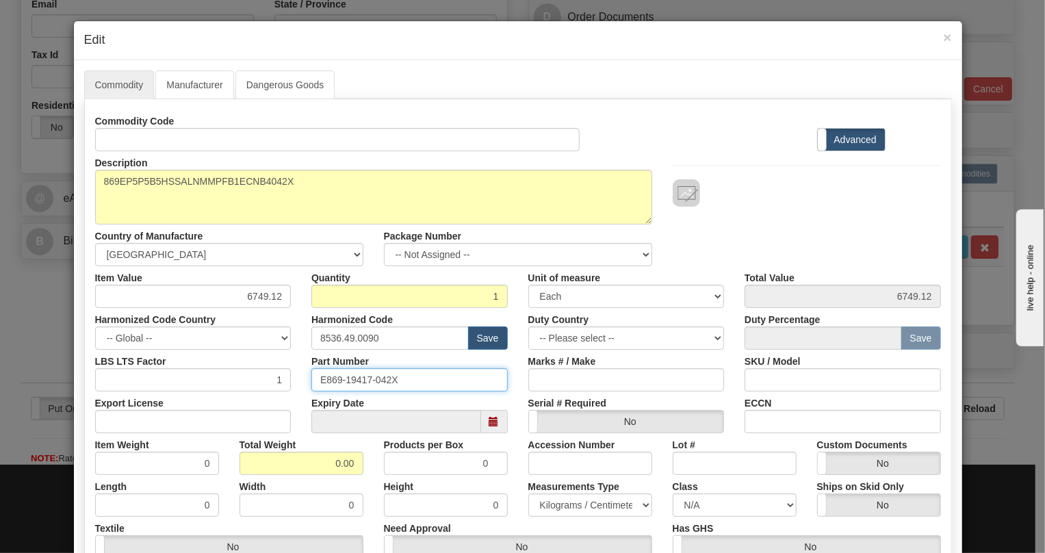
click at [341, 382] on input "E869-19417-042X" at bounding box center [409, 379] width 196 height 23
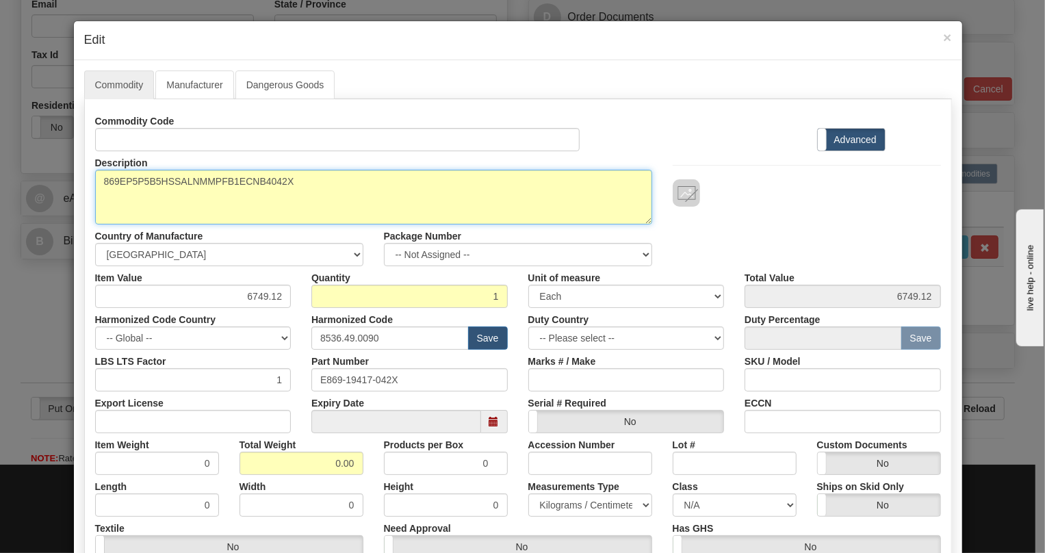
click at [192, 179] on textarea "869EP5P5B5HSSALNMMPFB1ECNB4042X" at bounding box center [373, 197] width 557 height 55
paste textarea
type textarea "869EP5P5B5HSSALNMMPFB1ECNB4"
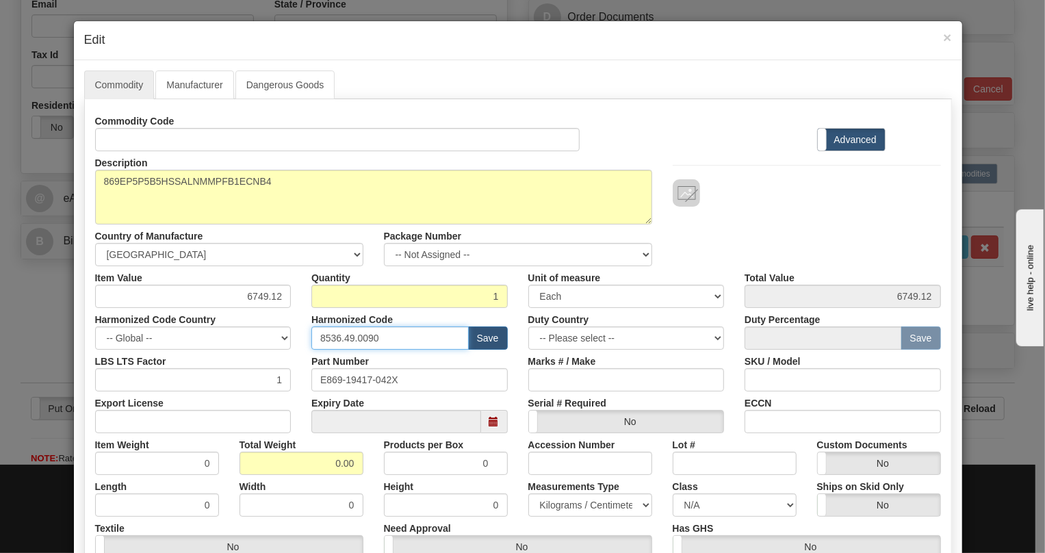
click at [341, 339] on input "8536.49.0090" at bounding box center [389, 337] width 157 height 23
paste input "7.10.916"
type input "8537.10.9160"
click at [374, 452] on div "Products per Box 0" at bounding box center [446, 454] width 144 height 42
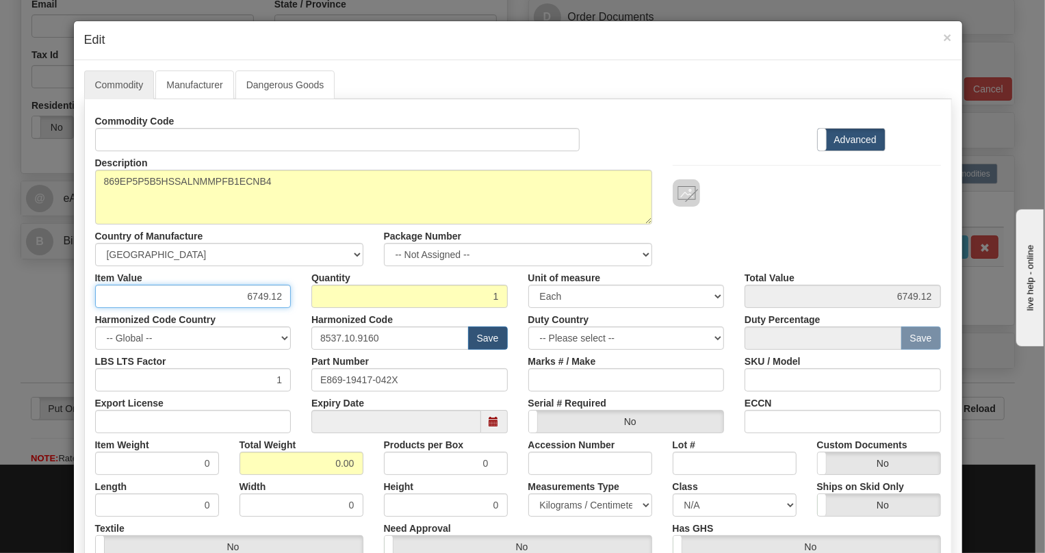
click at [263, 298] on input "6749.12" at bounding box center [193, 296] width 196 height 23
type input "4368.88"
click at [307, 469] on input "0.00" at bounding box center [302, 463] width 124 height 23
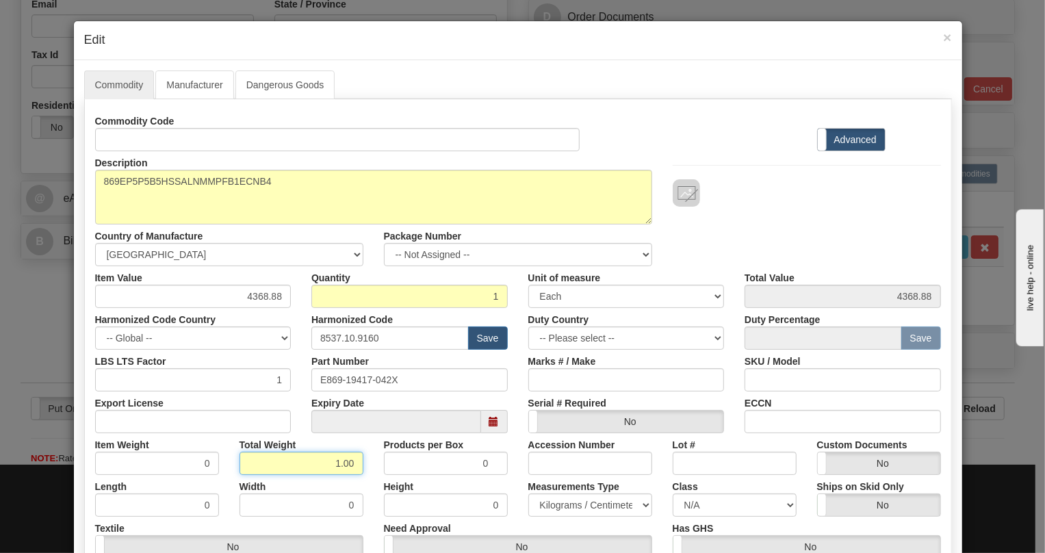
type input "1.00"
type input "1.0000"
click at [568, 500] on select "Pounds / Inches Kilograms / Centimeters" at bounding box center [590, 504] width 124 height 23
select select "0"
click at [528, 493] on select "Pounds / Inches Kilograms / Centimeters" at bounding box center [590, 504] width 124 height 23
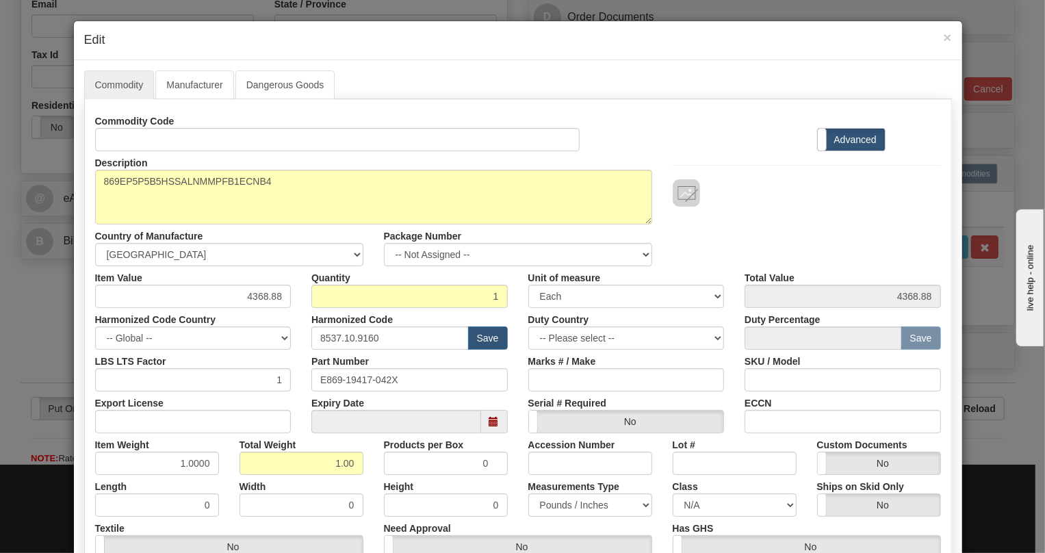
click at [511, 483] on div "Height 0" at bounding box center [446, 496] width 144 height 42
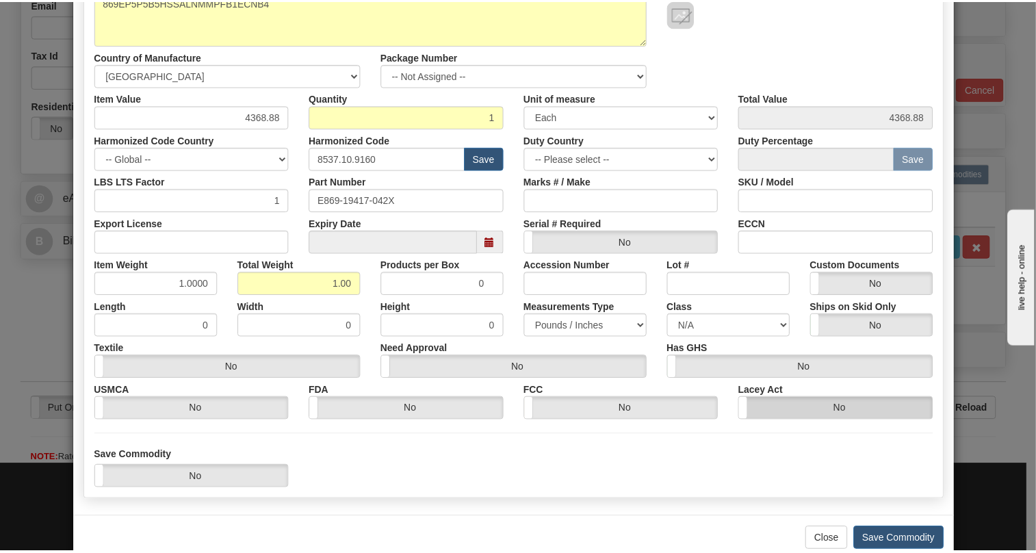
scroll to position [186, 0]
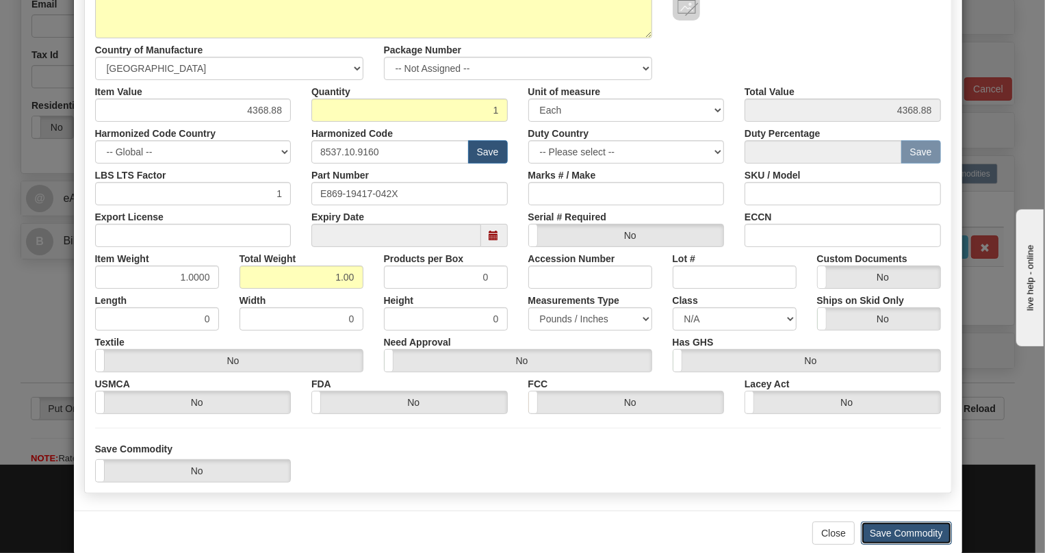
click at [892, 531] on button "Save Commodity" at bounding box center [906, 532] width 91 height 23
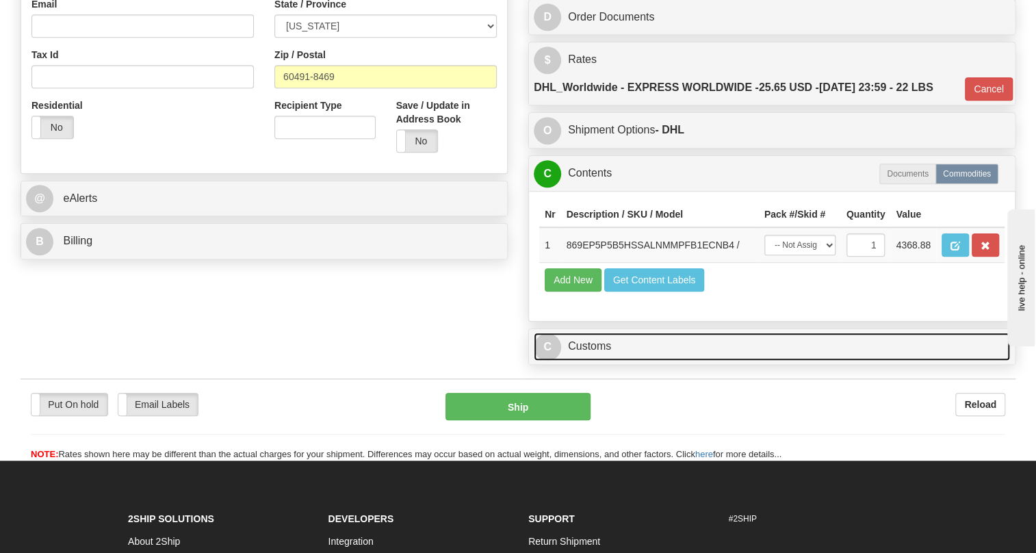
click at [592, 361] on link "C Customs" at bounding box center [772, 347] width 476 height 28
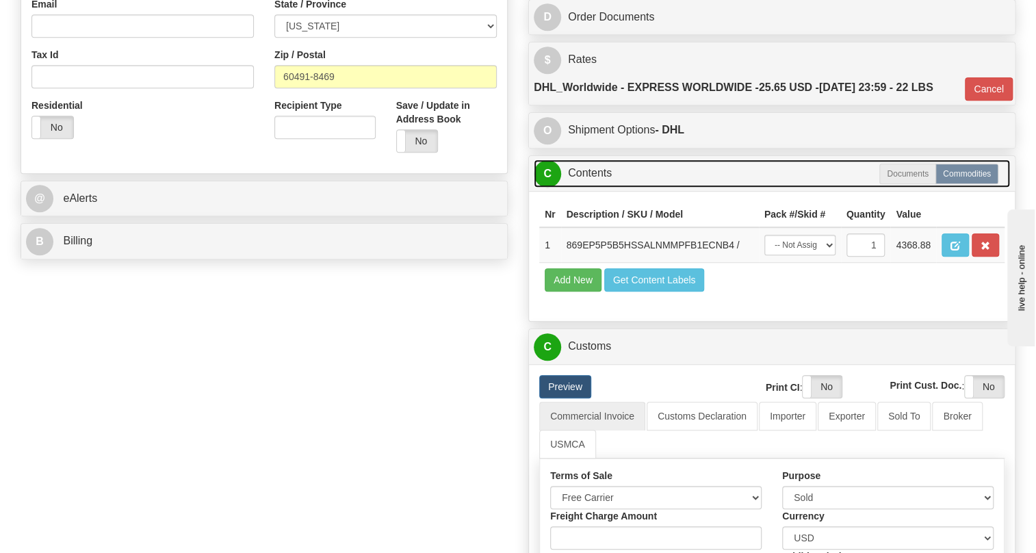
click at [592, 188] on link "C Contents" at bounding box center [772, 173] width 476 height 28
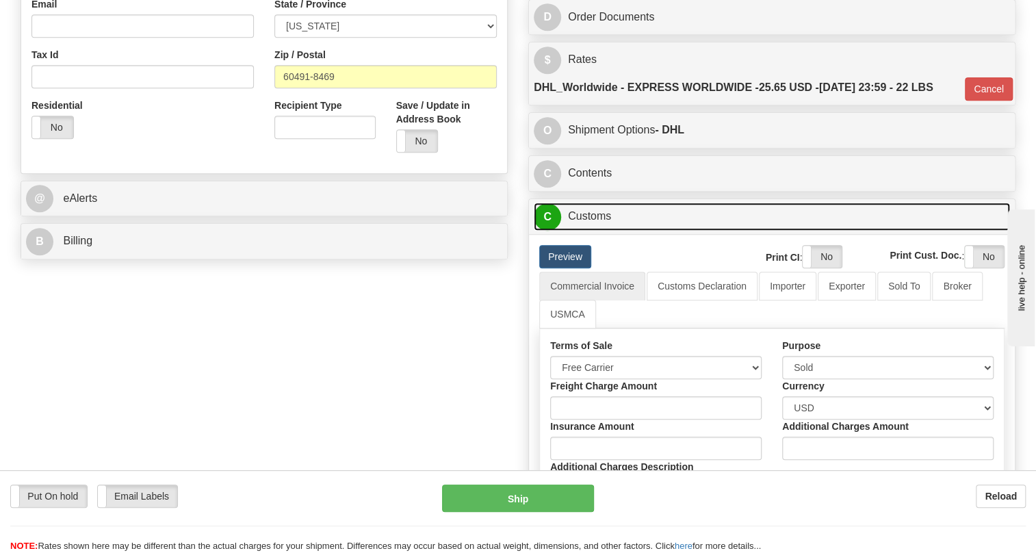
click at [584, 231] on link "C Customs" at bounding box center [772, 217] width 476 height 28
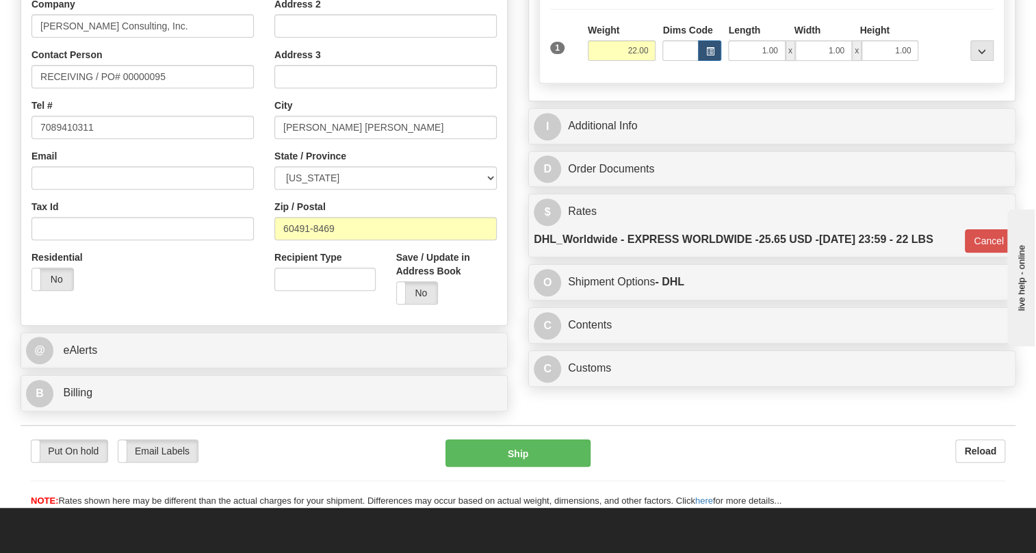
scroll to position [248, 0]
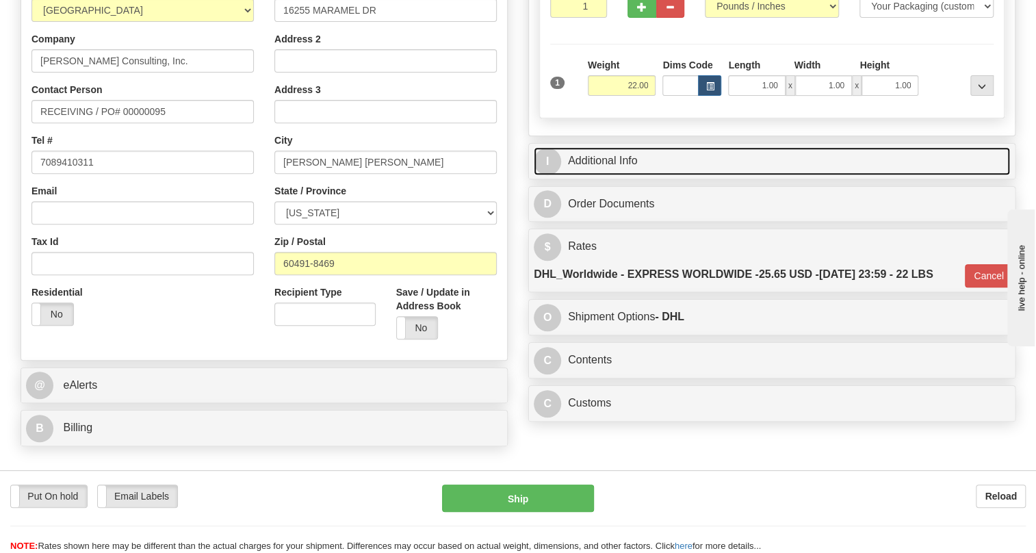
click at [623, 175] on link "I Additional Info" at bounding box center [772, 161] width 476 height 28
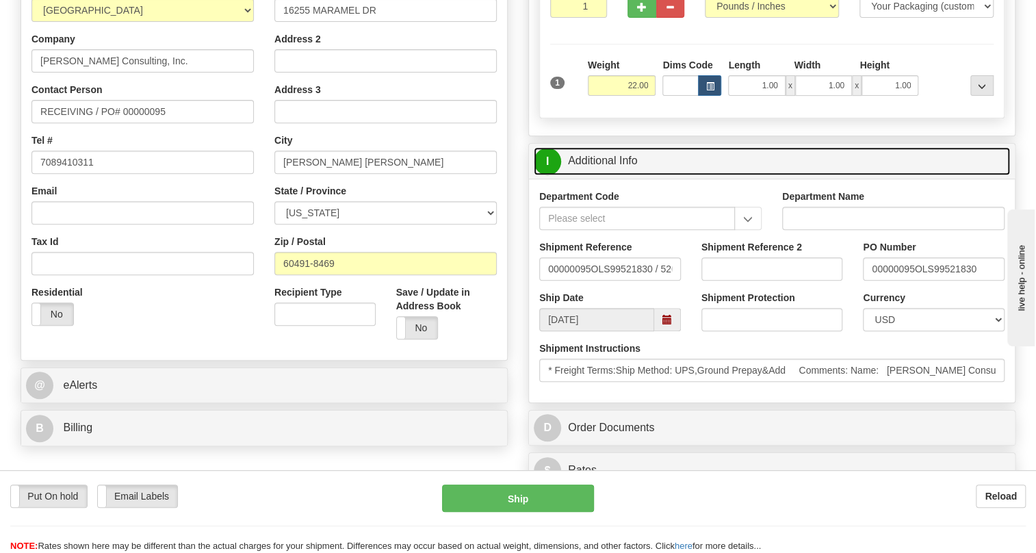
click at [623, 175] on link "I Additional Info" at bounding box center [772, 161] width 476 height 28
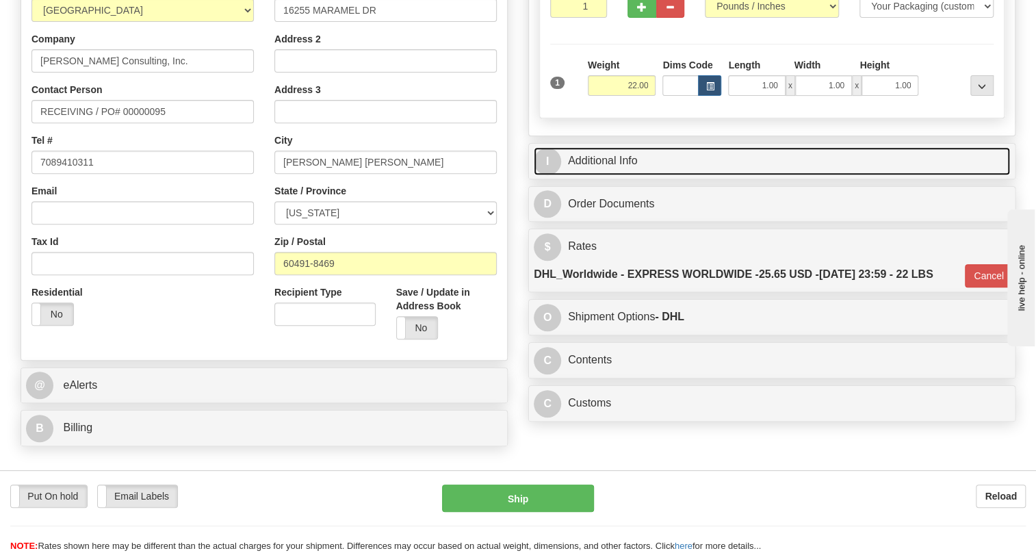
scroll to position [311, 0]
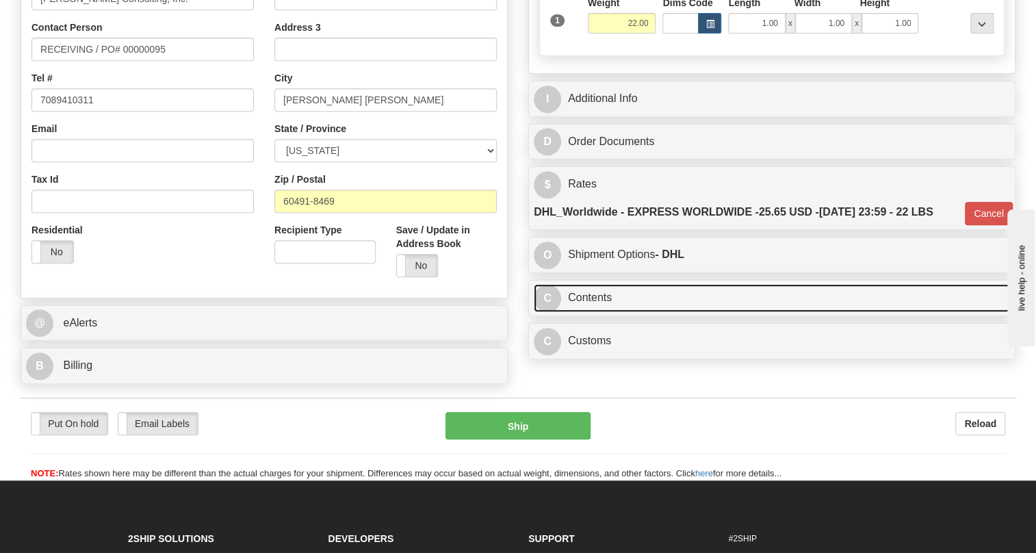
click at [589, 312] on link "C Contents" at bounding box center [772, 298] width 476 height 28
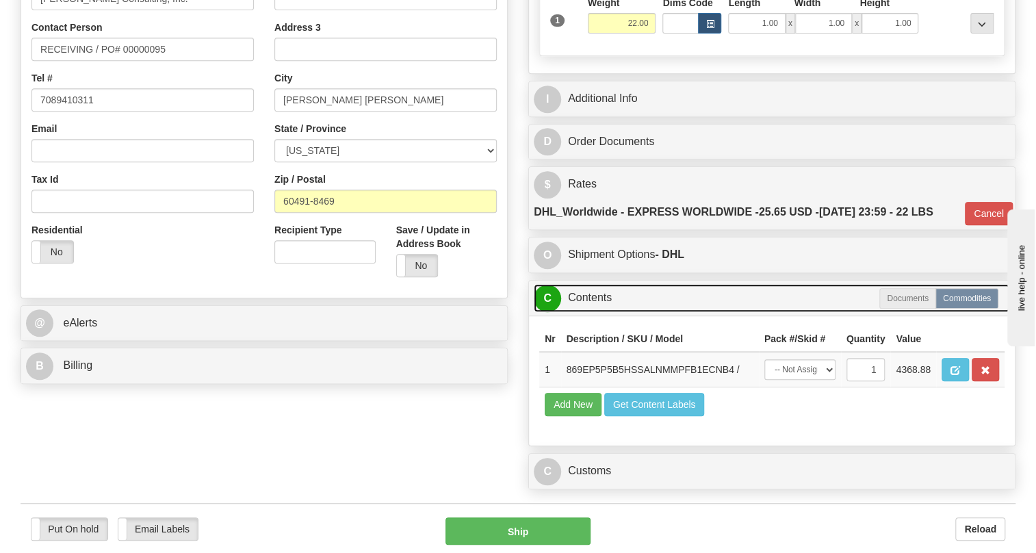
click at [589, 312] on link "C Contents" at bounding box center [772, 298] width 476 height 28
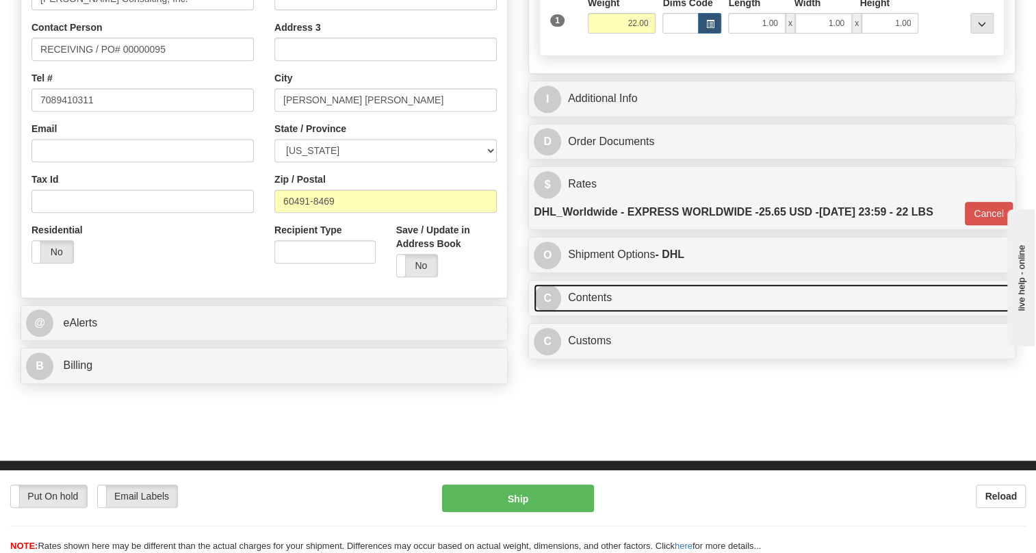
click at [589, 312] on link "C Contents" at bounding box center [772, 298] width 476 height 28
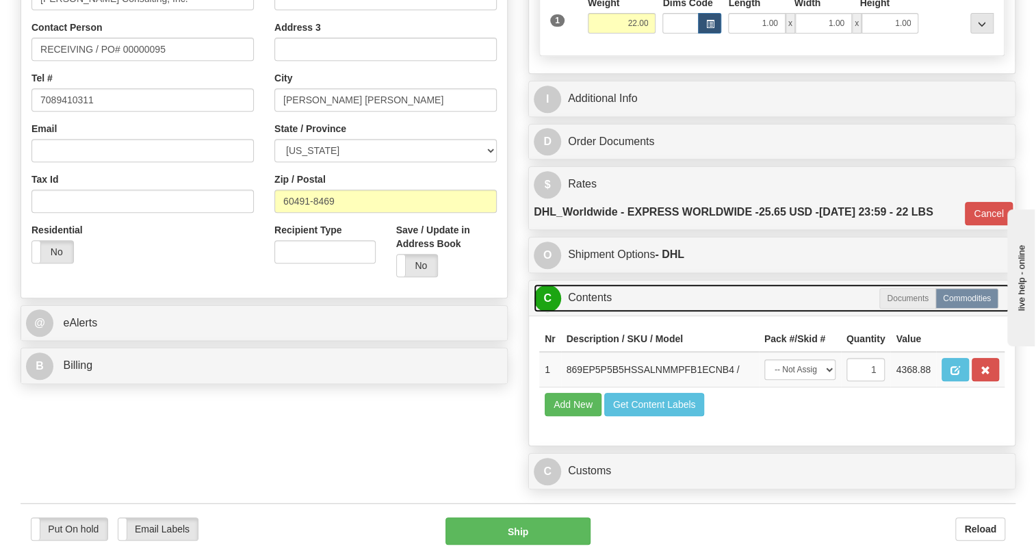
click at [589, 312] on link "C Contents" at bounding box center [772, 298] width 476 height 28
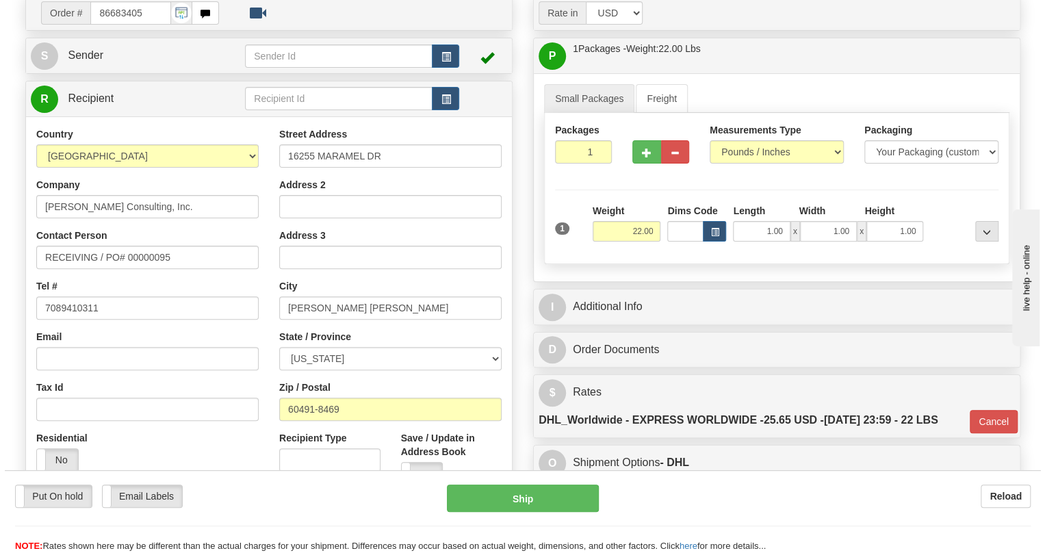
scroll to position [124, 0]
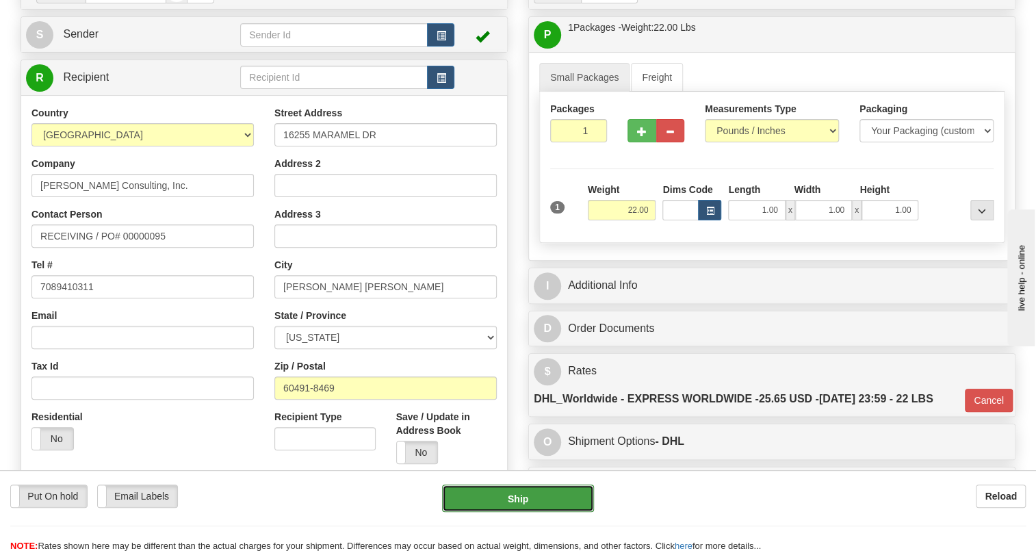
click at [524, 495] on button "Ship" at bounding box center [518, 498] width 152 height 27
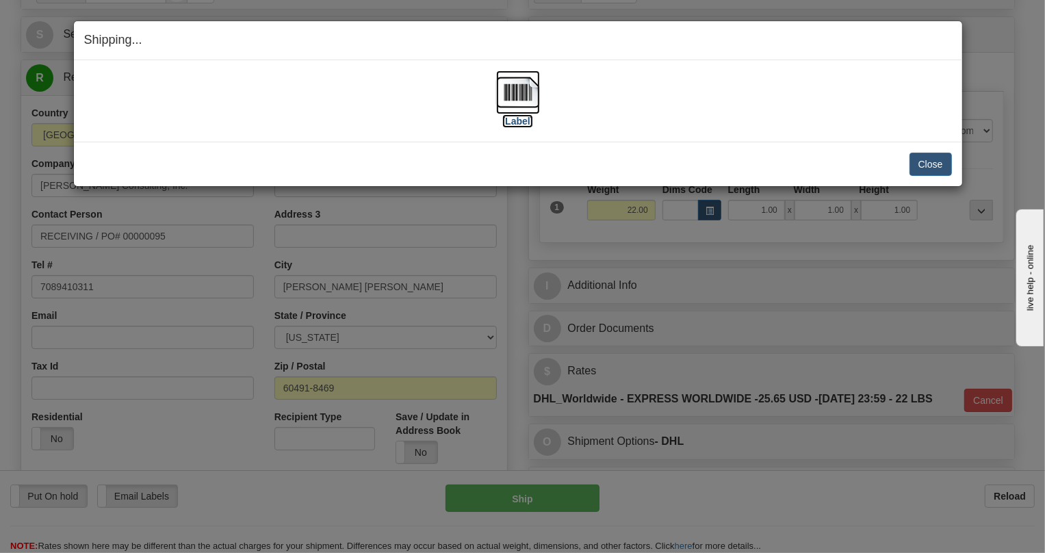
click at [531, 92] on img at bounding box center [518, 92] width 44 height 44
click at [929, 164] on button "Close" at bounding box center [931, 164] width 42 height 23
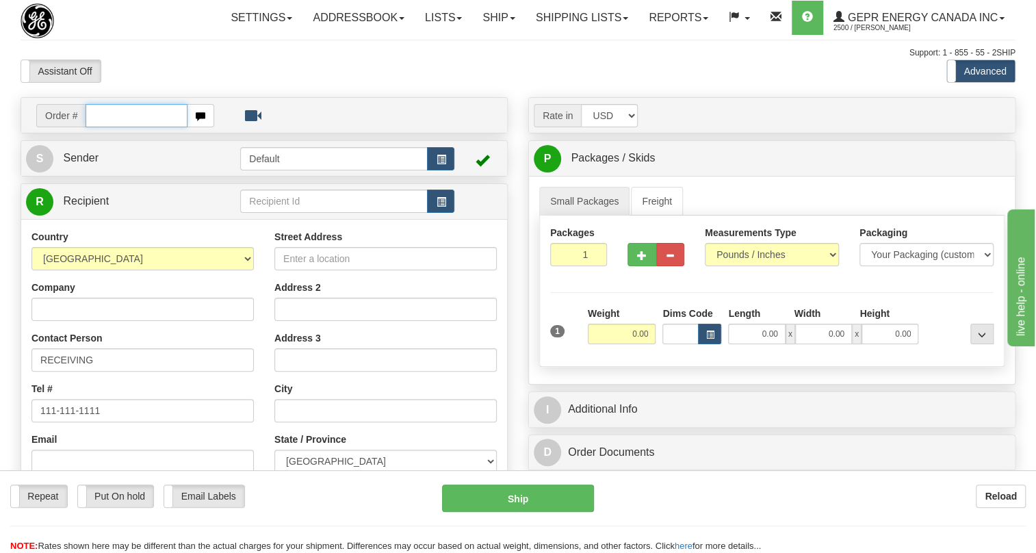
click at [112, 127] on input "text" at bounding box center [137, 115] width 102 height 23
paste input "0086683482"
click at [108, 127] on input "0086683482" at bounding box center [137, 115] width 102 height 23
click at [105, 127] on input "0086683482" at bounding box center [137, 115] width 102 height 23
type input "86683482"
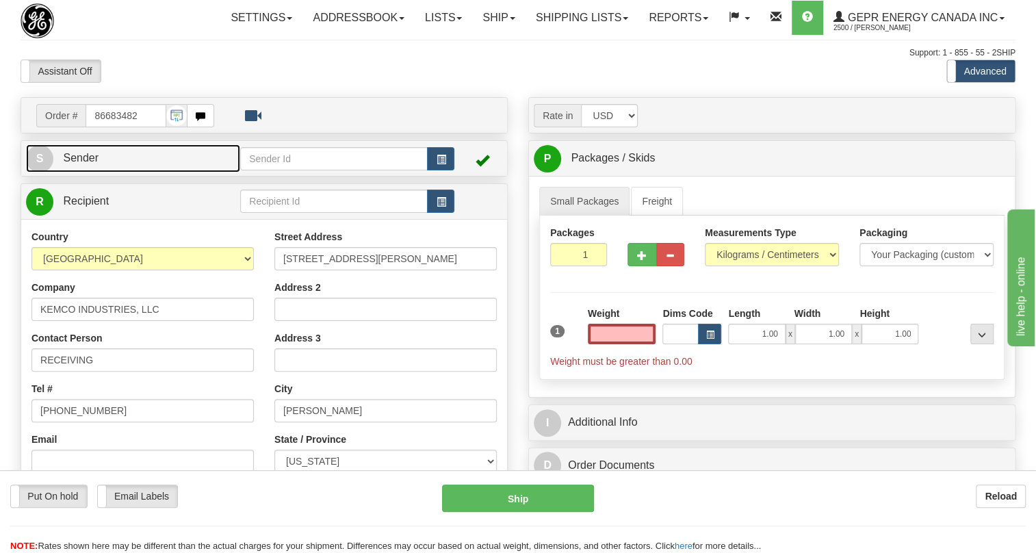
type input "0.00"
click at [77, 164] on span "Sender" at bounding box center [81, 158] width 36 height 12
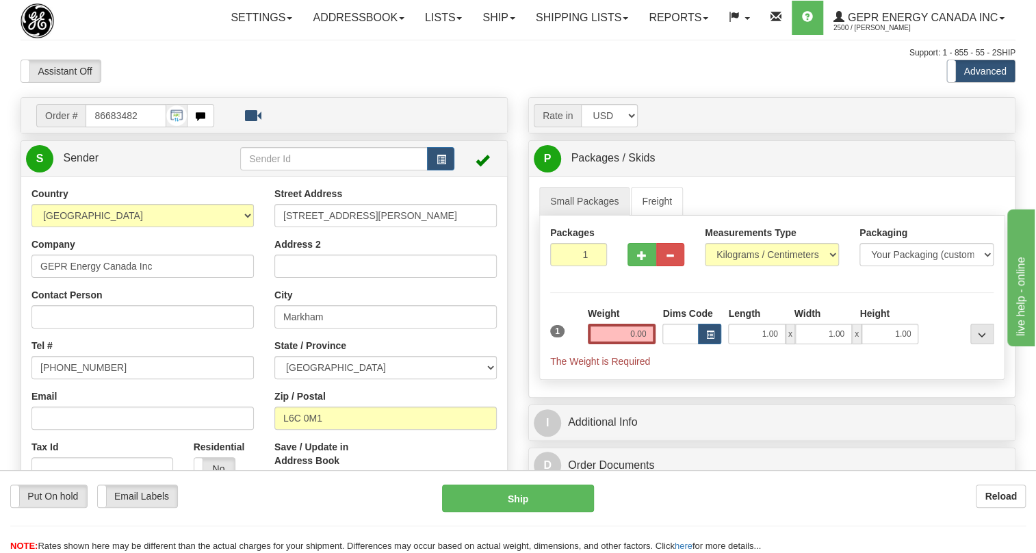
type input "MARKHAM"
click at [88, 379] on input "[PHONE_NUMBER]" at bounding box center [142, 367] width 222 height 23
paste input "[PHONE_NUMBER]"
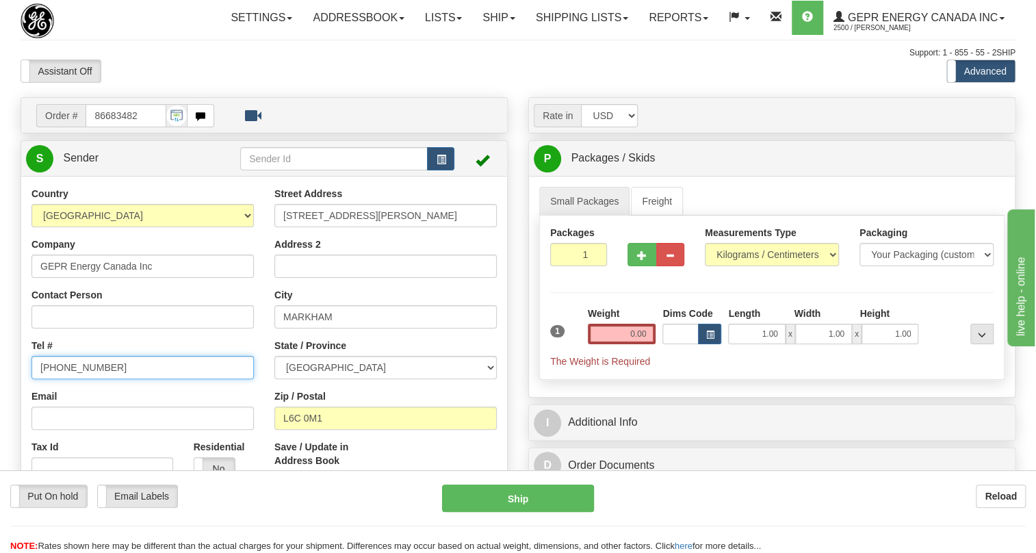
type input "[PHONE_NUMBER]"
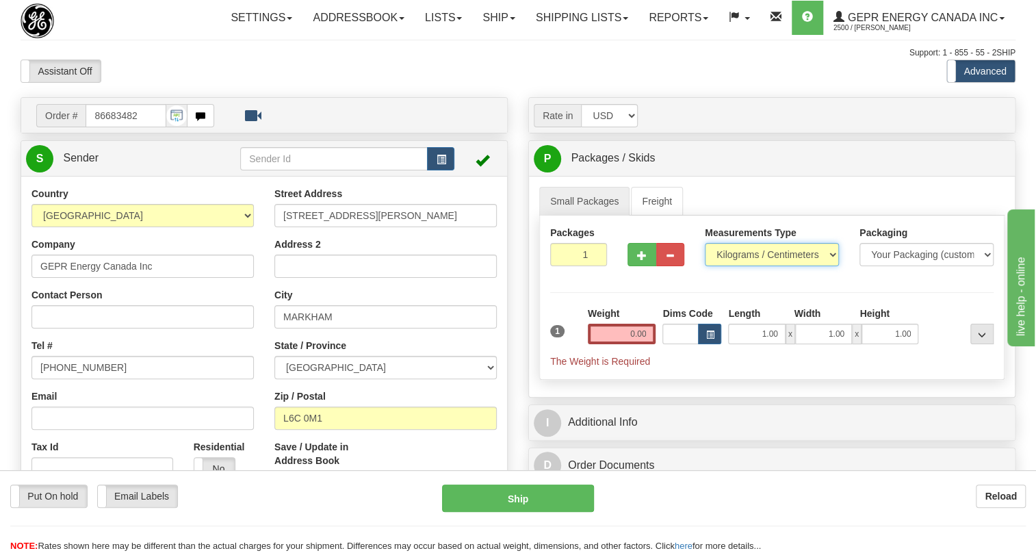
click at [746, 266] on select "Pounds / Inches Kilograms / Centimeters" at bounding box center [772, 254] width 134 height 23
select select "0"
click at [705, 266] on select "Pounds / Inches Kilograms / Centimeters" at bounding box center [772, 254] width 134 height 23
click at [634, 344] on input "0.00" at bounding box center [622, 334] width 68 height 21
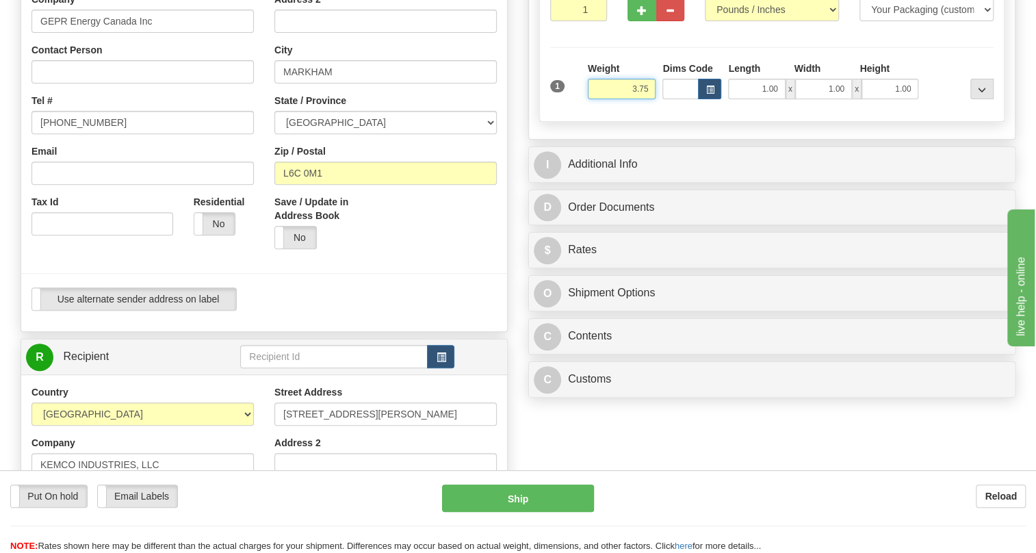
scroll to position [248, 0]
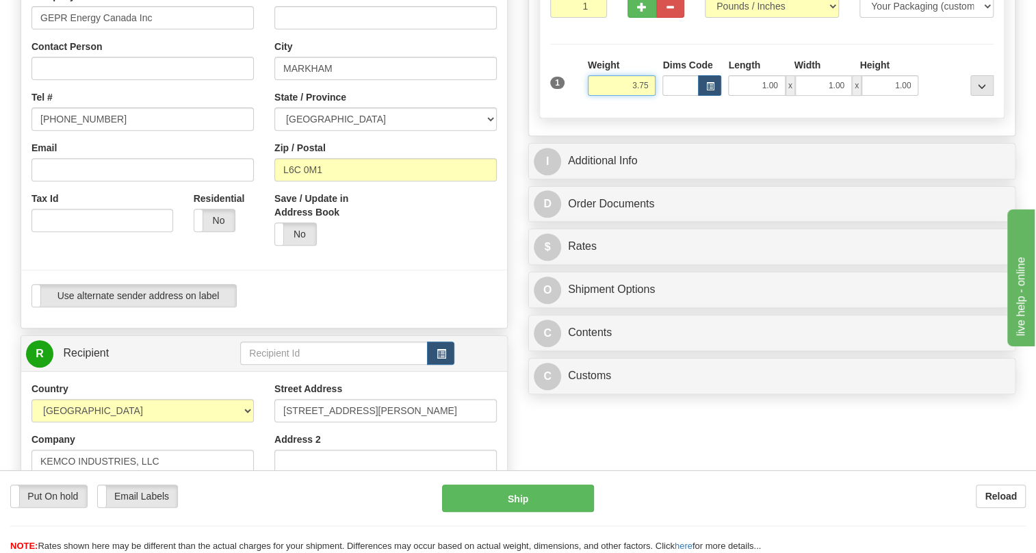
type input "3.75"
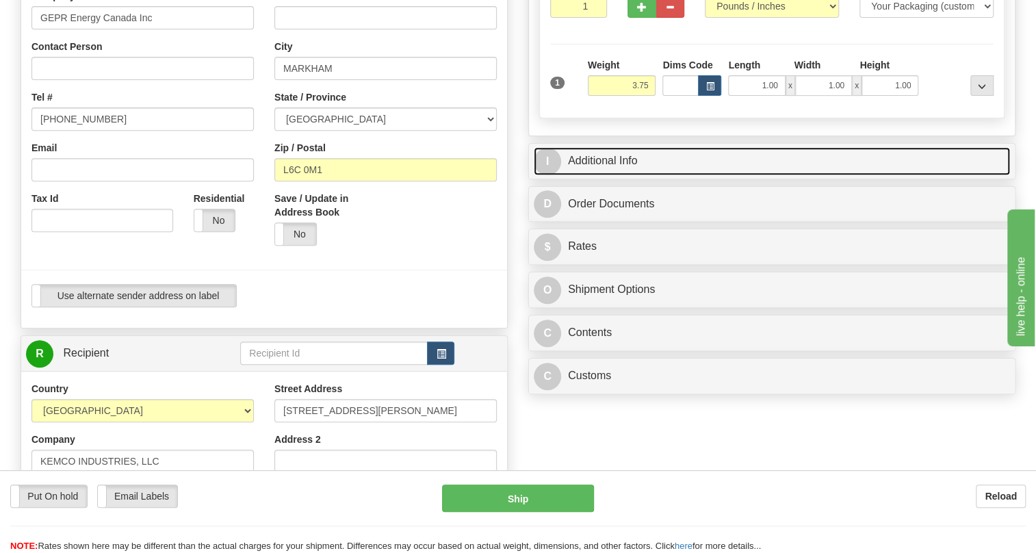
click at [602, 175] on link "I Additional Info" at bounding box center [772, 161] width 476 height 28
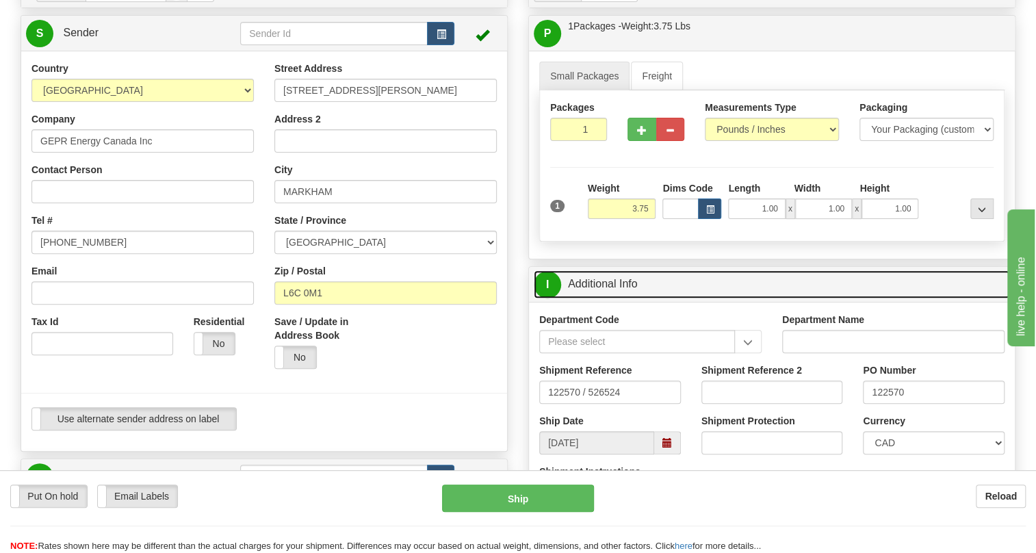
scroll to position [124, 0]
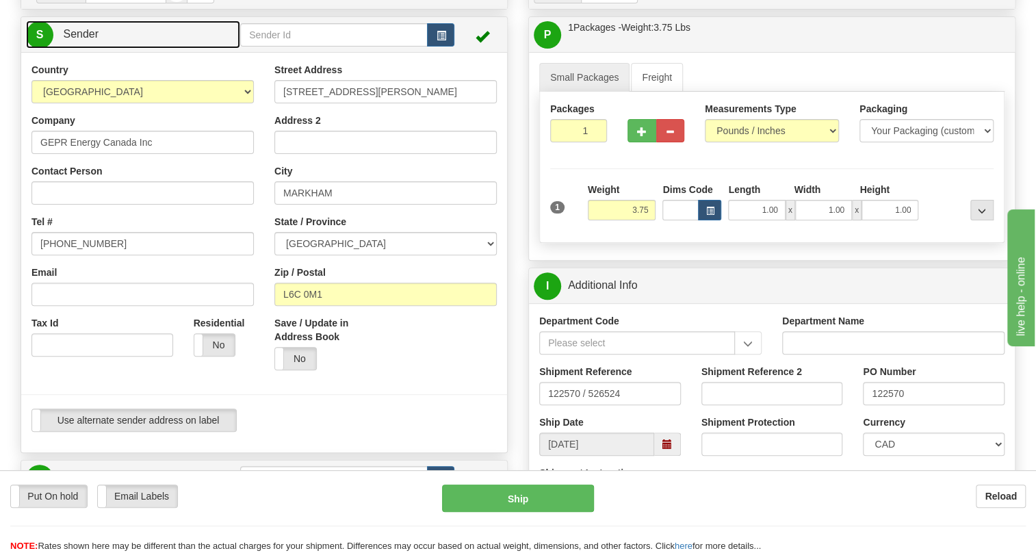
click at [89, 40] on span "Sender" at bounding box center [81, 34] width 36 height 12
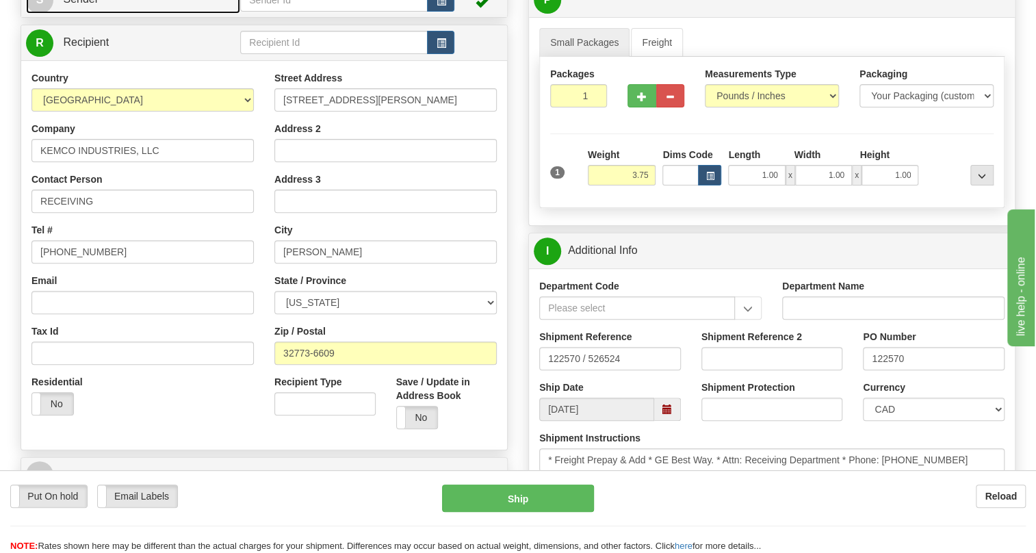
scroll to position [248, 0]
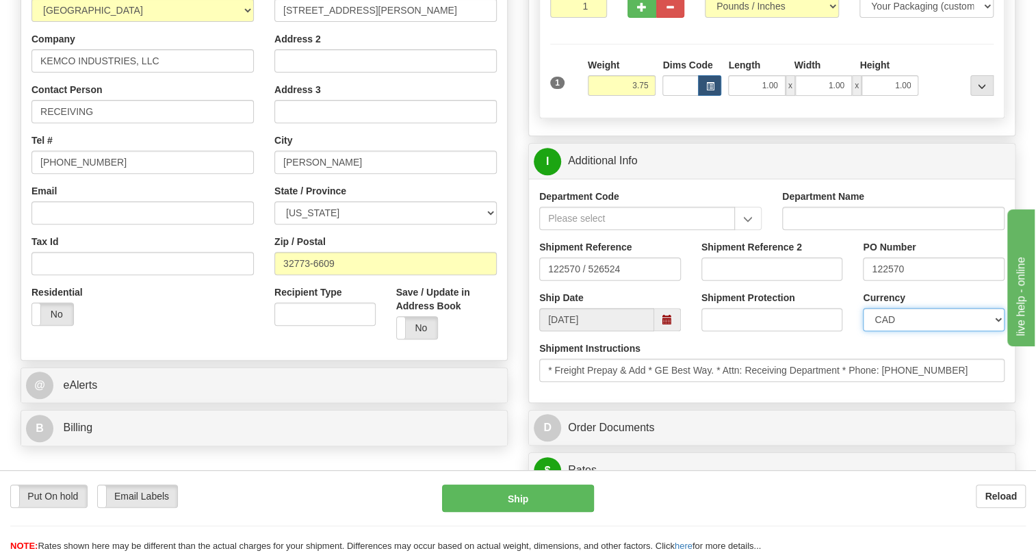
click at [914, 331] on select "CAD USD EUR ZAR [PERSON_NAME] ARN AUD AUS AWG BBD BFR BGN BHD BMD BND BRC BRL C…" at bounding box center [934, 319] width 142 height 23
select select "1"
click at [863, 331] on select "CAD USD EUR ZAR [PERSON_NAME] ARN AUD AUS AWG BBD BFR BGN BHD BMD BND BRC BRL C…" at bounding box center [934, 319] width 142 height 23
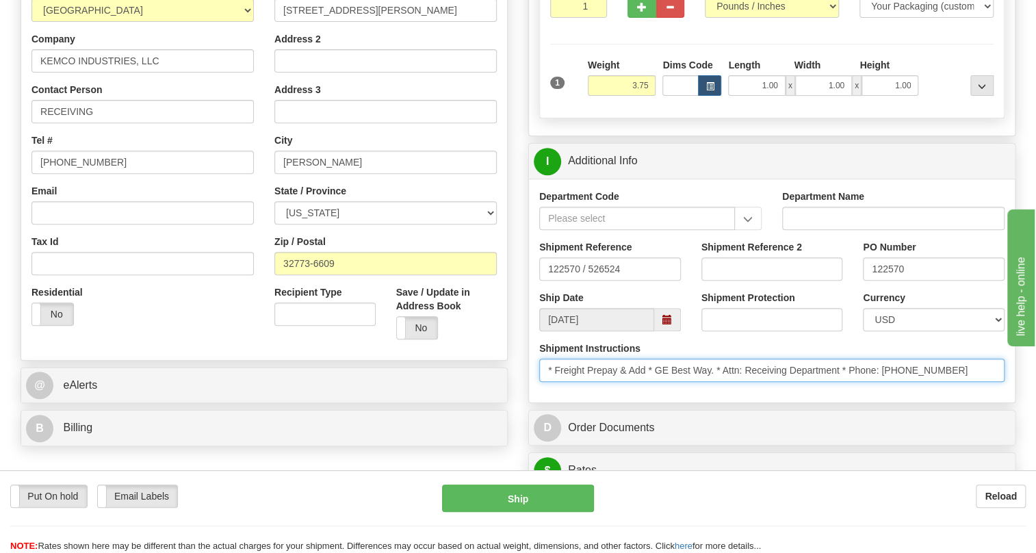
drag, startPoint x: 951, startPoint y: 400, endPoint x: 884, endPoint y: 403, distance: 67.8
click at [884, 382] on input "* Freight Prepay & Add * GE Best Way. * Attn: Receiving Department * Phone: [PH…" at bounding box center [771, 370] width 465 height 23
drag, startPoint x: 842, startPoint y: 400, endPoint x: 721, endPoint y: 409, distance: 121.4
click at [721, 382] on input "* Freight Prepay & Add * GE Best Way. * Attn: Receiving Department * Phone: [PH…" at bounding box center [771, 370] width 465 height 23
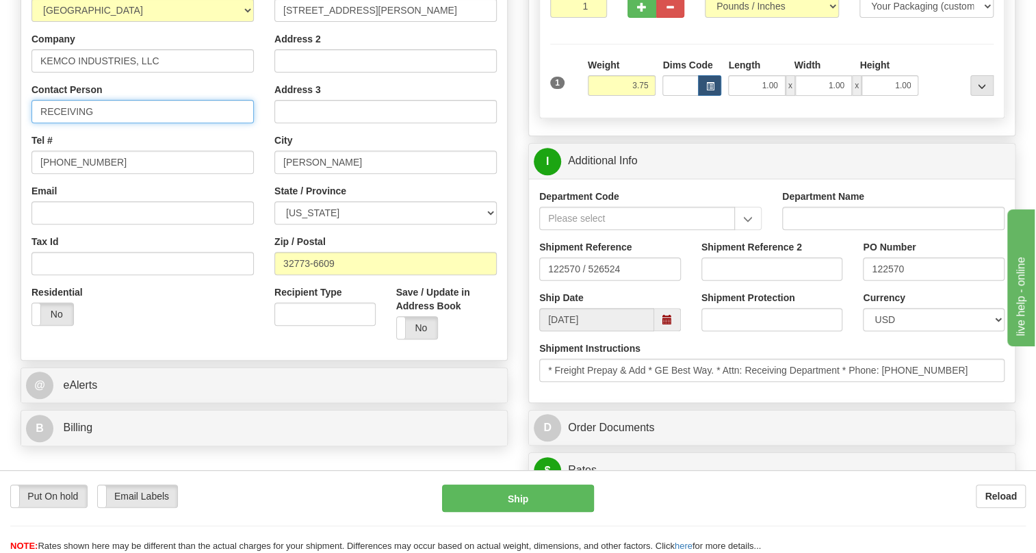
click at [51, 123] on input "RECEIVING" at bounding box center [142, 111] width 222 height 23
paste input "Attn: Receiving Department"
type input "Attn: Receiving Department"
click at [313, 477] on div "Put On hold Put On hold Email Labels Email Labels Edit Reload Ship Reload" at bounding box center [518, 511] width 1036 height 83
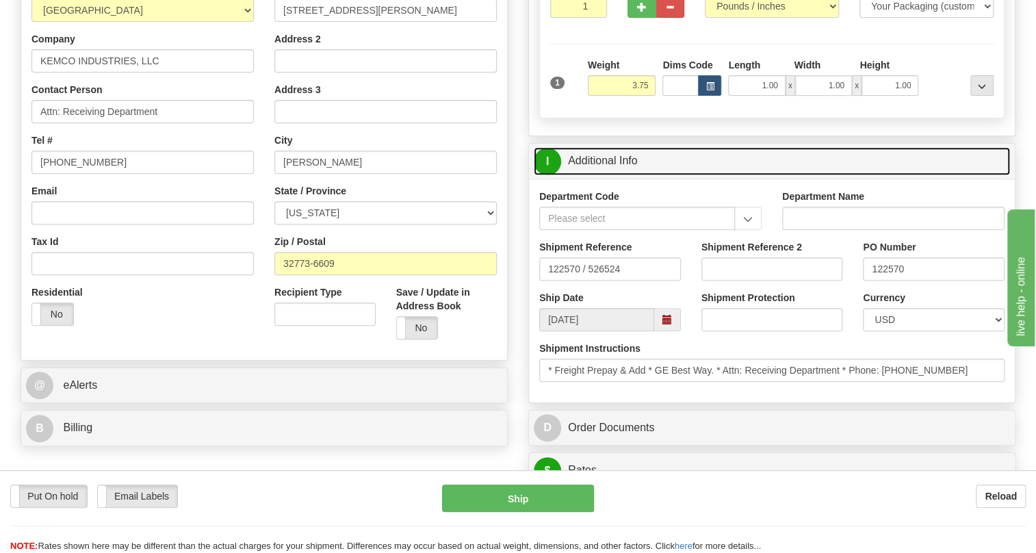
click at [601, 175] on link "I Additional Info" at bounding box center [772, 161] width 476 height 28
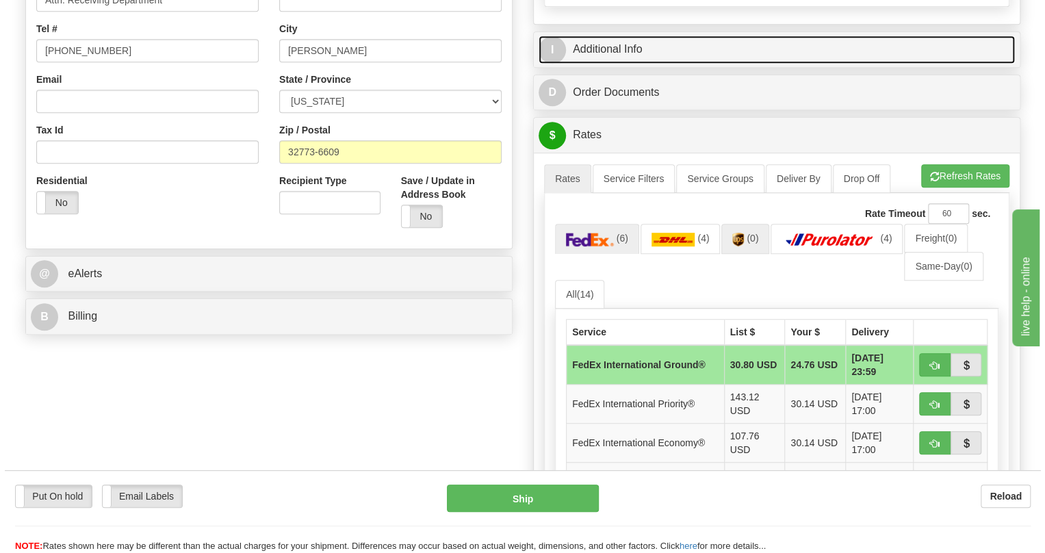
scroll to position [373, 0]
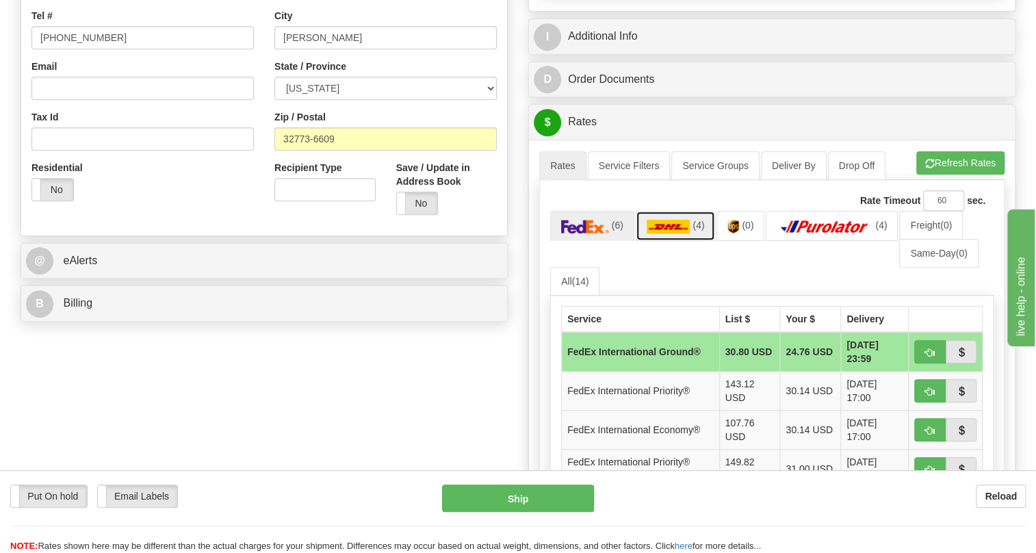
click at [667, 233] on img at bounding box center [669, 227] width 44 height 14
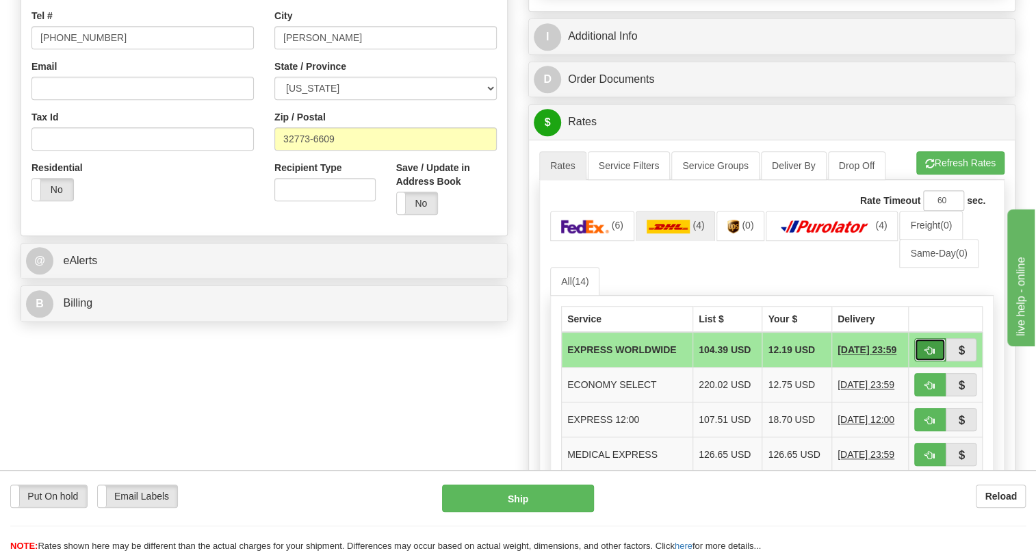
click at [920, 361] on button "button" at bounding box center [929, 349] width 31 height 23
type input "P"
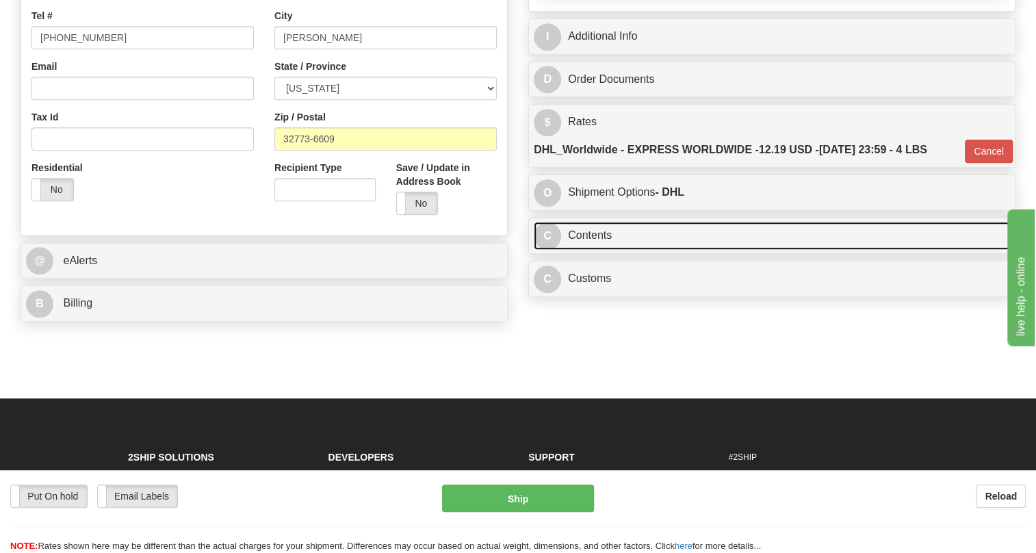
click at [582, 250] on link "C Contents" at bounding box center [772, 236] width 476 height 28
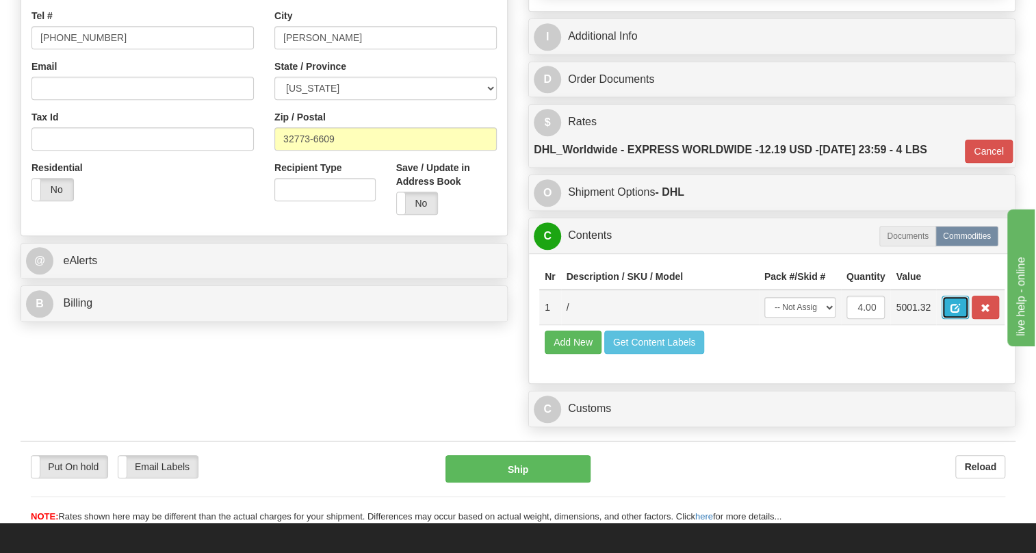
click at [954, 313] on span "button" at bounding box center [956, 308] width 10 height 9
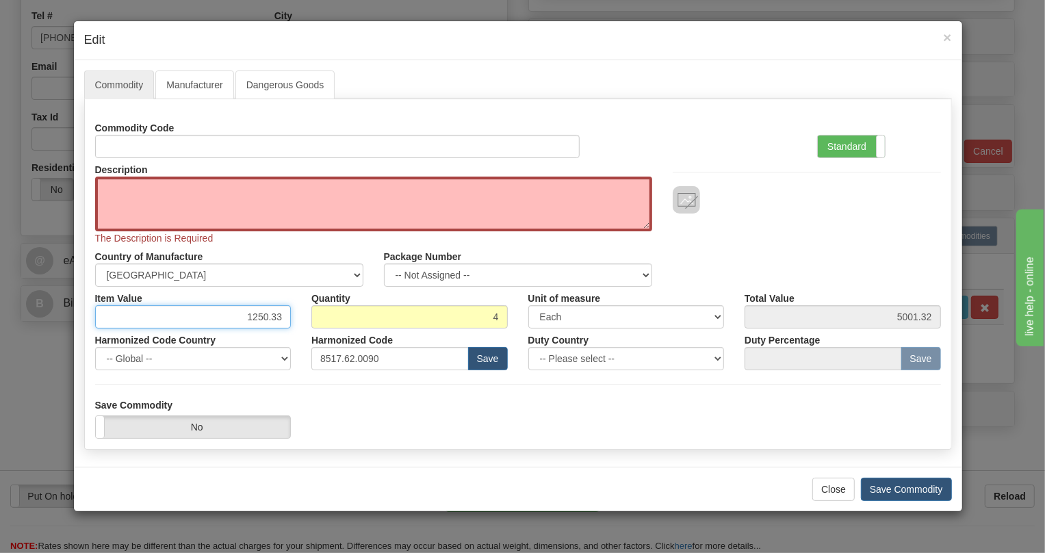
click at [268, 315] on input "1250.33" at bounding box center [193, 316] width 196 height 23
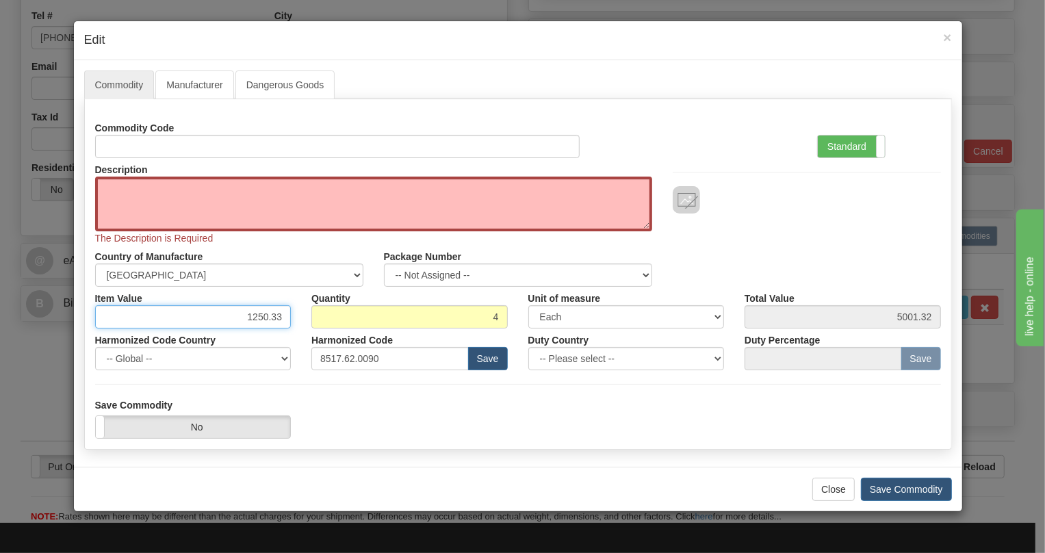
click at [268, 315] on input "1250.33" at bounding box center [193, 316] width 196 height 23
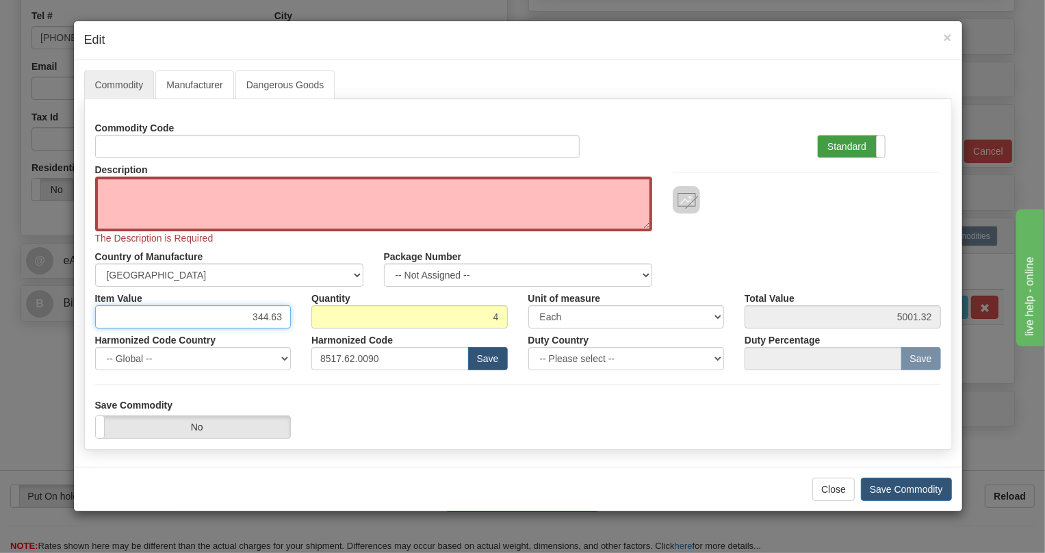
type input "344.63"
type input "1378.52"
click at [849, 144] on label "Standard" at bounding box center [851, 147] width 67 height 22
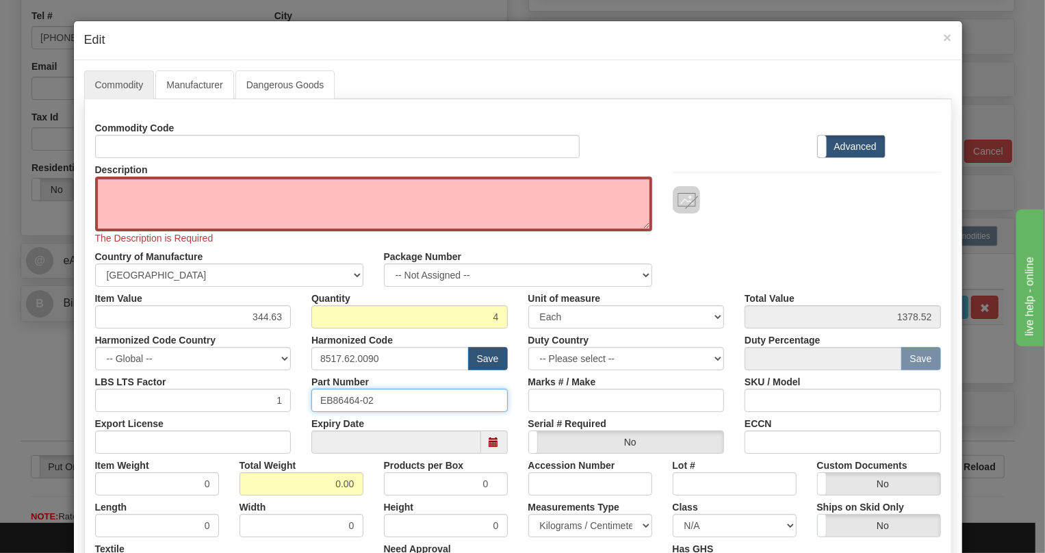
click at [337, 401] on input "EB86464-02" at bounding box center [409, 400] width 196 height 23
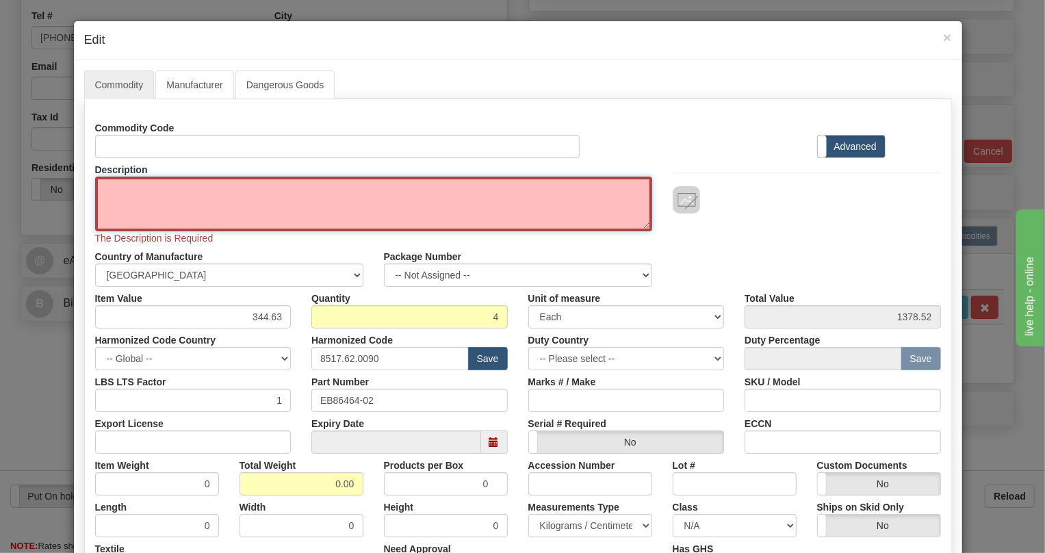
click at [170, 195] on textarea "Description" at bounding box center [373, 204] width 557 height 55
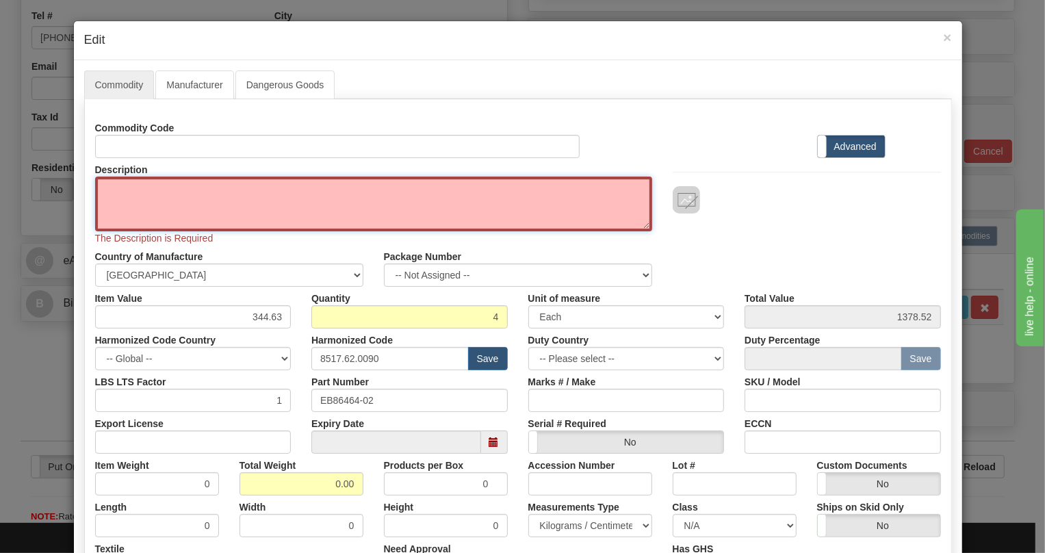
paste textarea "DaTa NX64 UNIT"
type textarea "DaTa NX64 UNIT"
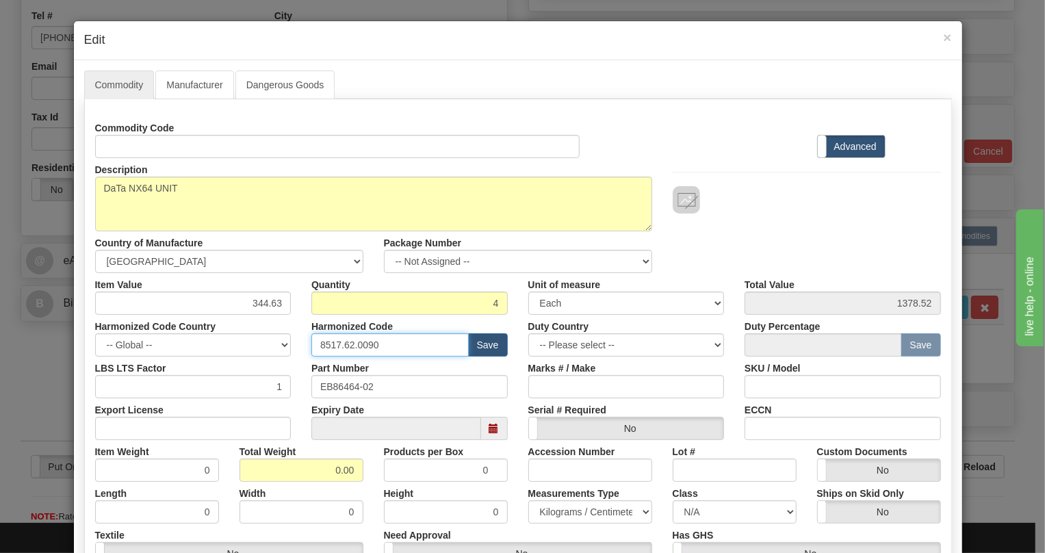
click at [357, 345] on input "8517.62.0090" at bounding box center [389, 344] width 157 height 23
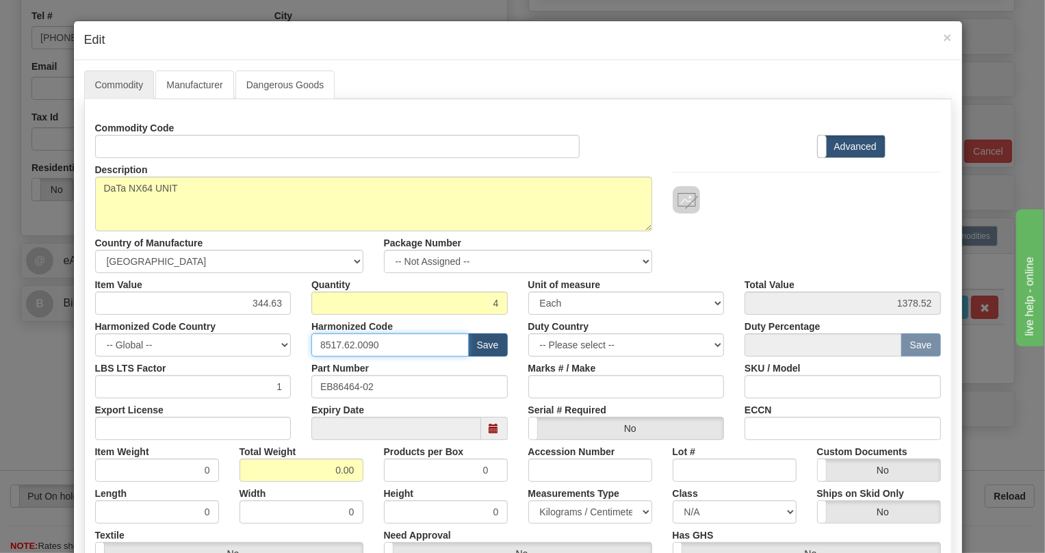
click at [357, 345] on input "8517.62.0090" at bounding box center [389, 344] width 157 height 23
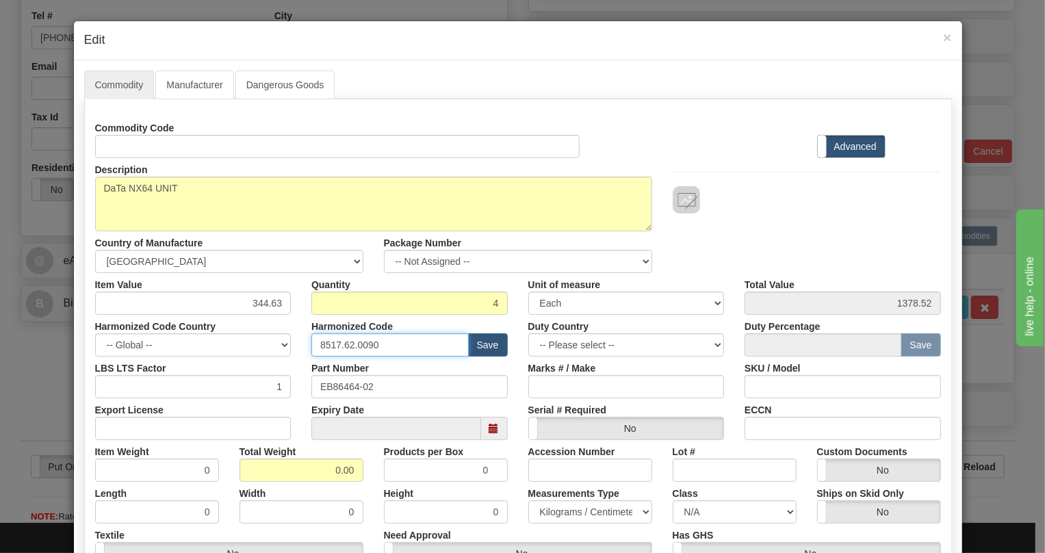
paste input "79.000"
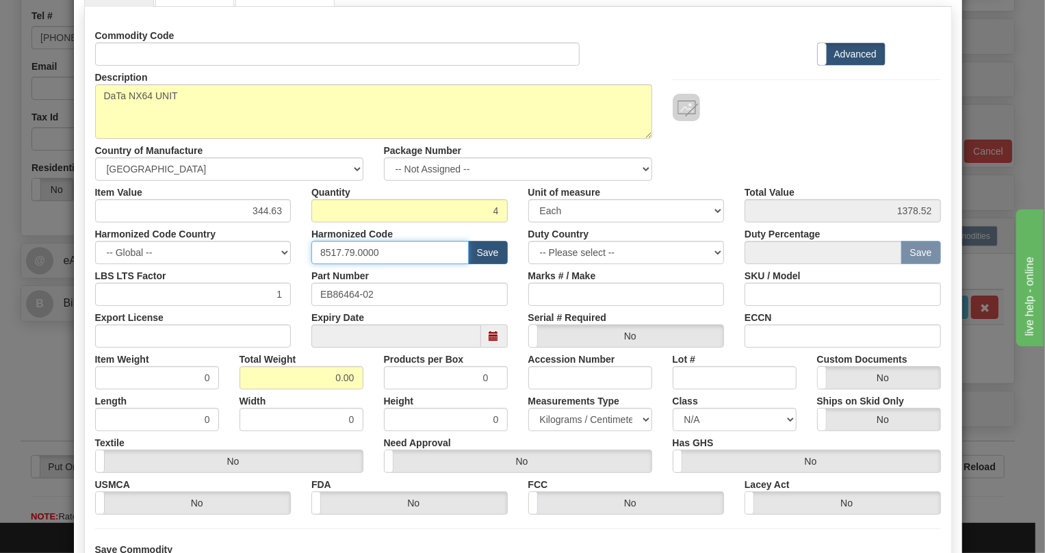
scroll to position [124, 0]
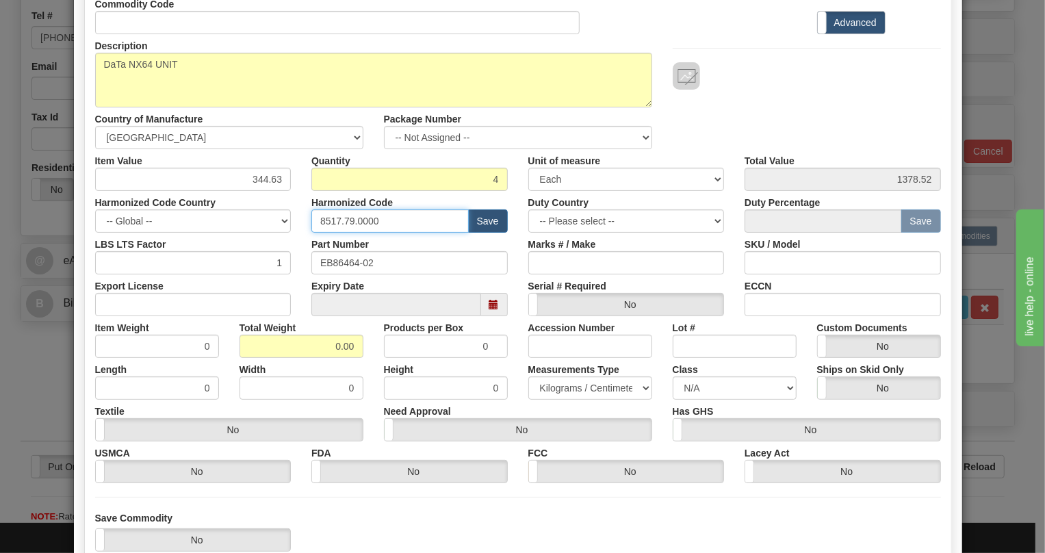
type input "8517.79.0000"
click at [314, 344] on input "0.00" at bounding box center [302, 346] width 124 height 23
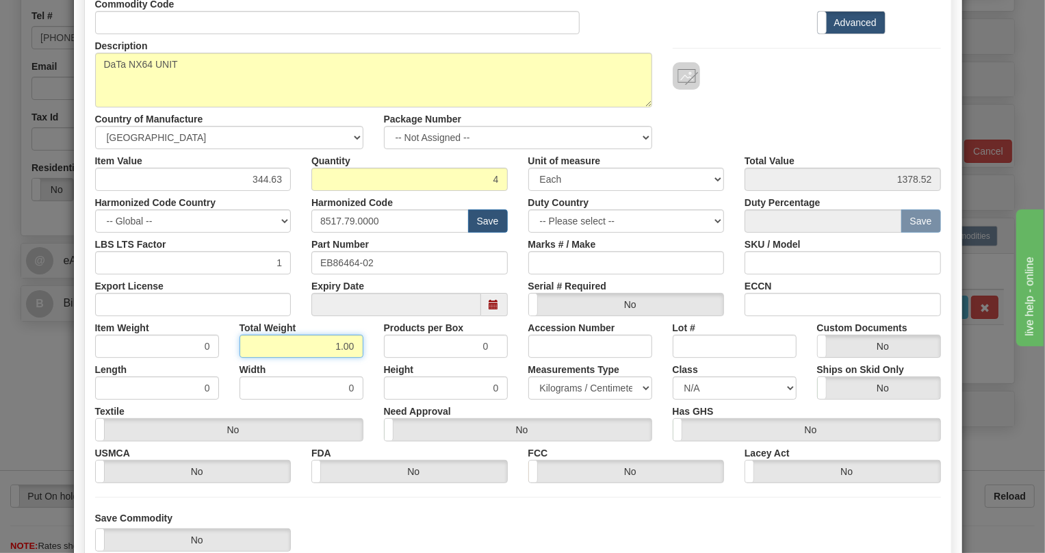
type input "1.00"
type input "0.2500"
click at [561, 387] on select "Pounds / Inches Kilograms / Centimeters" at bounding box center [590, 387] width 124 height 23
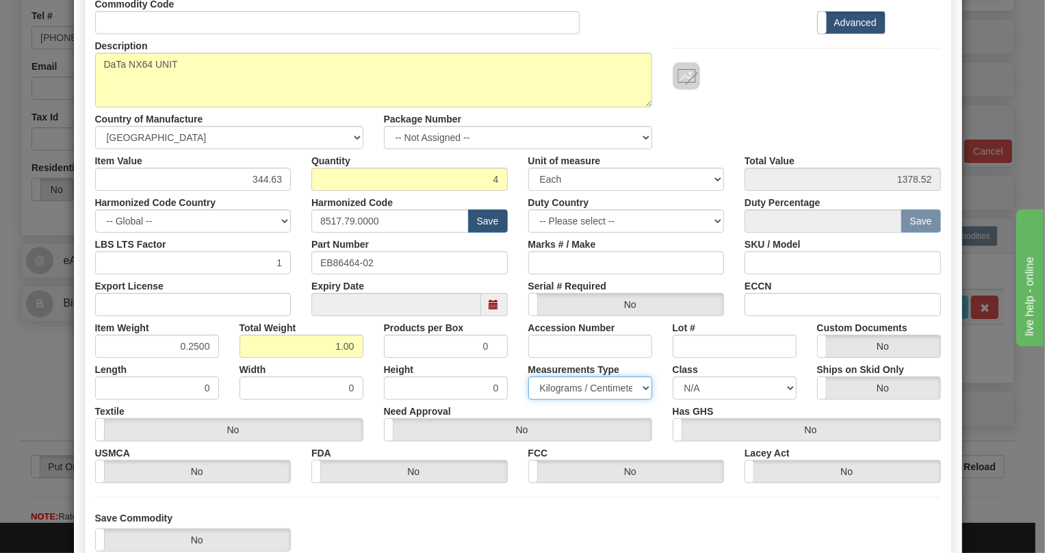
select select "0"
click at [528, 376] on select "Pounds / Inches Kilograms / Centimeters" at bounding box center [590, 387] width 124 height 23
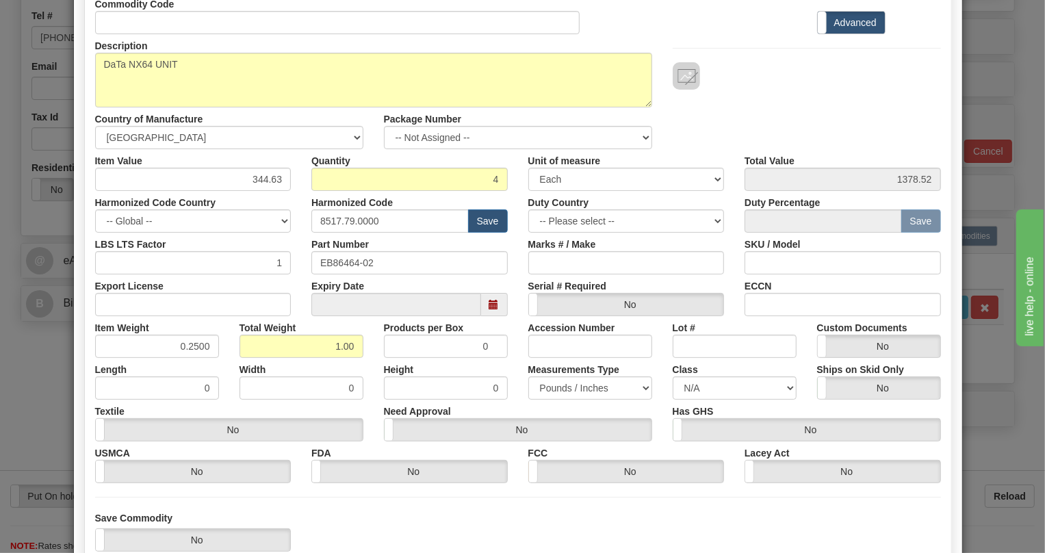
click at [512, 400] on div "Need Approval Yes No" at bounding box center [518, 421] width 289 height 42
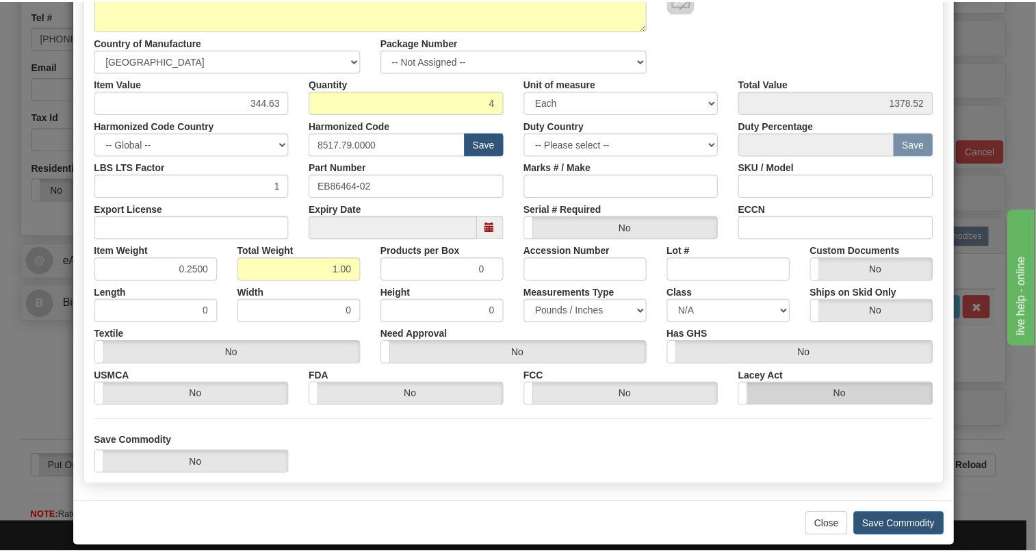
scroll to position [215, 0]
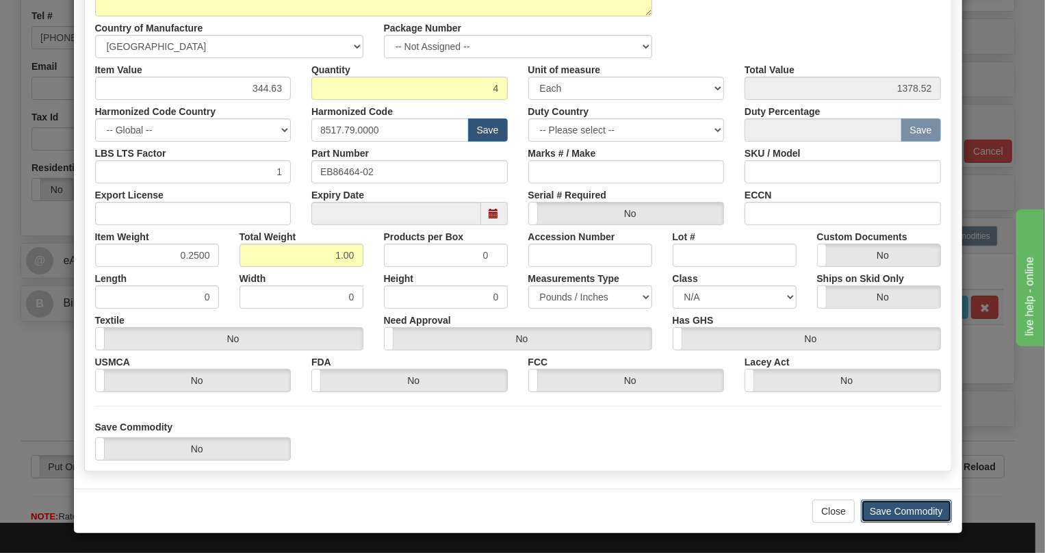
click at [906, 508] on button "Save Commodity" at bounding box center [906, 511] width 91 height 23
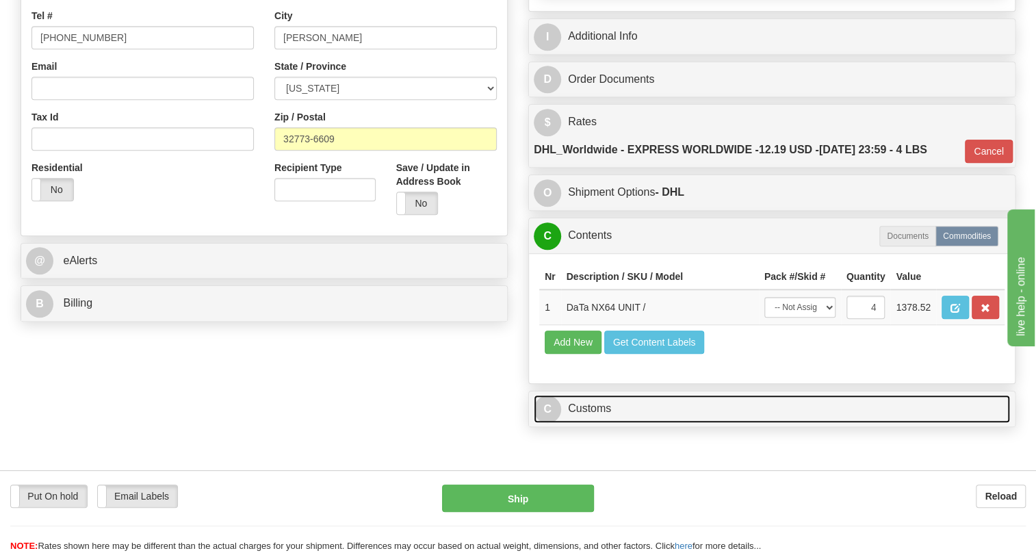
click at [602, 423] on link "C Customs" at bounding box center [772, 409] width 476 height 28
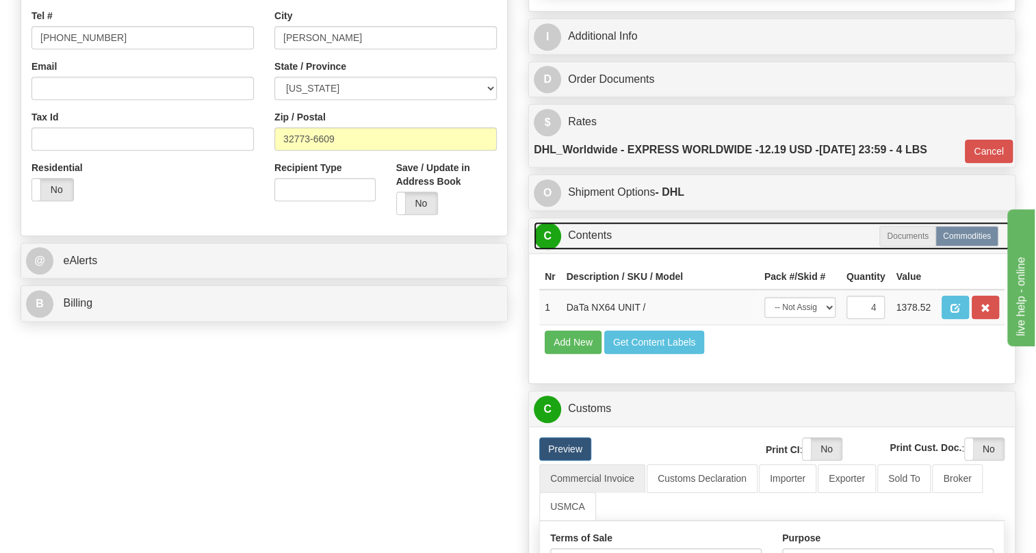
click at [599, 250] on link "C Contents" at bounding box center [772, 236] width 476 height 28
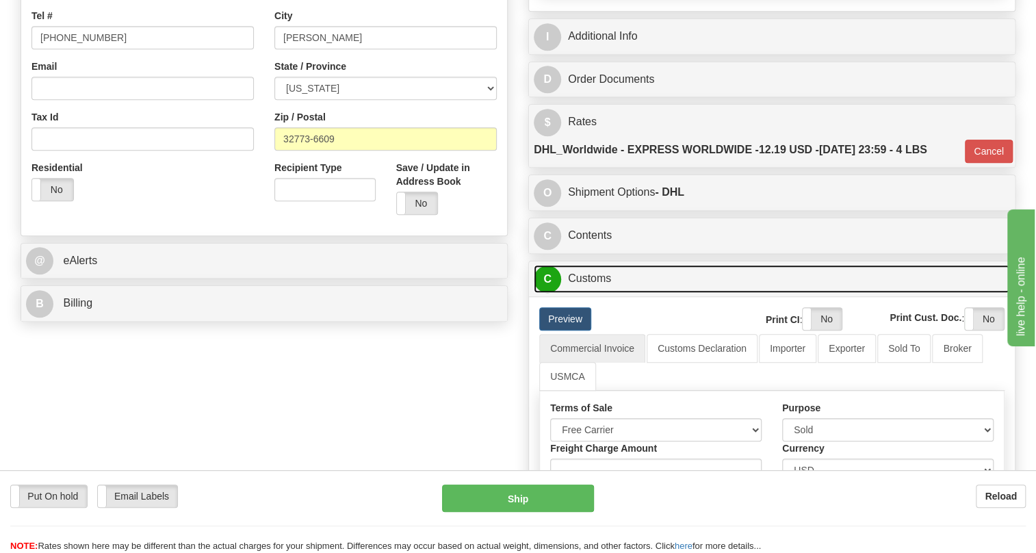
click at [589, 293] on link "C Customs" at bounding box center [772, 279] width 476 height 28
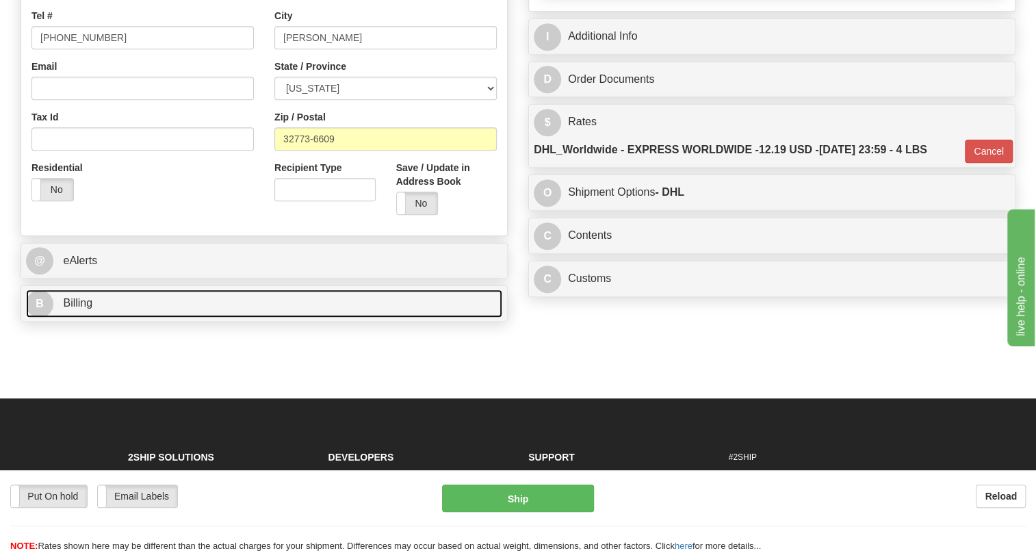
click at [90, 309] on span "Billing" at bounding box center [77, 303] width 29 height 12
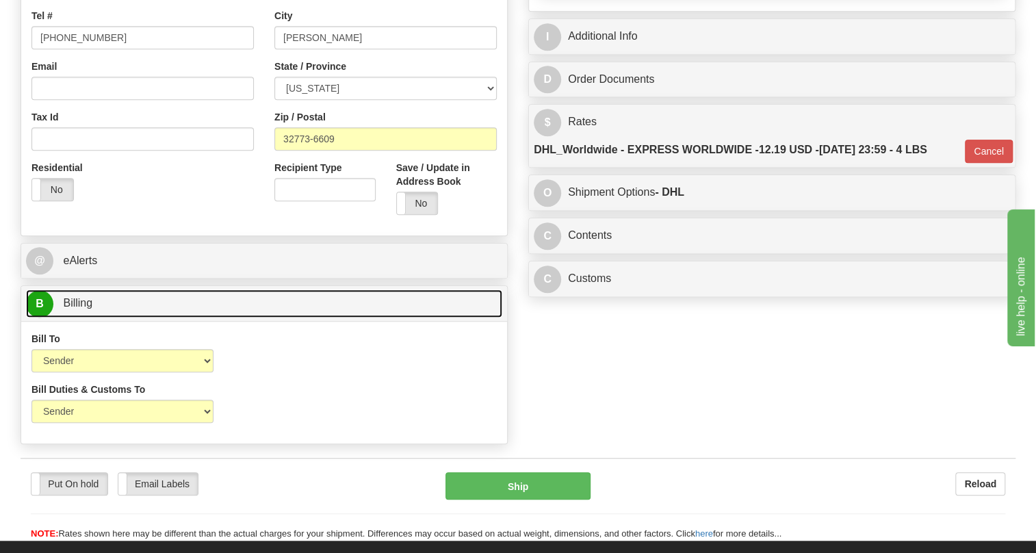
click at [90, 309] on span "Billing" at bounding box center [77, 303] width 29 height 12
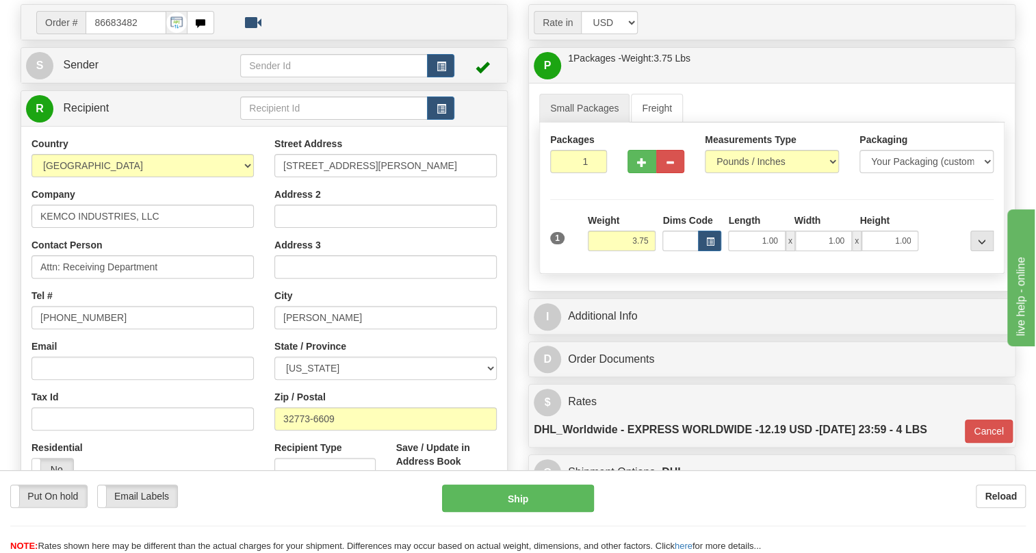
scroll to position [124, 0]
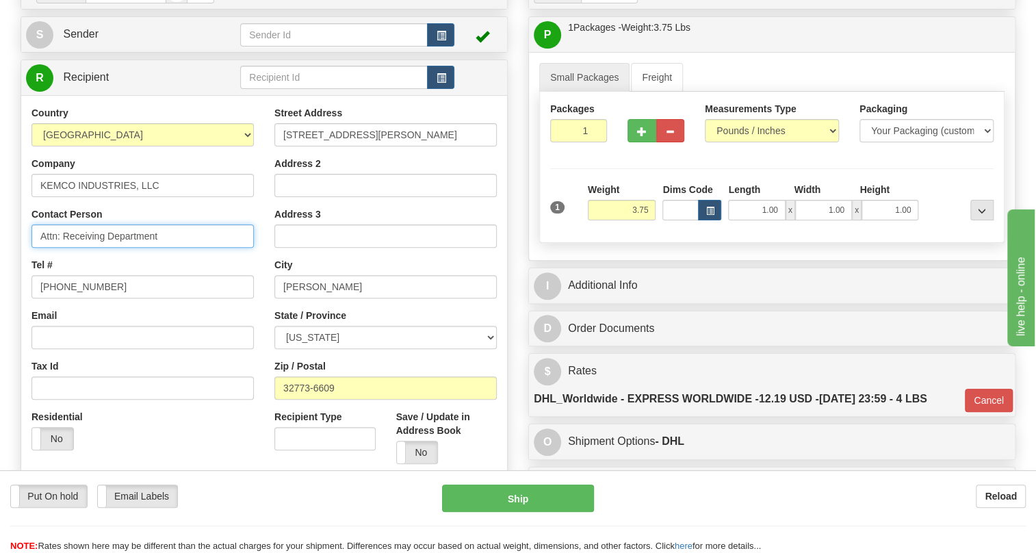
click at [172, 248] on input "Attn: Receiving Department" at bounding box center [142, 235] width 222 height 23
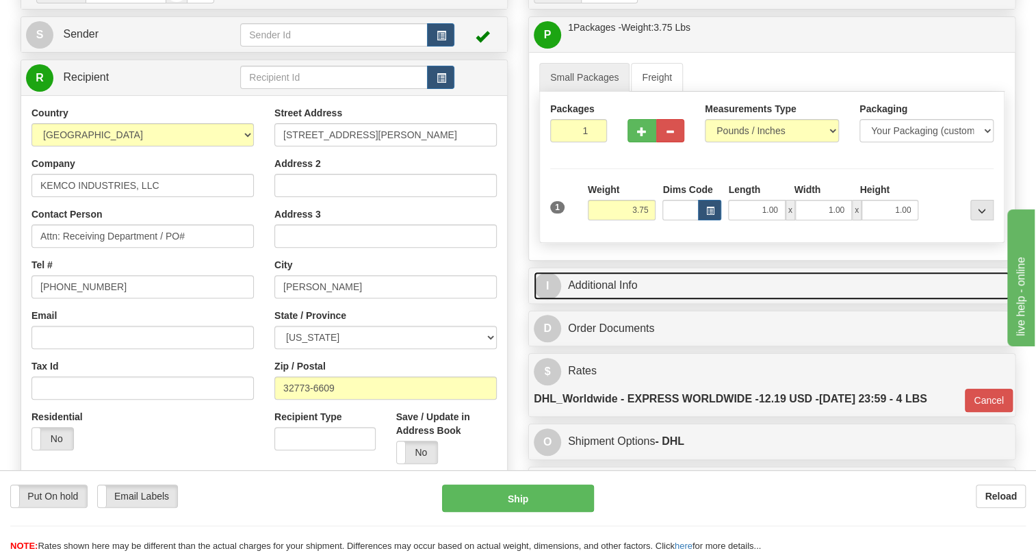
click at [623, 300] on link "I Additional Info" at bounding box center [772, 286] width 476 height 28
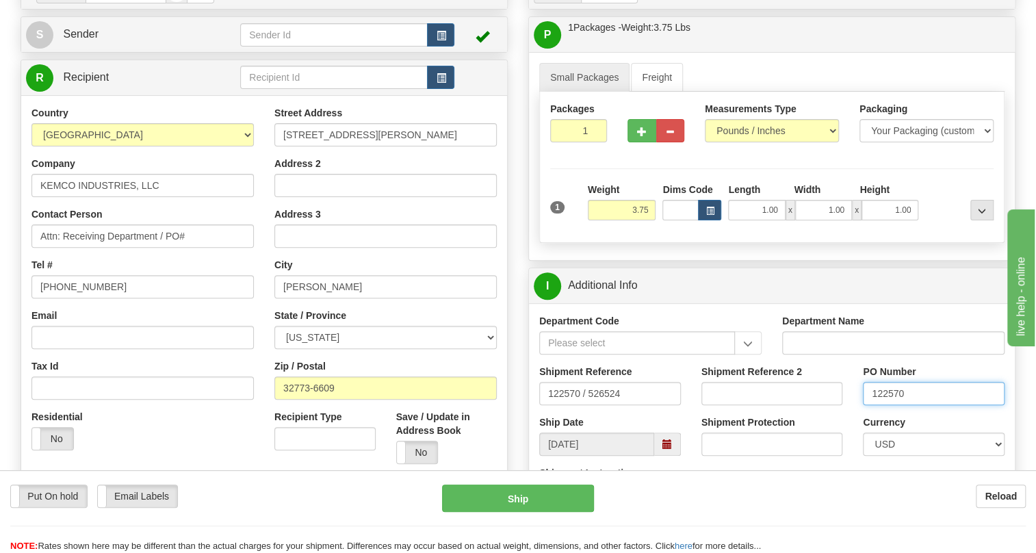
click at [888, 405] on input "122570" at bounding box center [934, 393] width 142 height 23
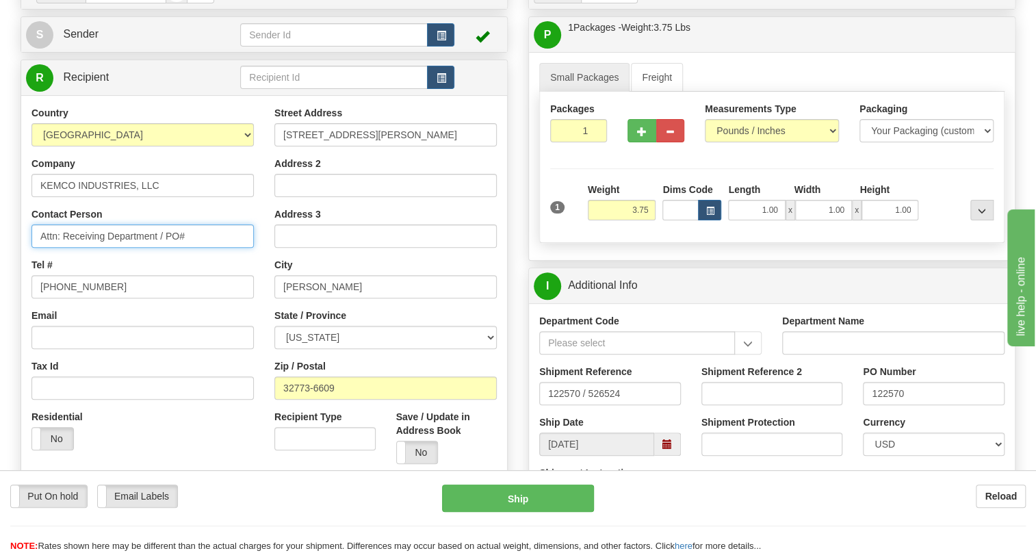
click at [202, 248] on input "Attn: Receiving Department / PO#" at bounding box center [142, 235] width 222 height 23
paste input "122570"
type input "Attn: Receiving Department / PO# 122570"
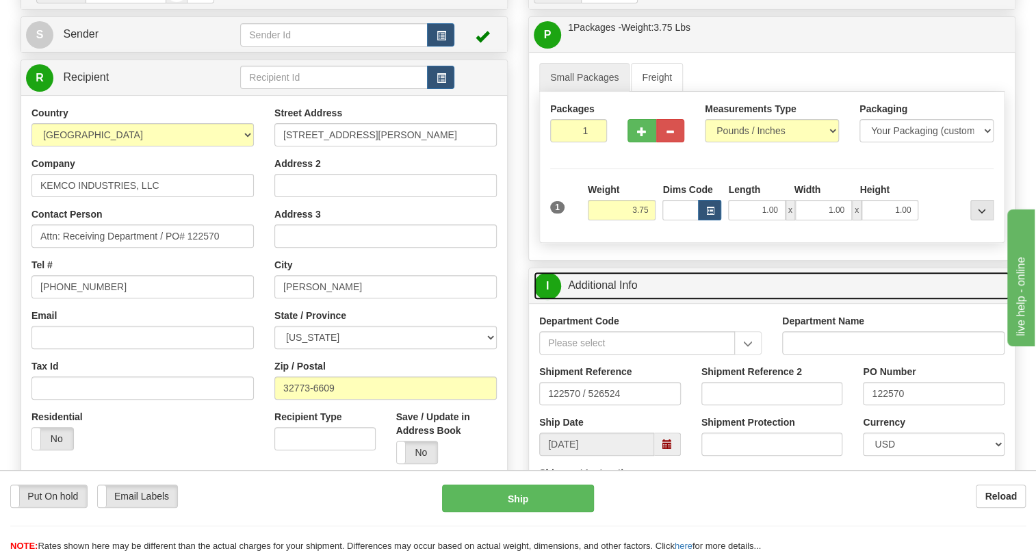
click at [604, 300] on link "I Additional Info" at bounding box center [772, 286] width 476 height 28
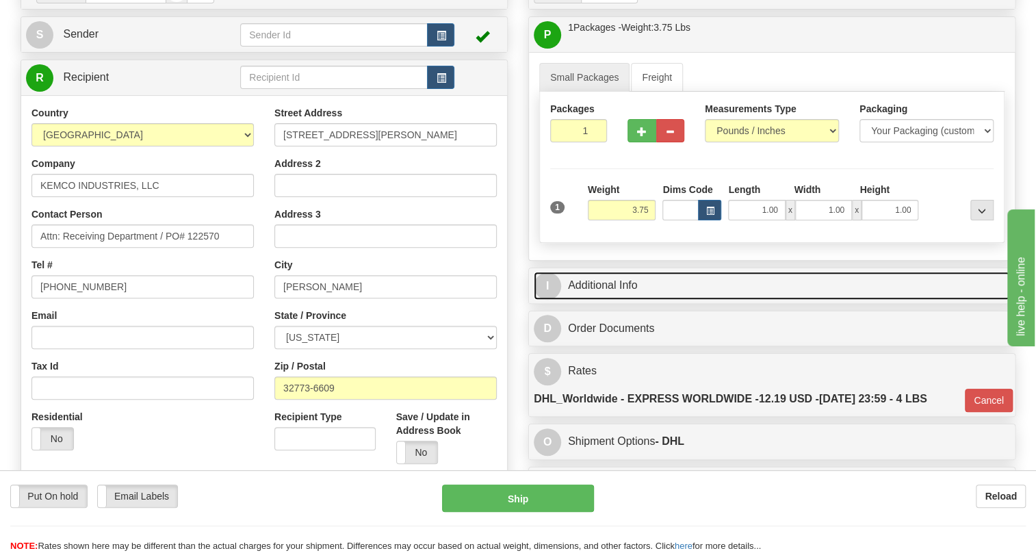
click at [604, 300] on link "I Additional Info" at bounding box center [772, 286] width 476 height 28
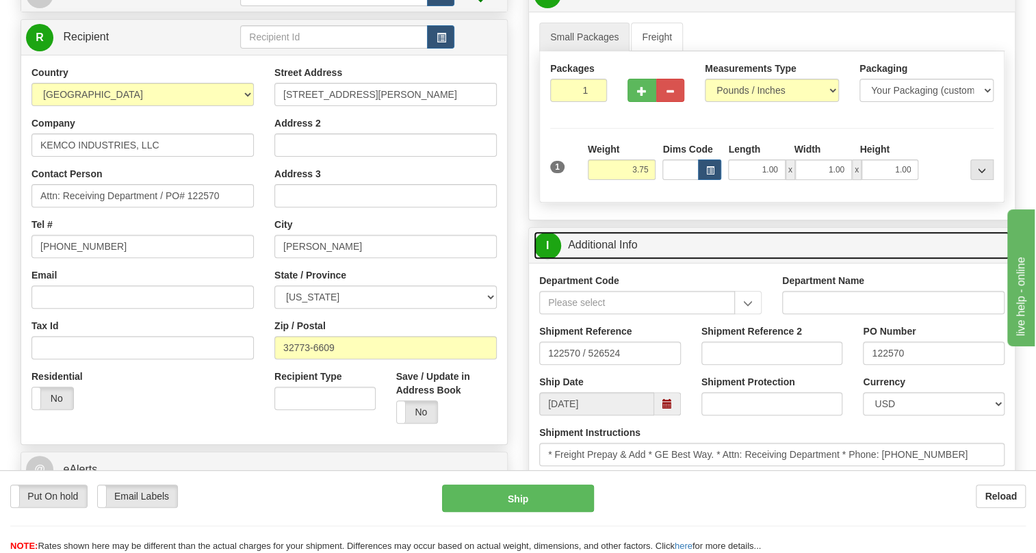
scroll to position [186, 0]
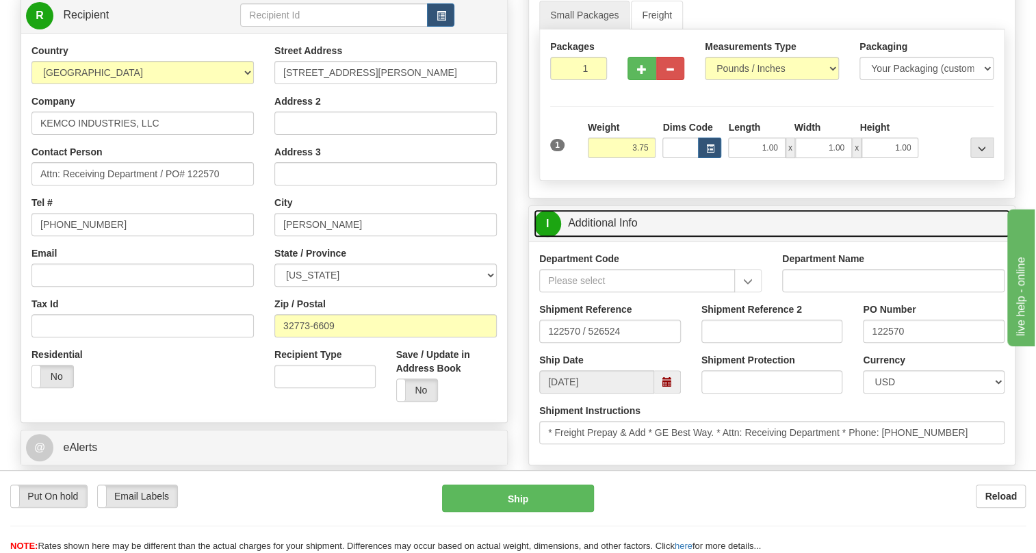
click at [615, 237] on link "I Additional Info" at bounding box center [772, 223] width 476 height 28
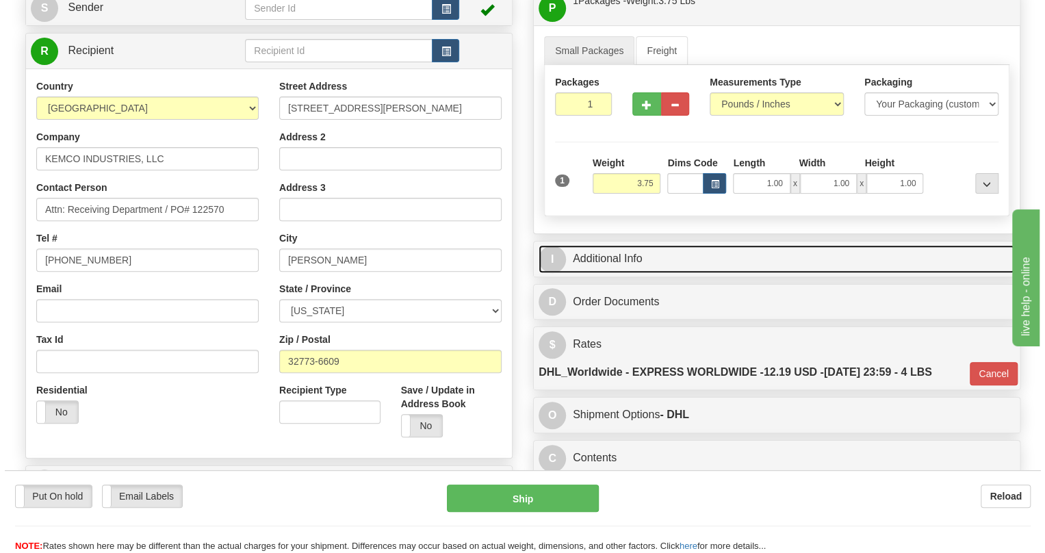
scroll to position [124, 0]
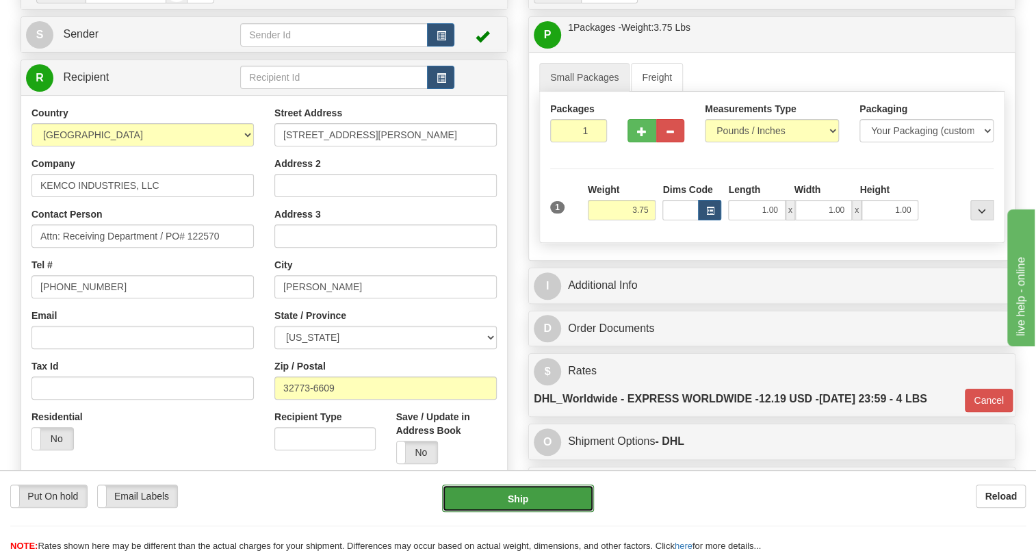
click at [516, 501] on button "Ship" at bounding box center [518, 498] width 152 height 27
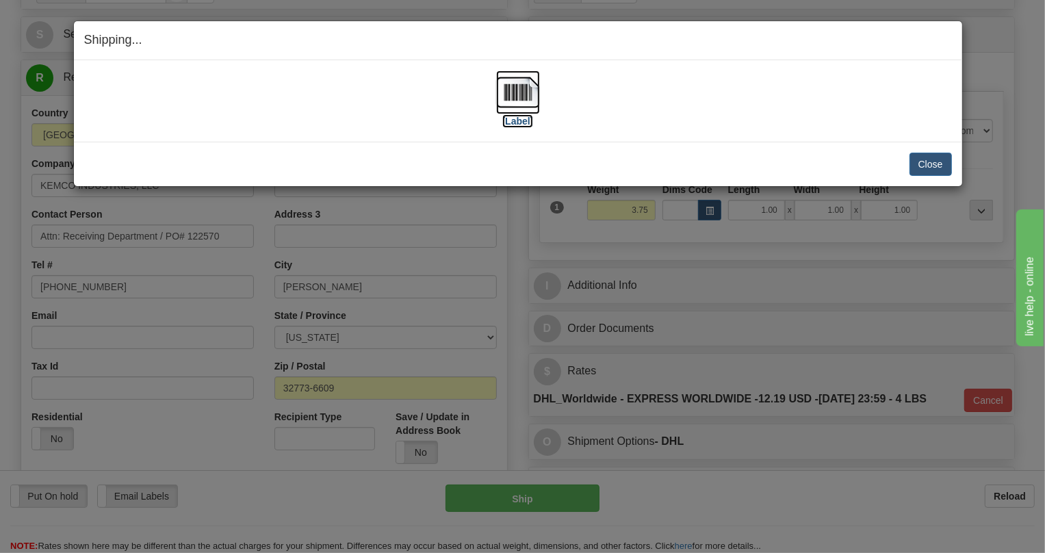
click at [514, 89] on img at bounding box center [518, 92] width 44 height 44
click at [927, 162] on button "Close" at bounding box center [931, 164] width 42 height 23
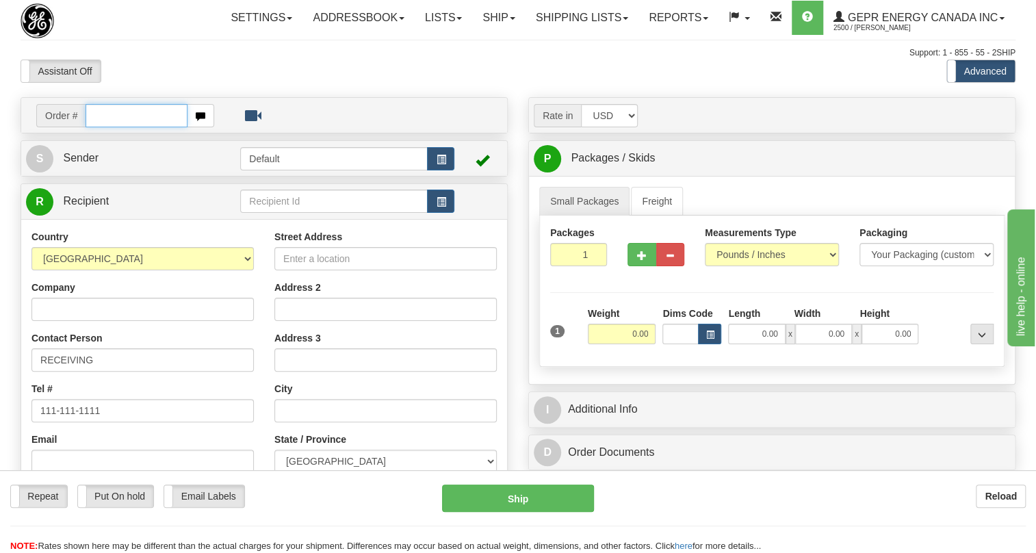
paste input "0086683434"
click at [103, 127] on input "0086683434" at bounding box center [137, 115] width 102 height 23
type input "86683434"
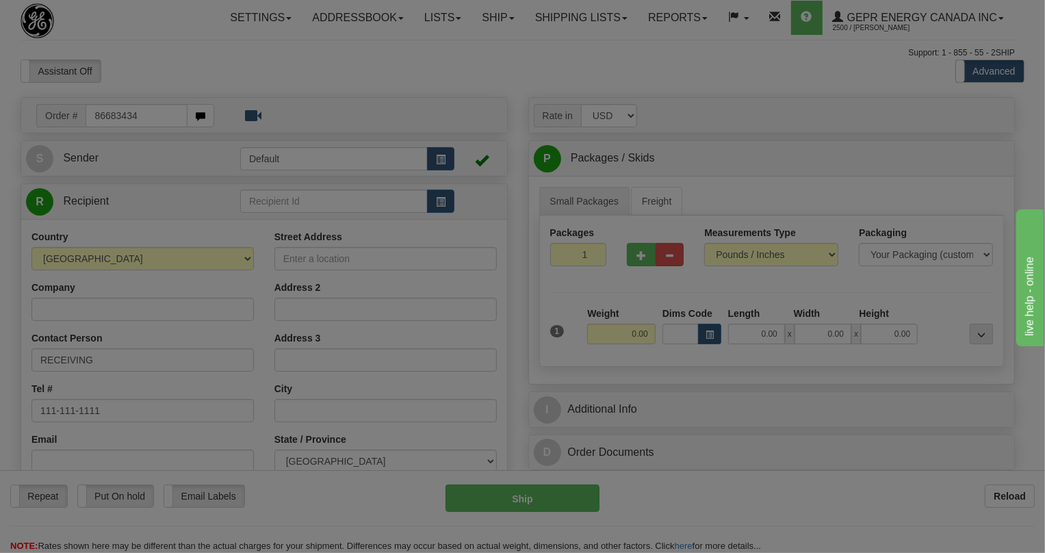
click at [234, 109] on div "Toggle navigation Settings Shipping Preferences Fields Preferences New" at bounding box center [517, 385] width 1035 height 771
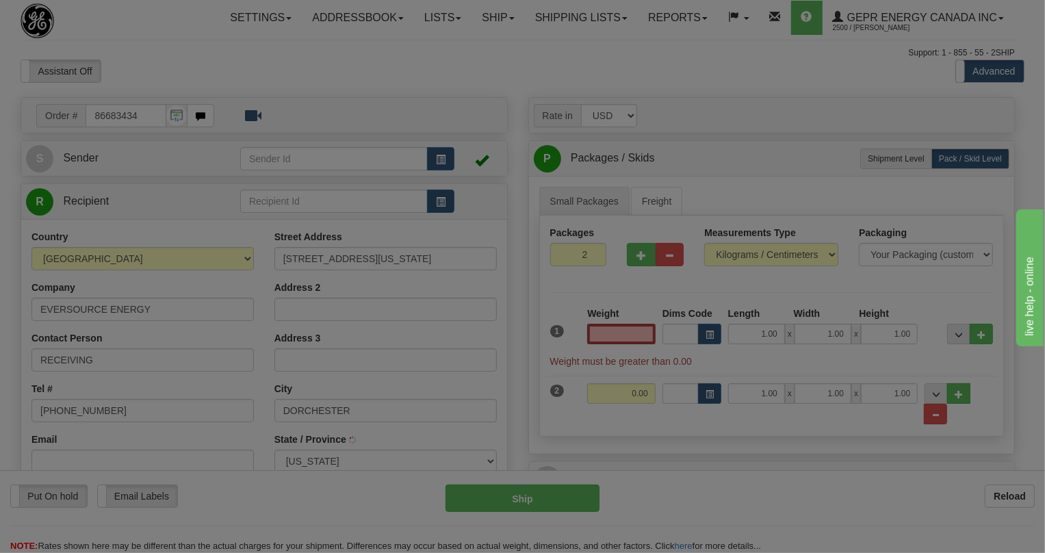
type input "[GEOGRAPHIC_DATA]"
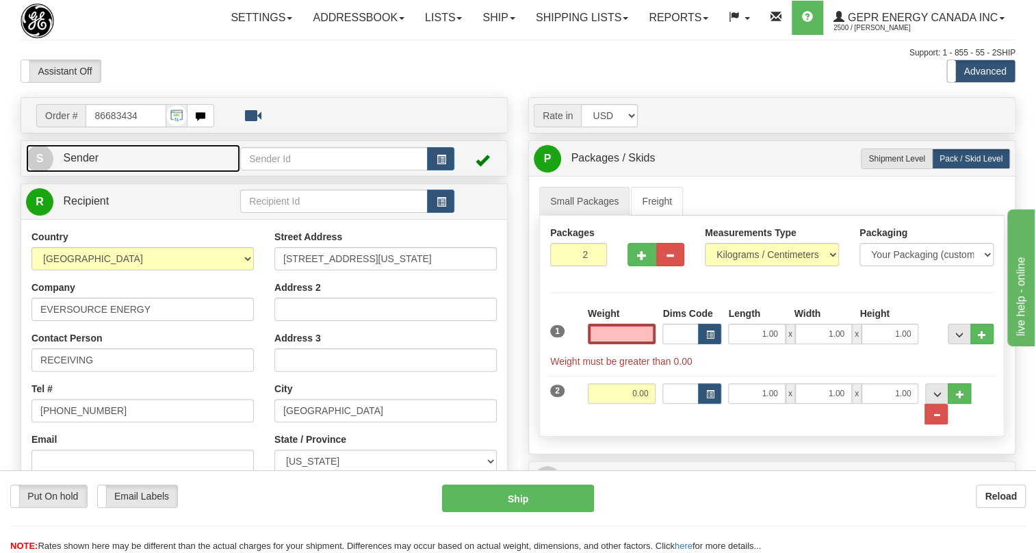
type input "0.00"
click at [86, 164] on span "Sender" at bounding box center [81, 158] width 36 height 12
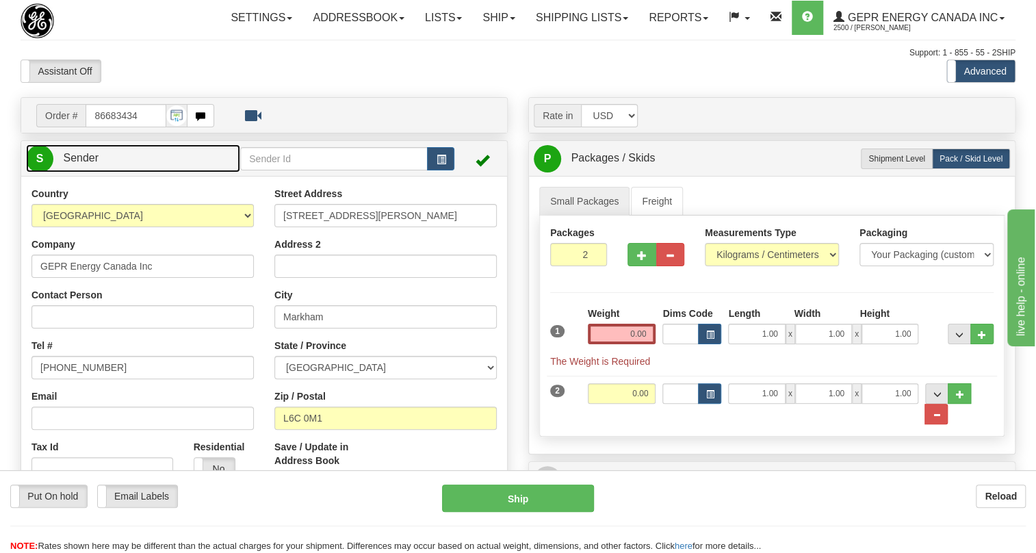
type input "MARKHAM"
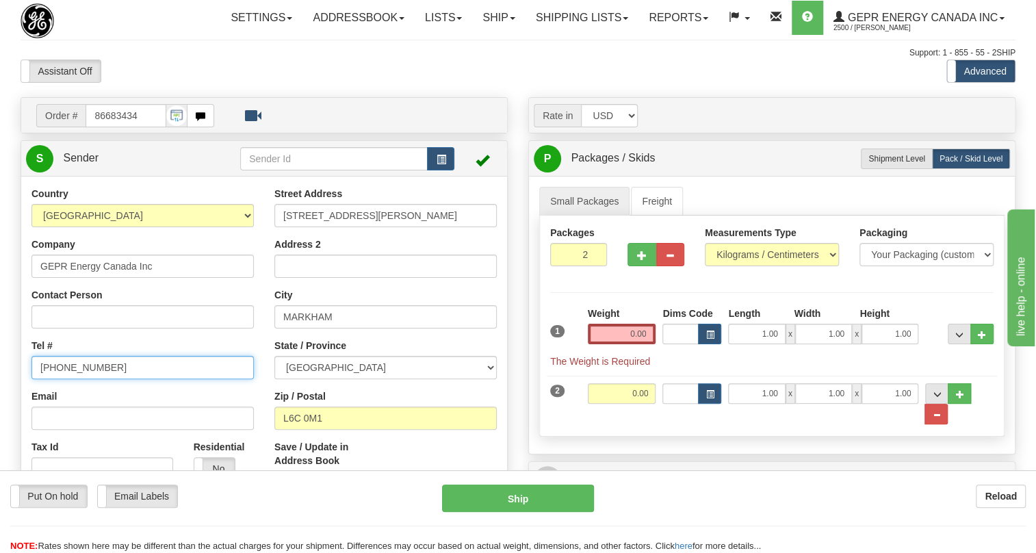
click at [75, 379] on input "[PHONE_NUMBER]" at bounding box center [142, 367] width 222 height 23
paste input "[PHONE_NUMBER]"
type input "[PHONE_NUMBER]"
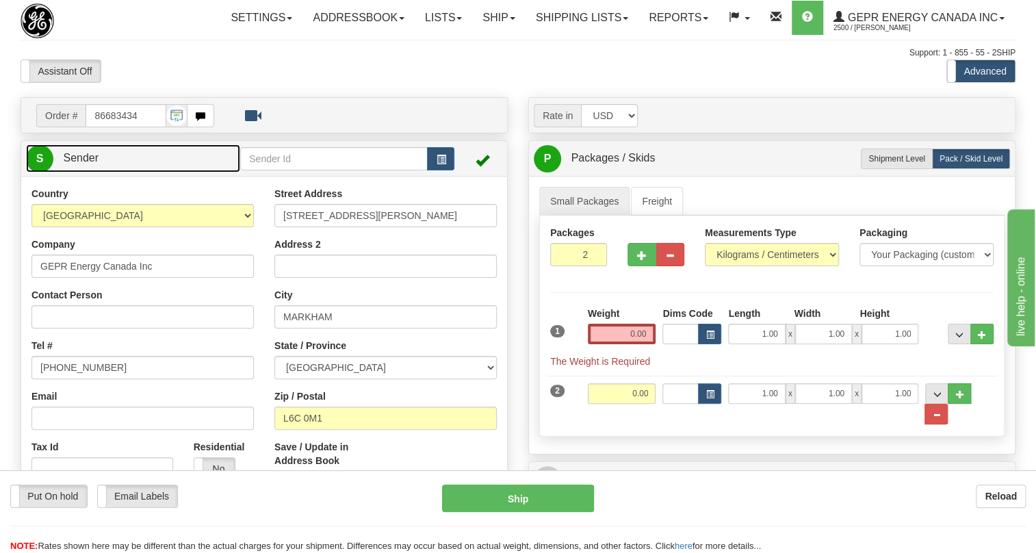
click at [88, 164] on span "Sender" at bounding box center [81, 158] width 36 height 12
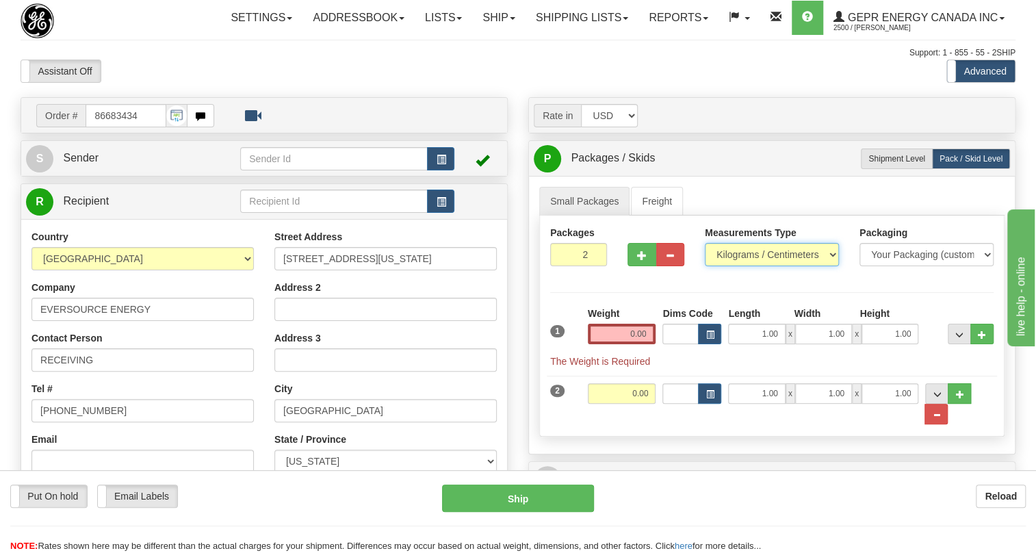
click at [753, 266] on select "Pounds / Inches Kilograms / Centimeters" at bounding box center [772, 254] width 134 height 23
select select "0"
click at [705, 266] on select "Pounds / Inches Kilograms / Centimeters" at bounding box center [772, 254] width 134 height 23
click at [626, 344] on input "0.00" at bounding box center [622, 334] width 68 height 21
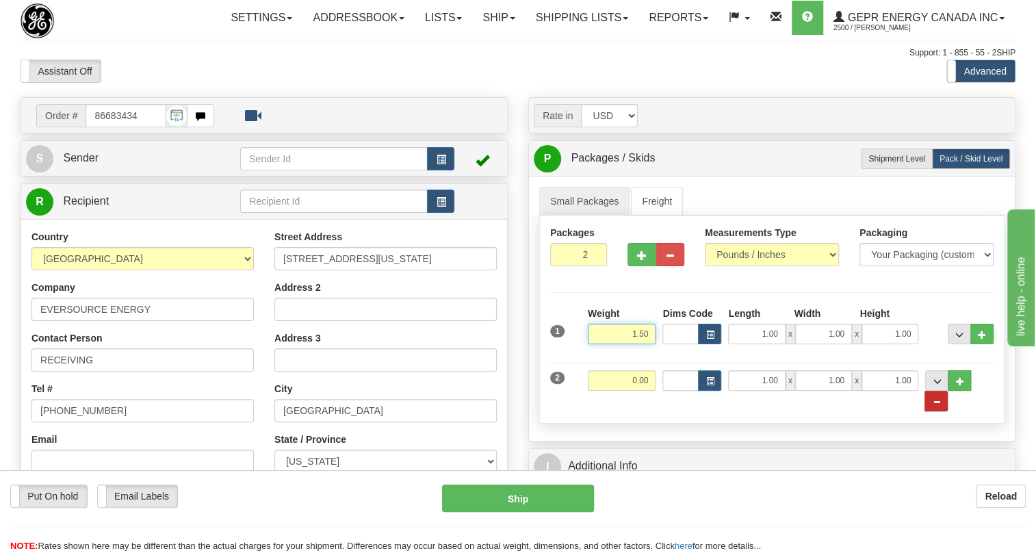
type input "1.50"
click at [940, 406] on span "..." at bounding box center [936, 402] width 8 height 8
type input "1"
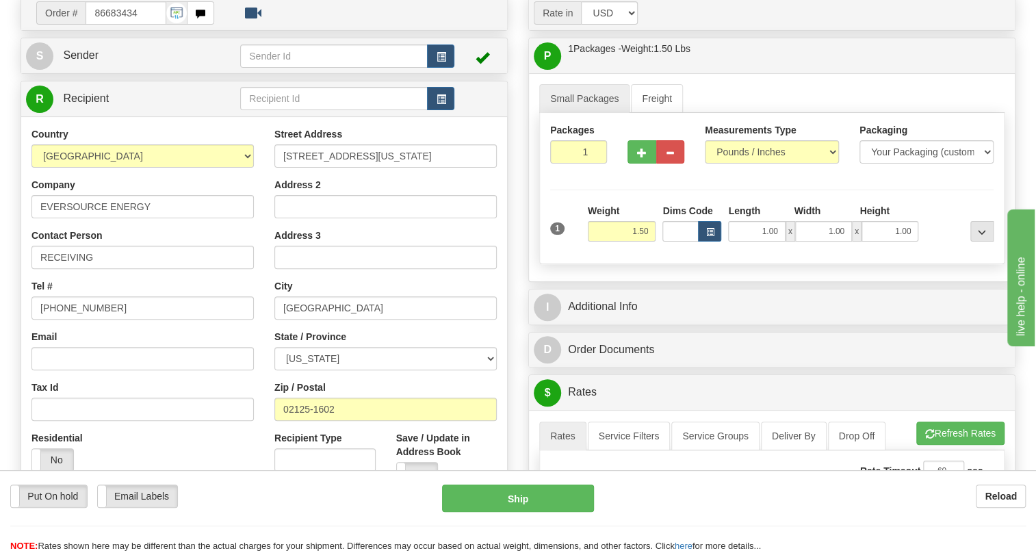
scroll to position [124, 0]
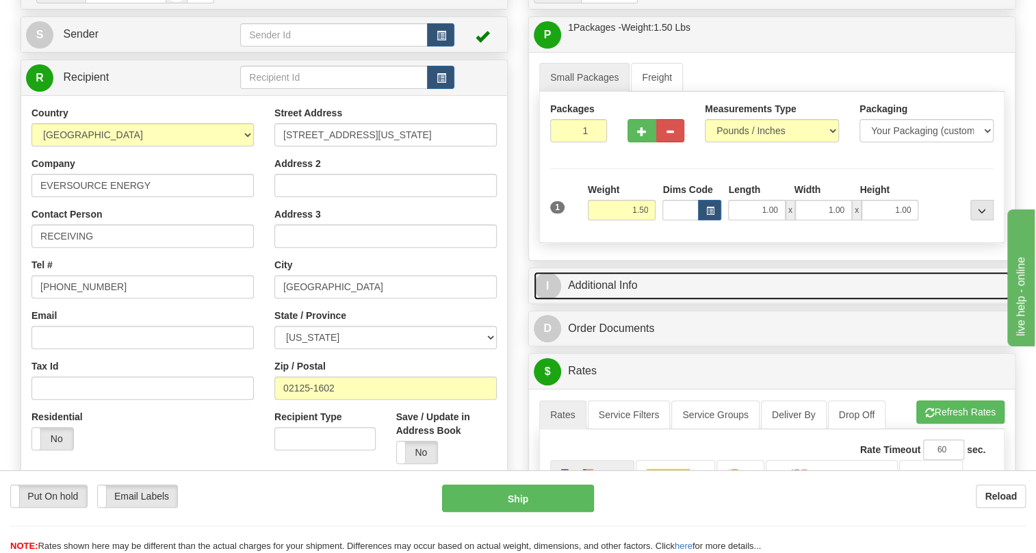
click at [619, 300] on link "I Additional Info" at bounding box center [772, 286] width 476 height 28
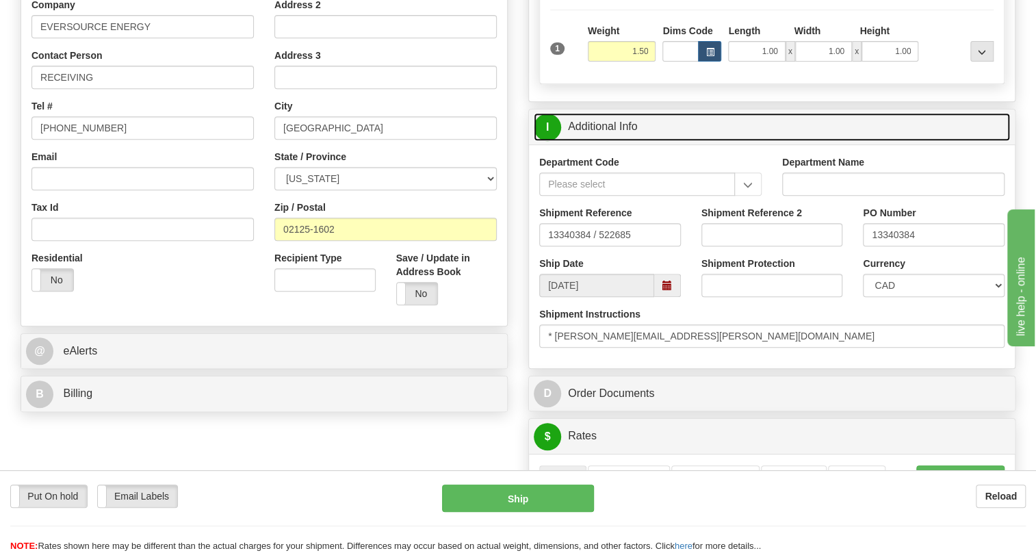
scroll to position [311, 0]
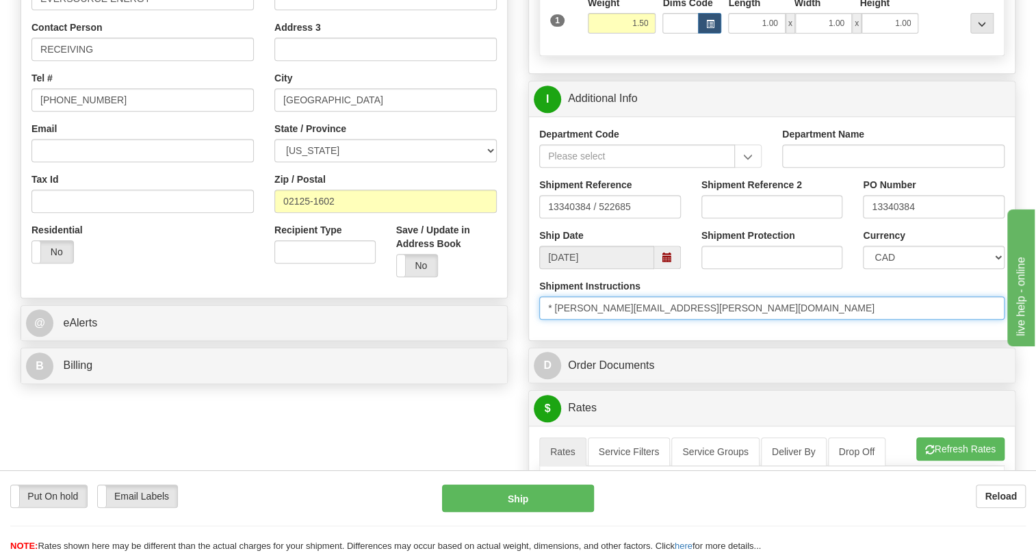
drag, startPoint x: 623, startPoint y: 337, endPoint x: 554, endPoint y: 337, distance: 68.4
click at [554, 320] on input "* [PERSON_NAME][EMAIL_ADDRESS][PERSON_NAME][DOMAIN_NAME]" at bounding box center [771, 307] width 465 height 23
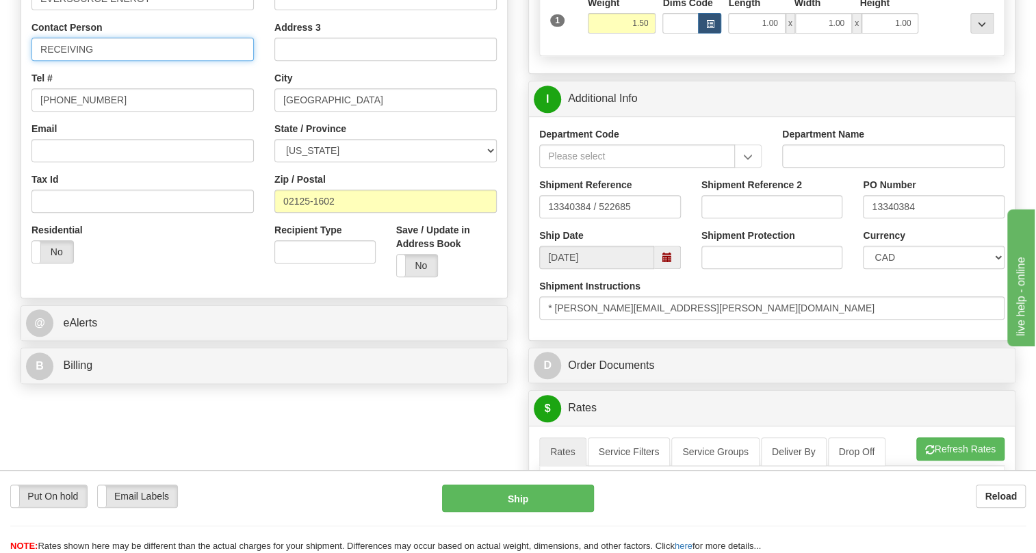
click at [105, 61] on input "RECEIVING" at bounding box center [142, 49] width 222 height 23
paste input "[PERSON_NAME].[PERSON_NAME]"
click at [107, 61] on input "RECEIVING / [PERSON_NAME].[PERSON_NAME]" at bounding box center [142, 49] width 222 height 23
click at [138, 61] on input "RECEIVING / [PERSON_NAME].[PERSON_NAME]" at bounding box center [142, 49] width 222 height 23
type input "RECEIVING / [PERSON_NAME]"
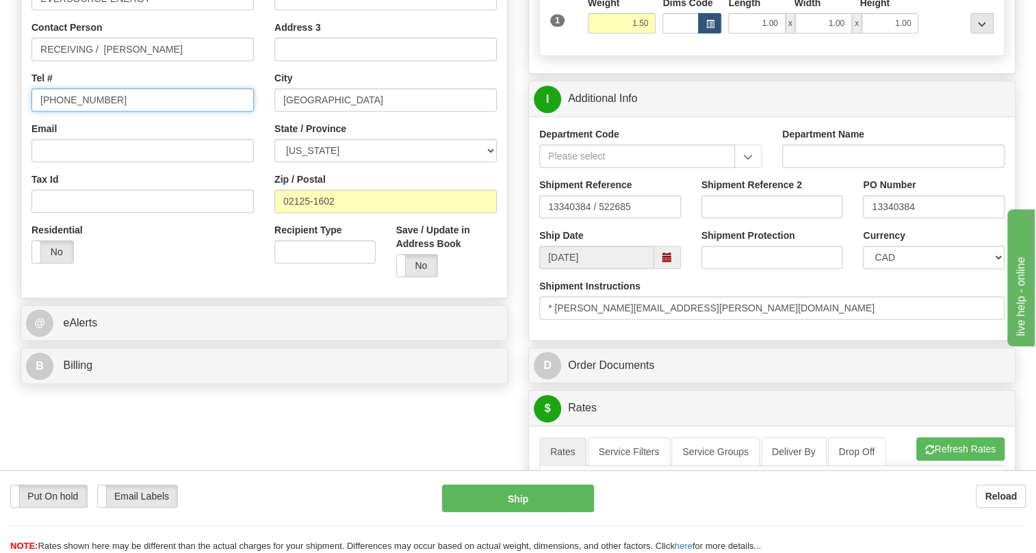
click at [80, 112] on input "[PHONE_NUMBER]" at bounding box center [142, 99] width 222 height 23
type input "111-111-1111"
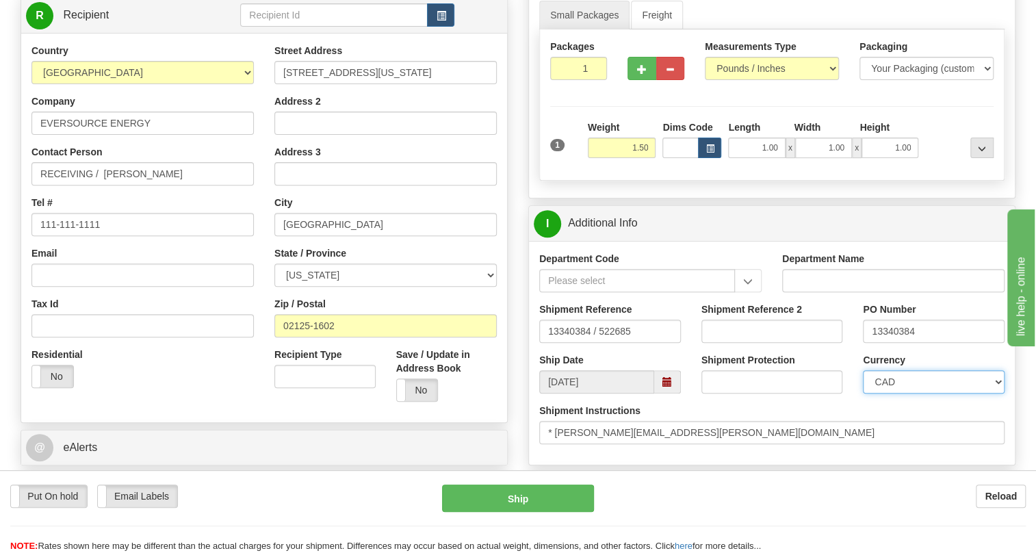
click at [910, 394] on select "CAD USD EUR ZAR [PERSON_NAME] ARN AUD AUS AWG BBD BFR BGN BHD BMD BND BRC BRL C…" at bounding box center [934, 381] width 142 height 23
select select "1"
click at [863, 394] on select "CAD USD EUR ZAR [PERSON_NAME] ARN AUD AUS AWG BBD BFR BGN BHD BMD BND BRC BRL C…" at bounding box center [934, 381] width 142 height 23
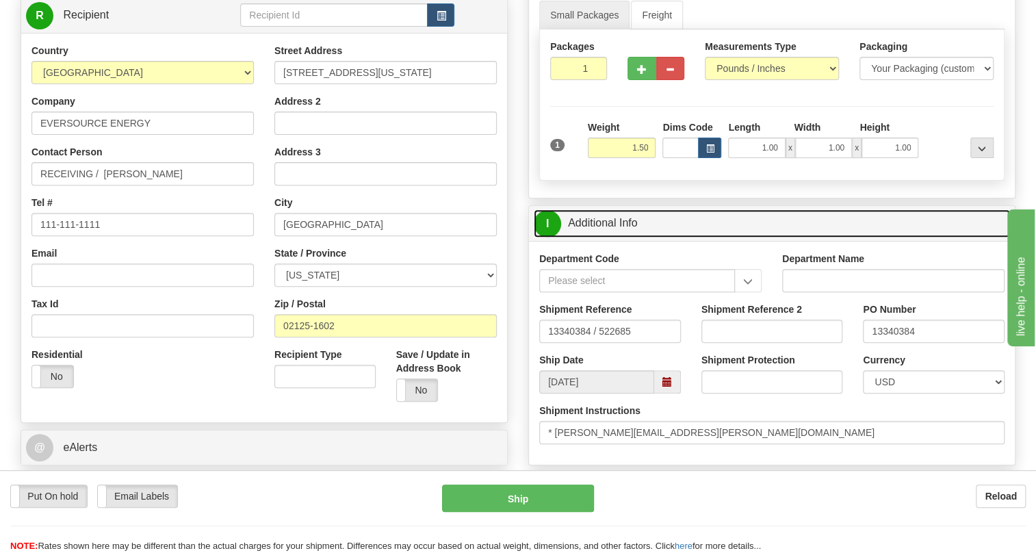
click at [633, 237] on link "I Additional Info" at bounding box center [772, 223] width 476 height 28
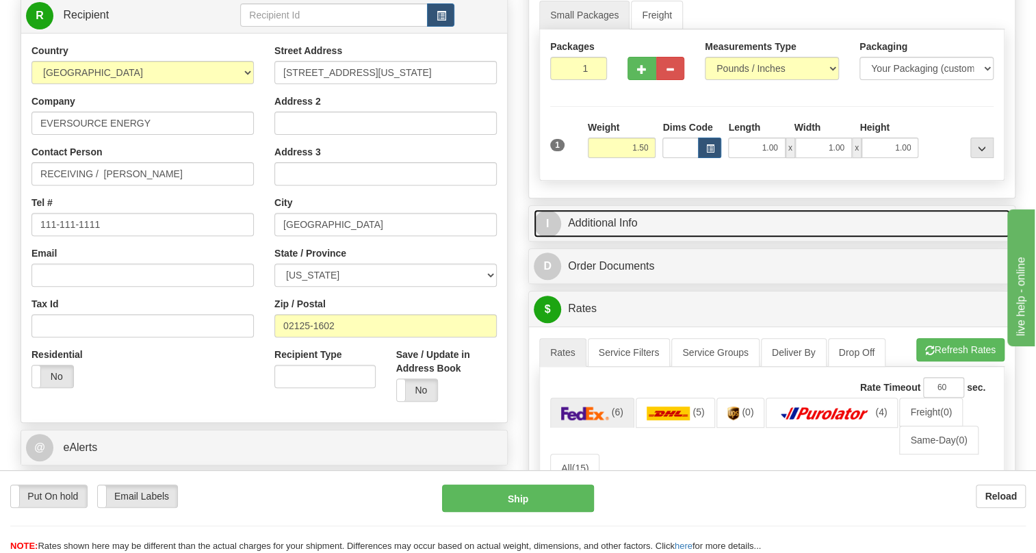
click at [611, 237] on link "I Additional Info" at bounding box center [772, 223] width 476 height 28
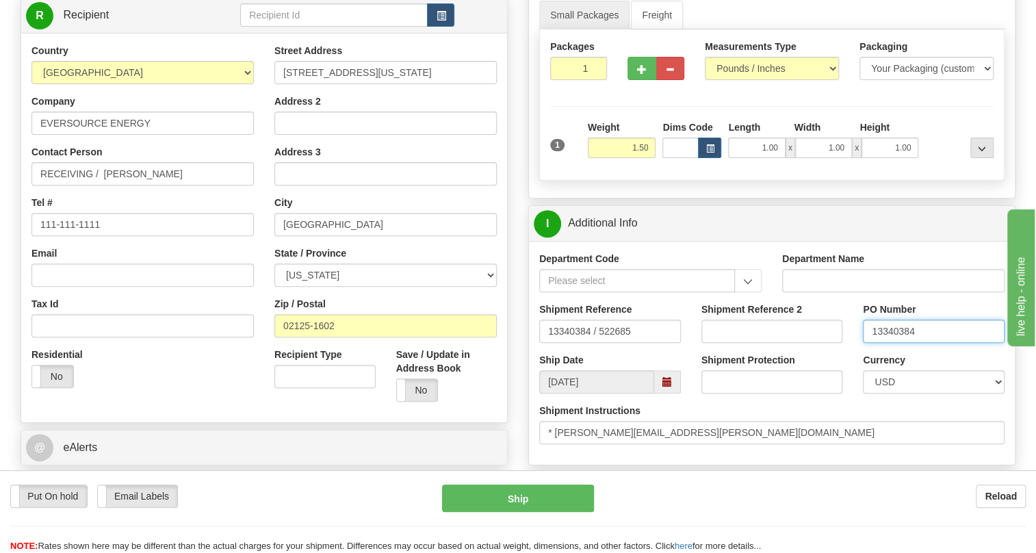
click at [888, 343] on input "13340384" at bounding box center [934, 331] width 142 height 23
click at [193, 185] on input "RECEIVING / [PERSON_NAME]" at bounding box center [142, 173] width 222 height 23
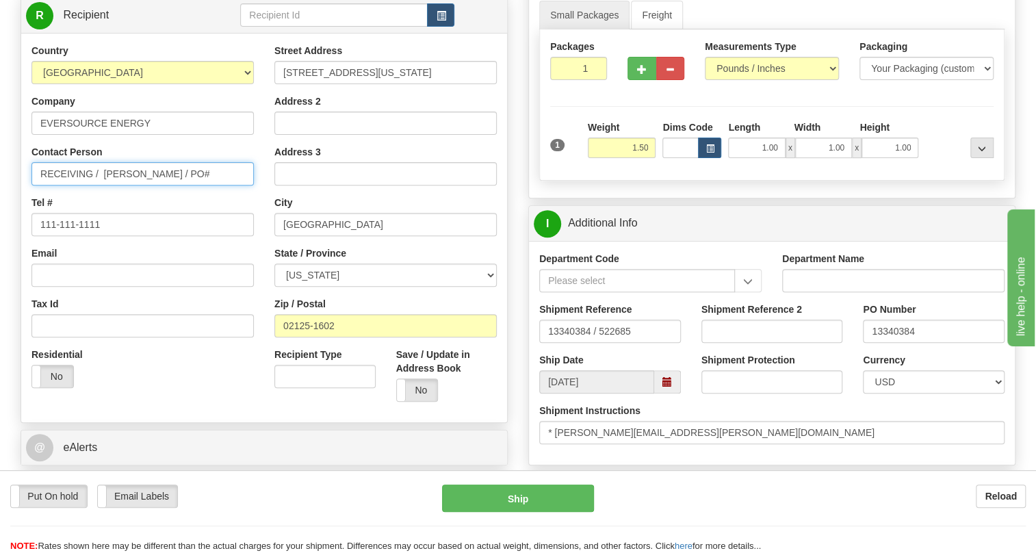
paste input "13340384"
type input "RECEIVING / [PERSON_NAME] / PO#13340384"
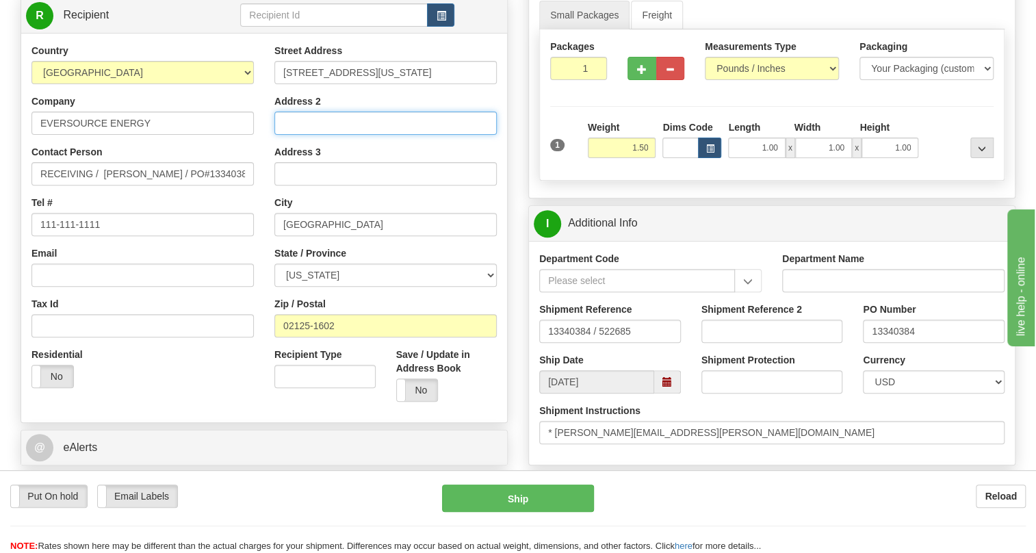
click at [281, 135] on input "Address 2" at bounding box center [385, 123] width 222 height 23
paste input "[GEOGRAPHIC_DATA],[GEOGRAPHIC_DATA] Electric Work Center"
click at [444, 135] on input "[GEOGRAPHIC_DATA],[GEOGRAPHIC_DATA] Electric Work Center" at bounding box center [385, 123] width 222 height 23
type input "[GEOGRAPHIC_DATA],[GEOGRAPHIC_DATA] Electric Work Center"
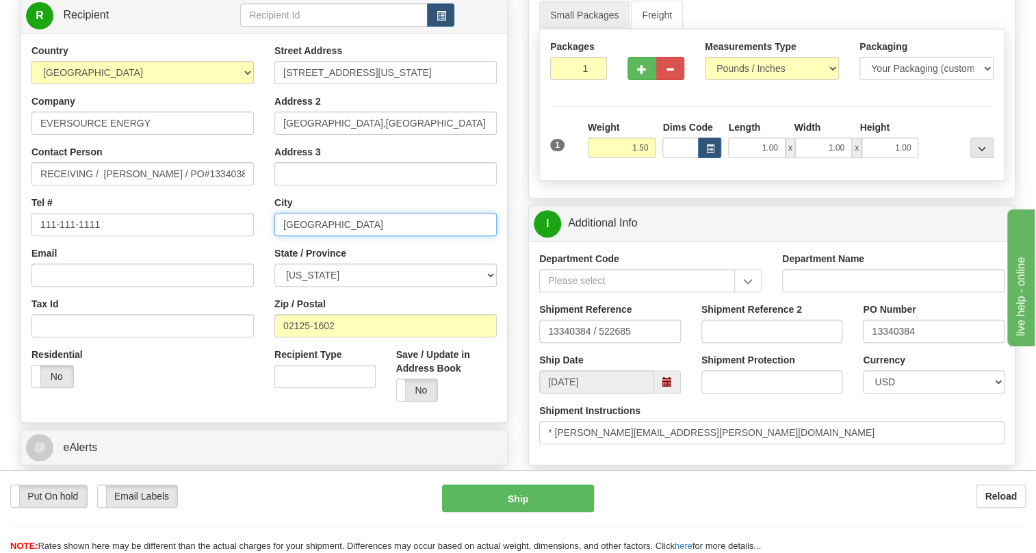
click at [310, 236] on input "[GEOGRAPHIC_DATA]" at bounding box center [385, 224] width 222 height 23
paste input "DORCHESTER"
type input "DORCHESTER"
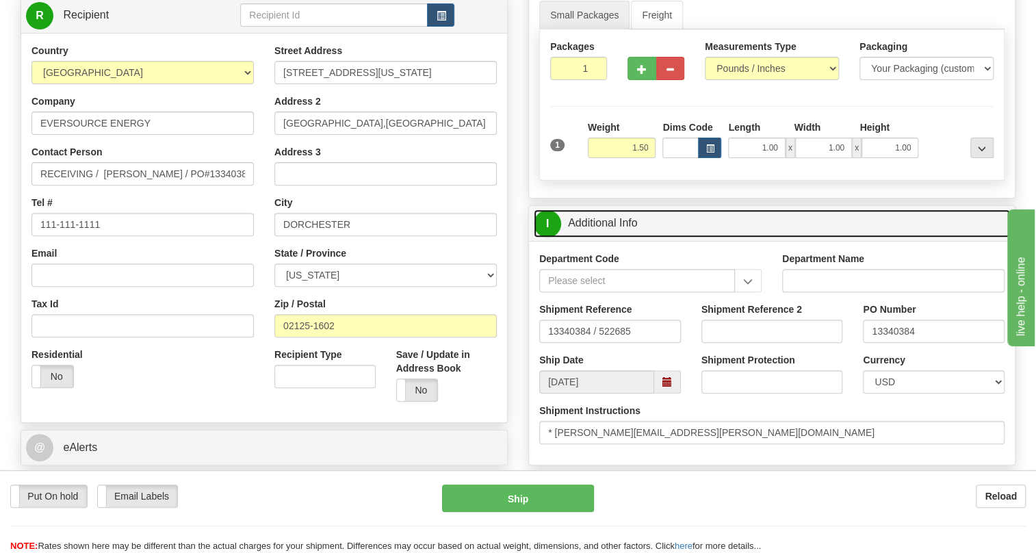
click at [612, 237] on link "I Additional Info" at bounding box center [772, 223] width 476 height 28
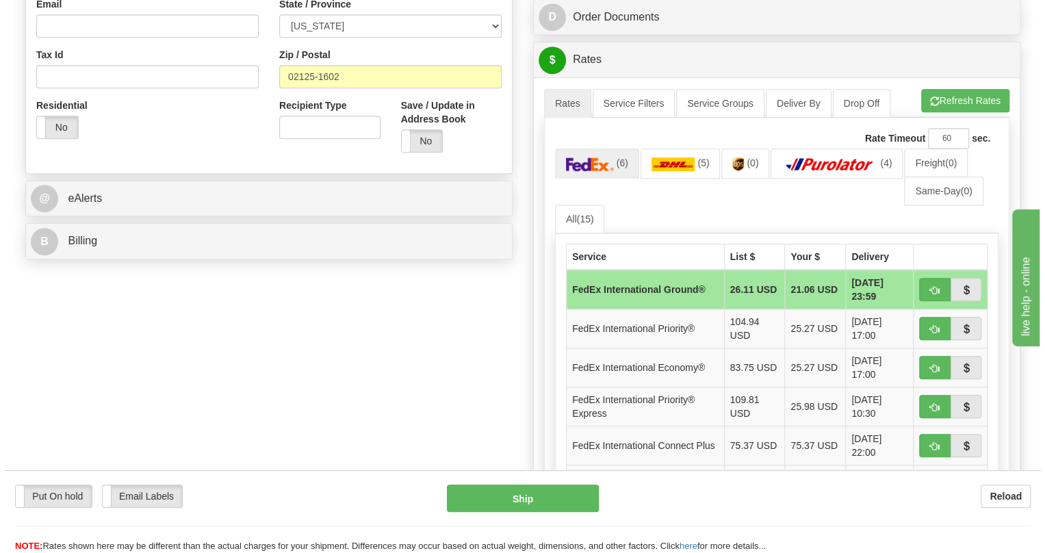
scroll to position [498, 0]
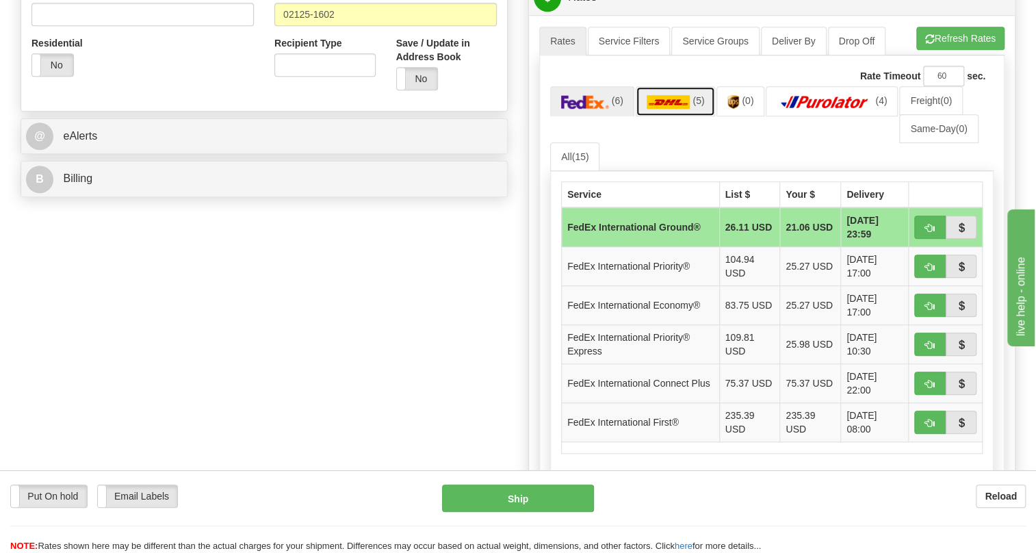
click at [671, 109] on img at bounding box center [669, 102] width 44 height 14
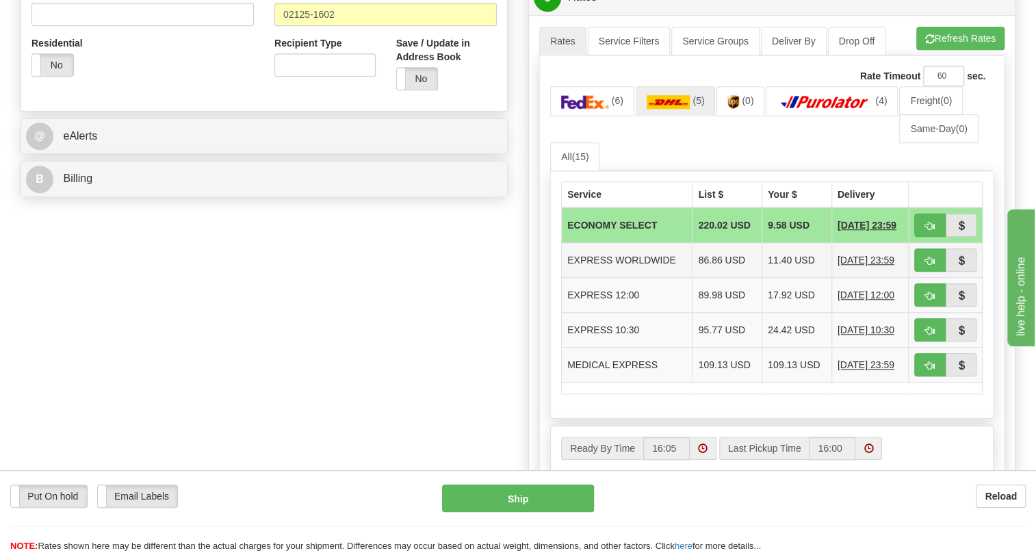
click at [647, 278] on td "EXPRESS WORLDWIDE" at bounding box center [627, 260] width 131 height 35
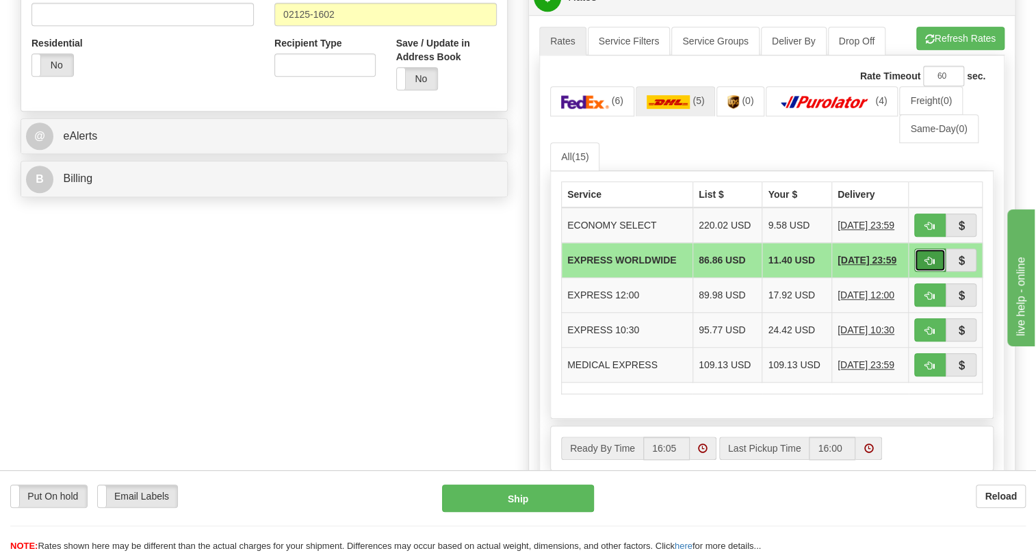
click at [925, 266] on span "button" at bounding box center [930, 261] width 10 height 9
type input "P"
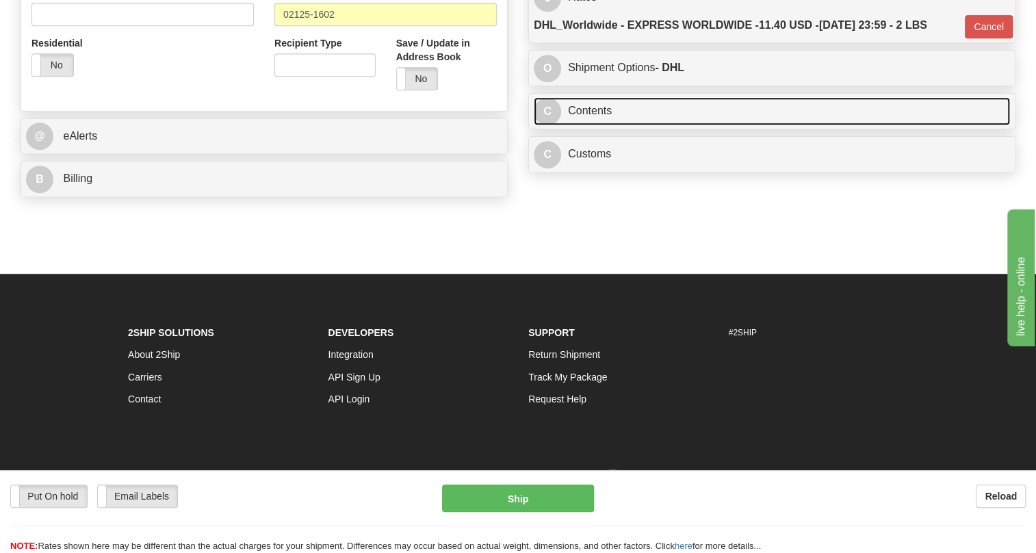
click at [599, 125] on link "C Contents" at bounding box center [772, 111] width 476 height 28
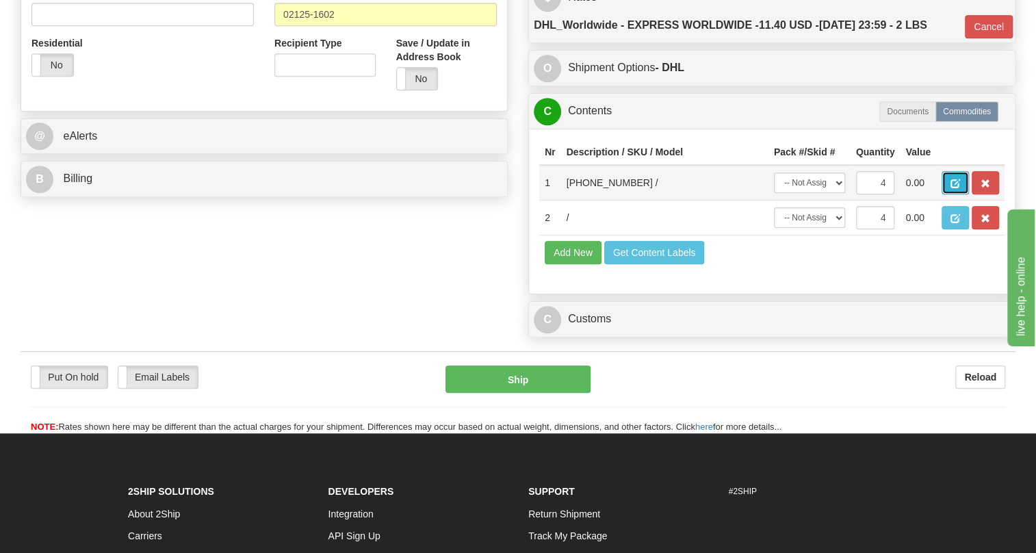
click at [953, 188] on span "button" at bounding box center [956, 183] width 10 height 9
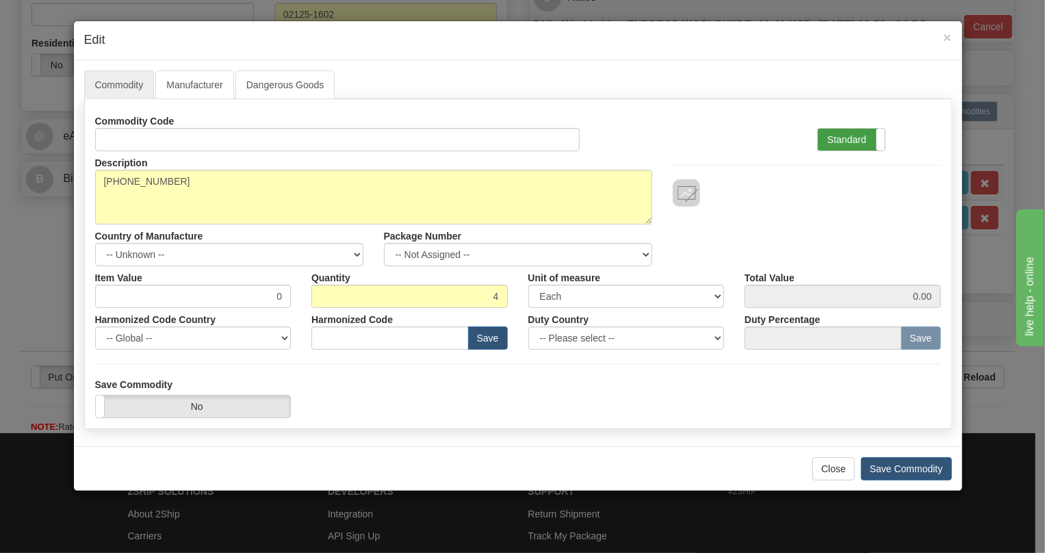
click at [834, 140] on label "Standard" at bounding box center [851, 140] width 67 height 22
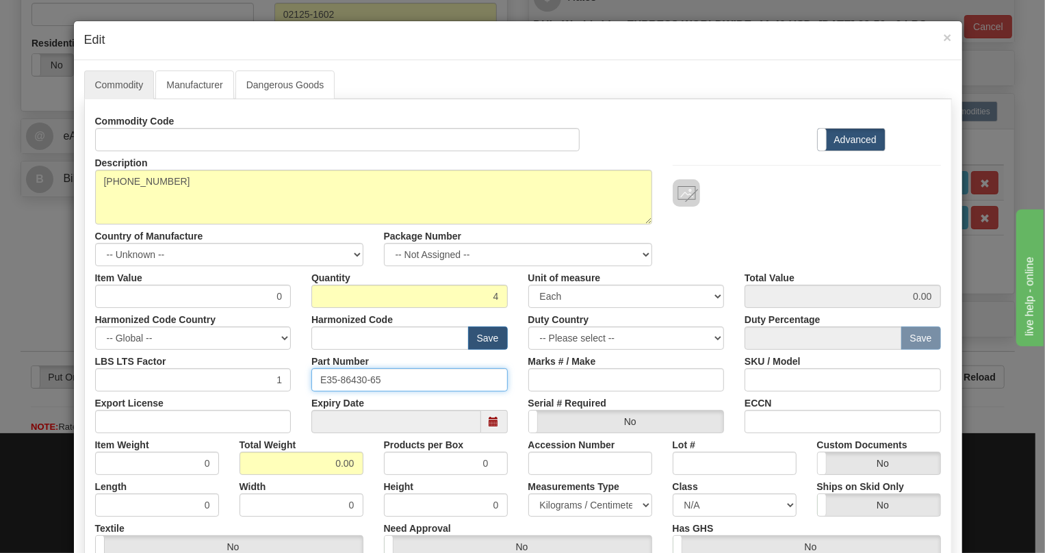
click at [350, 376] on input "E35-86430-65" at bounding box center [409, 379] width 196 height 23
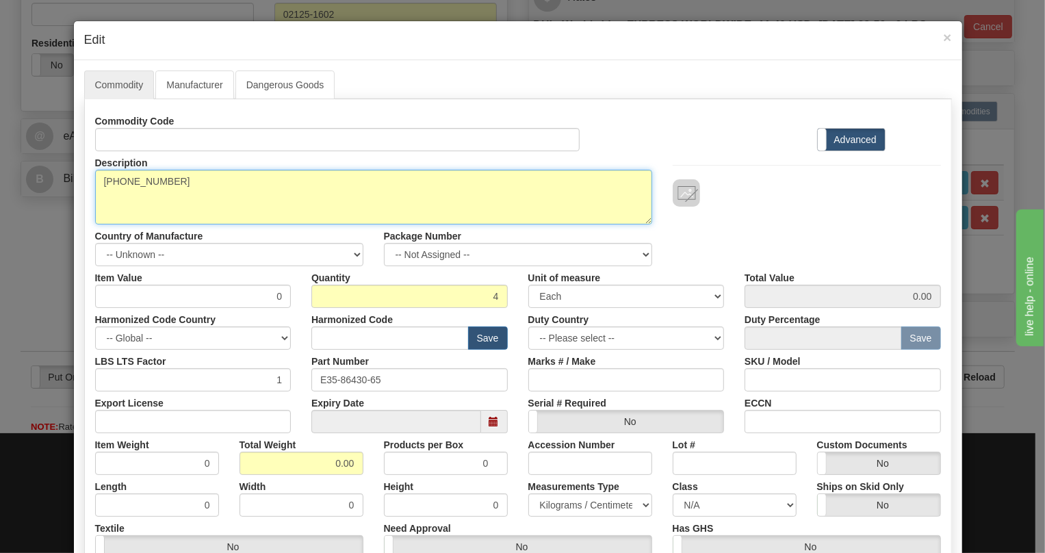
click at [146, 179] on textarea "[PHONE_NUMBER]" at bounding box center [373, 197] width 557 height 55
paste textarea "CABLE,JMUX/JIF,4X8C,28VT,LH"
type textarea "CABLE,JMUX/JIF,4X8C,28VT,LH"
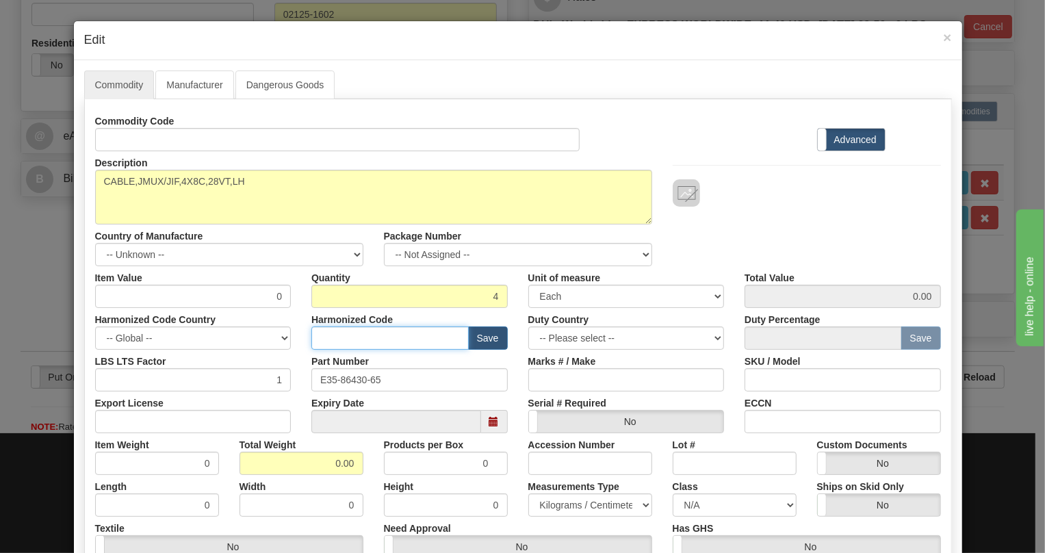
click at [348, 338] on input "text" at bounding box center [389, 337] width 157 height 23
paste input "8544.42.2000"
type input "8544.42.2000"
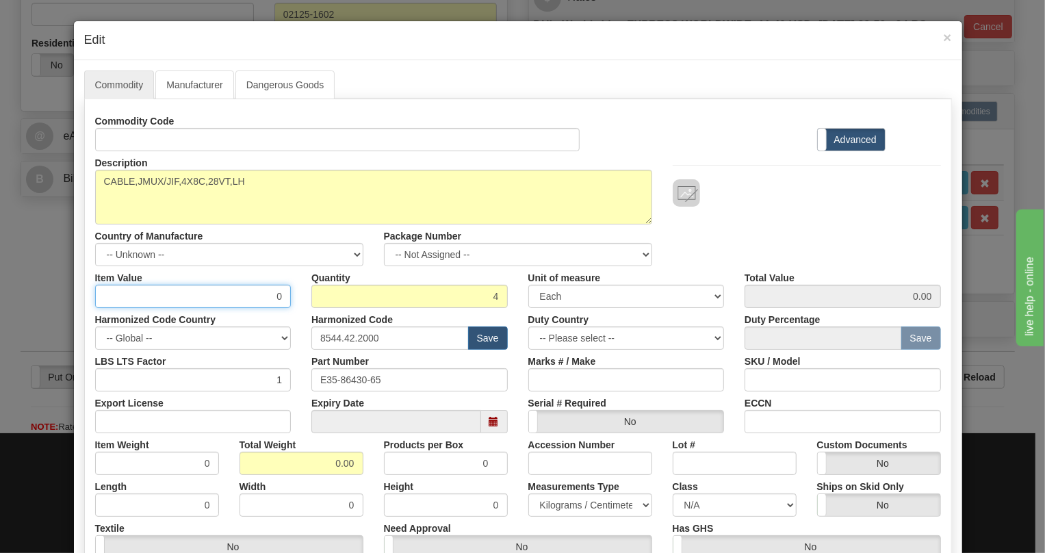
click at [272, 298] on input "0" at bounding box center [193, 296] width 196 height 23
click at [272, 294] on input "0" at bounding box center [193, 296] width 196 height 23
type input "232.13"
type input "928.52"
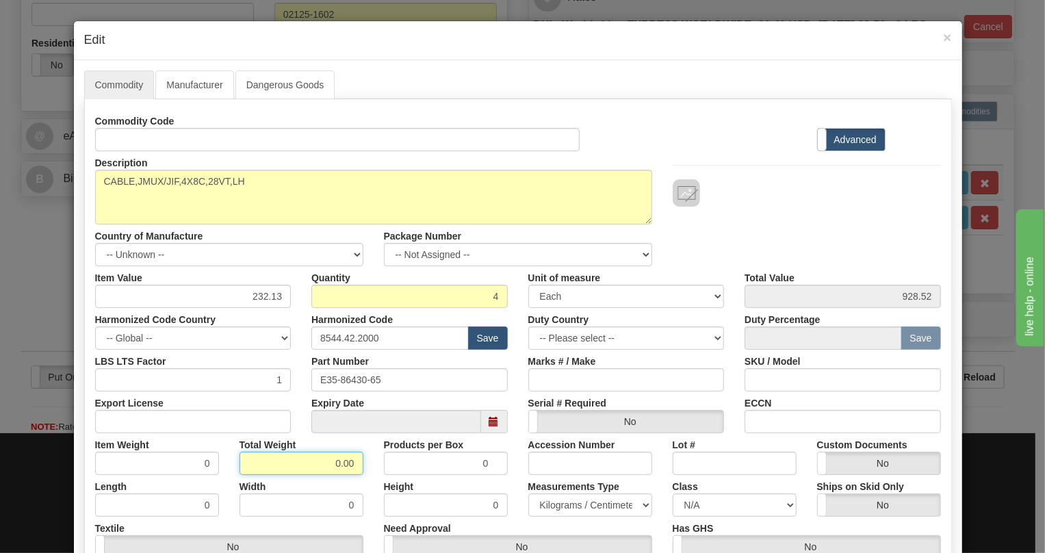
click at [323, 460] on input "0.00" at bounding box center [302, 463] width 124 height 23
type input "1.00"
type input "0.2500"
click at [573, 506] on select "Pounds / Inches Kilograms / Centimeters" at bounding box center [590, 504] width 124 height 23
select select "0"
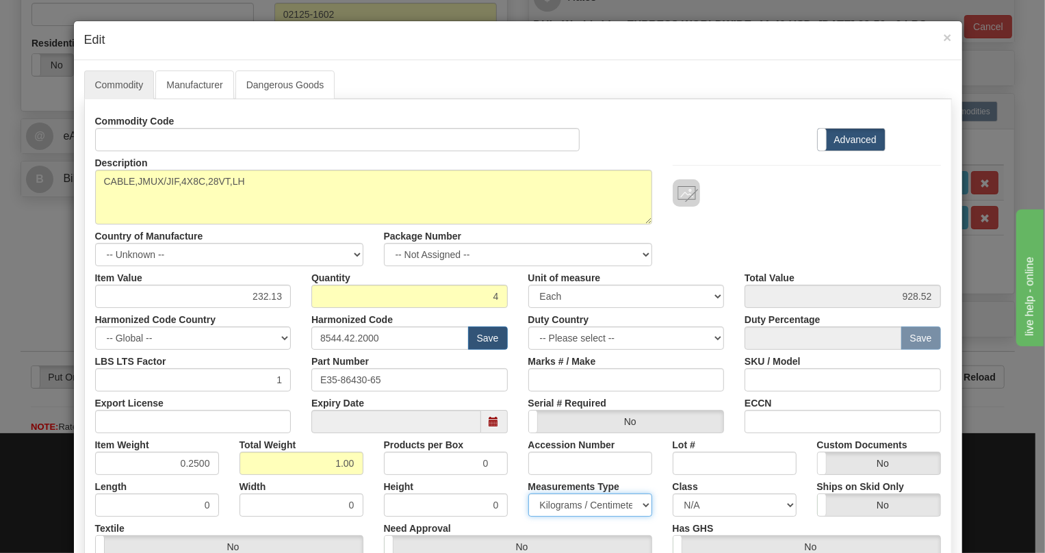
click at [528, 493] on select "Pounds / Inches Kilograms / Centimeters" at bounding box center [590, 504] width 124 height 23
click at [508, 477] on div "Height 0" at bounding box center [446, 496] width 144 height 42
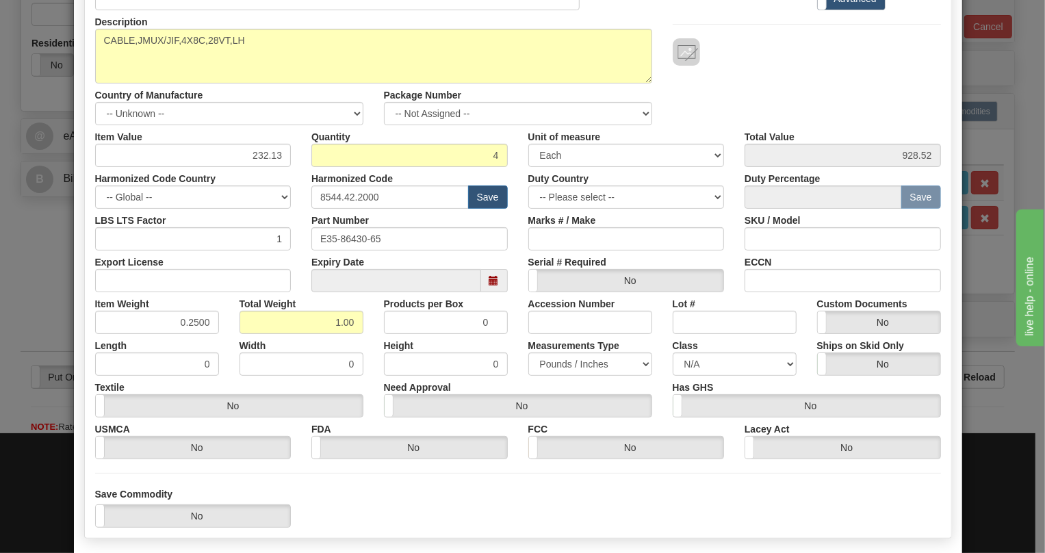
scroll to position [186, 0]
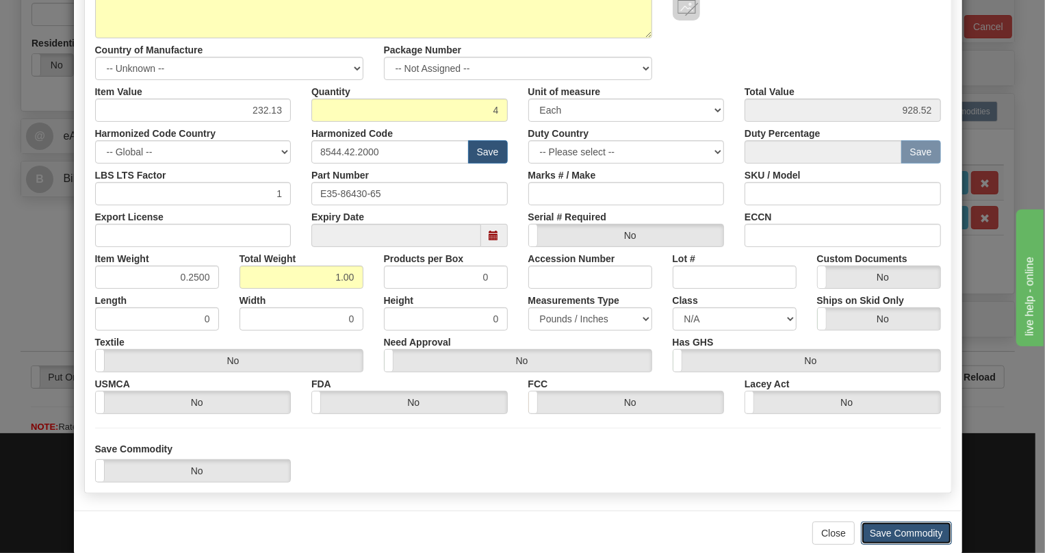
click at [890, 532] on button "Save Commodity" at bounding box center [906, 532] width 91 height 23
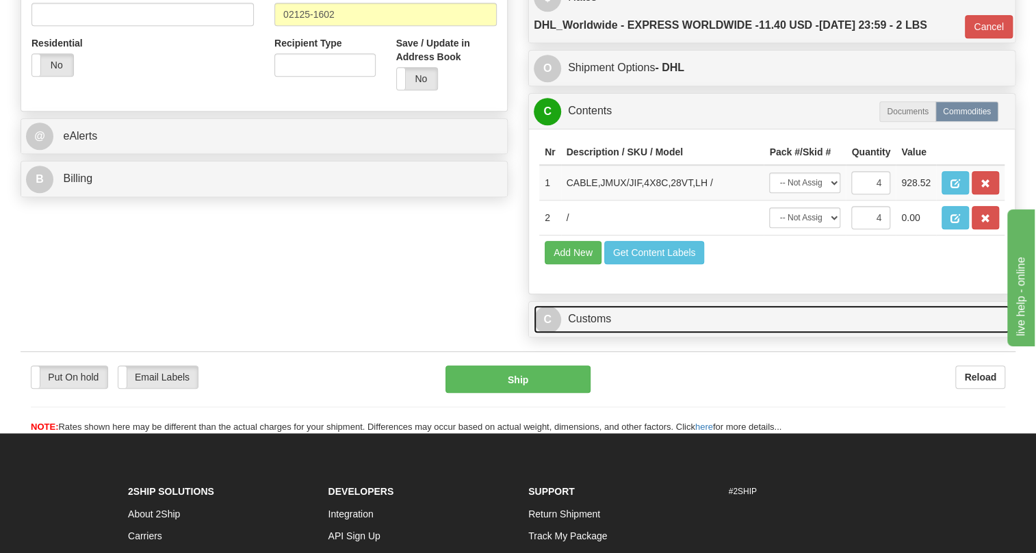
click at [599, 333] on link "C Customs" at bounding box center [772, 319] width 476 height 28
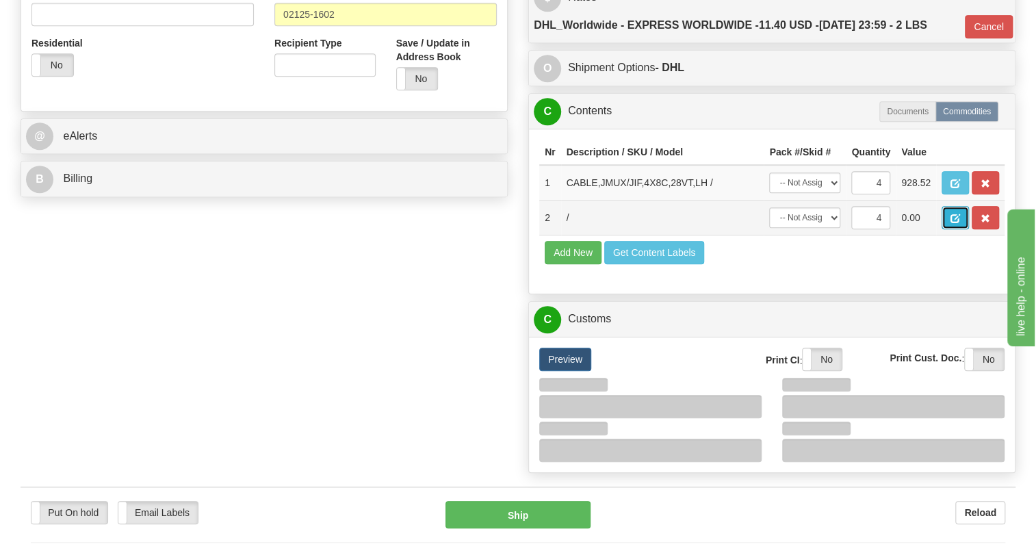
click at [951, 223] on span "button" at bounding box center [956, 218] width 10 height 9
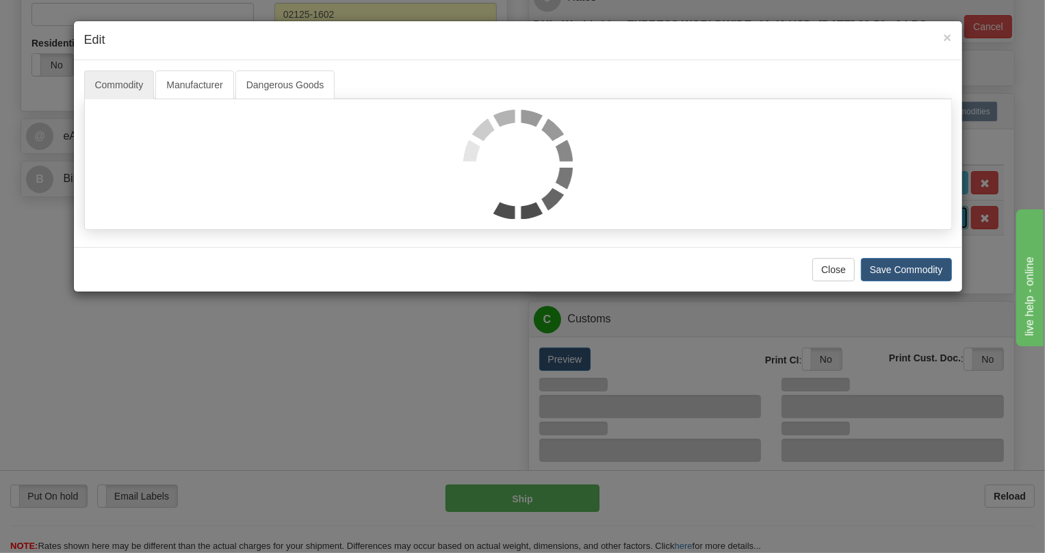
scroll to position [0, 0]
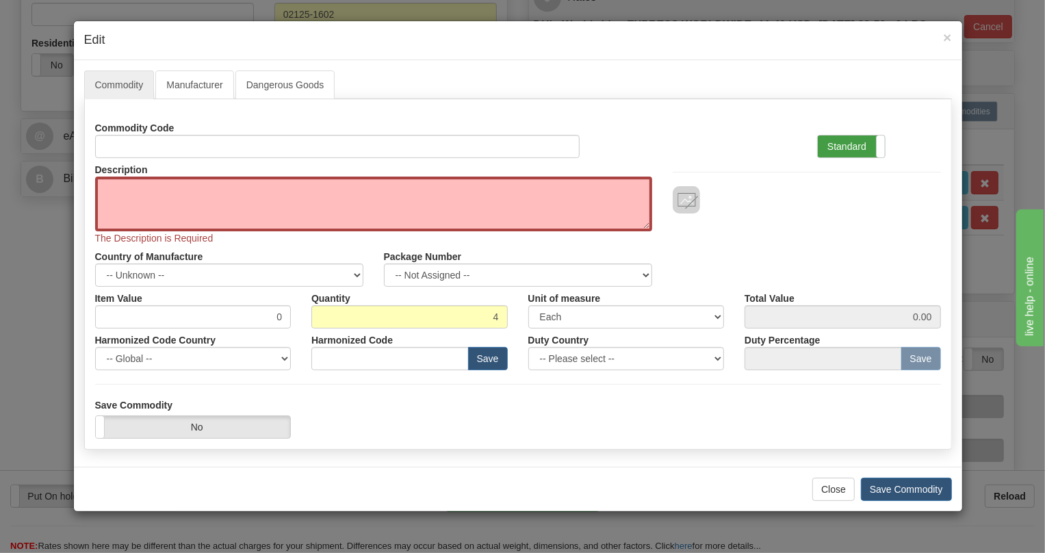
click at [848, 148] on label "Standard" at bounding box center [851, 147] width 67 height 22
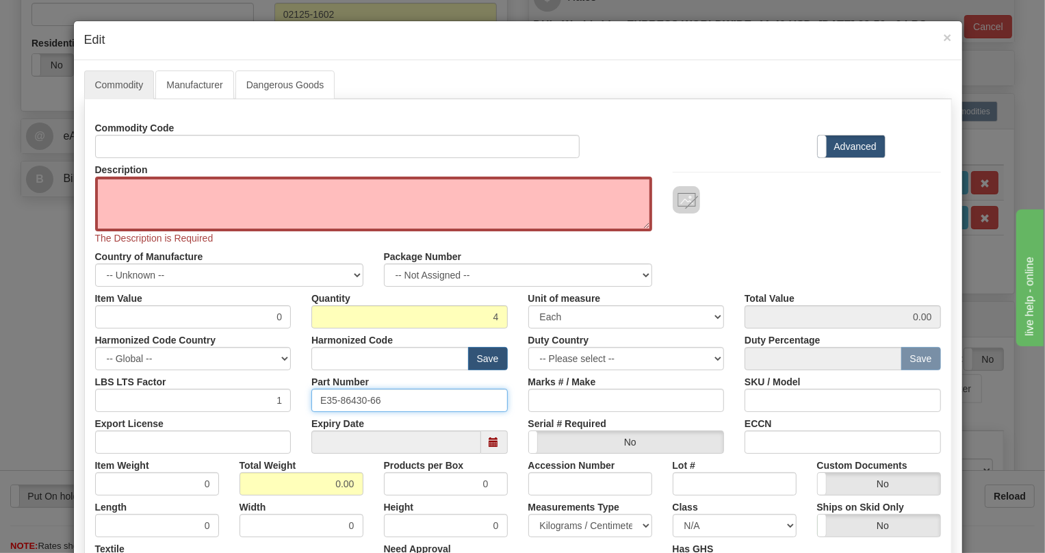
click at [354, 398] on input "E35-86430-66" at bounding box center [409, 400] width 196 height 23
click at [122, 185] on textarea "Description" at bounding box center [373, 204] width 557 height 55
paste textarea "CABLE,JMUX/JIF,4x8C,28VT,RH"
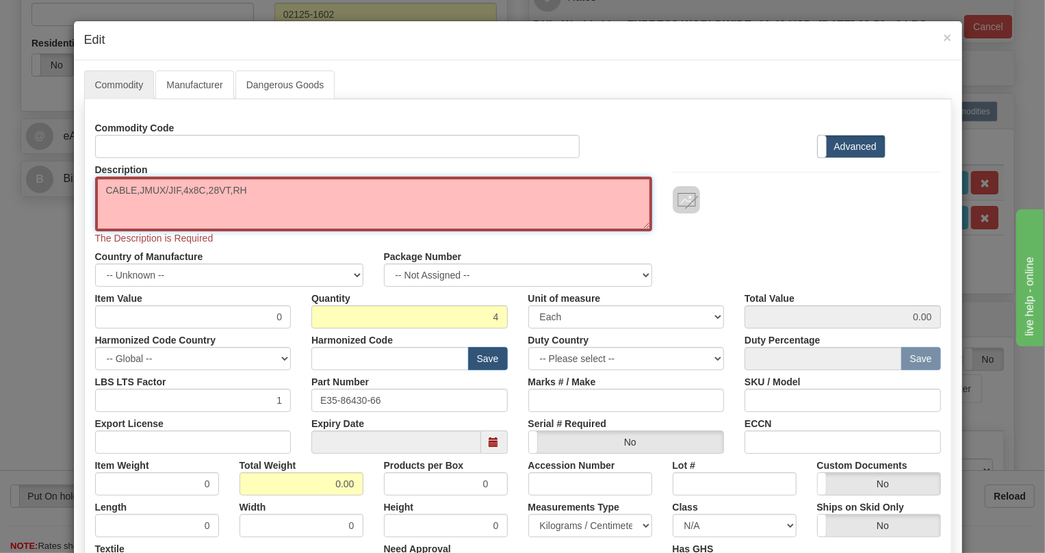
type textarea "CABLE,JMUX/JIF,4x8C,28VT,RH"
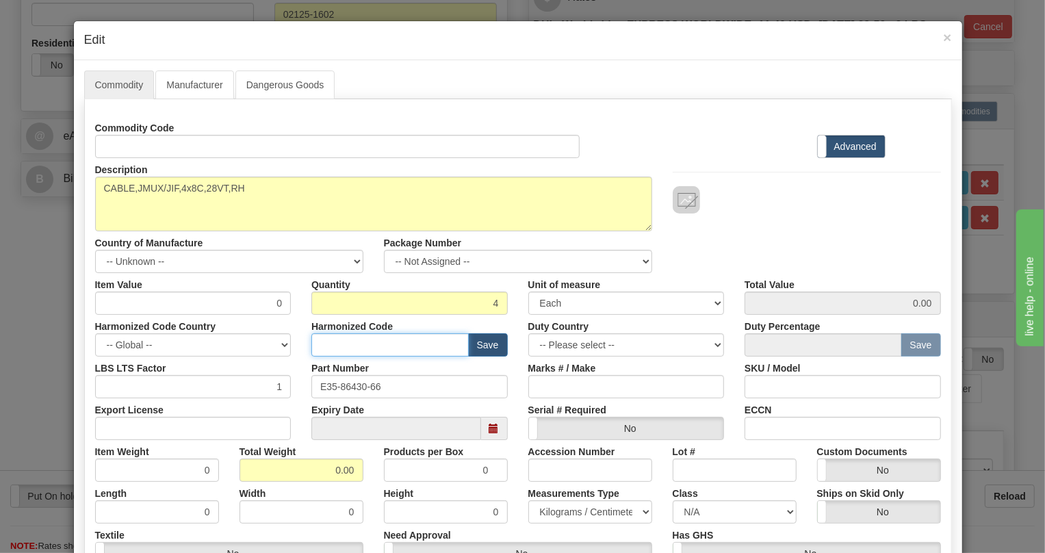
click at [326, 346] on input "text" at bounding box center [389, 344] width 157 height 23
paste input "8544.42.2000"
type input "8544.42.2000"
click at [274, 307] on input "0" at bounding box center [193, 303] width 196 height 23
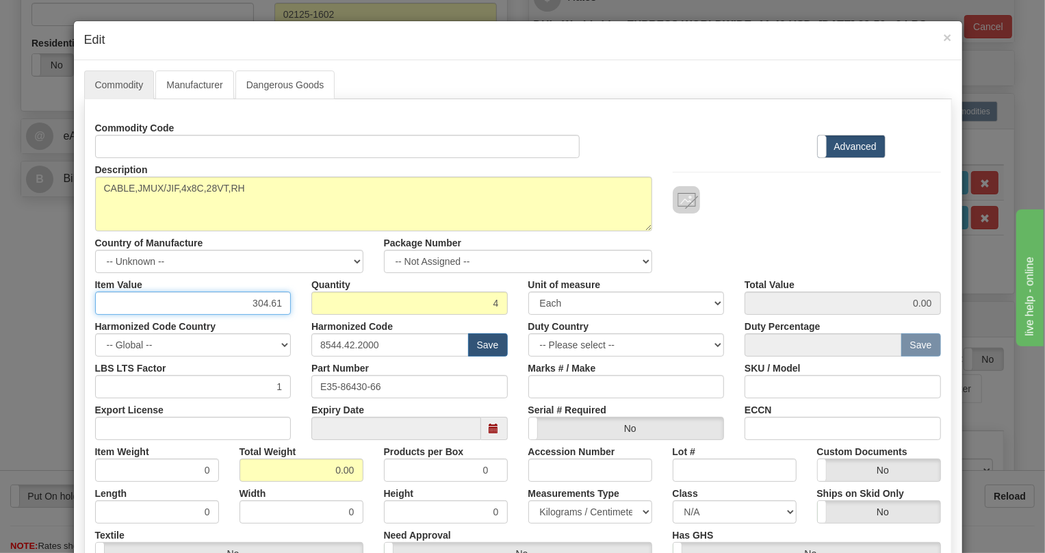
type input "304.61"
type input "1218.44"
click at [311, 469] on input "0.00" at bounding box center [302, 470] width 124 height 23
type input "1.00"
type input "0.2500"
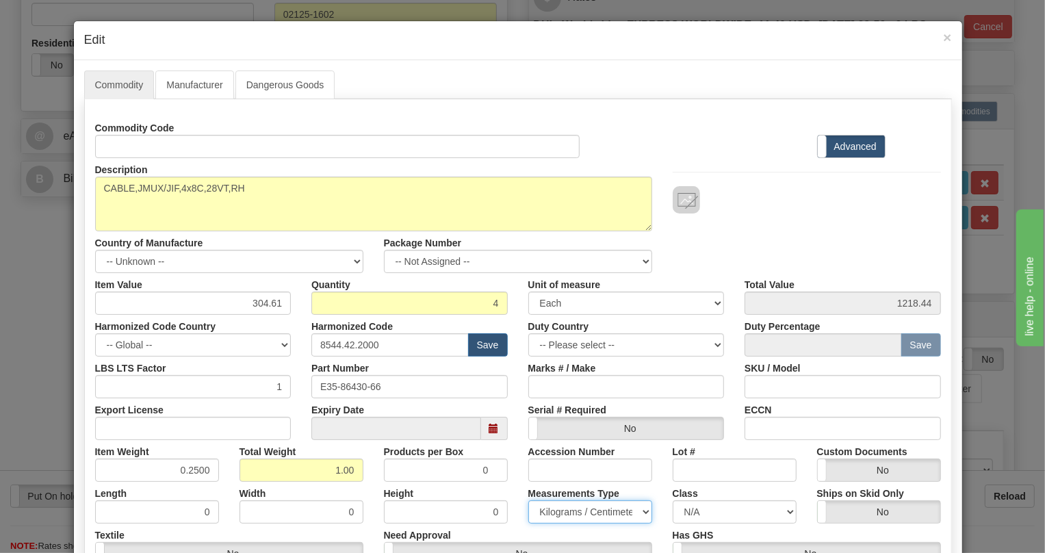
click at [575, 518] on select "Pounds / Inches Kilograms / Centimeters" at bounding box center [590, 511] width 124 height 23
select select "0"
click at [528, 500] on select "Pounds / Inches Kilograms / Centimeters" at bounding box center [590, 511] width 124 height 23
click at [518, 456] on div "Accession Number" at bounding box center [590, 461] width 144 height 42
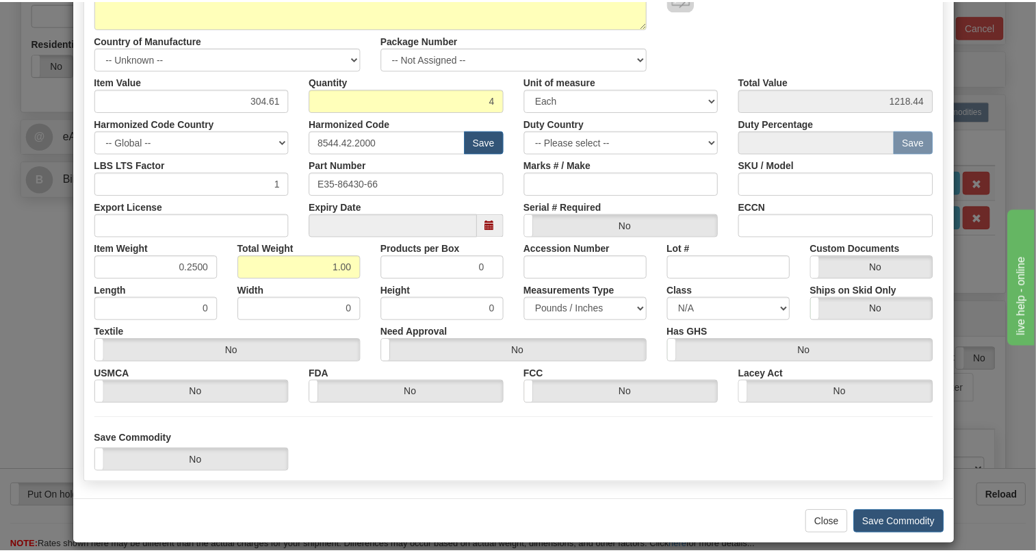
scroll to position [215, 0]
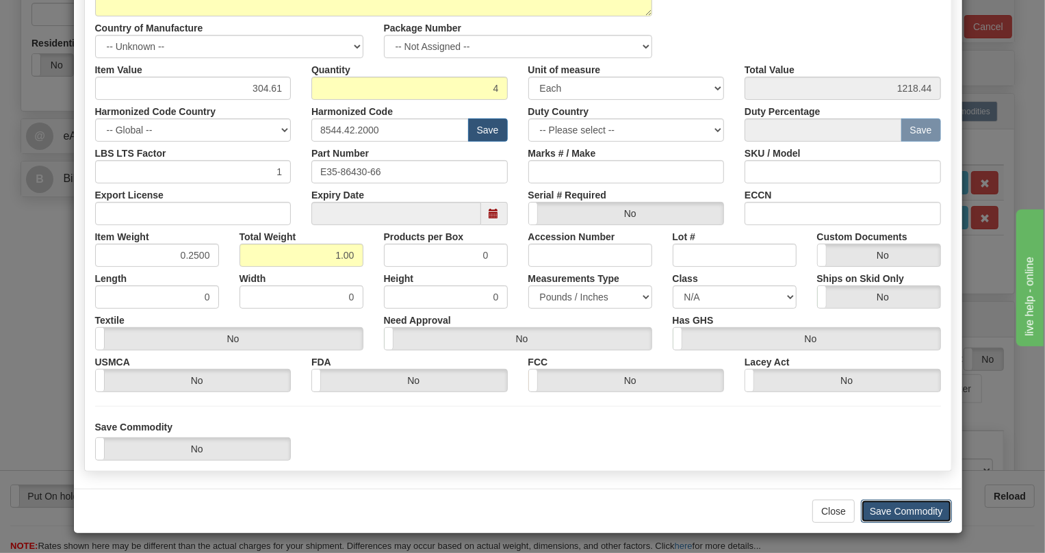
click at [888, 508] on button "Save Commodity" at bounding box center [906, 511] width 91 height 23
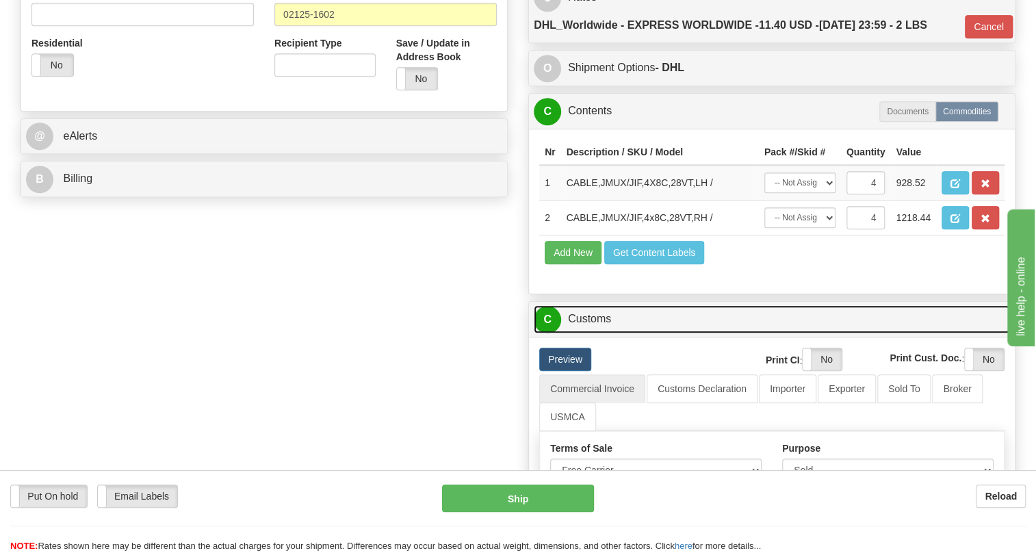
click at [596, 333] on link "C Customs" at bounding box center [772, 319] width 476 height 28
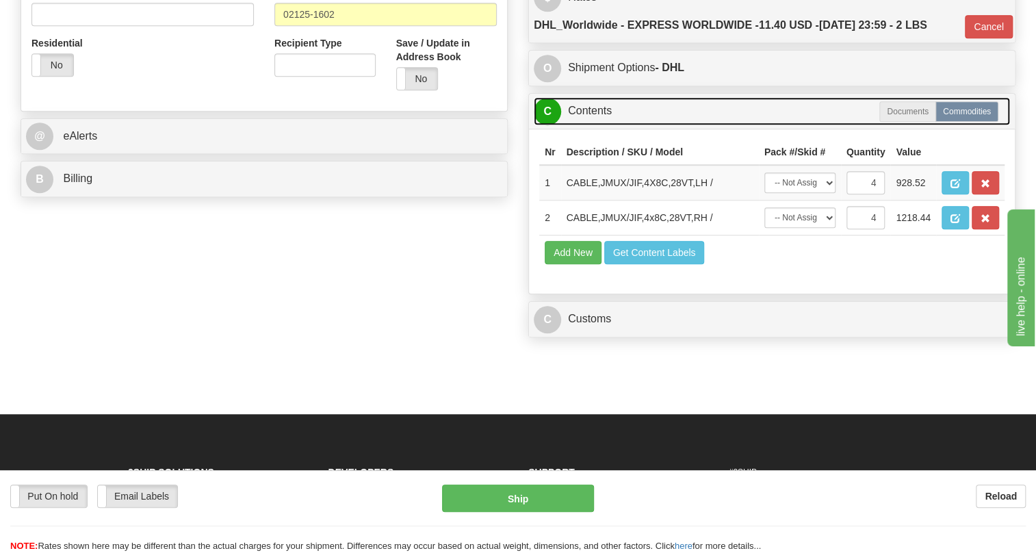
click at [586, 125] on link "C Contents" at bounding box center [772, 111] width 476 height 28
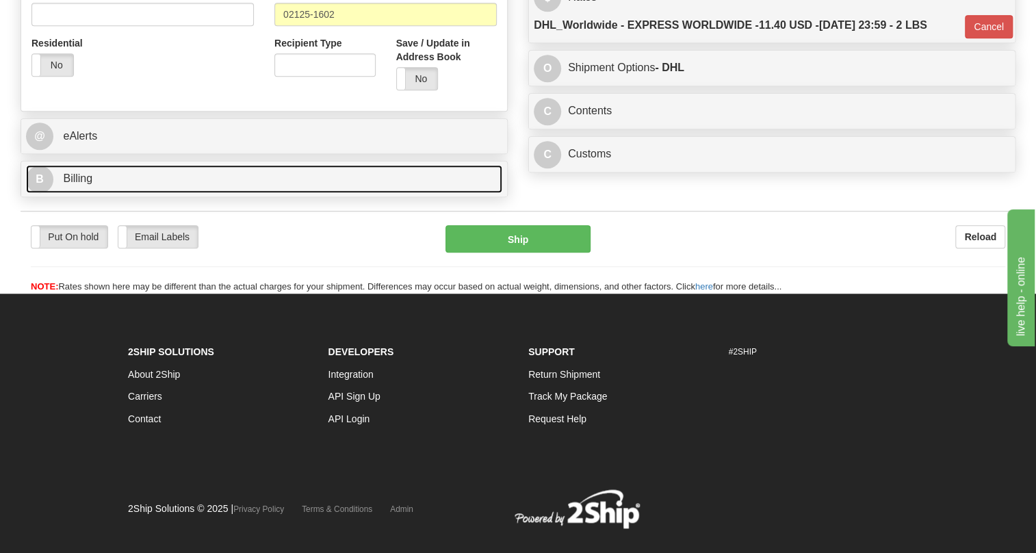
click at [83, 184] on span "Billing" at bounding box center [77, 178] width 29 height 12
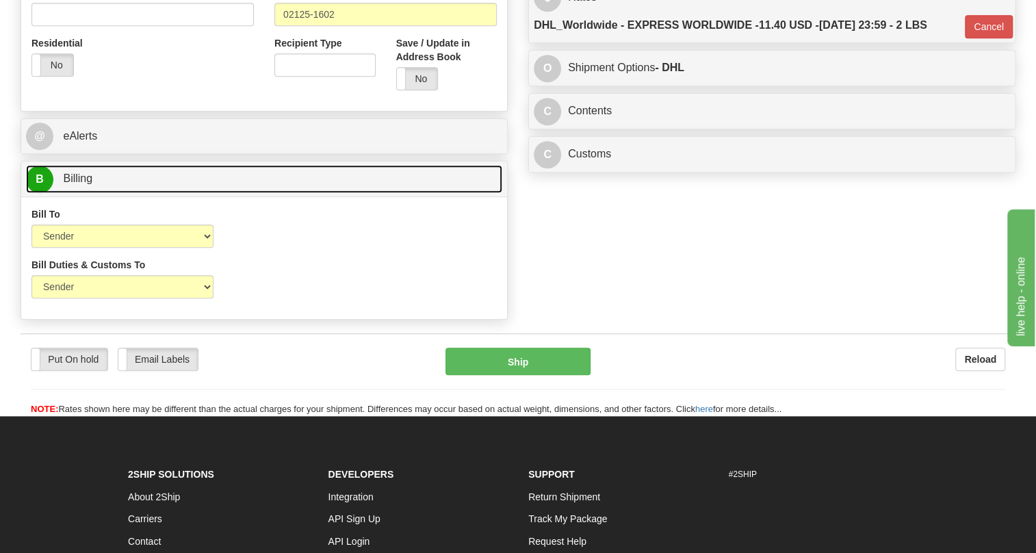
click at [83, 184] on span "Billing" at bounding box center [77, 178] width 29 height 12
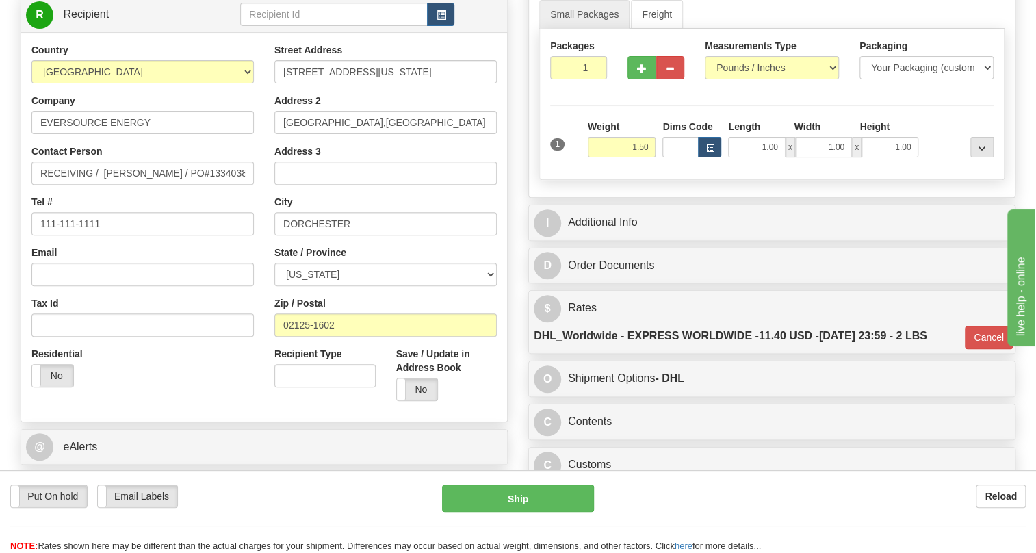
scroll to position [186, 0]
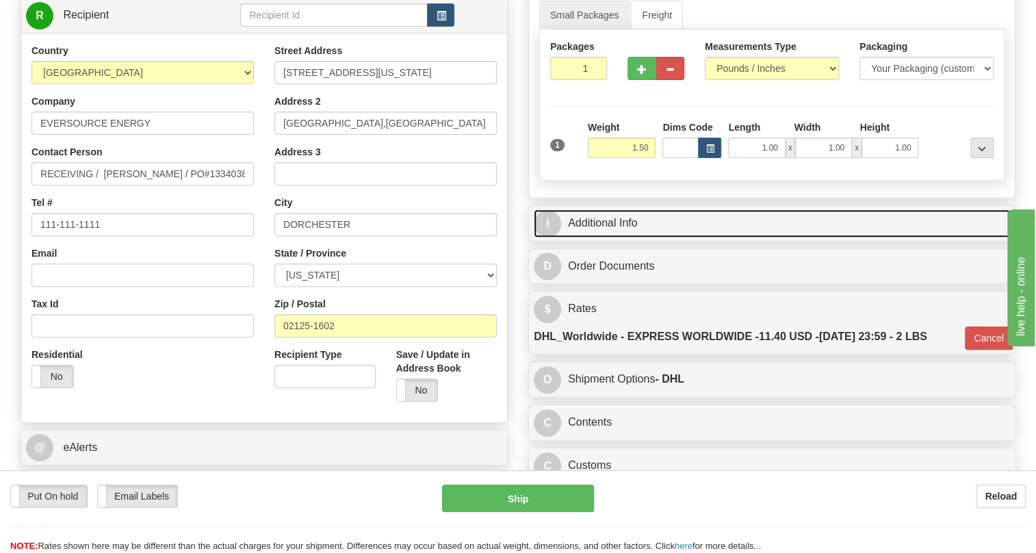
click at [619, 237] on link "I Additional Info" at bounding box center [772, 223] width 476 height 28
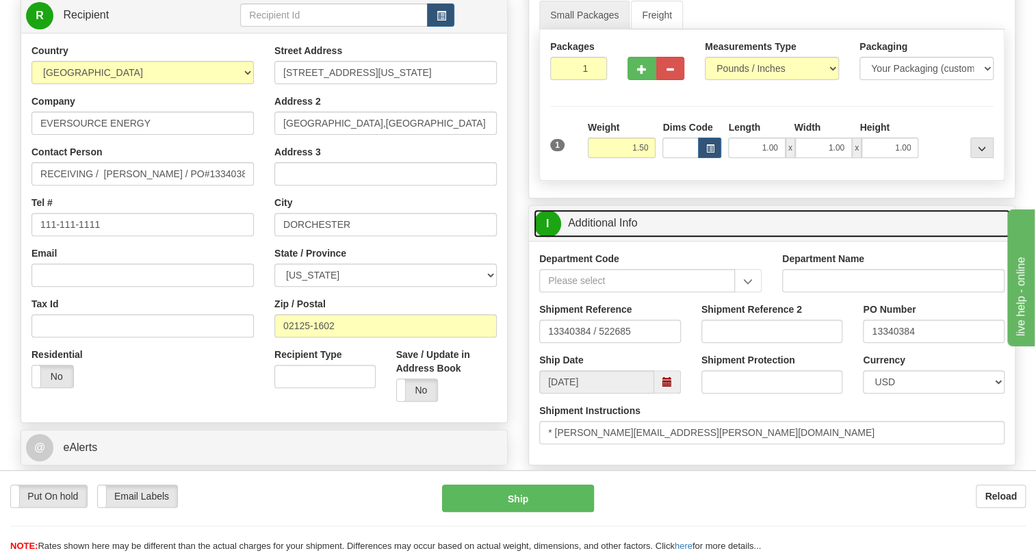
click at [619, 237] on link "I Additional Info" at bounding box center [772, 223] width 476 height 28
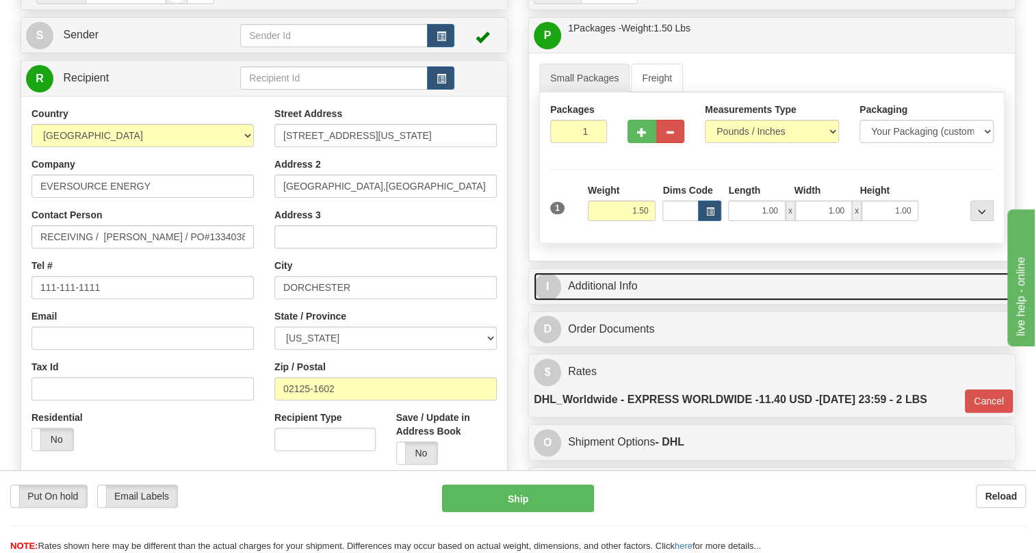
scroll to position [124, 0]
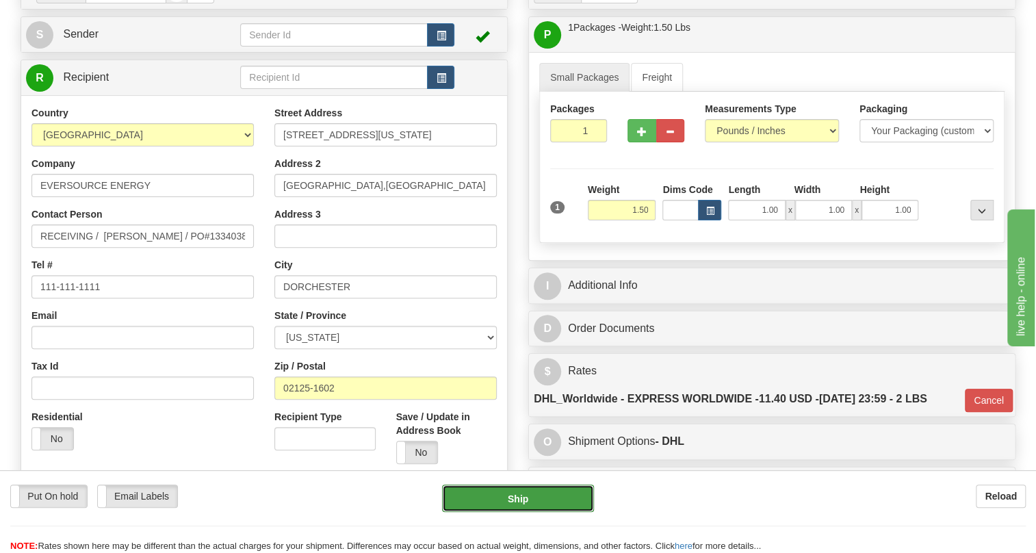
click at [509, 500] on button "Ship" at bounding box center [518, 498] width 152 height 27
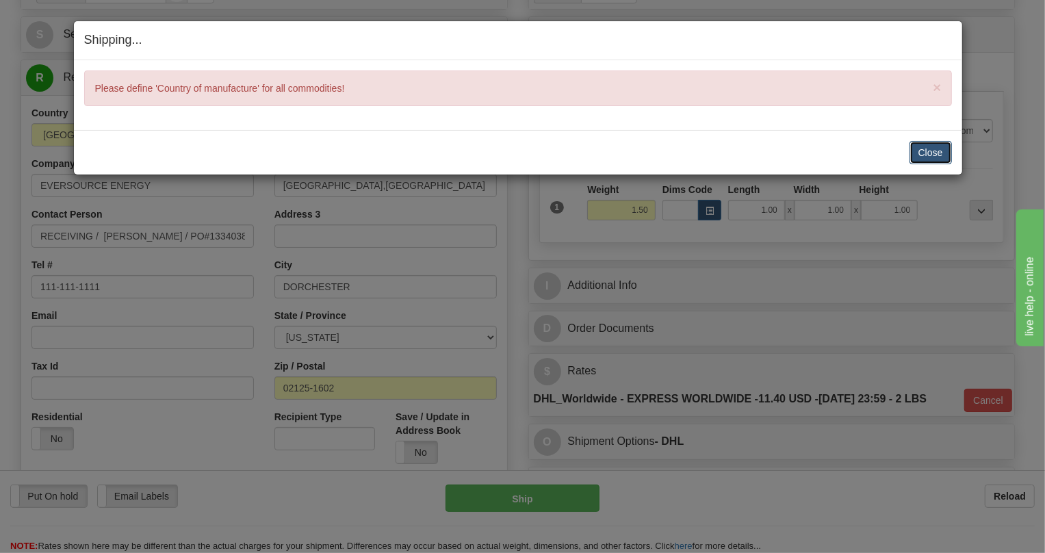
click at [936, 154] on button "Close" at bounding box center [931, 152] width 42 height 23
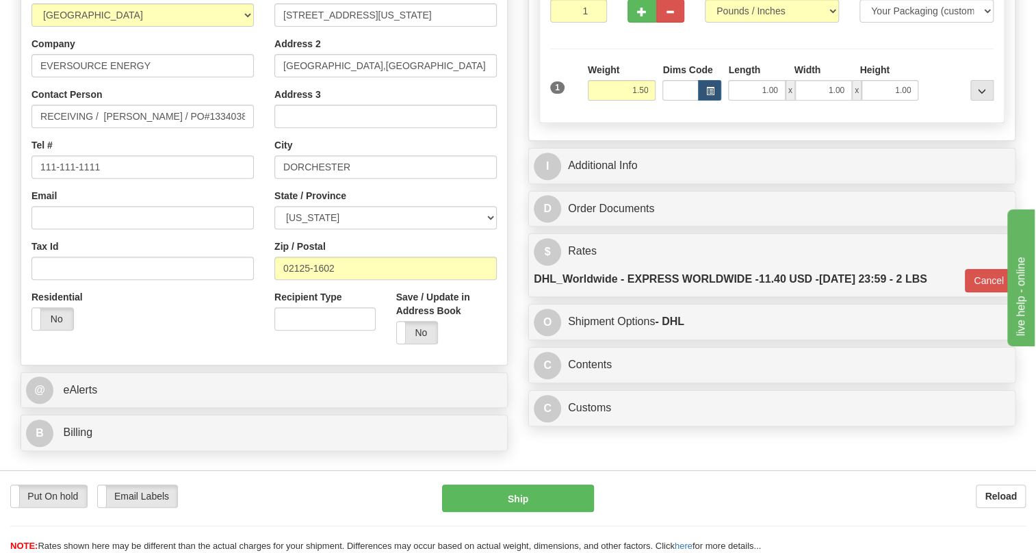
scroll to position [248, 0]
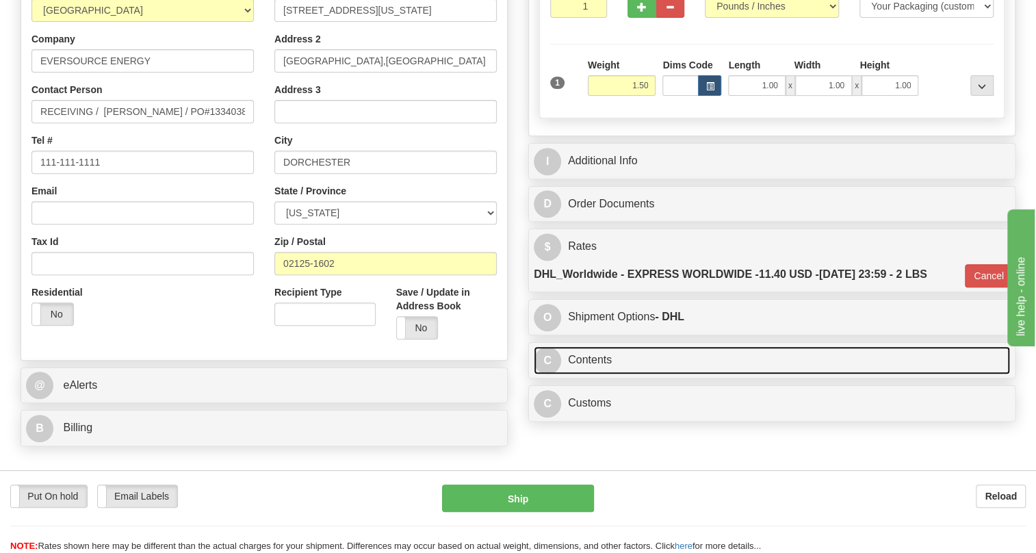
click at [573, 374] on link "C Contents" at bounding box center [772, 360] width 476 height 28
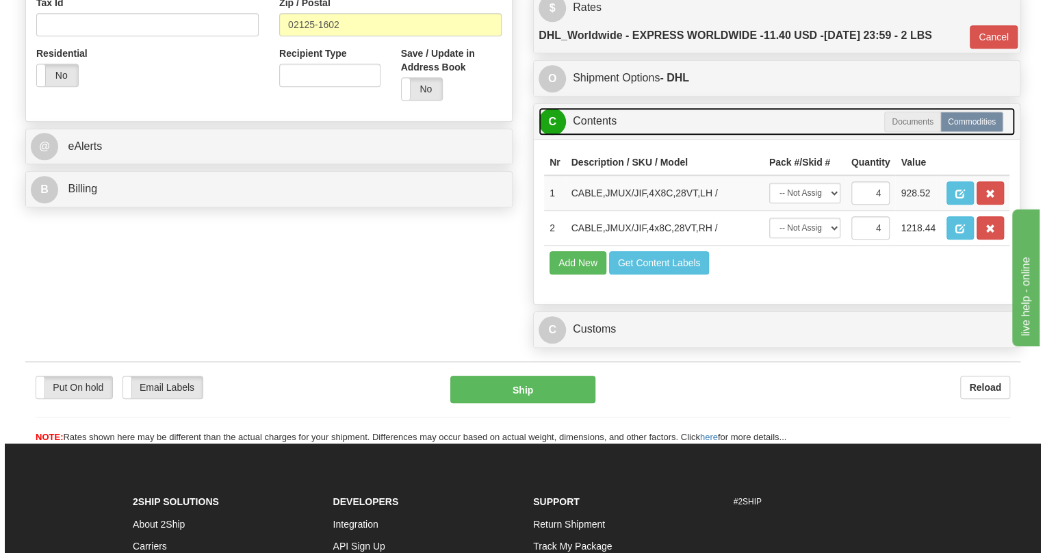
scroll to position [498, 0]
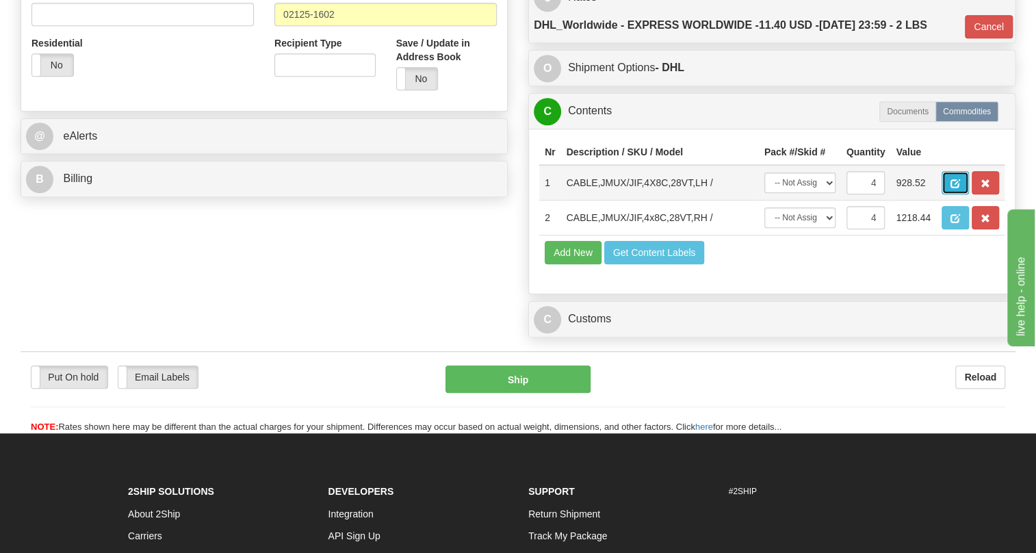
click at [959, 188] on span "button" at bounding box center [956, 183] width 10 height 9
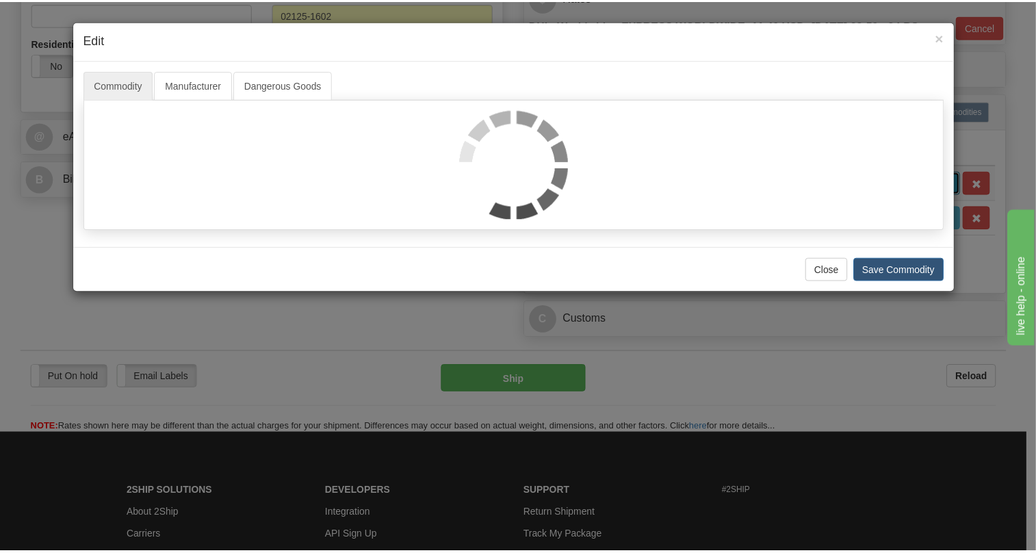
scroll to position [0, 0]
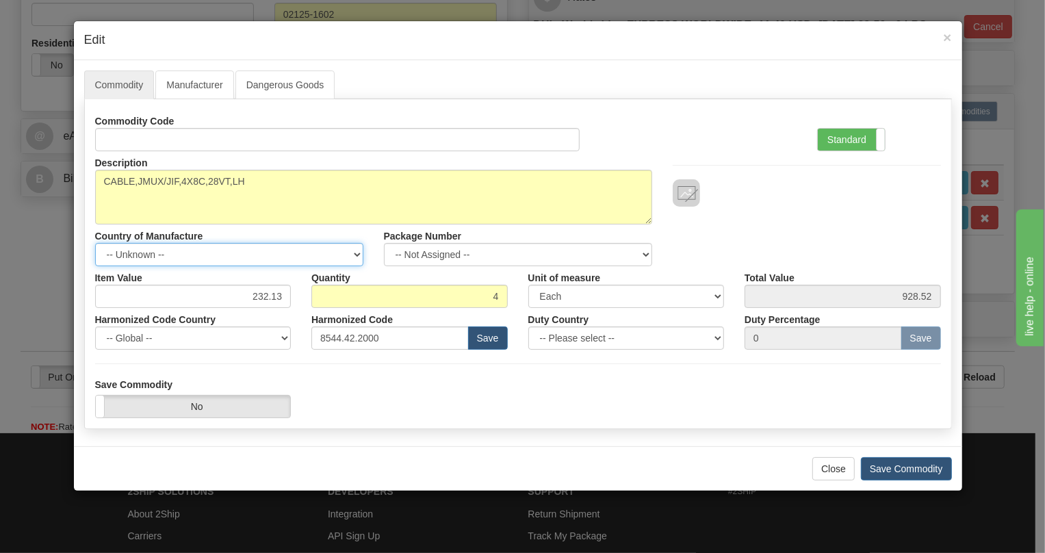
click at [348, 255] on select "-- Unknown -- [GEOGRAPHIC_DATA] [GEOGRAPHIC_DATA] [GEOGRAPHIC_DATA] [GEOGRAPHIC…" at bounding box center [229, 254] width 268 height 23
select select "CA"
click at [95, 243] on select "-- Unknown -- [GEOGRAPHIC_DATA] [GEOGRAPHIC_DATA] [GEOGRAPHIC_DATA] [GEOGRAPHIC…" at bounding box center [229, 254] width 268 height 23
click at [898, 471] on button "Save Commodity" at bounding box center [906, 468] width 91 height 23
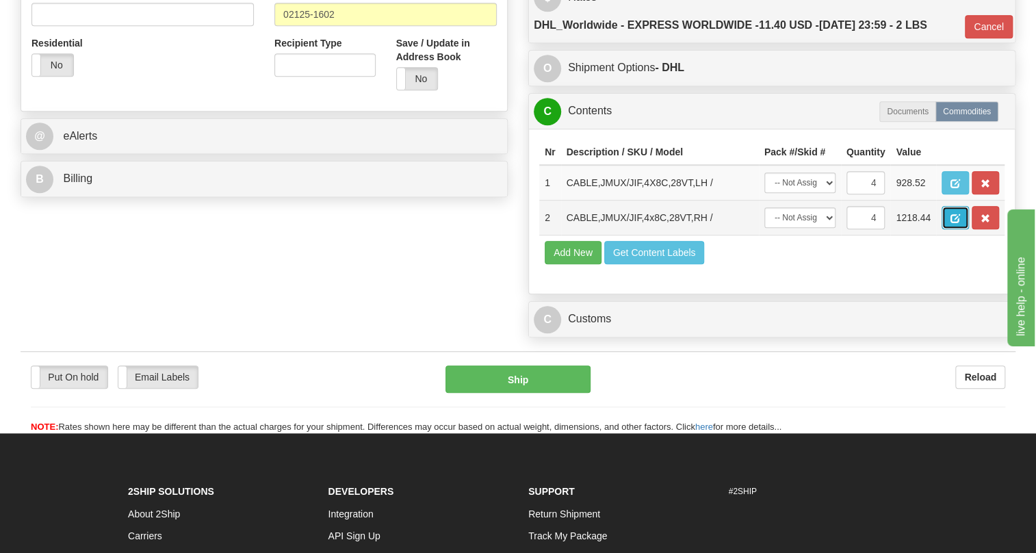
click at [958, 223] on span "button" at bounding box center [956, 218] width 10 height 9
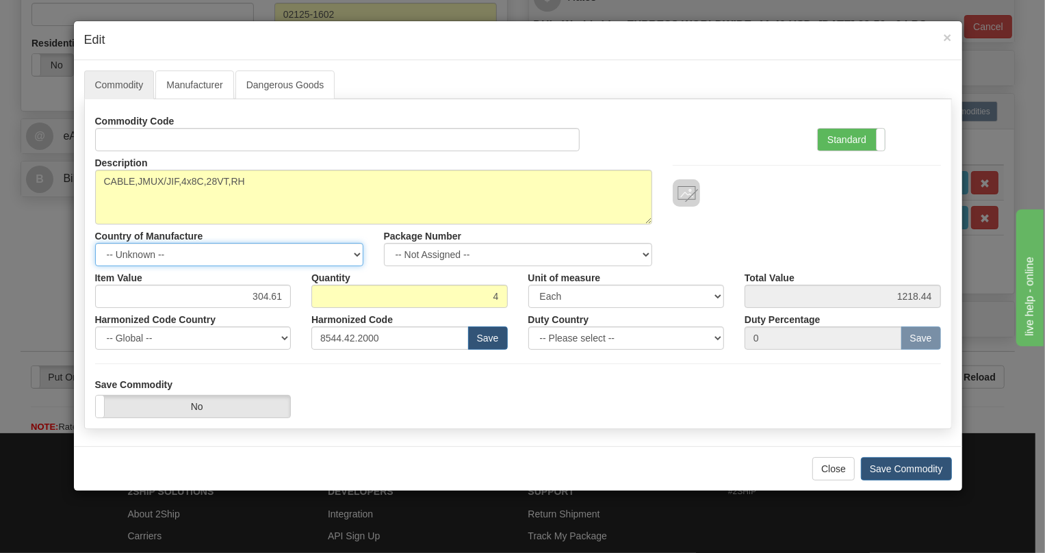
click at [331, 253] on select "-- Unknown -- [GEOGRAPHIC_DATA] [GEOGRAPHIC_DATA] [GEOGRAPHIC_DATA] [GEOGRAPHIC…" at bounding box center [229, 254] width 268 height 23
select select "CA"
click at [95, 243] on select "-- Unknown -- [GEOGRAPHIC_DATA] [GEOGRAPHIC_DATA] [GEOGRAPHIC_DATA] [GEOGRAPHIC…" at bounding box center [229, 254] width 268 height 23
click at [911, 472] on button "Save Commodity" at bounding box center [906, 468] width 91 height 23
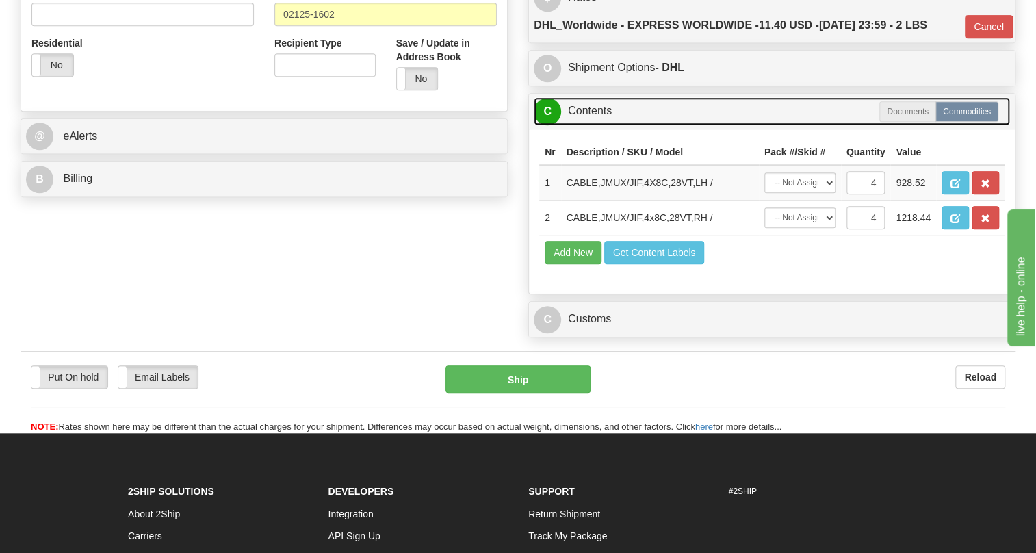
click at [590, 125] on link "C Contents" at bounding box center [772, 111] width 476 height 28
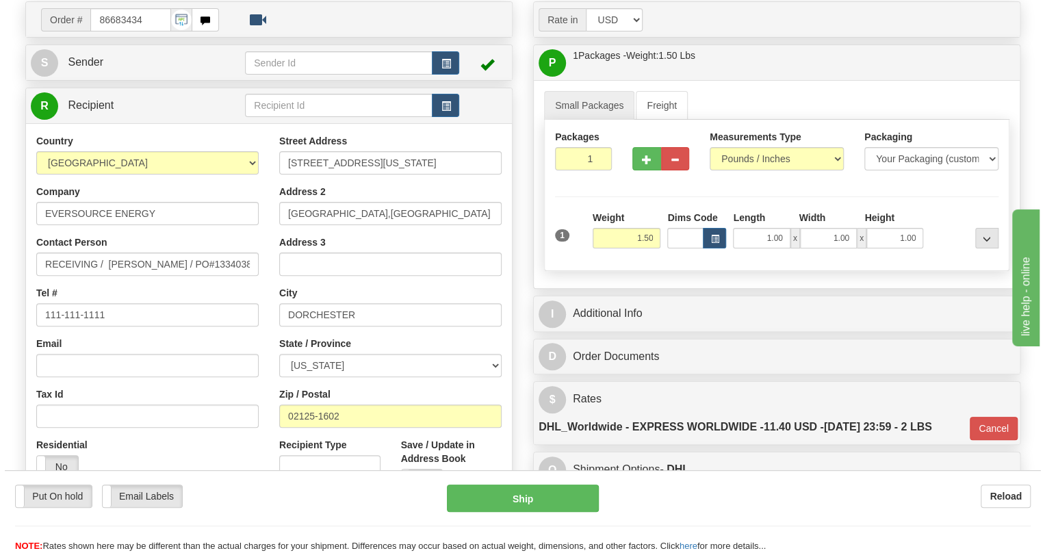
scroll to position [124, 0]
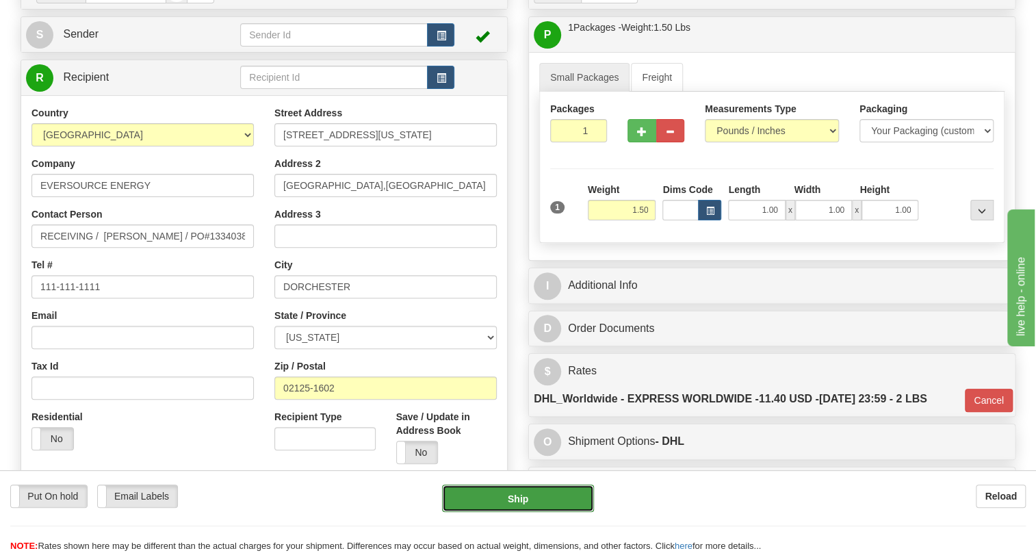
click at [516, 498] on button "Ship" at bounding box center [518, 498] width 152 height 27
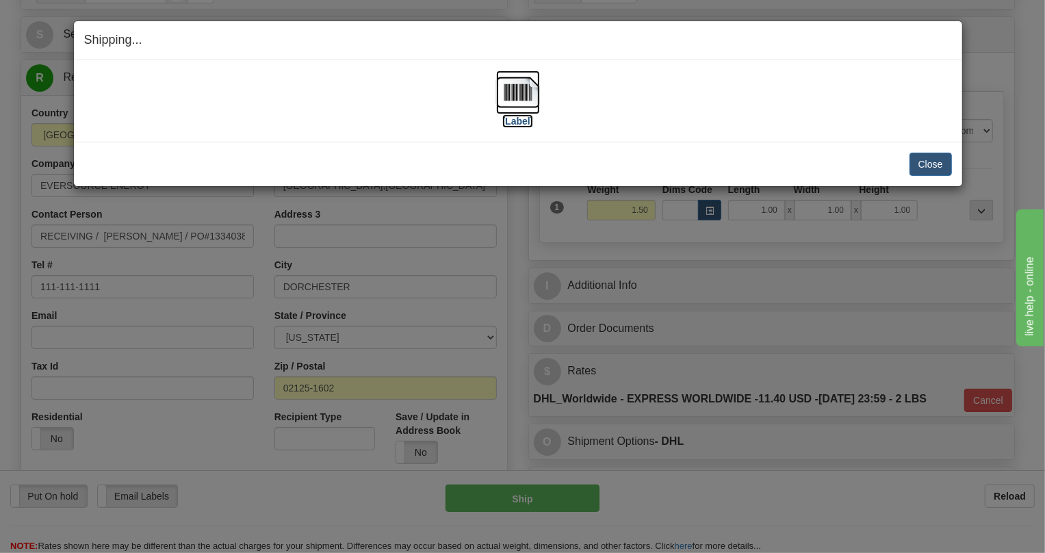
click at [527, 96] on img at bounding box center [518, 92] width 44 height 44
drag, startPoint x: 911, startPoint y: 168, endPoint x: 932, endPoint y: 166, distance: 21.3
click at [925, 168] on button "Close" at bounding box center [931, 164] width 42 height 23
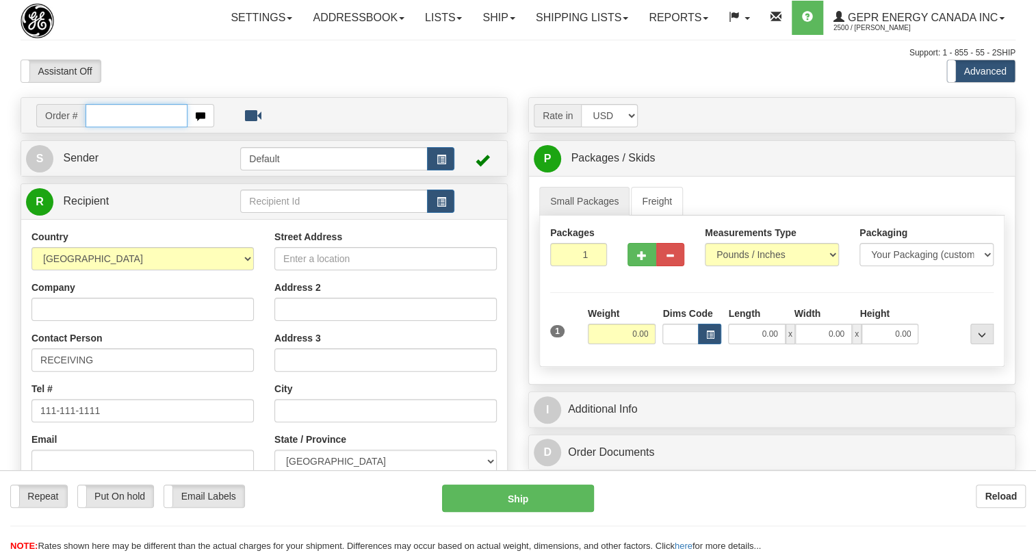
click at [99, 127] on input "text" at bounding box center [137, 115] width 102 height 23
paste input "0086683441"
click at [103, 127] on input "0086683441" at bounding box center [137, 115] width 102 height 23
type input "86683441"
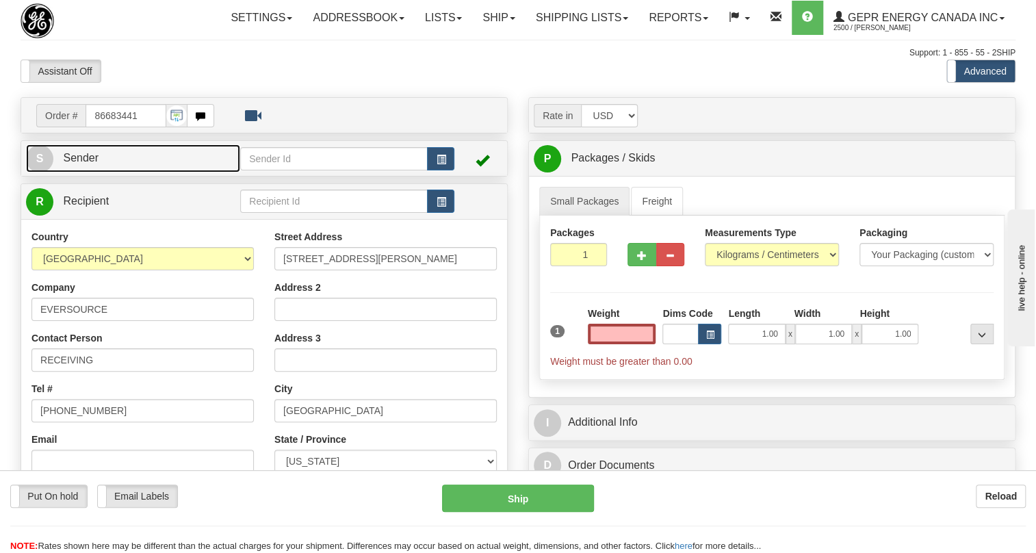
type input "0.00"
click at [79, 164] on span "Sender" at bounding box center [81, 158] width 36 height 12
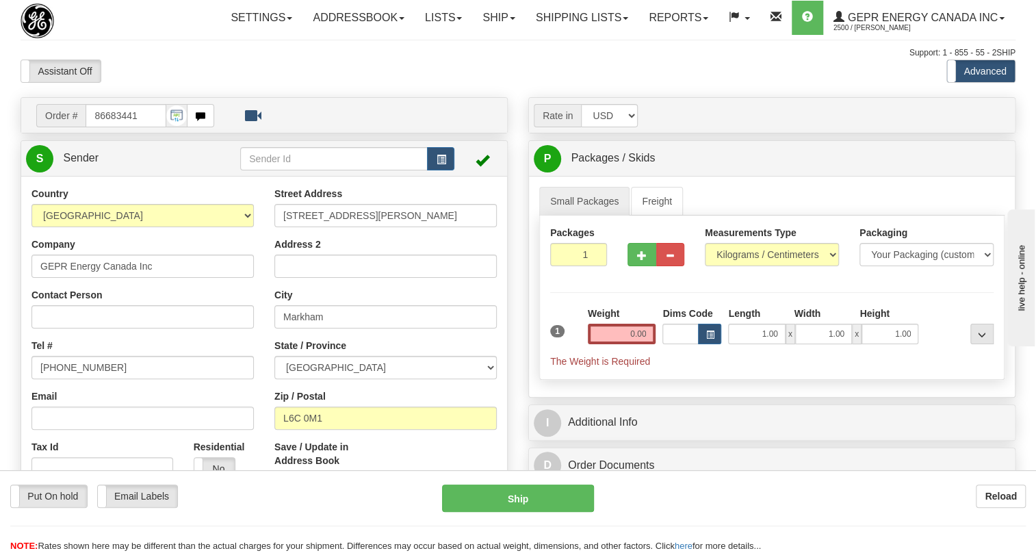
type input "MARKHAM"
click at [73, 379] on input "[PHONE_NUMBER]" at bounding box center [142, 367] width 222 height 23
paste input "[PHONE_NUMBER]"
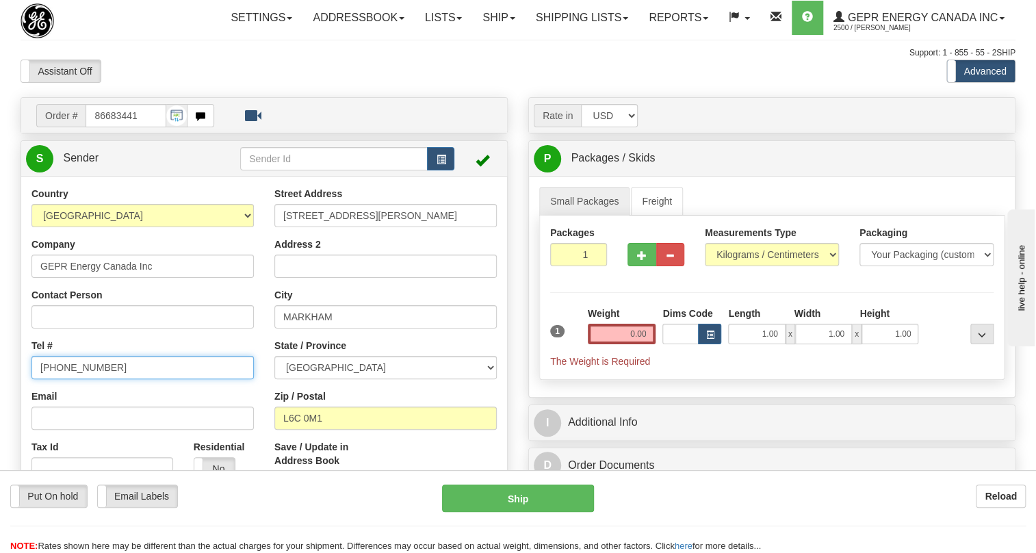
type input "[PHONE_NUMBER]"
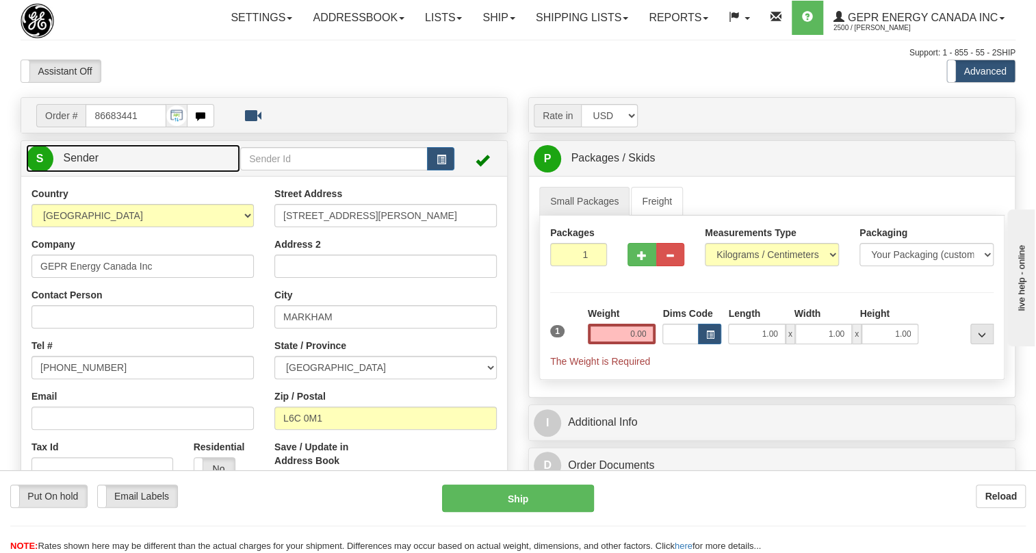
click at [82, 164] on span "Sender" at bounding box center [81, 158] width 36 height 12
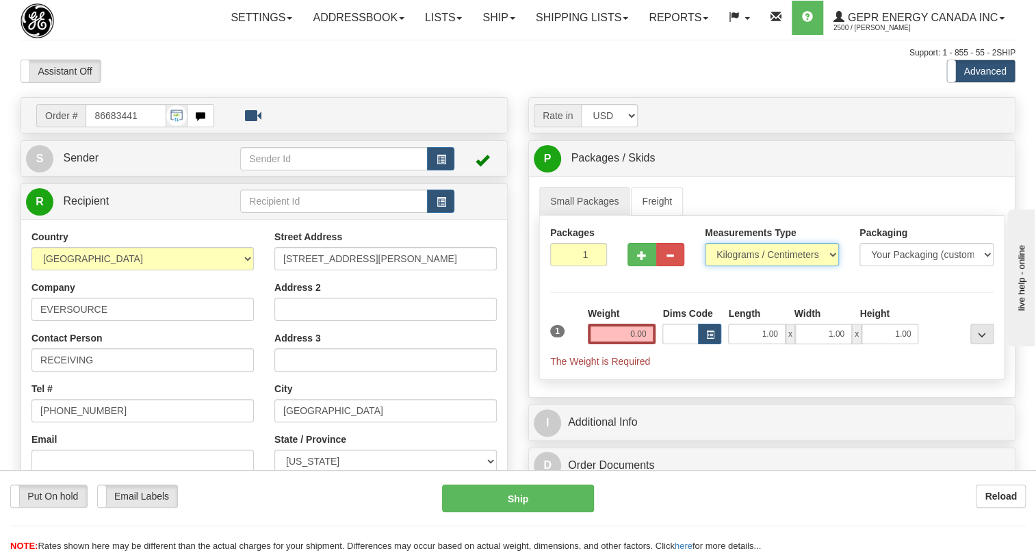
click at [771, 266] on select "Pounds / Inches Kilograms / Centimeters" at bounding box center [772, 254] width 134 height 23
select select "0"
click at [705, 266] on select "Pounds / Inches Kilograms / Centimeters" at bounding box center [772, 254] width 134 height 23
click at [640, 344] on input "0.00" at bounding box center [622, 334] width 68 height 21
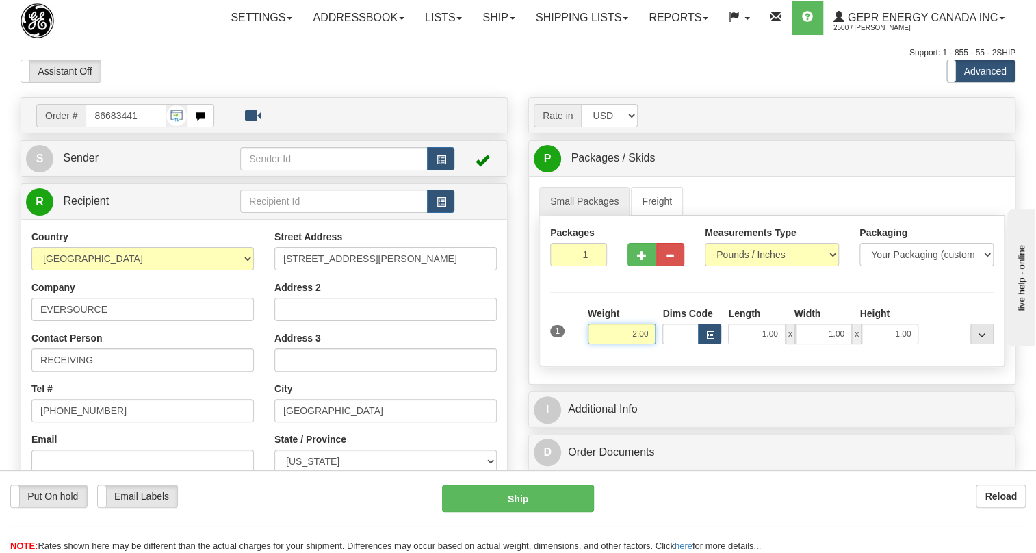
type input "2.00"
click at [387, 503] on div "Put On hold Put On hold Email Labels Email Labels Edit Reload" at bounding box center [215, 496] width 411 height 23
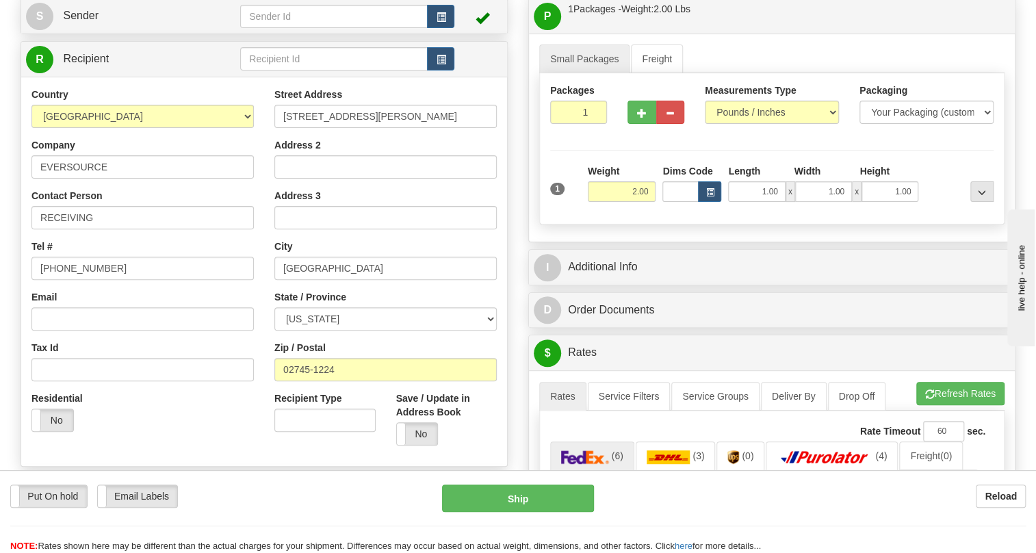
scroll to position [248, 0]
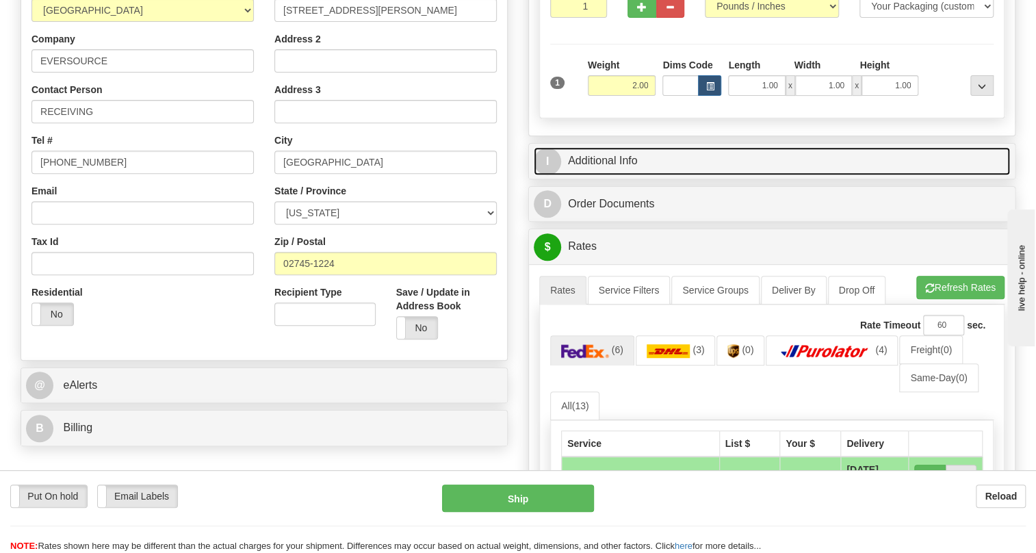
click at [626, 175] on link "I Additional Info" at bounding box center [772, 161] width 476 height 28
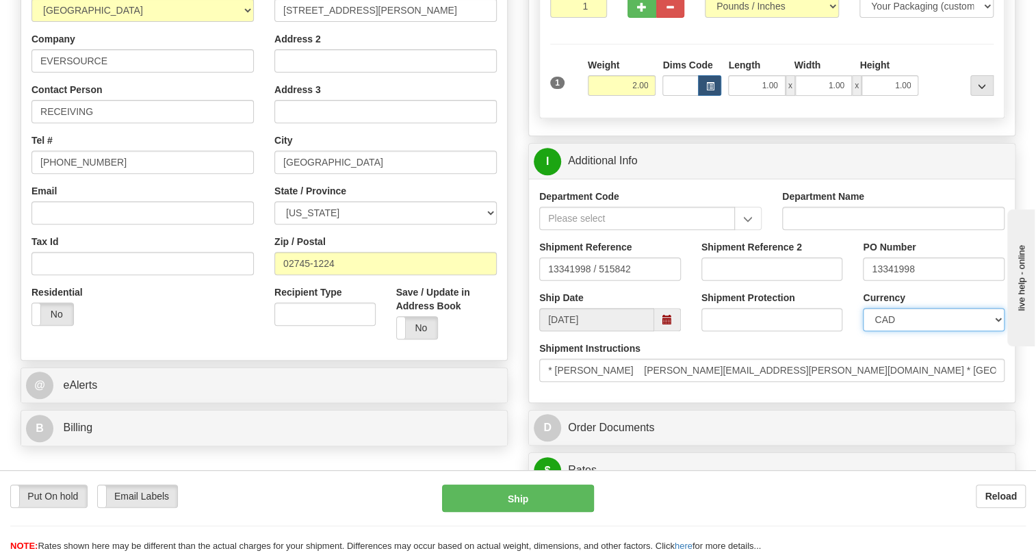
click at [925, 331] on select "CAD USD EUR ZAR [PERSON_NAME] ARN AUD AUS AWG BBD BFR BGN BHD BMD BND BRC BRL C…" at bounding box center [934, 319] width 142 height 23
select select "1"
click at [863, 331] on select "CAD USD EUR ZAR [PERSON_NAME] ARN AUD AUS AWG BBD BFR BGN BHD BMD BND BRC BRL C…" at bounding box center [934, 319] width 142 height 23
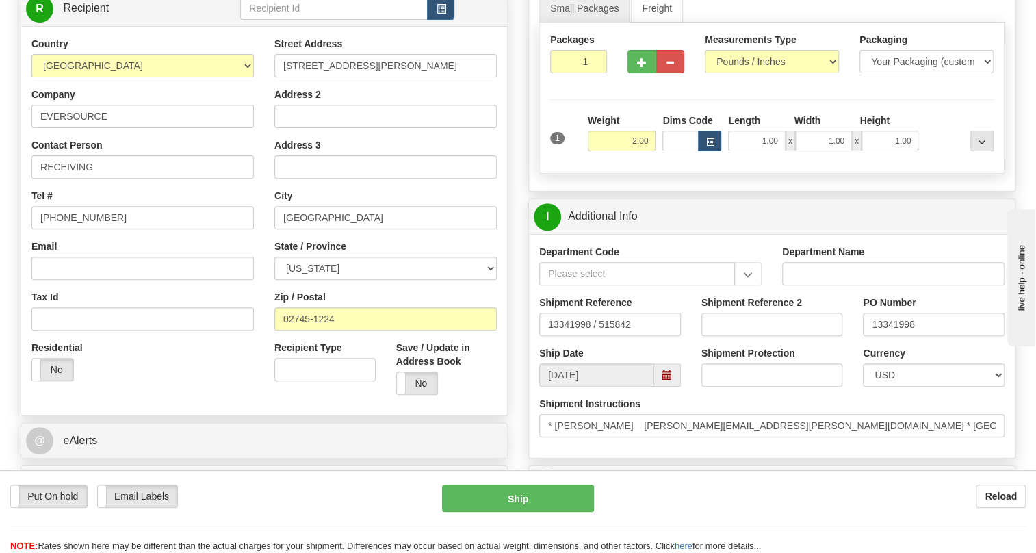
scroll to position [186, 0]
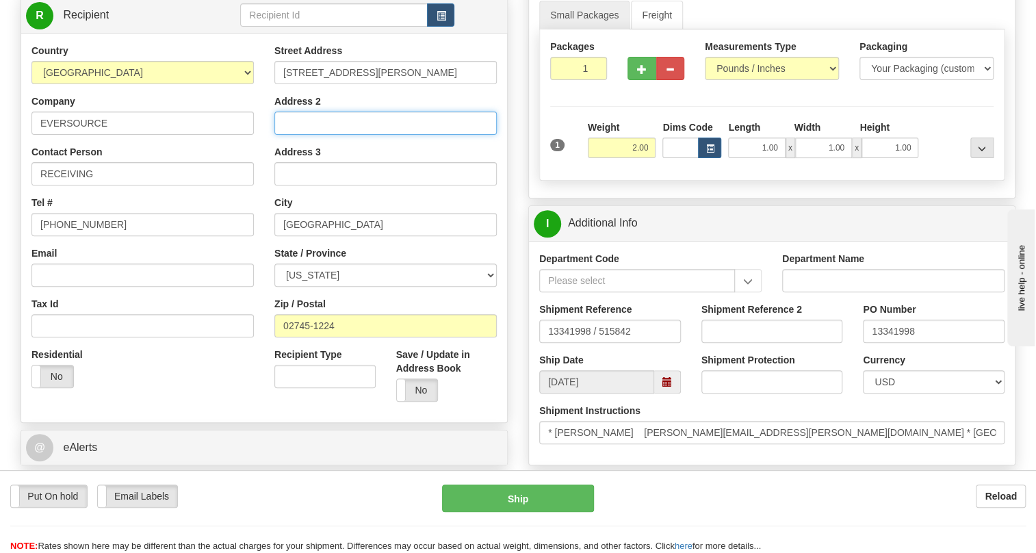
click at [299, 135] on input "Address 2" at bounding box center [385, 123] width 222 height 23
paste input "[GEOGRAPHIC_DATA], [GEOGRAPHIC_DATA]"
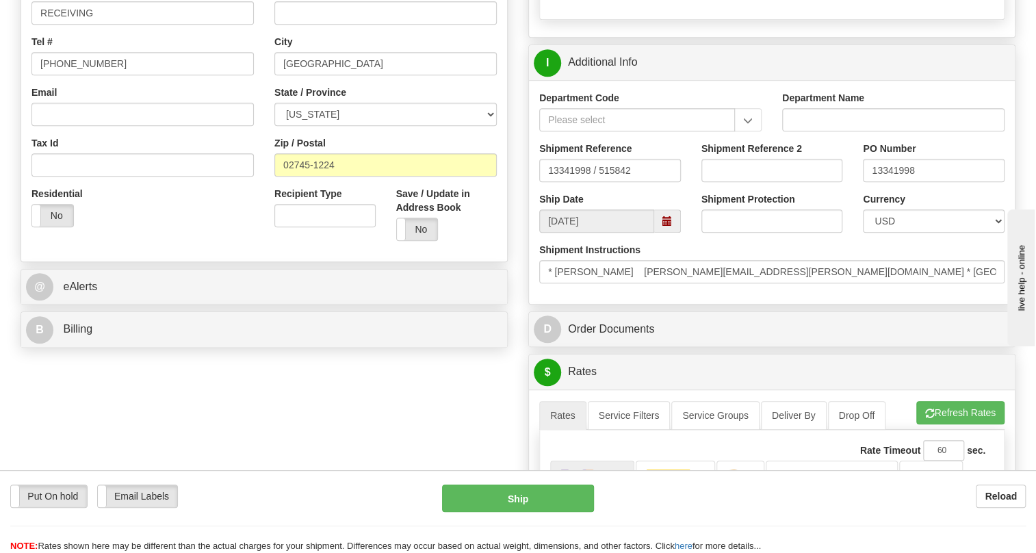
scroll to position [435, 0]
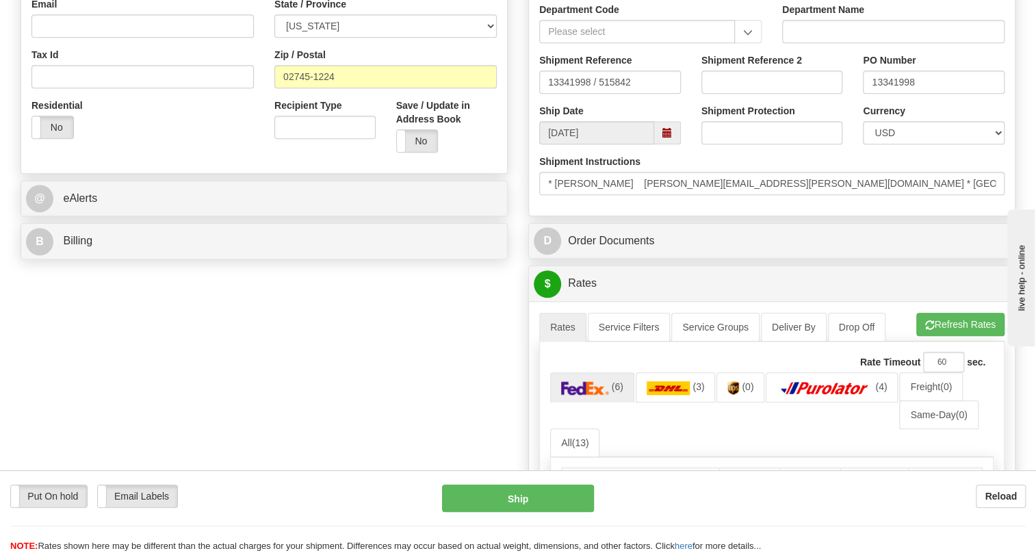
type input "[GEOGRAPHIC_DATA], [GEOGRAPHIC_DATA]"
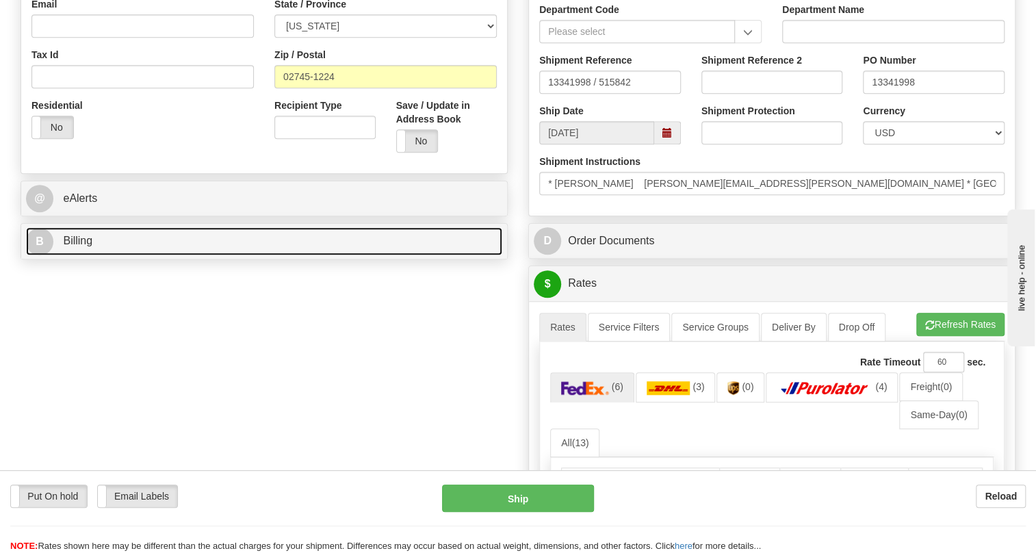
scroll to position [0, 0]
click at [92, 255] on link "B Billing" at bounding box center [264, 241] width 476 height 28
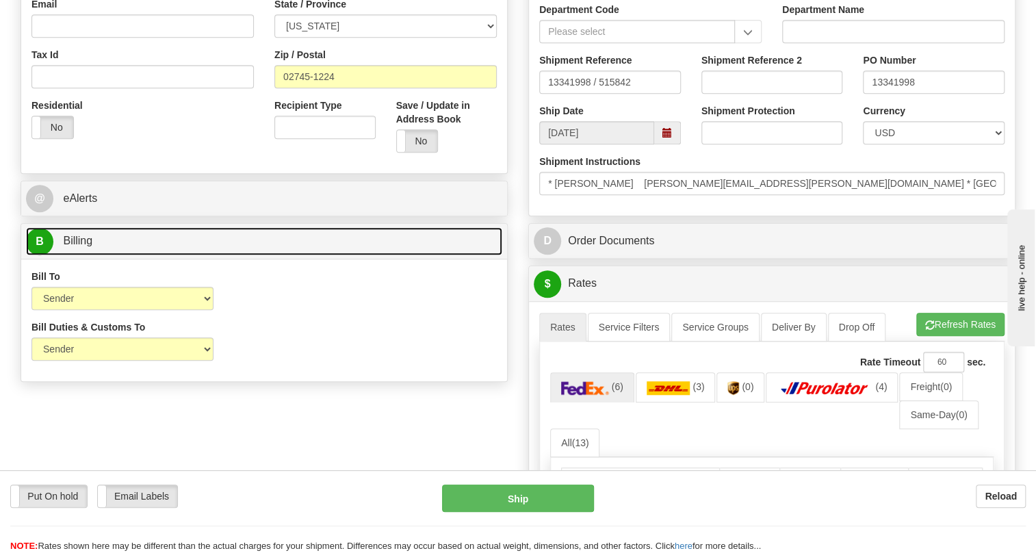
click at [92, 255] on link "B Billing" at bounding box center [264, 241] width 476 height 28
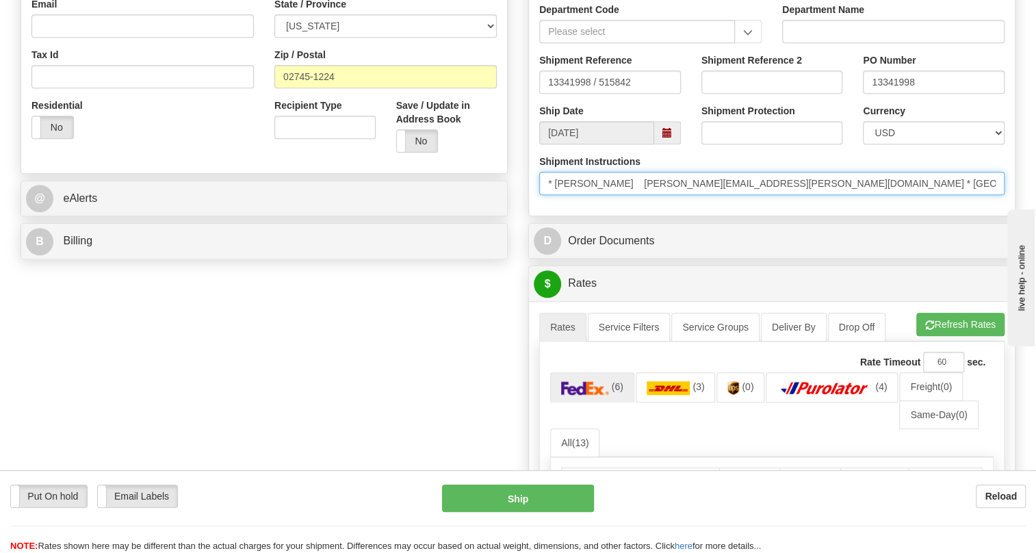
drag, startPoint x: 647, startPoint y: 212, endPoint x: 556, endPoint y: 216, distance: 91.1
click at [556, 195] on input "* [PERSON_NAME] [PERSON_NAME][EMAIL_ADDRESS][PERSON_NAME][DOMAIN_NAME] * [GEOGR…" at bounding box center [771, 183] width 465 height 23
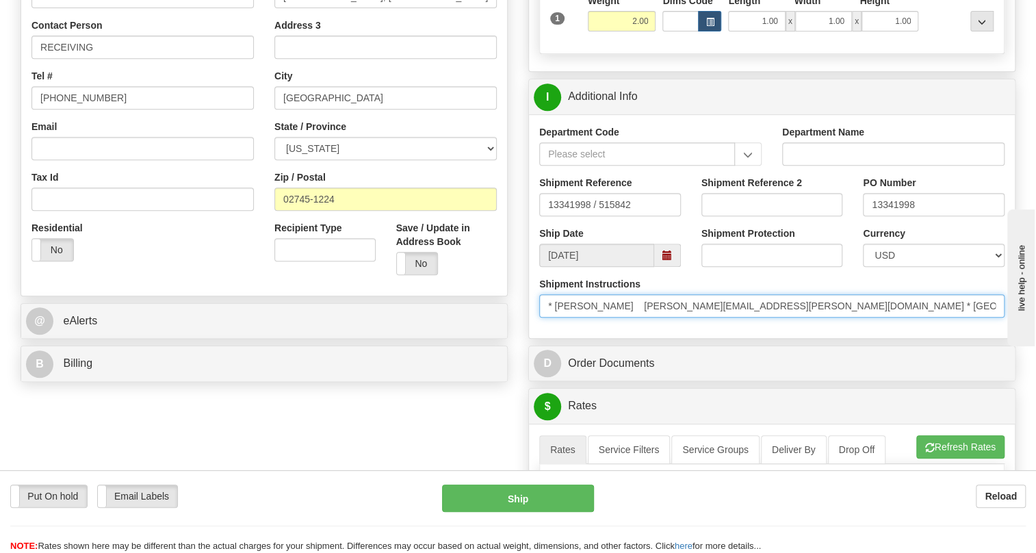
scroll to position [311, 0]
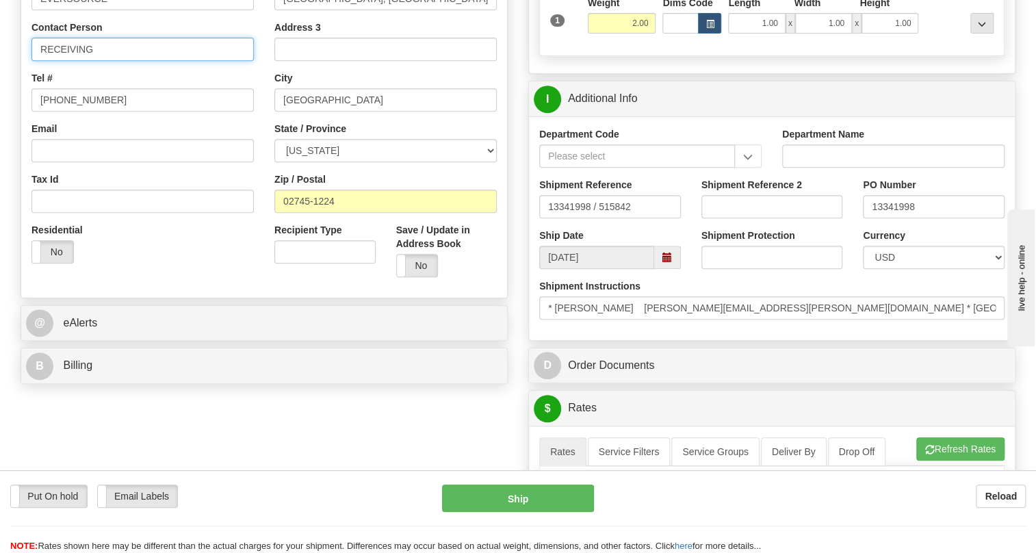
click at [103, 61] on input "RECEIVING" at bounding box center [142, 49] width 222 height 23
paste input "[PERSON_NAME]"
type input "RECEIVING / [PERSON_NAME]"
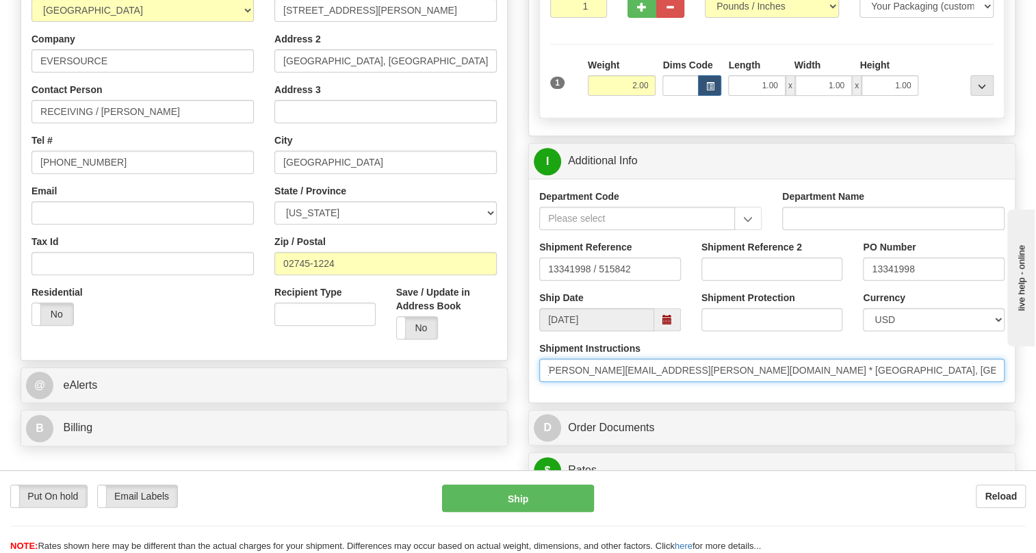
scroll to position [0, 430]
drag, startPoint x: 754, startPoint y: 402, endPoint x: 1029, endPoint y: 406, distance: 275.1
click at [1029, 406] on div "Toggle navigation Settings Shipping Preferences Fields Preferences New" at bounding box center [518, 498] width 1036 height 1493
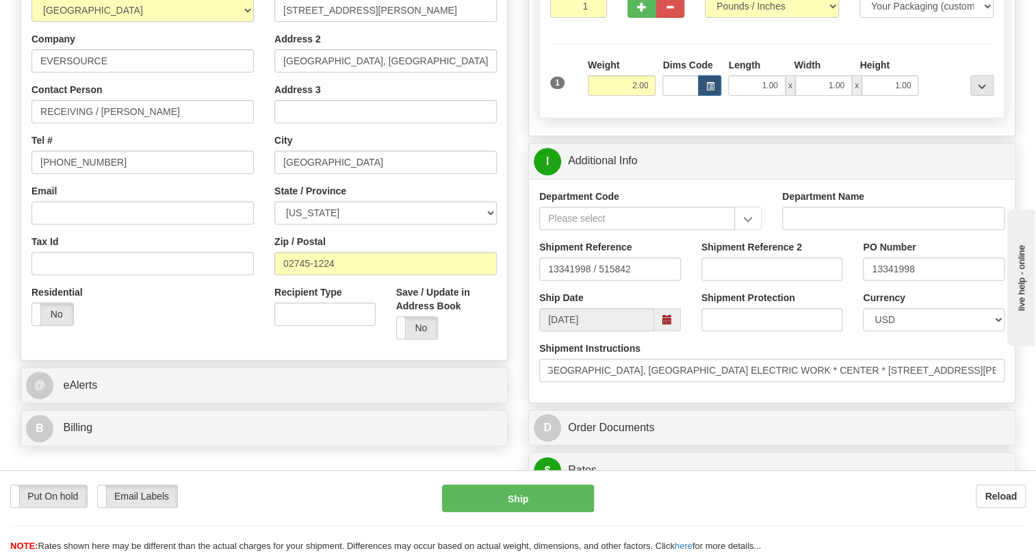
scroll to position [0, 0]
click at [743, 392] on div "Shipment Instructions * [PERSON_NAME] [PERSON_NAME][EMAIL_ADDRESS][PERSON_NAME]…" at bounding box center [772, 366] width 486 height 51
click at [77, 174] on input "[PHONE_NUMBER]" at bounding box center [142, 162] width 222 height 23
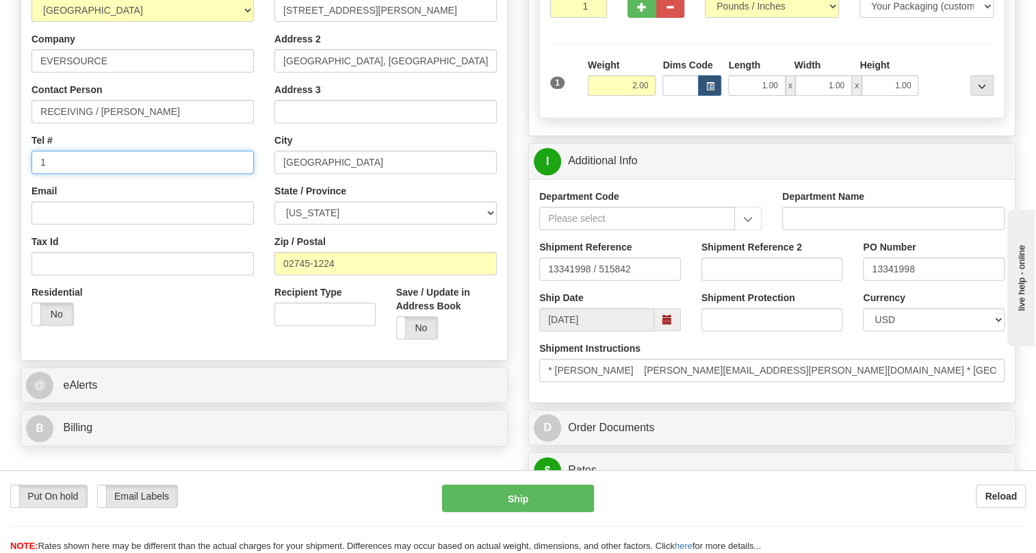
type input "111-111-1111"
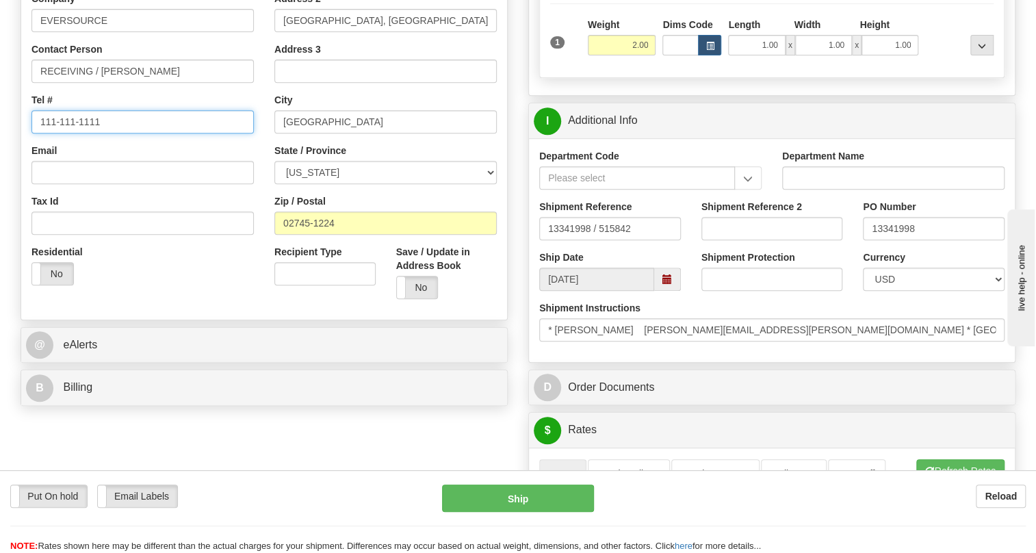
scroll to position [311, 0]
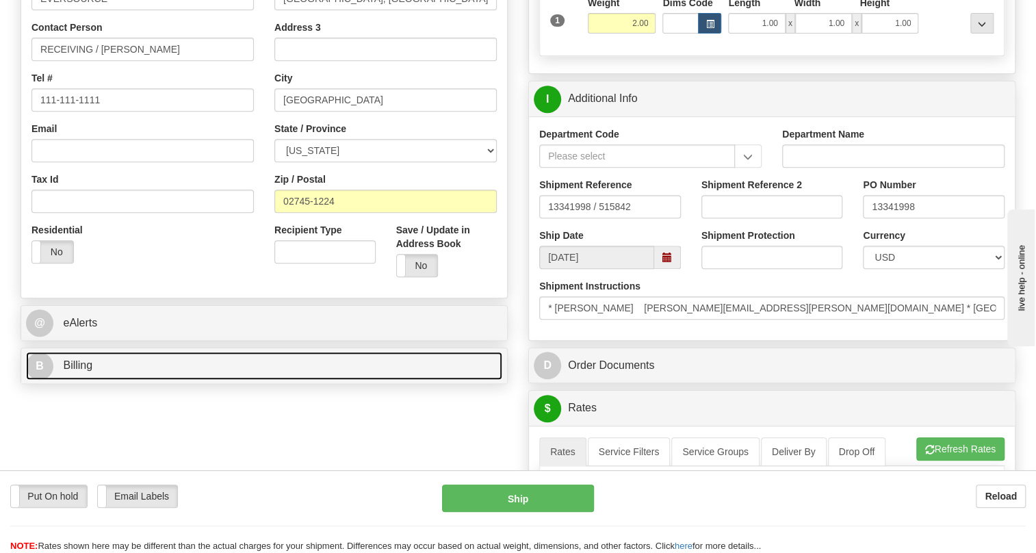
click at [79, 371] on span "Billing" at bounding box center [77, 365] width 29 height 12
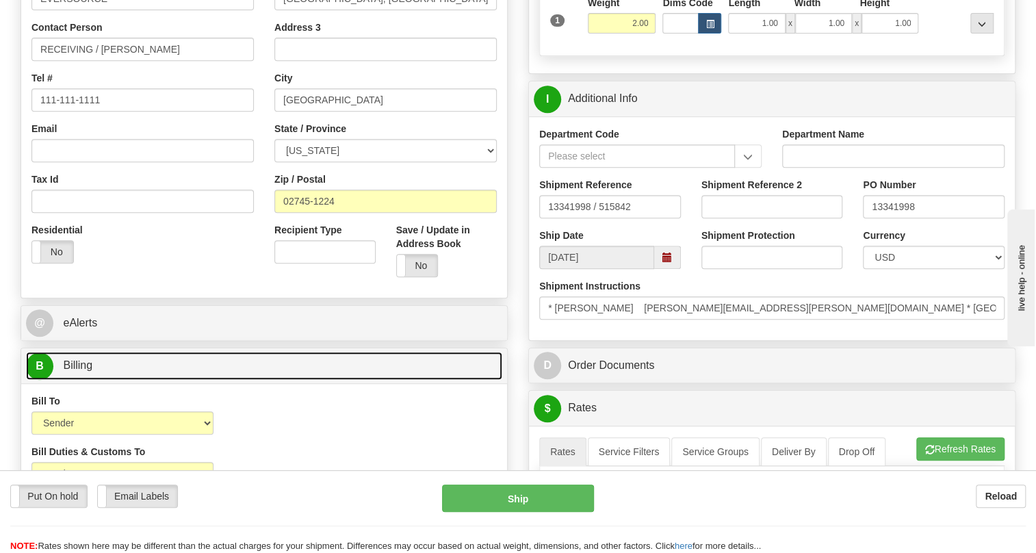
click at [79, 371] on span "Billing" at bounding box center [77, 365] width 29 height 12
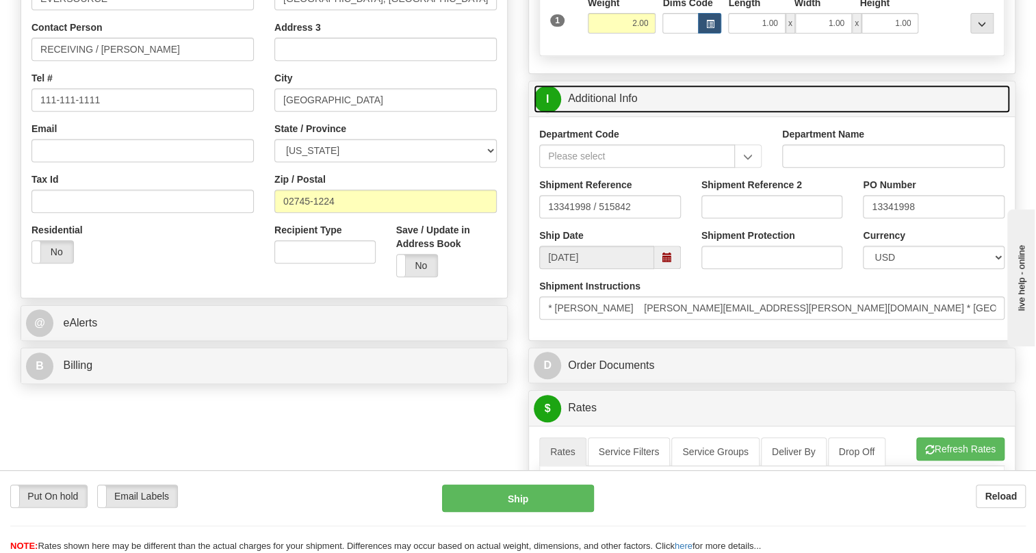
click at [588, 113] on link "I Additional Info" at bounding box center [772, 99] width 476 height 28
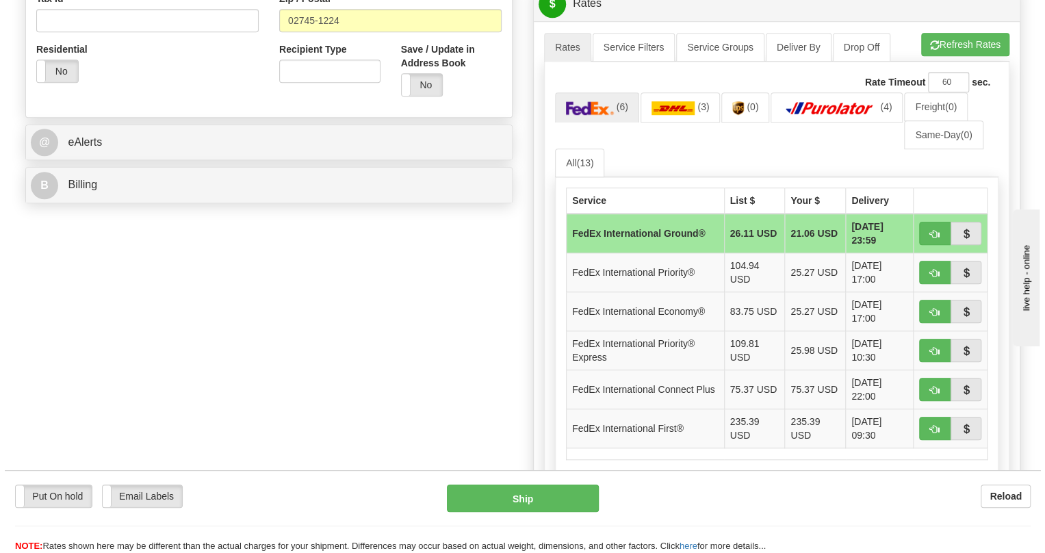
scroll to position [498, 0]
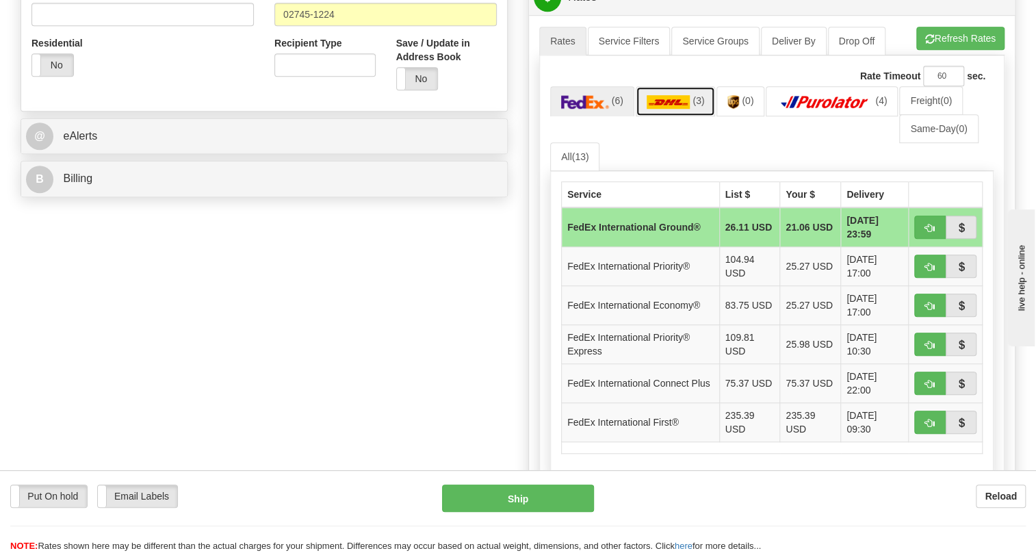
click at [667, 109] on img at bounding box center [669, 102] width 44 height 14
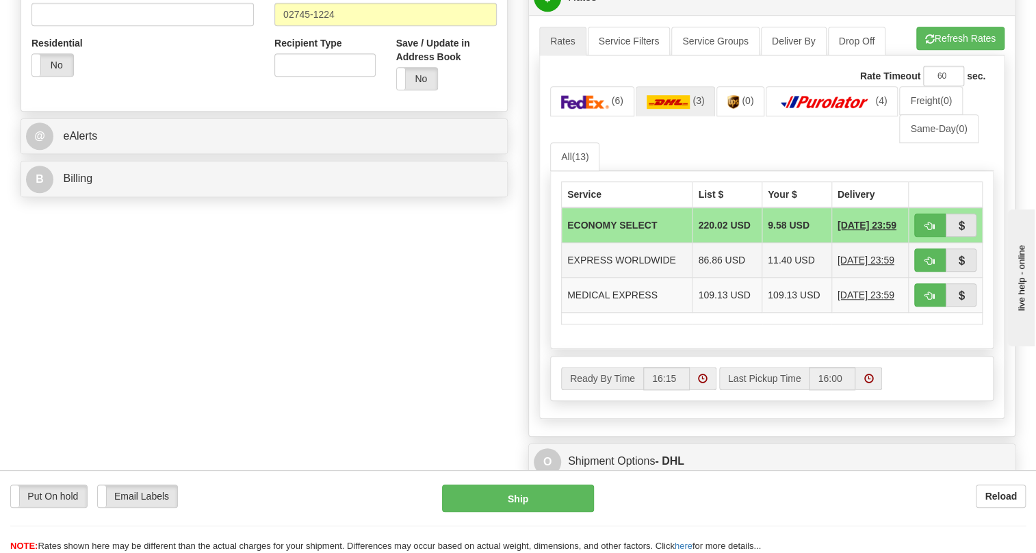
click at [672, 278] on td "EXPRESS WORLDWIDE" at bounding box center [627, 260] width 131 height 35
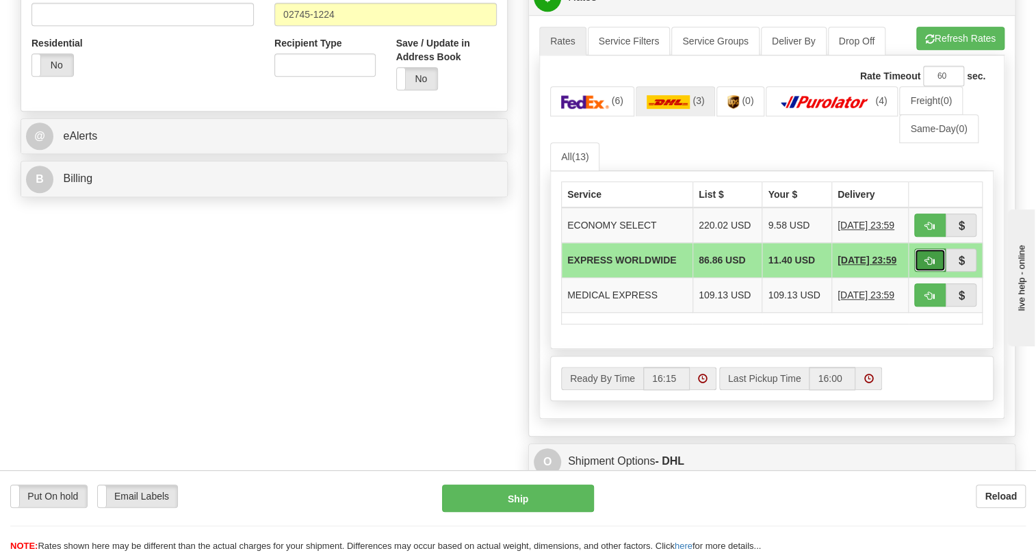
click at [921, 272] on button "button" at bounding box center [929, 259] width 31 height 23
type input "P"
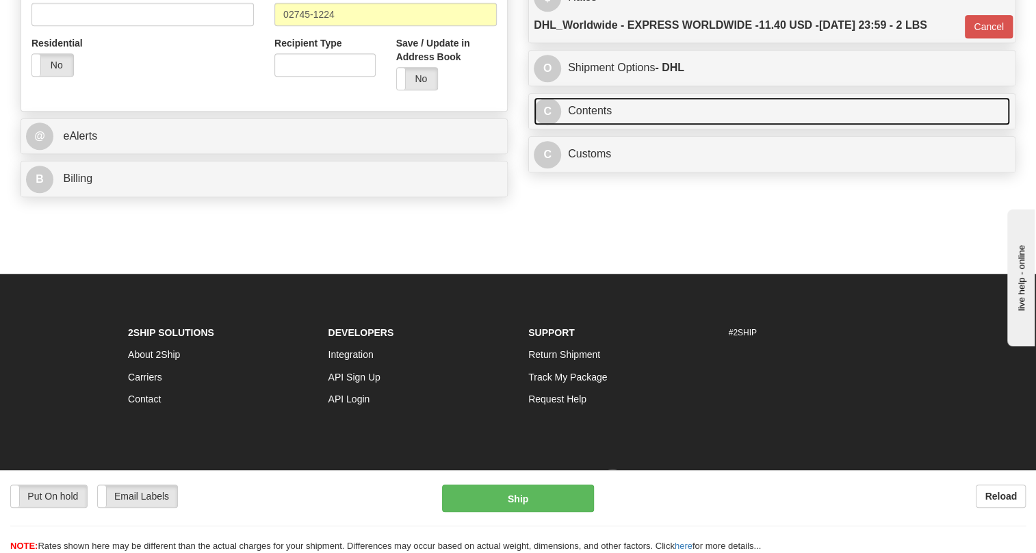
click at [588, 125] on link "C Contents" at bounding box center [772, 111] width 476 height 28
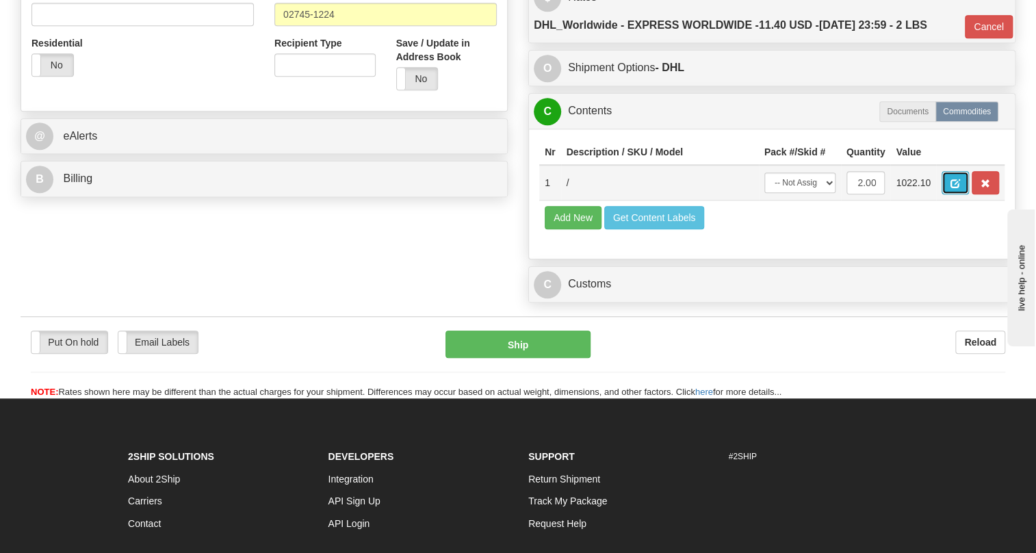
click at [955, 188] on span "button" at bounding box center [956, 183] width 10 height 9
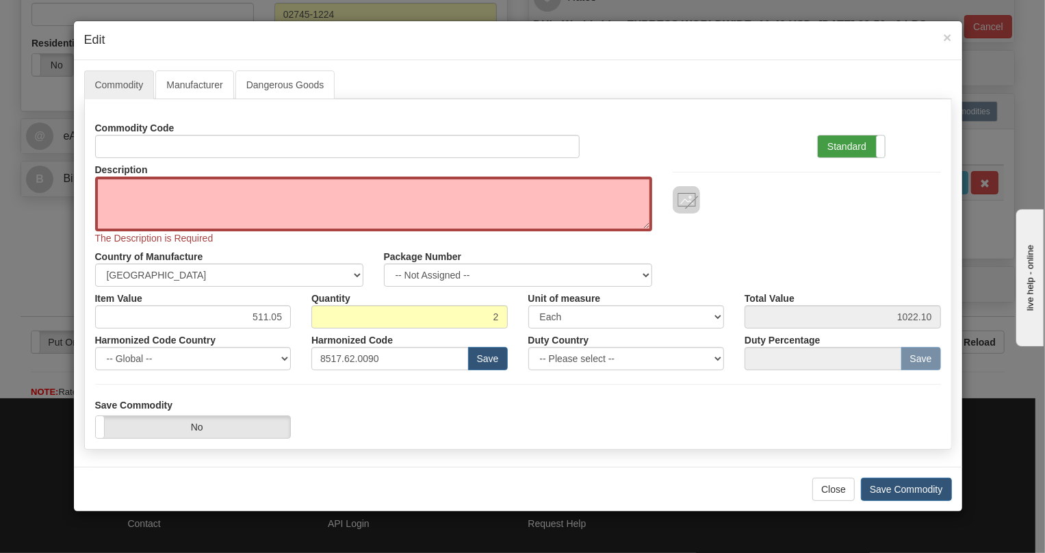
click at [854, 142] on label "Standard" at bounding box center [851, 147] width 67 height 22
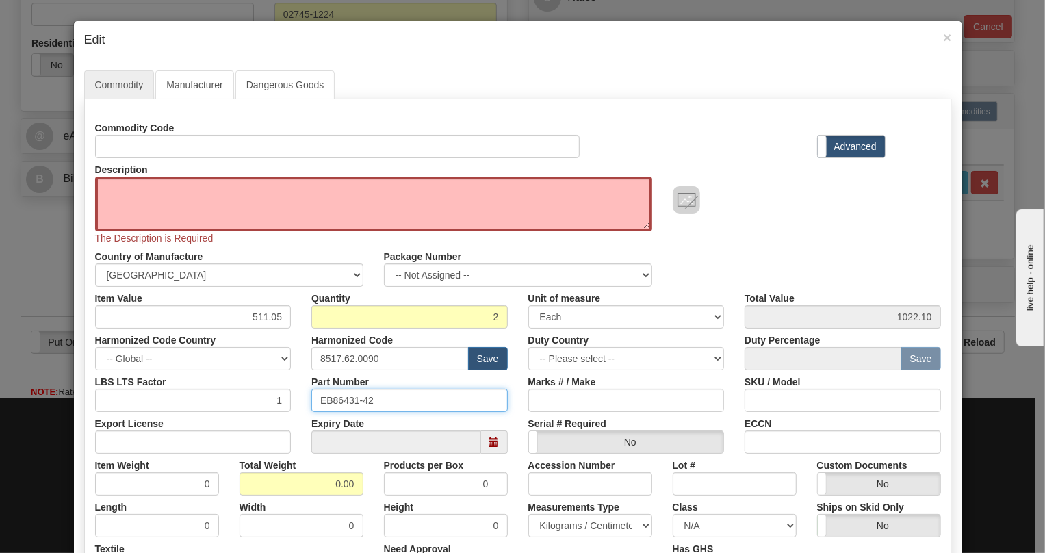
click at [340, 401] on input "EB86431-42" at bounding box center [409, 400] width 196 height 23
click at [140, 188] on textarea "Description" at bounding box center [373, 204] width 557 height 55
paste textarea "48V 30W POWER CONVERTER"
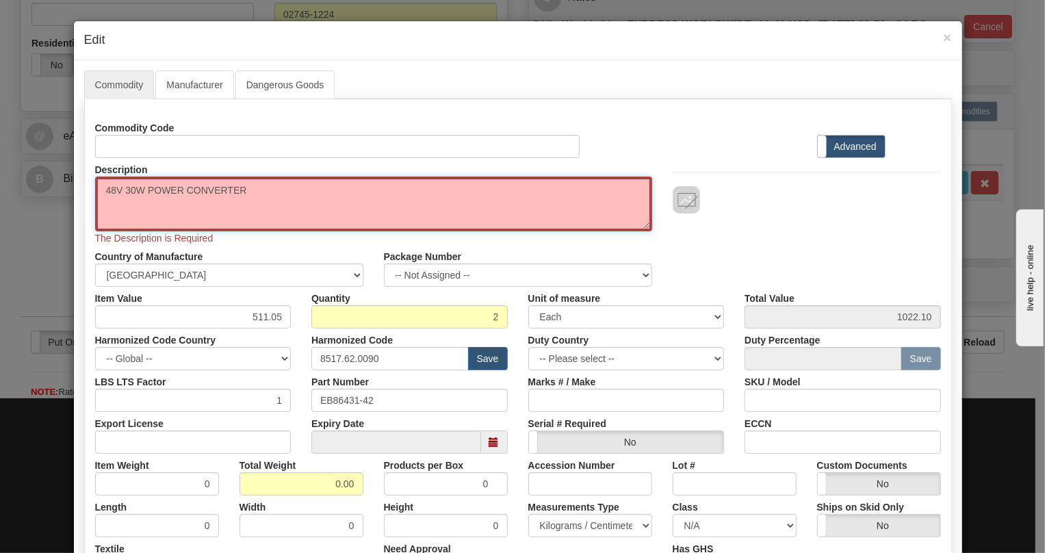
type textarea "48V 30W POWER CONVERTER"
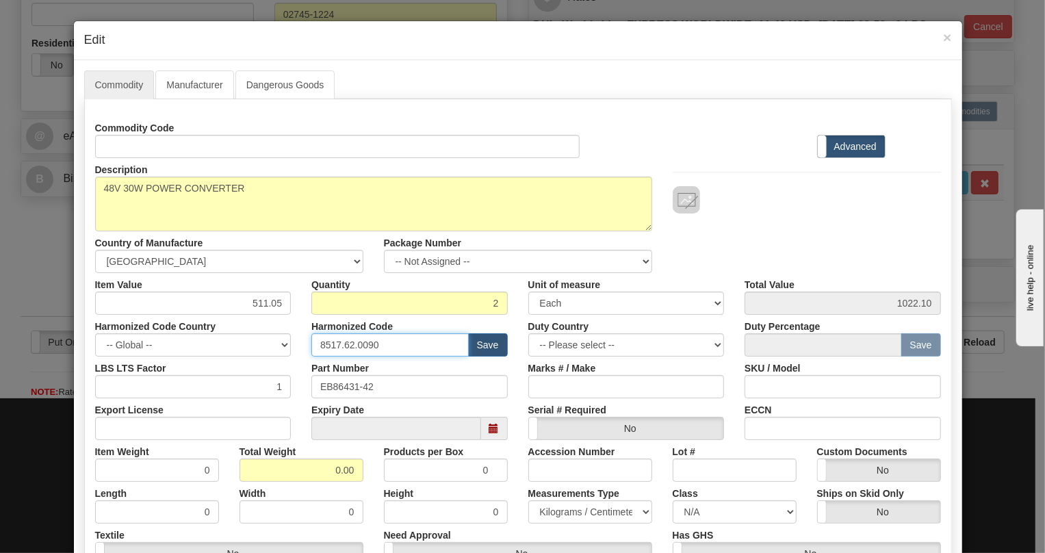
click at [356, 344] on input "8517.62.0090" at bounding box center [389, 344] width 157 height 23
paste input "04.40.951"
type input "8504.40.9510"
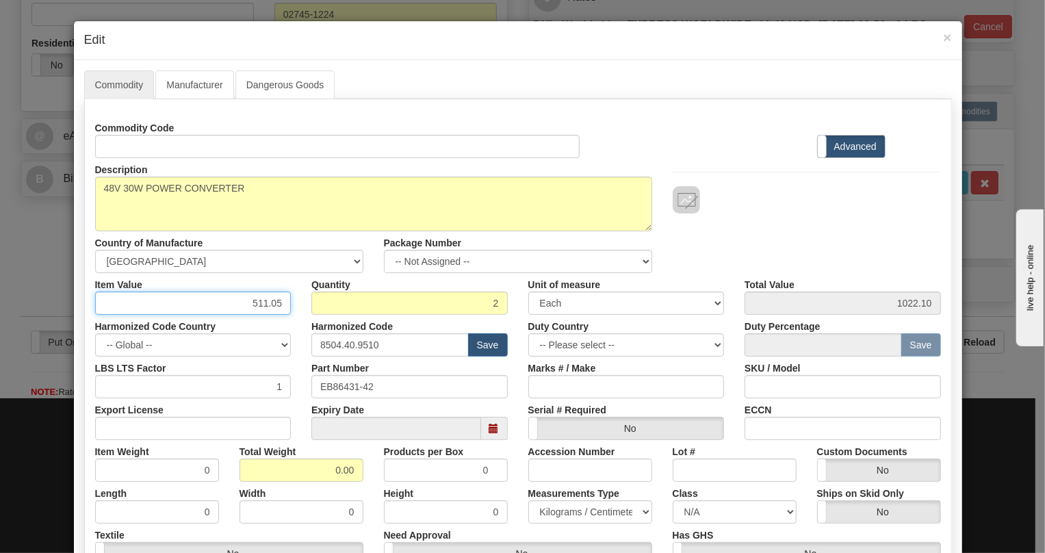
click at [269, 300] on input "511.05" at bounding box center [193, 303] width 196 height 23
type input "265.07"
type input "530.14"
click at [334, 472] on input "0.00" at bounding box center [302, 470] width 124 height 23
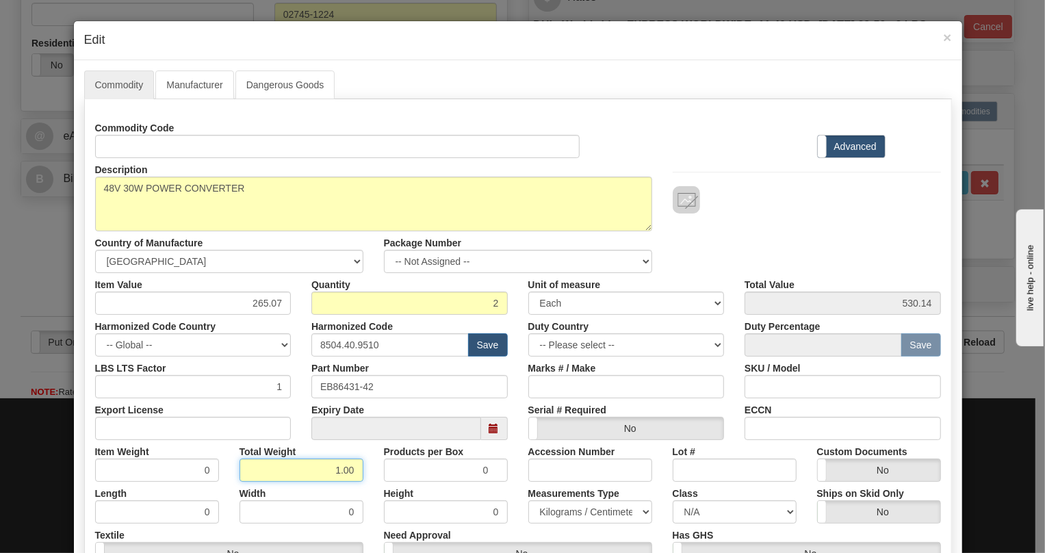
type input "1.00"
type input "0.5000"
click at [554, 513] on select "Pounds / Inches Kilograms / Centimeters" at bounding box center [590, 511] width 124 height 23
select select "0"
click at [528, 500] on select "Pounds / Inches Kilograms / Centimeters" at bounding box center [590, 511] width 124 height 23
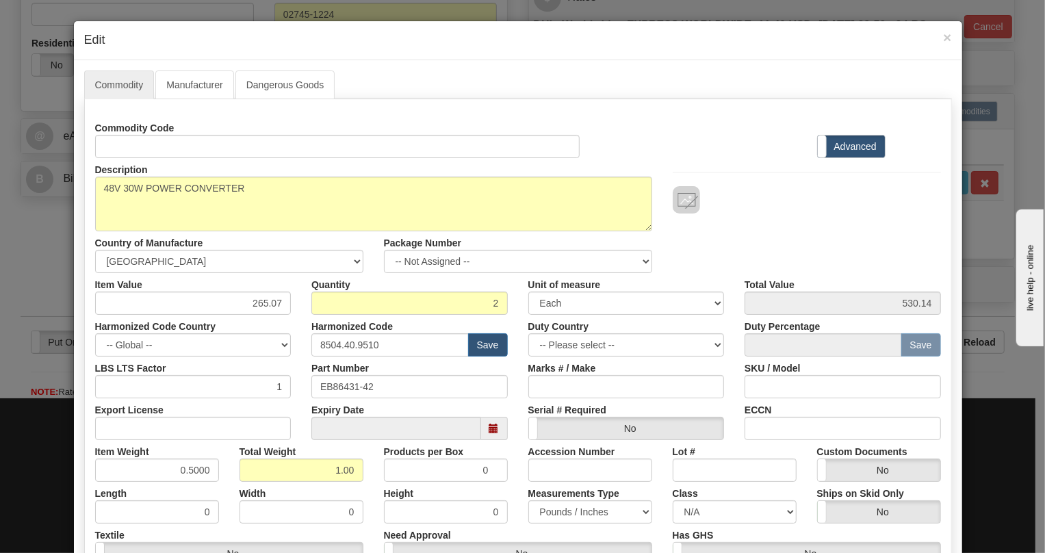
click at [505, 449] on div "Products per Box 0" at bounding box center [446, 461] width 144 height 42
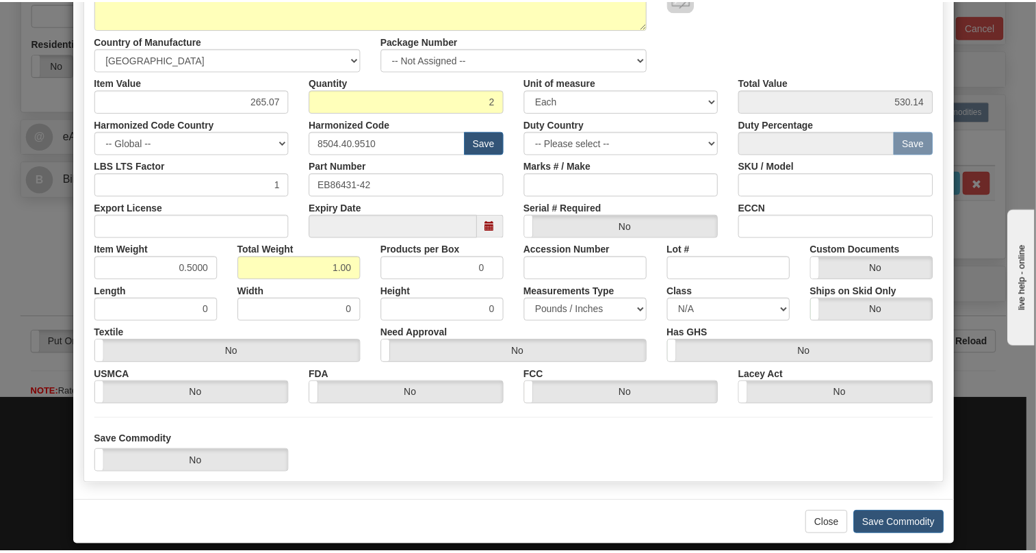
scroll to position [215, 0]
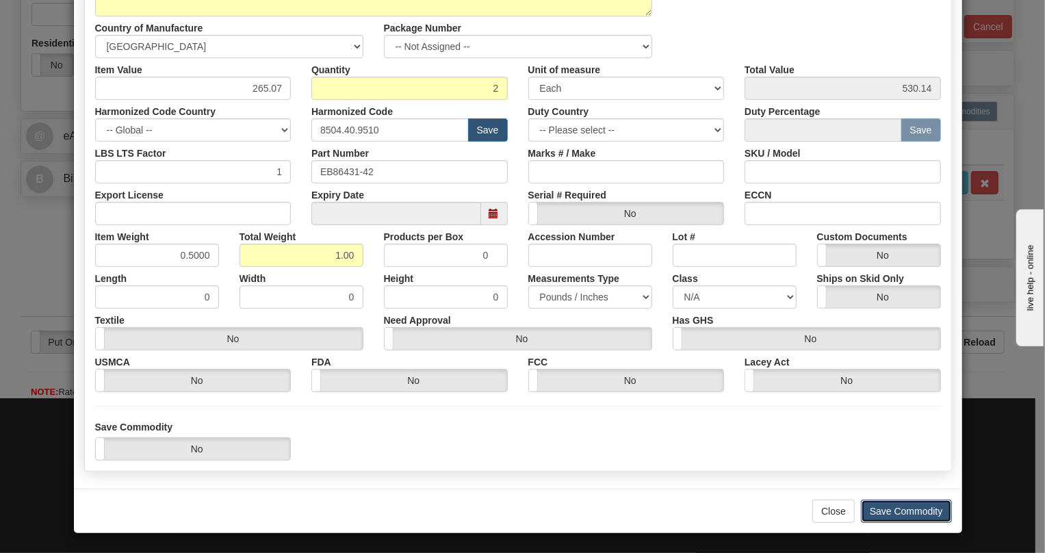
click at [881, 504] on button "Save Commodity" at bounding box center [906, 511] width 91 height 23
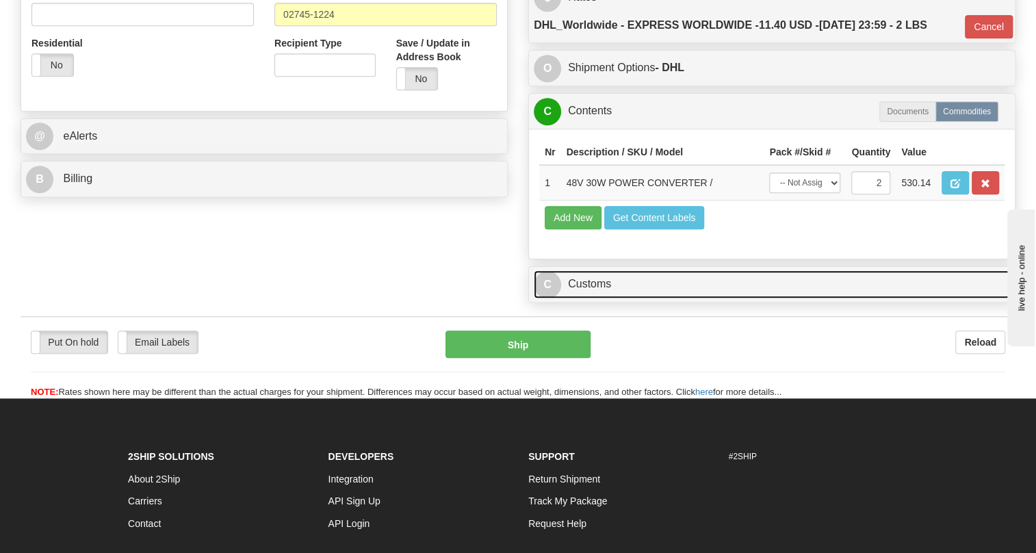
click at [602, 298] on link "C Customs" at bounding box center [772, 284] width 476 height 28
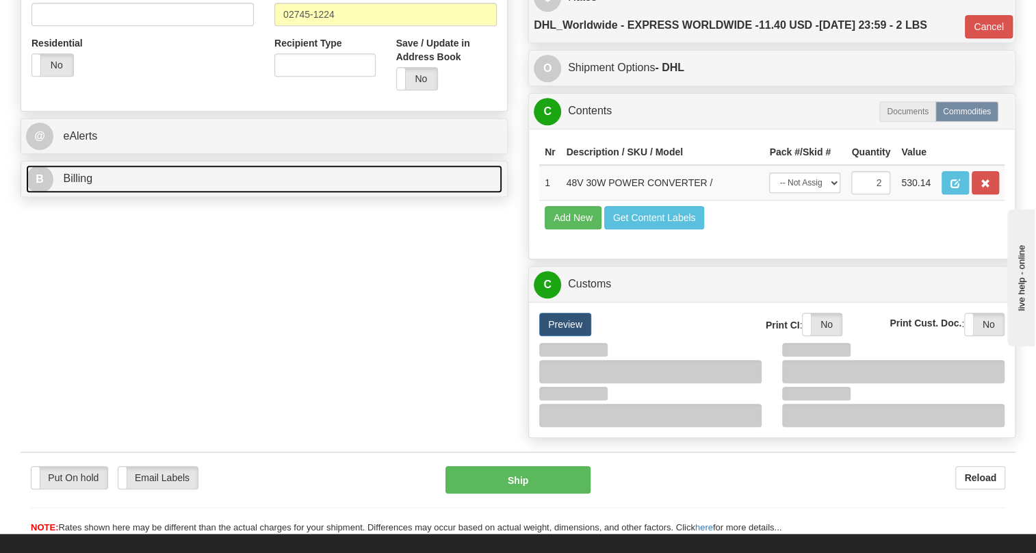
click at [79, 184] on span "Billing" at bounding box center [77, 178] width 29 height 12
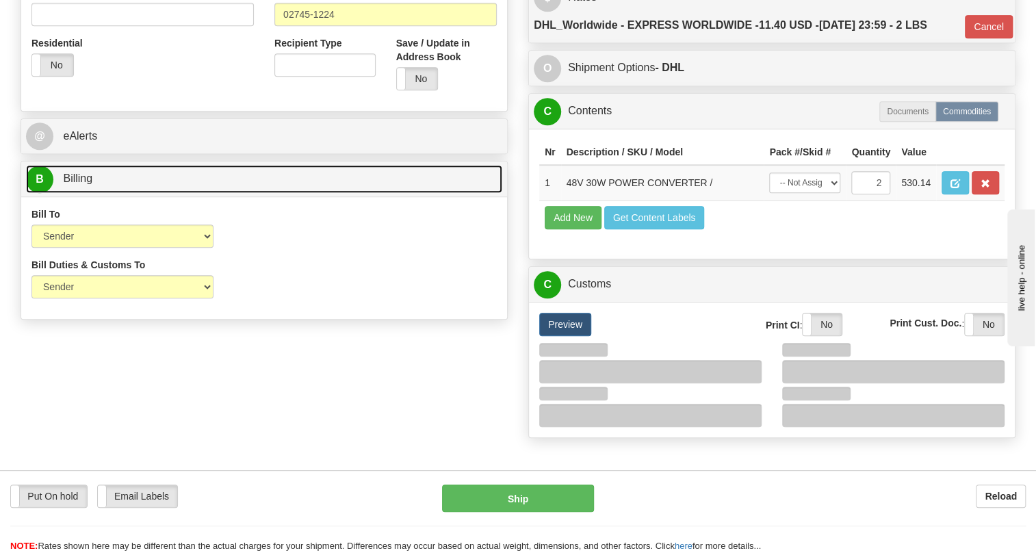
click at [79, 184] on span "Billing" at bounding box center [77, 178] width 29 height 12
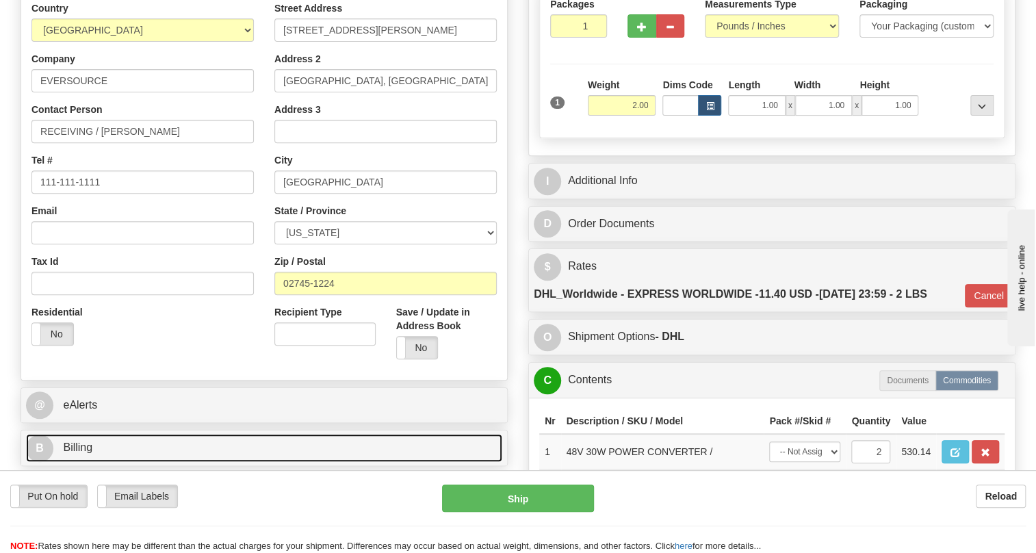
scroll to position [124, 0]
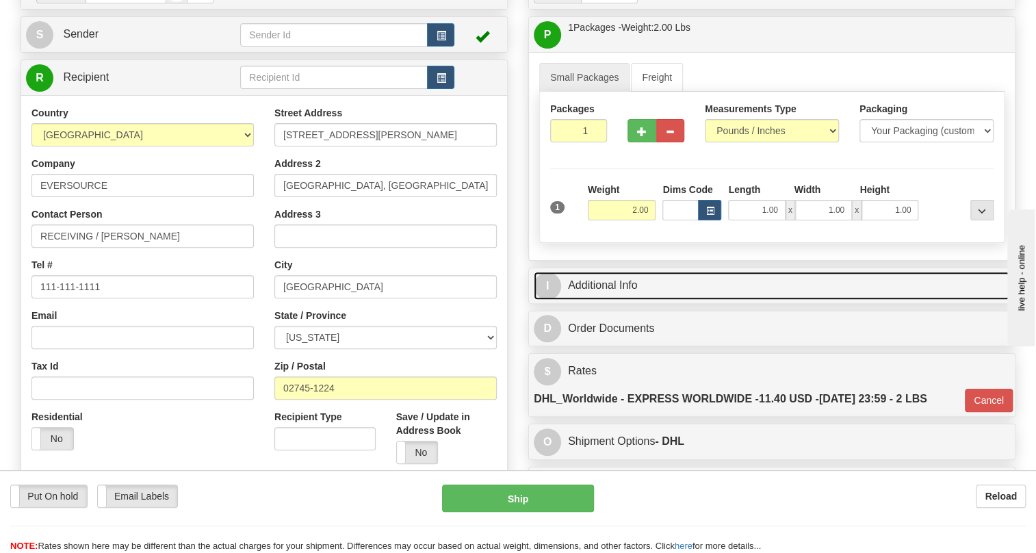
click at [615, 300] on link "I Additional Info" at bounding box center [772, 286] width 476 height 28
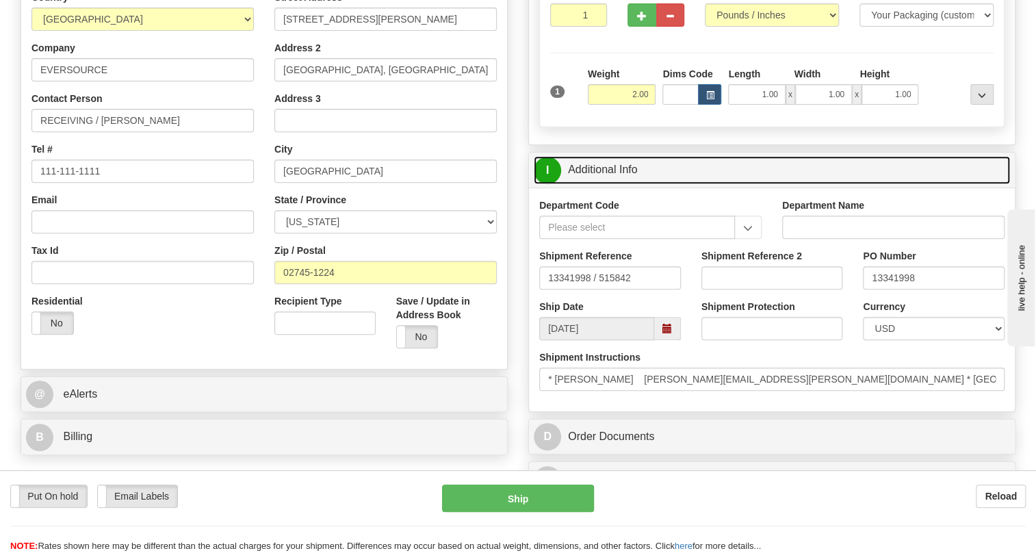
scroll to position [248, 0]
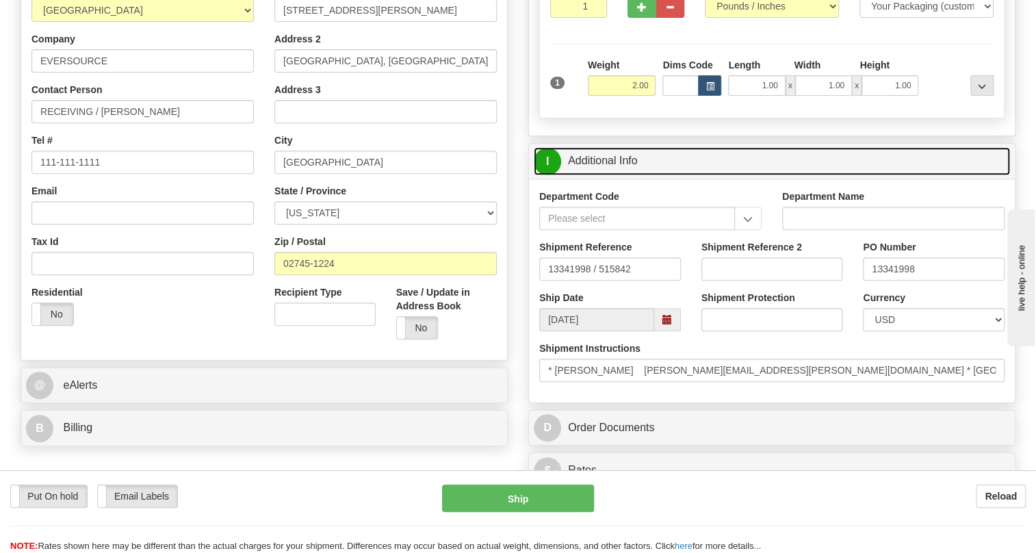
click at [599, 175] on link "I Additional Info" at bounding box center [772, 161] width 476 height 28
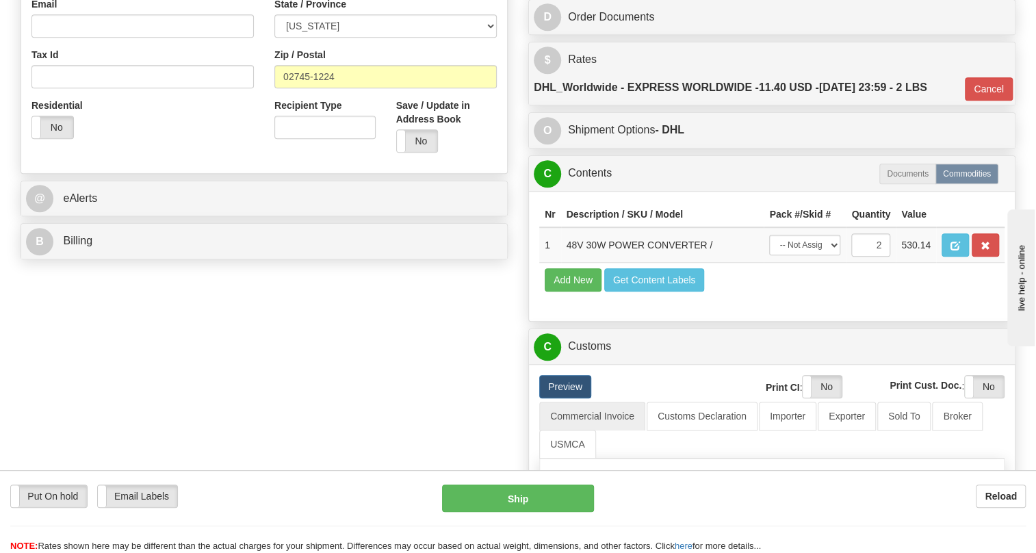
scroll to position [560, 0]
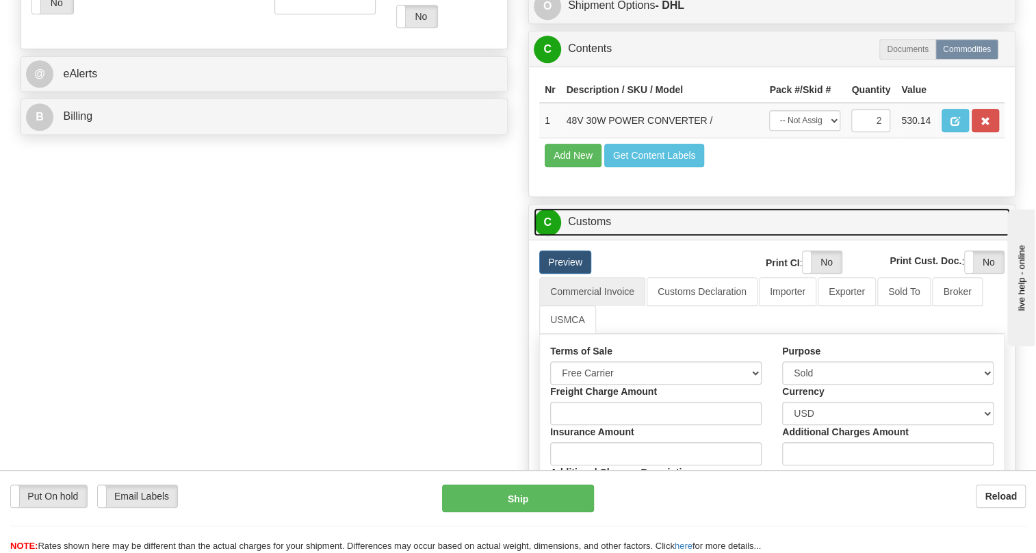
click at [593, 236] on link "C Customs" at bounding box center [772, 222] width 476 height 28
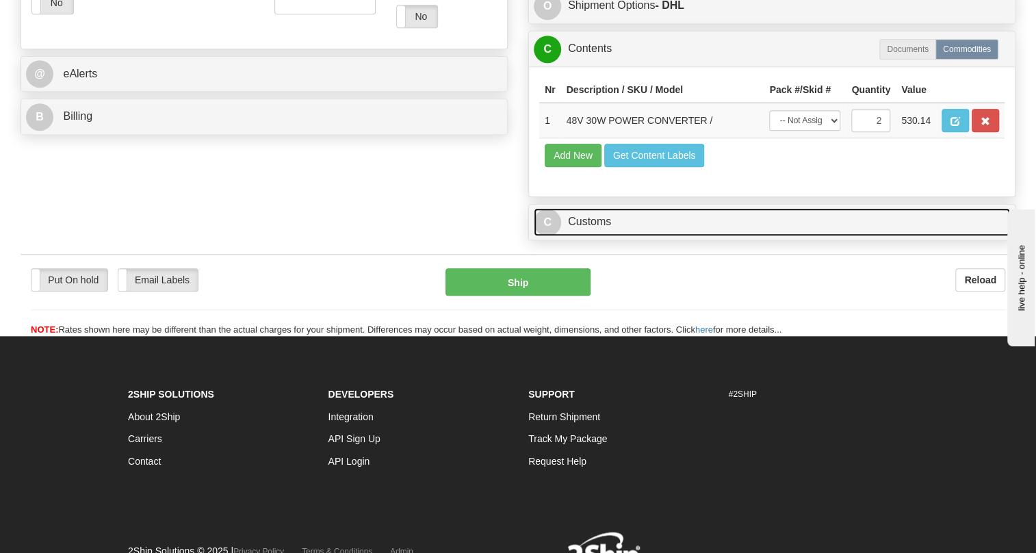
scroll to position [498, 0]
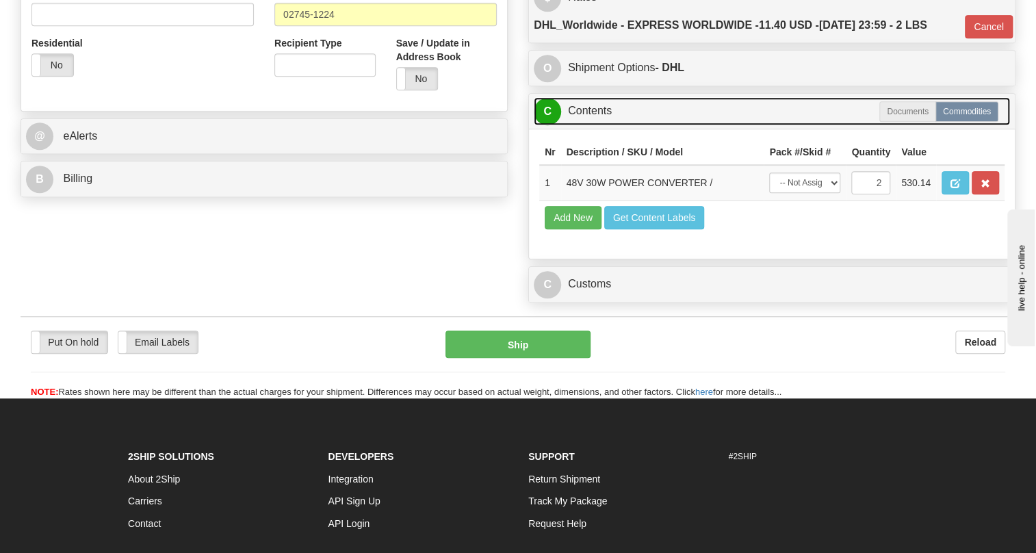
click at [588, 125] on link "C Contents" at bounding box center [772, 111] width 476 height 28
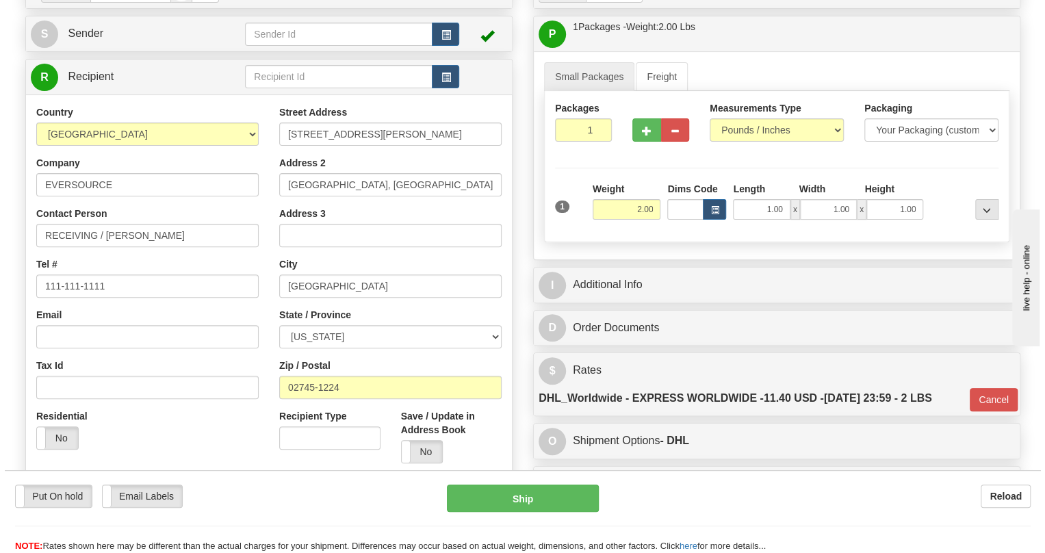
scroll to position [124, 0]
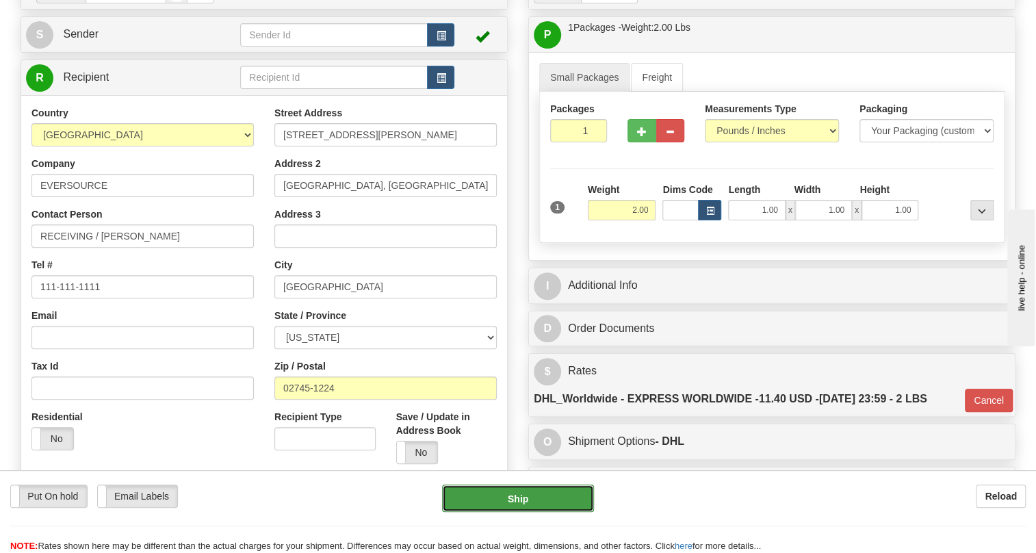
click at [517, 503] on button "Ship" at bounding box center [518, 498] width 152 height 27
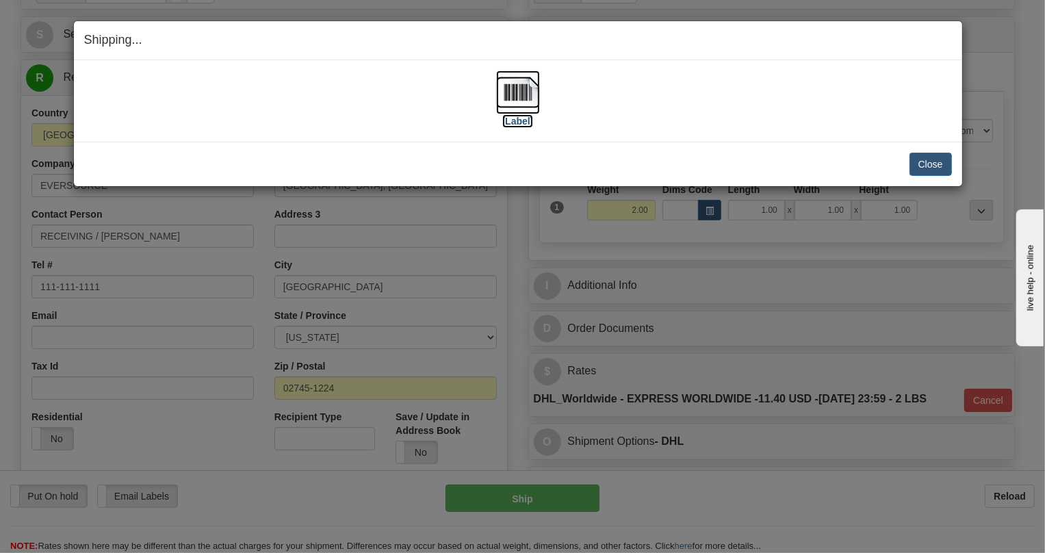
click at [520, 93] on img at bounding box center [518, 92] width 44 height 44
click at [934, 164] on button "Close" at bounding box center [931, 164] width 42 height 23
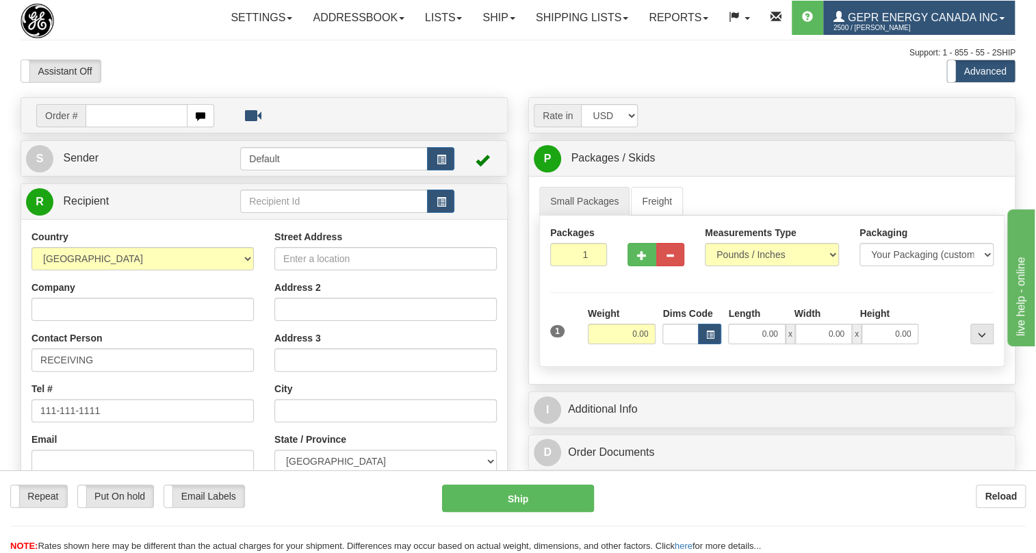
click at [823, 35] on link "GEPR Energy Canada Inc 2500 / [PERSON_NAME]" at bounding box center [919, 18] width 192 height 34
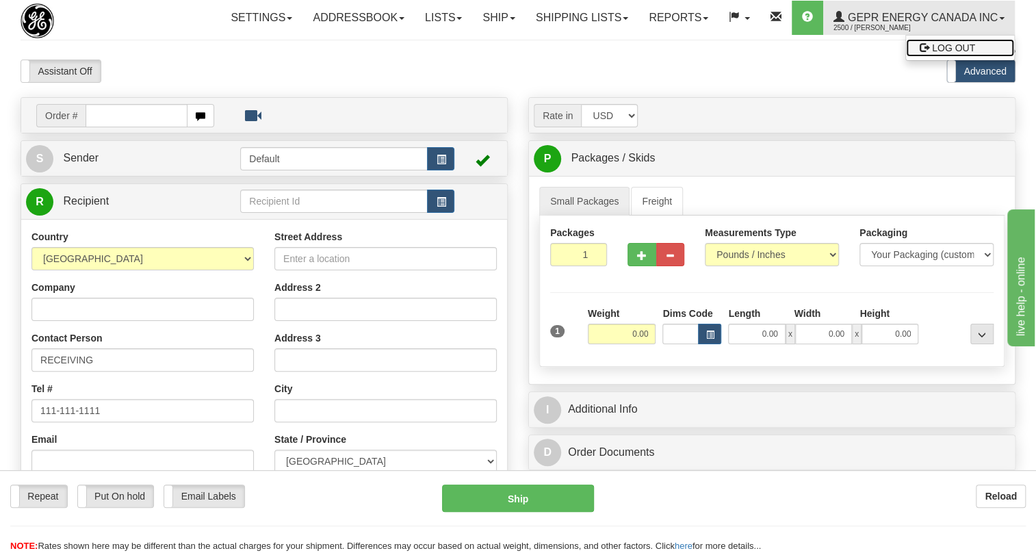
click at [932, 53] on span "LOG OUT" at bounding box center [953, 47] width 43 height 11
